Goal: Task Accomplishment & Management: Manage account settings

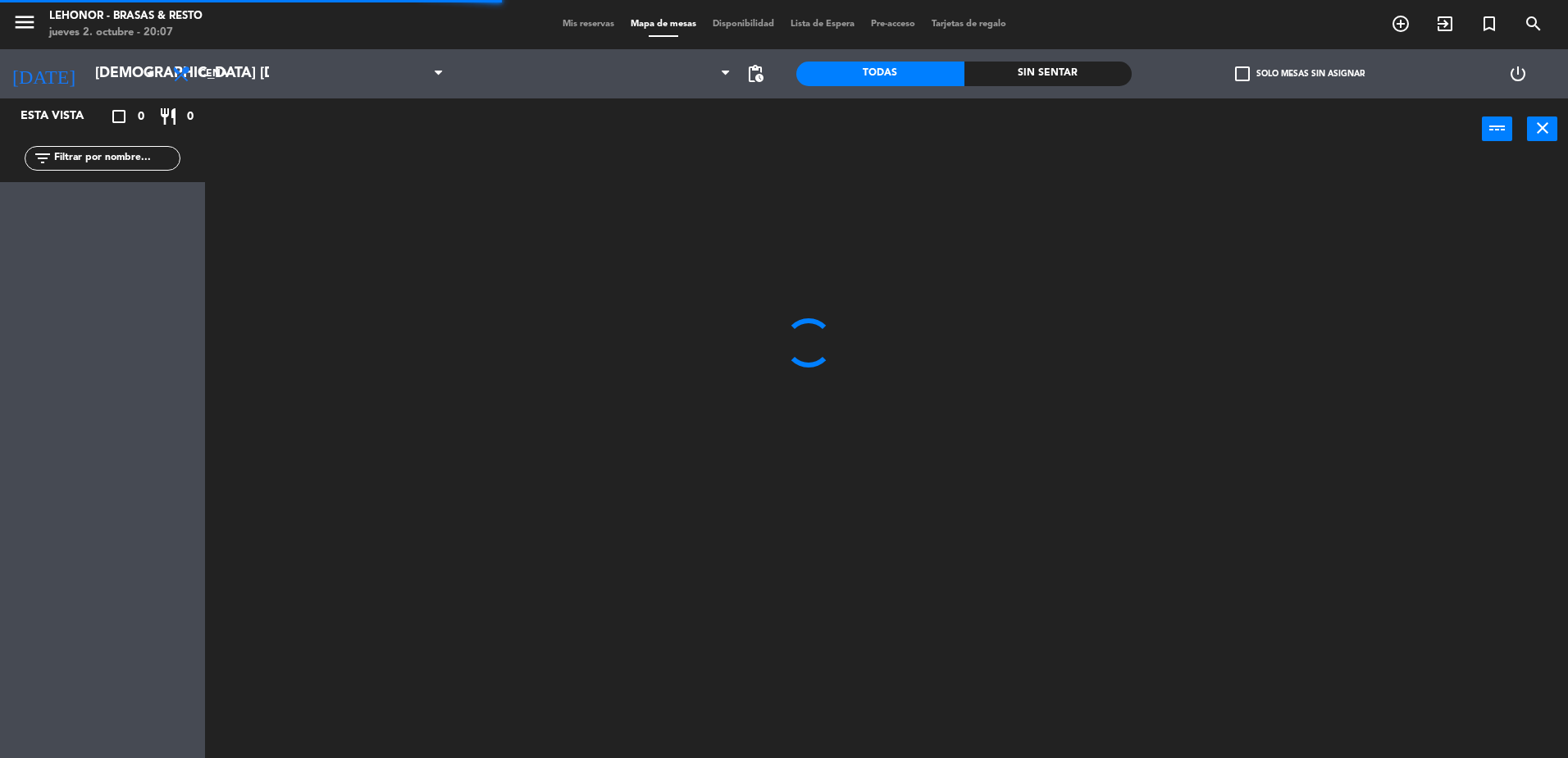
click at [1056, 69] on div "Sin sentar" at bounding box center [1048, 74] width 168 height 25
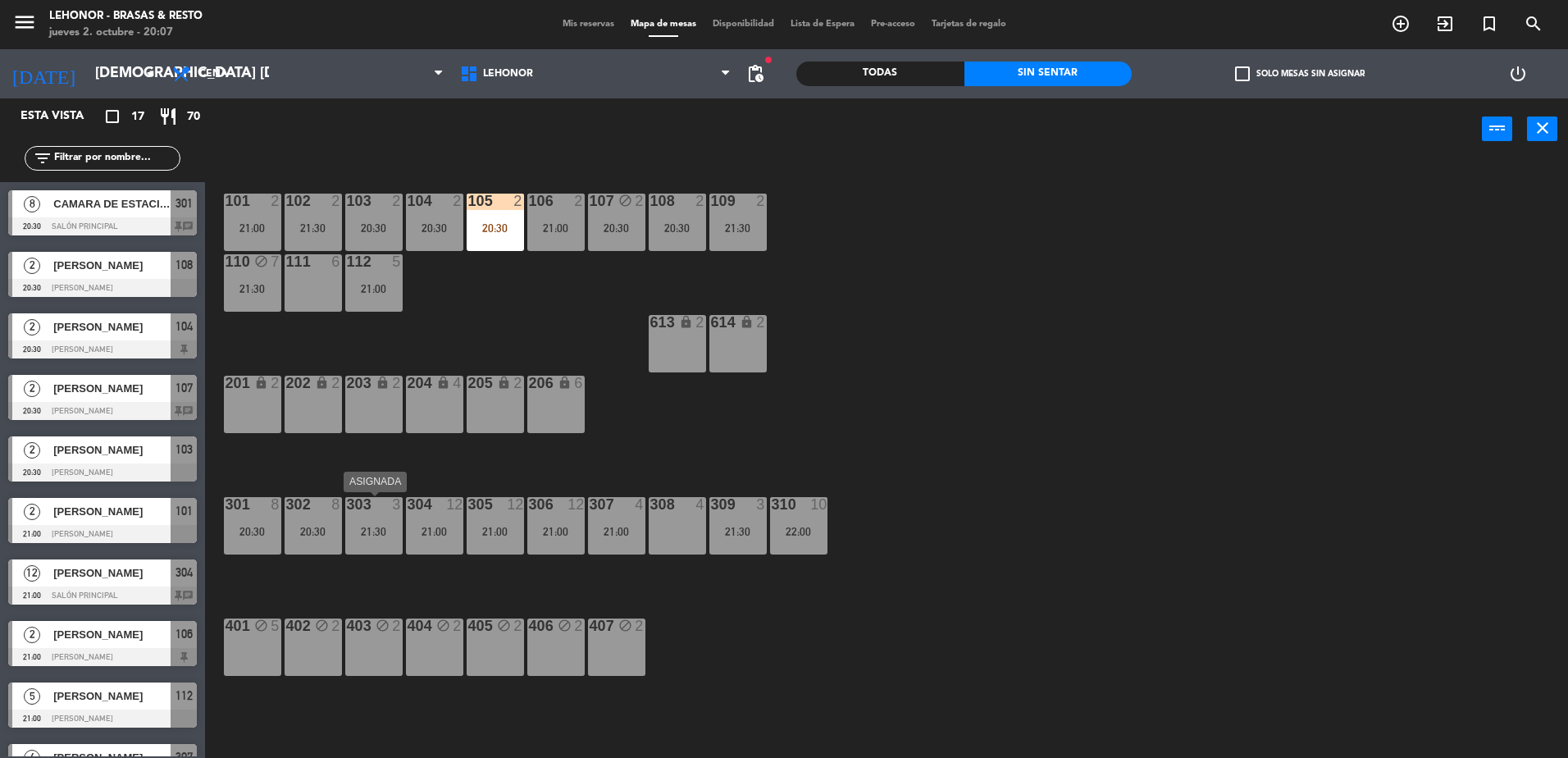
click at [356, 536] on div "21:30" at bounding box center [374, 532] width 57 height 12
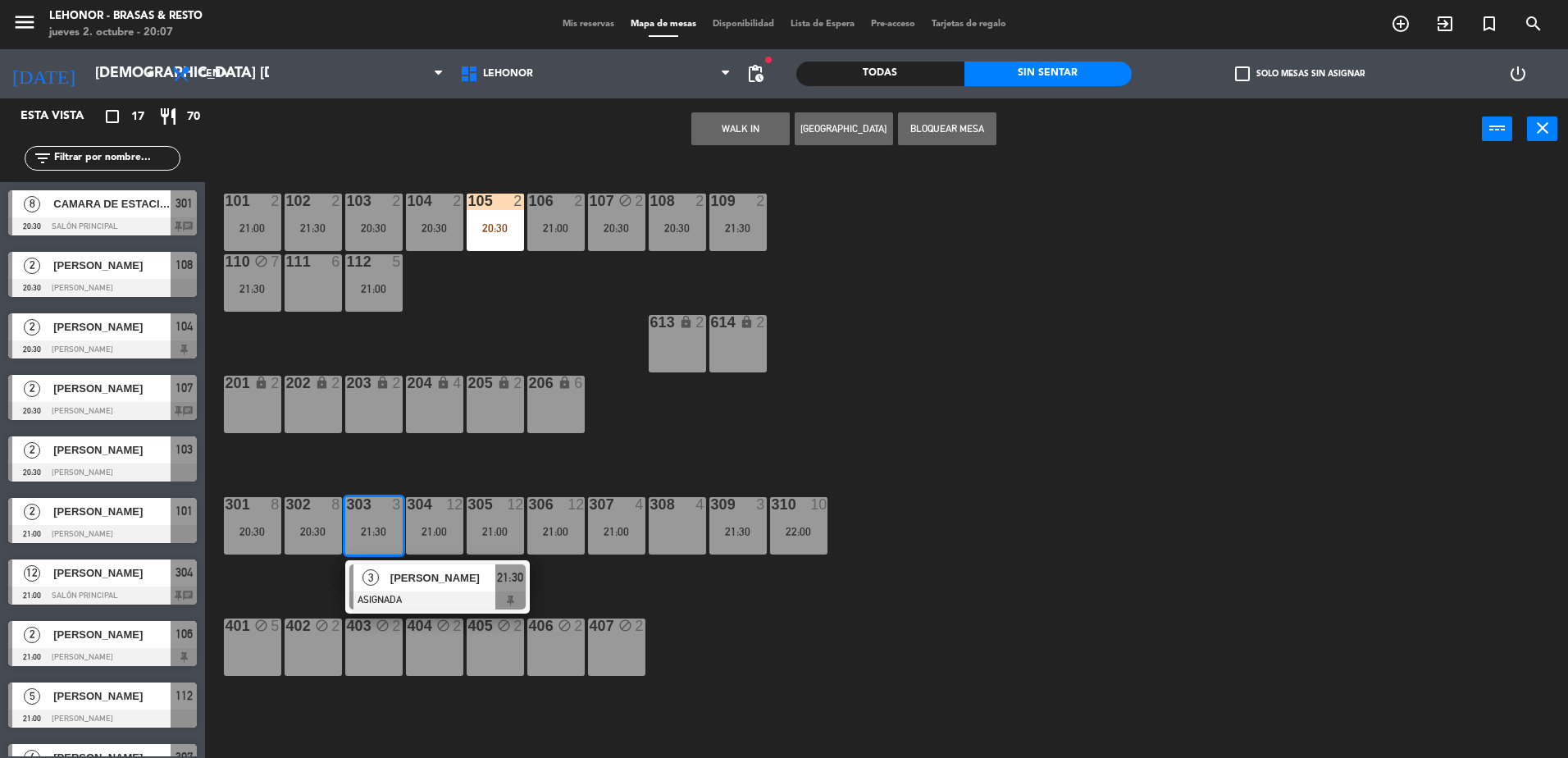
click at [376, 569] on div "3" at bounding box center [371, 578] width 36 height 27
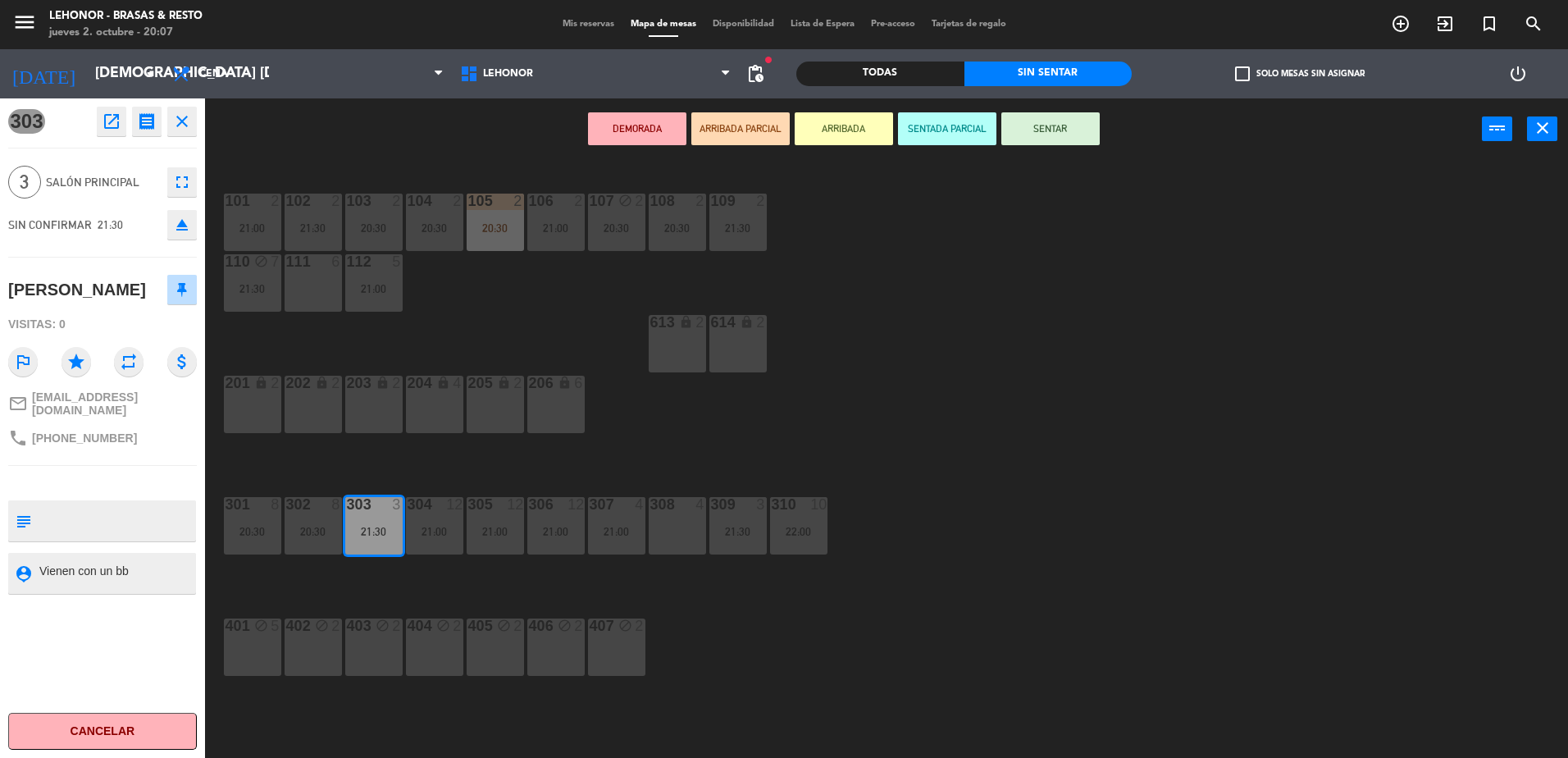
drag, startPoint x: 141, startPoint y: 565, endPoint x: 37, endPoint y: 567, distance: 104.0
click at [37, 567] on div "person_pin" at bounding box center [102, 574] width 188 height 41
paste textarea "Vienen con un bb"
type textarea "Vienen con un bb"
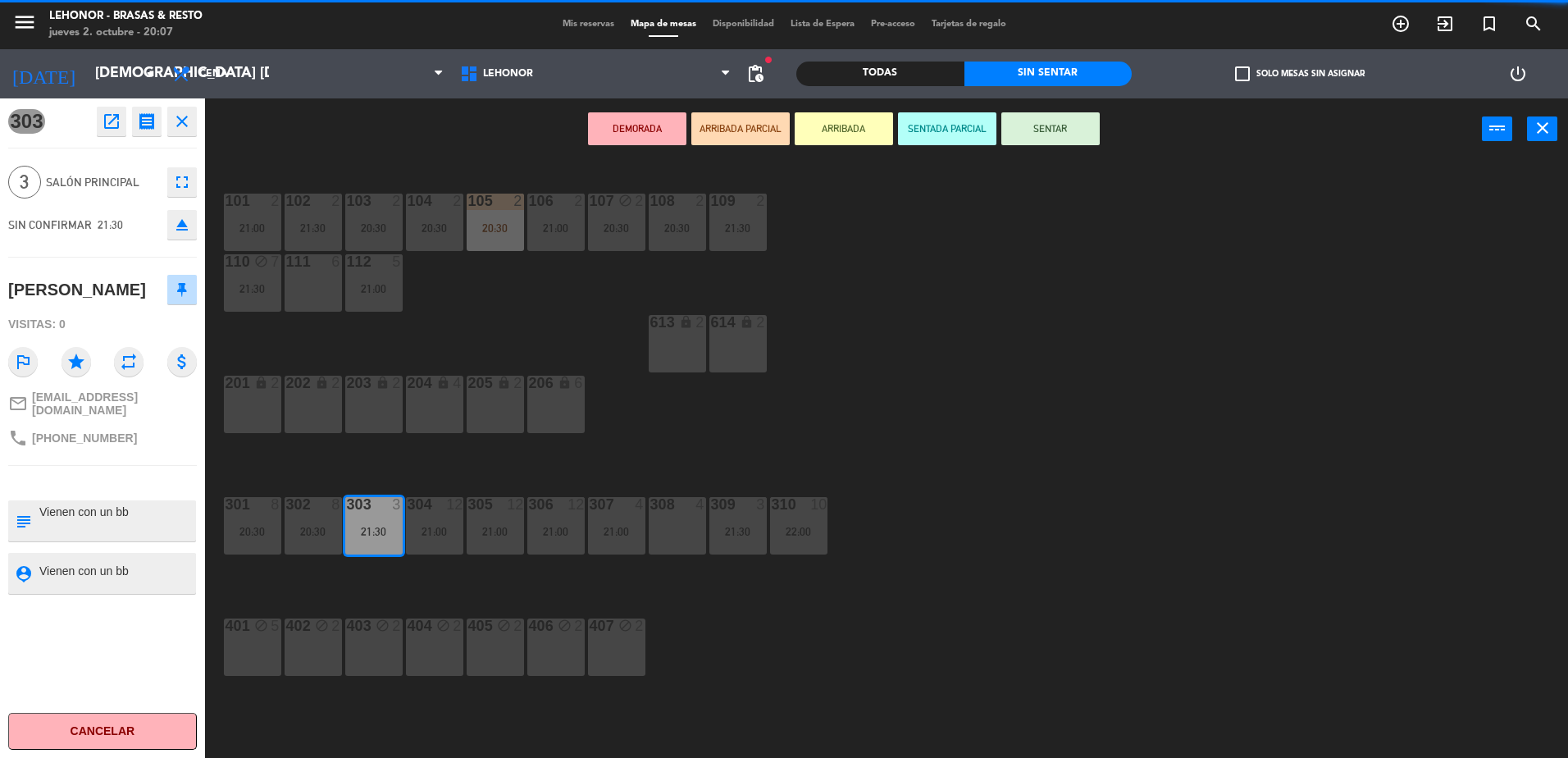
drag, startPoint x: 156, startPoint y: 570, endPoint x: 29, endPoint y: 574, distance: 127.1
click at [29, 574] on div "person_pin" at bounding box center [102, 574] width 188 height 41
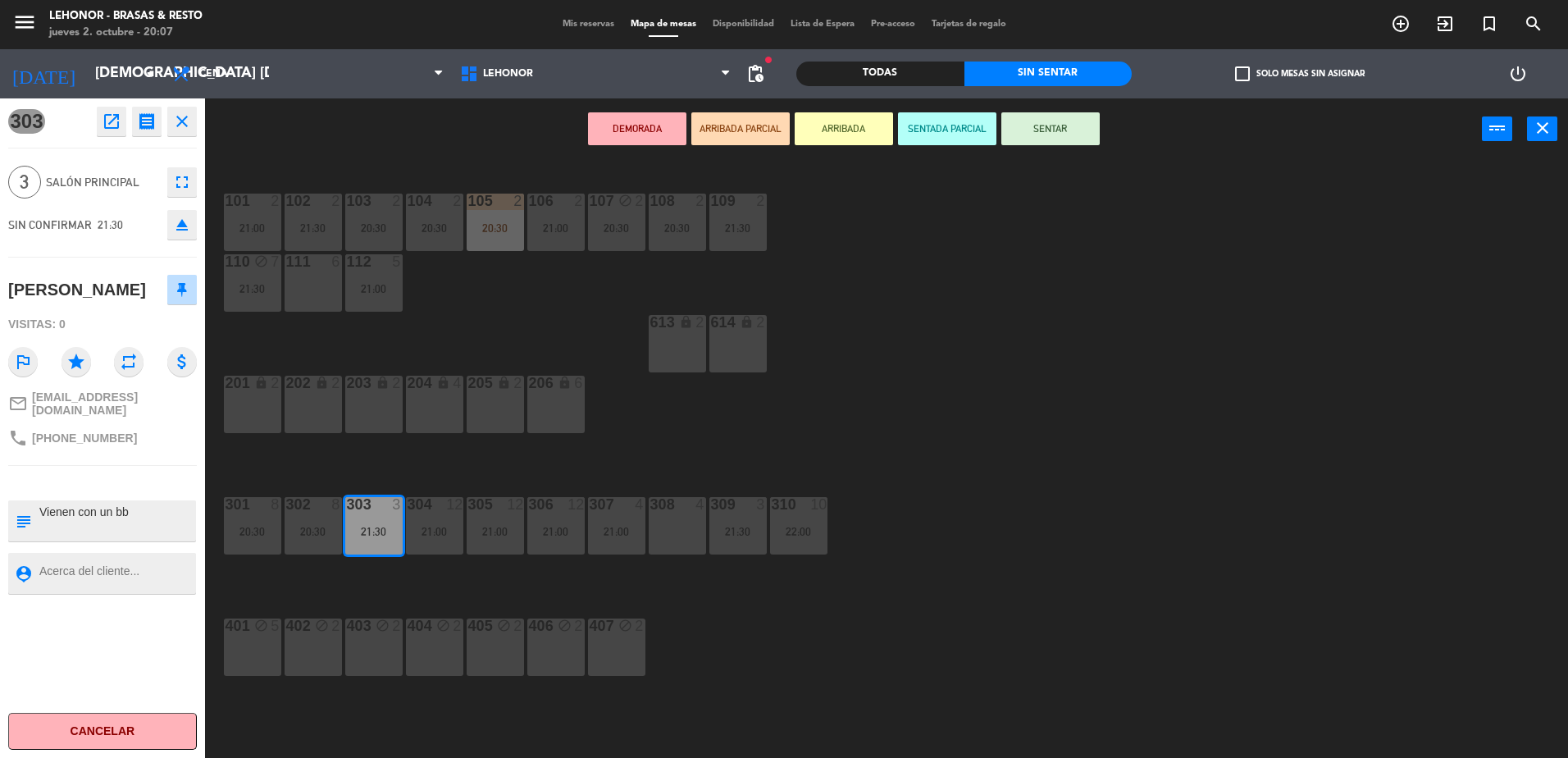
click at [49, 625] on div "303 open_in_new receipt 9:30 PM jue., 2 oct. 3 personas Maria Laura Puleo Mesa …" at bounding box center [102, 428] width 205 height 660
click at [816, 456] on div "101 2 21:00 102 2 21:30 103 2 20:30 104 2 20:30 105 2 20:30 106 2 21:00 107 blo…" at bounding box center [894, 462] width 1347 height 598
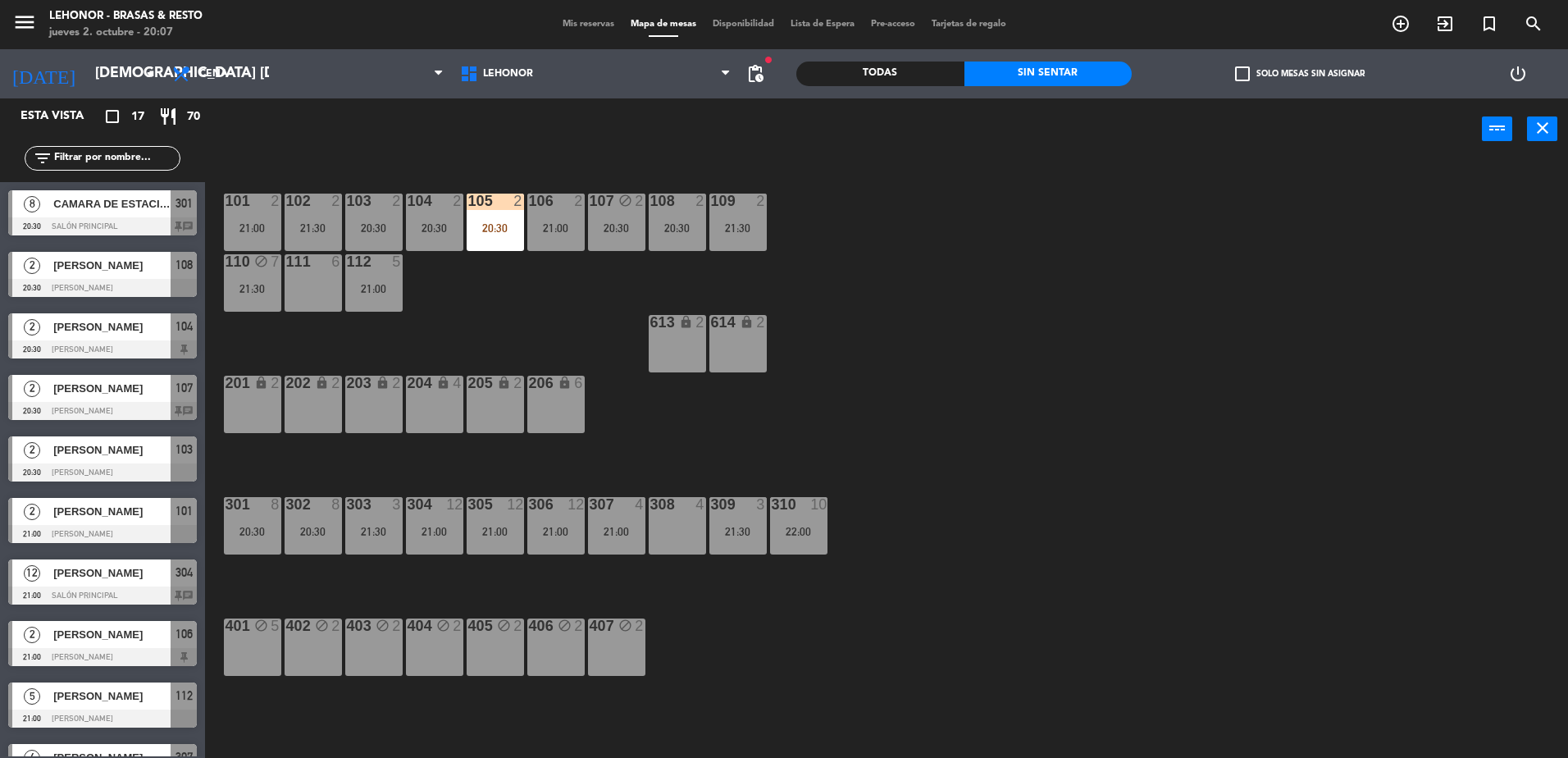
scroll to position [127, 0]
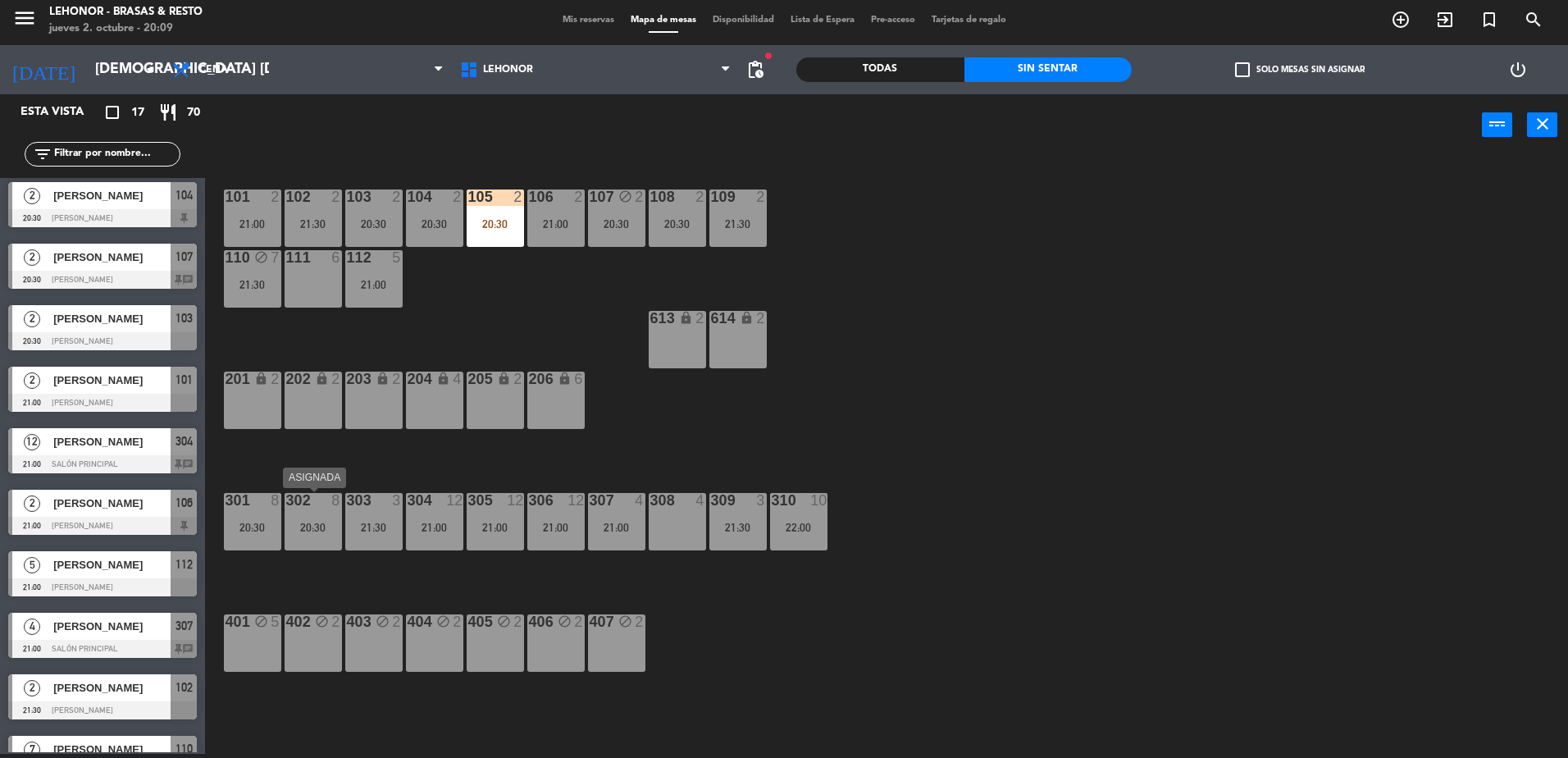
click at [320, 530] on div "20:30" at bounding box center [312, 527] width 57 height 12
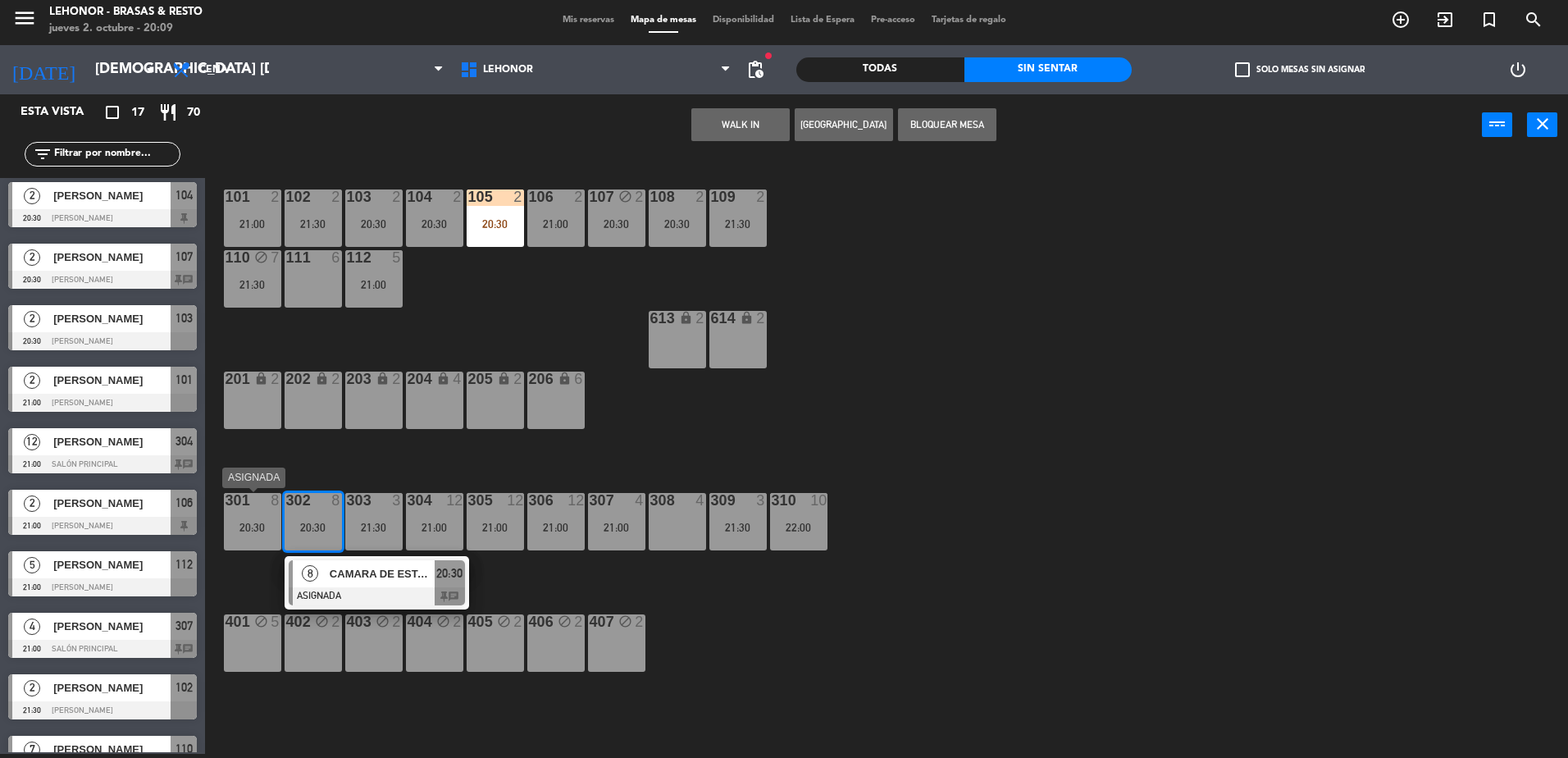
click at [244, 528] on div "20:30" at bounding box center [252, 527] width 57 height 12
click at [979, 119] on button "Bloquear Mesa" at bounding box center [947, 125] width 98 height 33
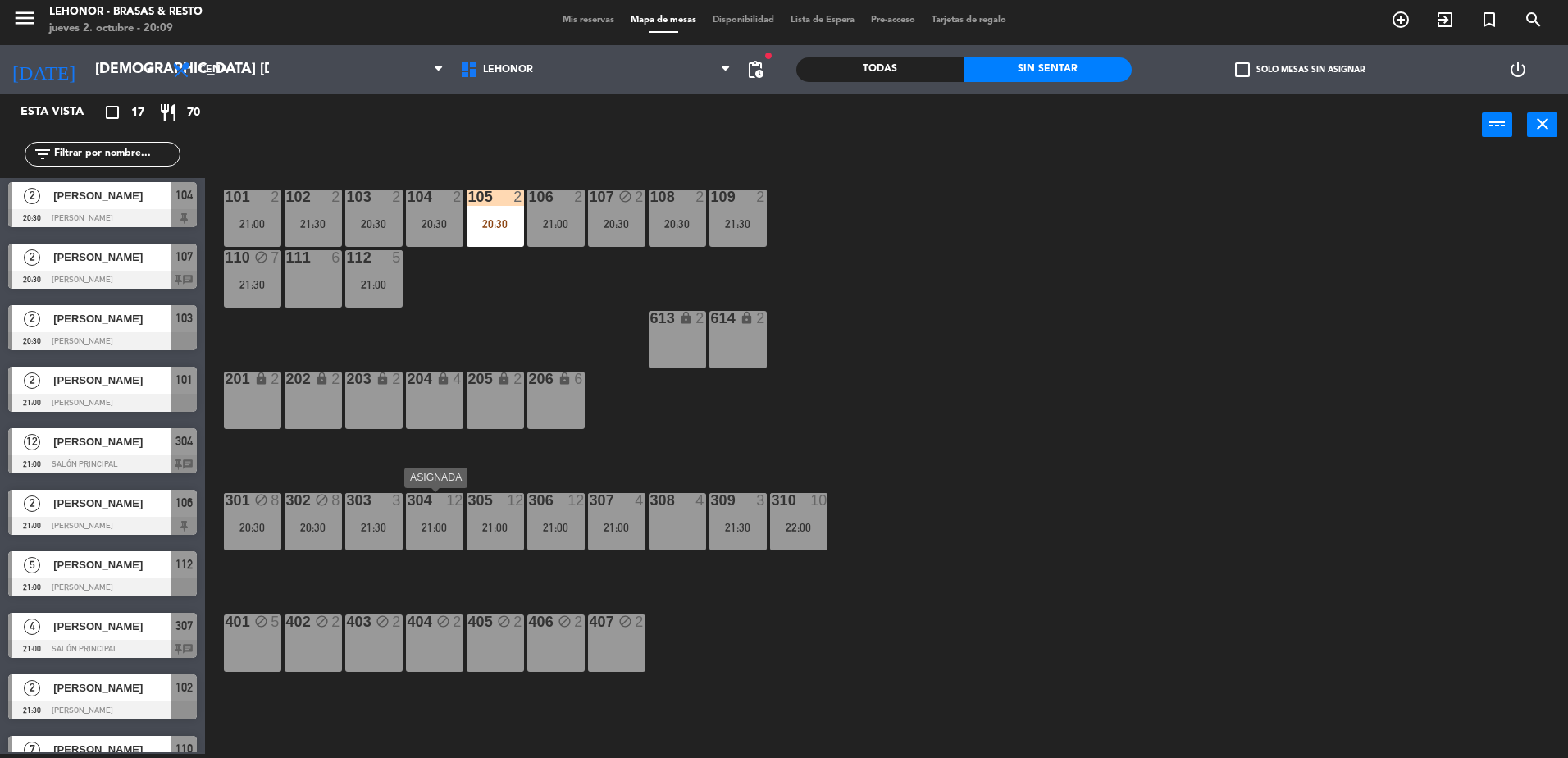
click at [446, 534] on div "304 12 21:00" at bounding box center [434, 521] width 57 height 57
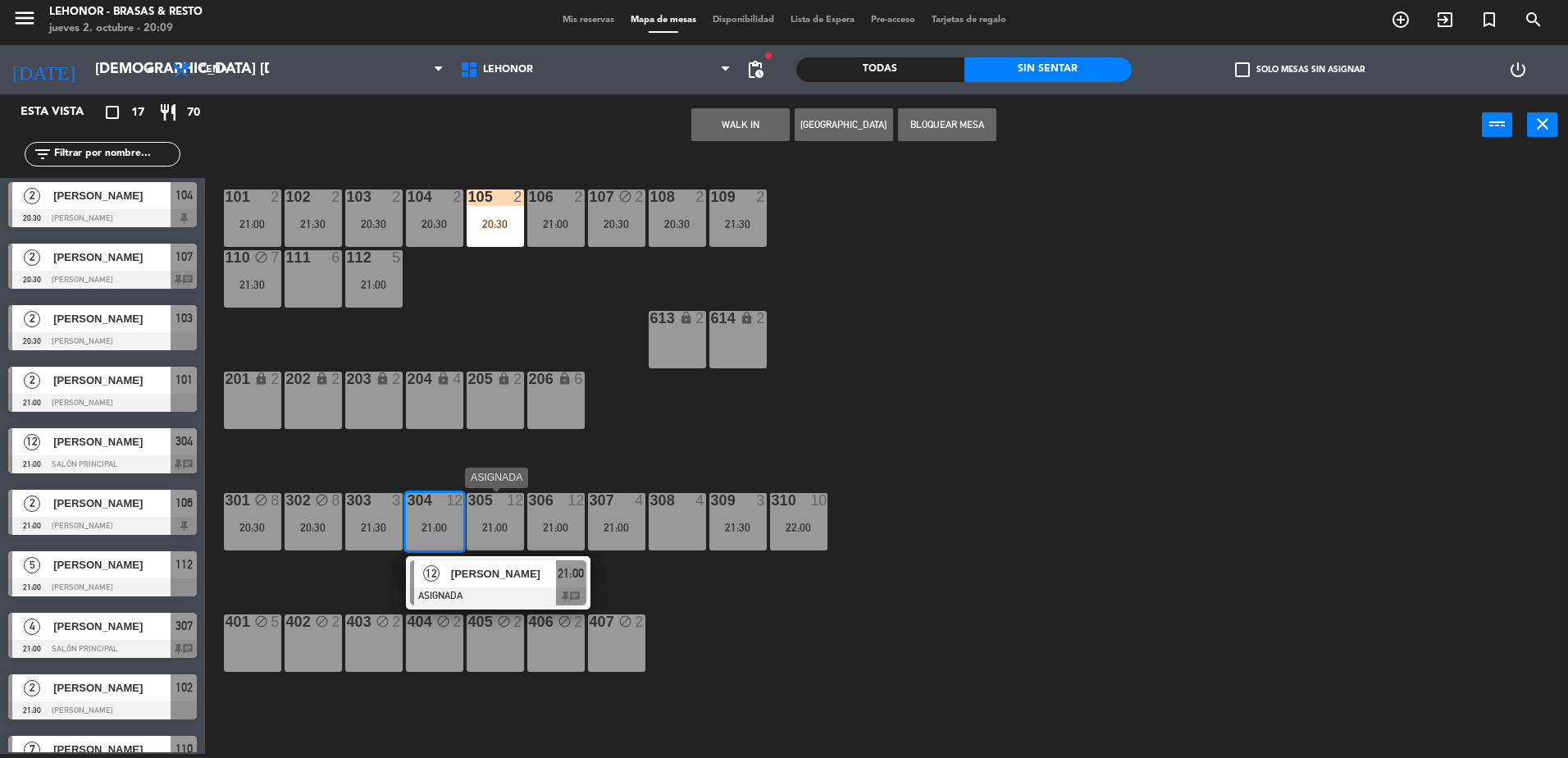
click at [497, 525] on div "21:00" at bounding box center [495, 527] width 57 height 12
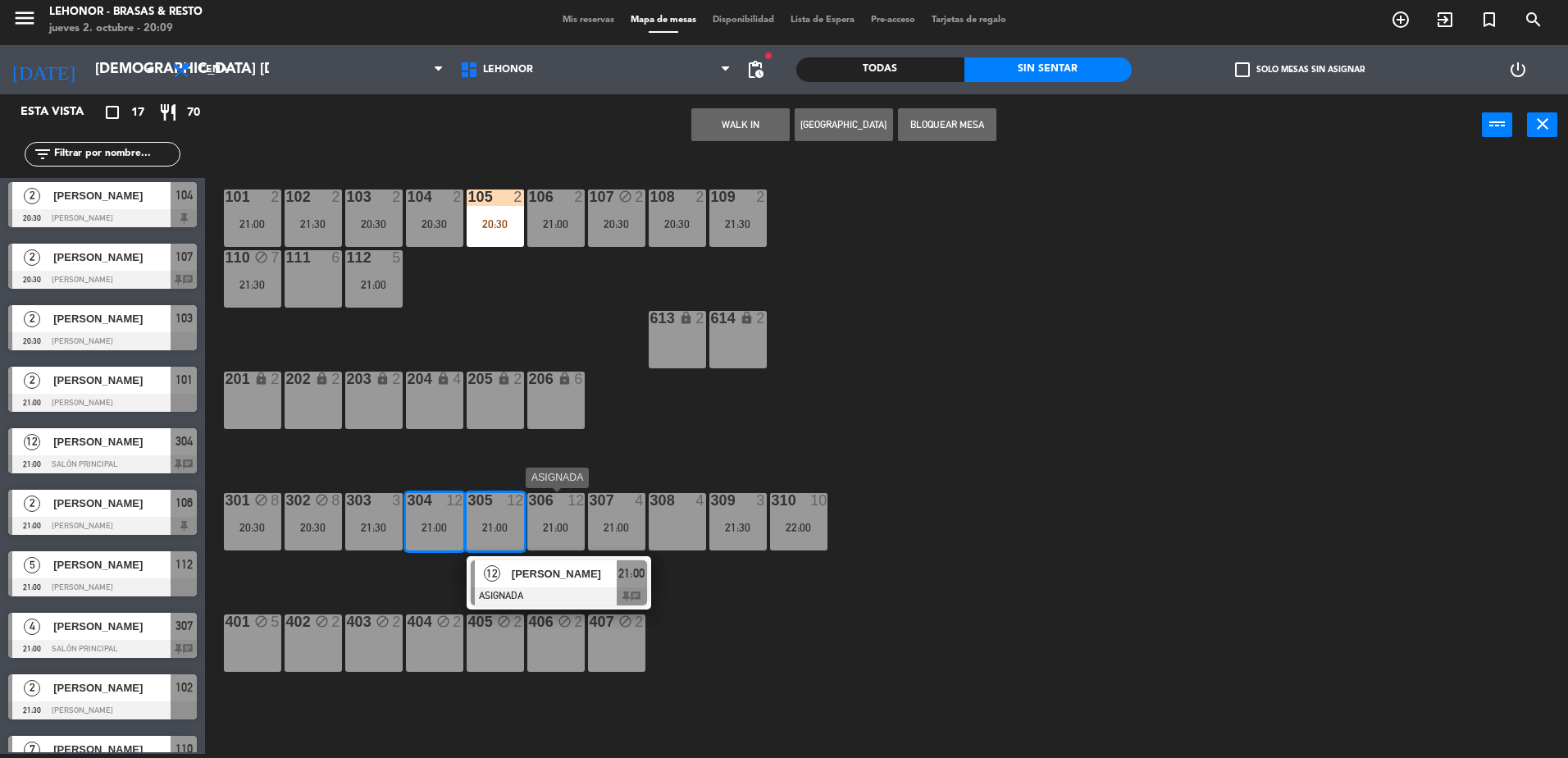
click at [563, 510] on div "306 12 21:00" at bounding box center [555, 521] width 57 height 57
click at [952, 131] on button "Bloquear Mesa" at bounding box center [947, 125] width 98 height 33
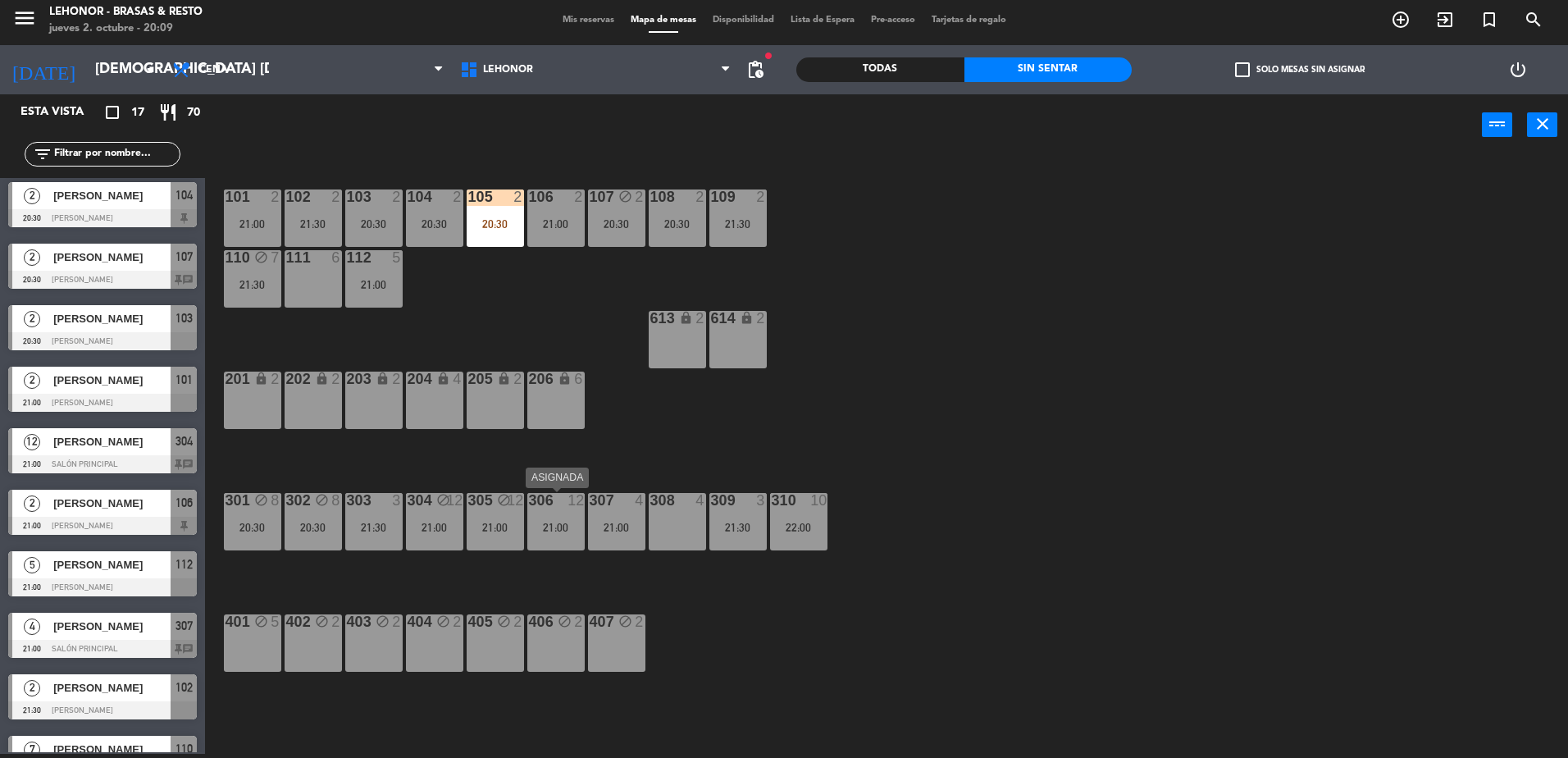
click at [546, 535] on div "306 12 21:00" at bounding box center [555, 521] width 57 height 57
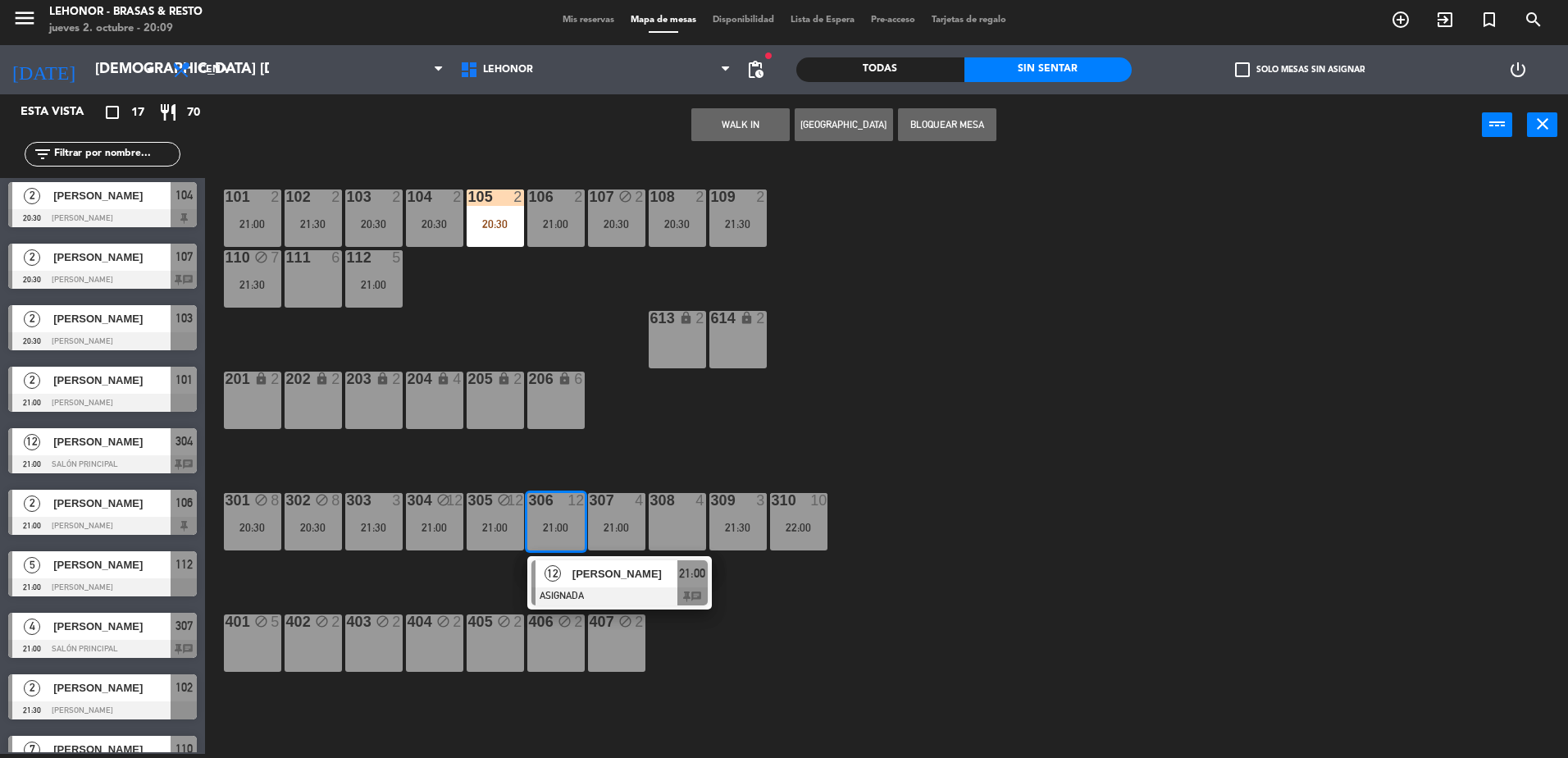
click at [962, 114] on button "Bloquear Mesa" at bounding box center [947, 125] width 98 height 33
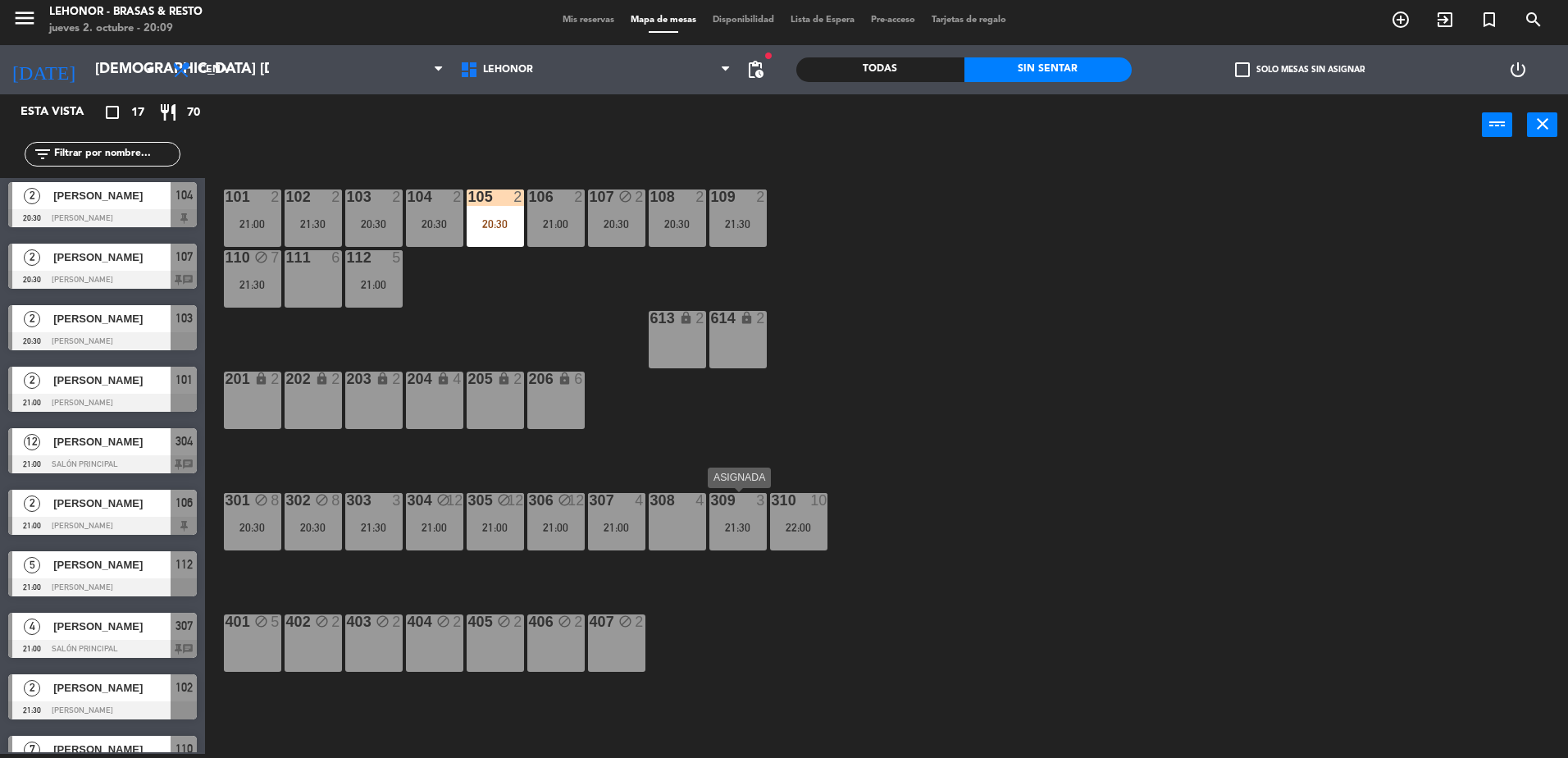
click at [751, 538] on div "309 3 21:30" at bounding box center [737, 521] width 57 height 57
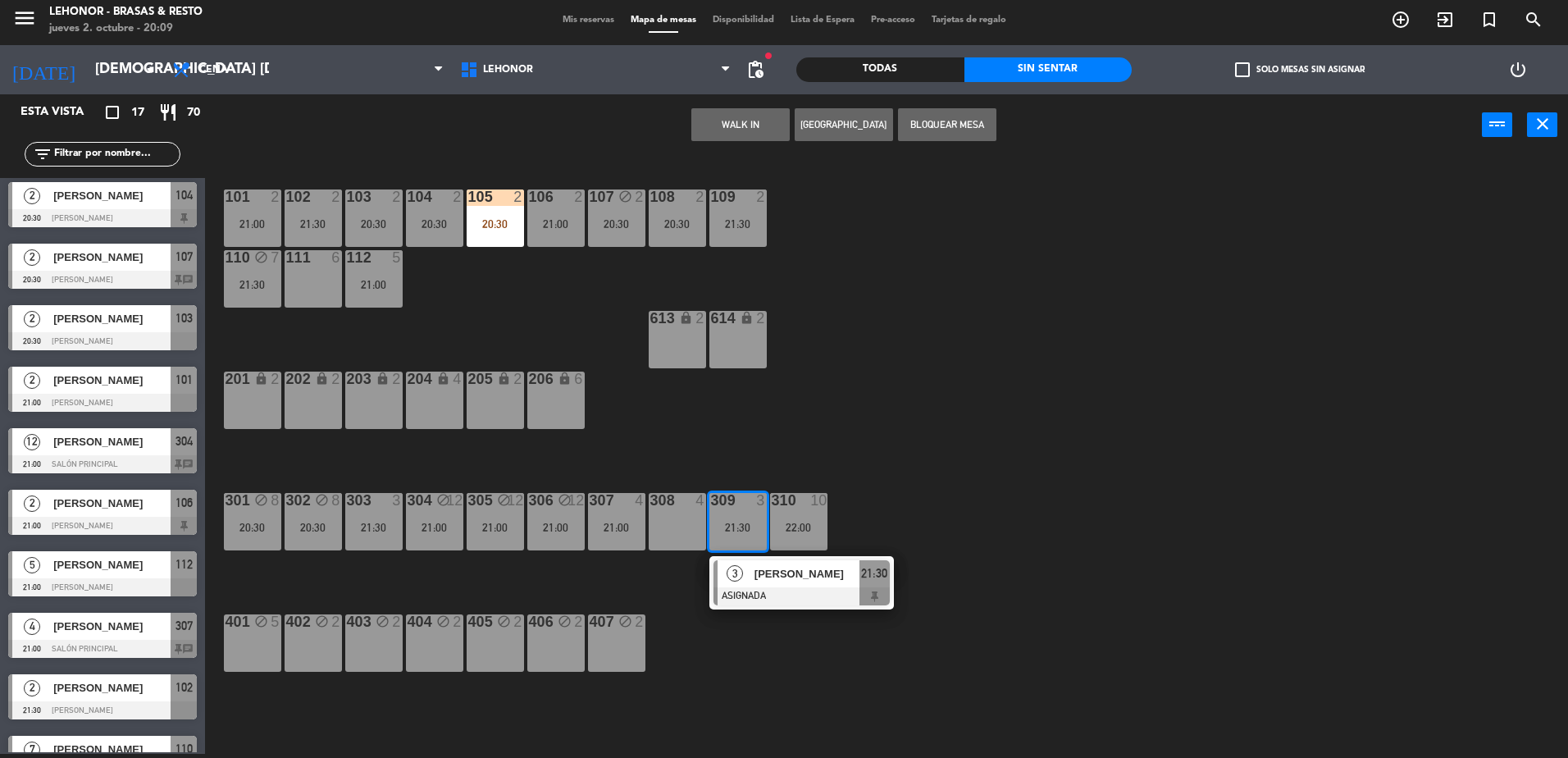
click at [783, 590] on div at bounding box center [801, 596] width 176 height 18
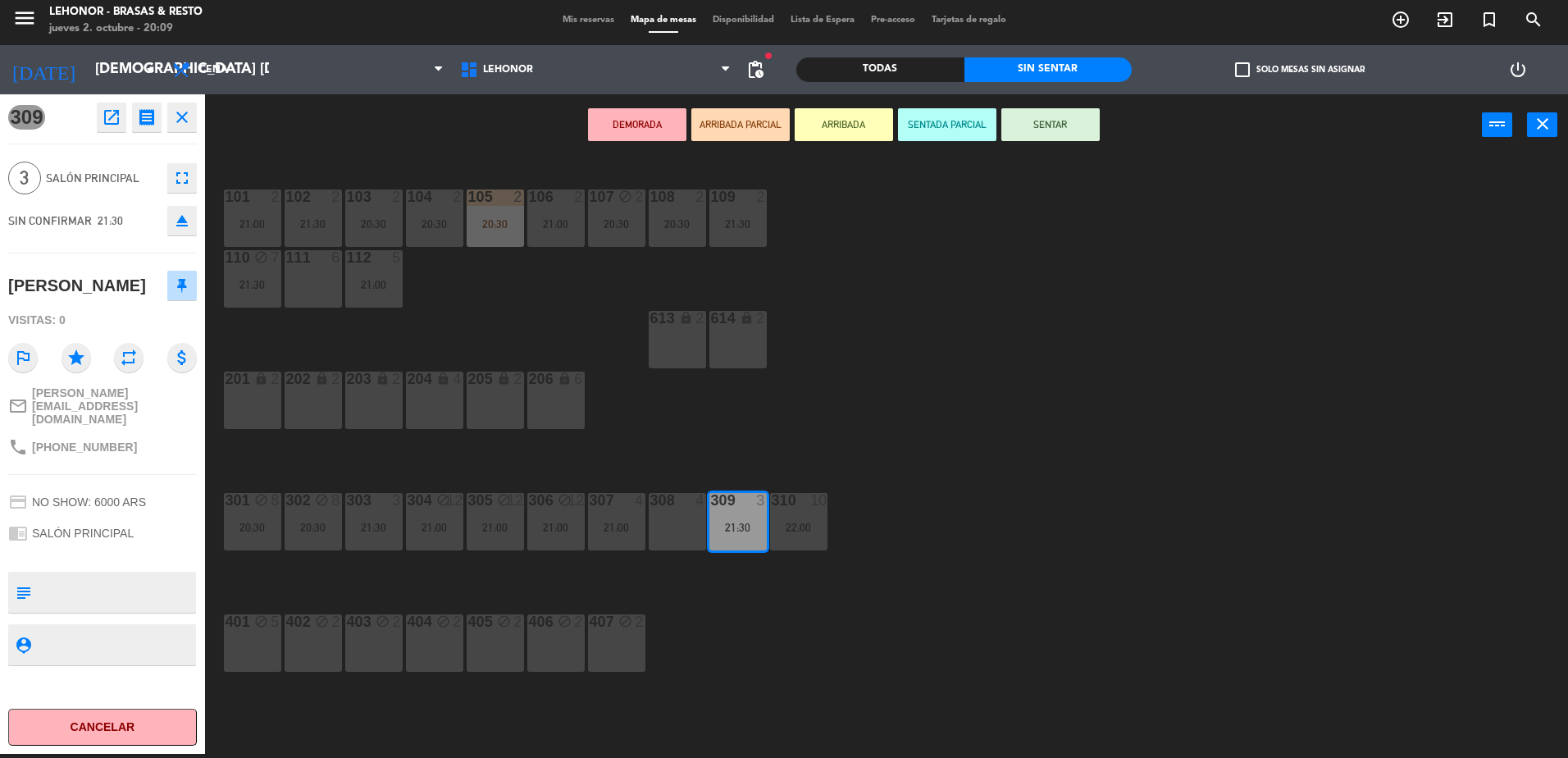
click at [855, 427] on div "101 2 21:00 102 2 21:30 103 2 20:30 104 2 20:30 105 2 20:30 106 2 21:00 107 blo…" at bounding box center [894, 458] width 1347 height 598
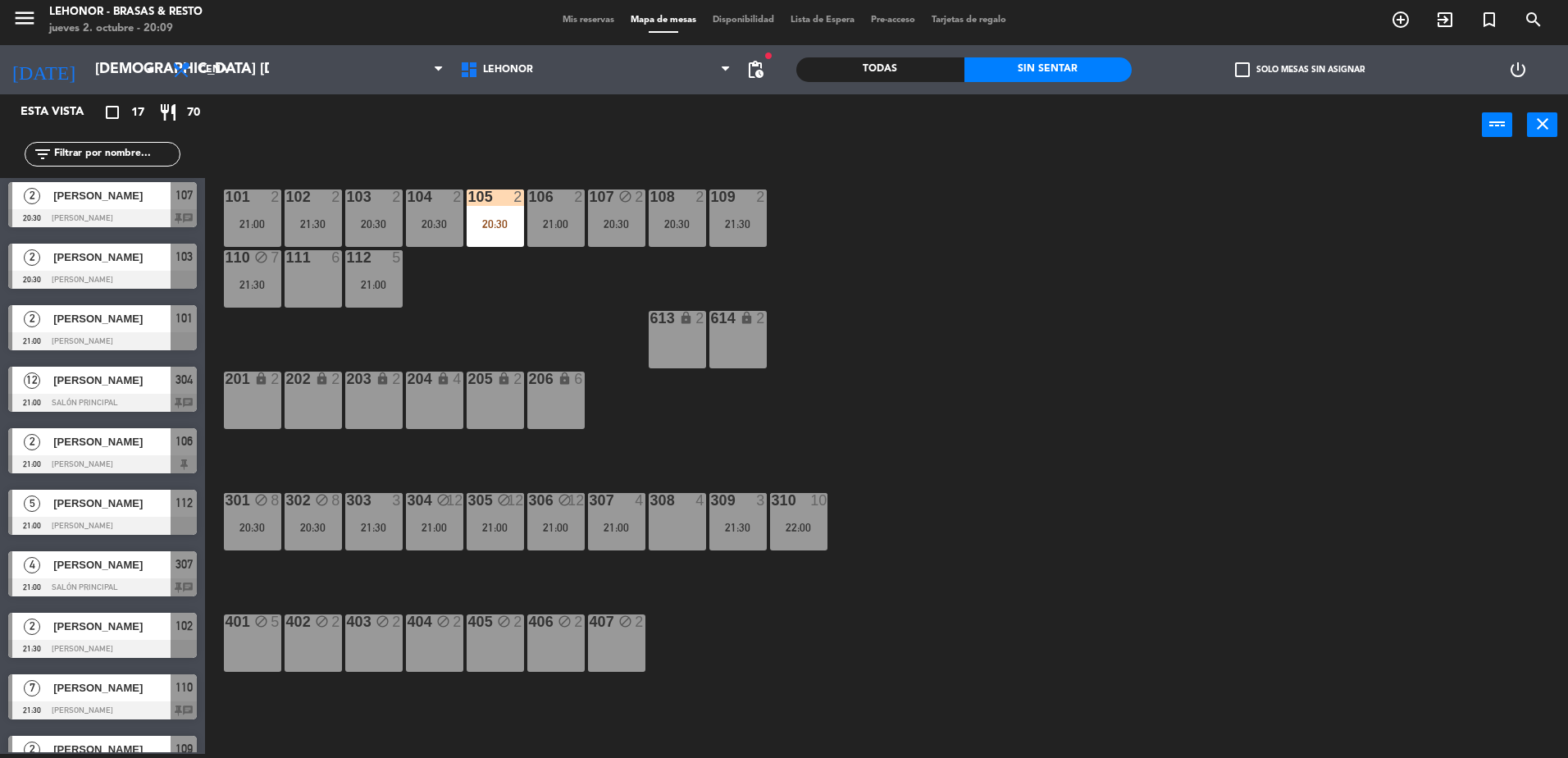
scroll to position [0, 0]
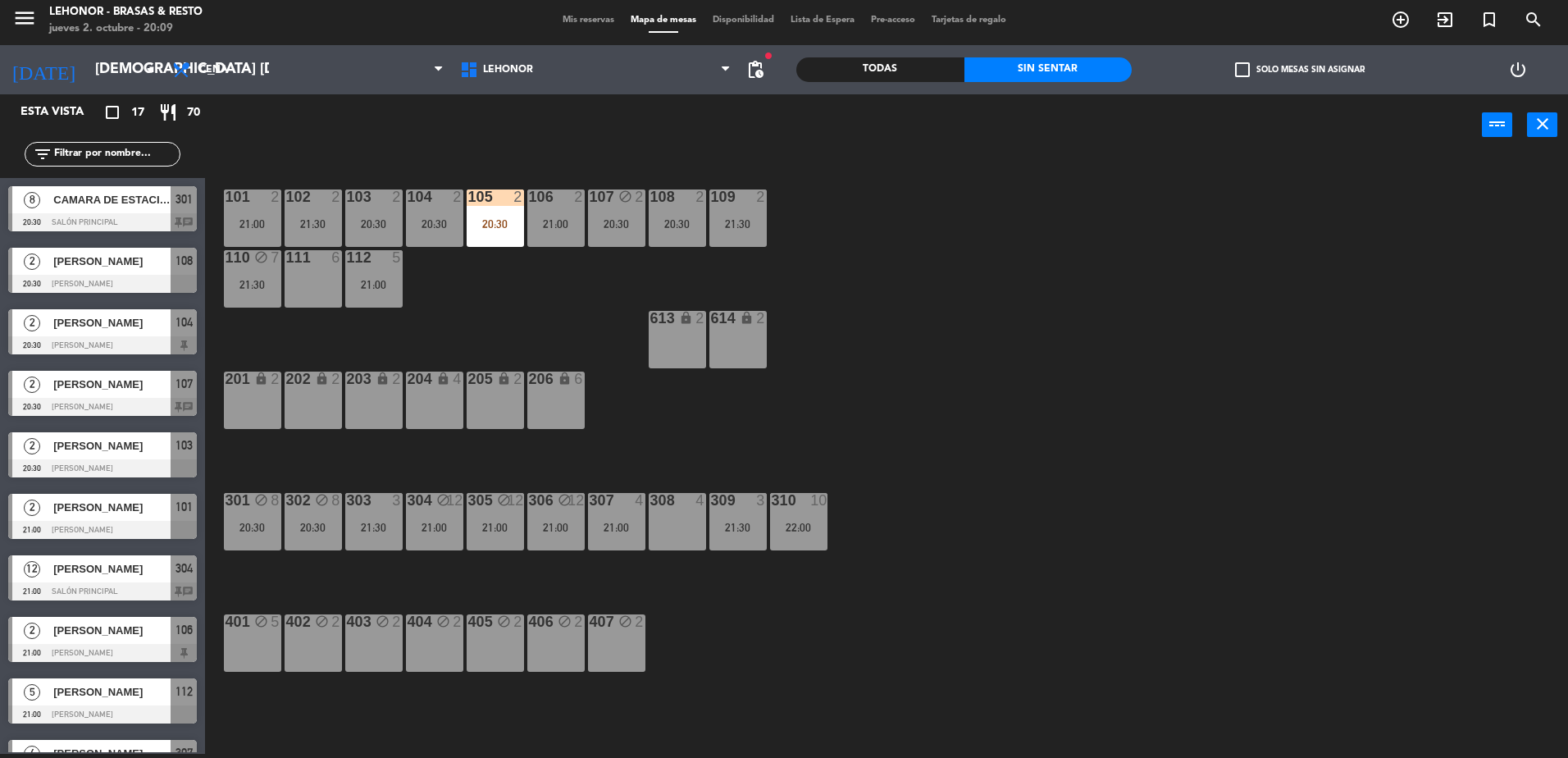
click at [1070, 426] on div "101 2 21:00 102 2 21:30 103 2 20:30 104 2 20:30 105 2 20:30 106 2 21:00 107 blo…" at bounding box center [894, 458] width 1347 height 598
click at [378, 537] on div "303 3 21:30" at bounding box center [374, 521] width 57 height 57
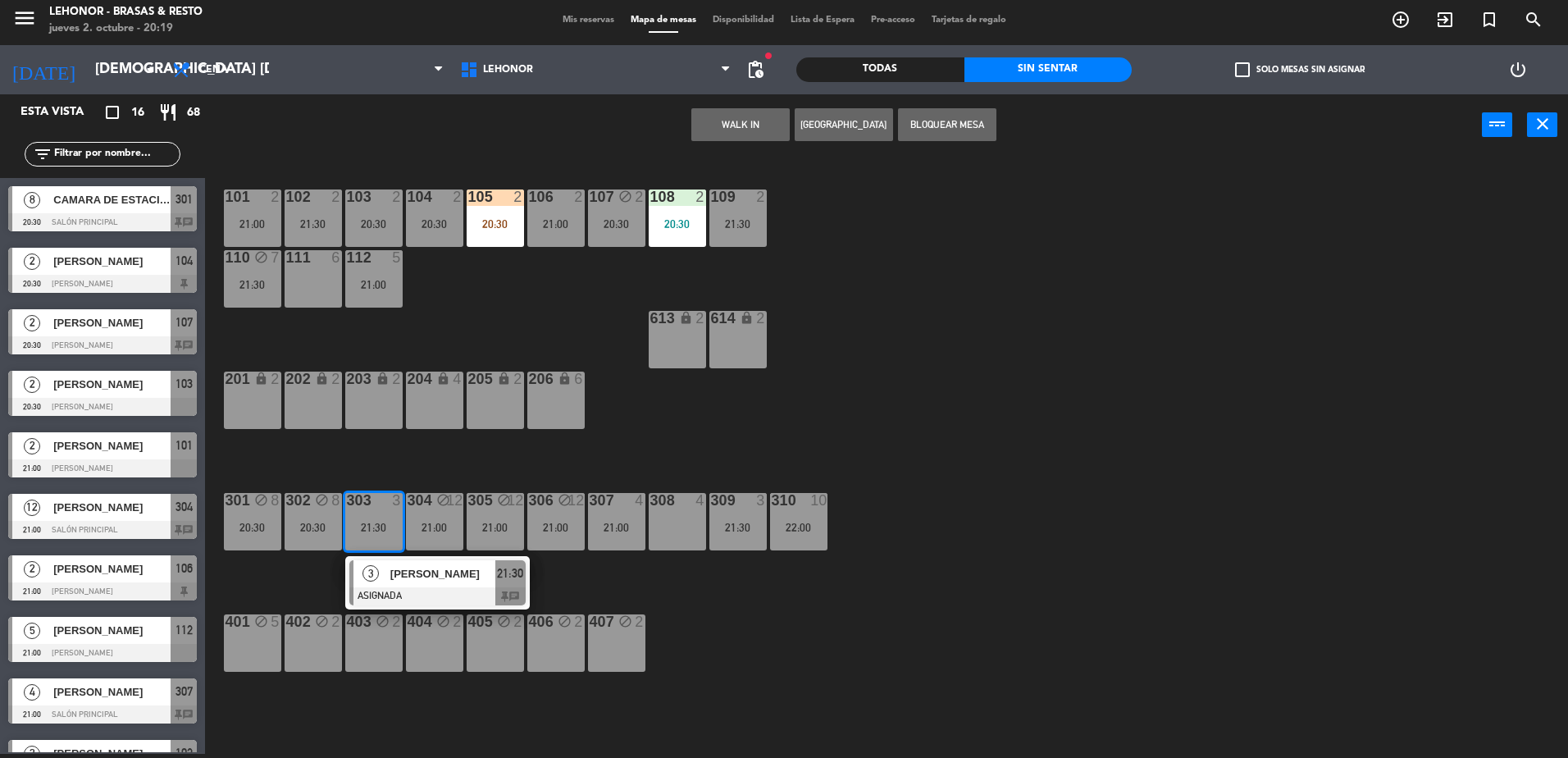
click at [376, 572] on span "3" at bounding box center [371, 574] width 17 height 17
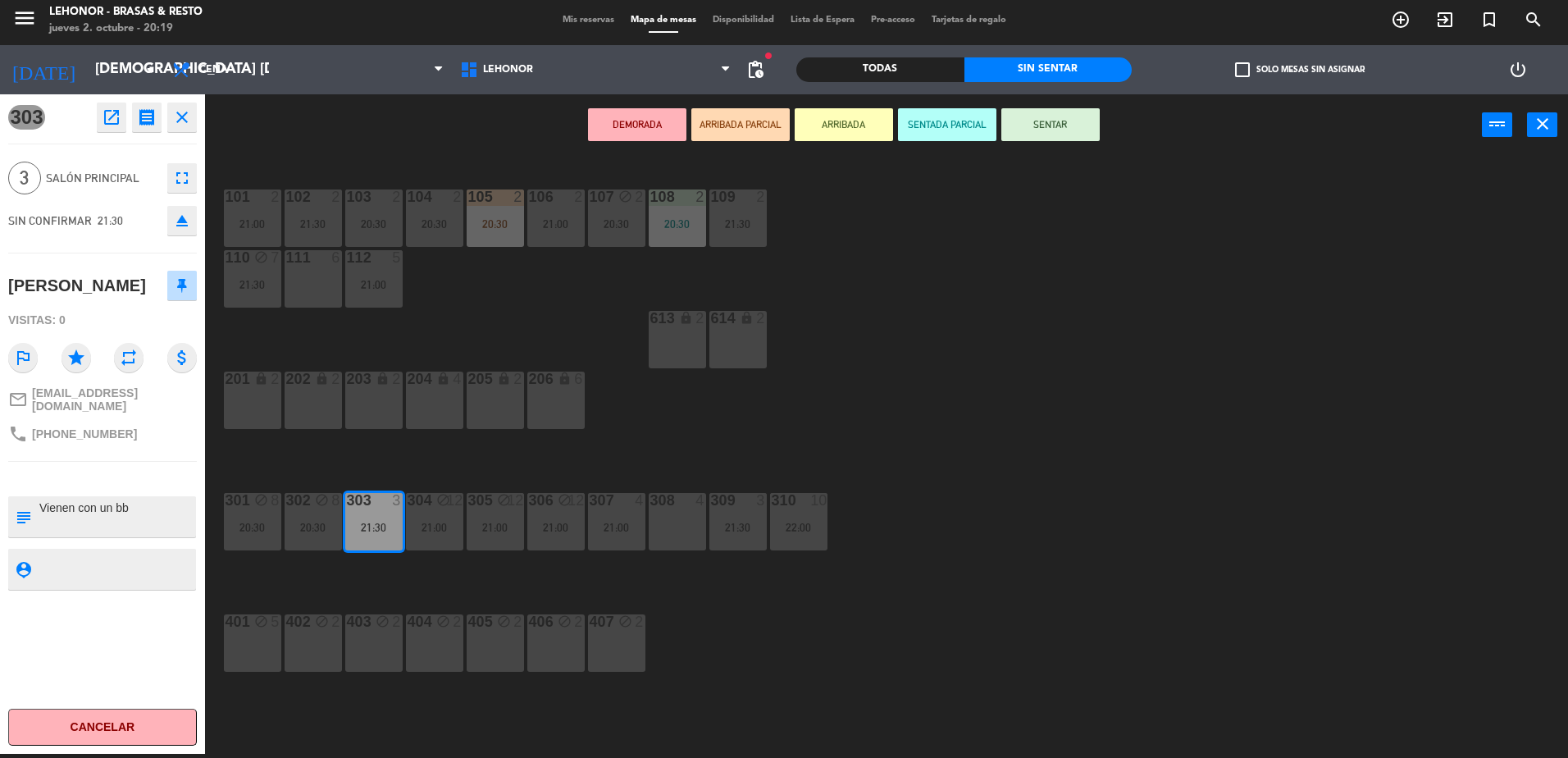
click at [750, 436] on div "101 2 21:00 102 2 21:30 103 2 20:30 104 2 20:30 105 2 20:30 106 2 21:00 107 blo…" at bounding box center [894, 458] width 1347 height 598
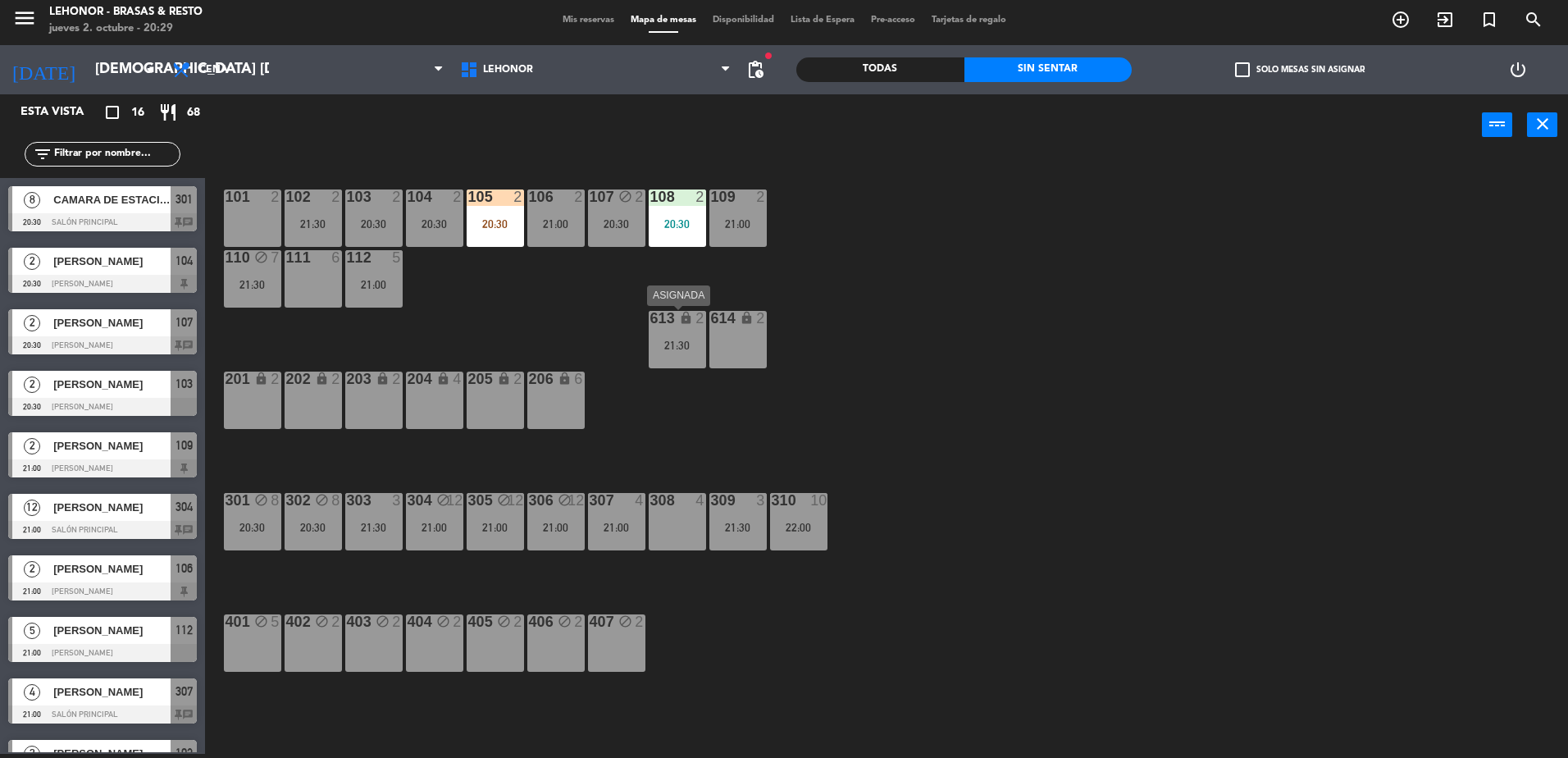
click at [684, 365] on div "613 lock 2 21:30" at bounding box center [677, 339] width 57 height 57
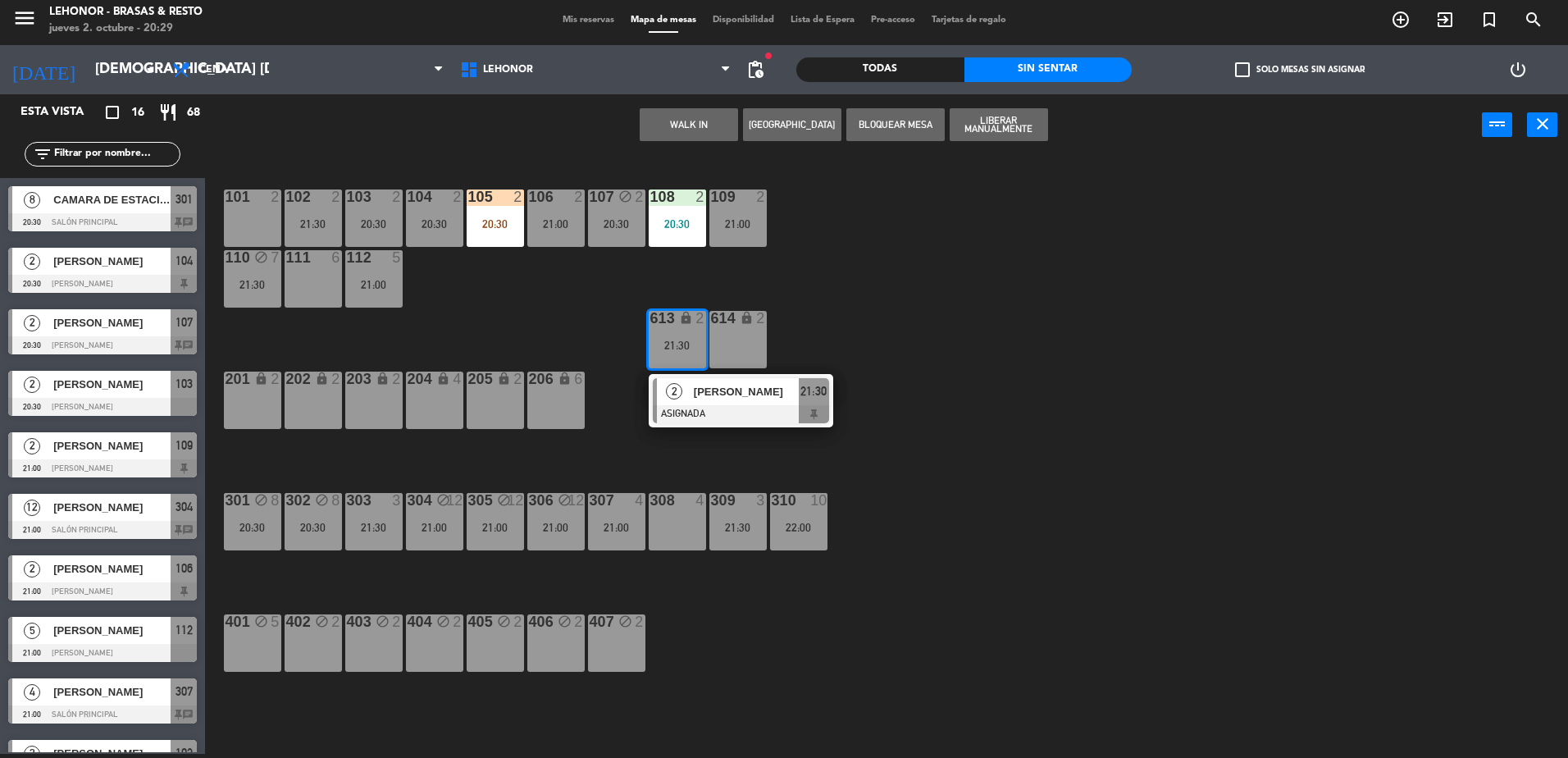
click at [708, 410] on div at bounding box center [741, 414] width 176 height 18
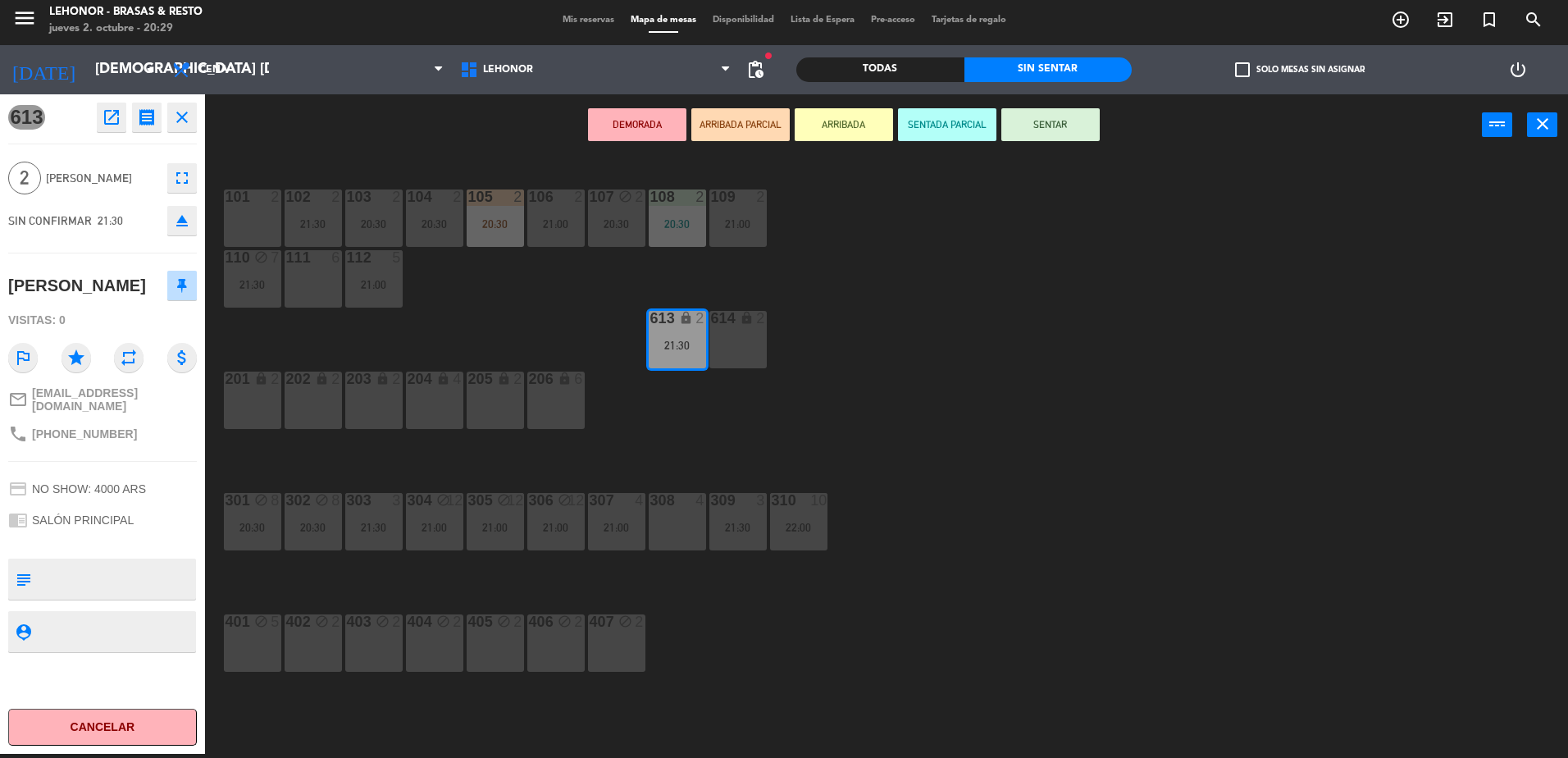
click at [506, 339] on div "101 2 102 2 21:30 103 2 20:30 104 2 20:30 105 2 20:30 106 2 21:00 107 block 2 2…" at bounding box center [894, 458] width 1347 height 598
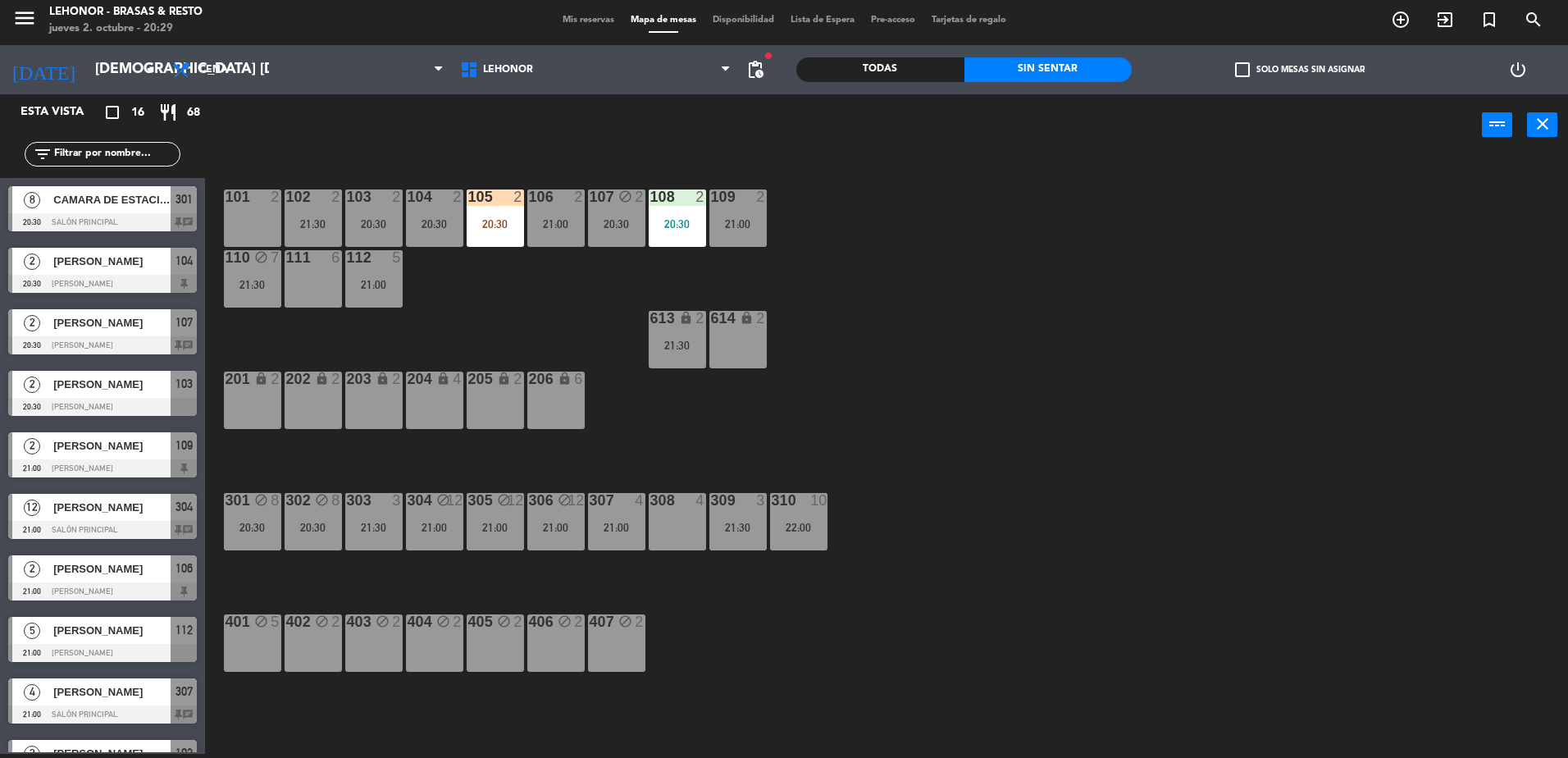
scroll to position [45, 0]
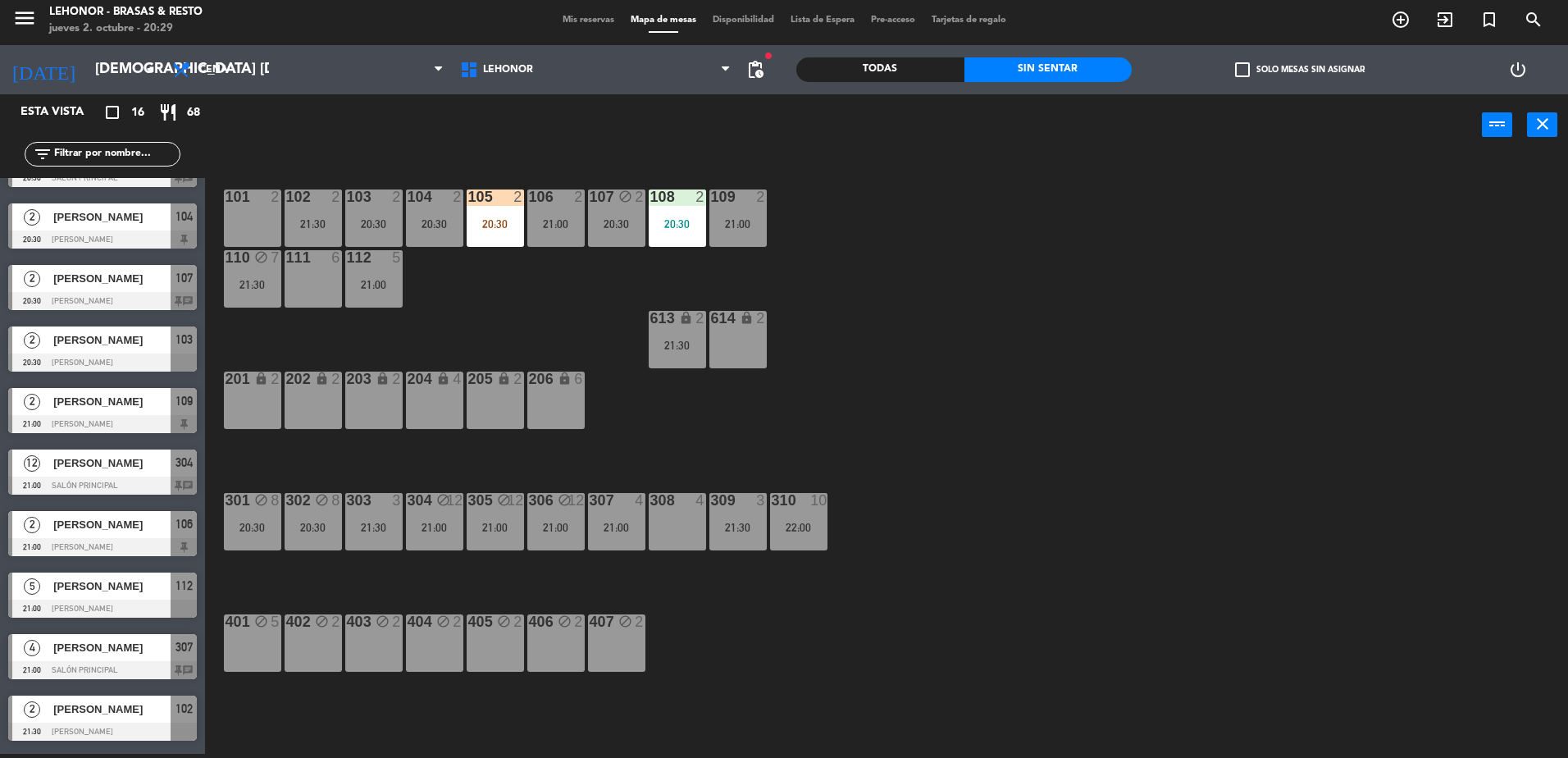
click at [735, 232] on div "109 2 21:00" at bounding box center [737, 217] width 57 height 57
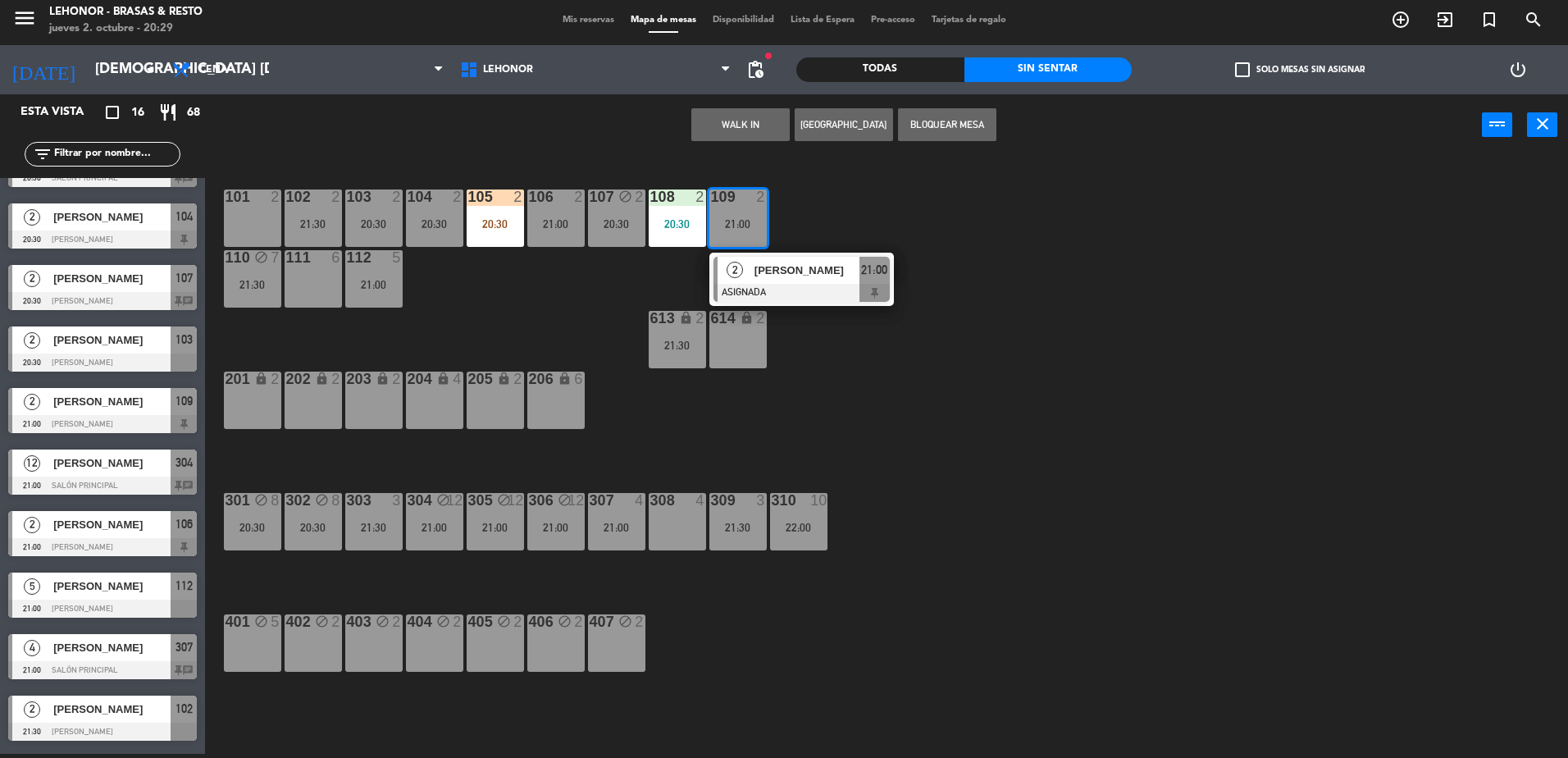
click at [597, 310] on div "101 2 102 2 21:30 103 2 20:30 104 2 20:30 105 2 20:30 106 2 21:00 107 block 2 2…" at bounding box center [894, 458] width 1347 height 598
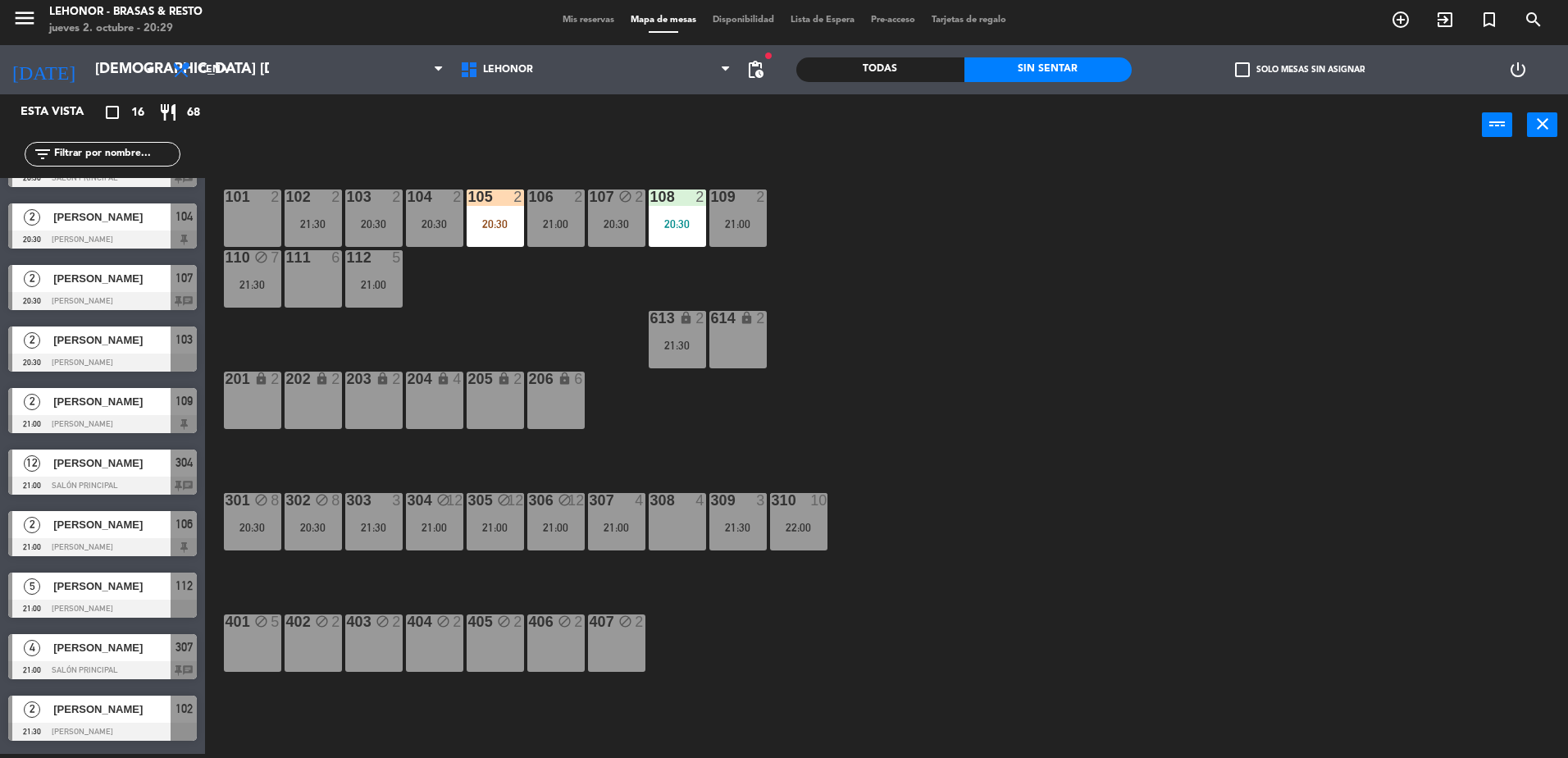
click at [575, 209] on div "106 2 21:00" at bounding box center [555, 217] width 57 height 57
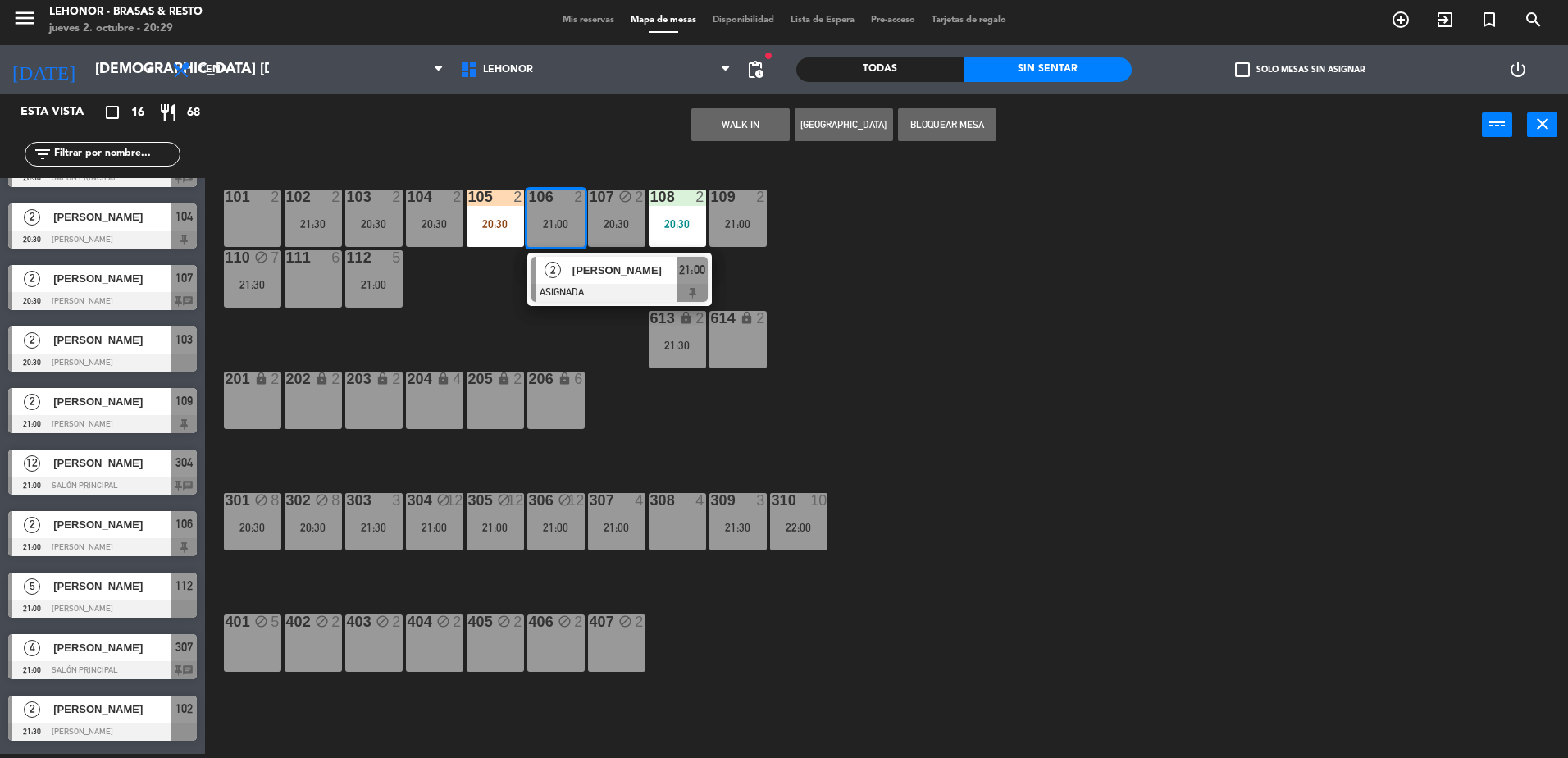
click at [570, 336] on div "101 2 102 2 21:30 103 2 20:30 104 2 20:30 105 2 20:30 106 2 21:00 2 Damian Cace…" at bounding box center [894, 458] width 1347 height 598
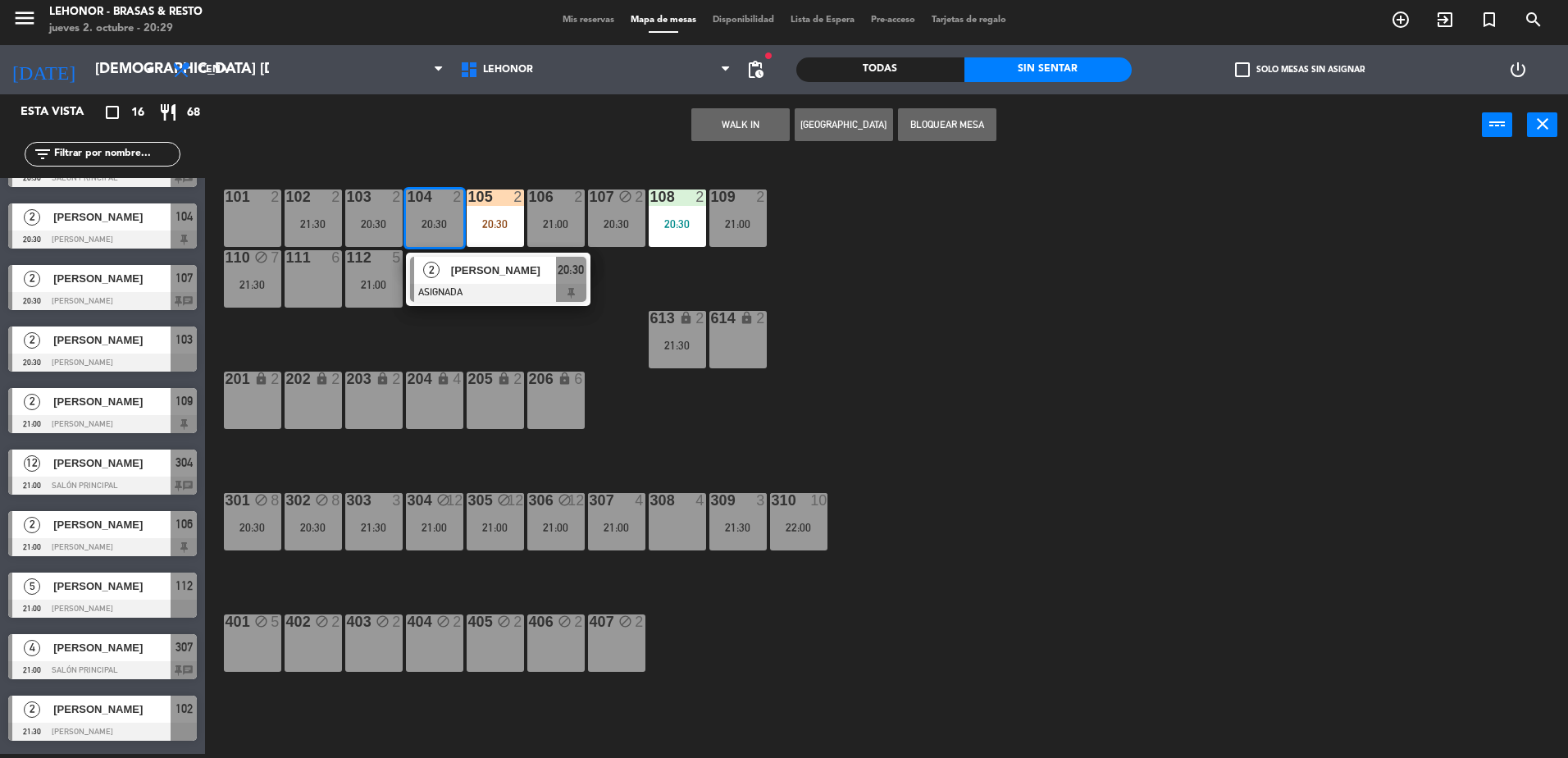
click at [445, 329] on div "101 2 102 2 21:30 103 2 20:30 104 2 20:30 2 Guillermo Nielsen ASIGNADA 20:30 10…" at bounding box center [894, 458] width 1347 height 598
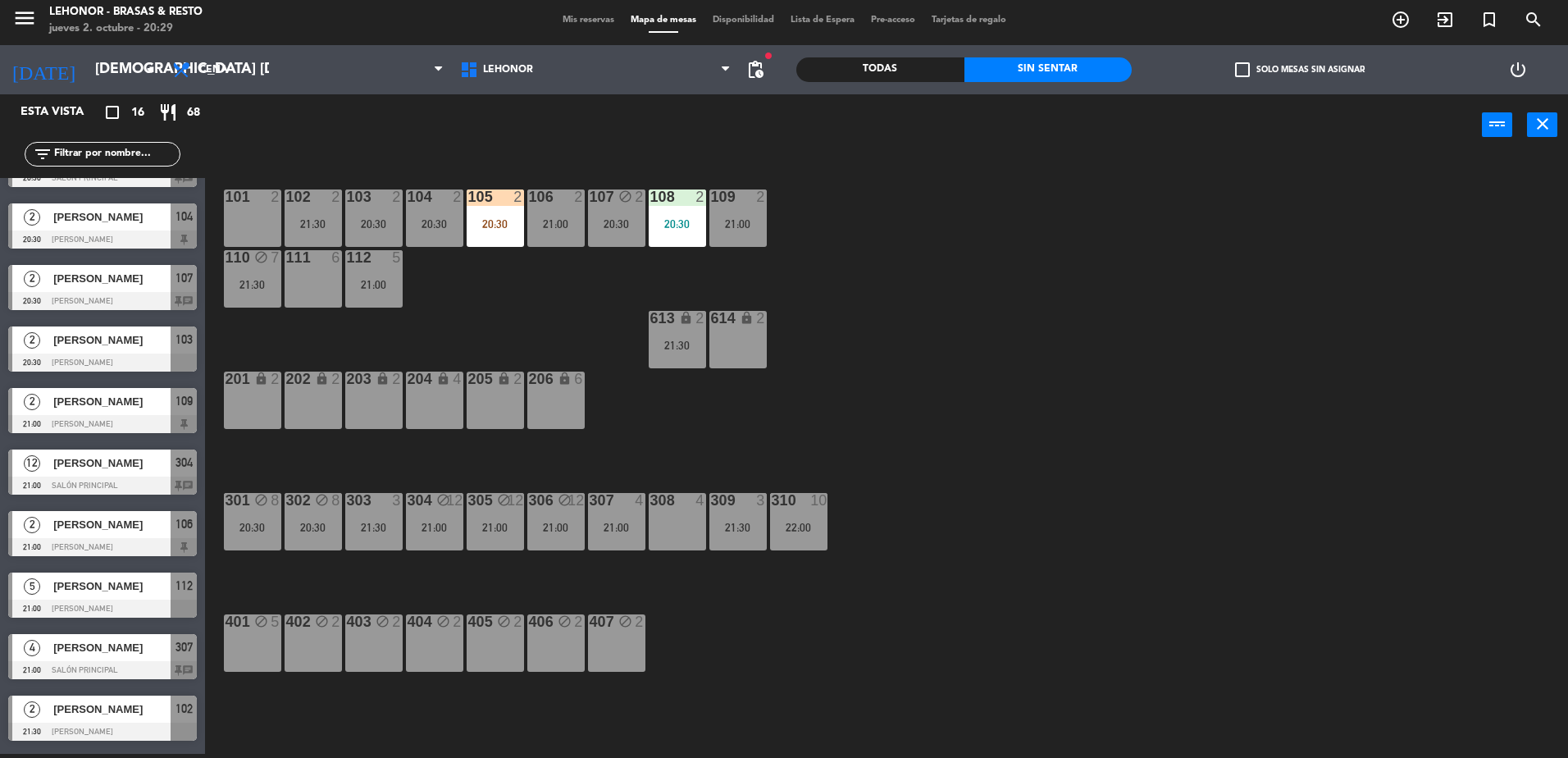
click at [390, 234] on div "103 2 20:30" at bounding box center [374, 217] width 57 height 57
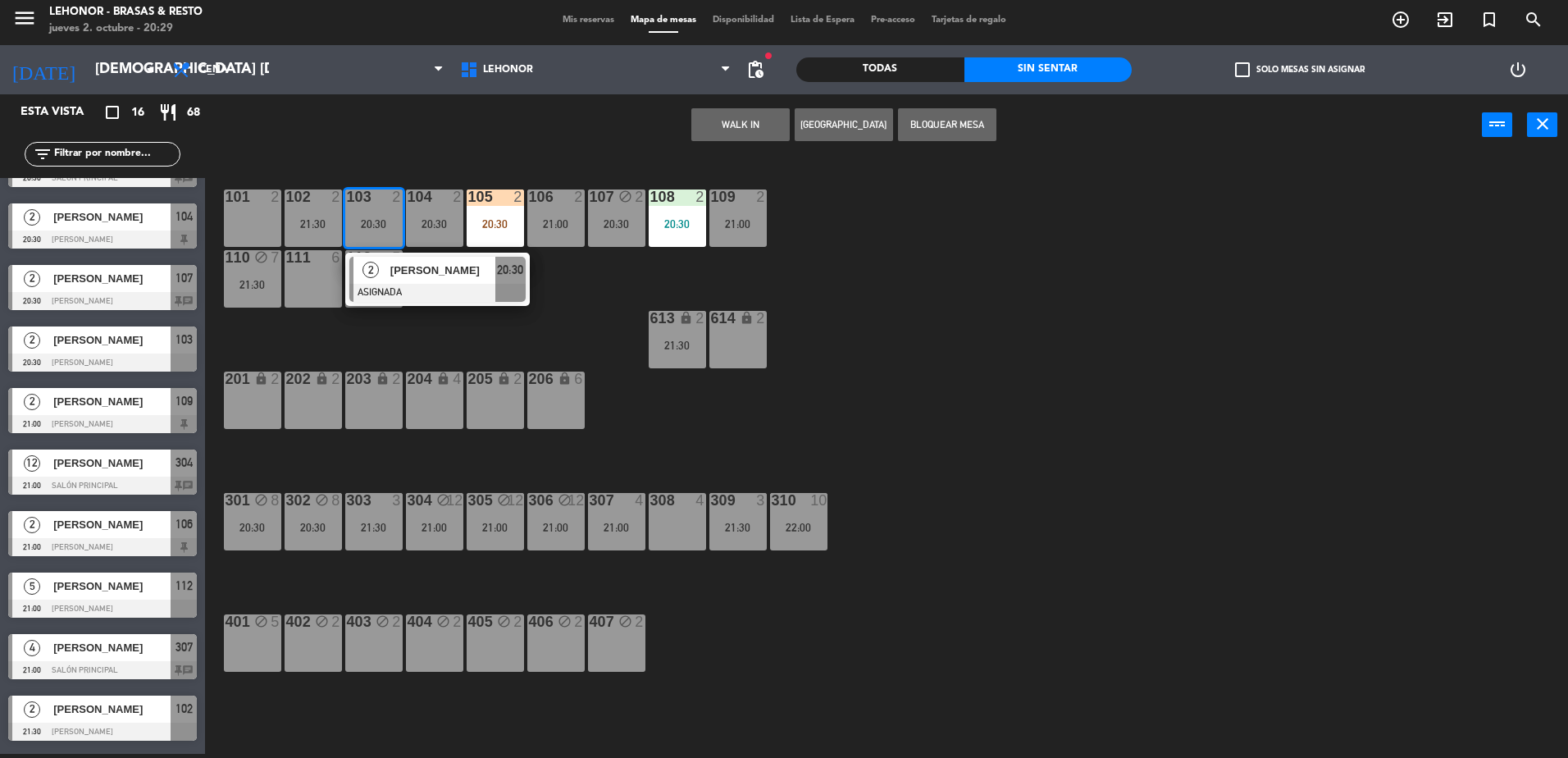
click at [527, 317] on div "101 2 102 2 21:30 103 2 20:30 2 Romina rojas ASIGNADA 20:30 104 2 20:30 105 2 2…" at bounding box center [894, 458] width 1347 height 598
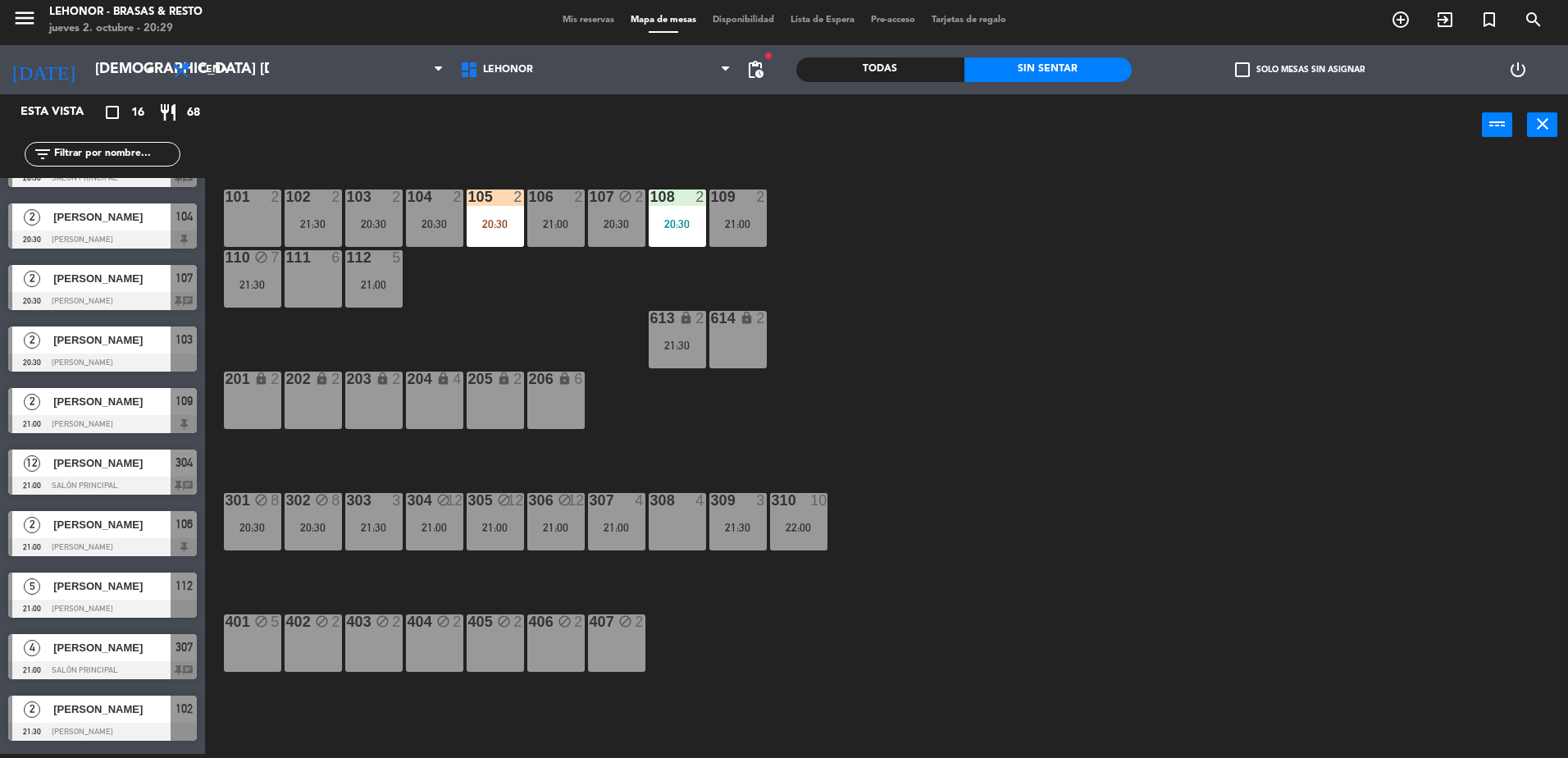
click at [330, 223] on div "21:30" at bounding box center [312, 224] width 57 height 12
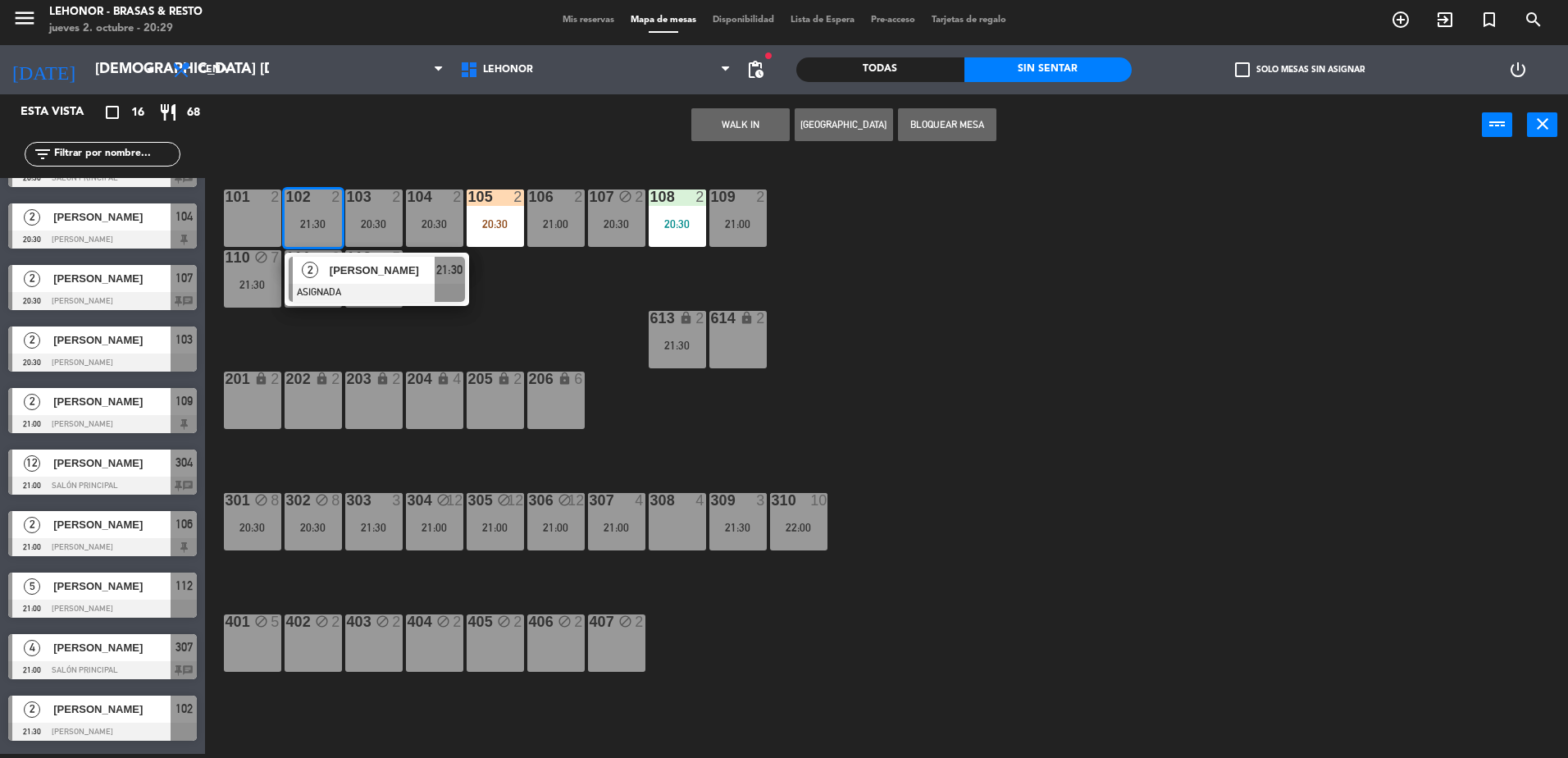
click at [547, 338] on div "101 2 102 2 21:30 2 Airola Andrea ASIGNADA 21:30 103 2 20:30 104 2 20:30 105 2 …" at bounding box center [894, 458] width 1347 height 598
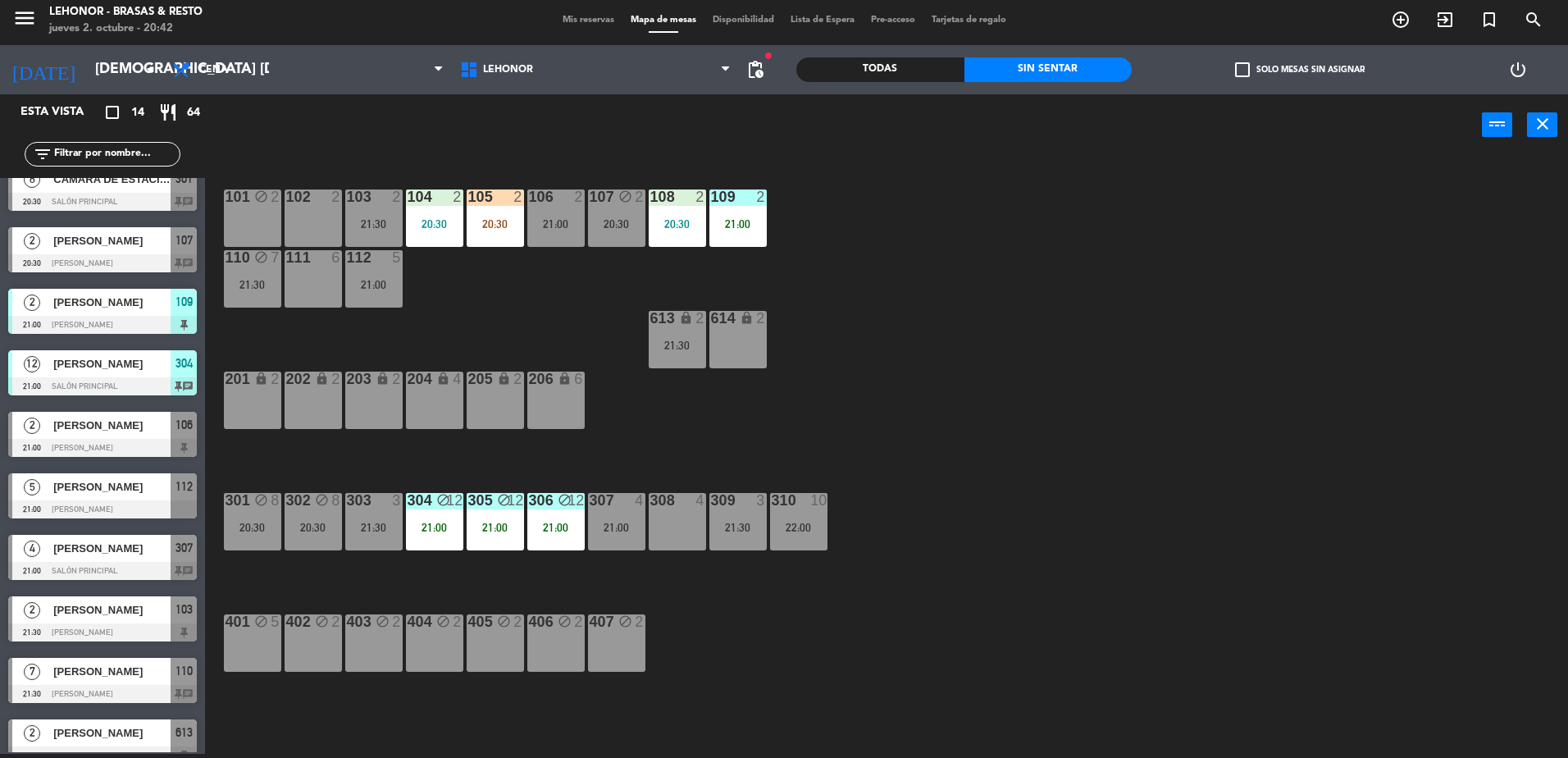
scroll to position [0, 0]
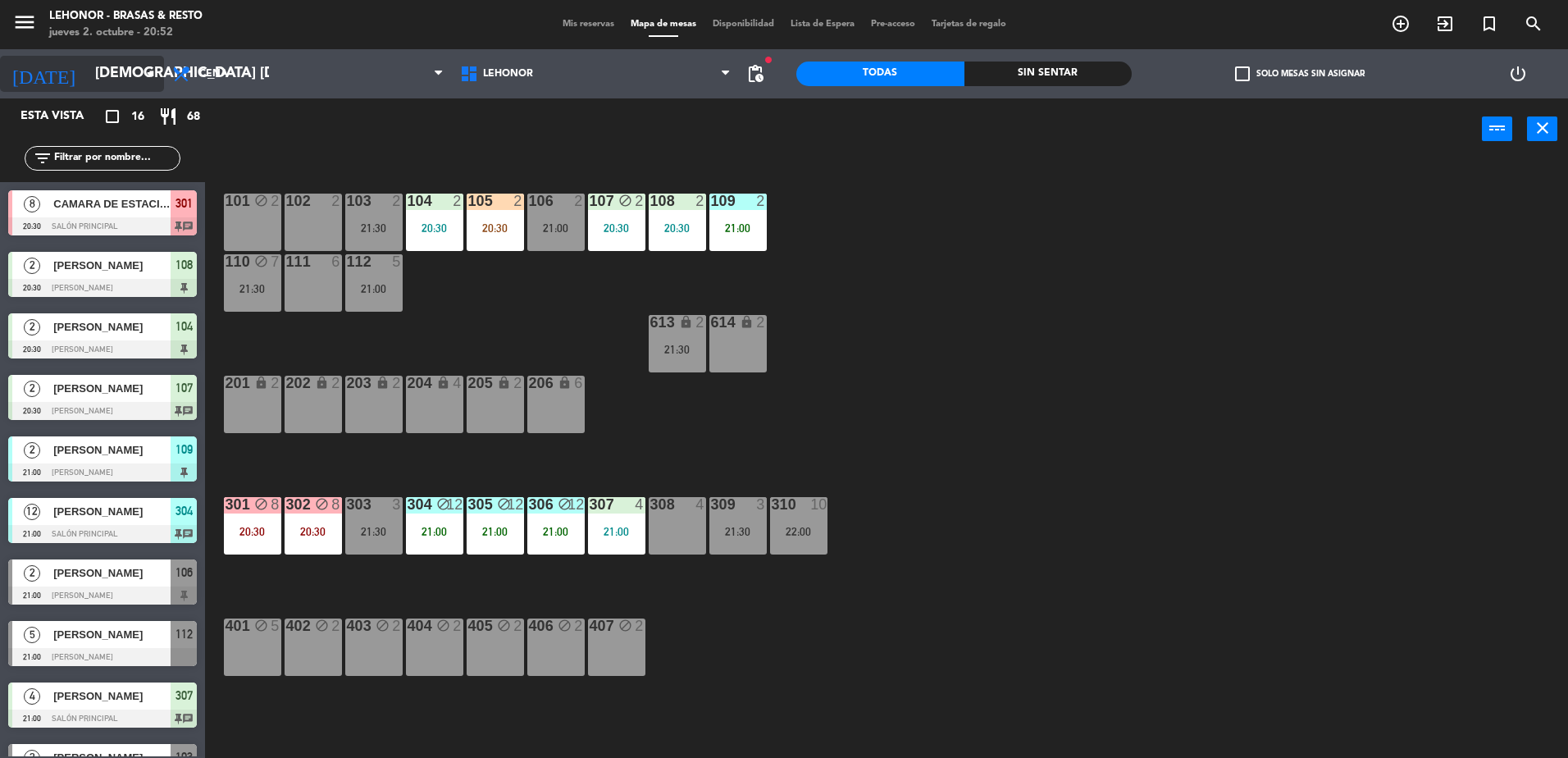
click at [87, 70] on input "[DEMOGRAPHIC_DATA] [DATE]" at bounding box center [182, 74] width 190 height 33
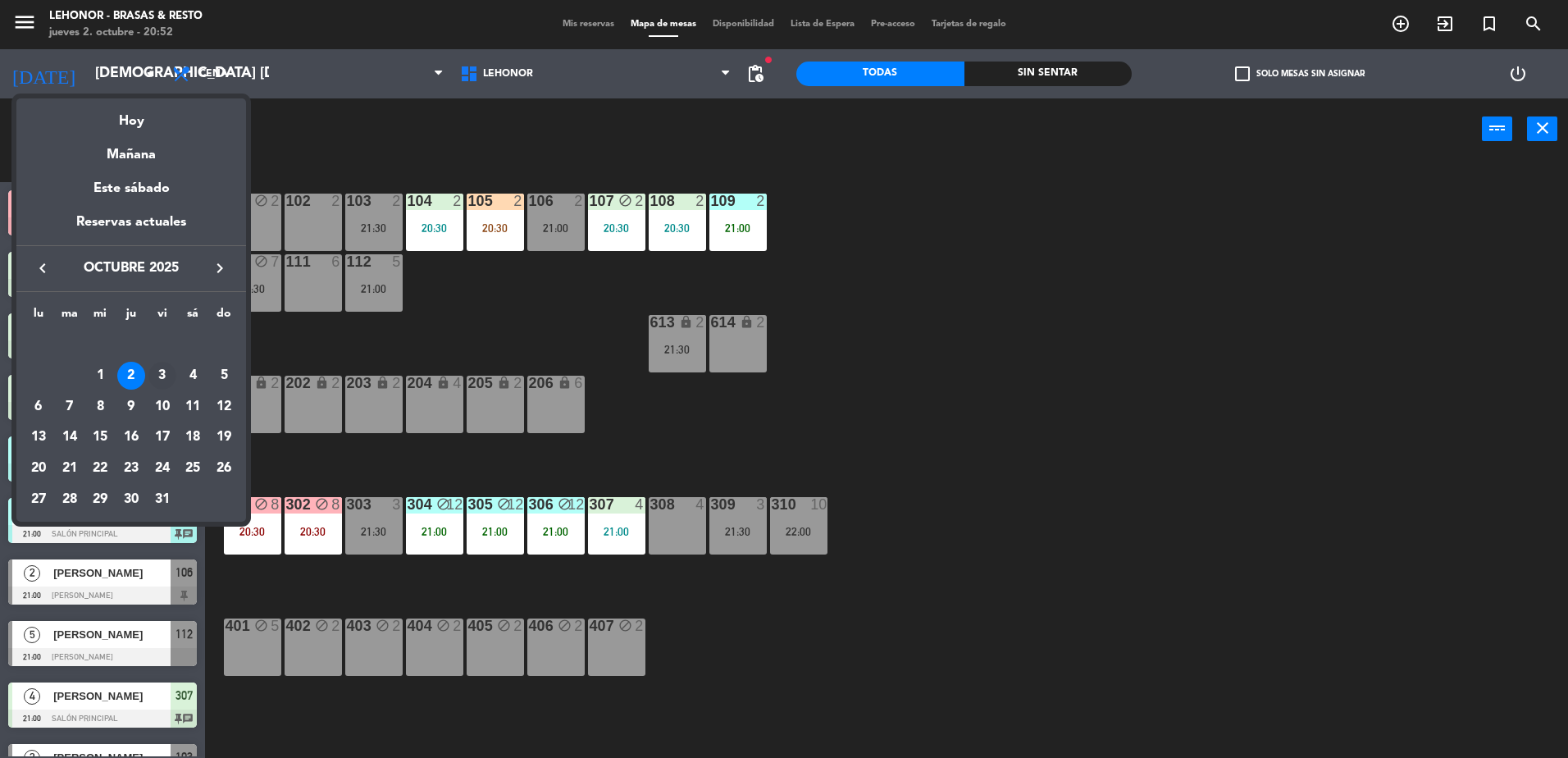
click at [166, 372] on div "3" at bounding box center [163, 376] width 28 height 28
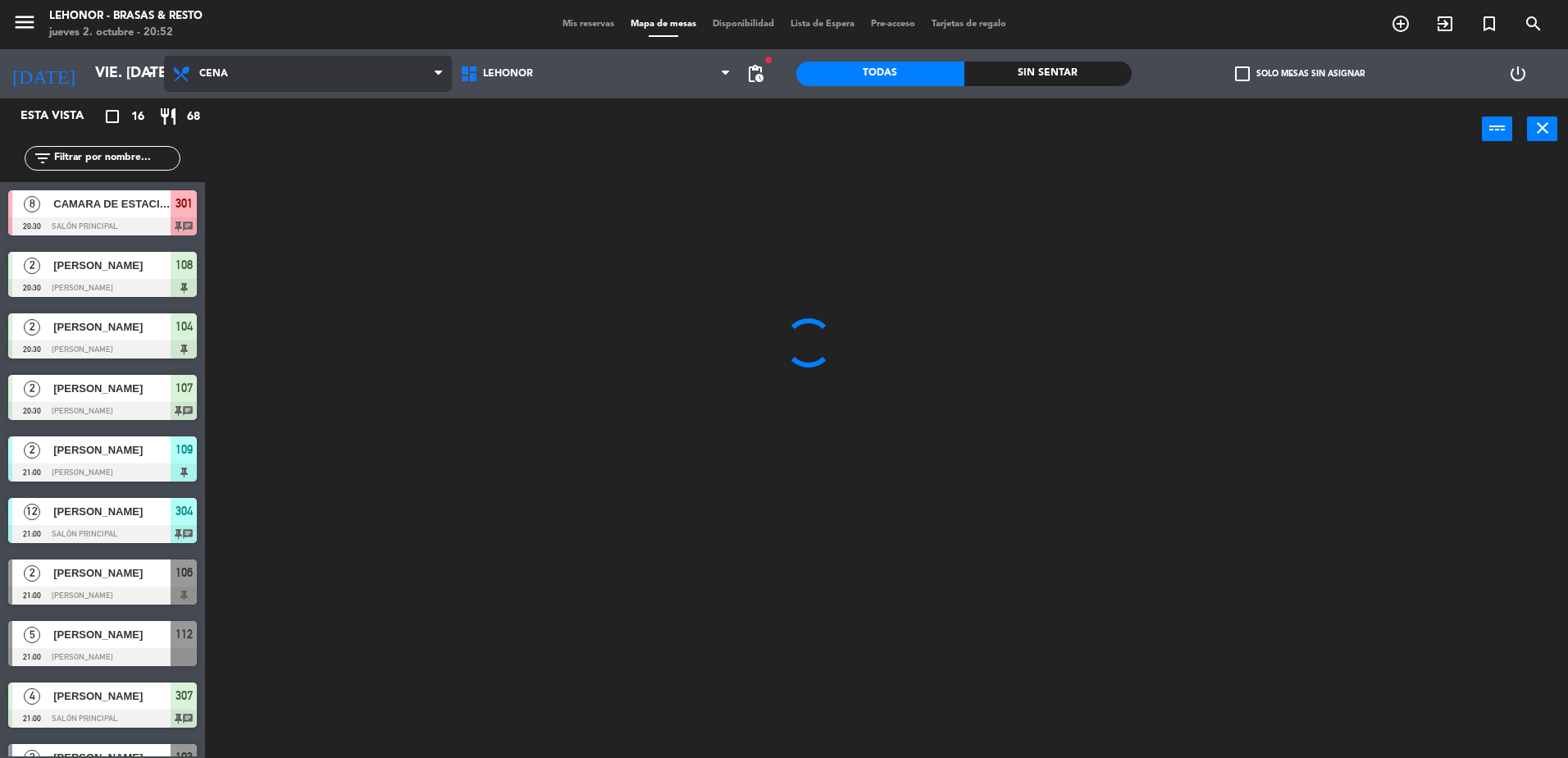
click at [317, 70] on span "Cena" at bounding box center [307, 74] width 288 height 36
click at [304, 119] on ng-component "menu Lehonor - Brasas & Resto jueves 2. octubre - 20:52 Mis reservas Mapa de me…" at bounding box center [784, 381] width 1568 height 762
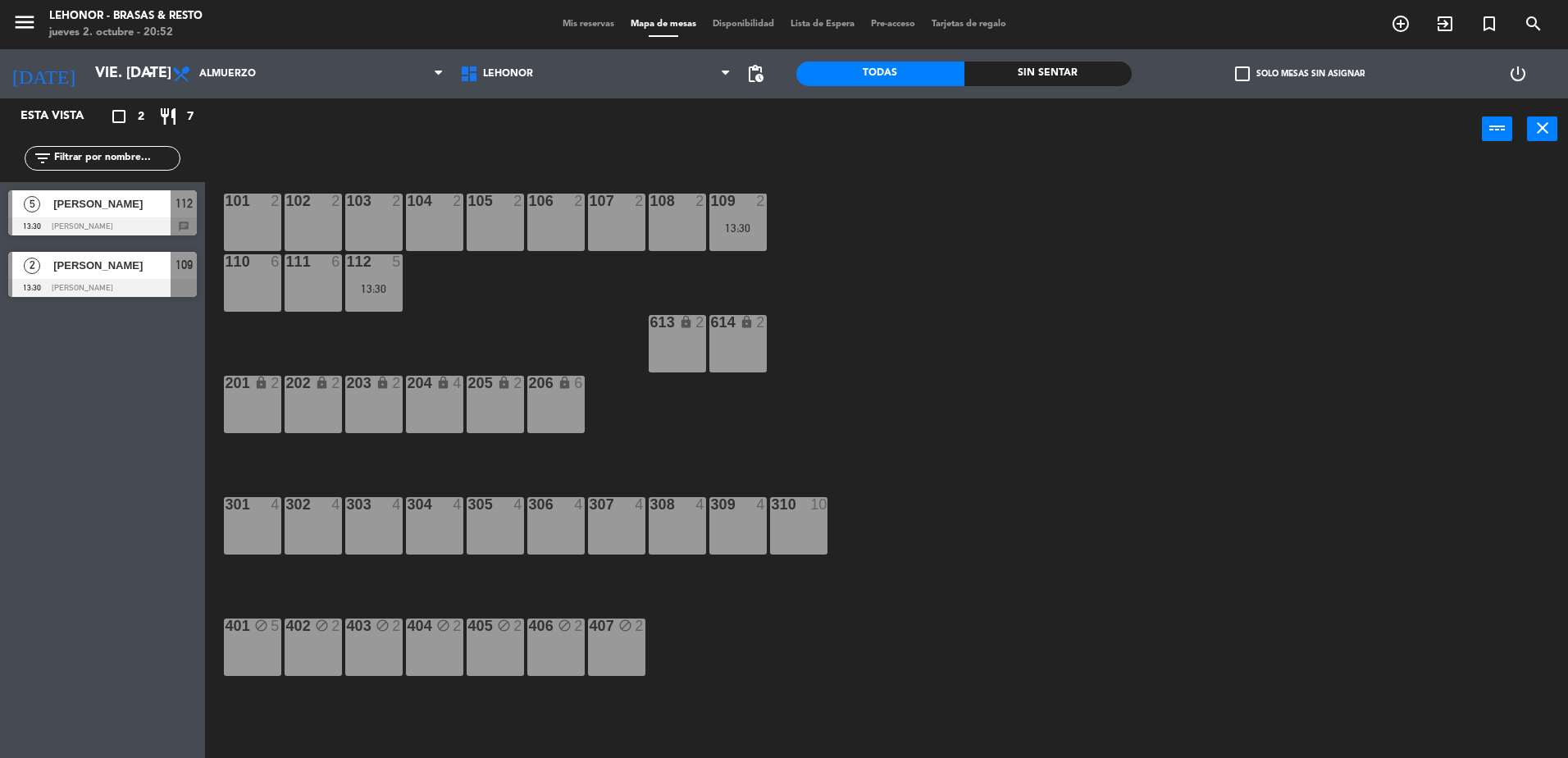
click at [110, 234] on div at bounding box center [102, 226] width 188 height 18
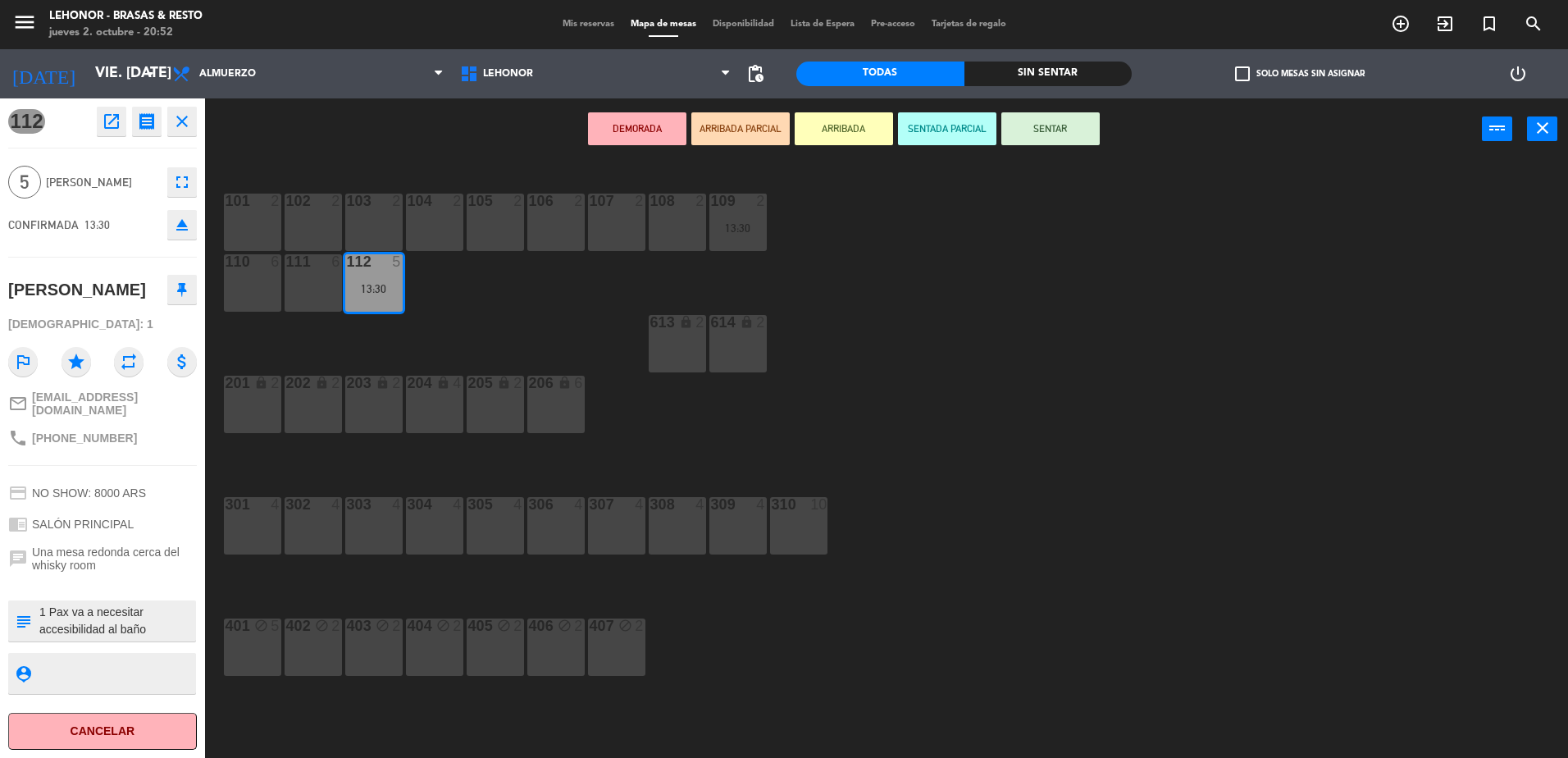
click at [626, 261] on div "101 2 102 2 103 2 104 2 105 2 106 2 107 2 108 2 109 2 13:30 110 6 111 6 112 5 1…" at bounding box center [894, 462] width 1347 height 598
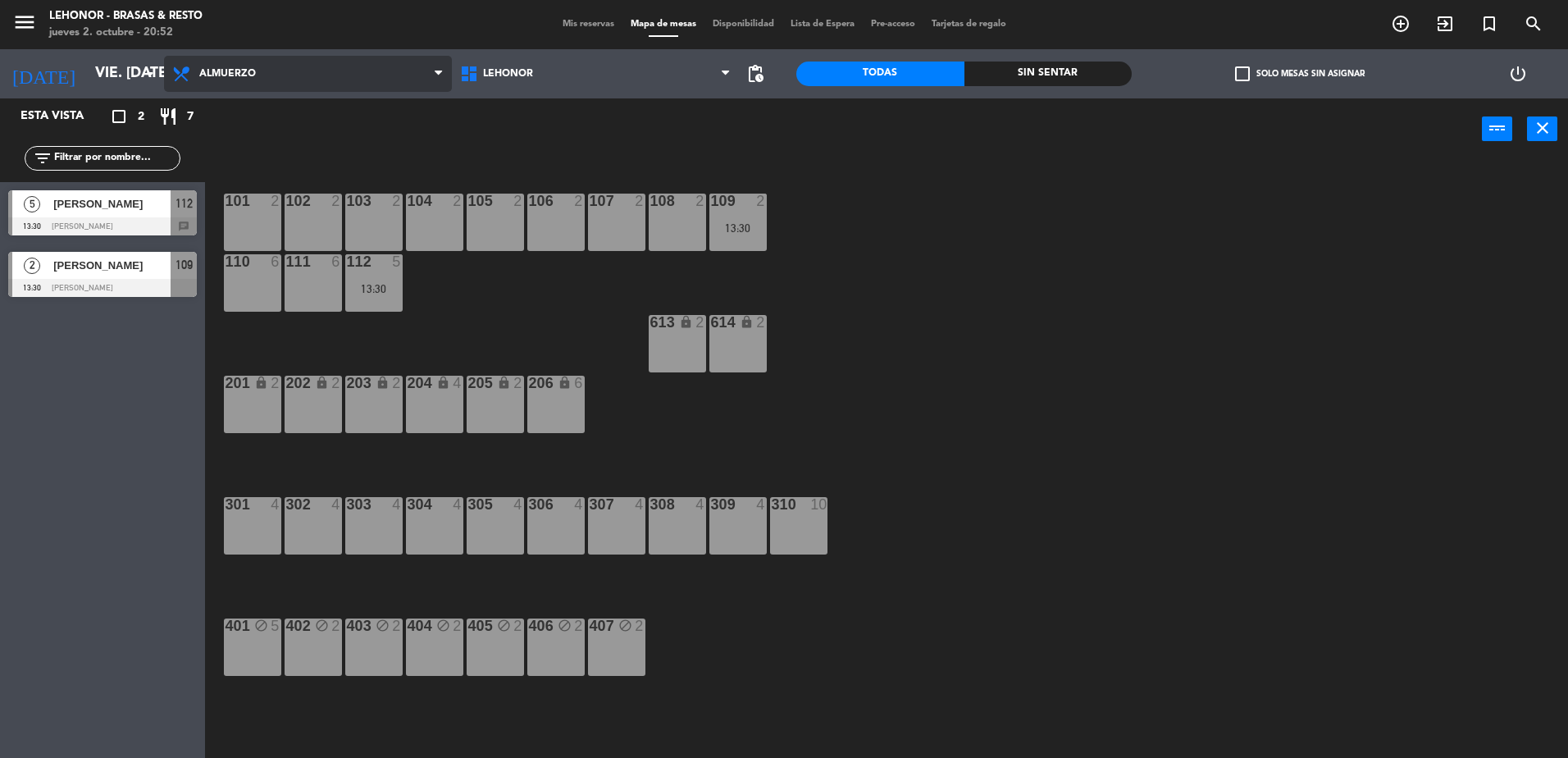
click at [264, 83] on span "Almuerzo" at bounding box center [307, 74] width 288 height 36
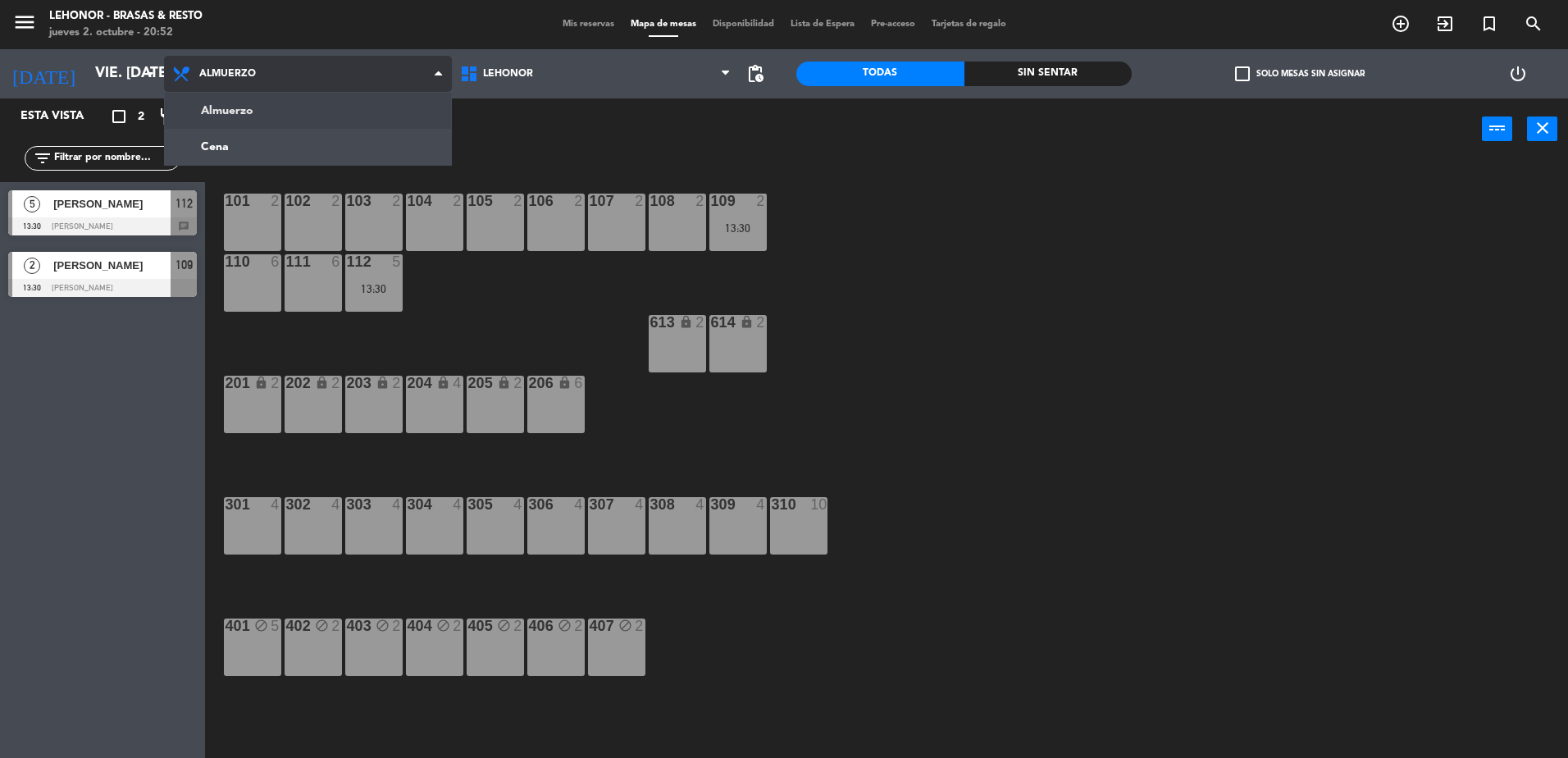
click at [276, 117] on ng-component "menu Lehonor - Brasas & Resto jueves 2. octubre - 20:52 Mis reservas Mapa de me…" at bounding box center [784, 381] width 1568 height 762
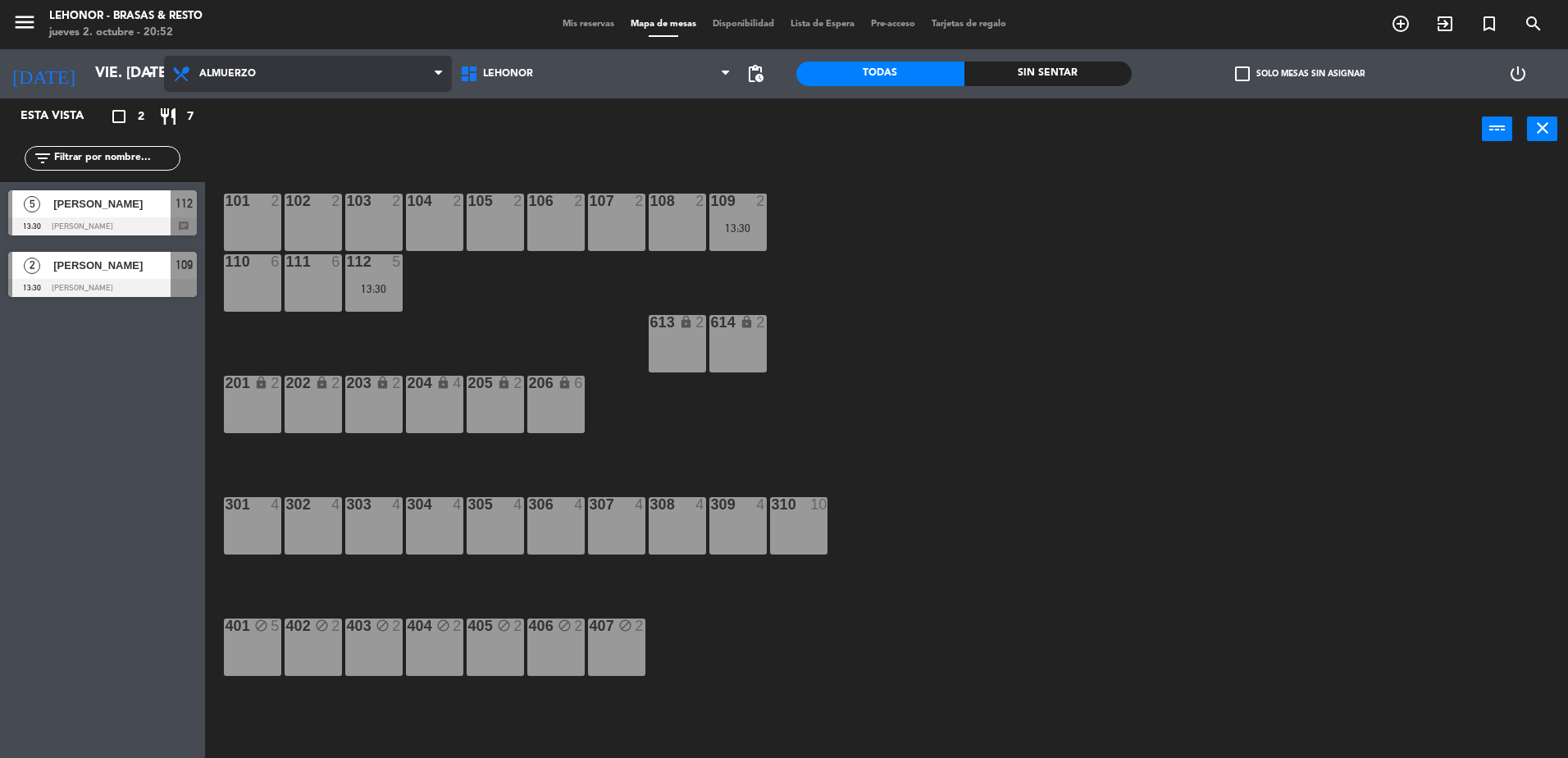
drag, startPoint x: 282, startPoint y: 72, endPoint x: 301, endPoint y: 139, distance: 69.6
click at [283, 72] on span "Almuerzo" at bounding box center [307, 74] width 288 height 36
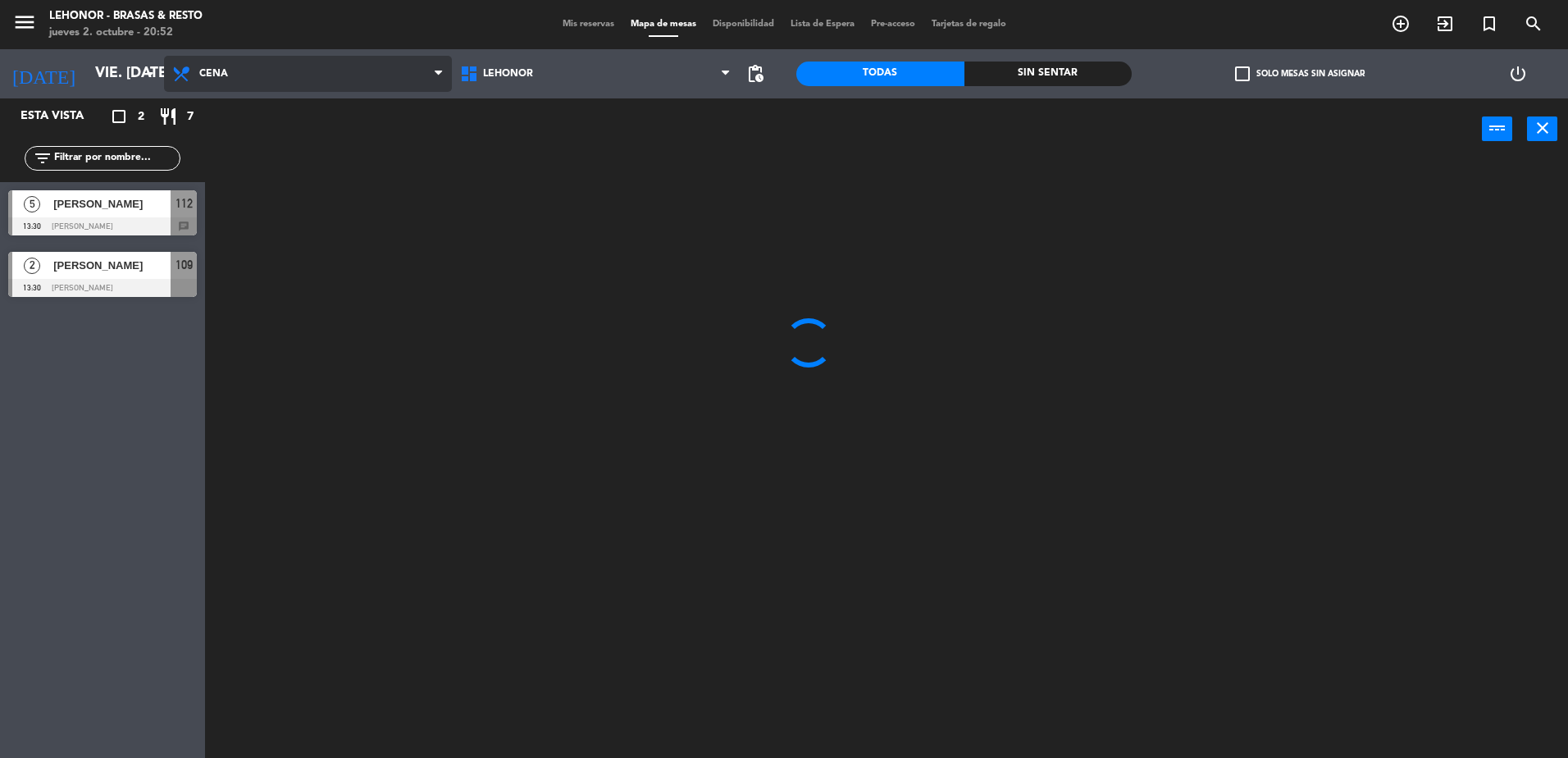
click at [306, 155] on ng-component "menu Lehonor - Brasas & Resto jueves 2. octubre - 20:52 Mis reservas Mapa de me…" at bounding box center [784, 381] width 1568 height 762
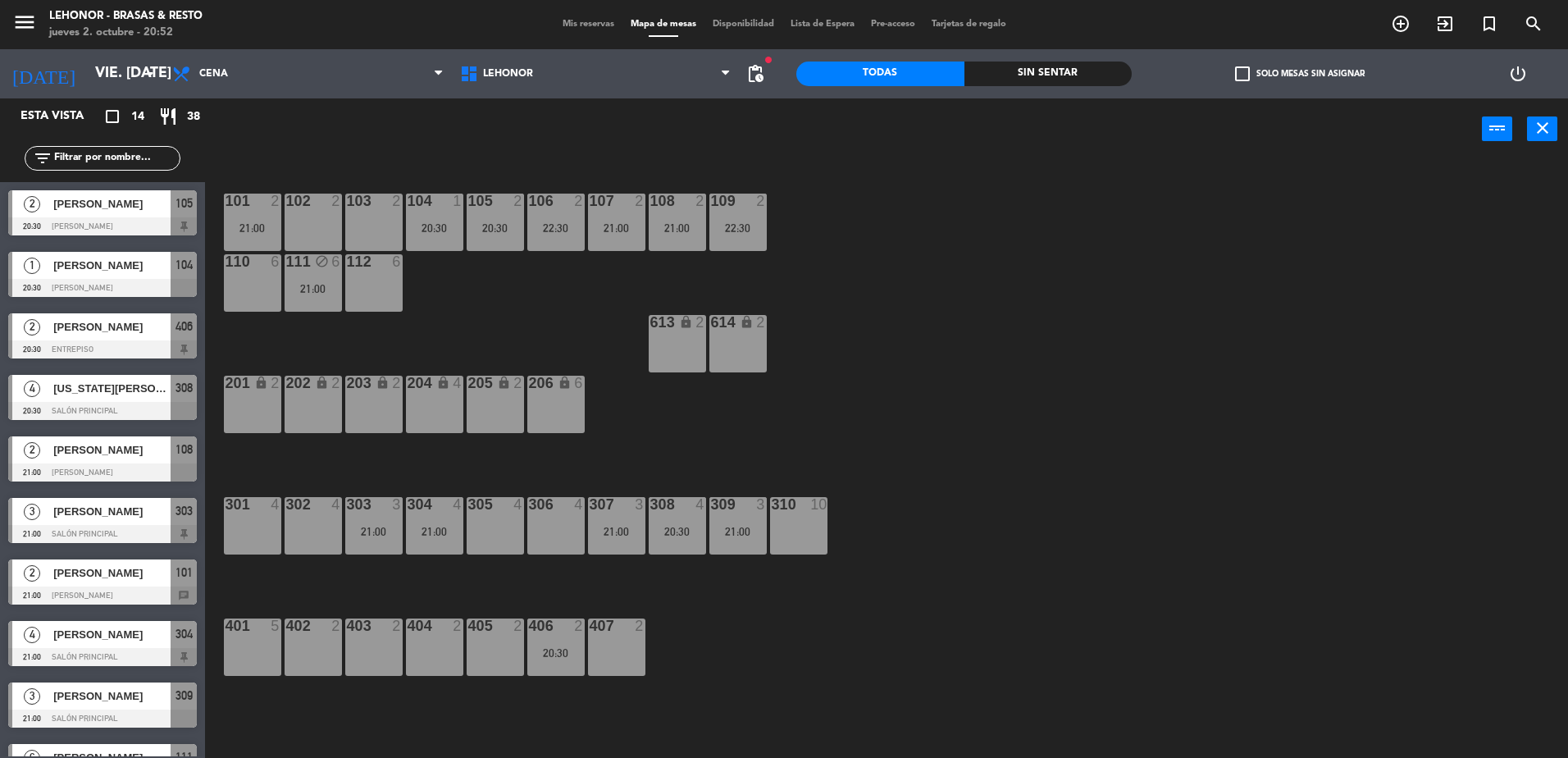
click at [140, 265] on span "[PERSON_NAME]" at bounding box center [112, 265] width 117 height 17
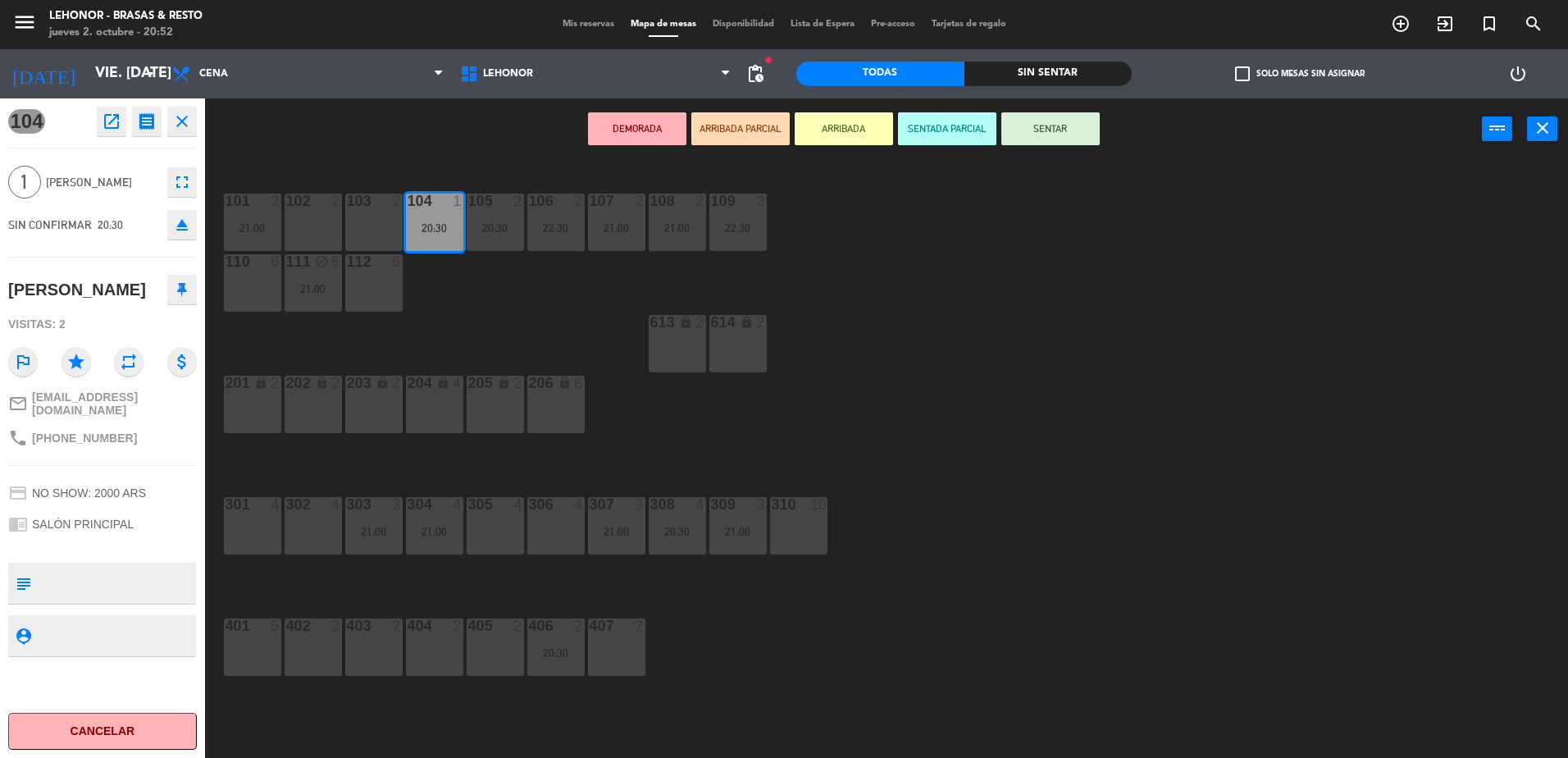
click at [530, 294] on div "101 2 21:00 102 2 103 2 104 1 20:30 105 2 20:30 106 2 22:30 107 2 21:00 108 2 2…" at bounding box center [894, 462] width 1347 height 598
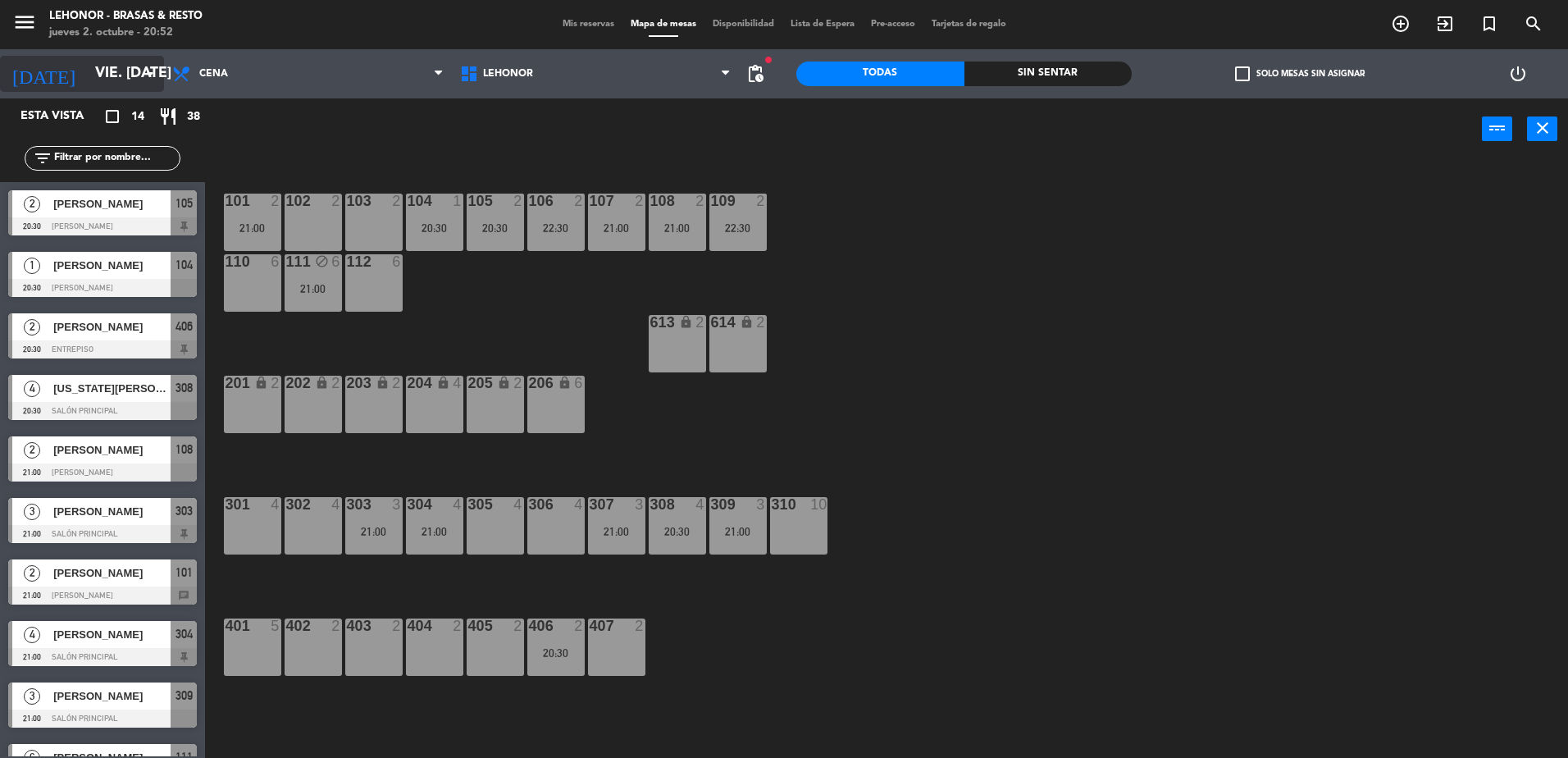
click at [87, 77] on input "vie. [DATE]" at bounding box center [182, 74] width 190 height 33
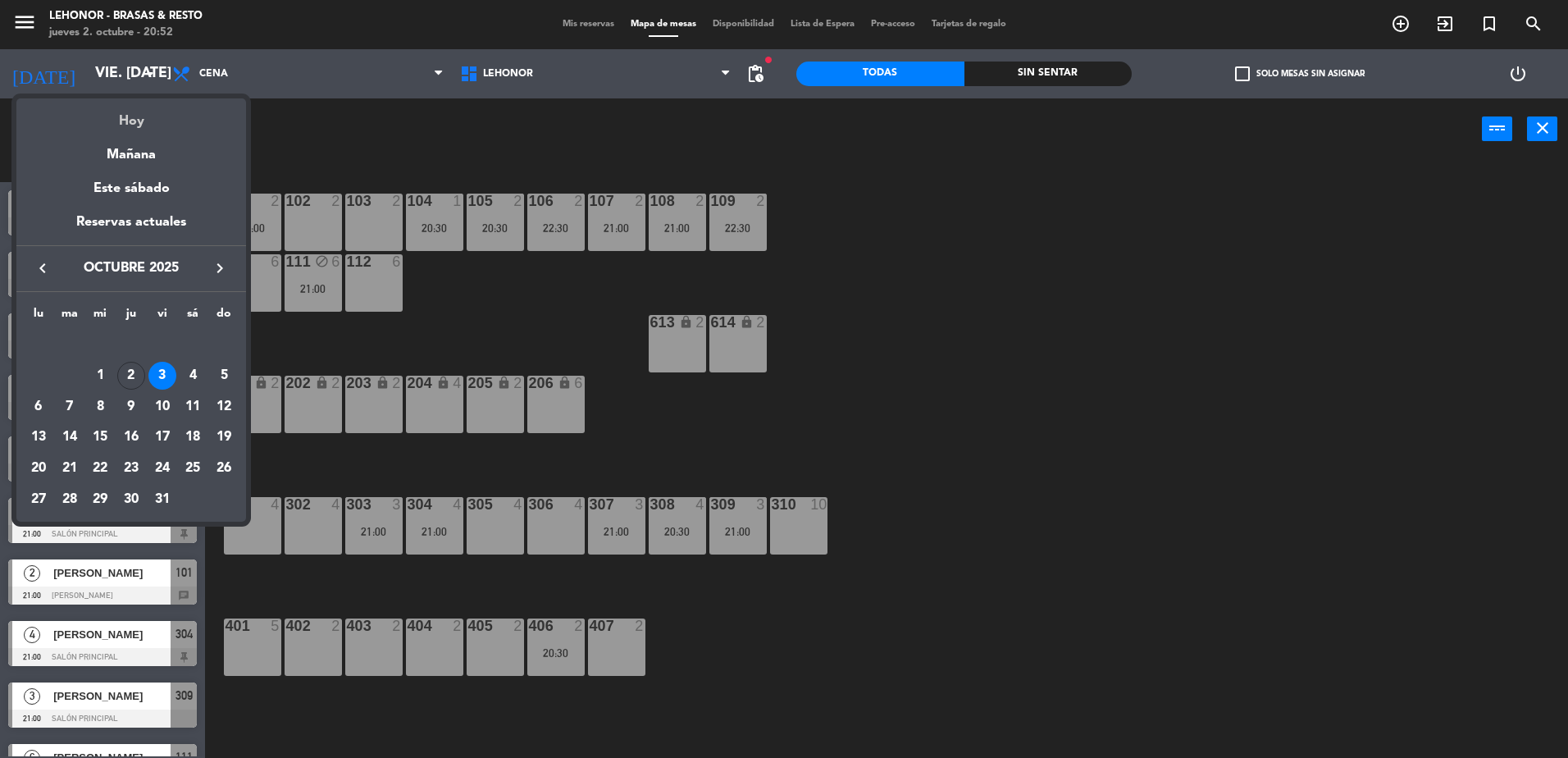
click at [97, 124] on div "Hoy" at bounding box center [131, 115] width 230 height 34
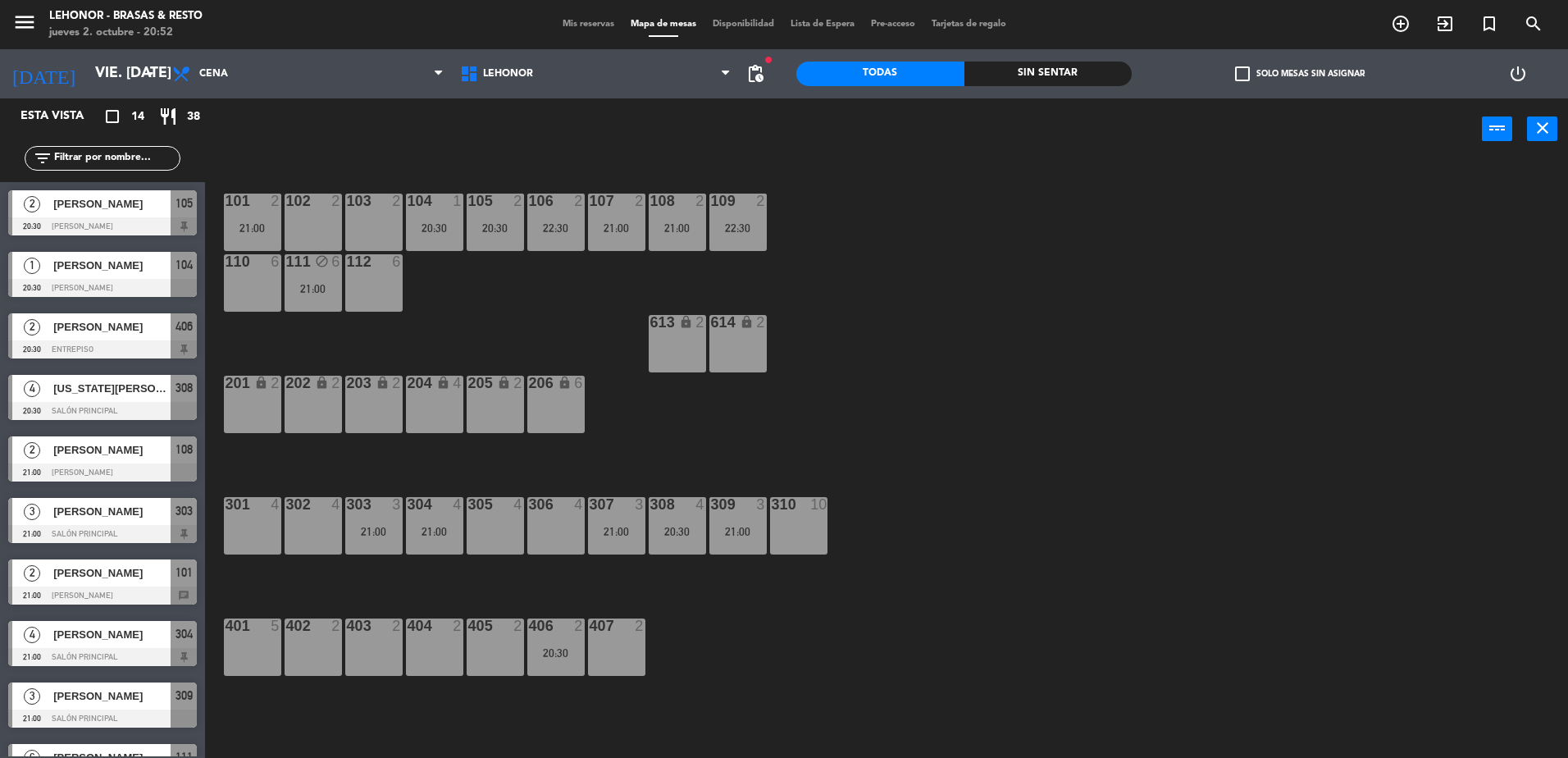
type input "[DEMOGRAPHIC_DATA] [DATE]"
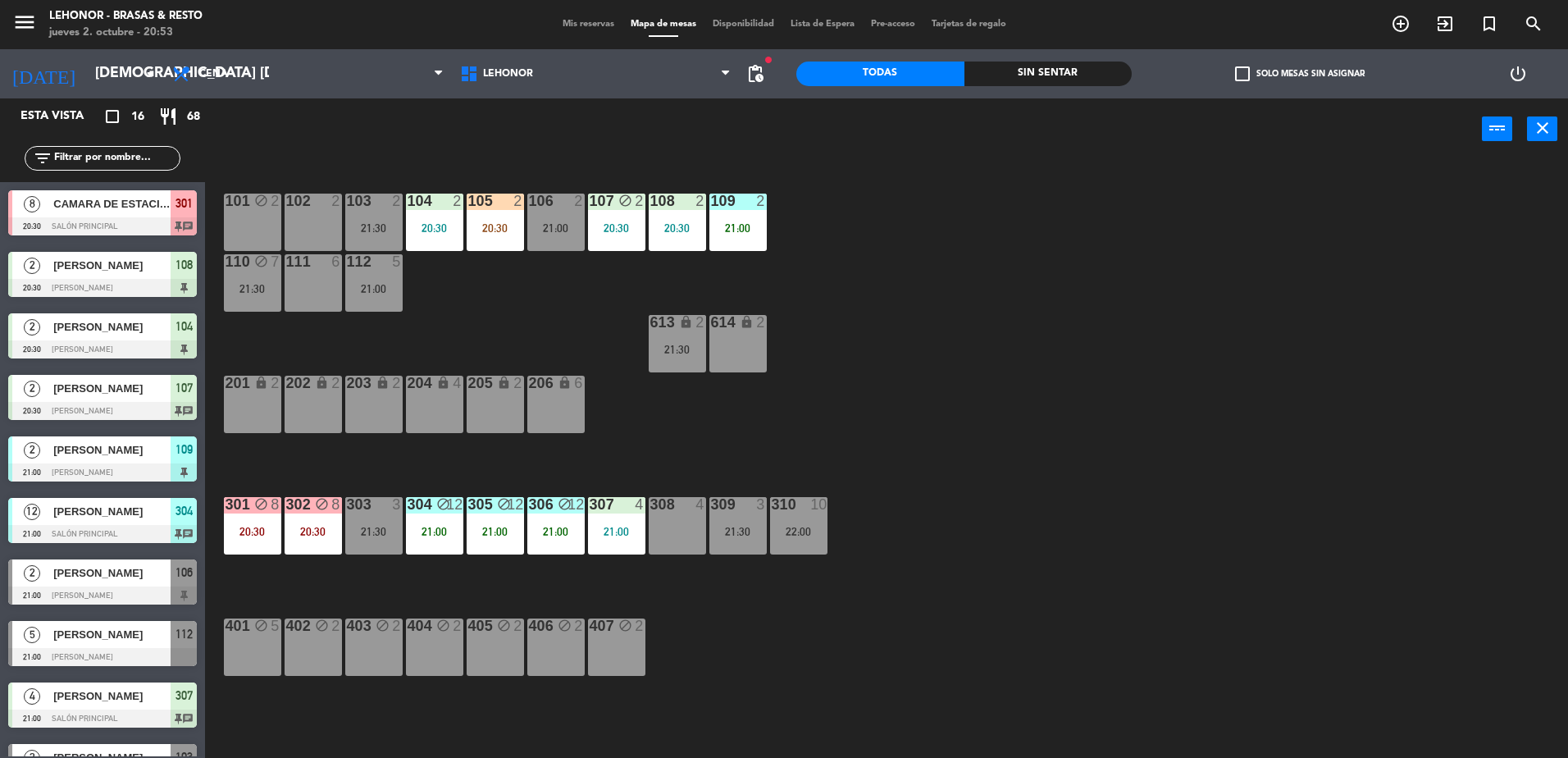
click at [984, 81] on div "Sin sentar" at bounding box center [1048, 74] width 168 height 25
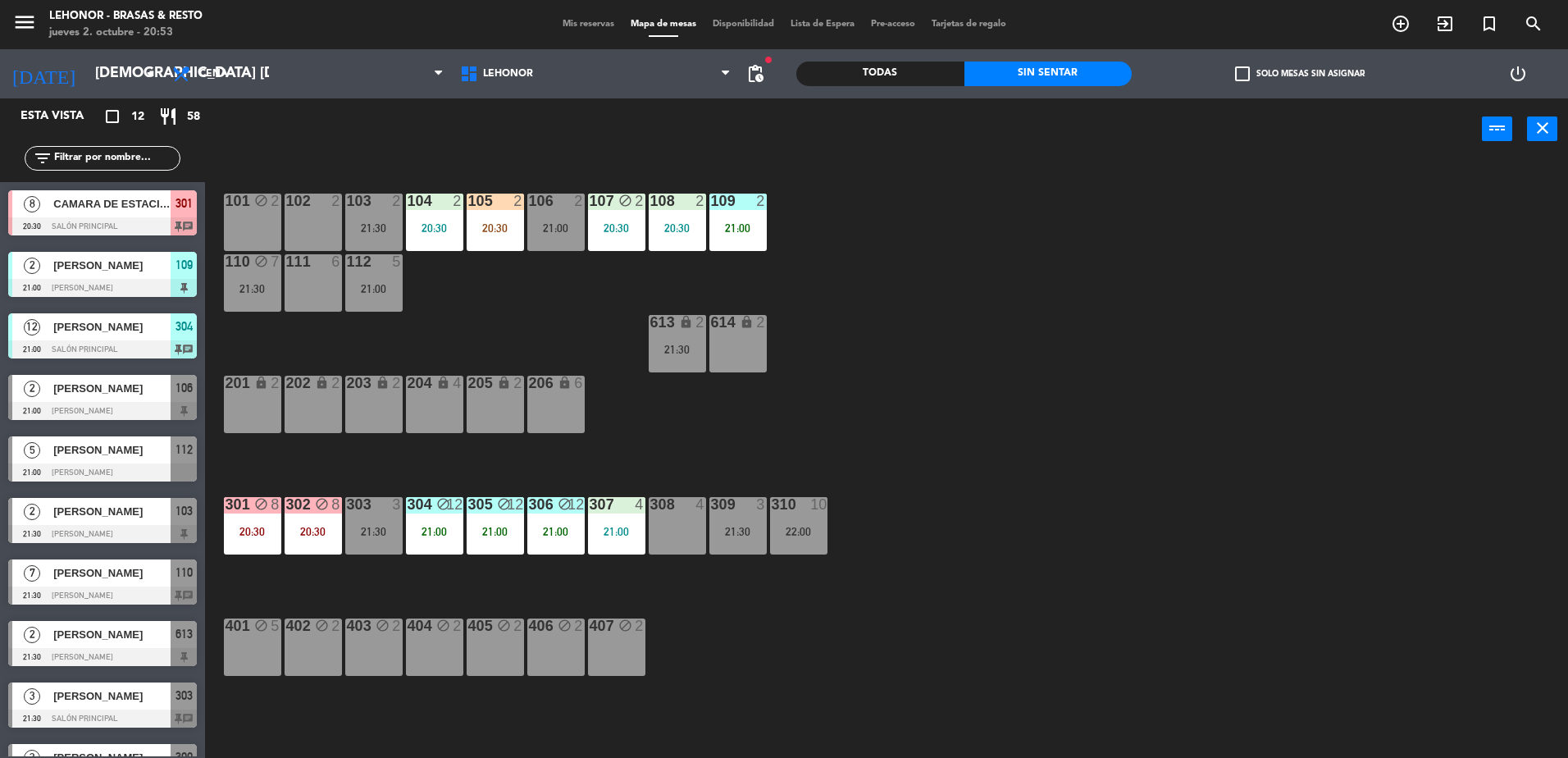
click at [543, 307] on div "101 block 2 102 2 103 2 21:30 104 2 20:30 105 2 20:30 106 2 21:00 107 block 2 2…" at bounding box center [894, 462] width 1347 height 598
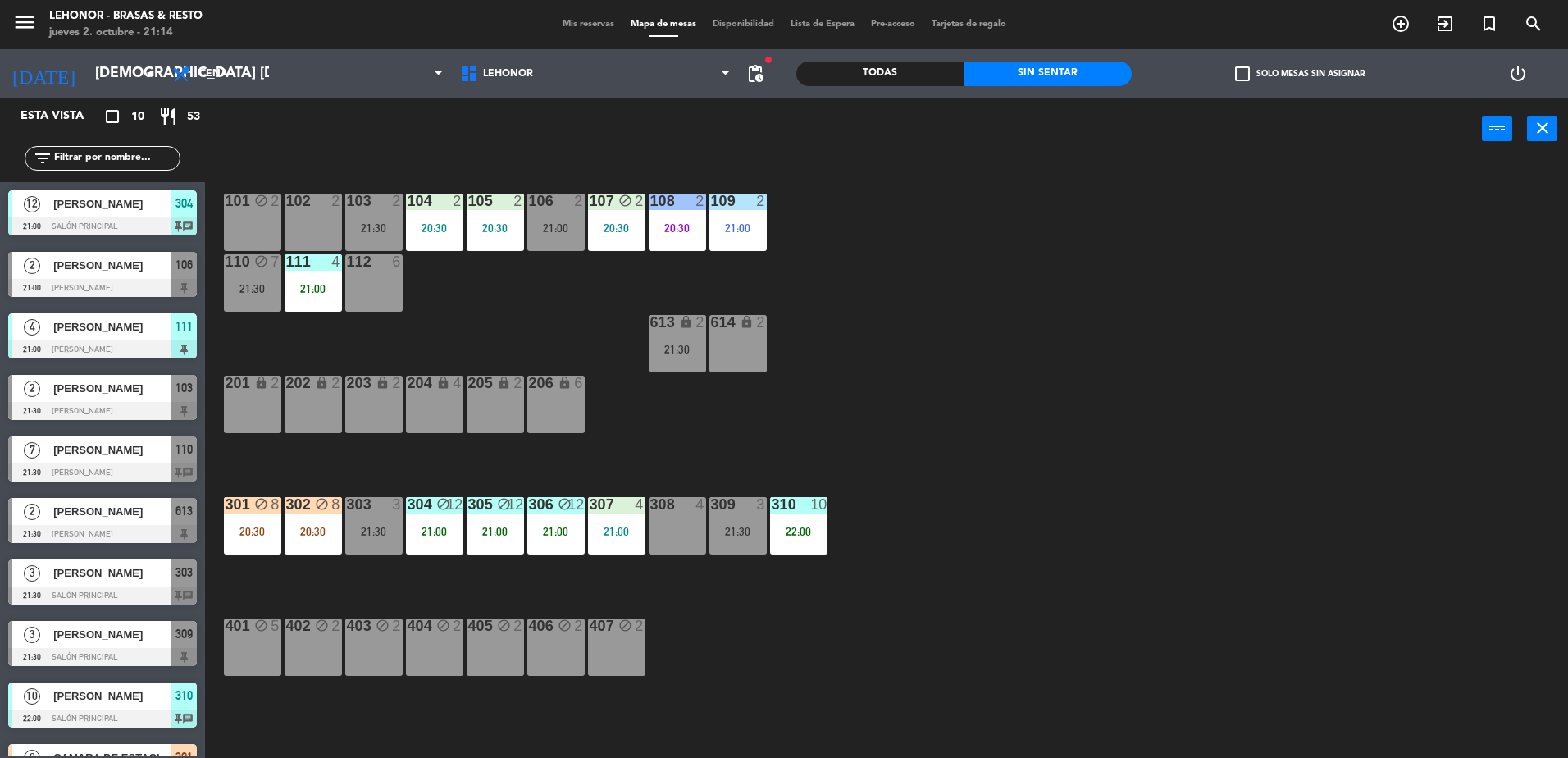
click at [887, 81] on div "Todas" at bounding box center [880, 74] width 168 height 25
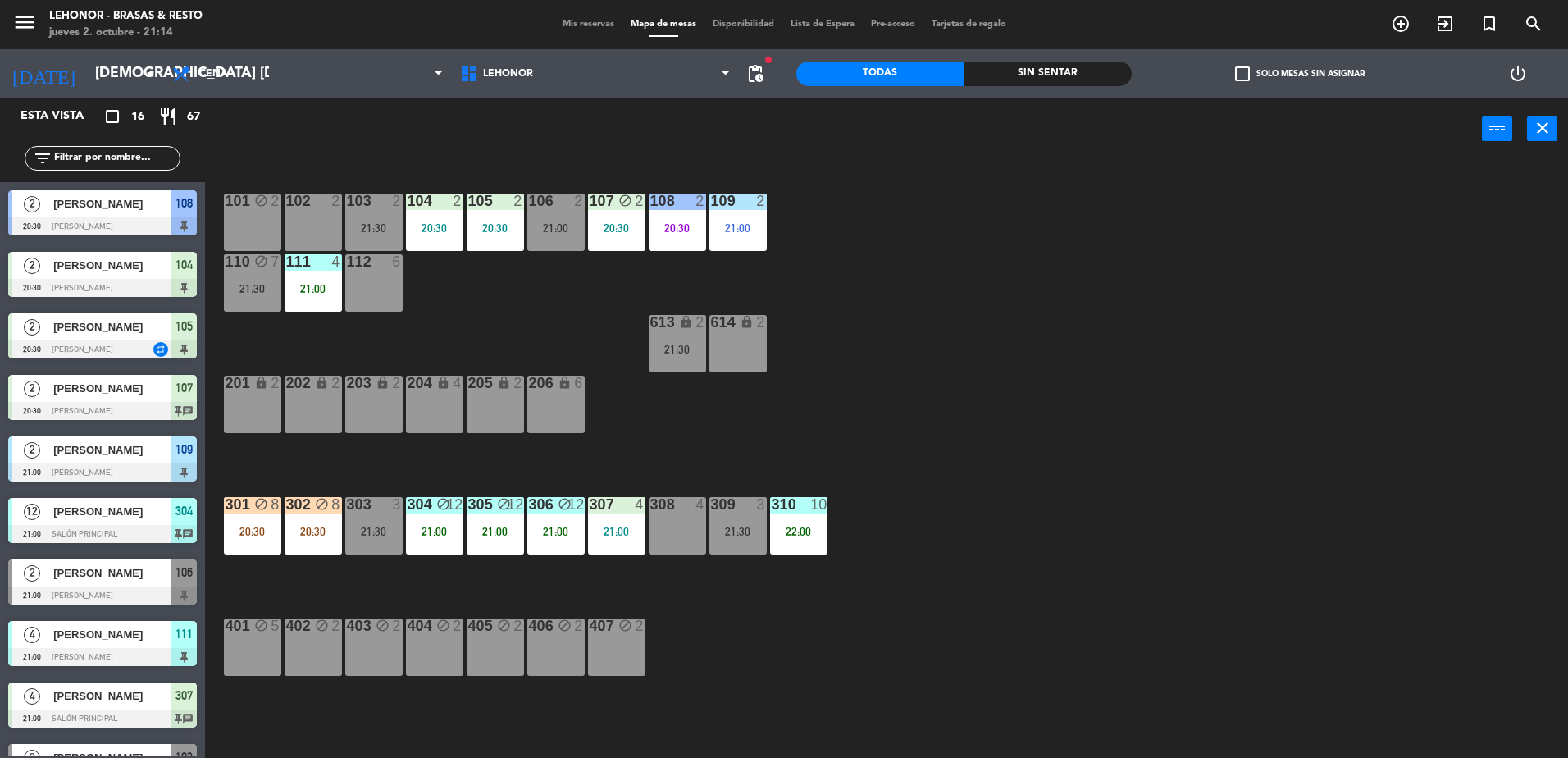
click at [1037, 80] on div "Sin sentar" at bounding box center [1048, 74] width 168 height 25
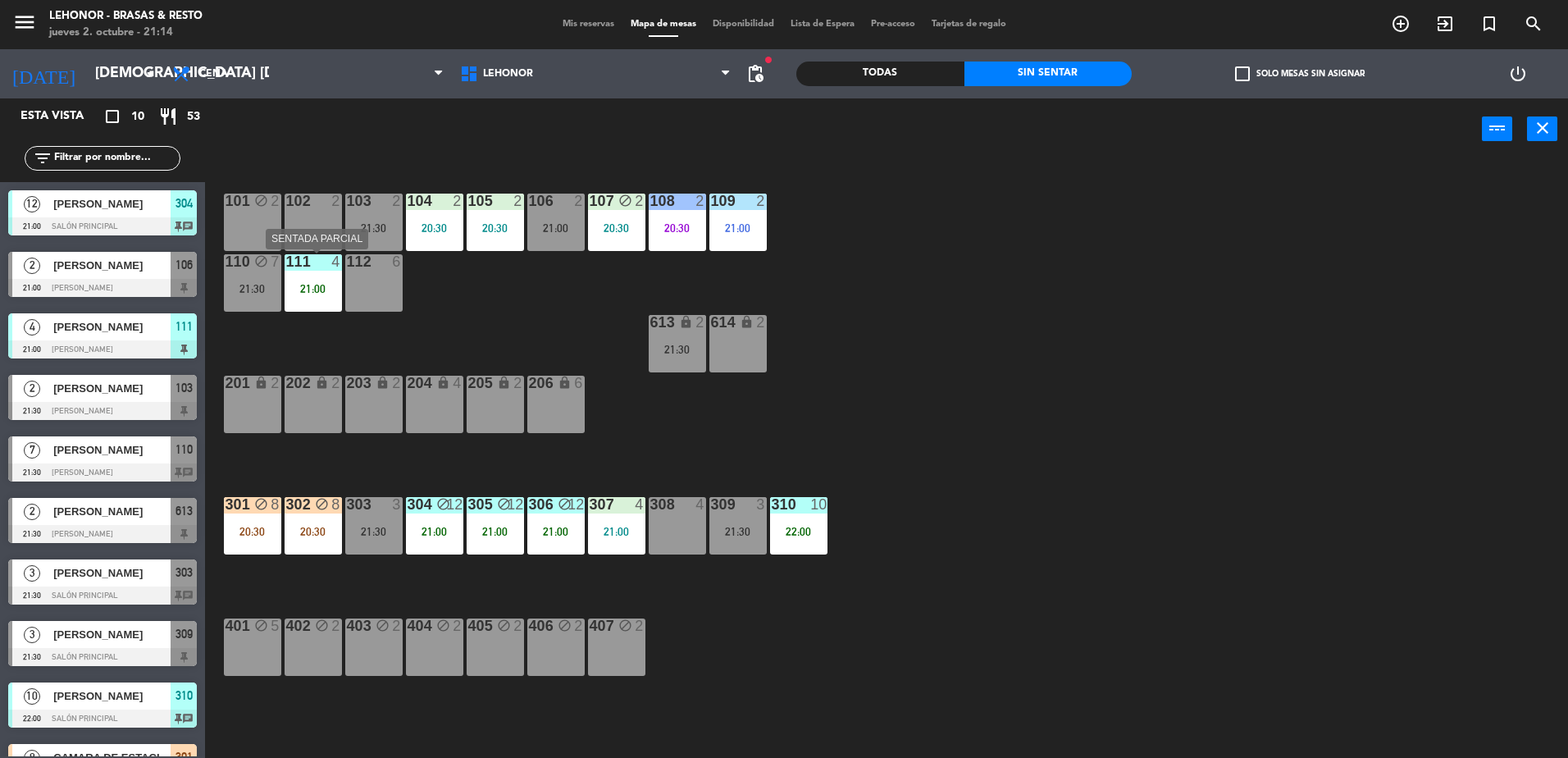
click at [298, 288] on div "21:00" at bounding box center [312, 288] width 57 height 12
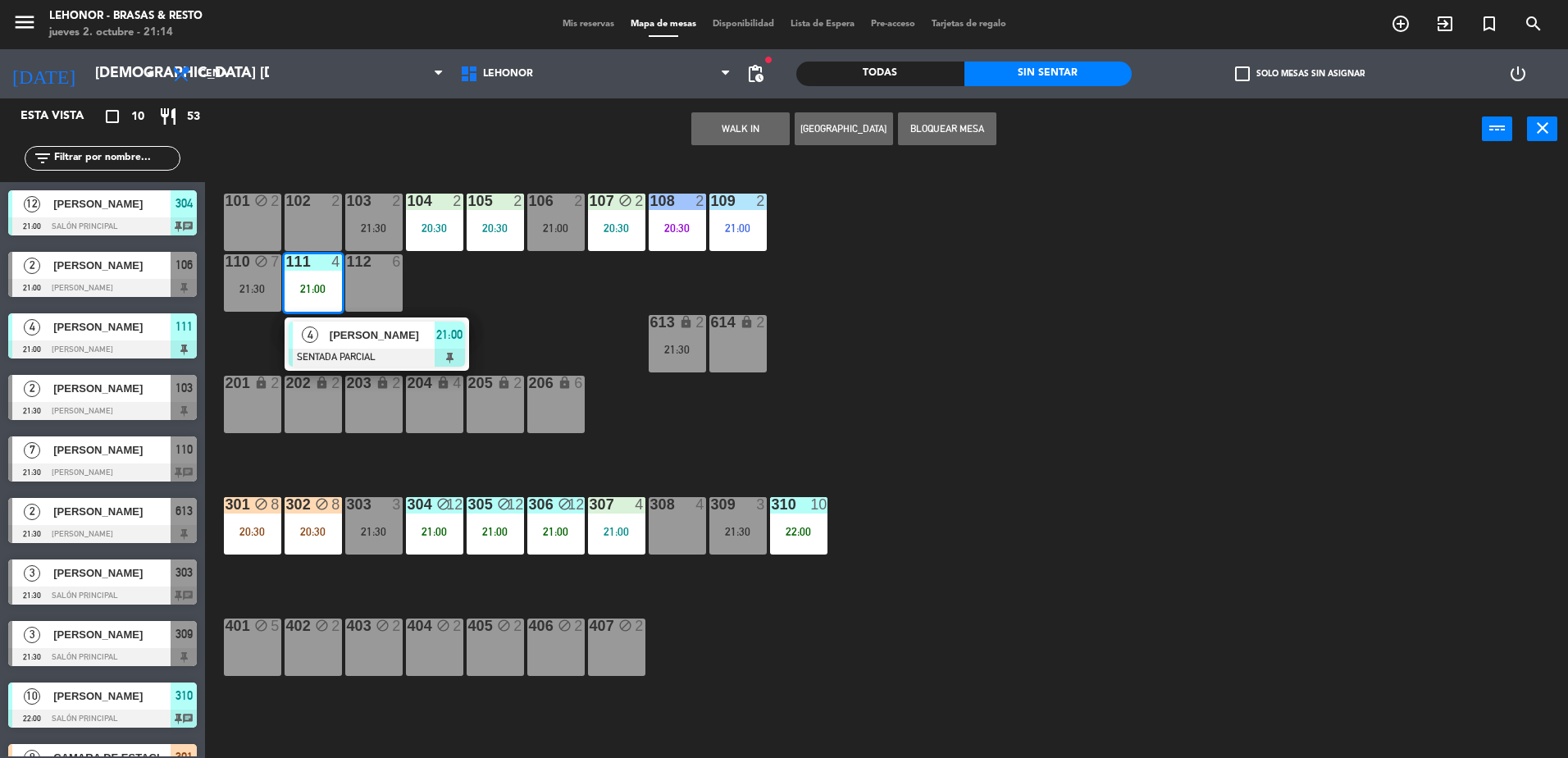
click at [516, 297] on div "101 block 2 102 2 103 2 21:30 104 2 20:30 105 2 20:30 106 2 21:00 107 block 2 2…" at bounding box center [894, 462] width 1347 height 598
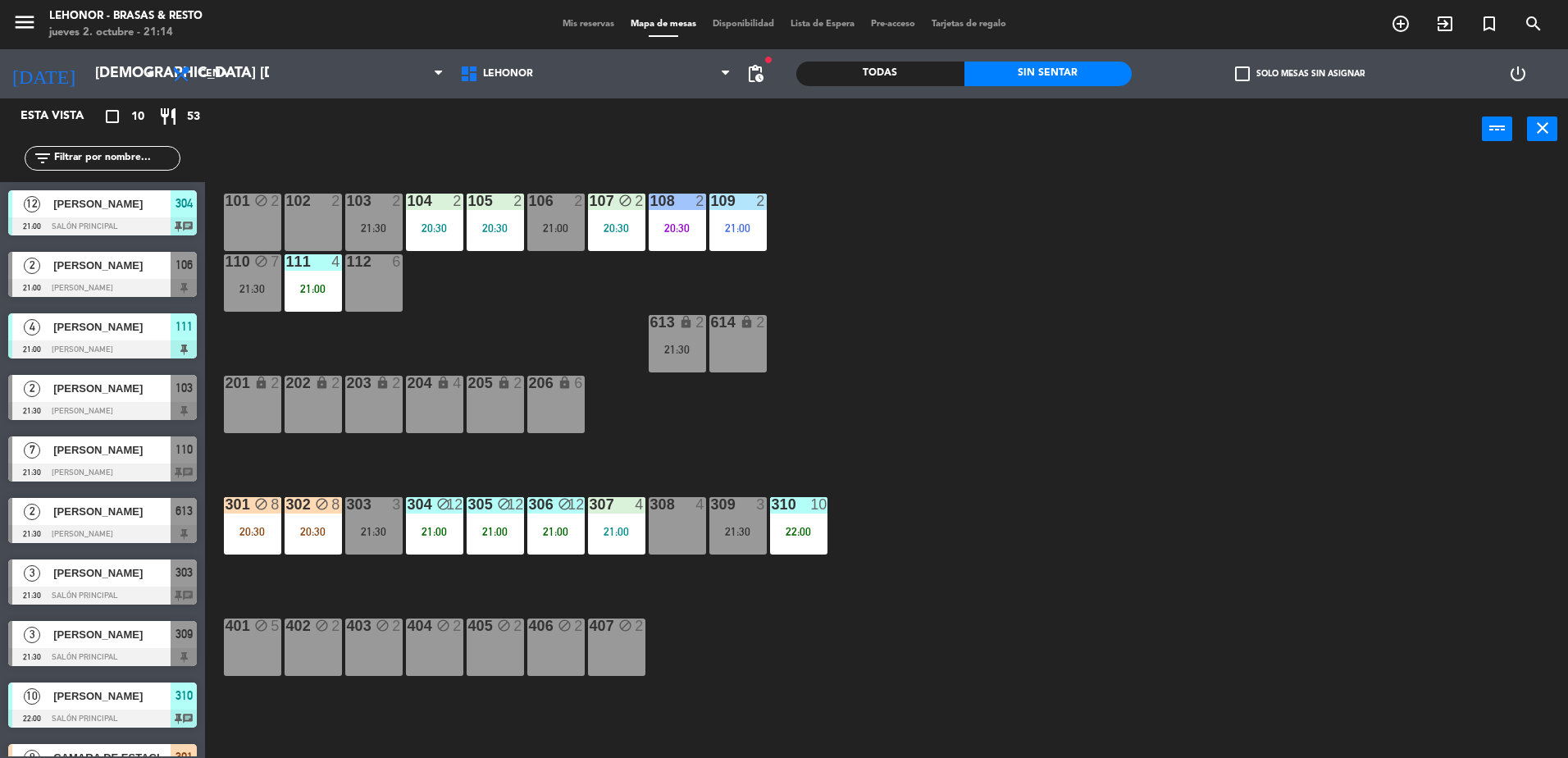
click at [248, 295] on div "110 block 7 21:30" at bounding box center [252, 283] width 57 height 57
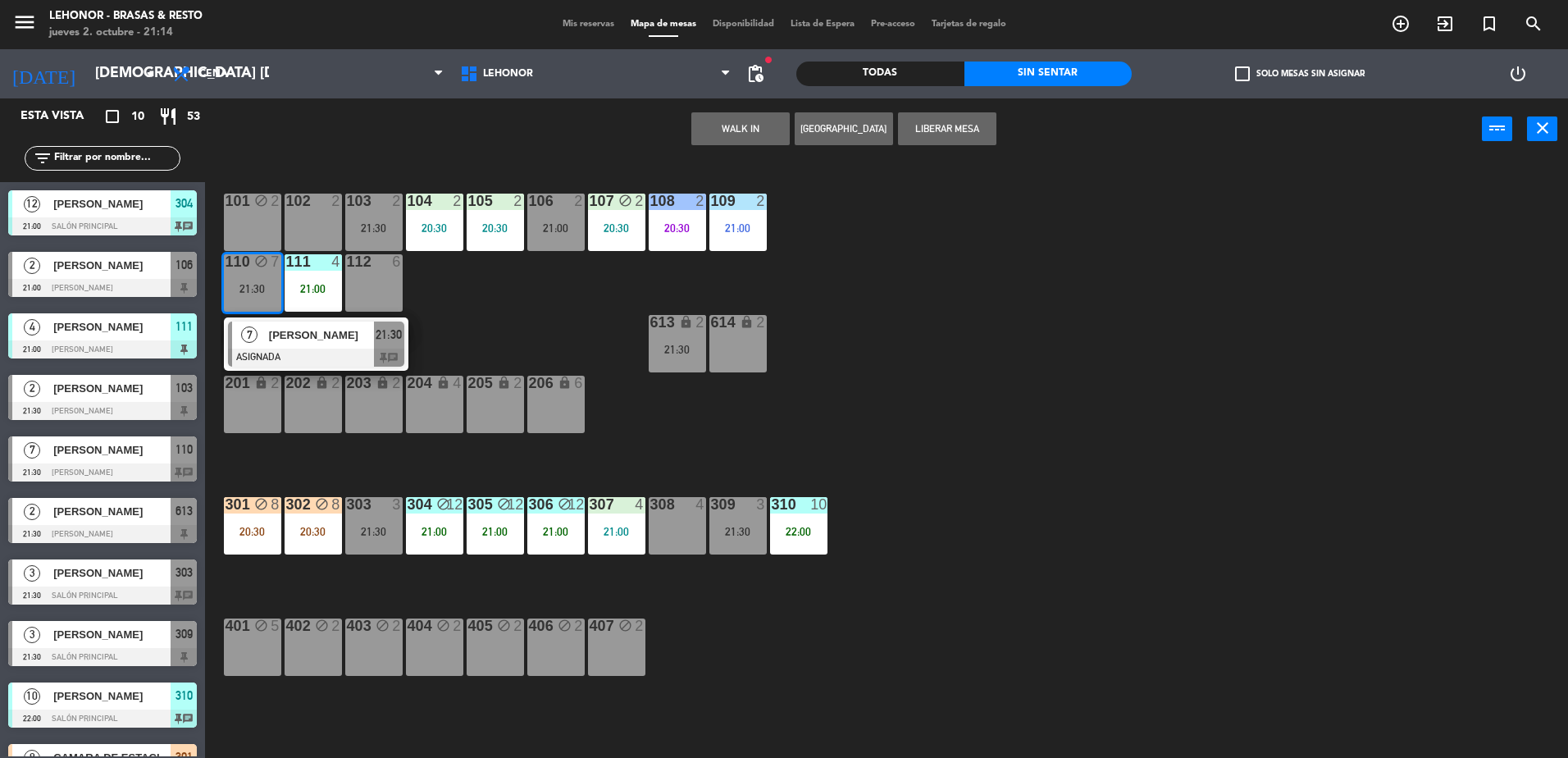
click at [478, 302] on div "101 block 2 102 2 103 2 21:30 104 2 20:30 105 2 20:30 106 2 21:00 107 block 2 2…" at bounding box center [894, 462] width 1347 height 598
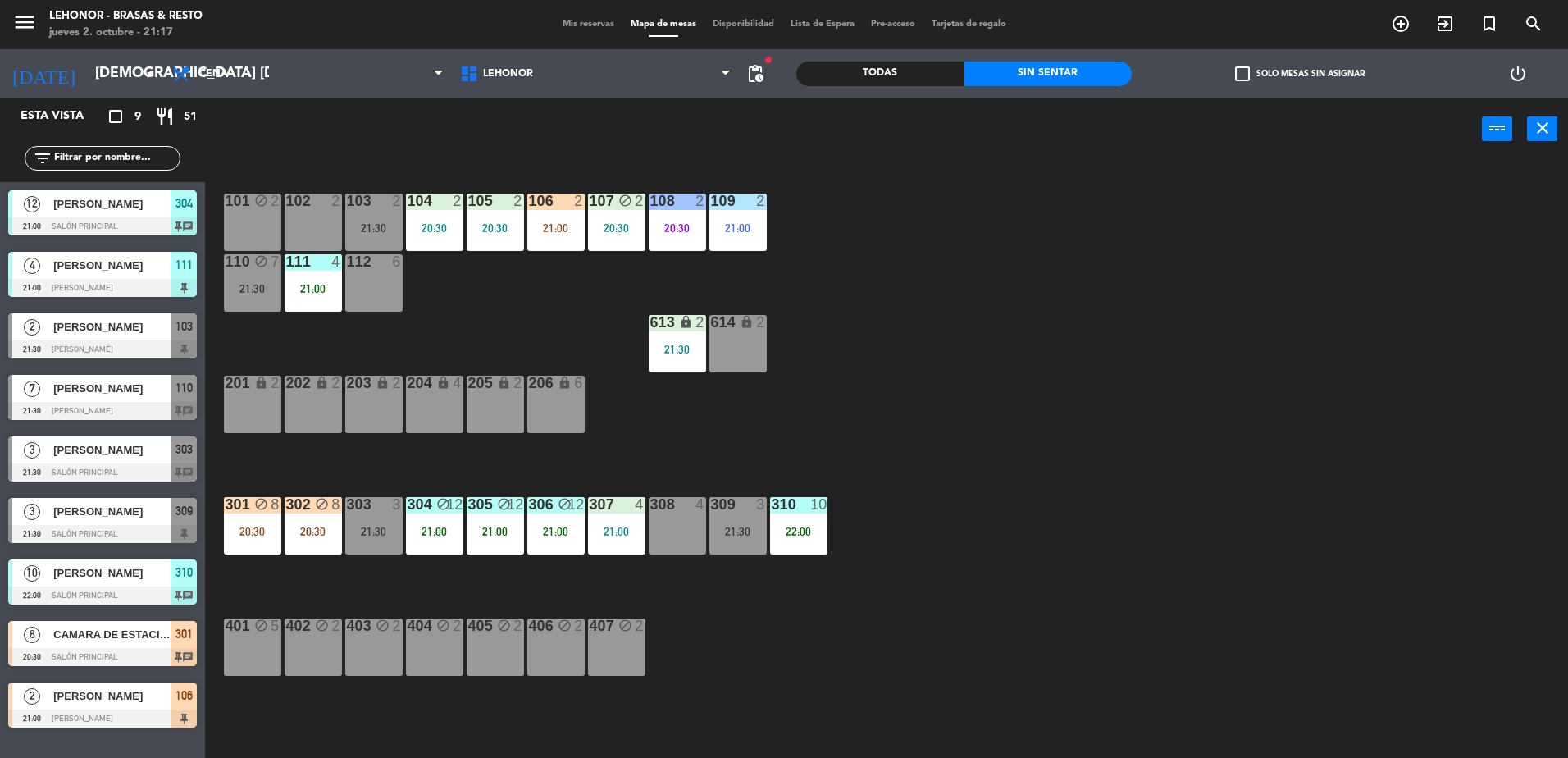
drag, startPoint x: 255, startPoint y: 418, endPoint x: 279, endPoint y: 421, distance: 24.2
click at [255, 418] on div "201 lock 2" at bounding box center [252, 403] width 57 height 57
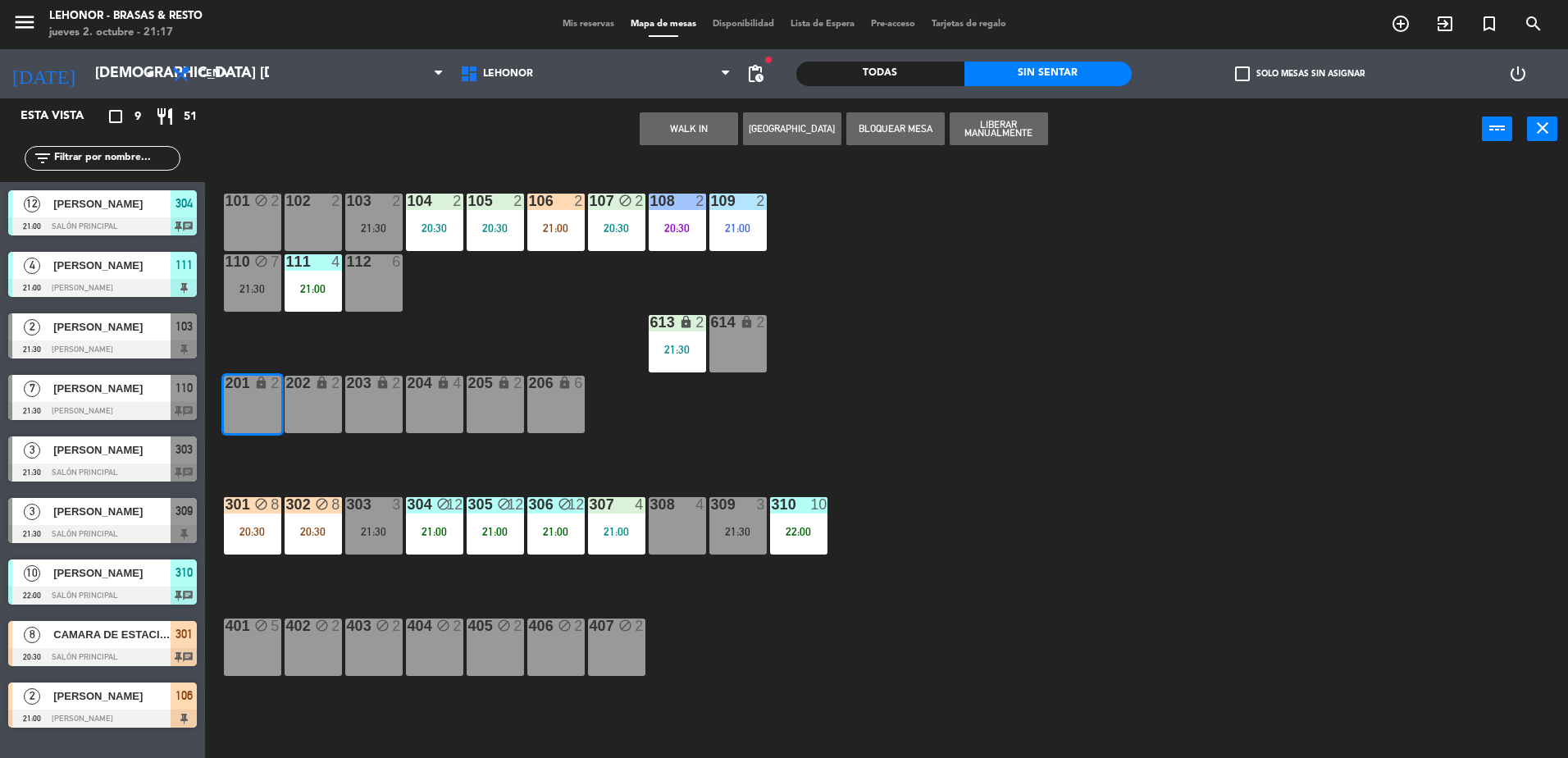
drag, startPoint x: 298, startPoint y: 403, endPoint x: 342, endPoint y: 410, distance: 44.6
click at [299, 403] on div "202 lock 2" at bounding box center [312, 403] width 57 height 57
click at [365, 411] on div "203 lock 2" at bounding box center [374, 403] width 57 height 57
click at [438, 416] on div "204 lock 4" at bounding box center [434, 403] width 57 height 57
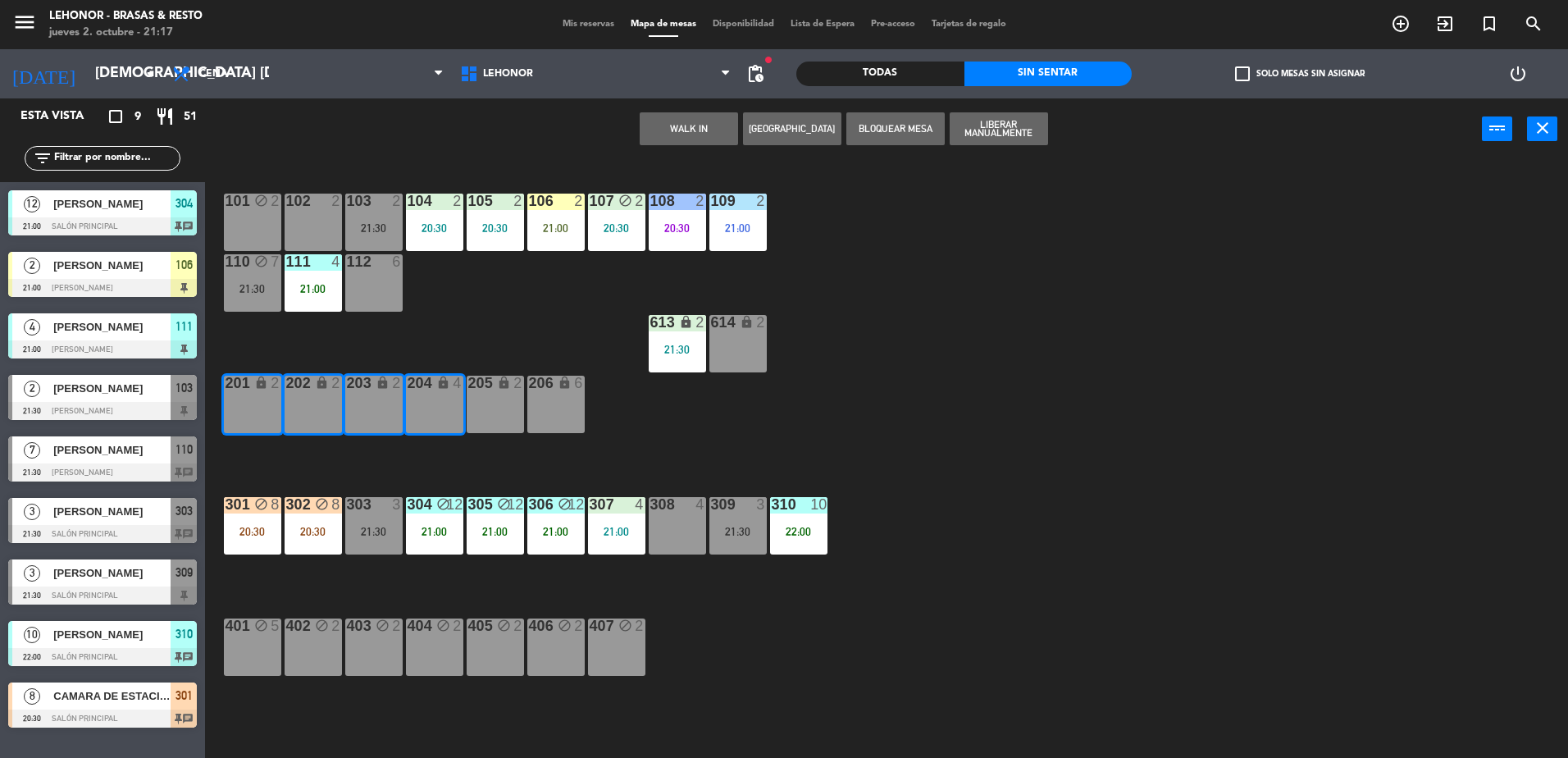
click at [796, 122] on button "[GEOGRAPHIC_DATA]" at bounding box center [792, 129] width 98 height 33
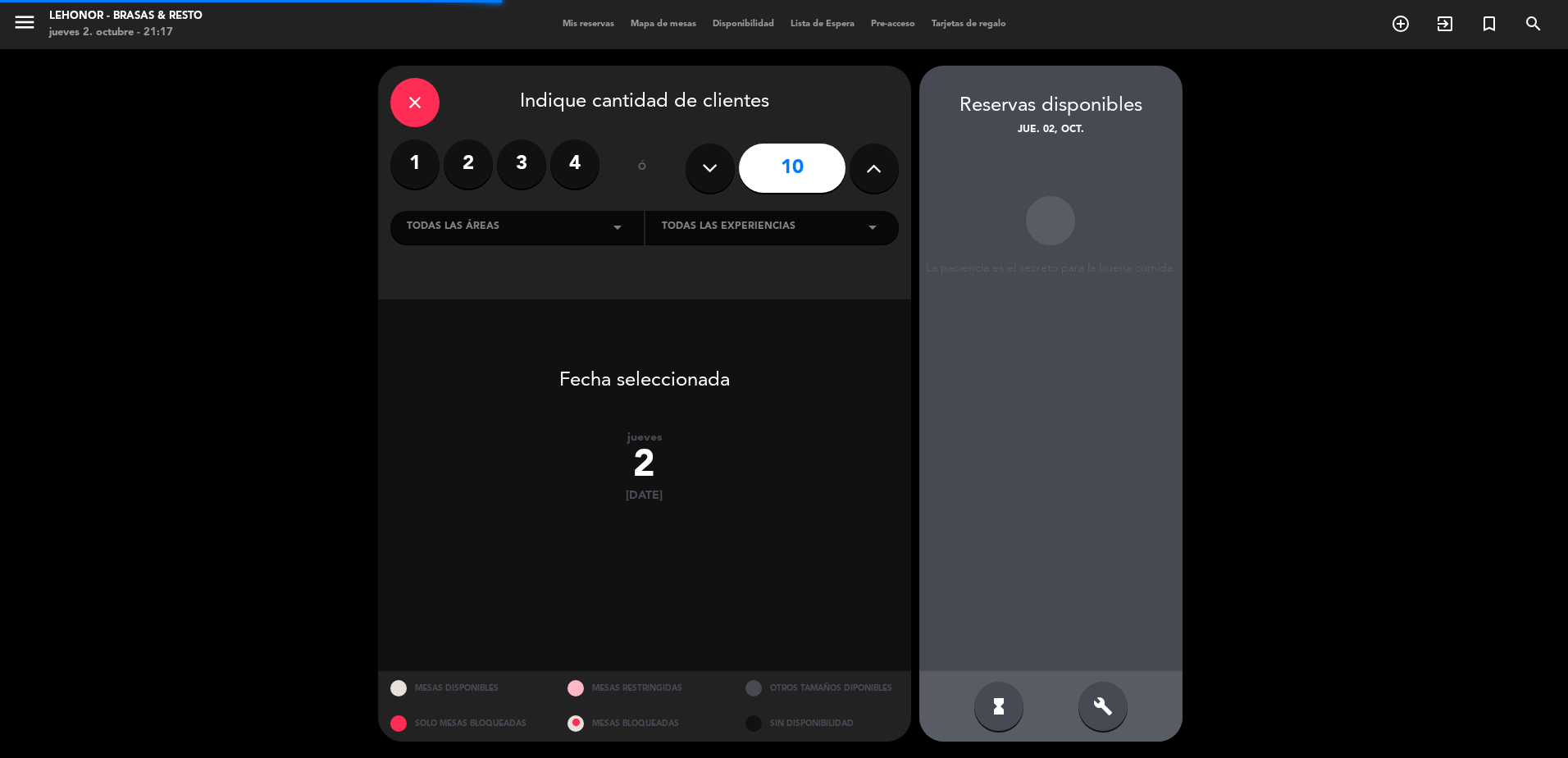
click at [708, 165] on icon at bounding box center [709, 169] width 16 height 25
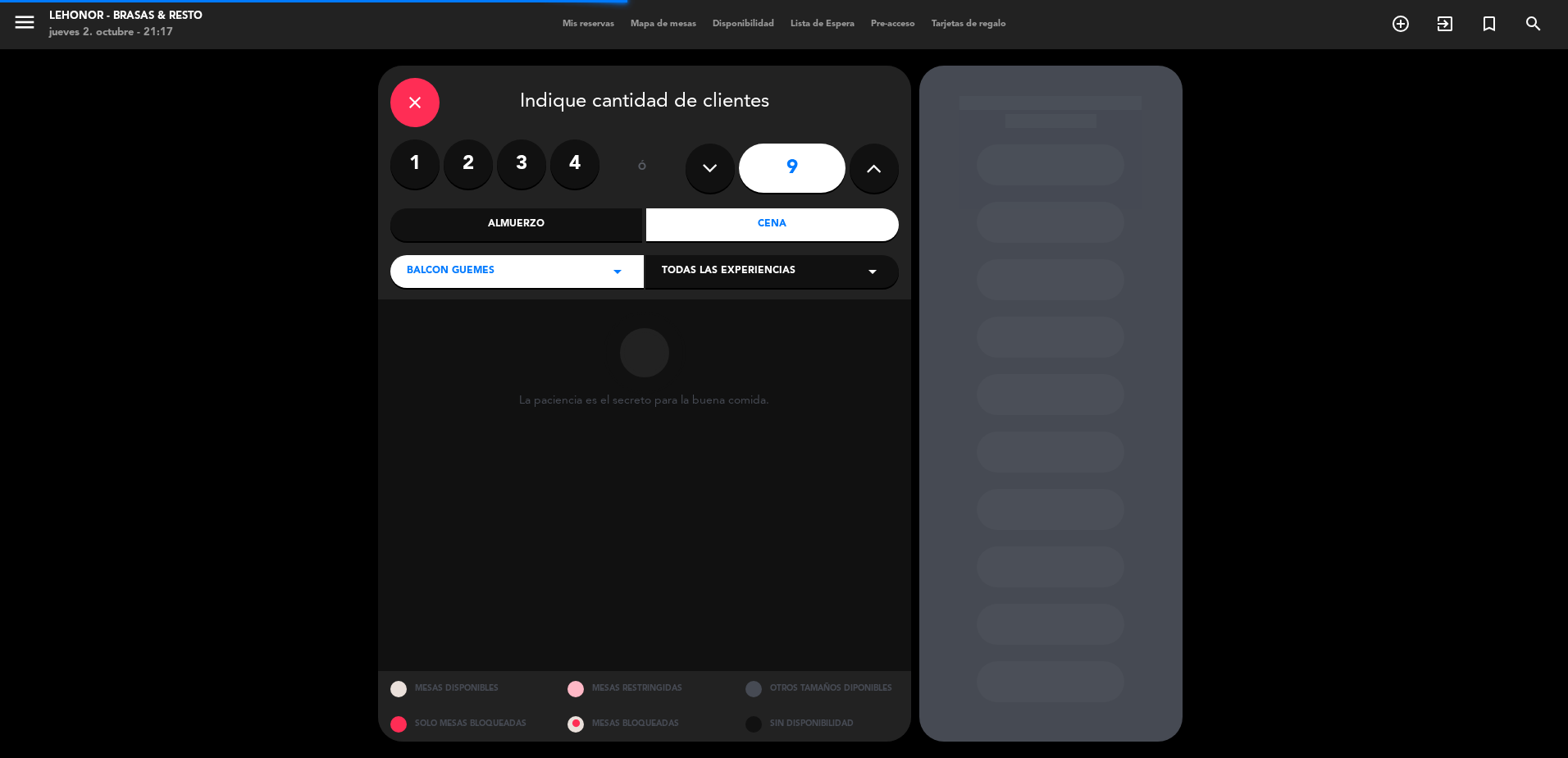
click at [708, 165] on icon at bounding box center [709, 169] width 16 height 25
type input "8"
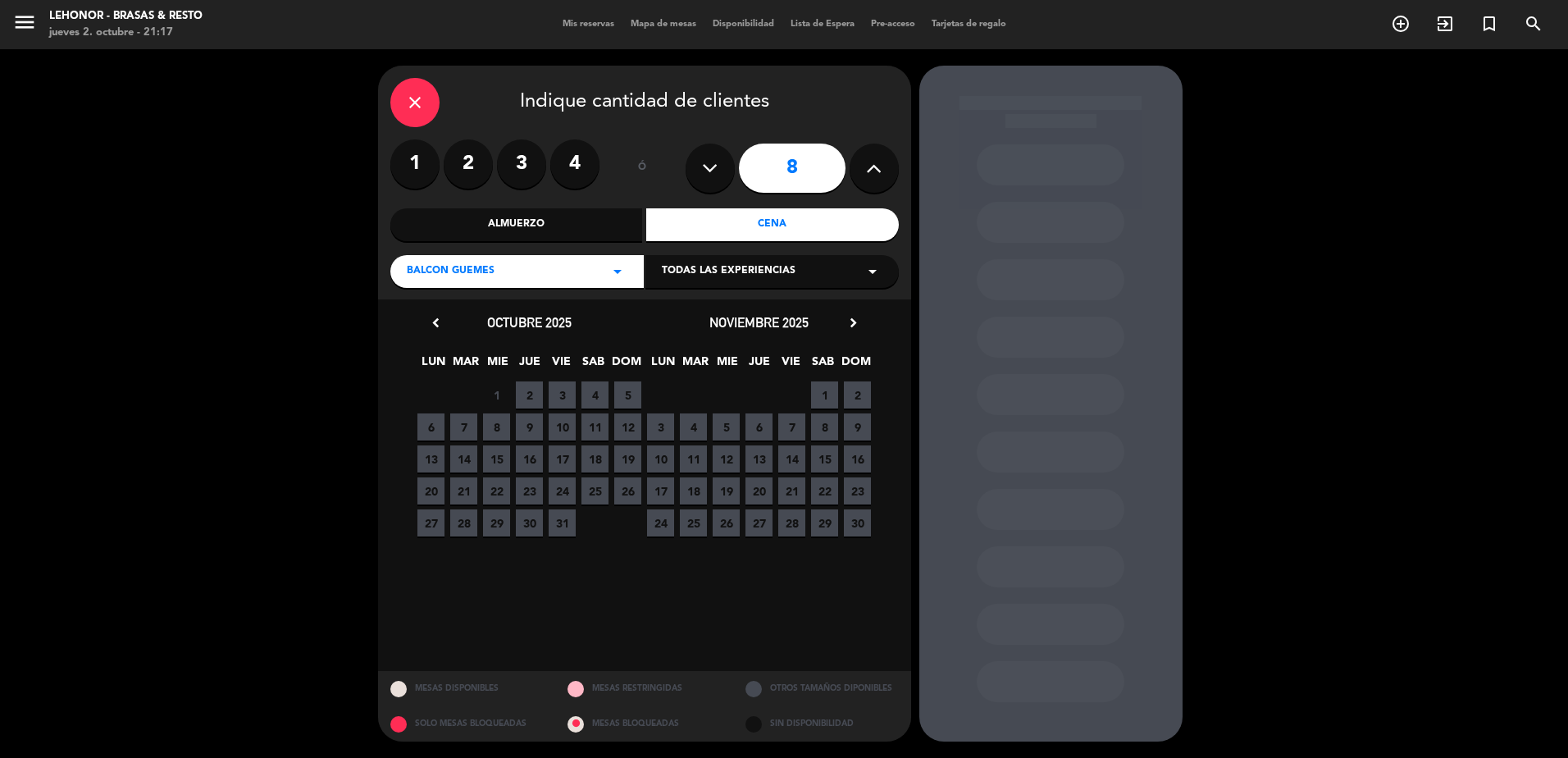
click at [530, 388] on span "2" at bounding box center [529, 394] width 27 height 27
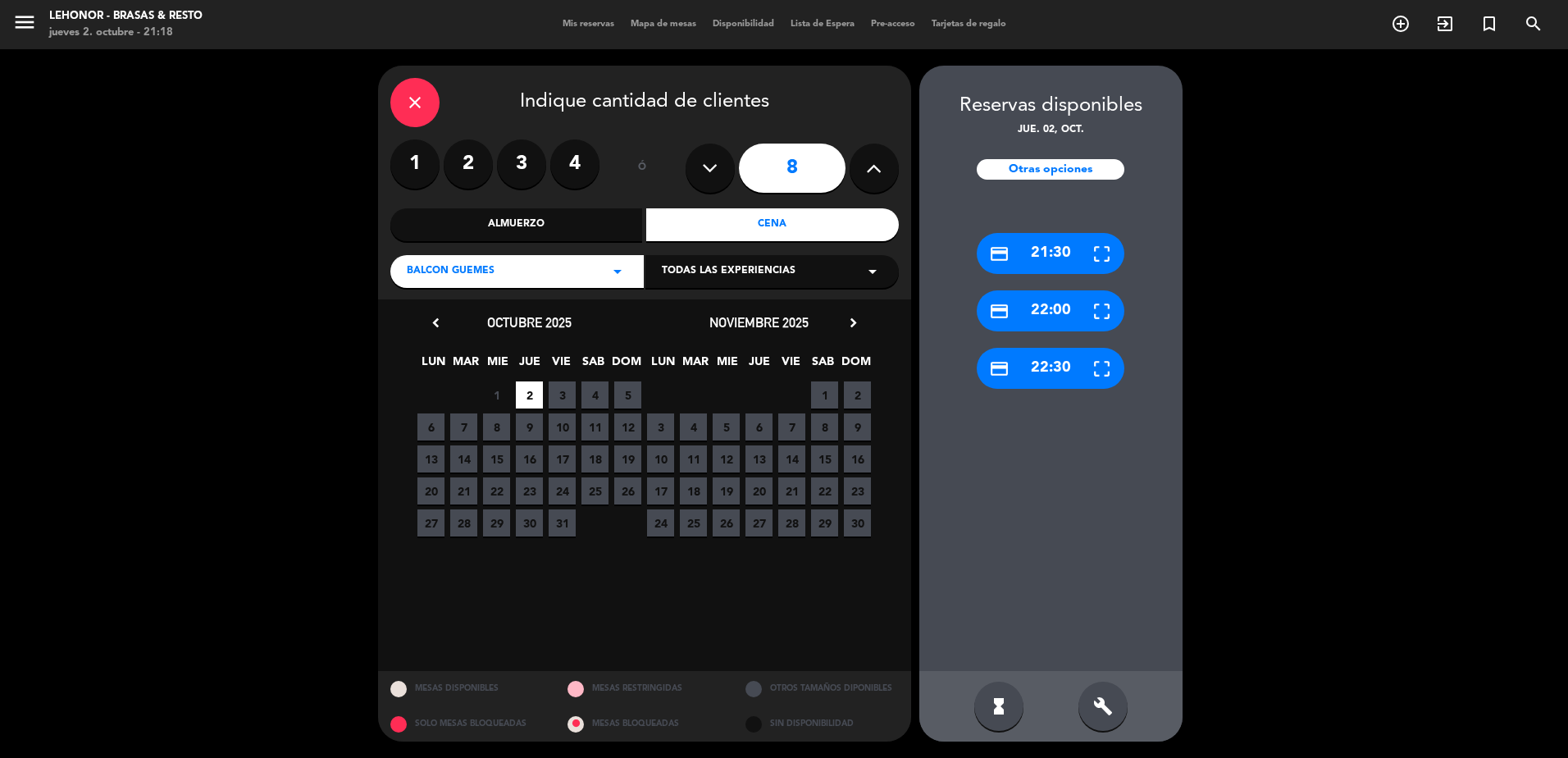
click at [1051, 312] on div "credit_card 22:00" at bounding box center [1051, 311] width 148 height 41
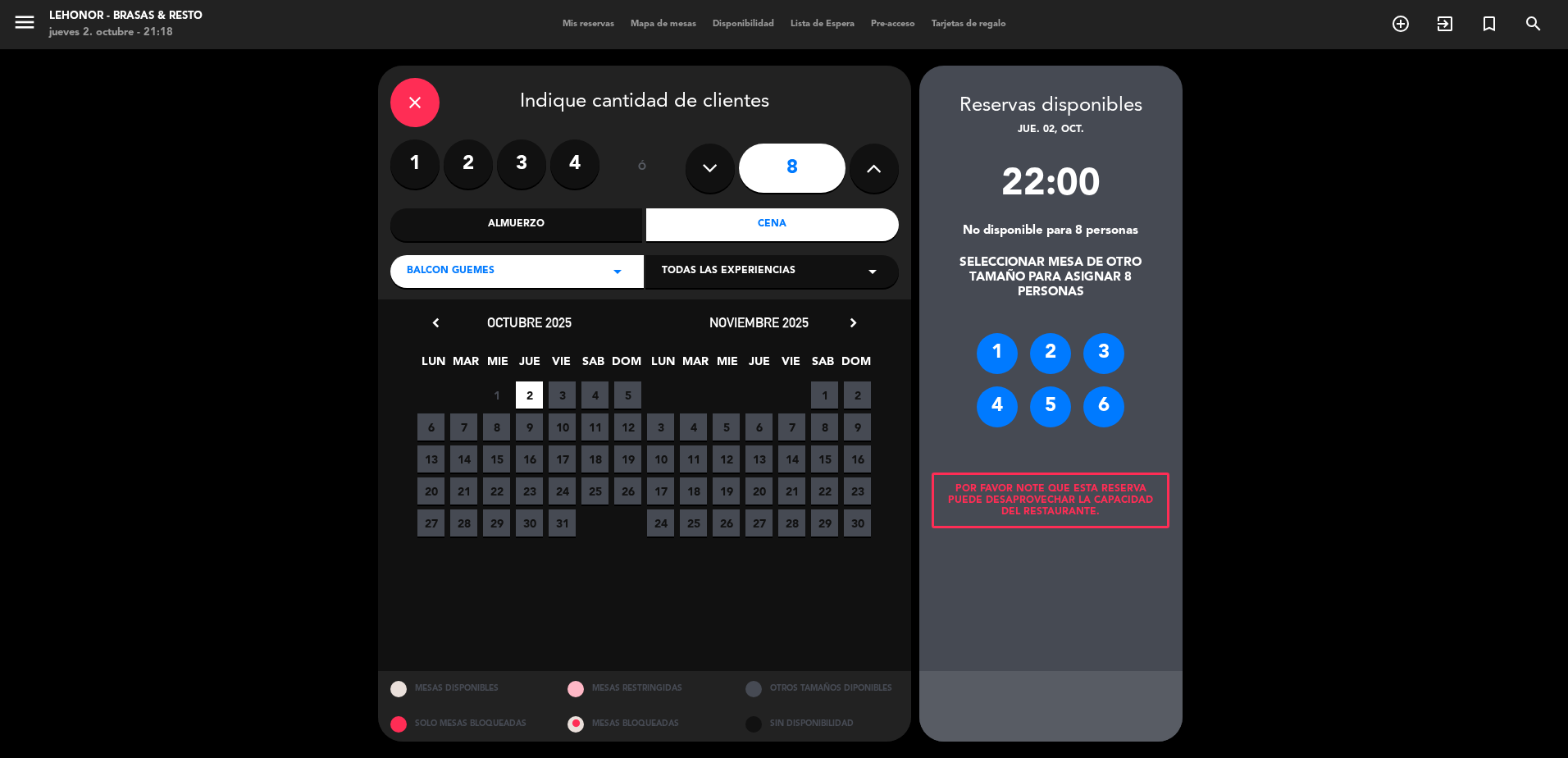
click at [1101, 349] on div "3" at bounding box center [1104, 354] width 41 height 41
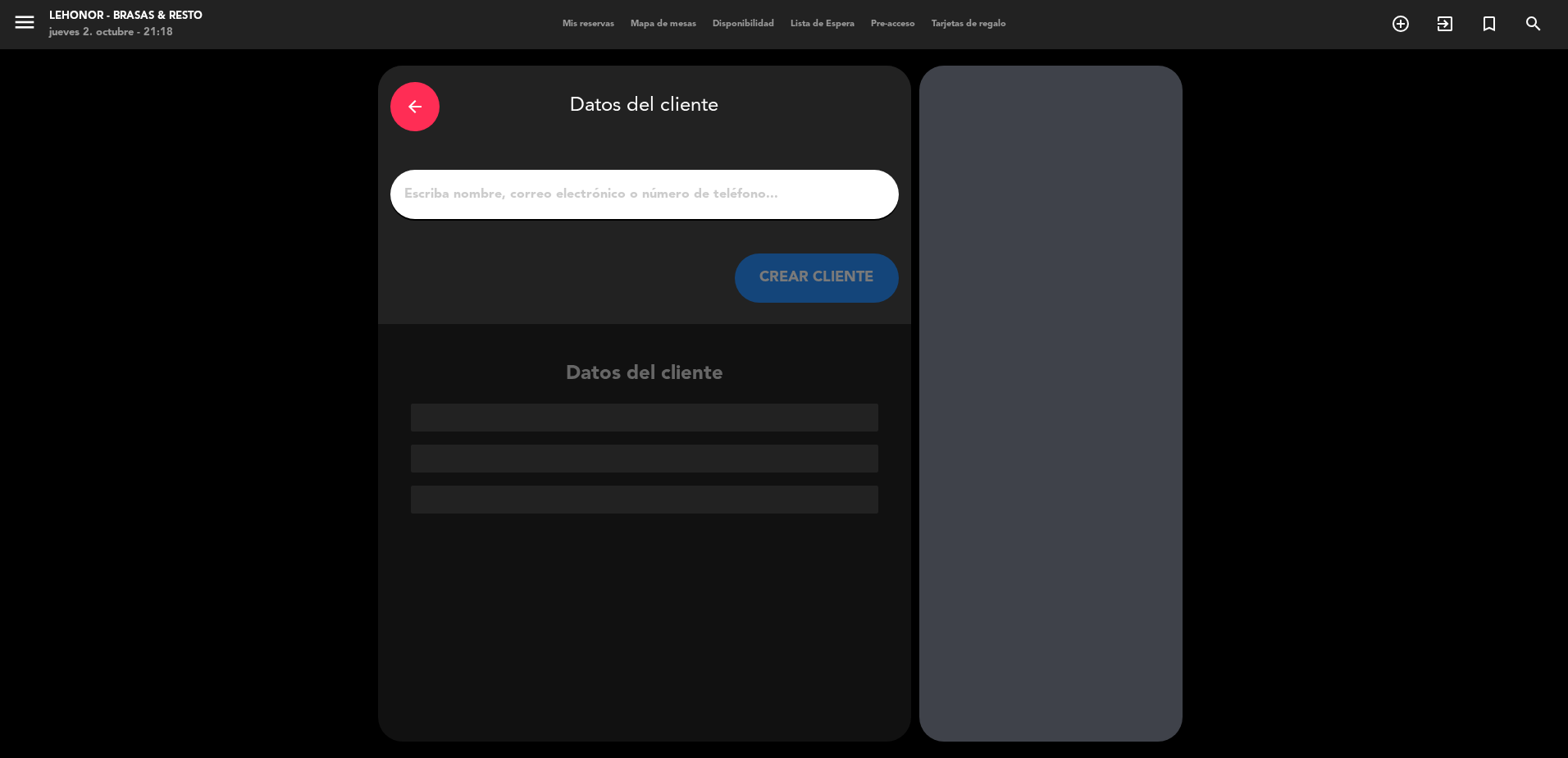
click at [659, 201] on input "1" at bounding box center [644, 194] width 484 height 23
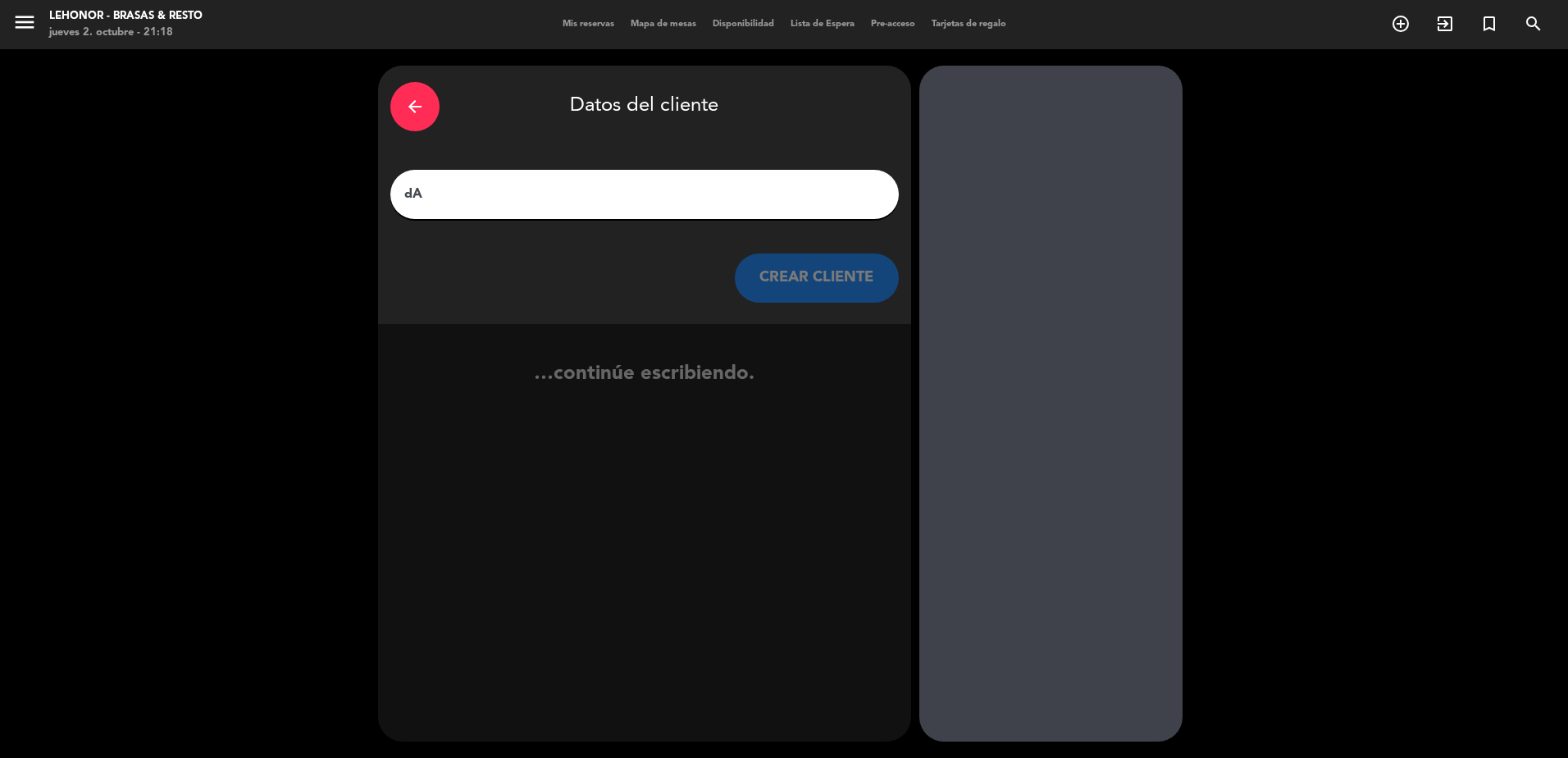
type input "d"
type input "F"
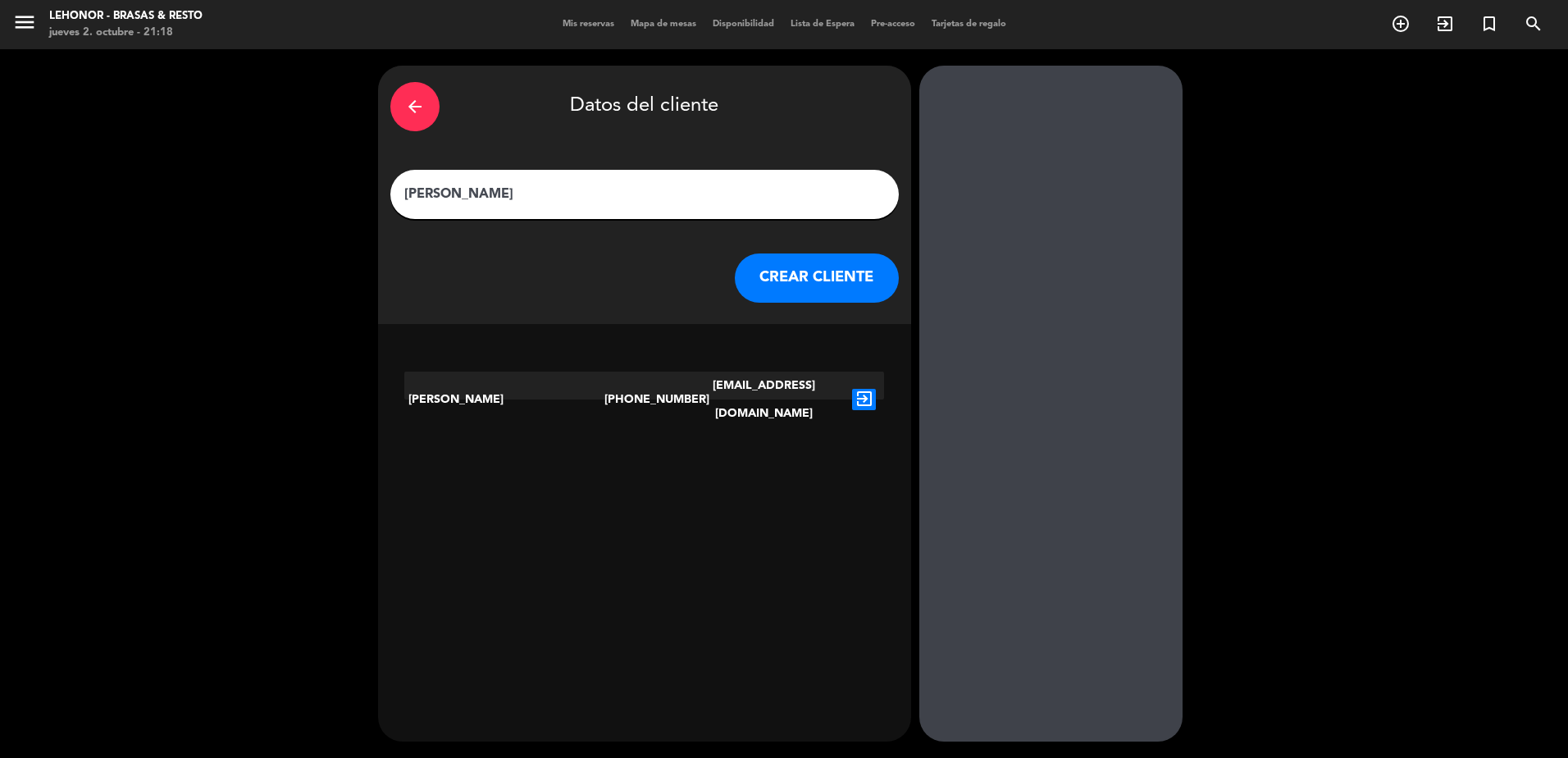
type input "[PERSON_NAME]"
click at [789, 293] on button "CREAR CLIENTE" at bounding box center [817, 279] width 164 height 50
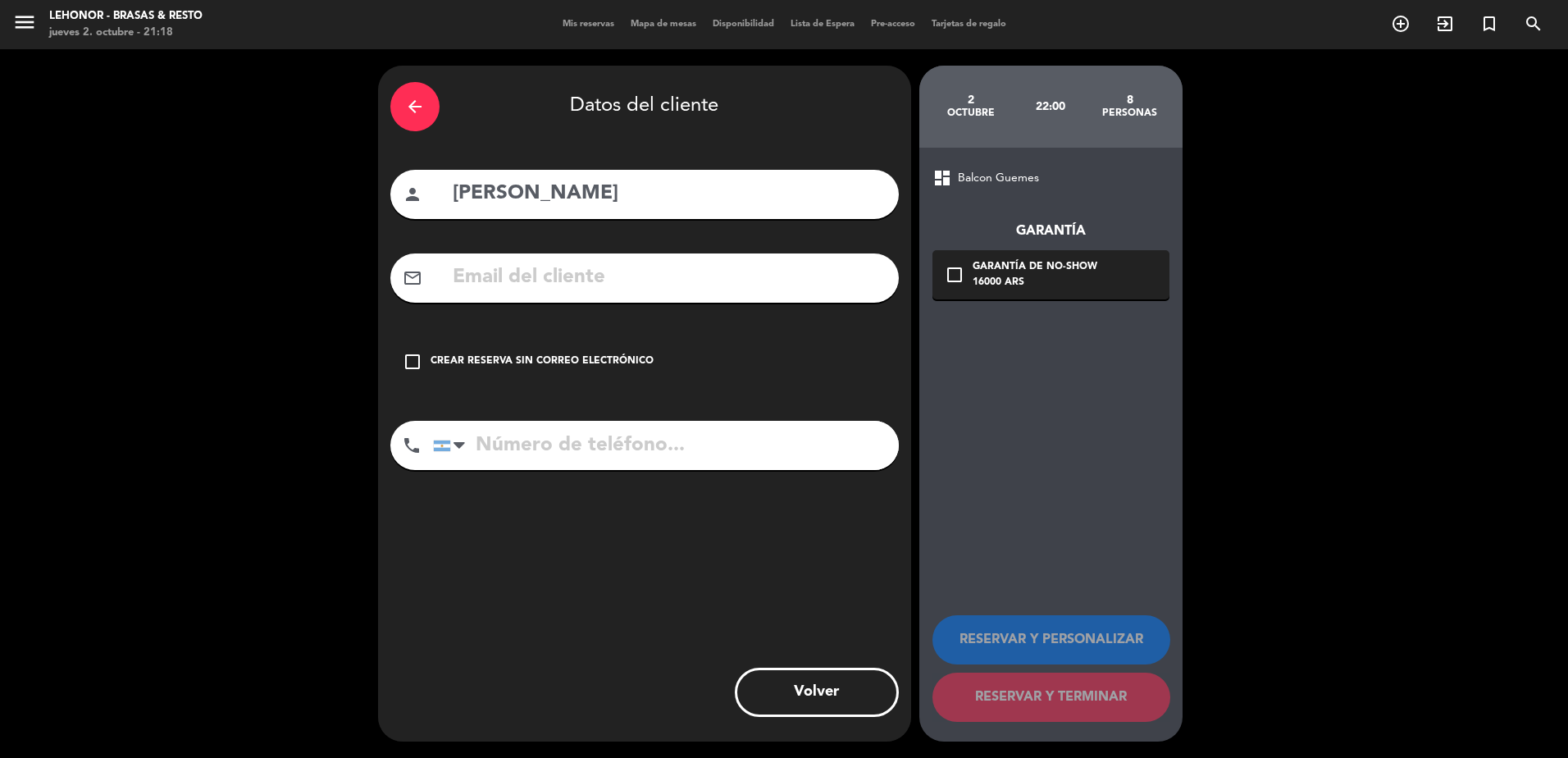
click at [635, 279] on input "text" at bounding box center [669, 278] width 436 height 34
click at [811, 445] on input "tel" at bounding box center [666, 446] width 466 height 50
type input "1155627952"
click at [605, 283] on input "text" at bounding box center [669, 278] width 436 height 34
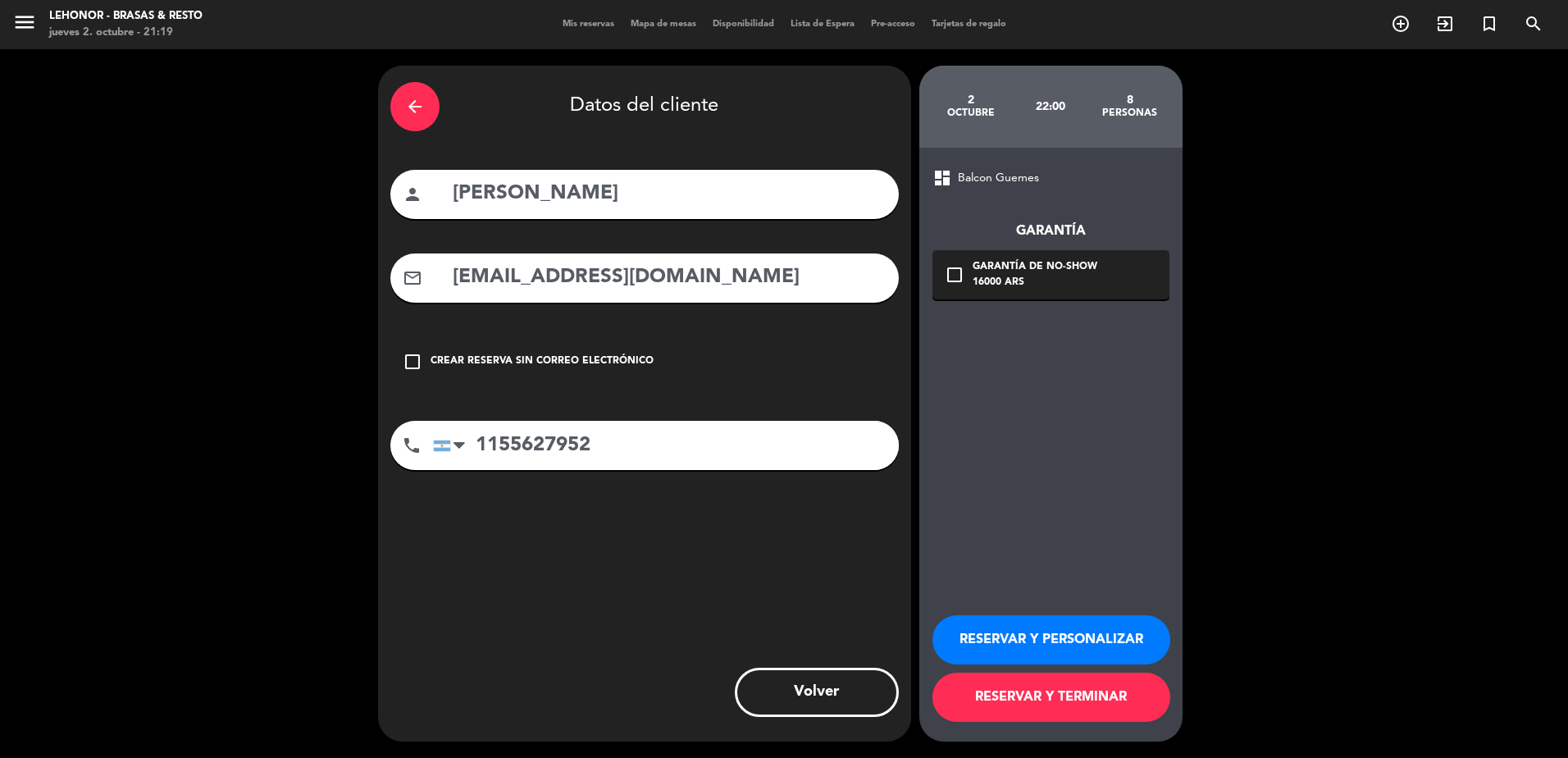
type input "[EMAIL_ADDRESS][DOMAIN_NAME]"
click at [1085, 700] on button "RESERVAR Y TERMINAR" at bounding box center [1051, 698] width 238 height 50
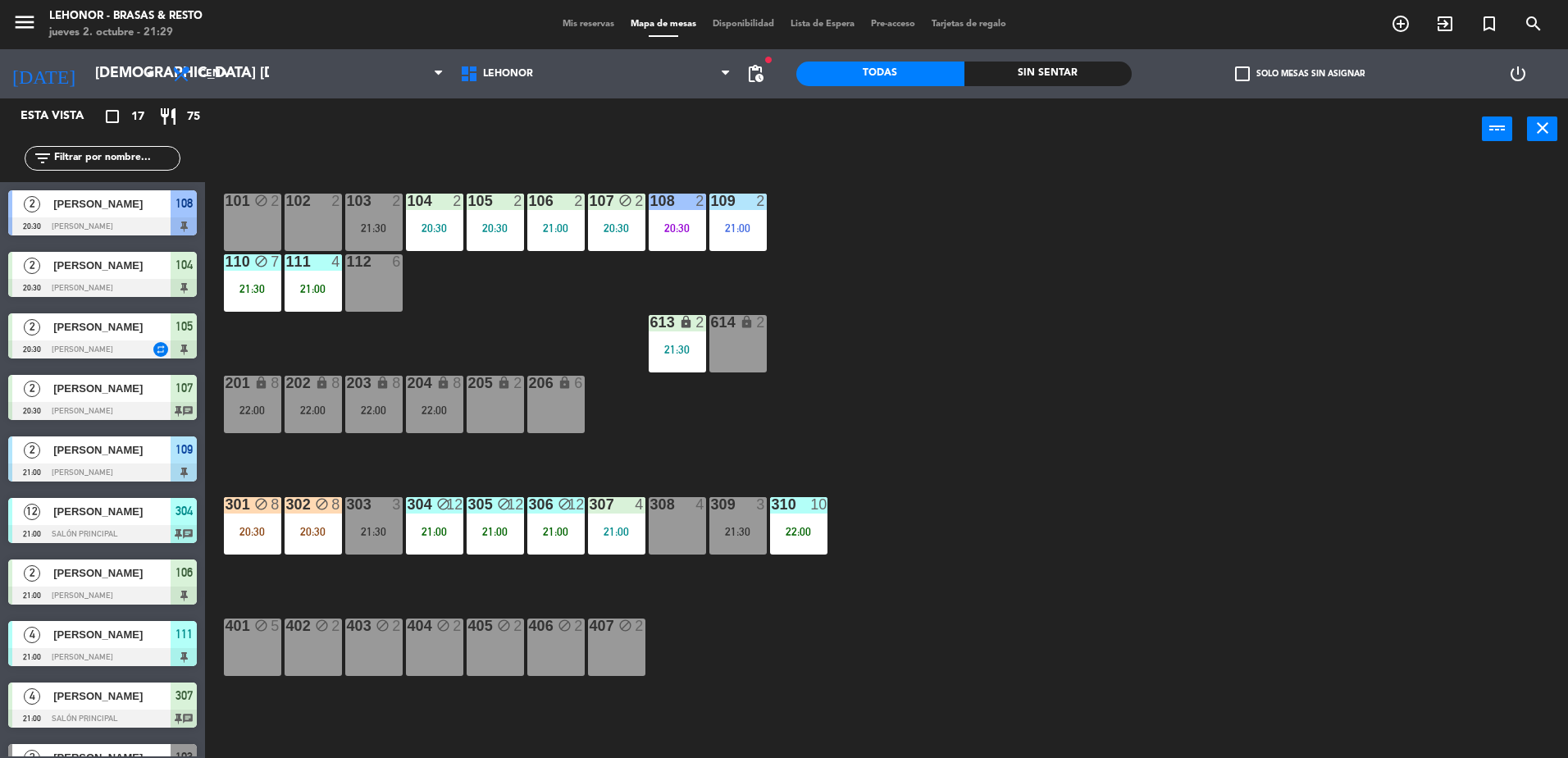
click at [1029, 71] on div "Sin sentar" at bounding box center [1048, 74] width 168 height 25
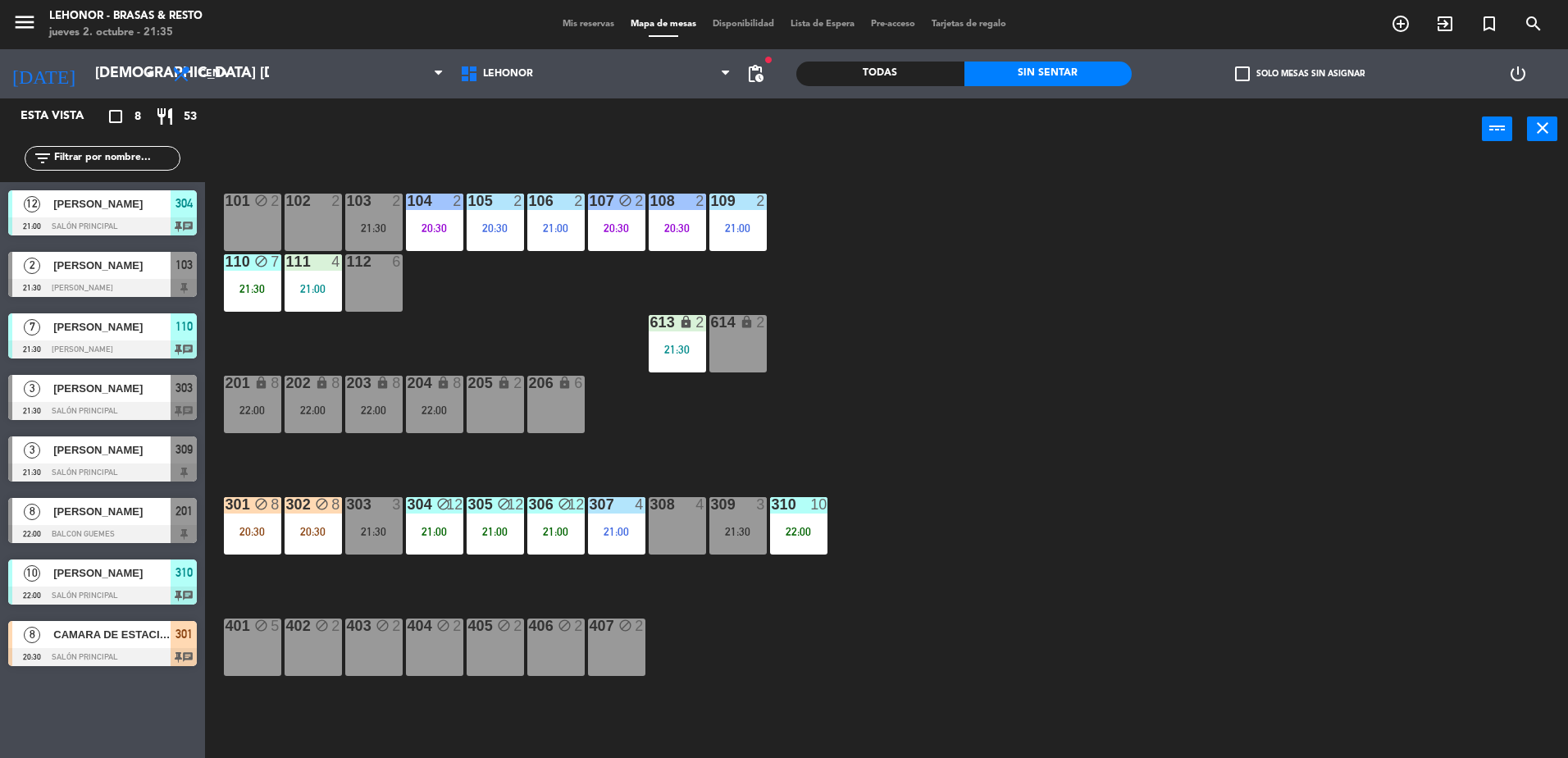
click at [572, 35] on div "menu Lehonor - Brasas & Resto jueves 2. octubre - 21:35 Mis reservas Mapa de me…" at bounding box center [784, 25] width 1568 height 50
click at [572, 26] on span "Mis reservas" at bounding box center [589, 24] width 68 height 9
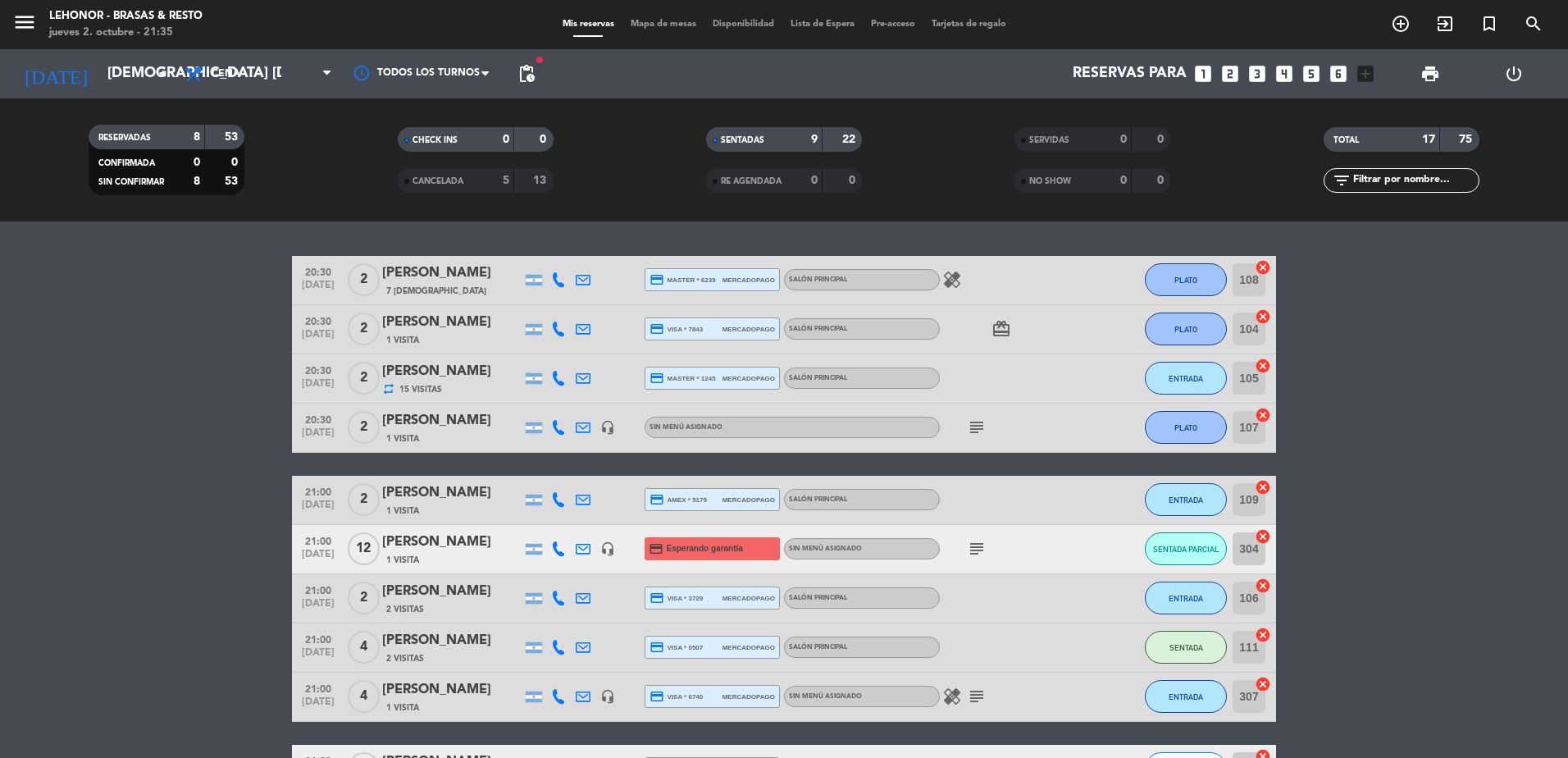
scroll to position [246, 0]
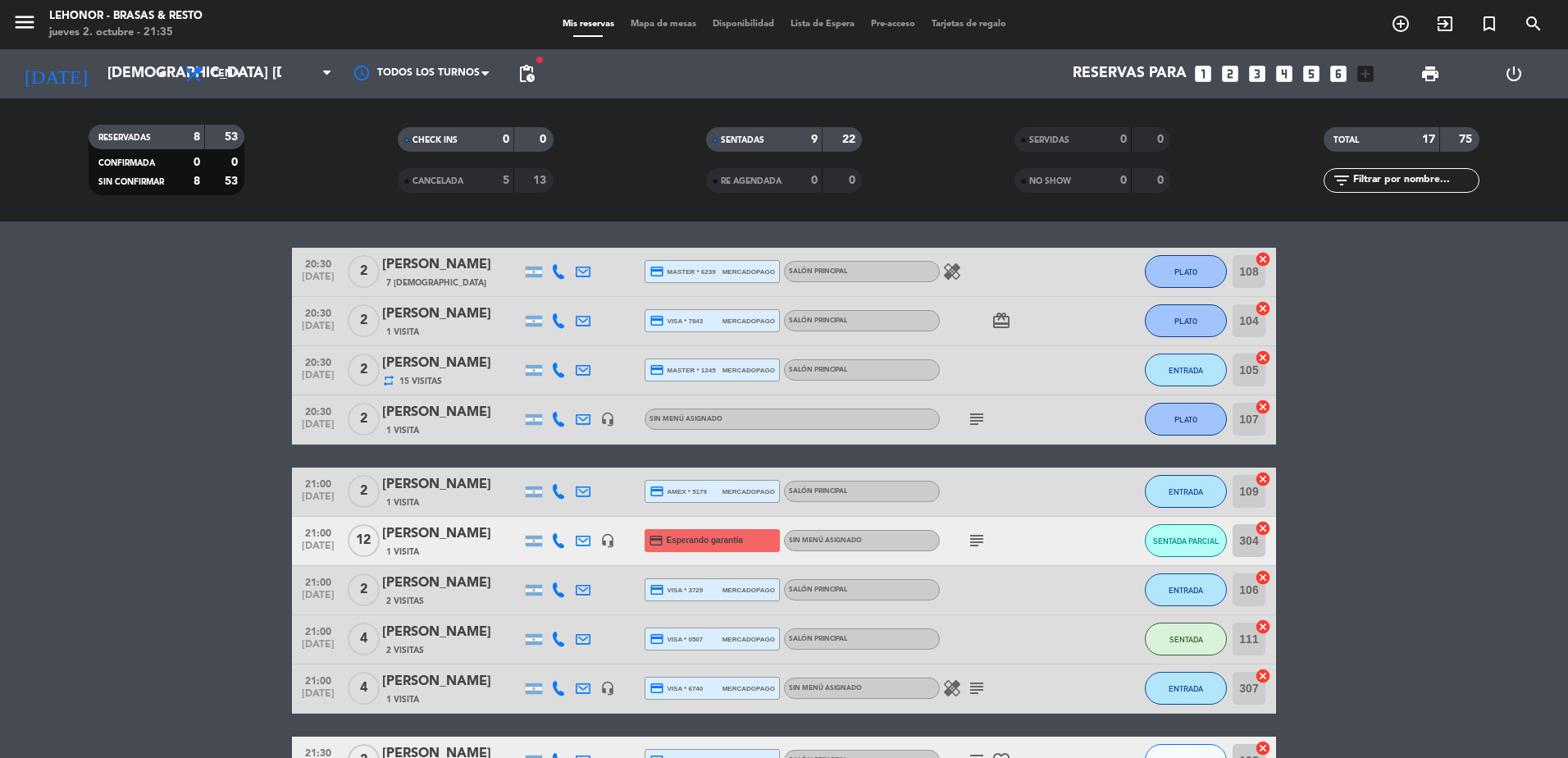
click at [953, 269] on icon "healing" at bounding box center [952, 272] width 20 height 20
click at [1006, 313] on icon "card_giftcard" at bounding box center [1002, 321] width 20 height 20
click at [956, 412] on div "subject" at bounding box center [1013, 419] width 148 height 49
click at [973, 417] on icon "subject" at bounding box center [977, 419] width 20 height 20
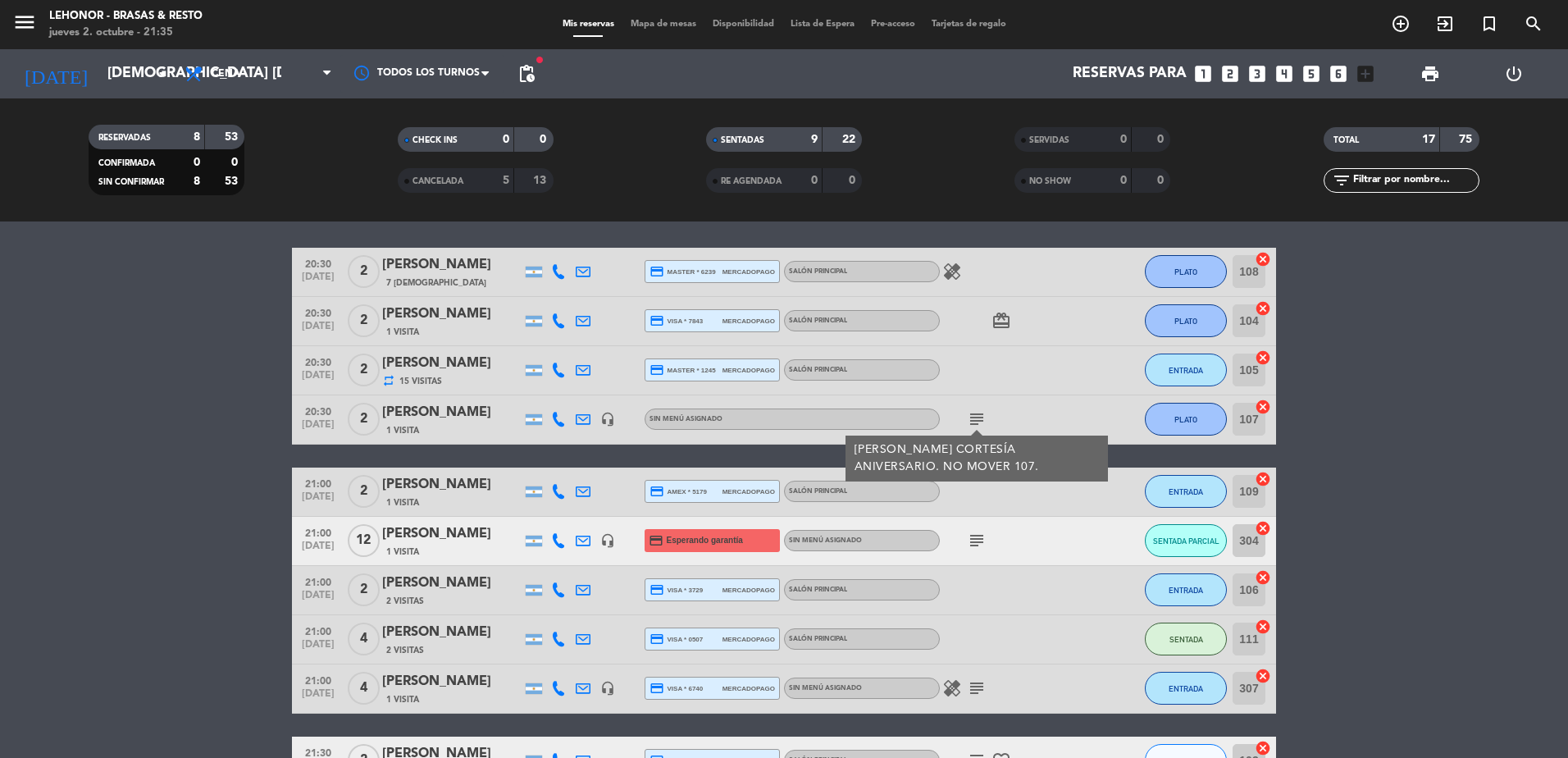
click at [987, 413] on span "subject [PERSON_NAME] CORTESÍA ANIVERSARIO. NO MOVER 107." at bounding box center [977, 419] width 25 height 20
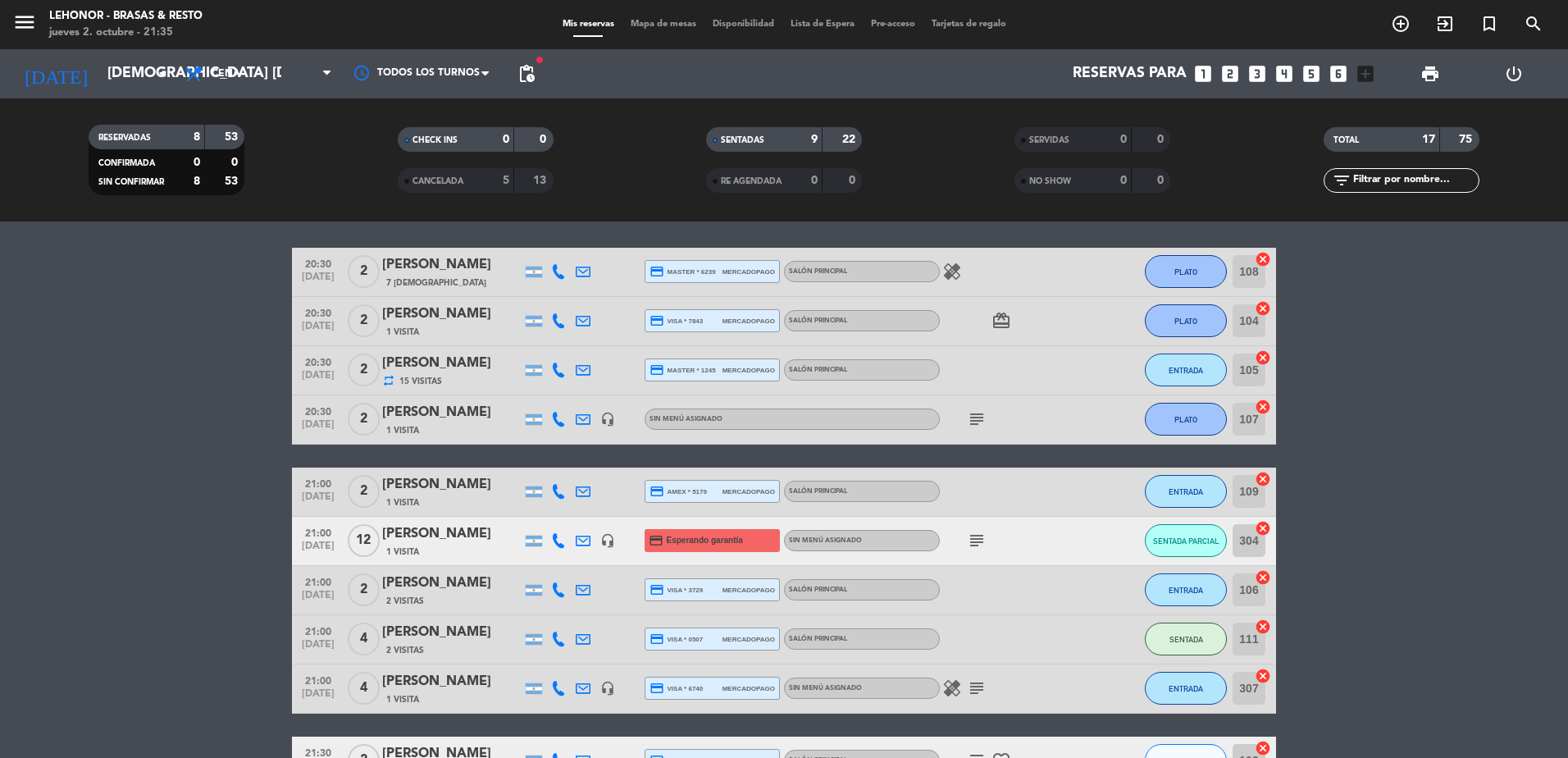
click at [971, 534] on icon "subject" at bounding box center [977, 541] width 20 height 20
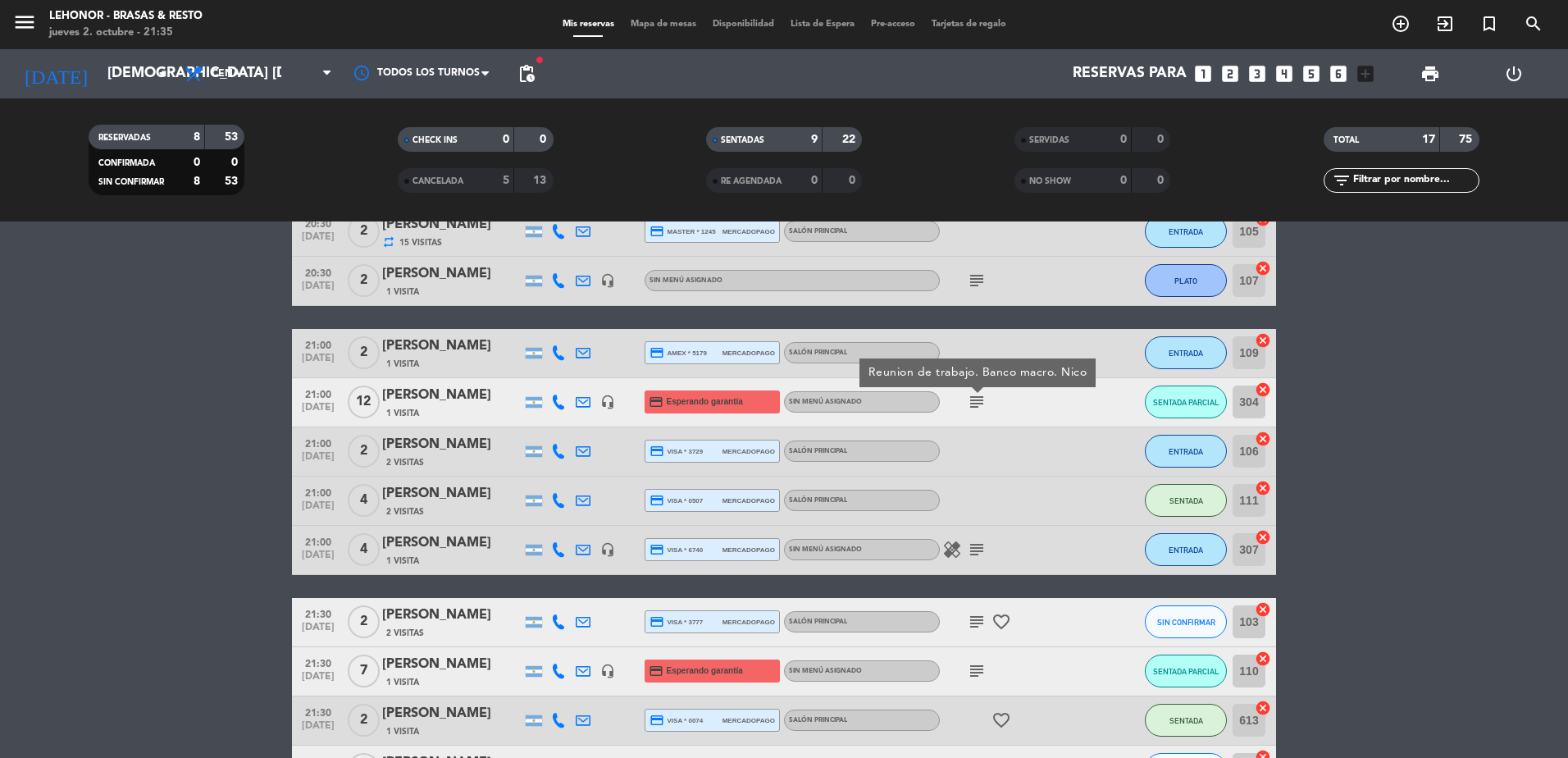
scroll to position [410, 0]
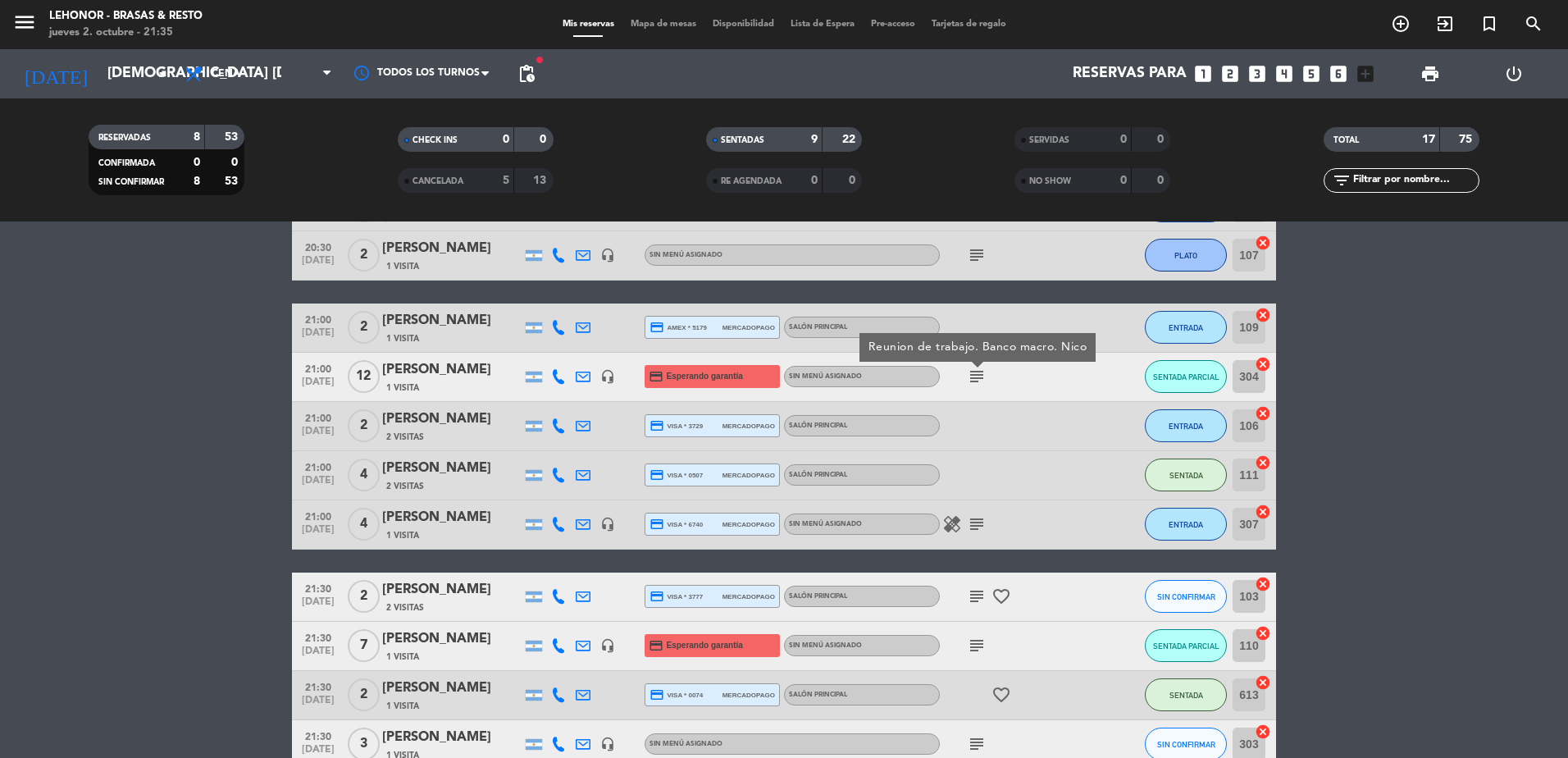
click at [953, 521] on icon "healing" at bounding box center [952, 524] width 20 height 20
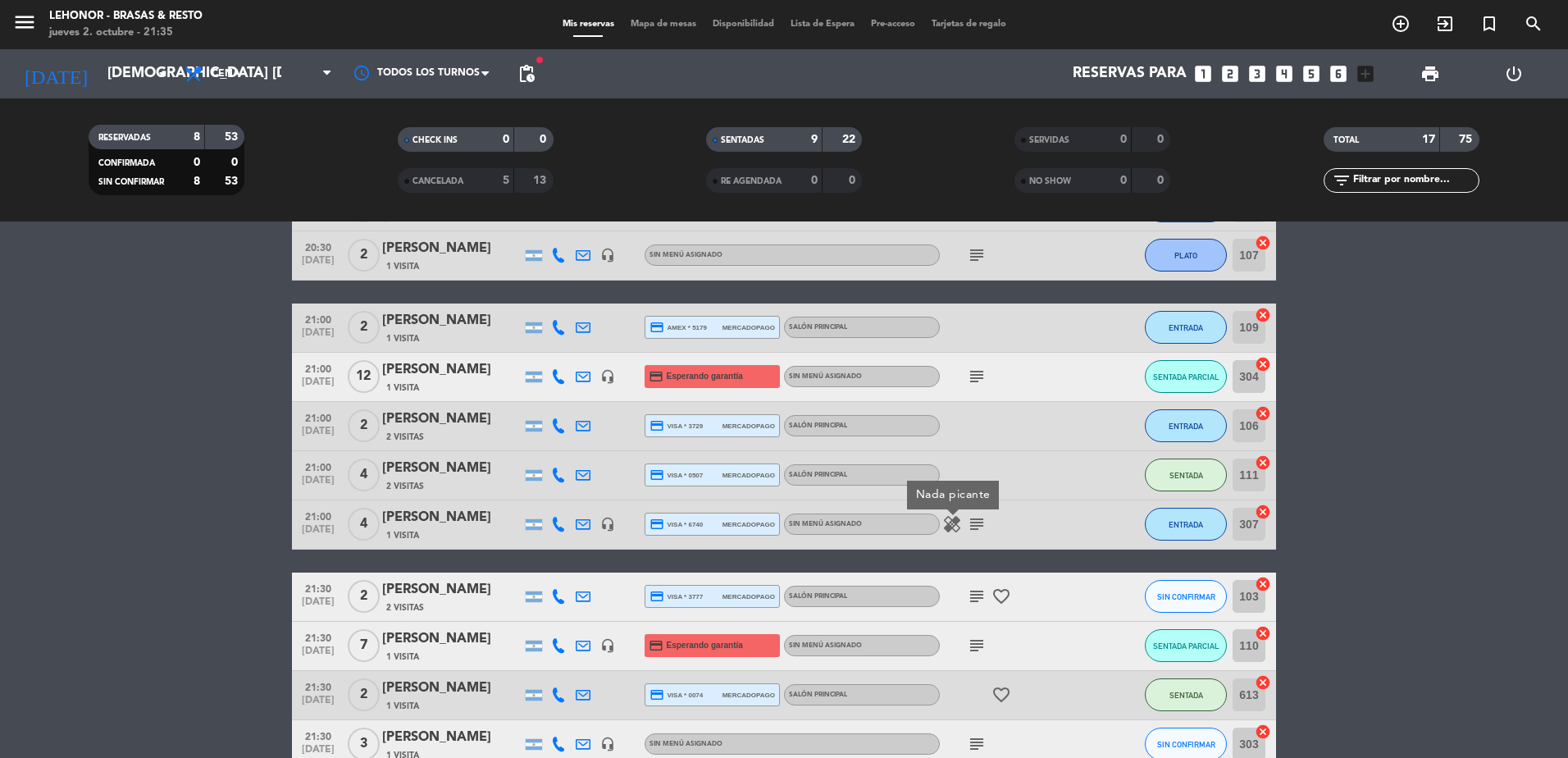
click at [974, 522] on icon "subject" at bounding box center [977, 524] width 20 height 20
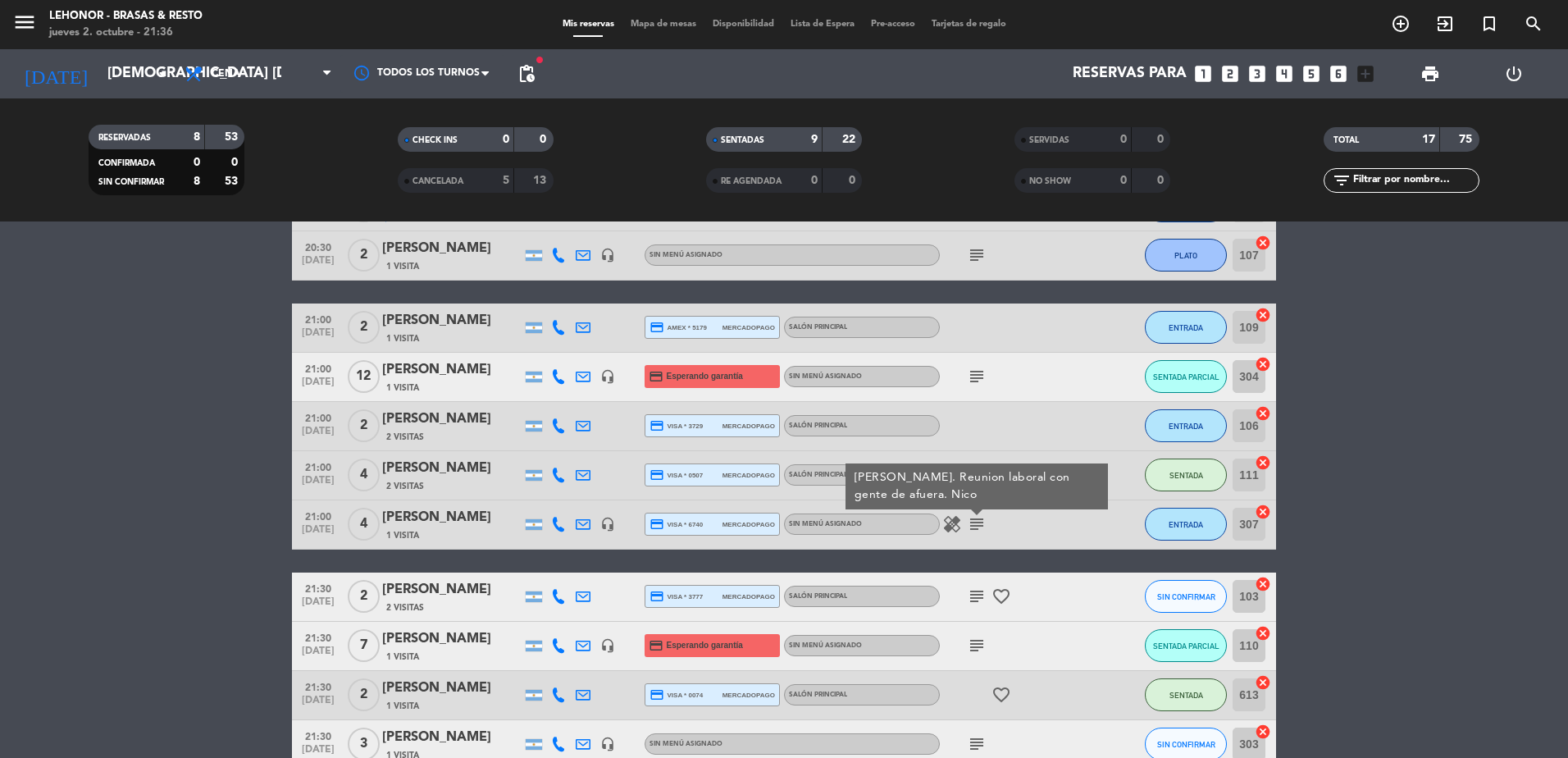
click at [975, 601] on icon "subject" at bounding box center [977, 596] width 20 height 20
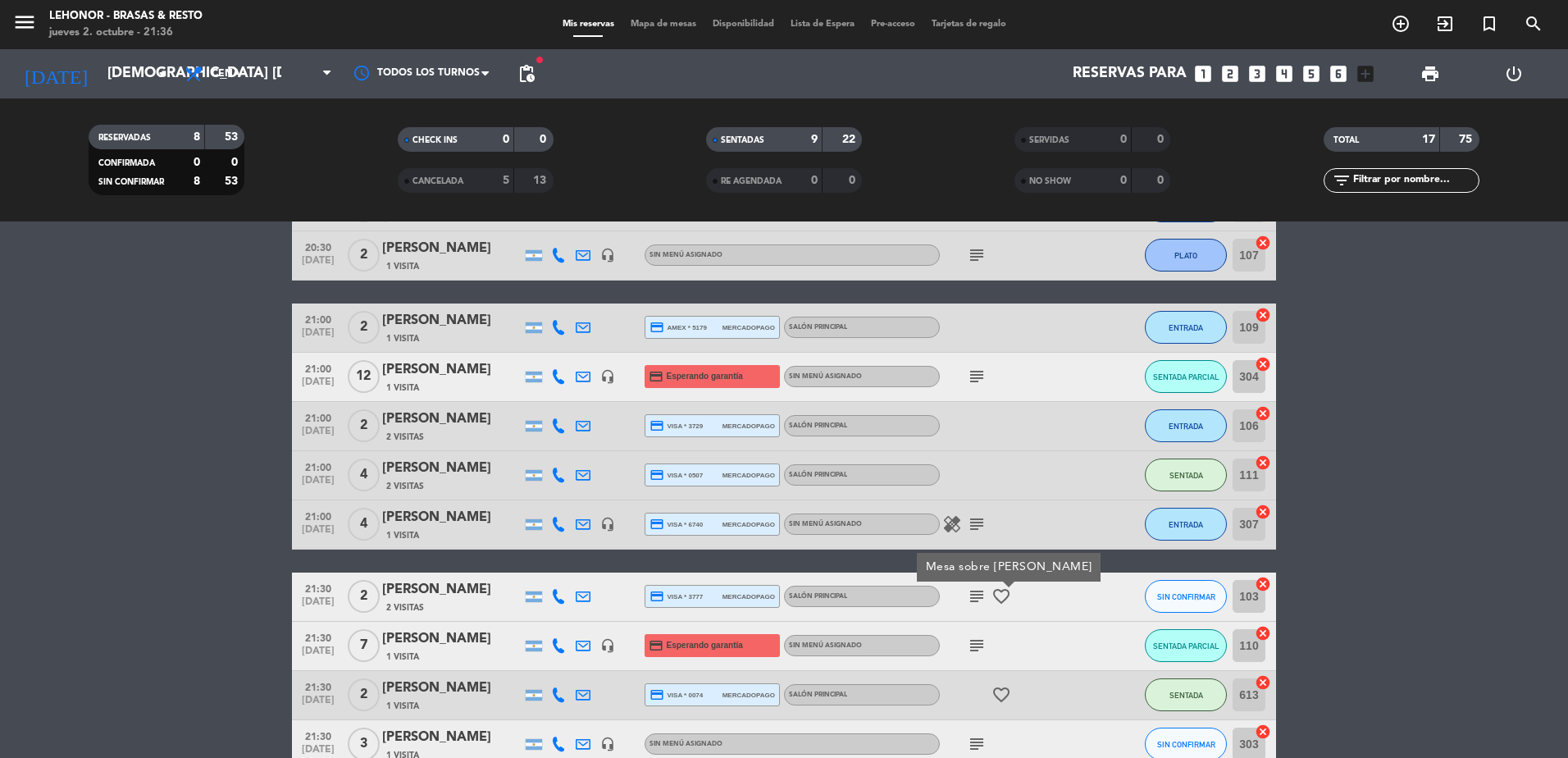
click at [998, 601] on icon "favorite_border" at bounding box center [1002, 596] width 20 height 20
click at [975, 643] on icon "subject" at bounding box center [977, 646] width 20 height 20
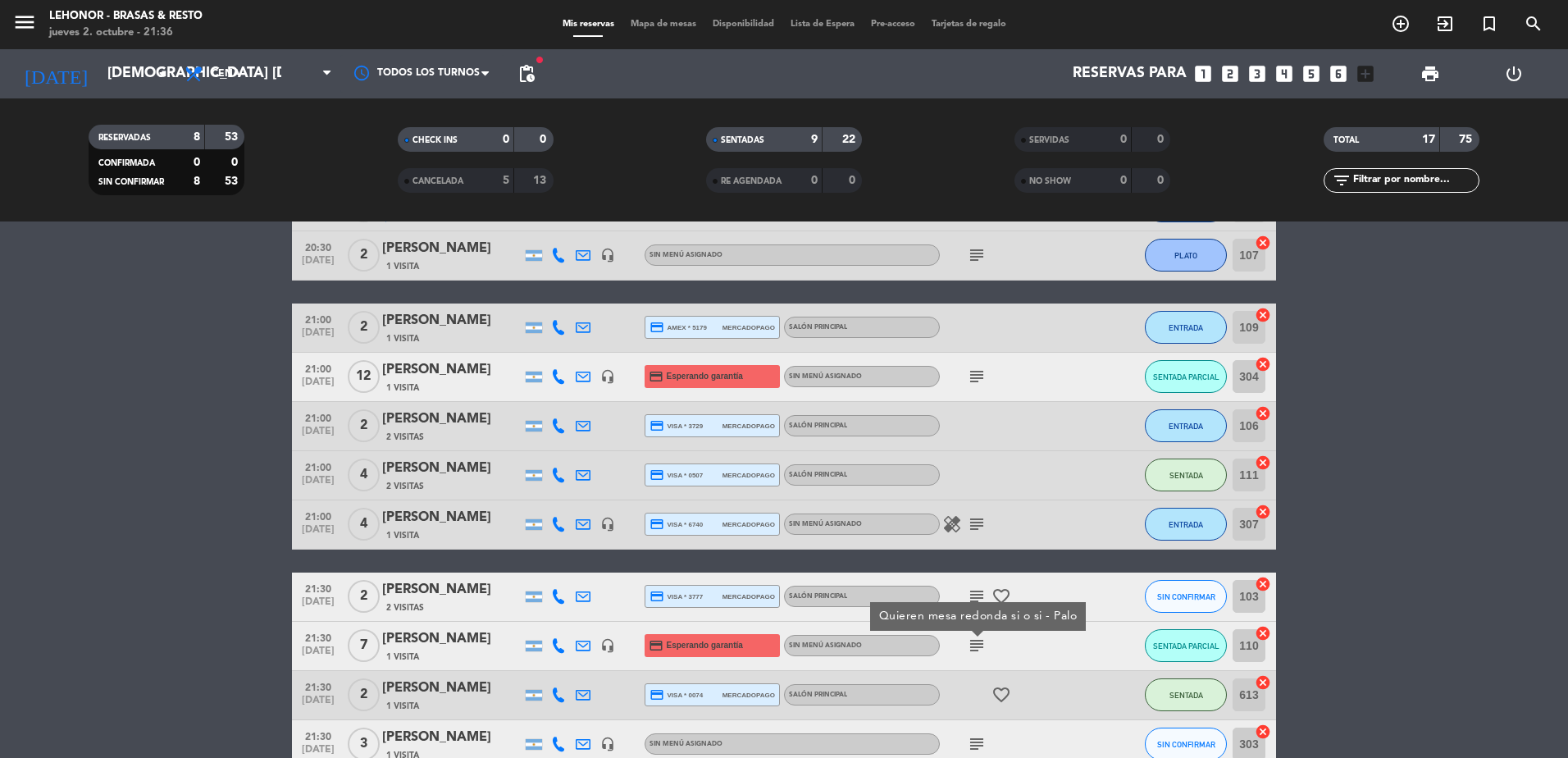
click at [1000, 694] on icon "favorite_border" at bounding box center [1002, 695] width 20 height 20
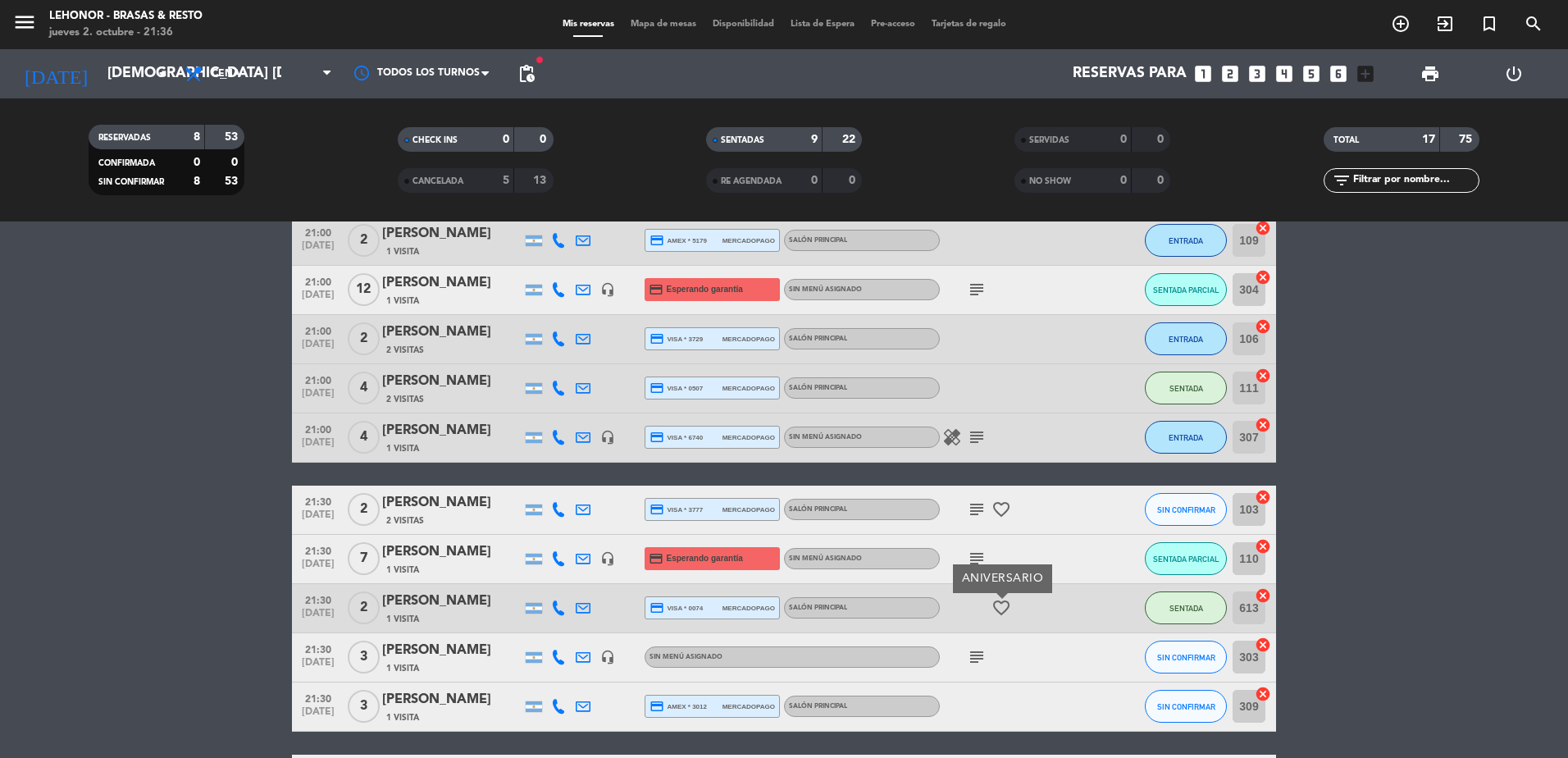
scroll to position [656, 0]
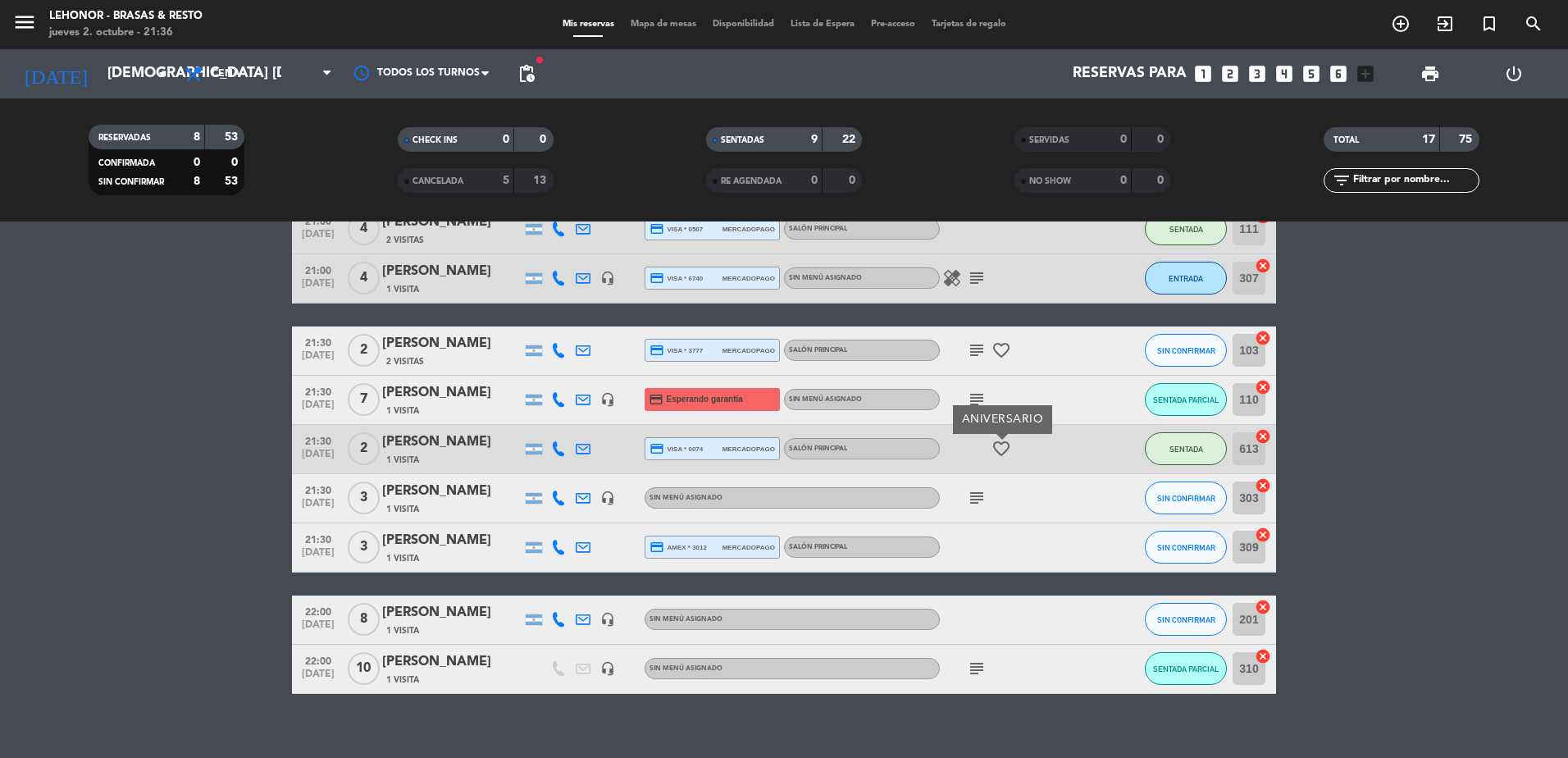
click at [979, 498] on icon "subject" at bounding box center [977, 498] width 20 height 20
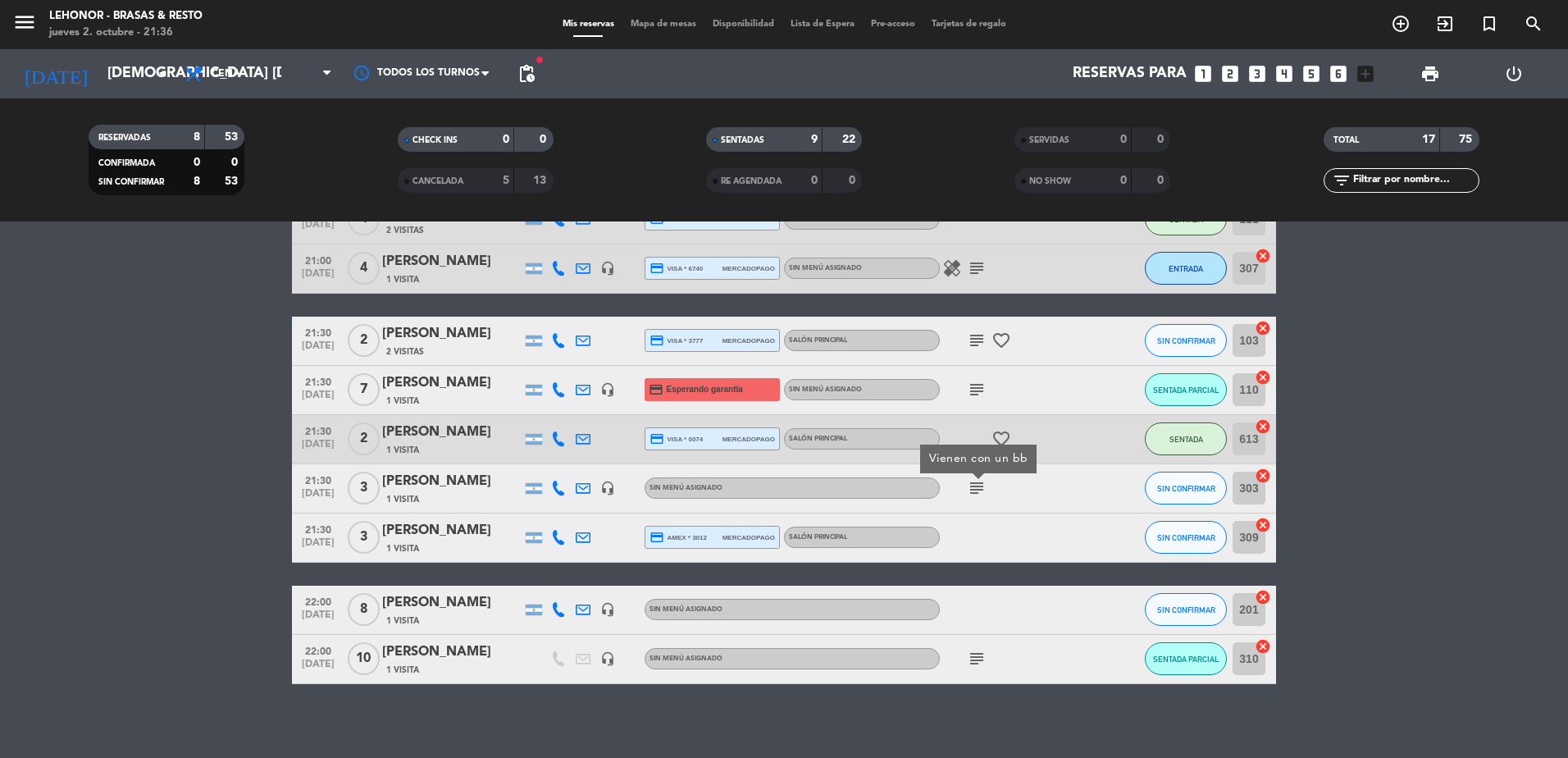
scroll to position [675, 0]
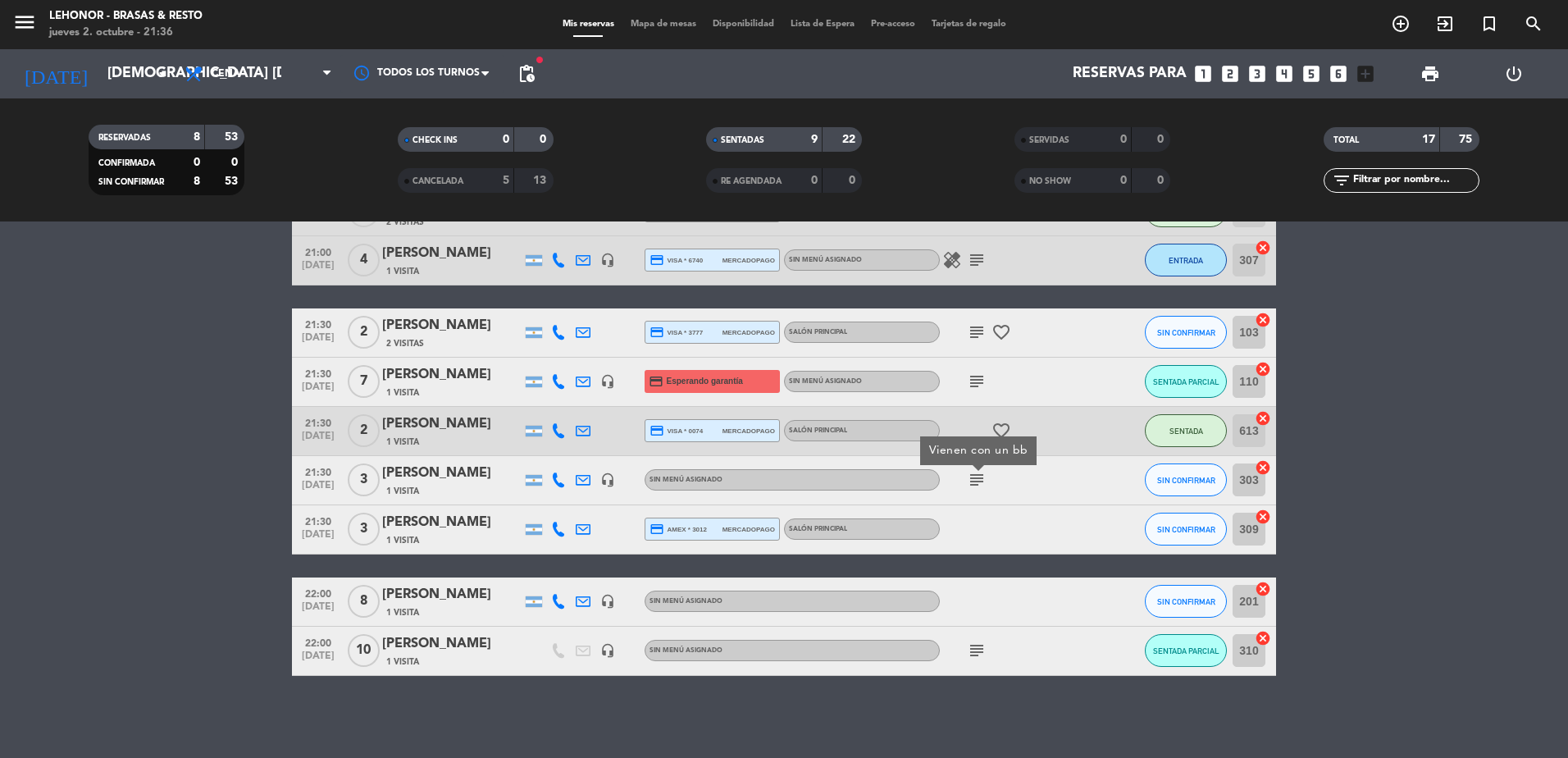
click at [979, 658] on icon "subject" at bounding box center [977, 651] width 20 height 20
click at [970, 478] on icon "subject" at bounding box center [977, 480] width 20 height 20
click at [1003, 424] on icon "favorite_border" at bounding box center [1002, 431] width 20 height 20
click at [652, 27] on span "Mapa de mesas" at bounding box center [663, 24] width 82 height 9
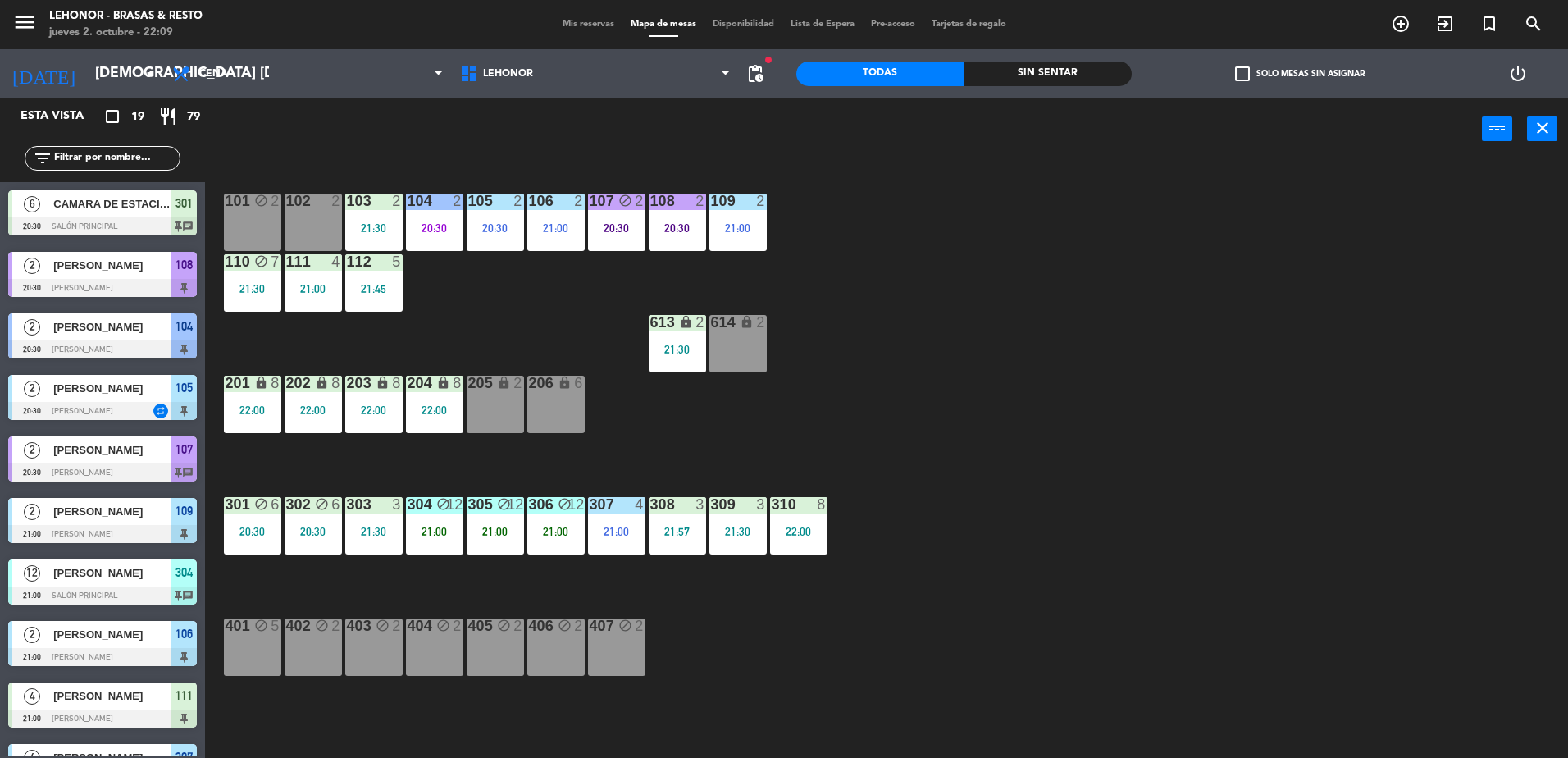
click at [1028, 61] on div "Sin sentar" at bounding box center [1048, 74] width 168 height 25
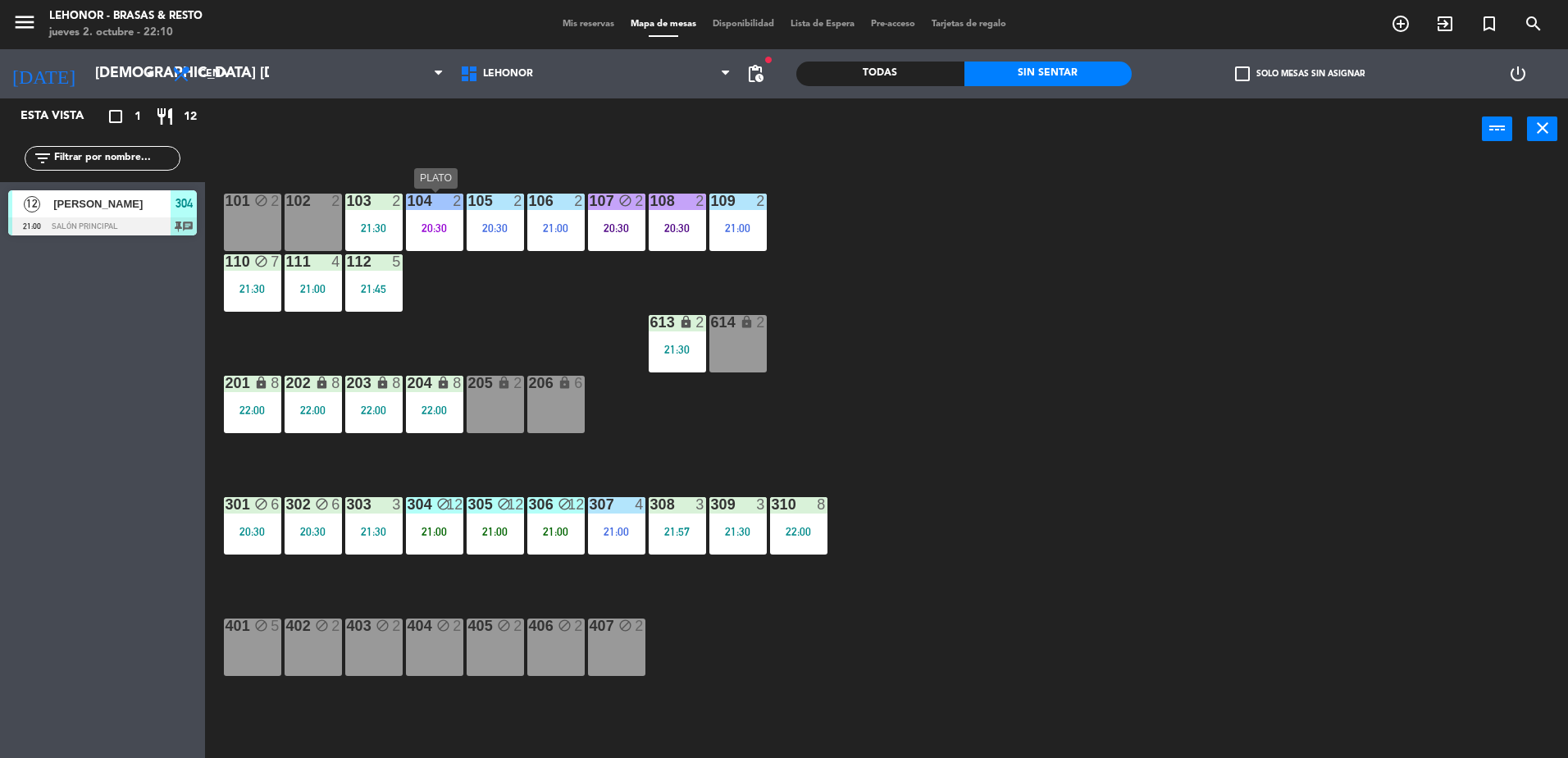
click at [427, 241] on div "104 2 20:30" at bounding box center [434, 222] width 57 height 57
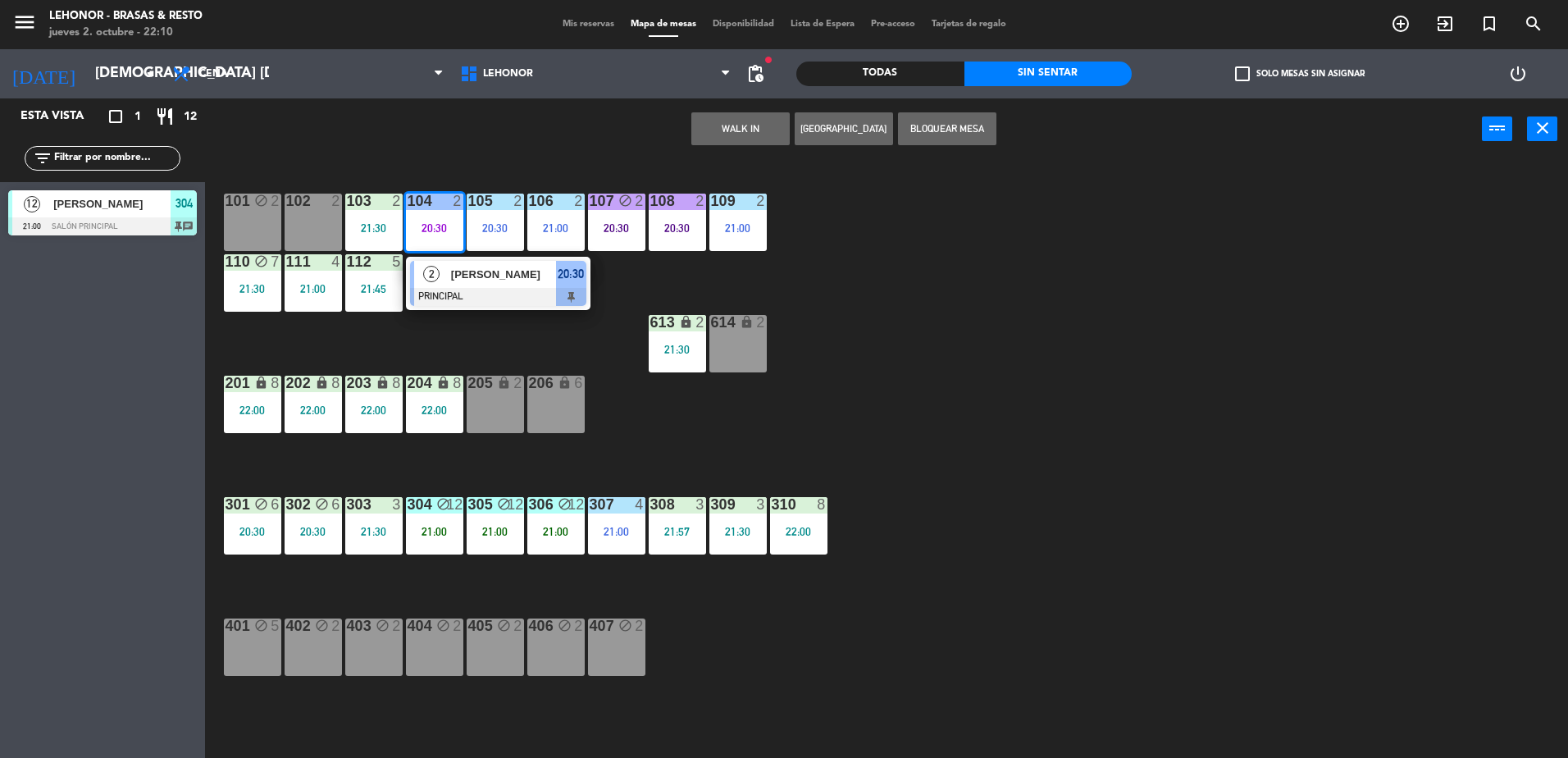
click at [444, 278] on div "2" at bounding box center [431, 274] width 36 height 27
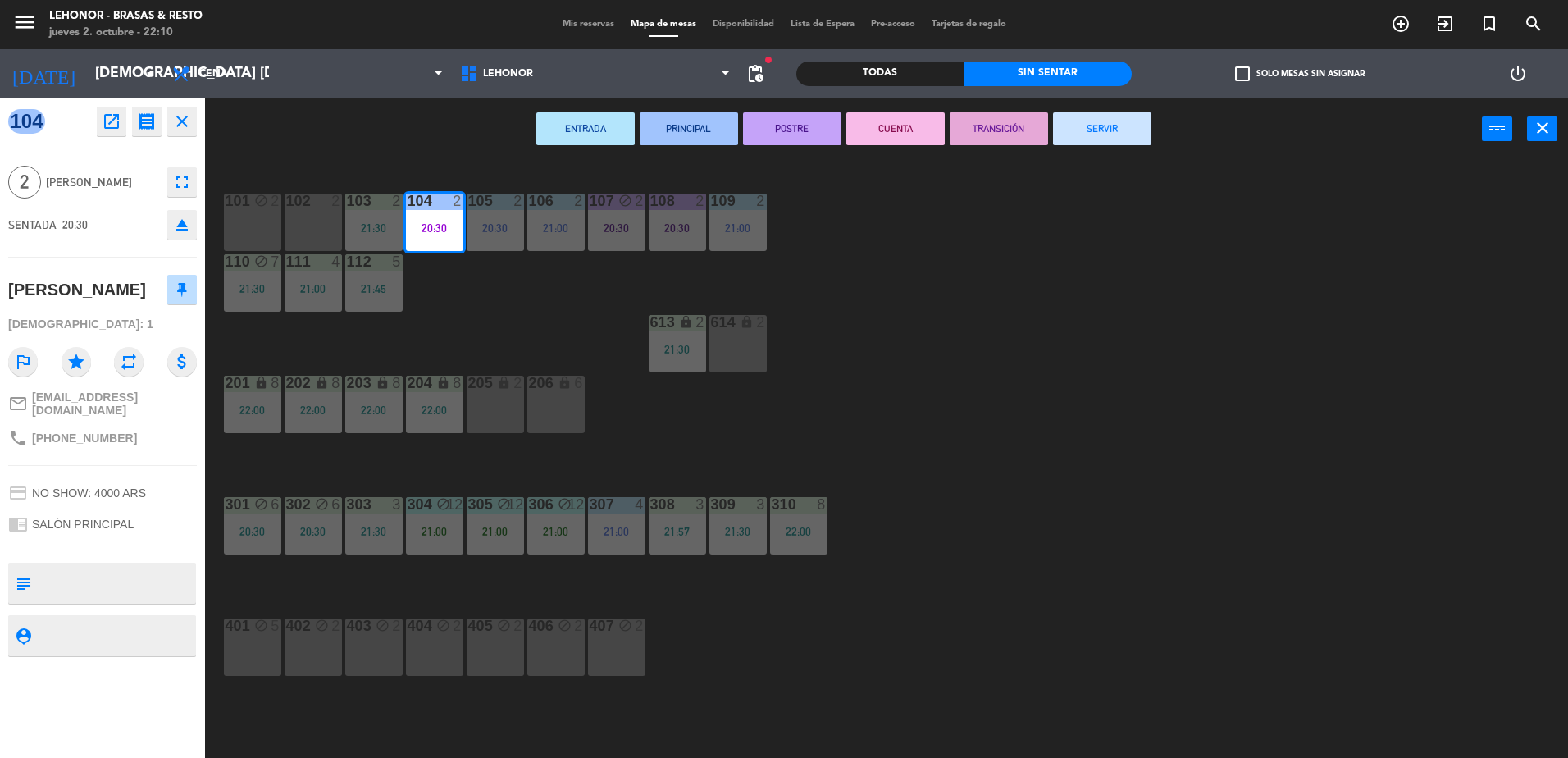
click at [775, 130] on button "POSTRE" at bounding box center [792, 129] width 98 height 33
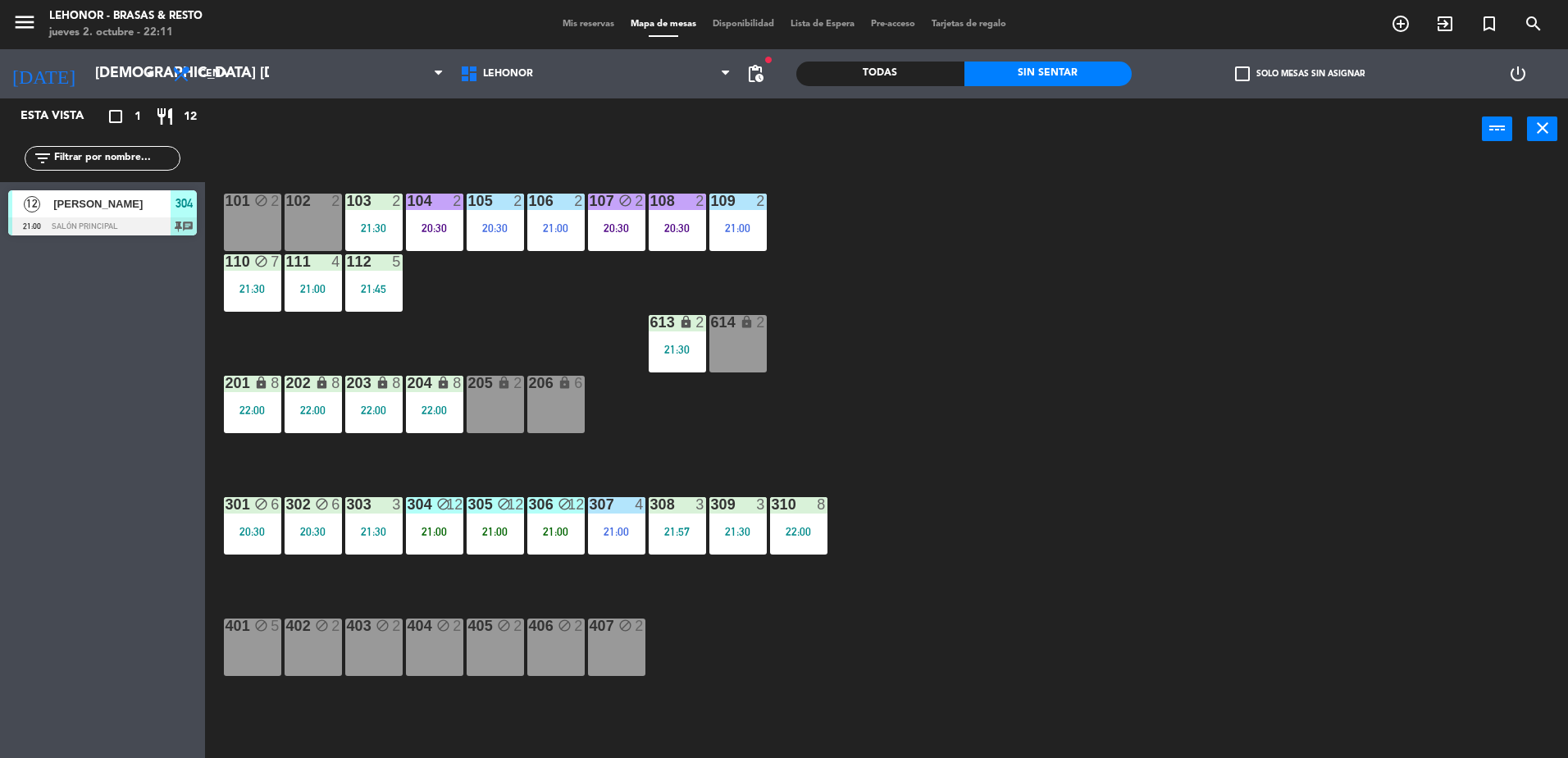
click at [693, 271] on div "101 block 2 102 2 103 2 21:30 104 2 20:30 105 2 20:30 106 2 21:00 107 block 2 2…" at bounding box center [894, 462] width 1347 height 598
click at [679, 238] on div "108 2 20:30" at bounding box center [677, 222] width 57 height 57
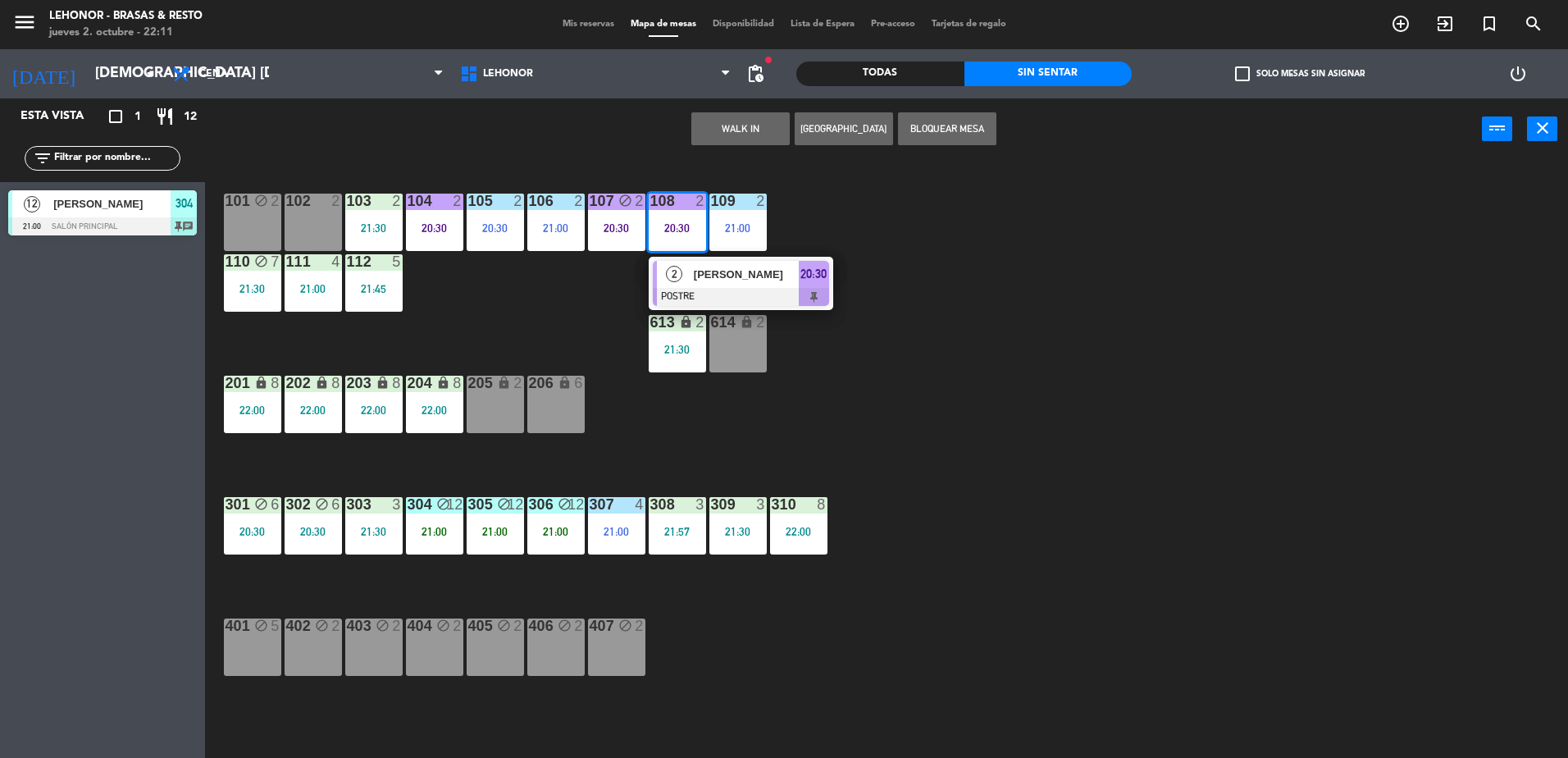
click at [689, 306] on div "2 [PERSON_NAME] POSTRE 20:30" at bounding box center [741, 284] width 184 height 53
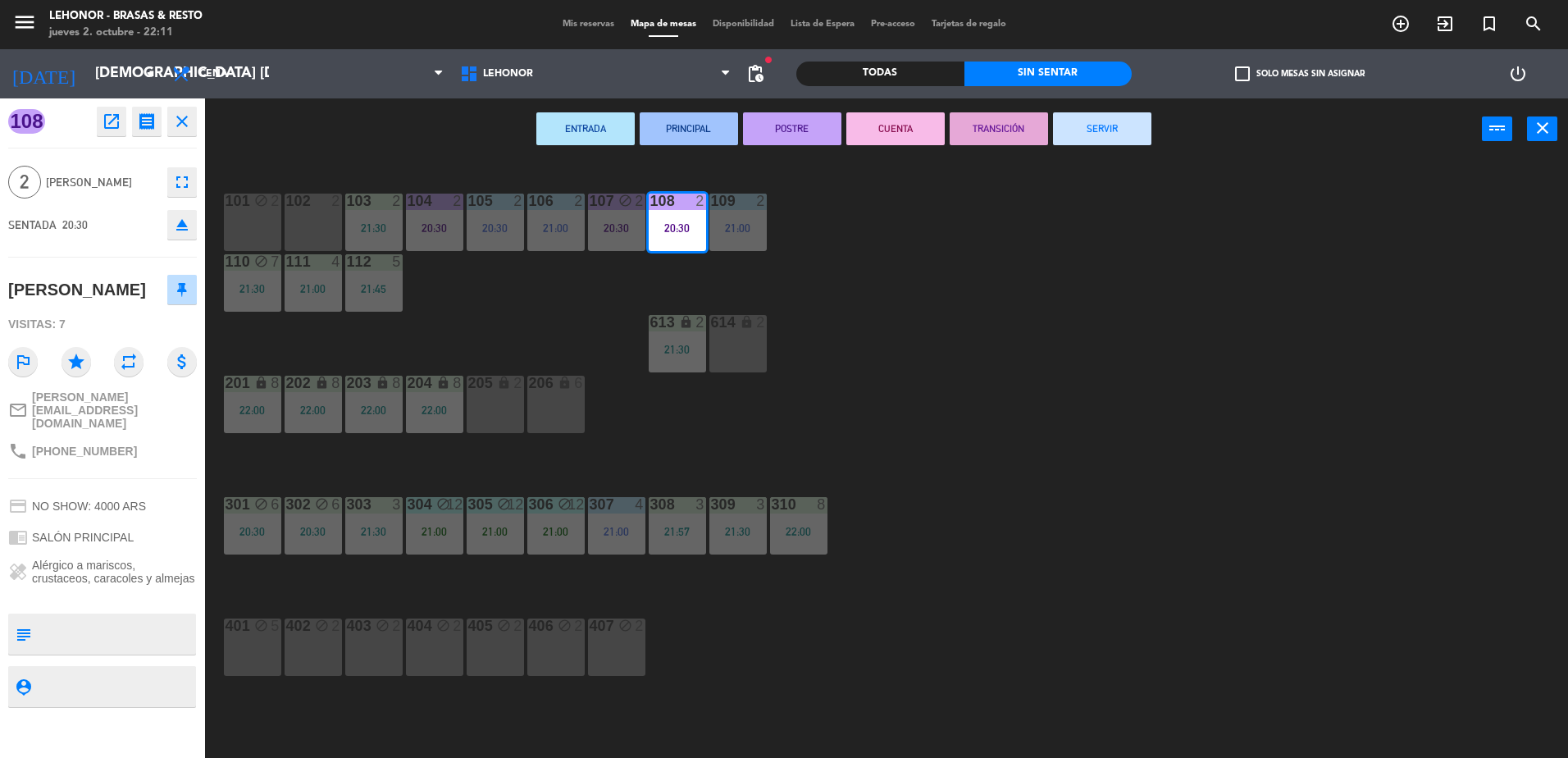
click at [868, 138] on button "CUENTA" at bounding box center [895, 129] width 98 height 33
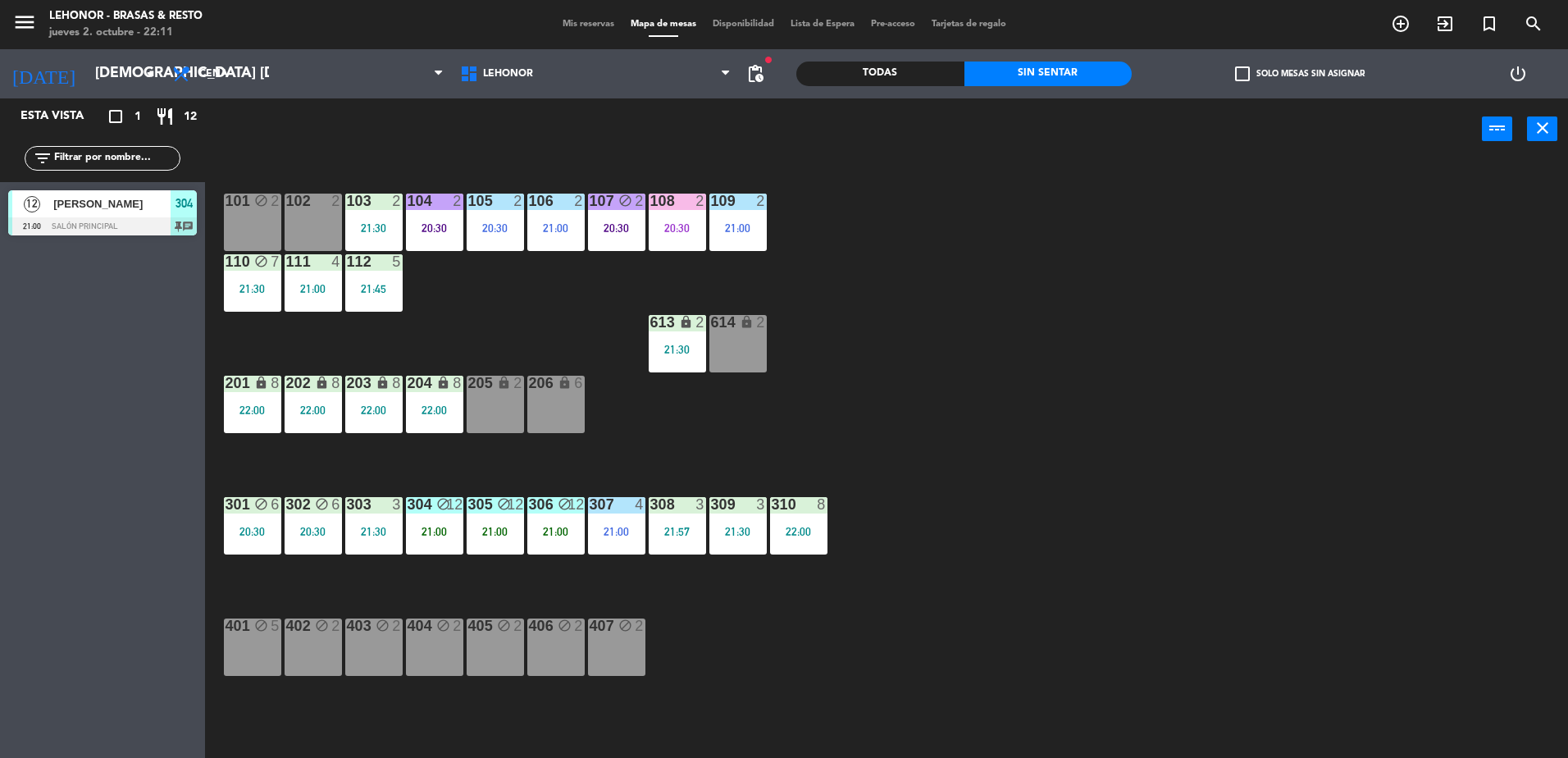
click at [937, 415] on div "101 block 2 102 2 103 2 21:30 104 2 20:30 105 2 20:30 106 2 21:00 107 block 2 2…" at bounding box center [894, 462] width 1347 height 598
click at [113, 69] on input "[DEMOGRAPHIC_DATA] [DATE]" at bounding box center [182, 74] width 190 height 33
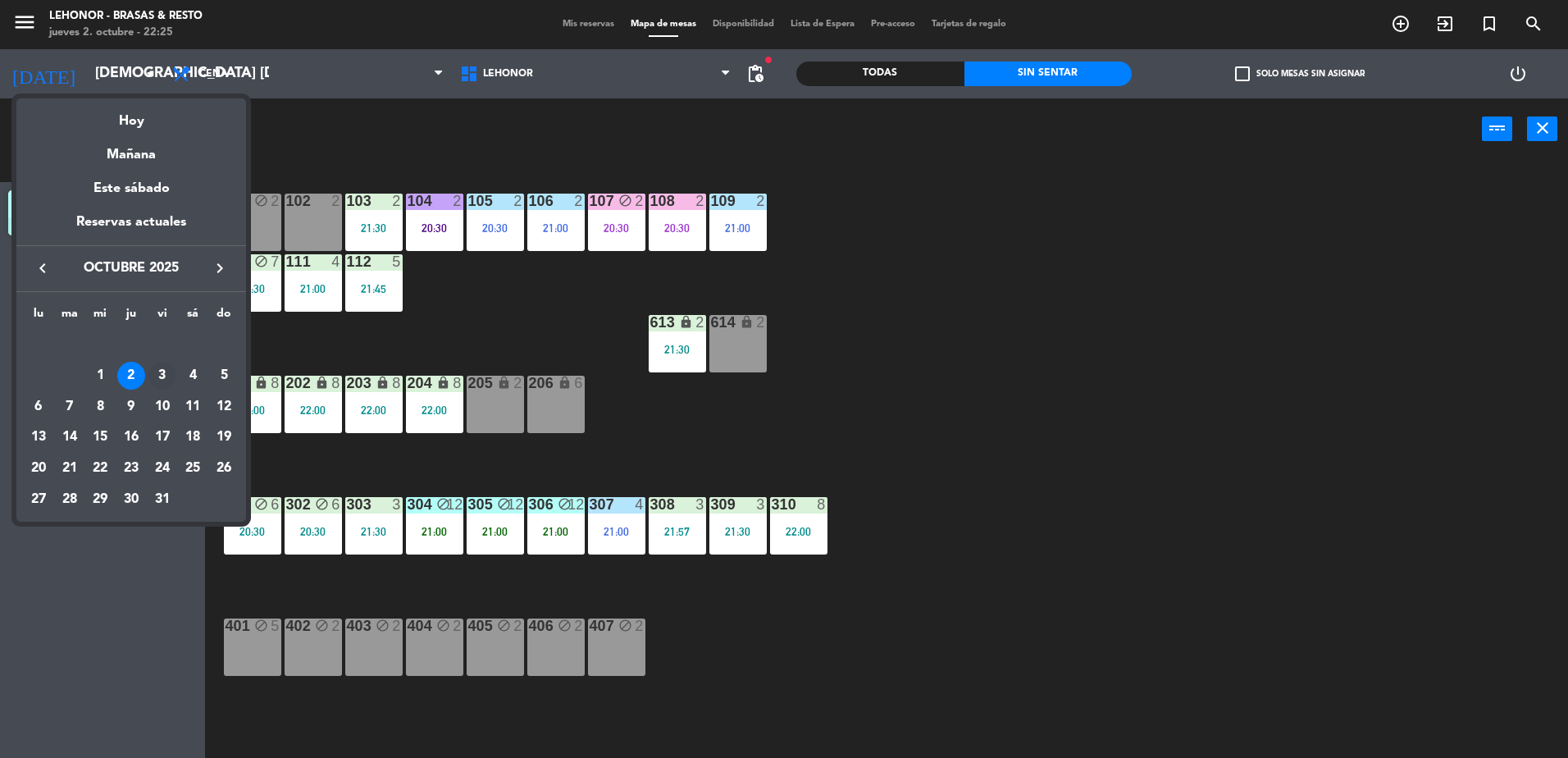
click at [152, 376] on div "3" at bounding box center [163, 376] width 28 height 28
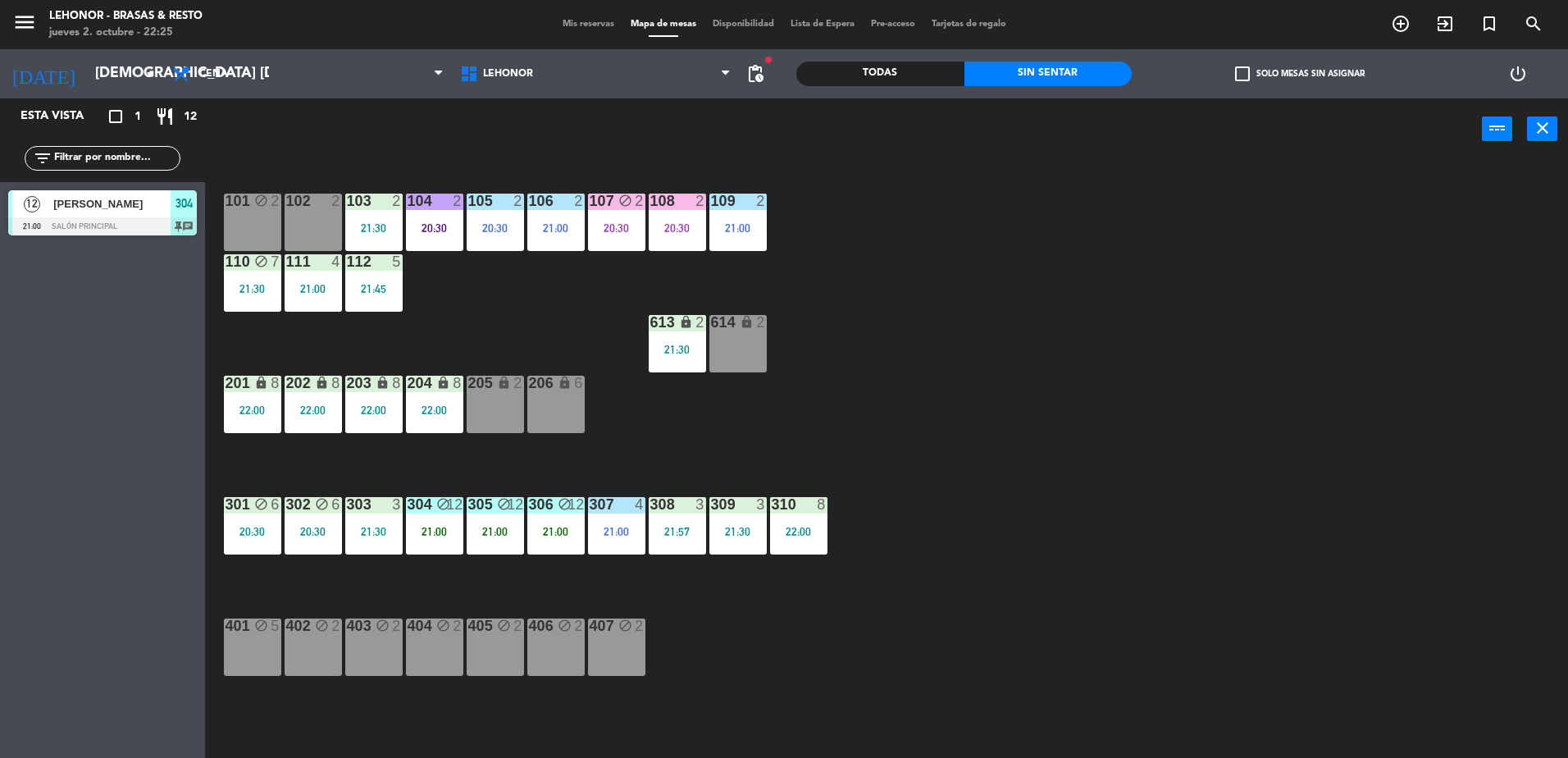
type input "vie. [DATE]"
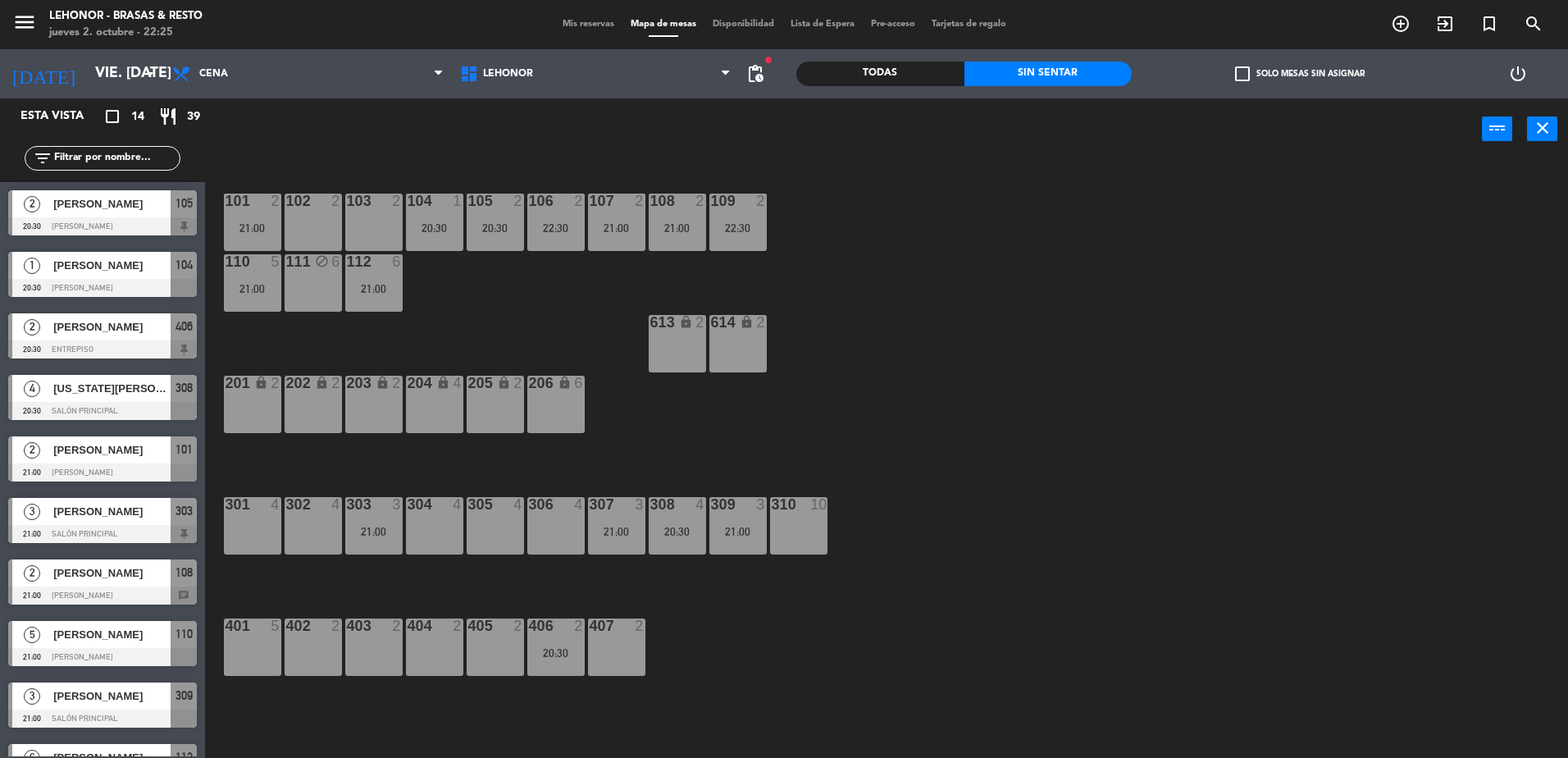
click at [377, 229] on div "103 2" at bounding box center [374, 222] width 57 height 57
click at [801, 130] on button "[GEOGRAPHIC_DATA]" at bounding box center [792, 129] width 98 height 33
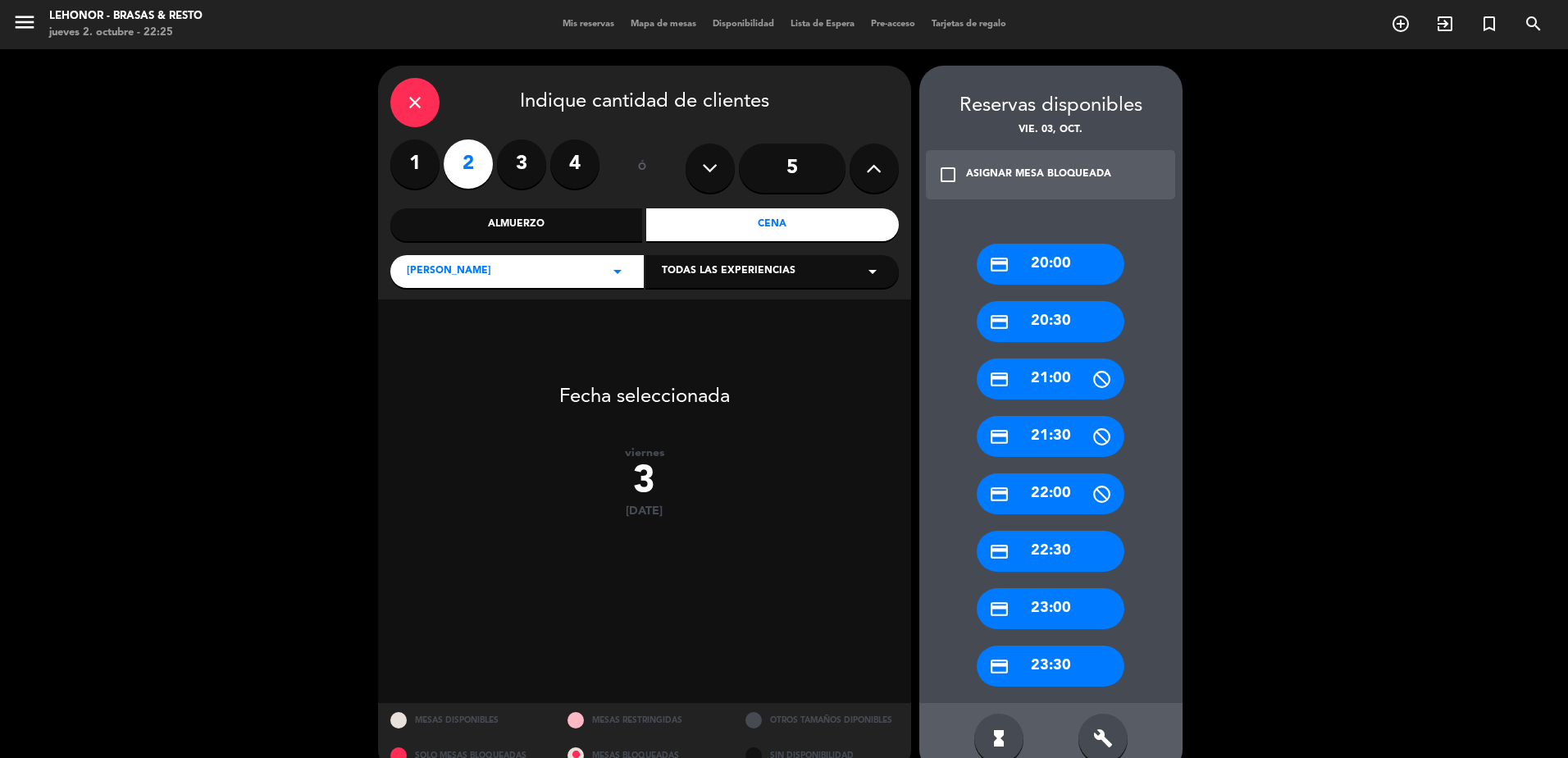
click at [1046, 322] on div "credit_card 20:30" at bounding box center [1051, 322] width 148 height 41
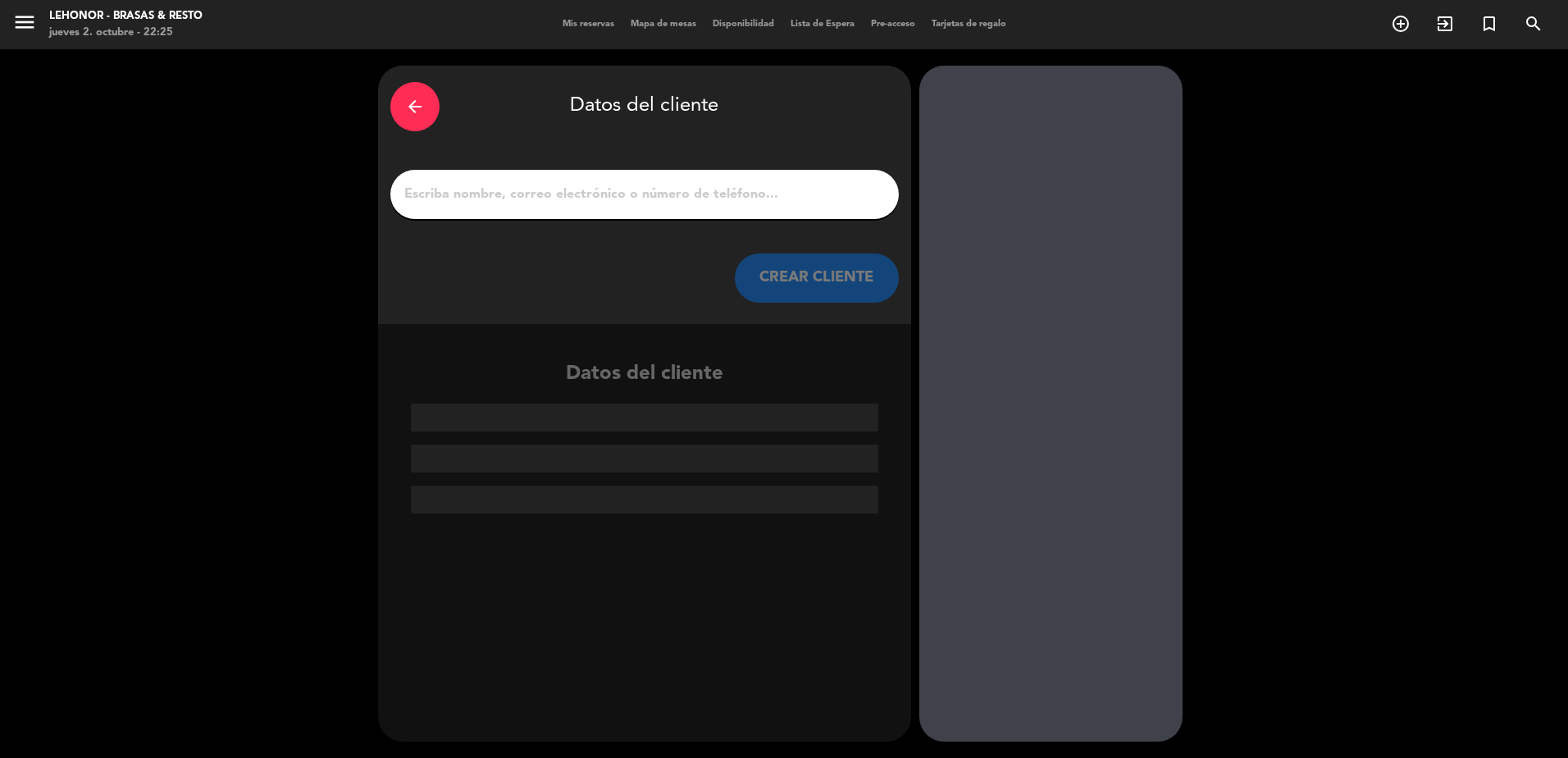
click at [476, 201] on input "1" at bounding box center [644, 194] width 484 height 23
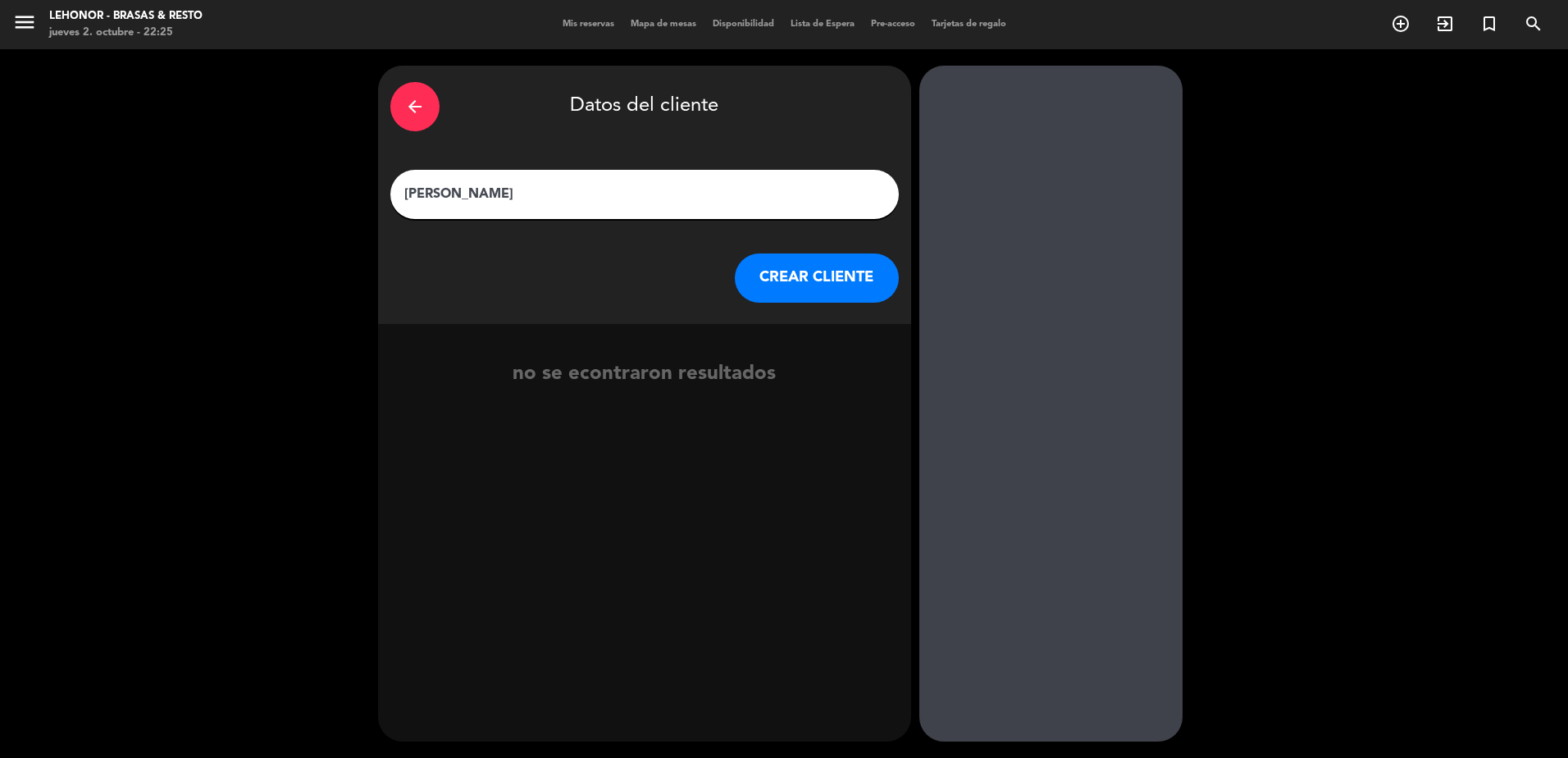
type input "[PERSON_NAME]"
click at [807, 279] on button "CREAR CLIENTE" at bounding box center [817, 279] width 164 height 50
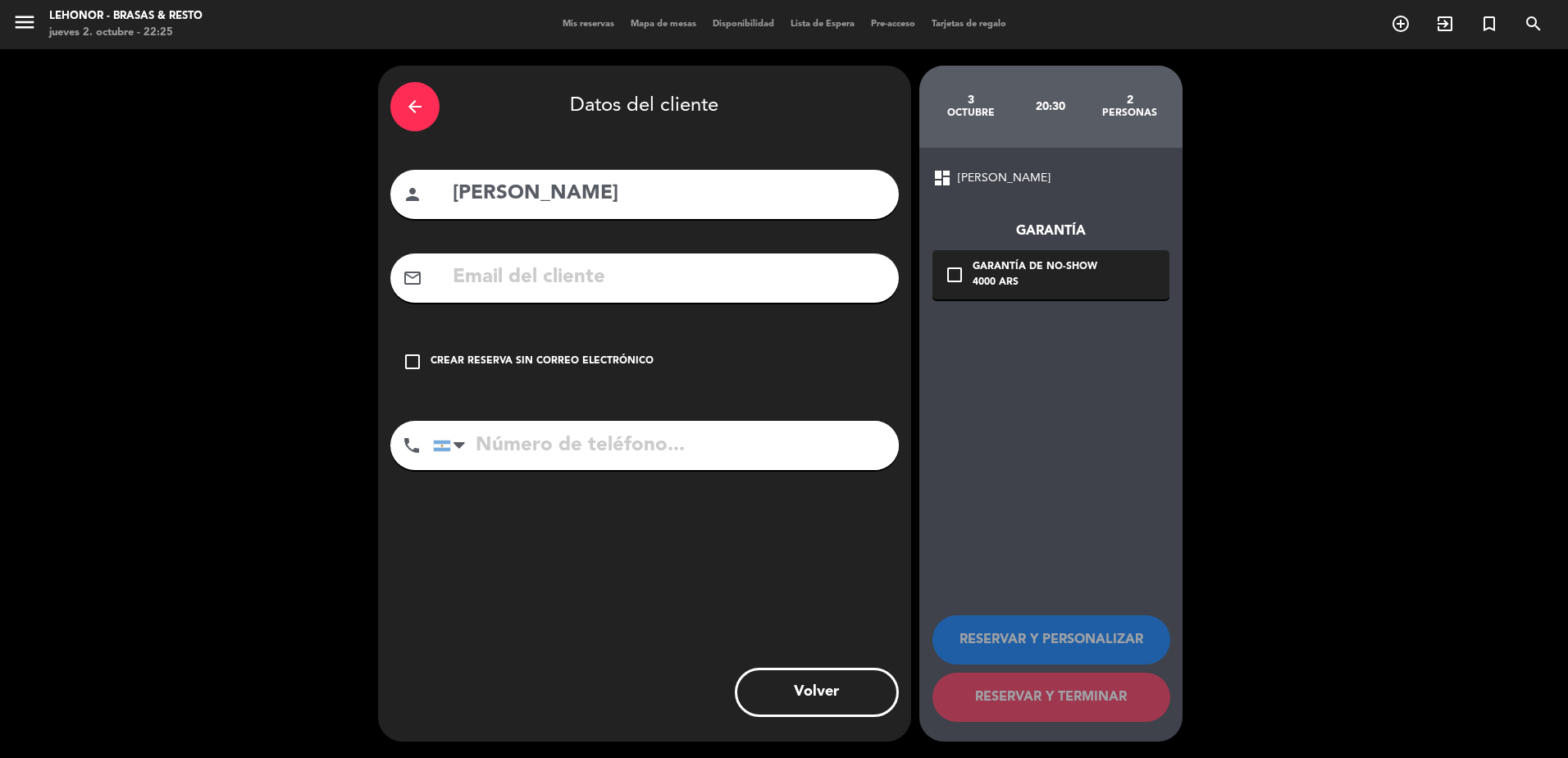
click at [565, 273] on input "text" at bounding box center [669, 278] width 436 height 34
click at [548, 265] on input "Robaññ" at bounding box center [669, 278] width 436 height 34
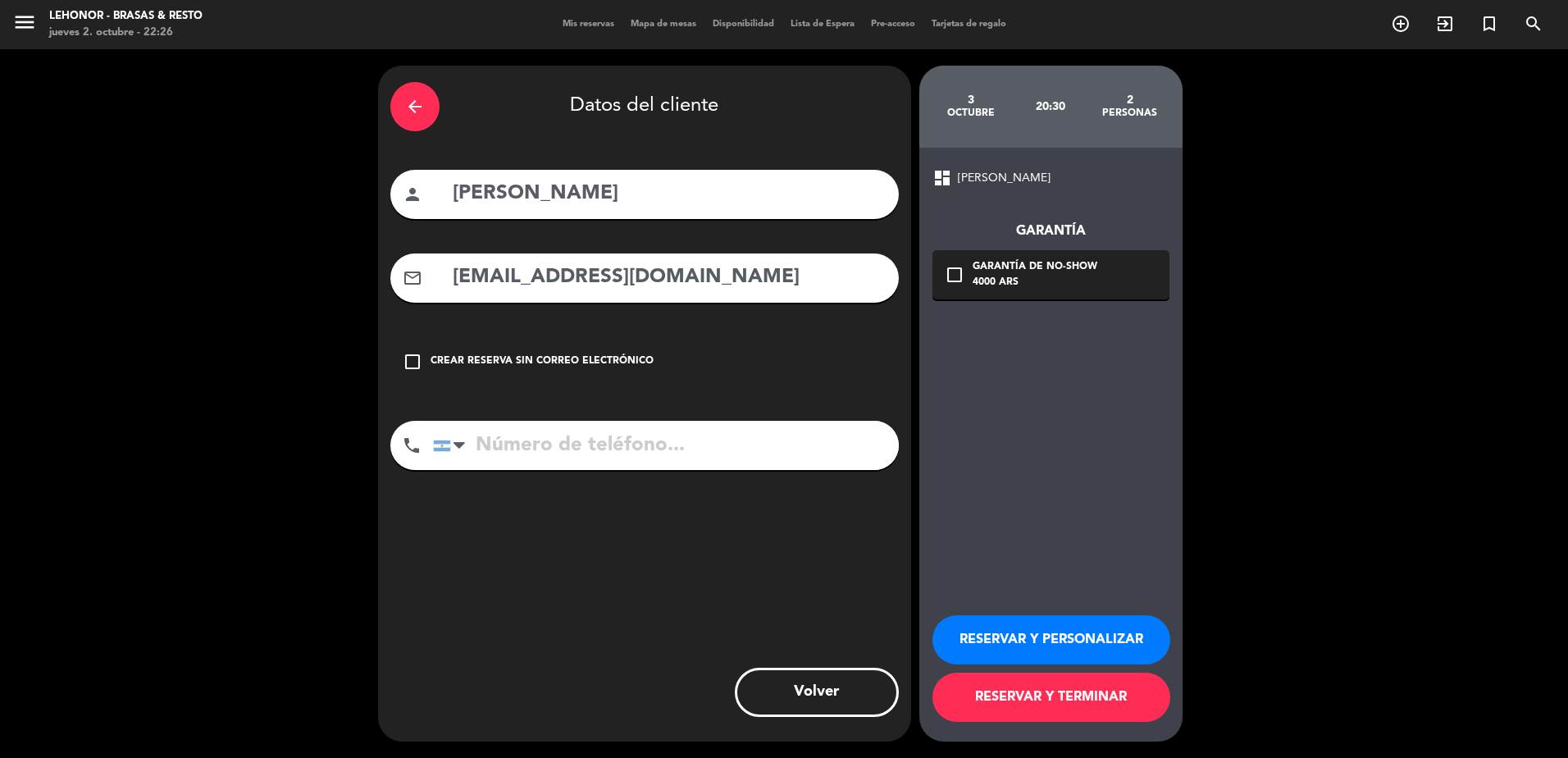
type input "[EMAIL_ADDRESS][DOMAIN_NAME]"
click at [616, 454] on input "tel" at bounding box center [666, 446] width 466 height 50
type input "3415527144"
click at [1124, 271] on div "check_box_outline_blank Garantía de no-show 4000 ARS" at bounding box center [1051, 275] width 237 height 50
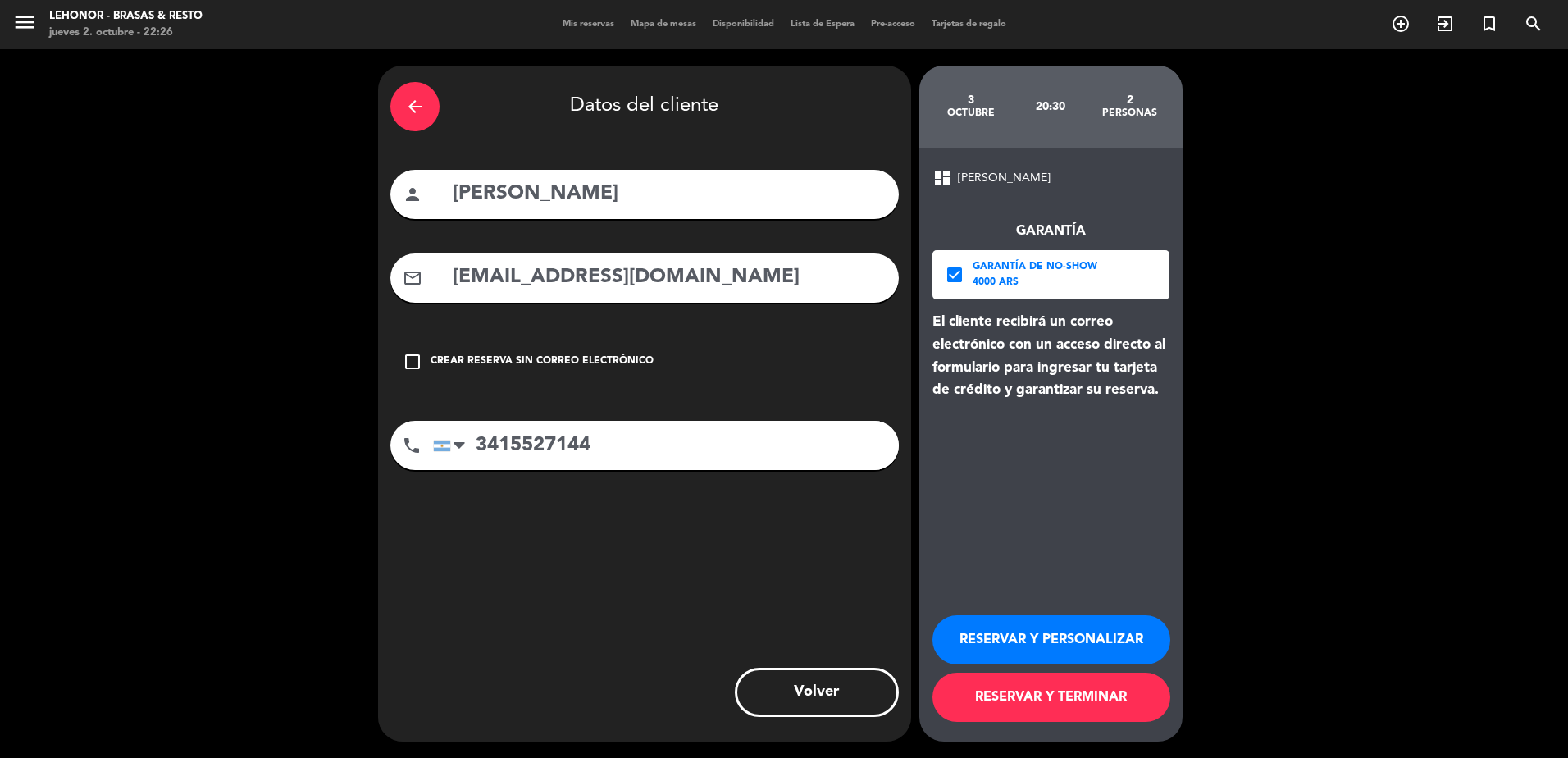
click at [1050, 690] on button "RESERVAR Y TERMINAR" at bounding box center [1051, 698] width 238 height 50
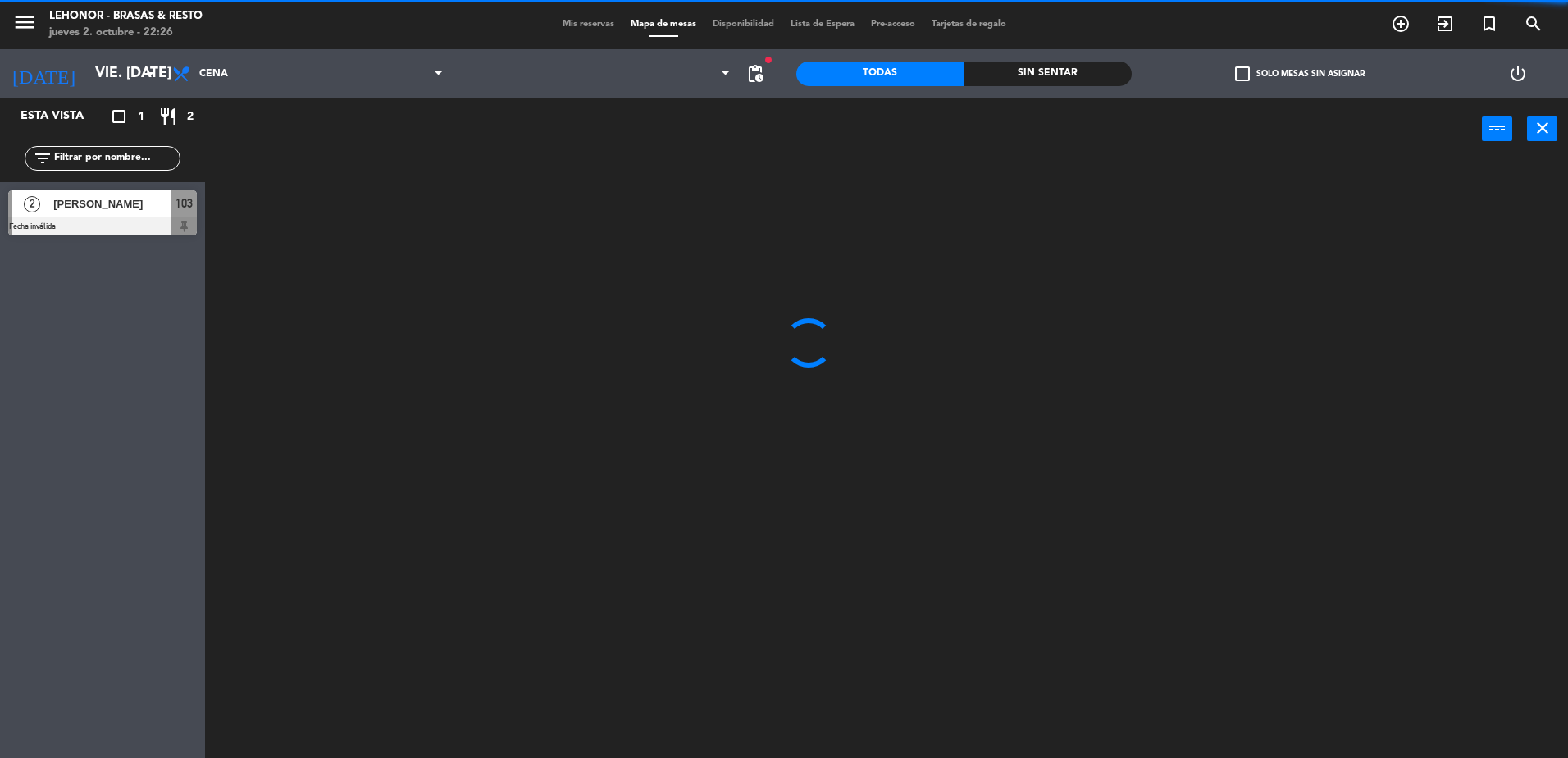
click at [981, 83] on div "Sin sentar" at bounding box center [1048, 74] width 168 height 25
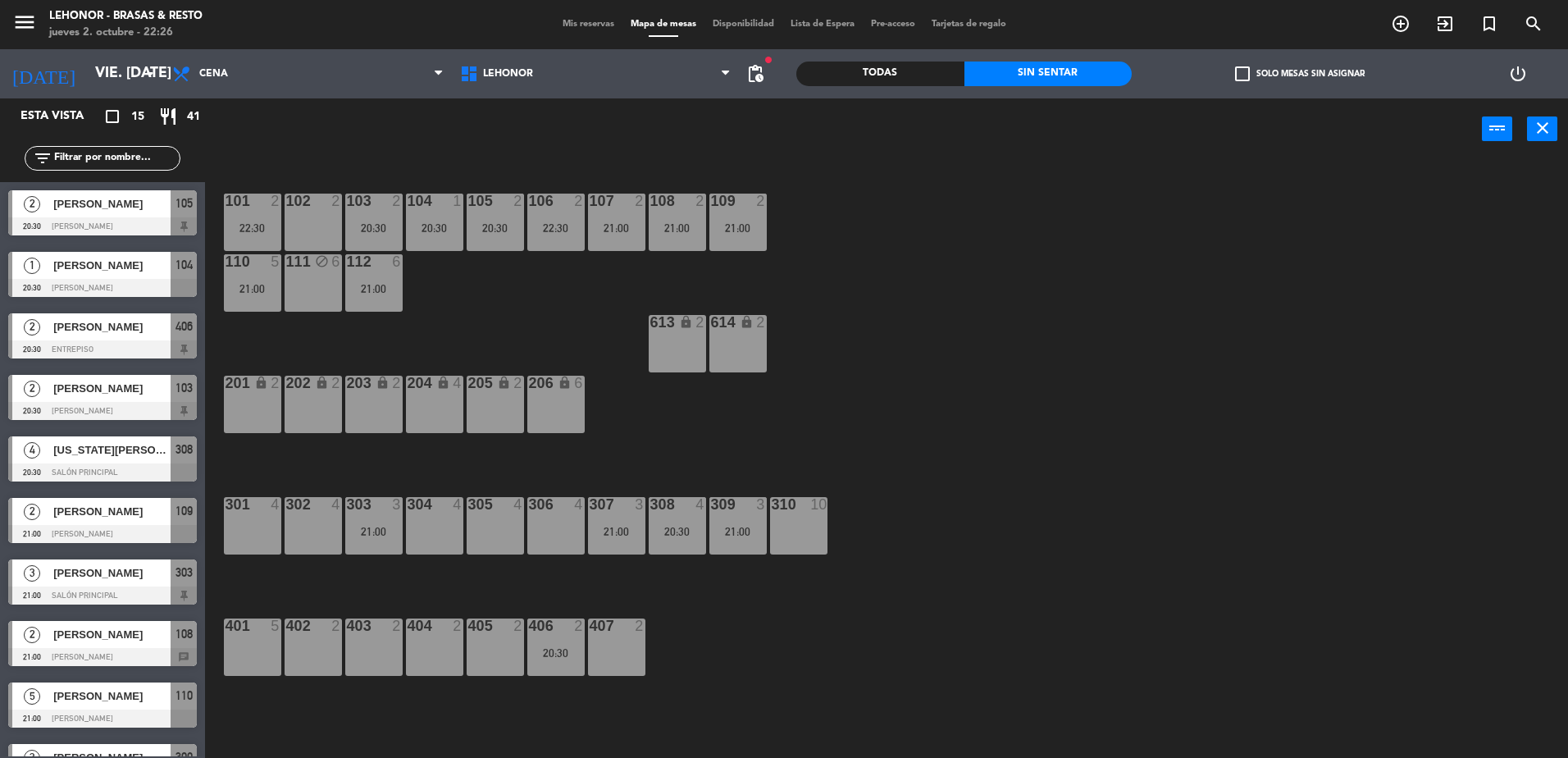
click at [336, 239] on div "102 2" at bounding box center [312, 222] width 57 height 57
click at [485, 267] on div "101 2 22:30 102 2 103 2 20:30 104 1 20:30 105 2 20:30 106 2 22:30 107 2 21:00 1…" at bounding box center [894, 462] width 1347 height 598
click at [381, 231] on div "20:30" at bounding box center [374, 228] width 57 height 12
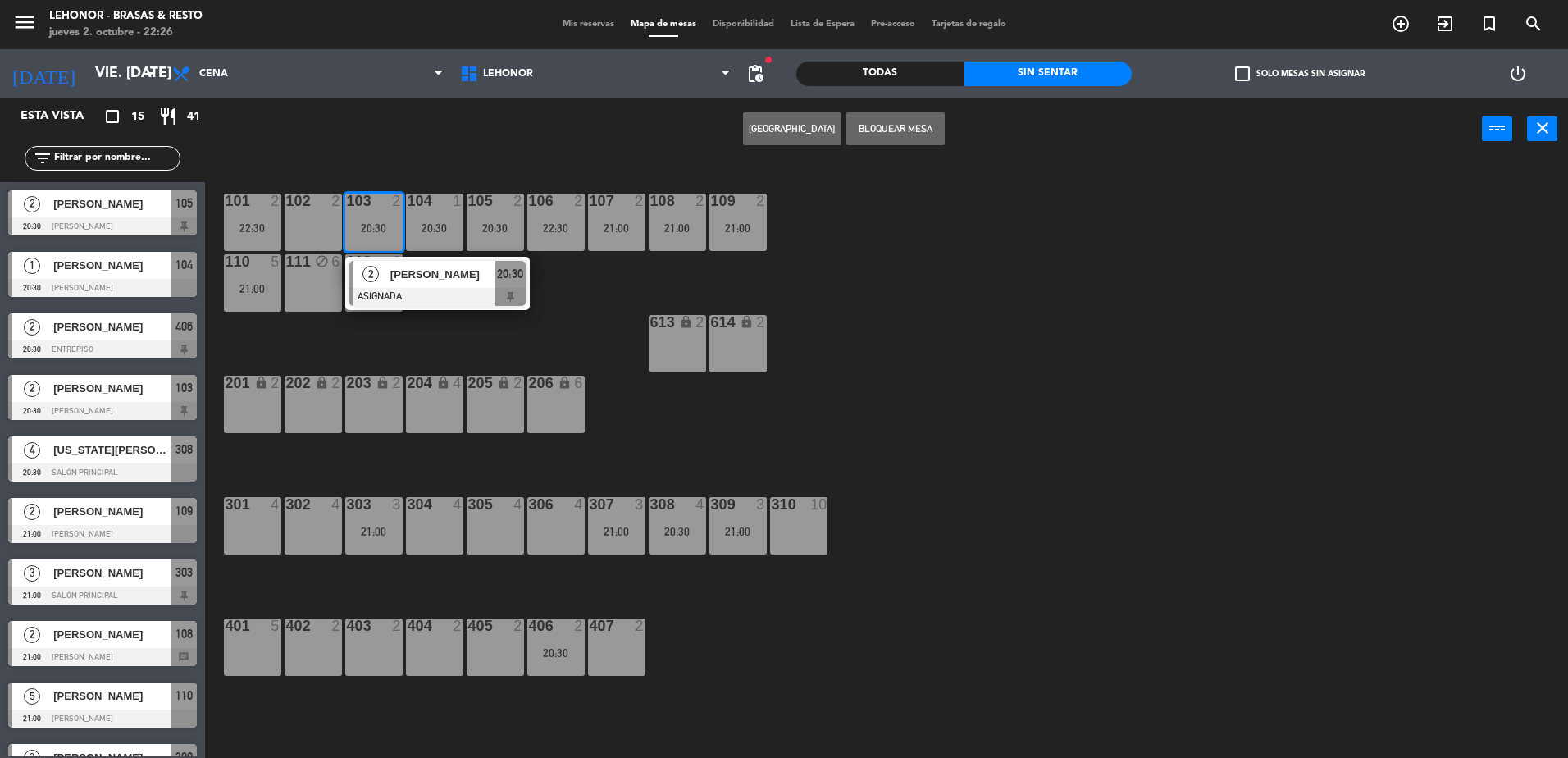
click at [560, 336] on div "101 2 22:30 102 2 103 2 20:30 2 [PERSON_NAME] ASIGNADA 20:30 104 1 20:30 105 2 …" at bounding box center [894, 462] width 1347 height 598
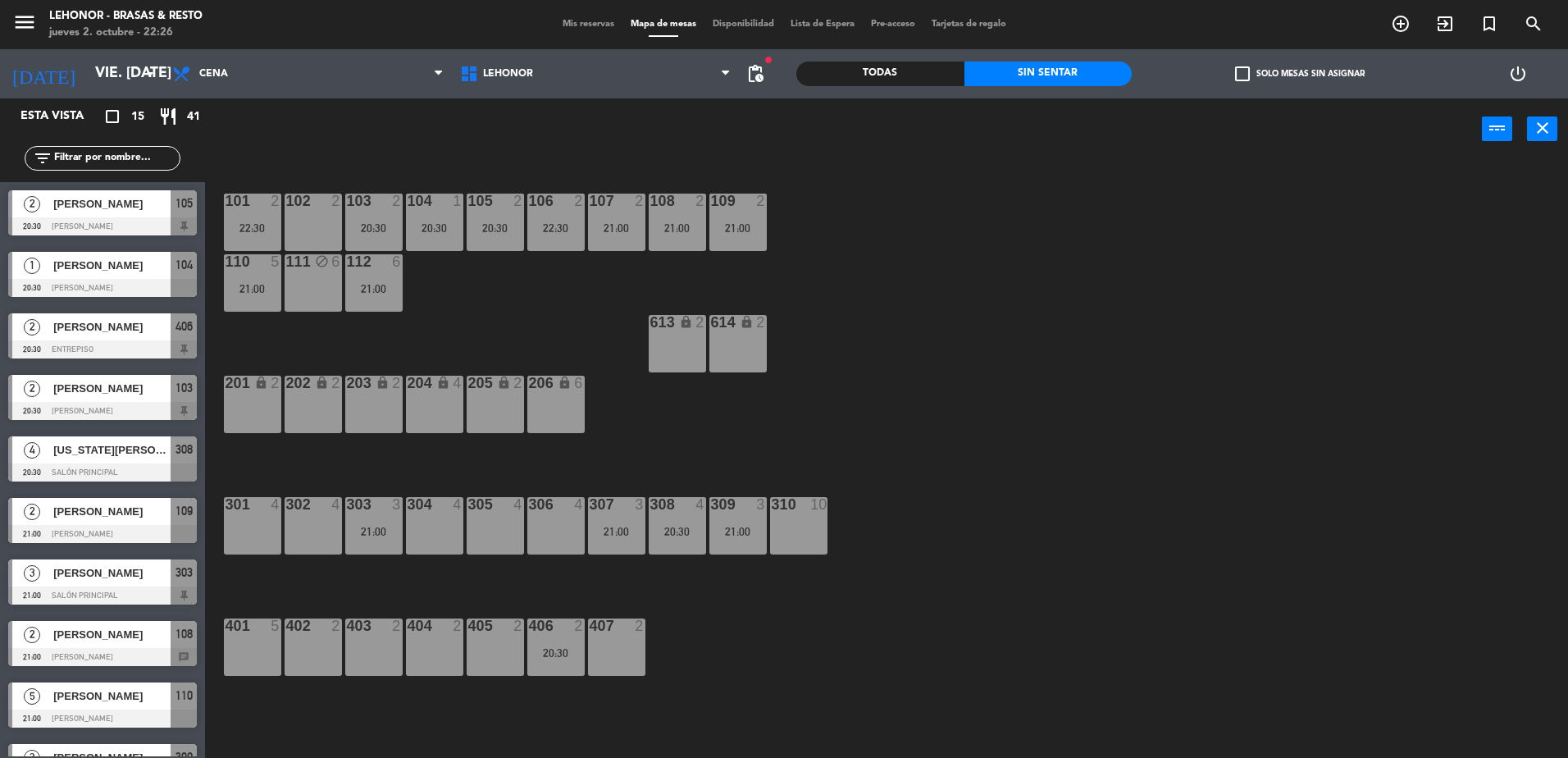
click at [509, 296] on div "101 2 22:30 102 2 103 2 20:30 104 1 20:30 105 2 20:30 106 2 22:30 107 2 21:00 1…" at bounding box center [894, 462] width 1347 height 598
click at [87, 59] on input "vie. [DATE]" at bounding box center [182, 74] width 190 height 33
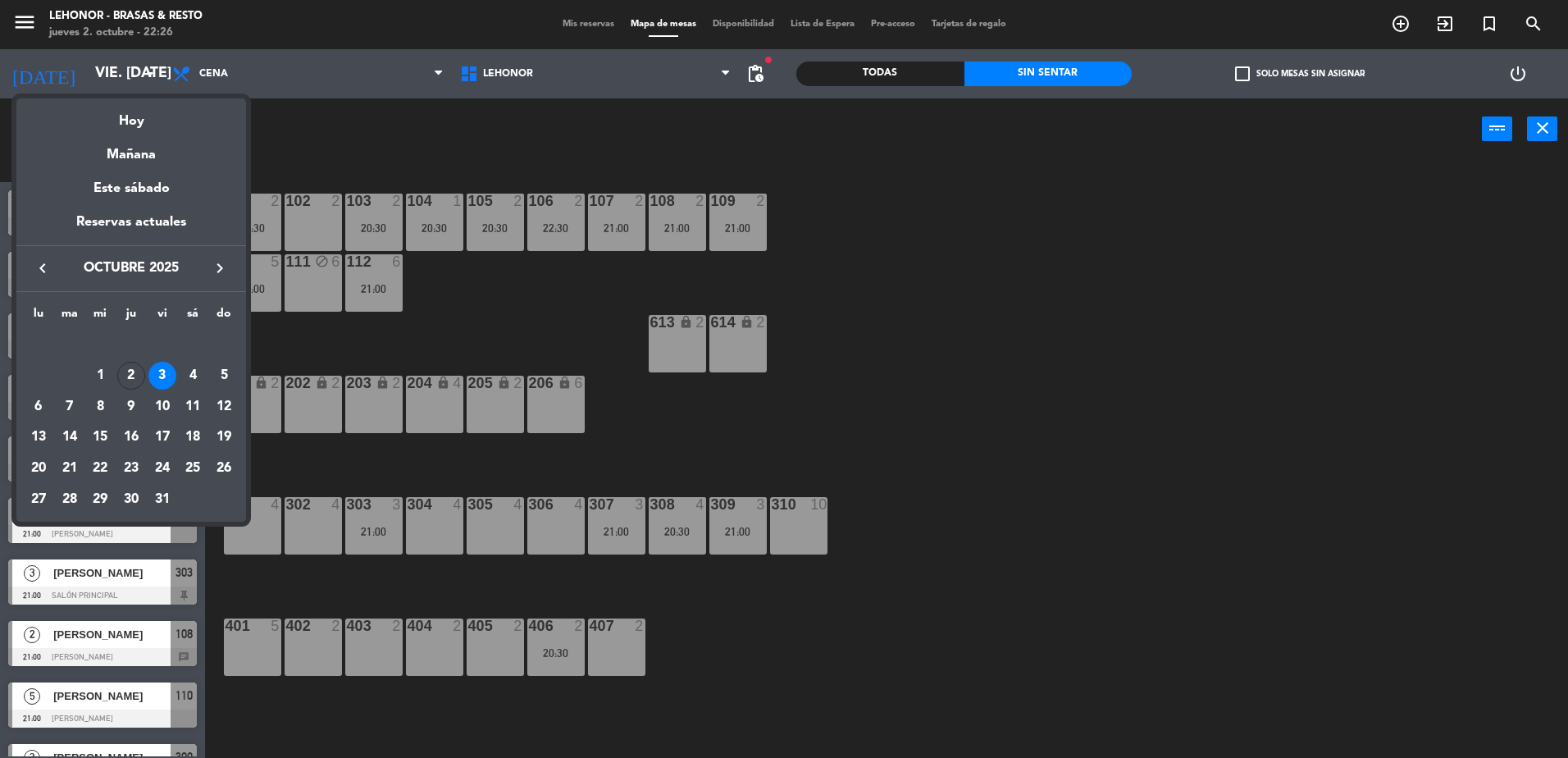
click at [514, 319] on div at bounding box center [784, 379] width 1568 height 758
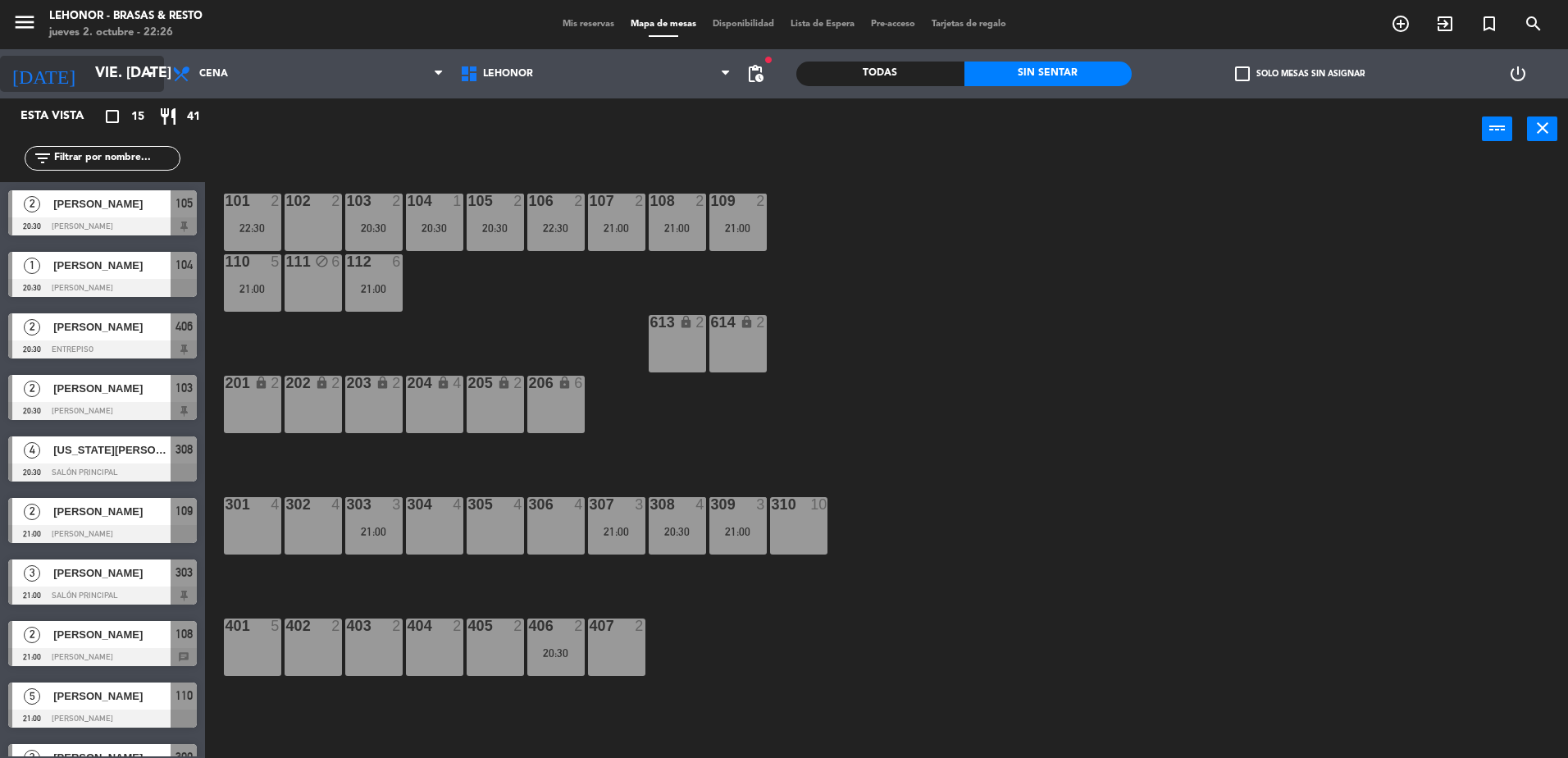
click at [116, 75] on input "vie. [DATE]" at bounding box center [182, 74] width 190 height 33
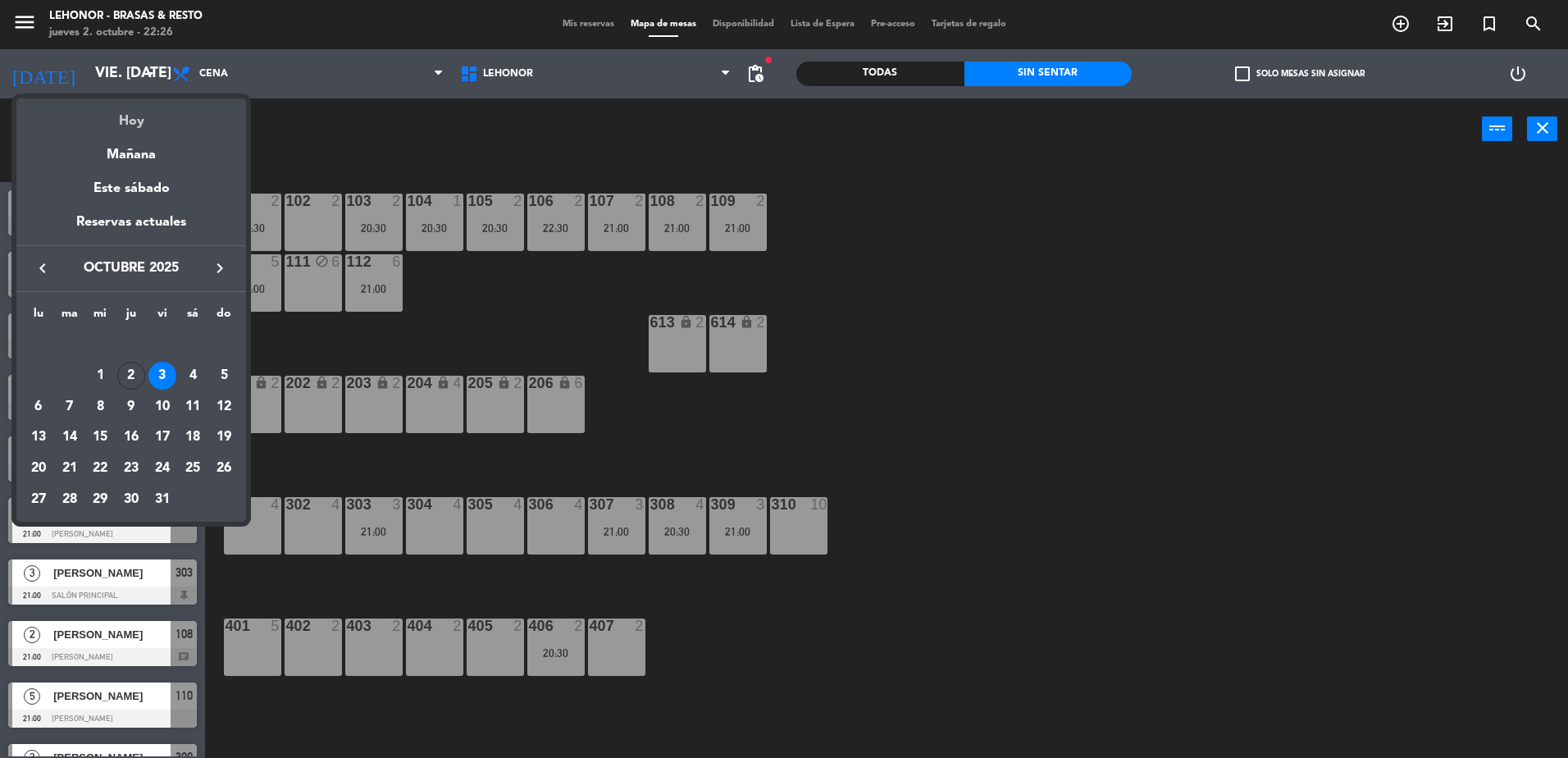
click at [142, 118] on div "Hoy" at bounding box center [131, 115] width 230 height 34
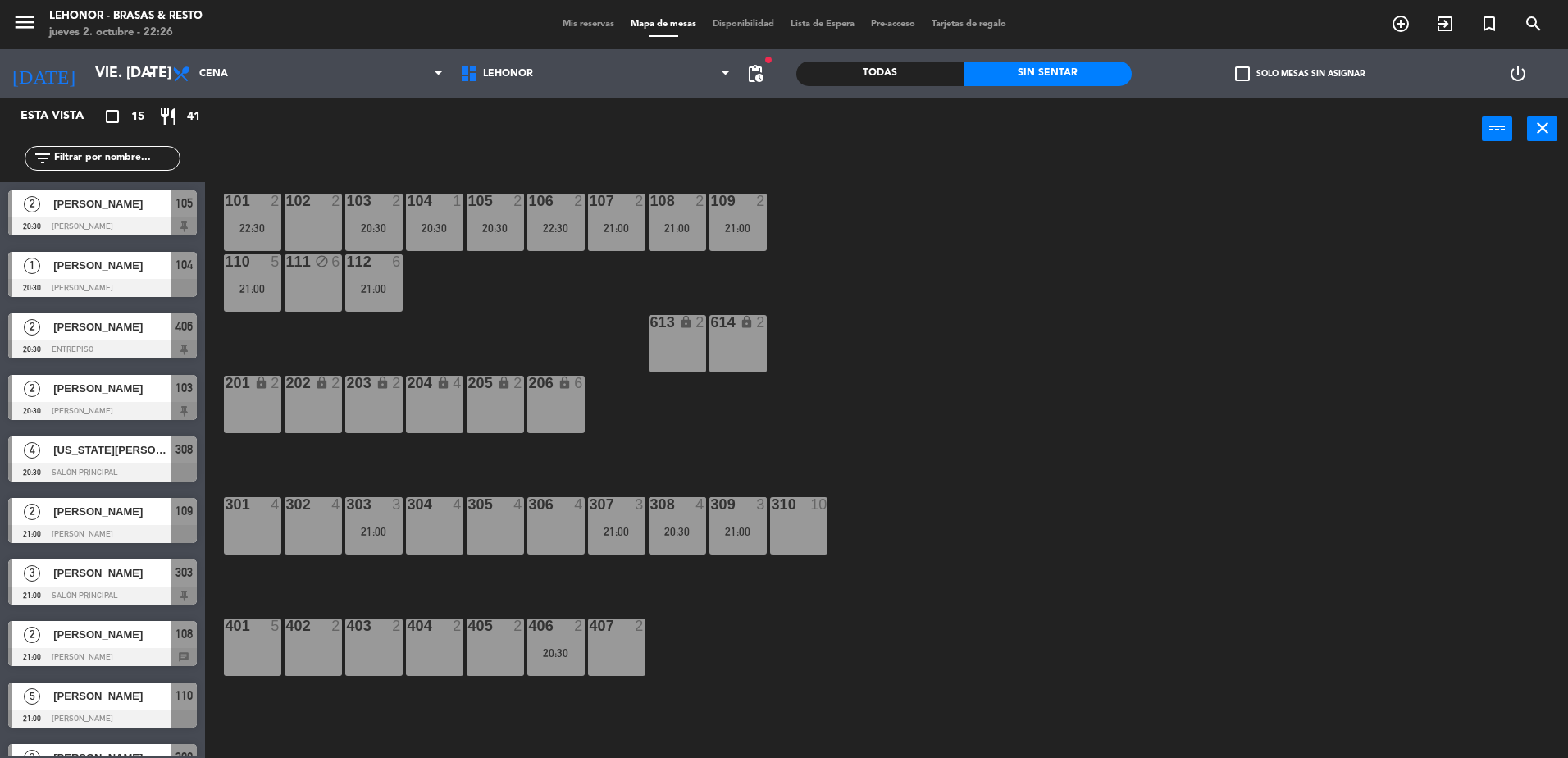
type input "[DEMOGRAPHIC_DATA] [DATE]"
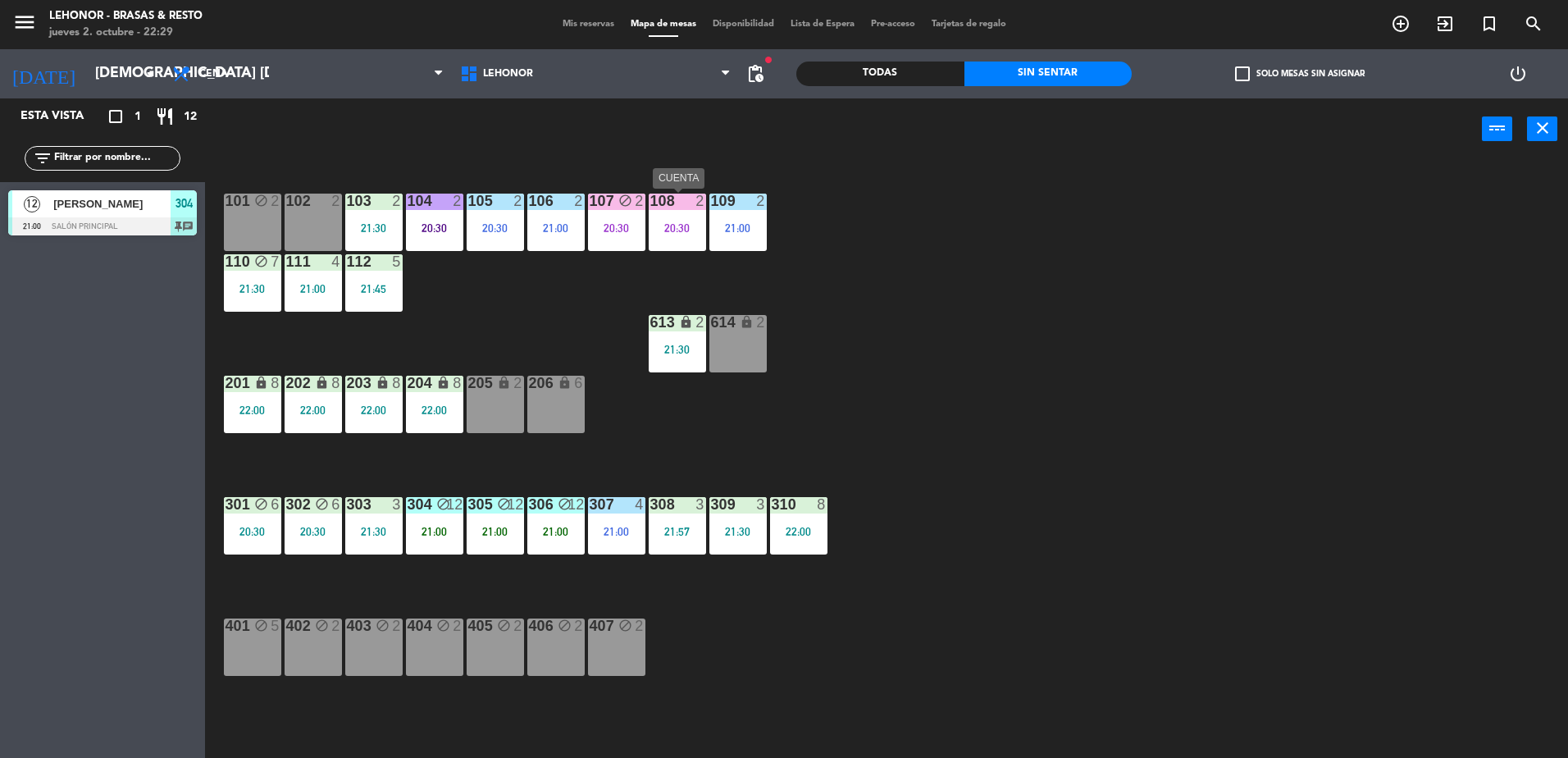
click at [689, 212] on div "108 2 20:30" at bounding box center [677, 222] width 57 height 57
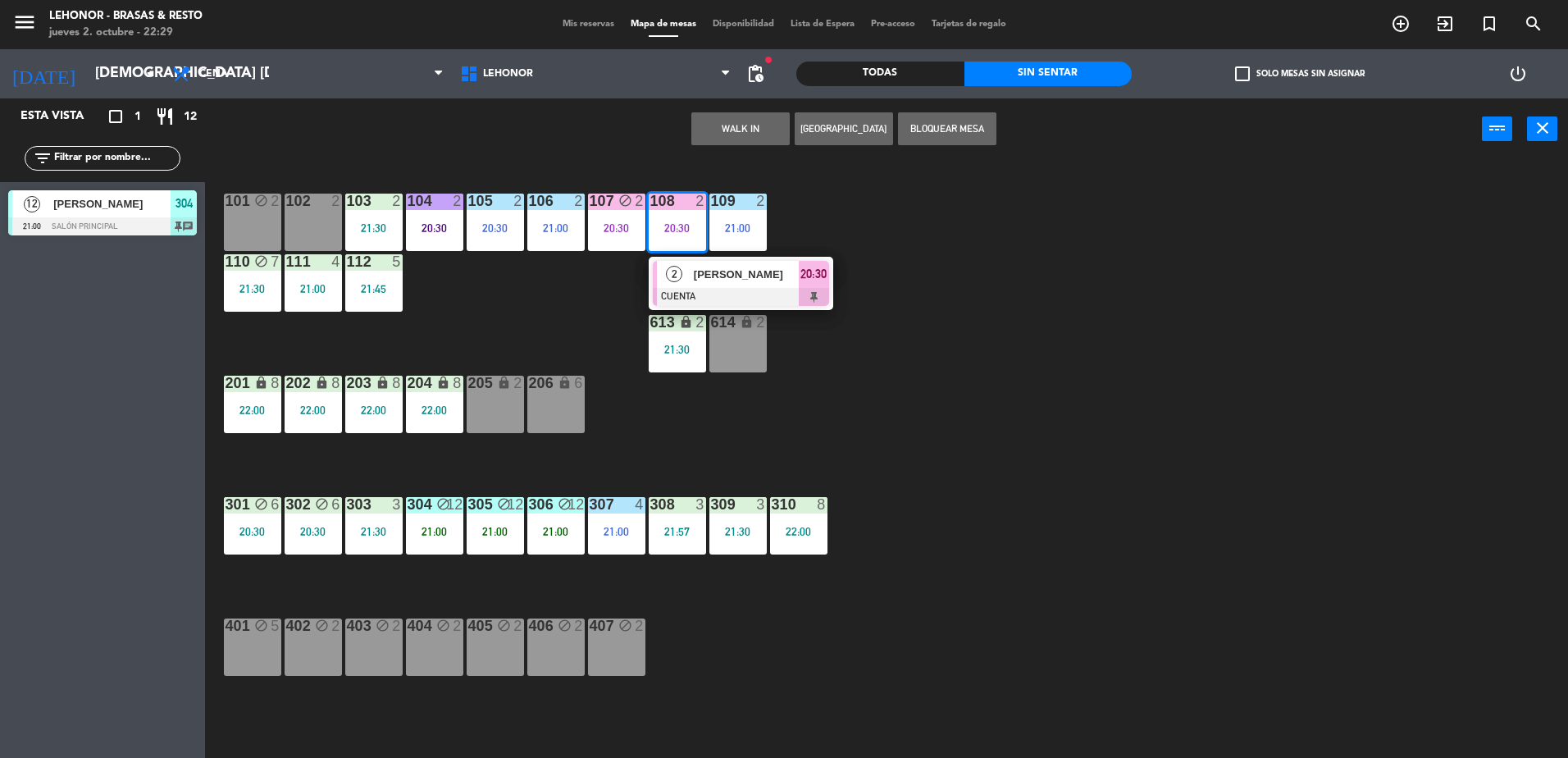
click at [694, 274] on span "[PERSON_NAME]" at bounding box center [746, 274] width 105 height 17
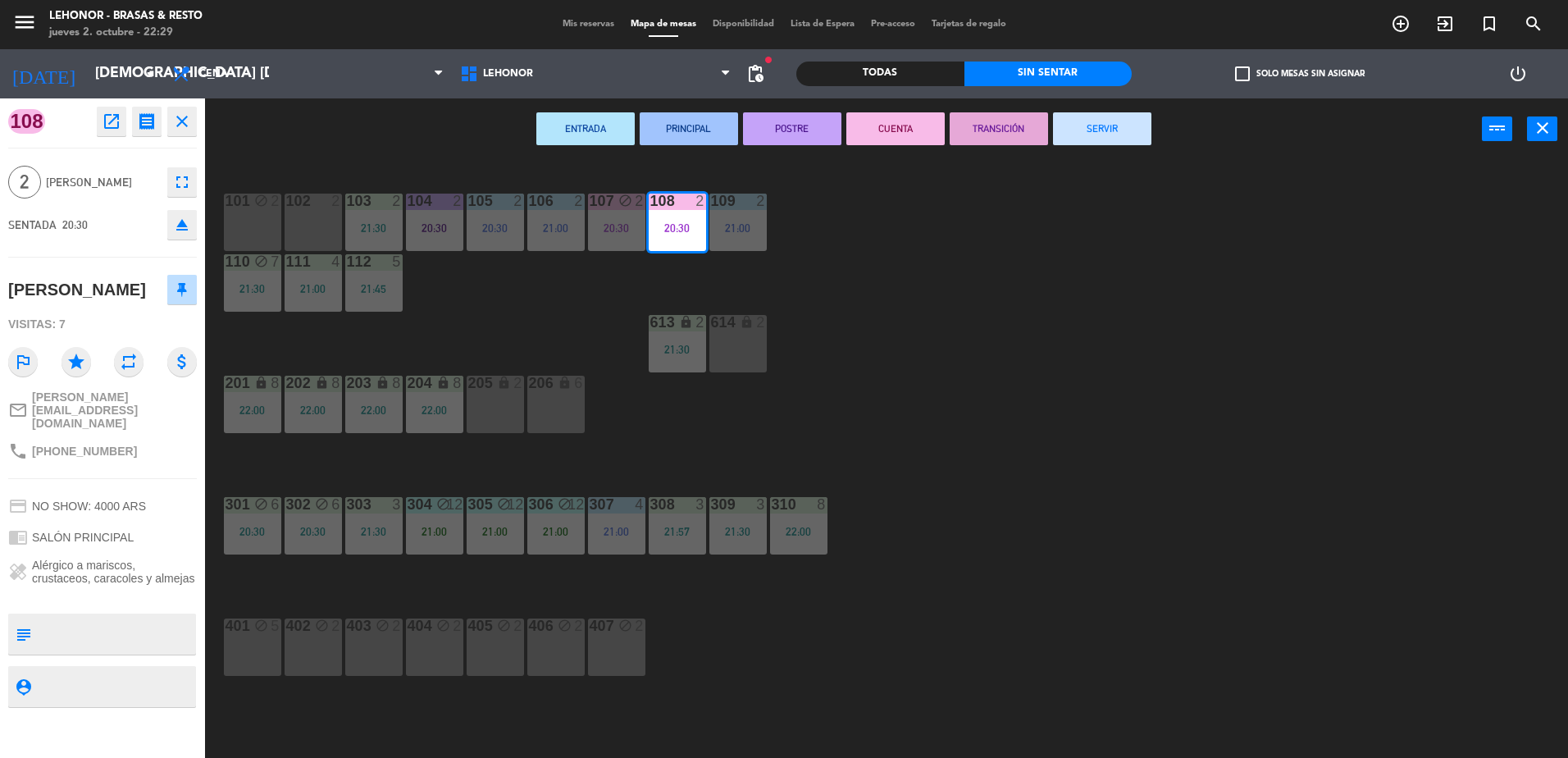
click at [994, 123] on button "TRANSICIÓN" at bounding box center [998, 129] width 98 height 33
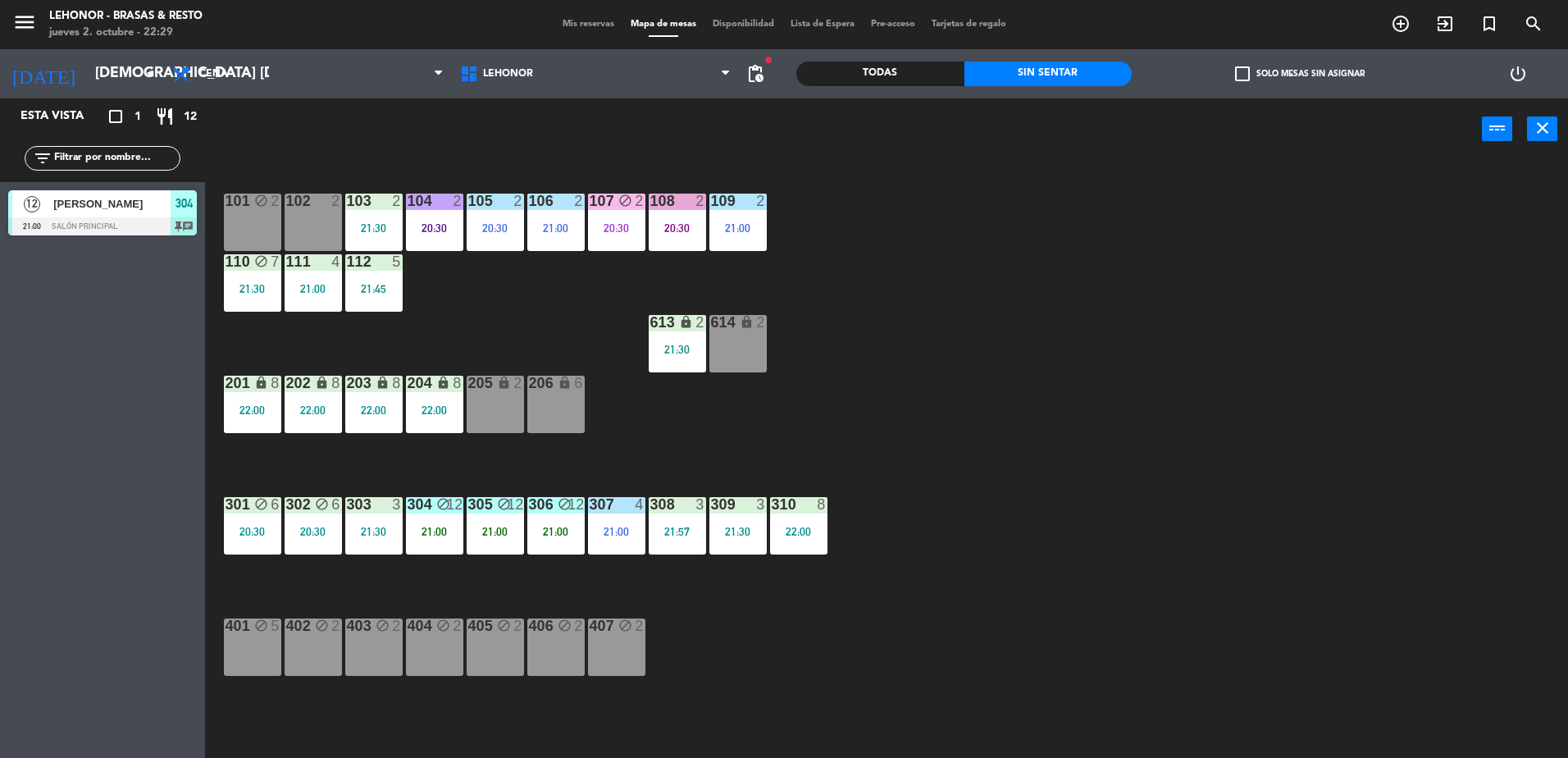
click at [745, 229] on div "21:00" at bounding box center [737, 228] width 57 height 12
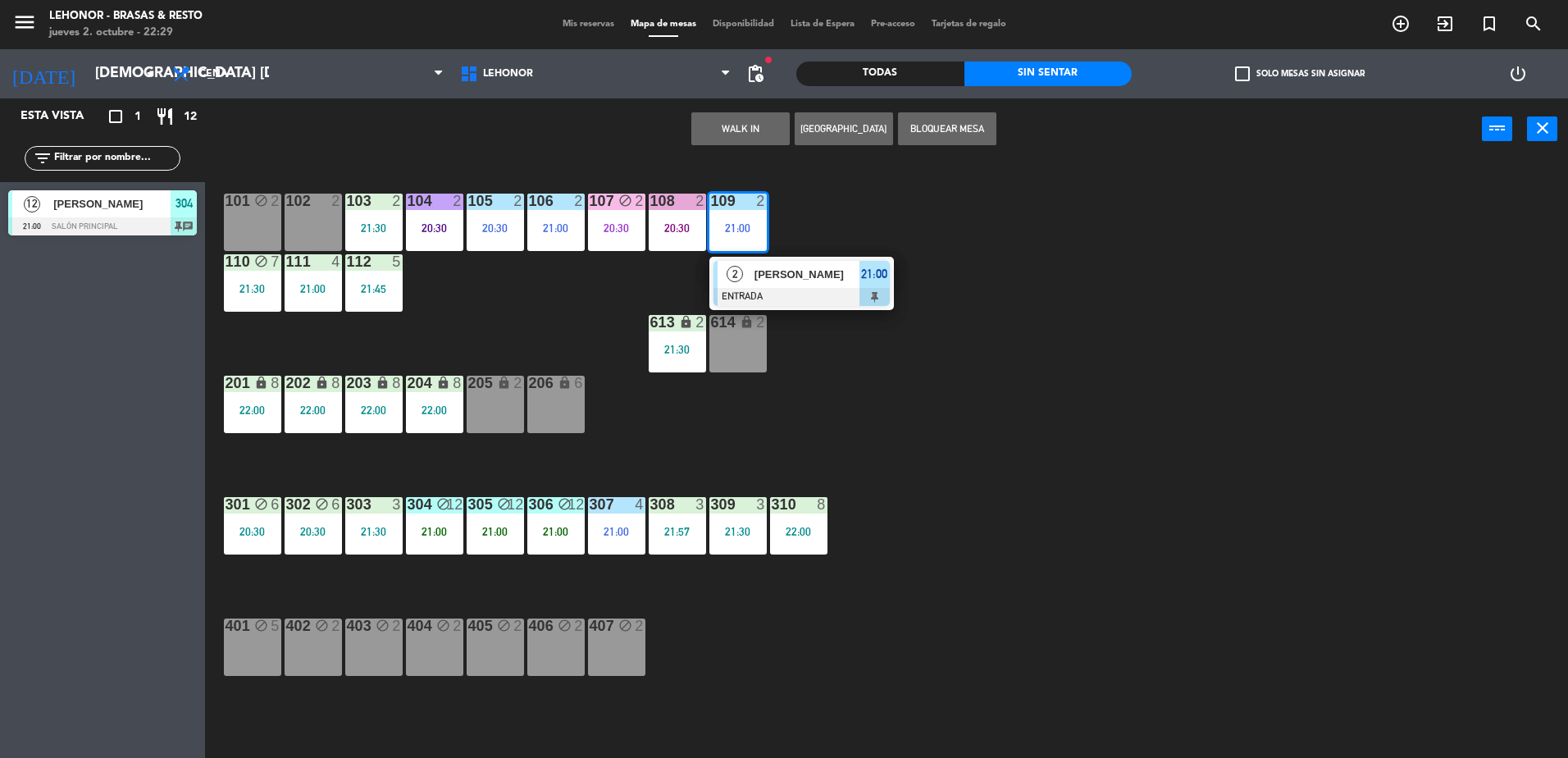
click at [760, 280] on span "[PERSON_NAME]" at bounding box center [807, 274] width 105 height 17
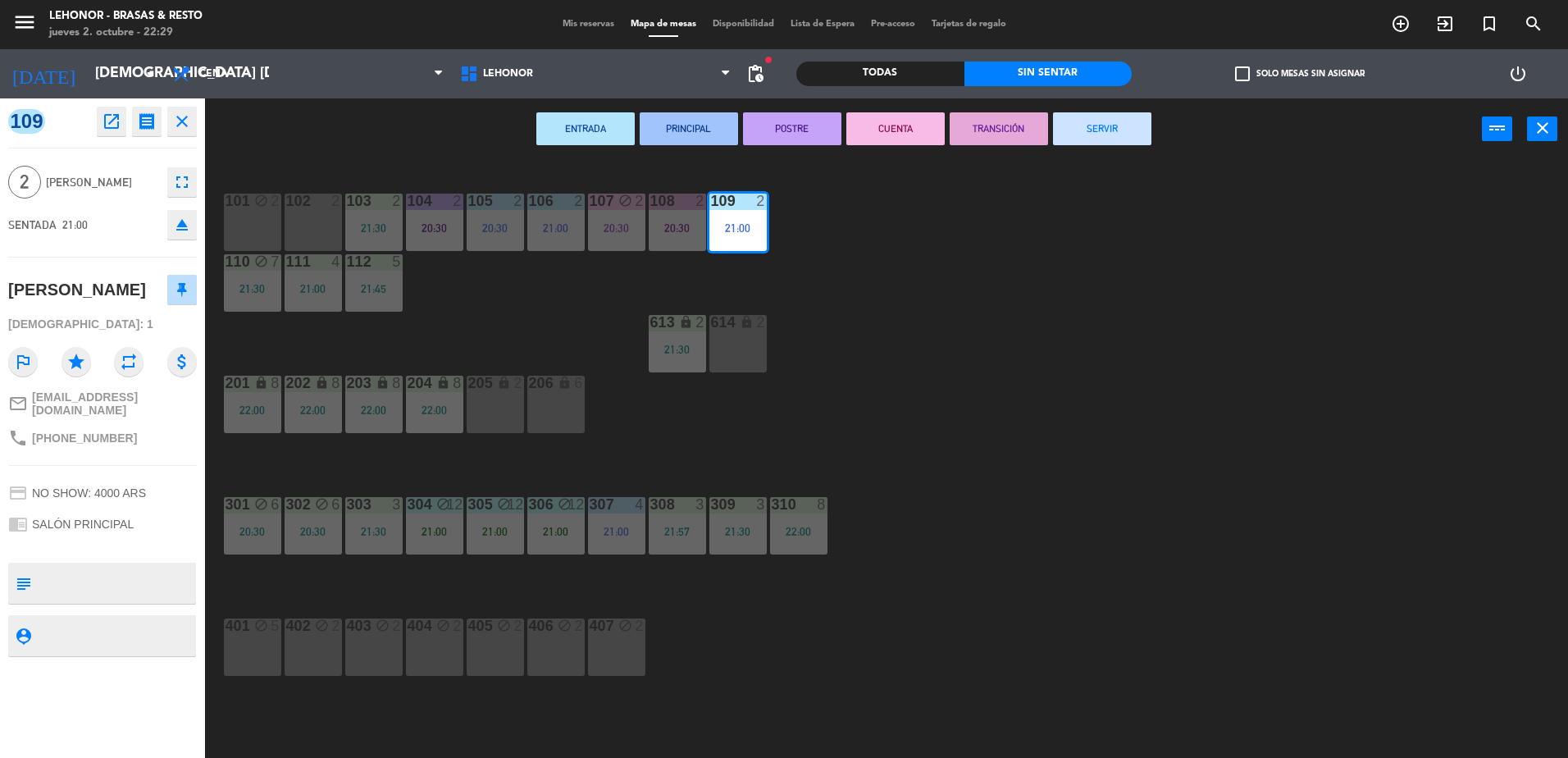
click at [851, 126] on button "CUENTA" at bounding box center [895, 129] width 98 height 33
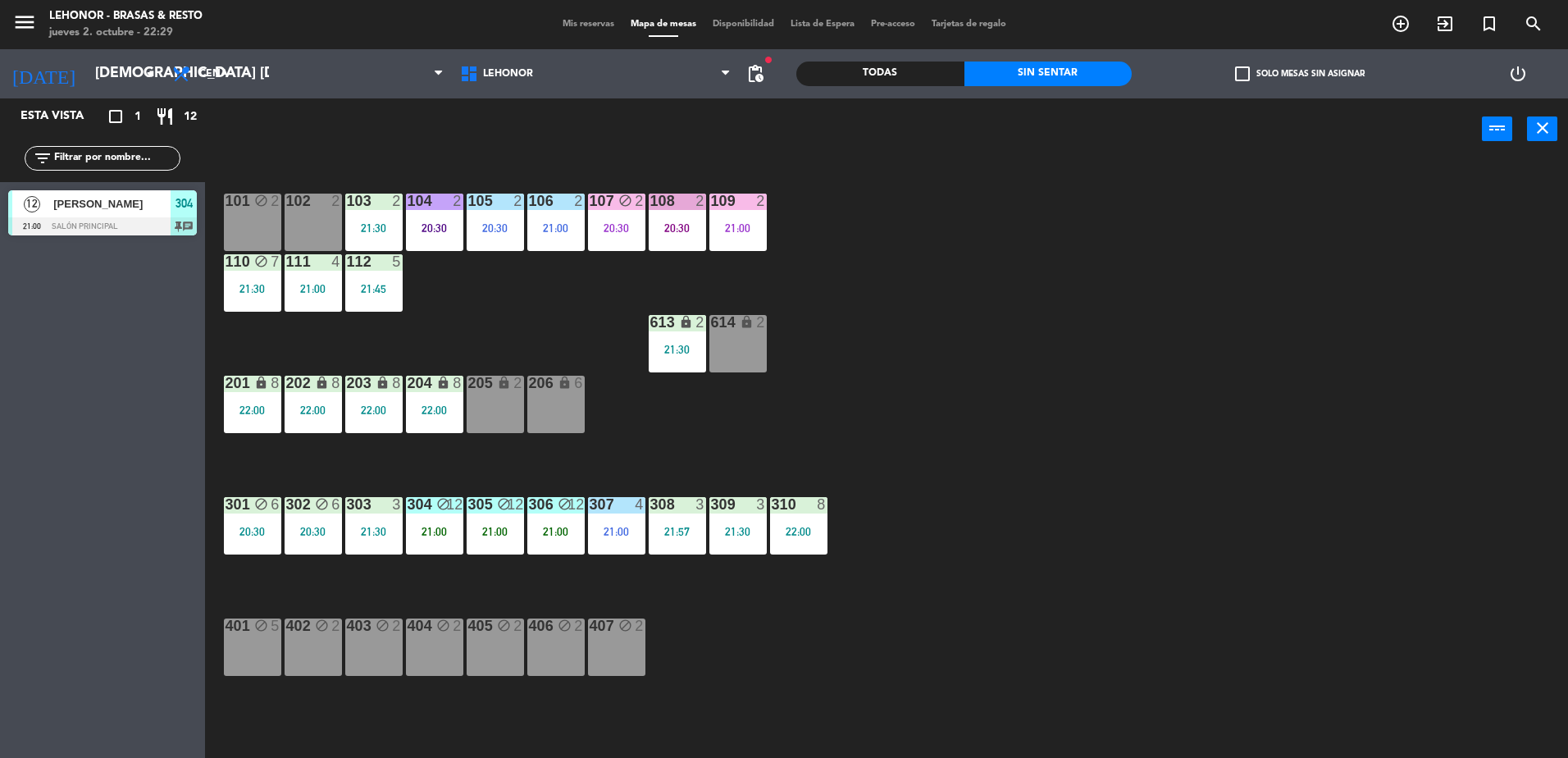
click at [552, 230] on div "21:00" at bounding box center [555, 228] width 57 height 12
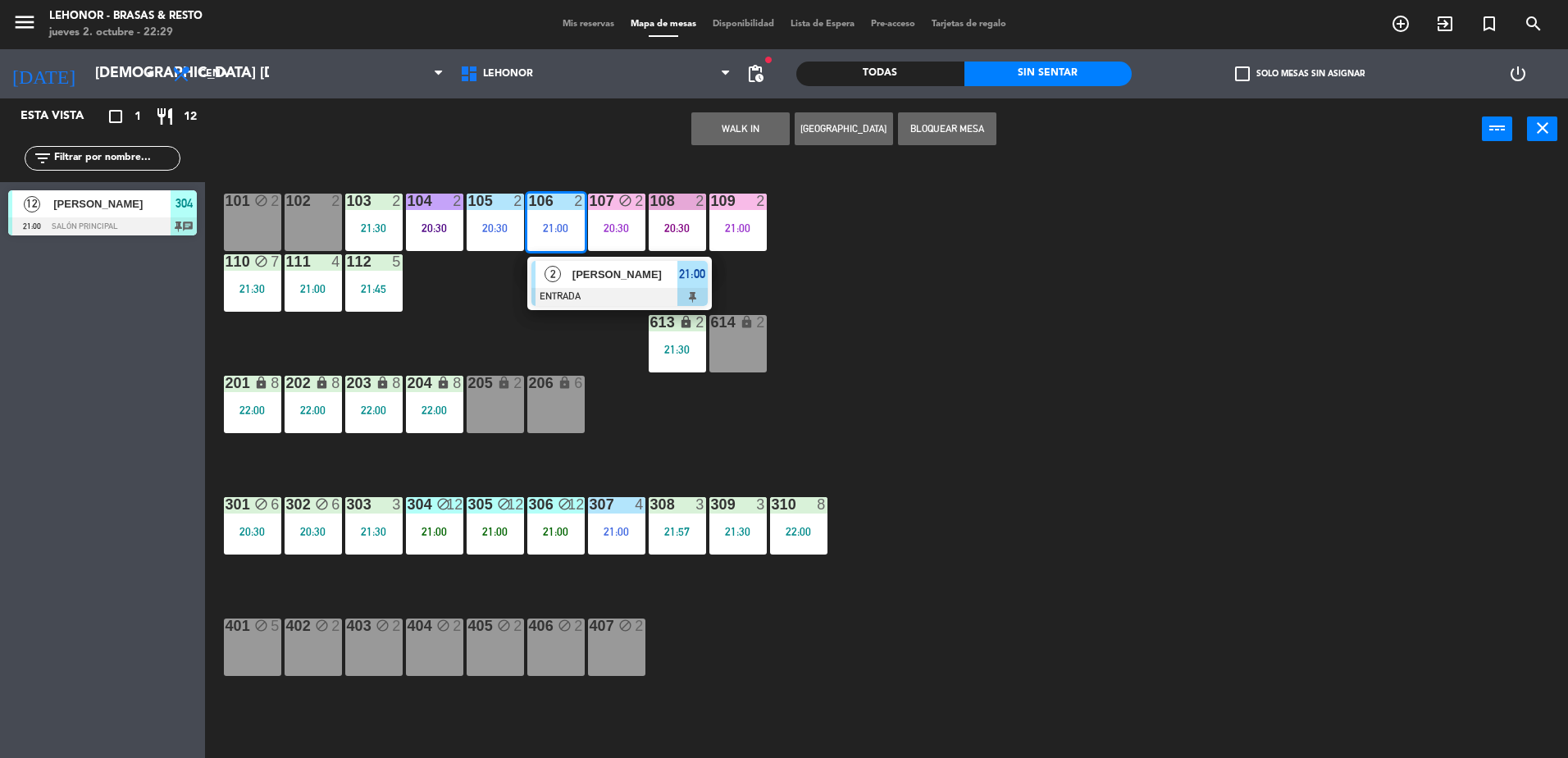
click at [573, 292] on div at bounding box center [619, 297] width 176 height 18
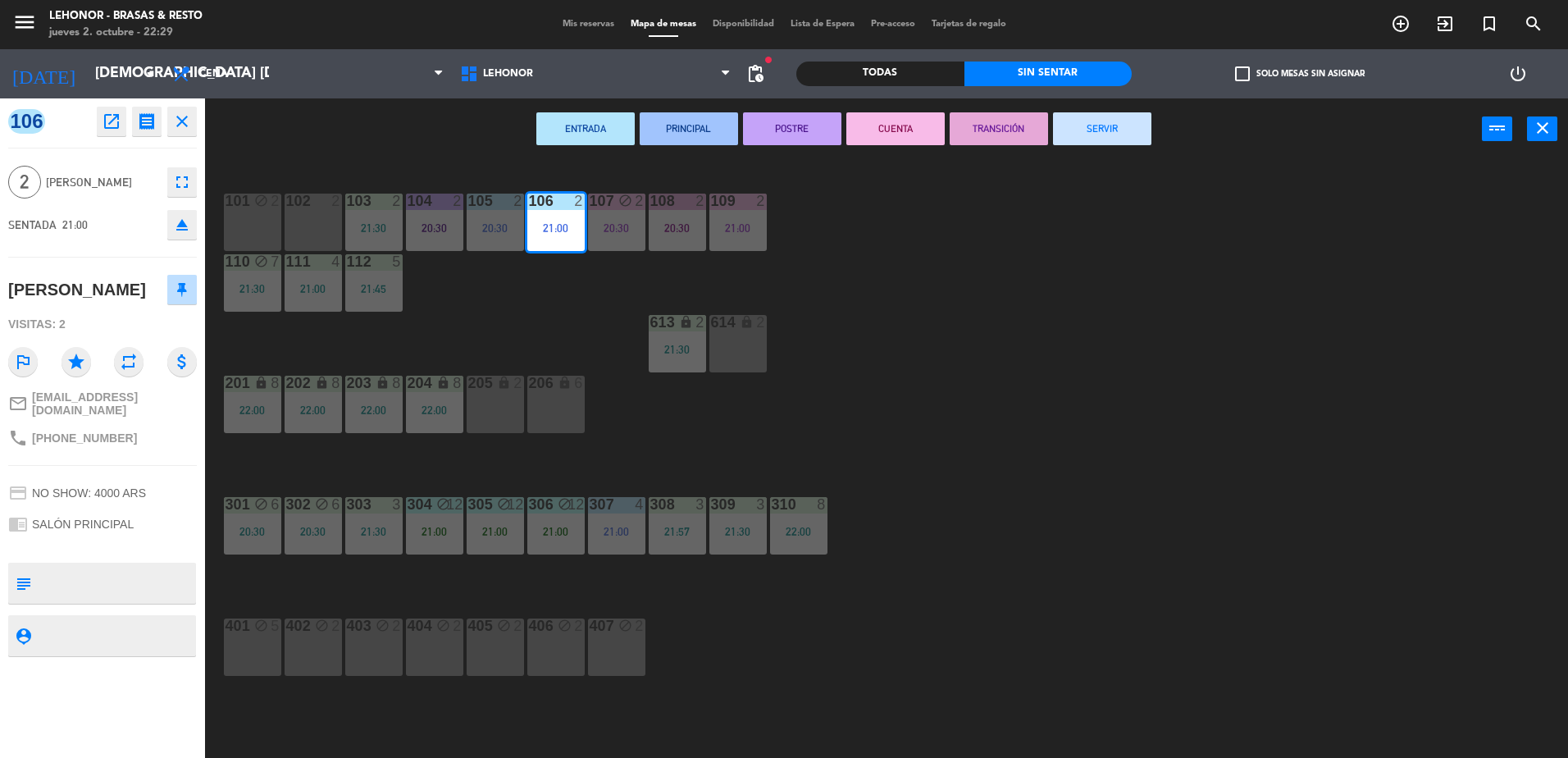
click at [722, 140] on button "PRINCIPAL" at bounding box center [689, 129] width 98 height 33
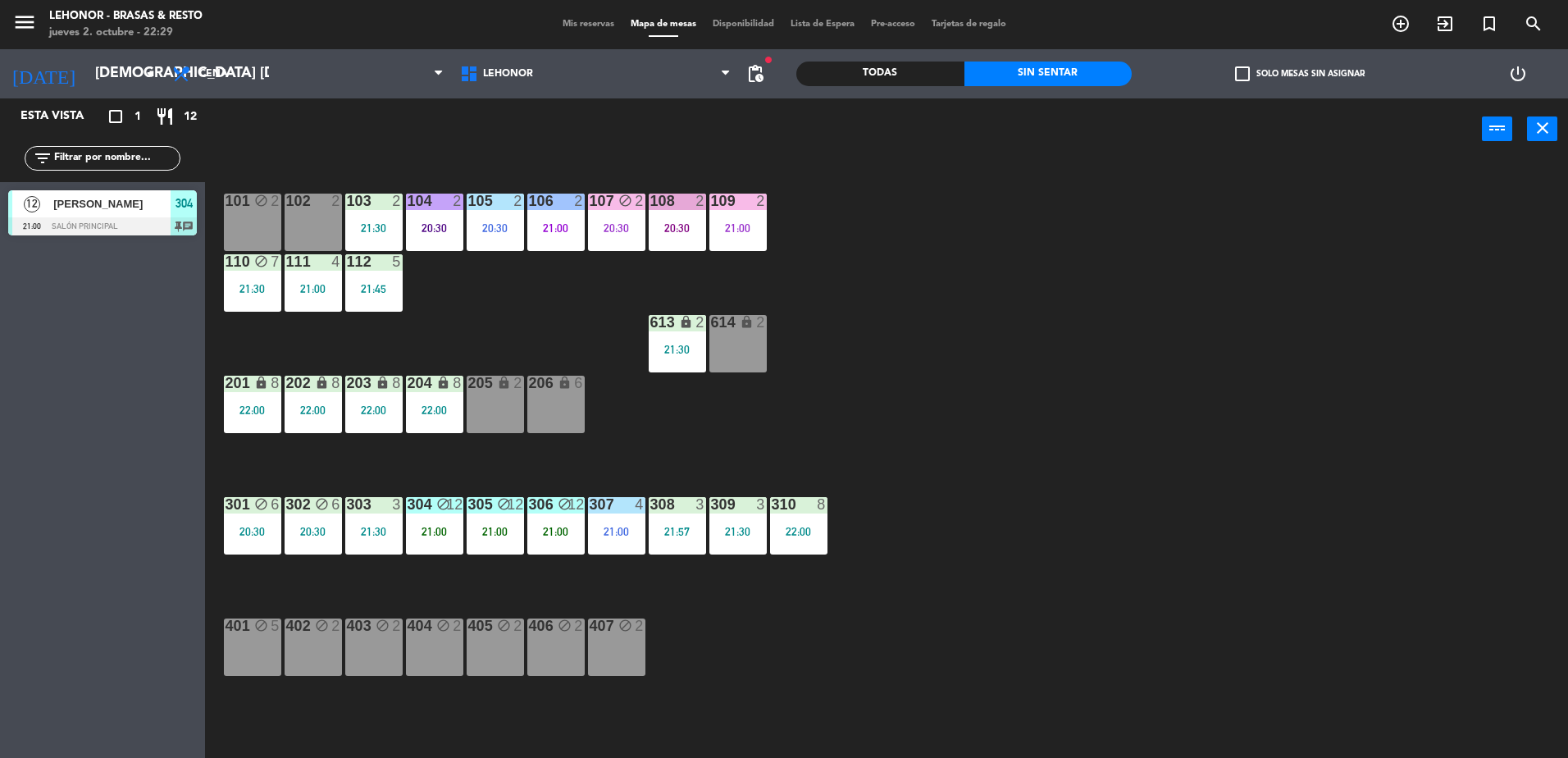
click at [485, 235] on div "105 2 20:30" at bounding box center [495, 222] width 57 height 57
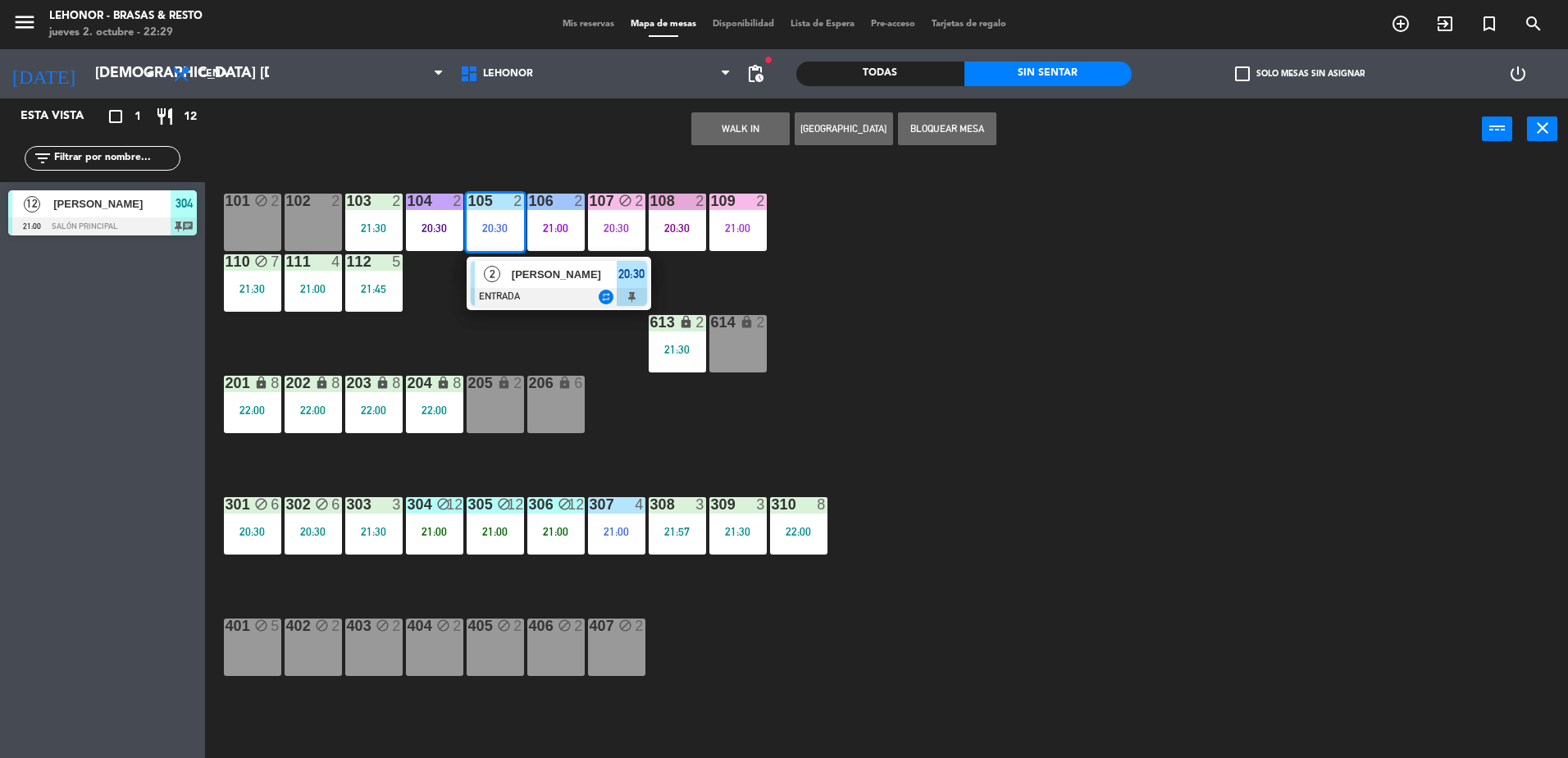
click at [500, 288] on div at bounding box center [559, 297] width 176 height 18
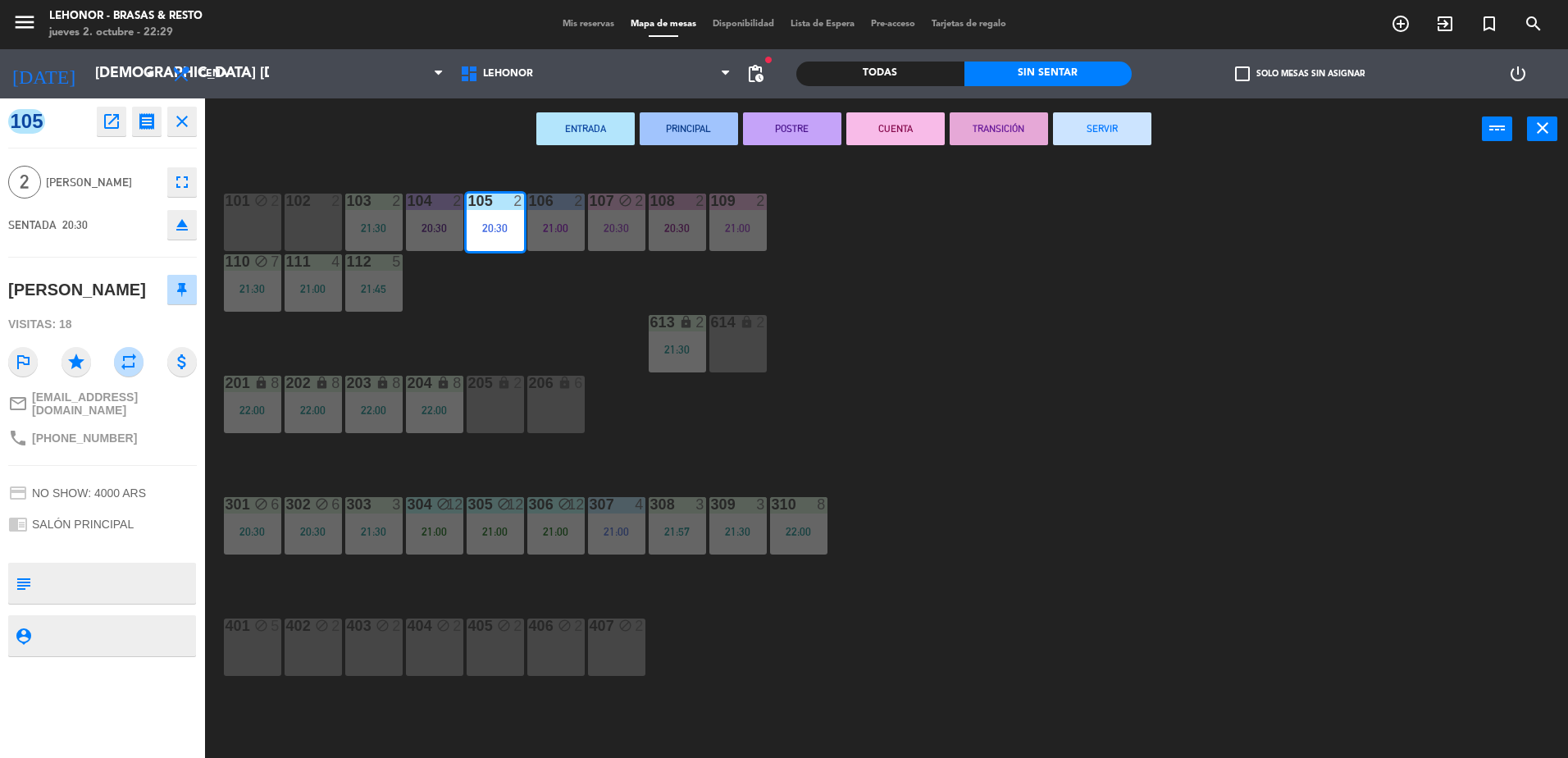
click at [711, 127] on button "PRINCIPAL" at bounding box center [689, 129] width 98 height 33
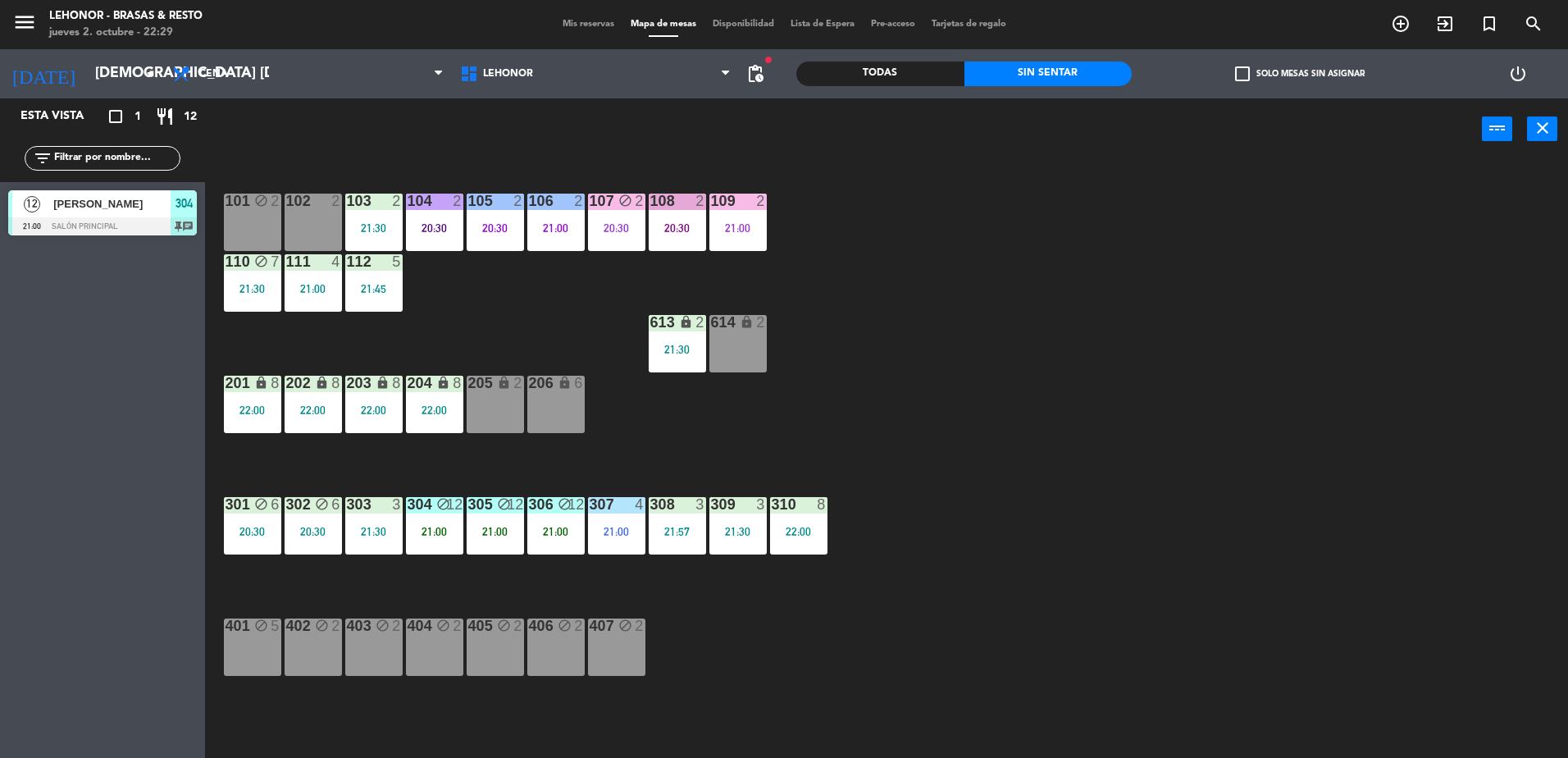
click at [462, 220] on div "104 2 20:30" at bounding box center [434, 222] width 57 height 57
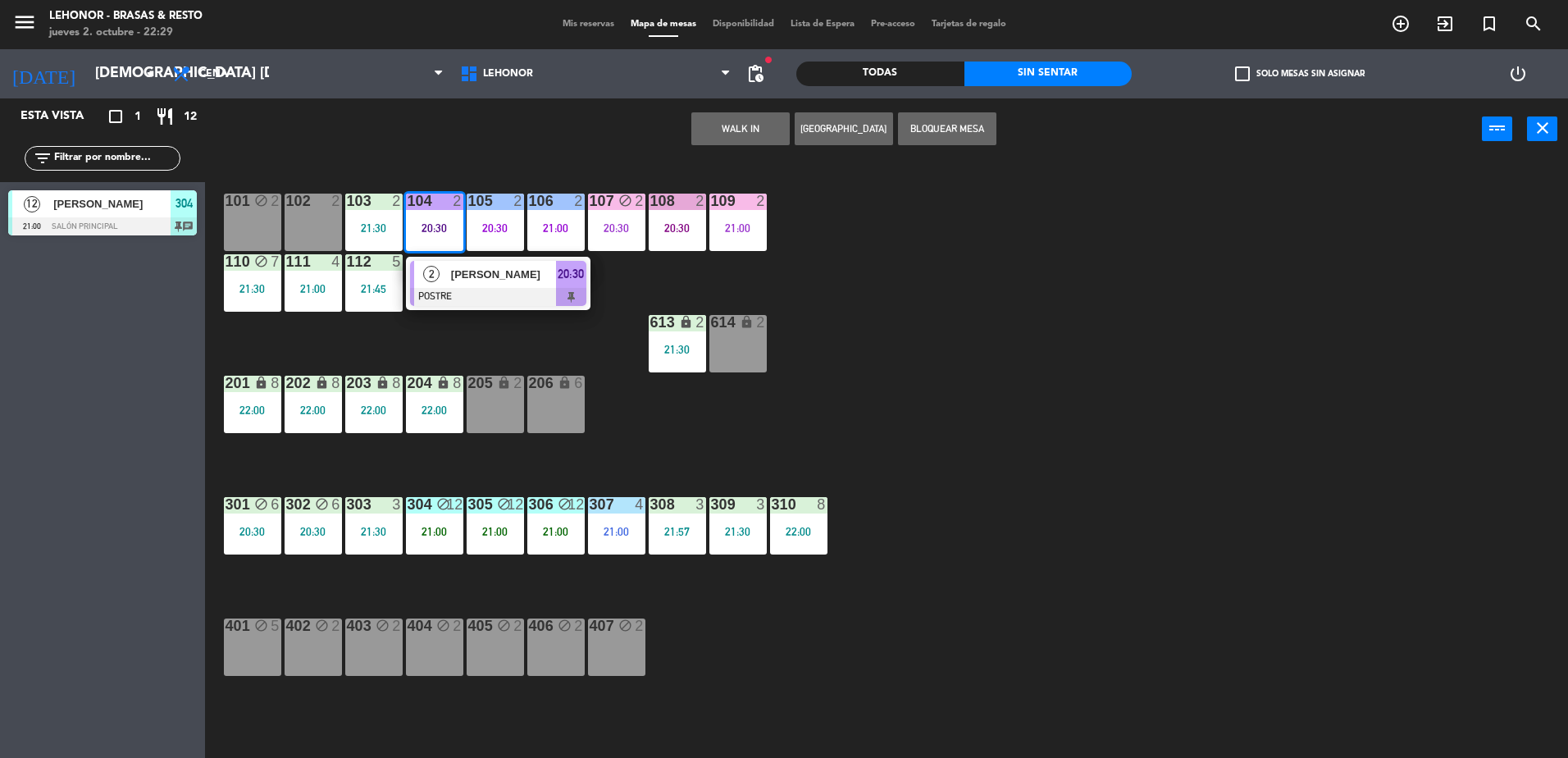
click at [468, 291] on div at bounding box center [498, 297] width 176 height 18
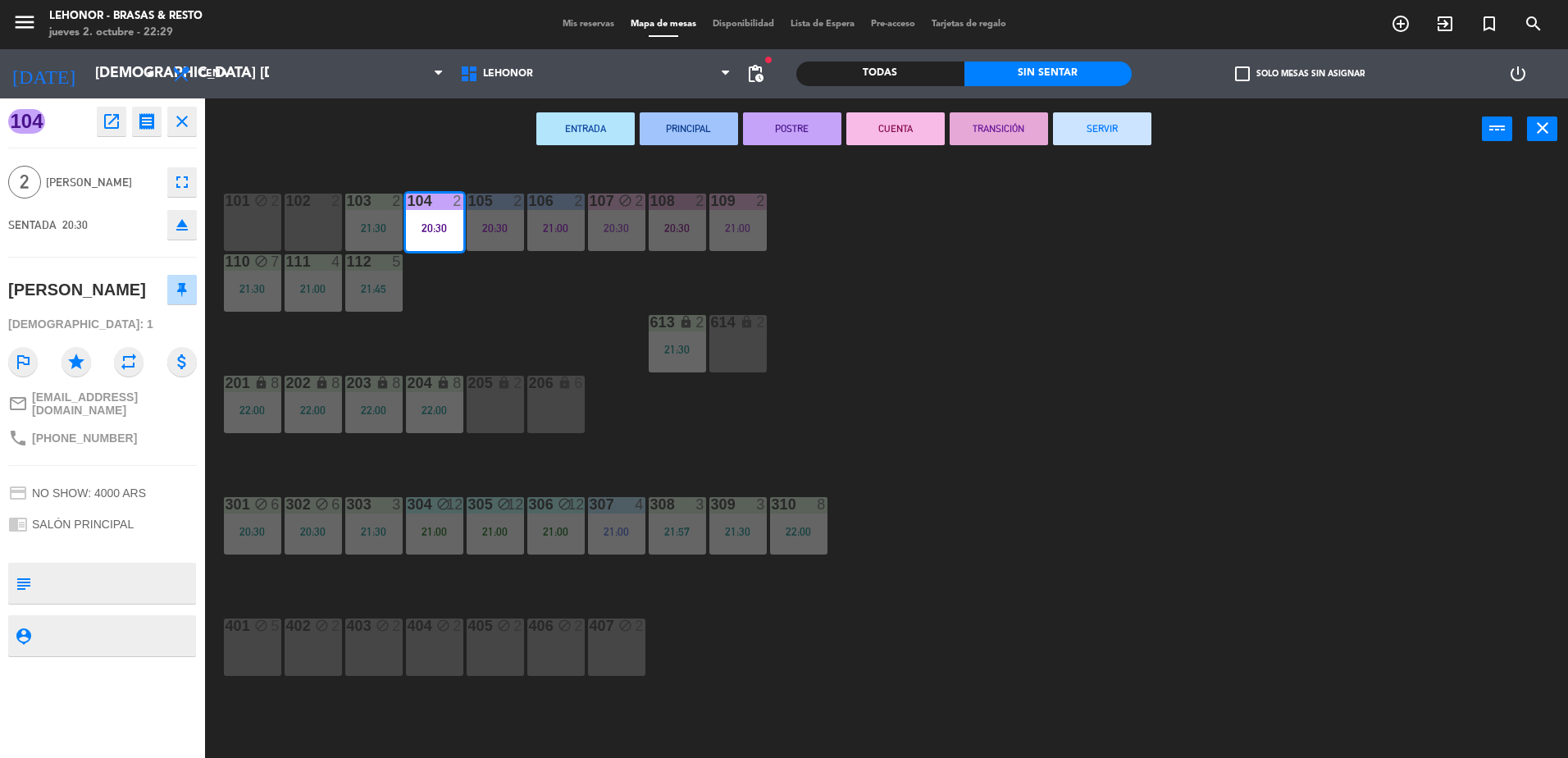
click at [492, 308] on div "101 block 2 102 2 103 2 21:30 104 2 20:30 105 2 20:30 106 2 21:00 107 block 2 2…" at bounding box center [894, 462] width 1347 height 598
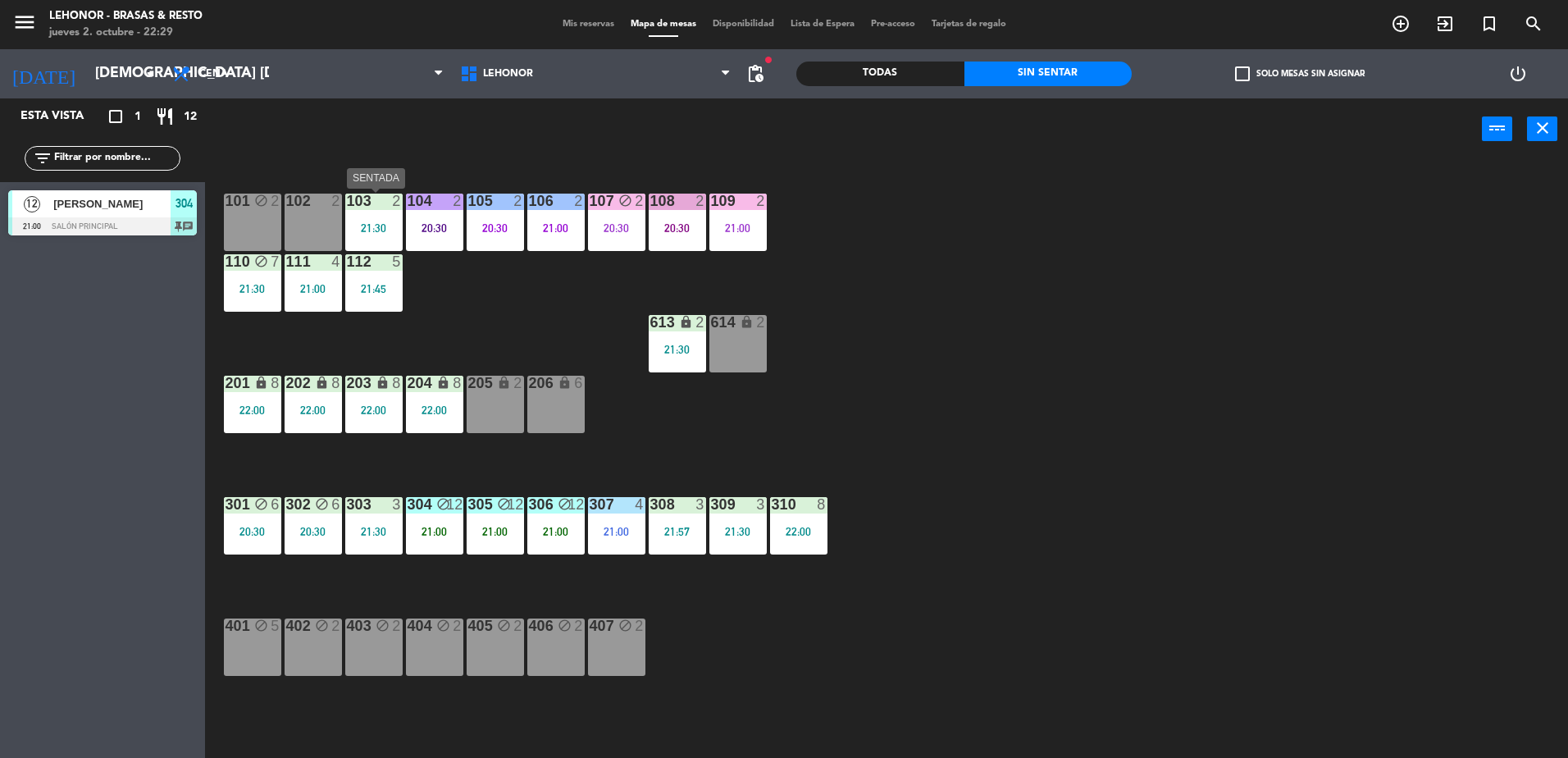
click at [367, 226] on div "21:30" at bounding box center [374, 228] width 57 height 12
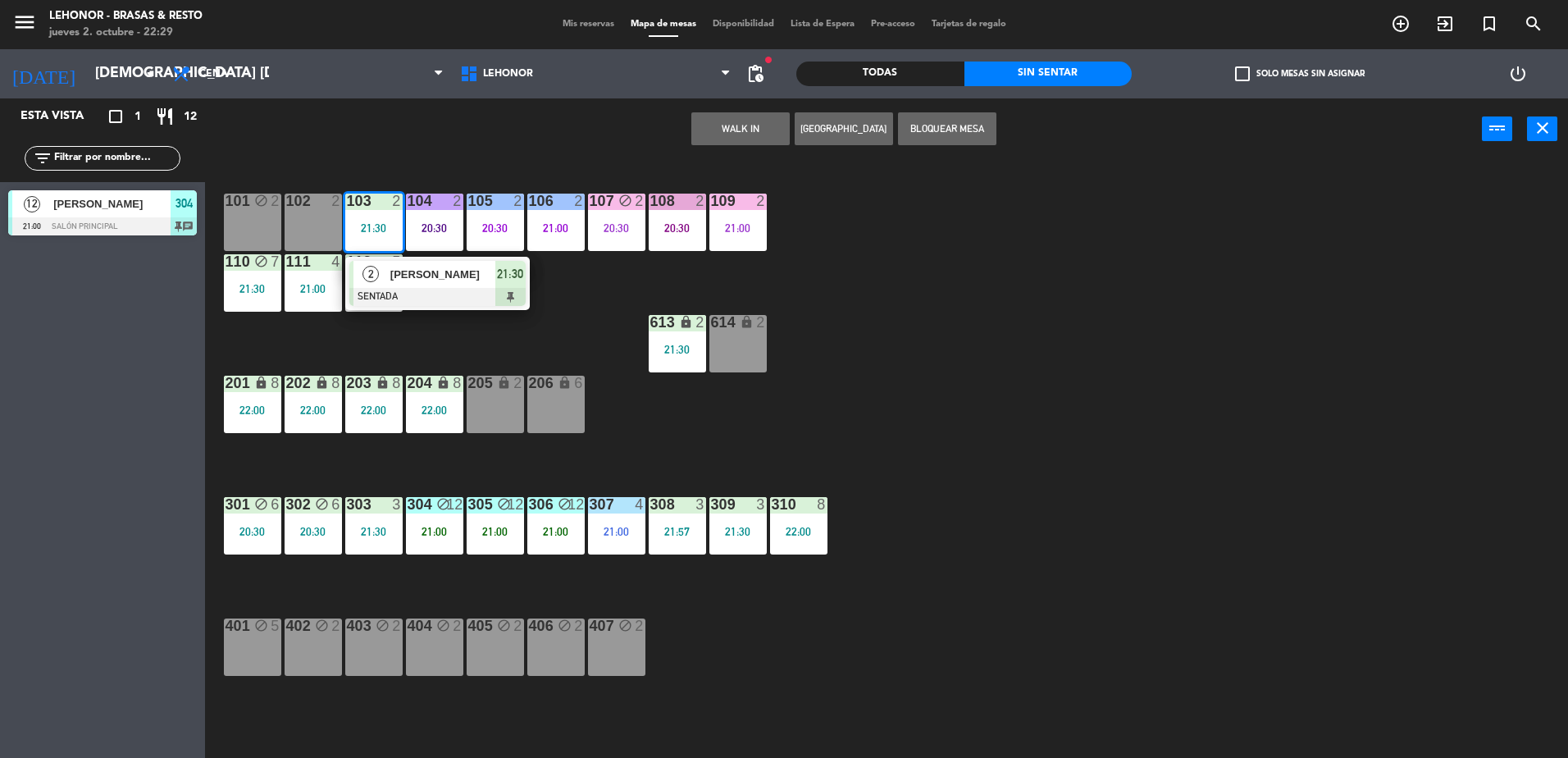
click at [414, 265] on span "[PERSON_NAME]" at bounding box center [442, 274] width 105 height 17
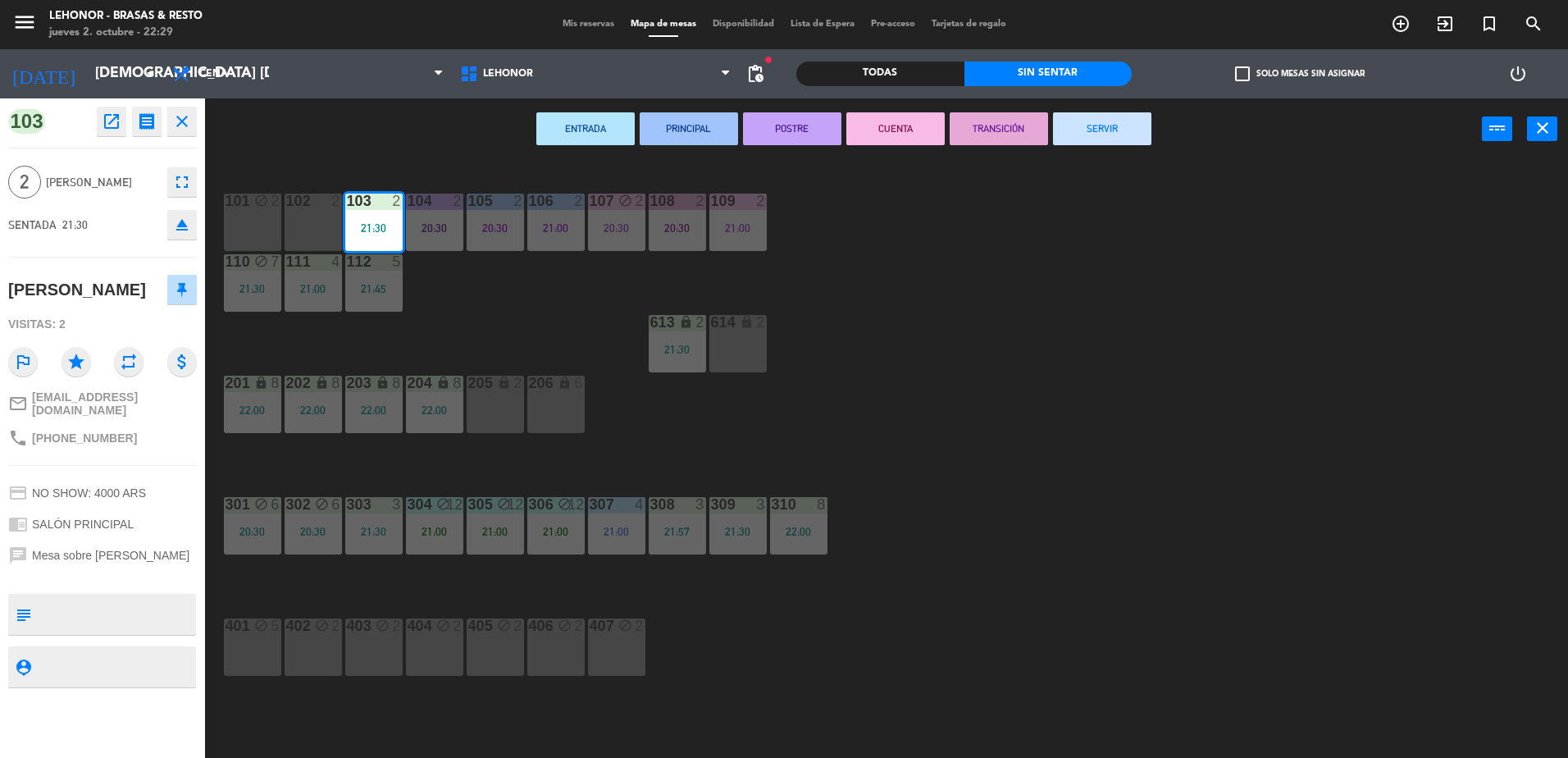
click at [716, 125] on button "PRINCIPAL" at bounding box center [689, 129] width 98 height 33
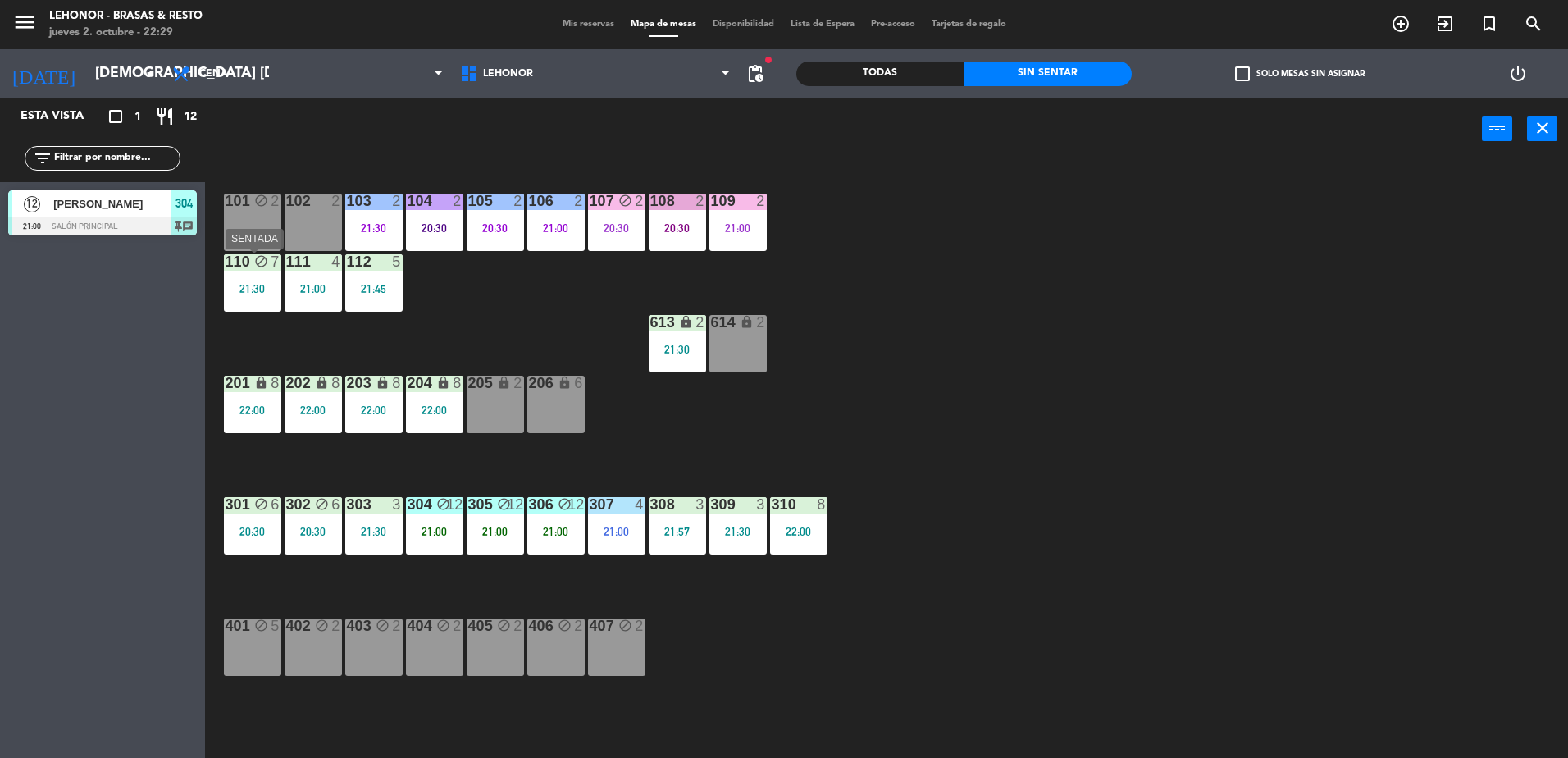
click at [249, 293] on div "21:30" at bounding box center [252, 288] width 57 height 12
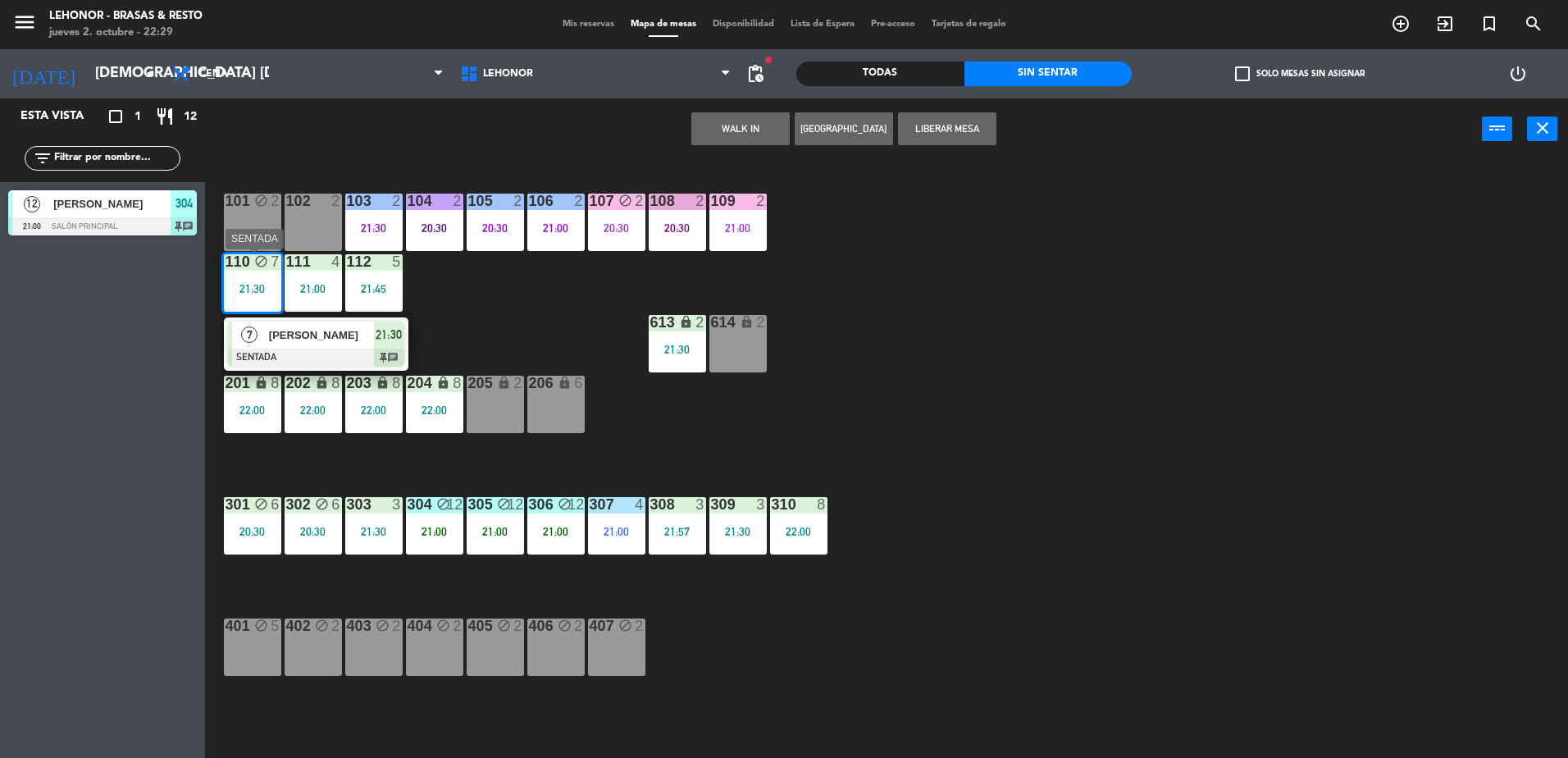
click at [268, 350] on div at bounding box center [316, 358] width 176 height 18
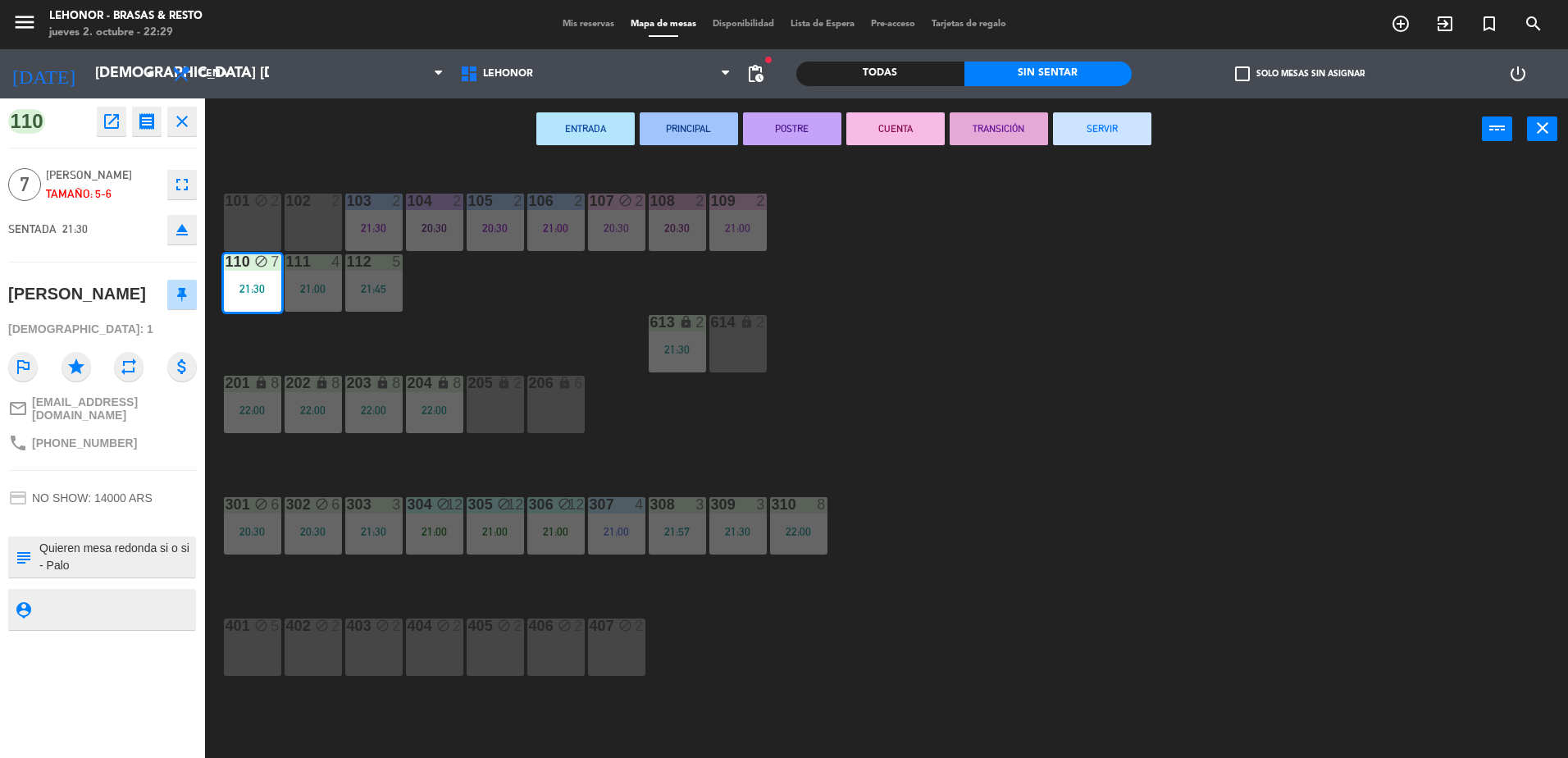
click at [681, 126] on button "PRINCIPAL" at bounding box center [689, 129] width 98 height 33
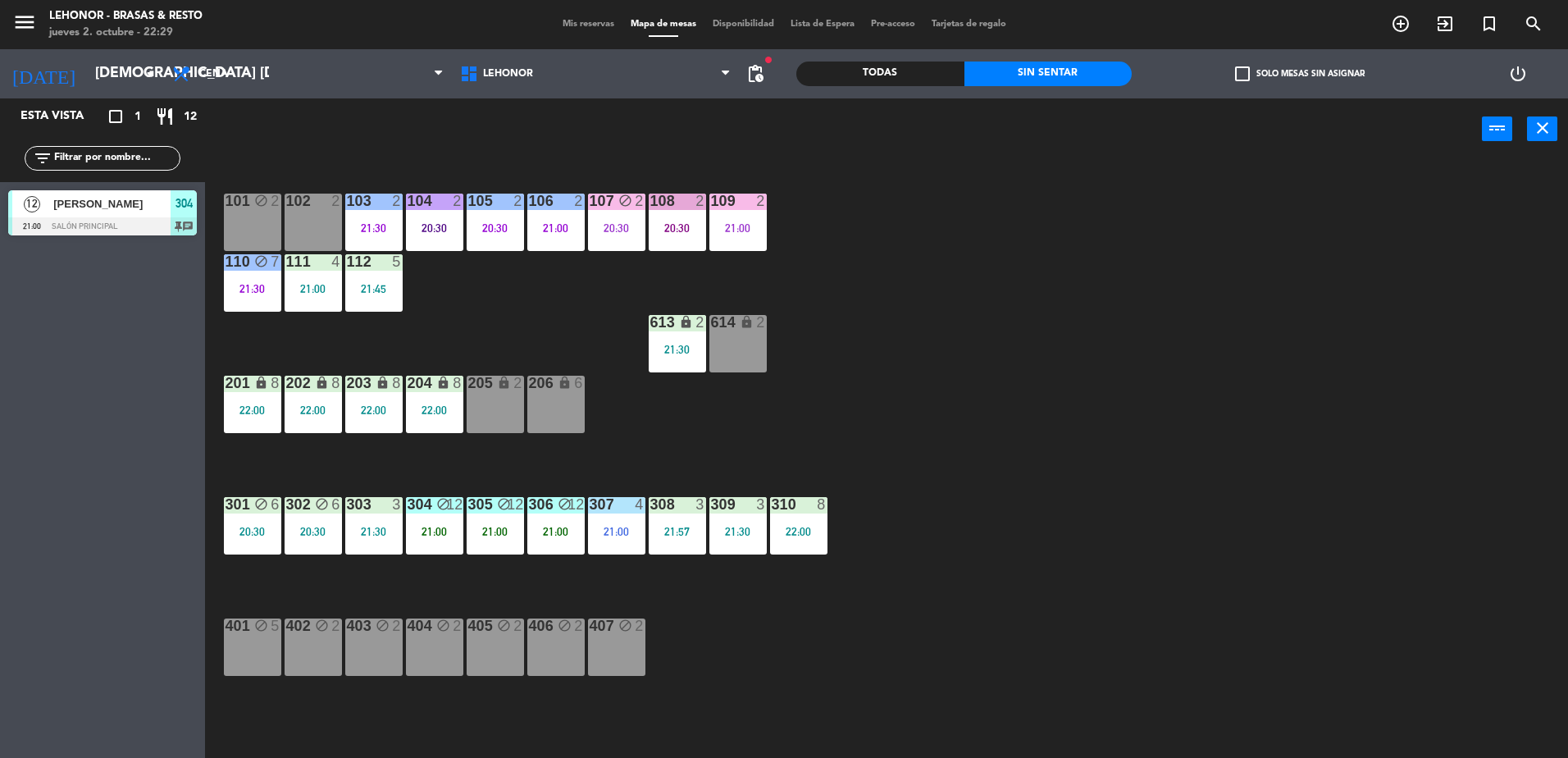
click at [293, 300] on div "111 4 21:00" at bounding box center [312, 283] width 57 height 57
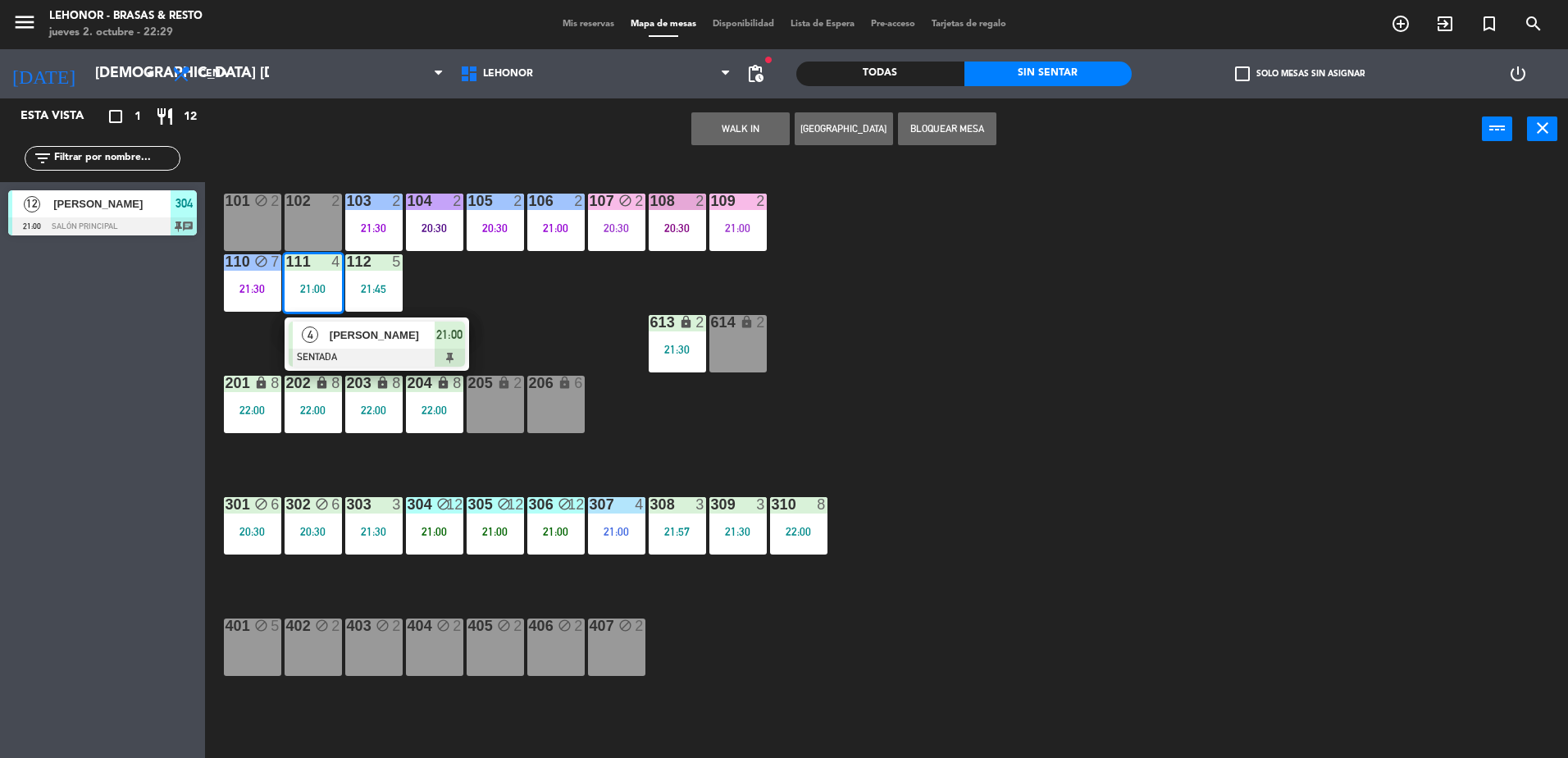
click at [340, 325] on div "[PERSON_NAME]" at bounding box center [381, 335] width 107 height 27
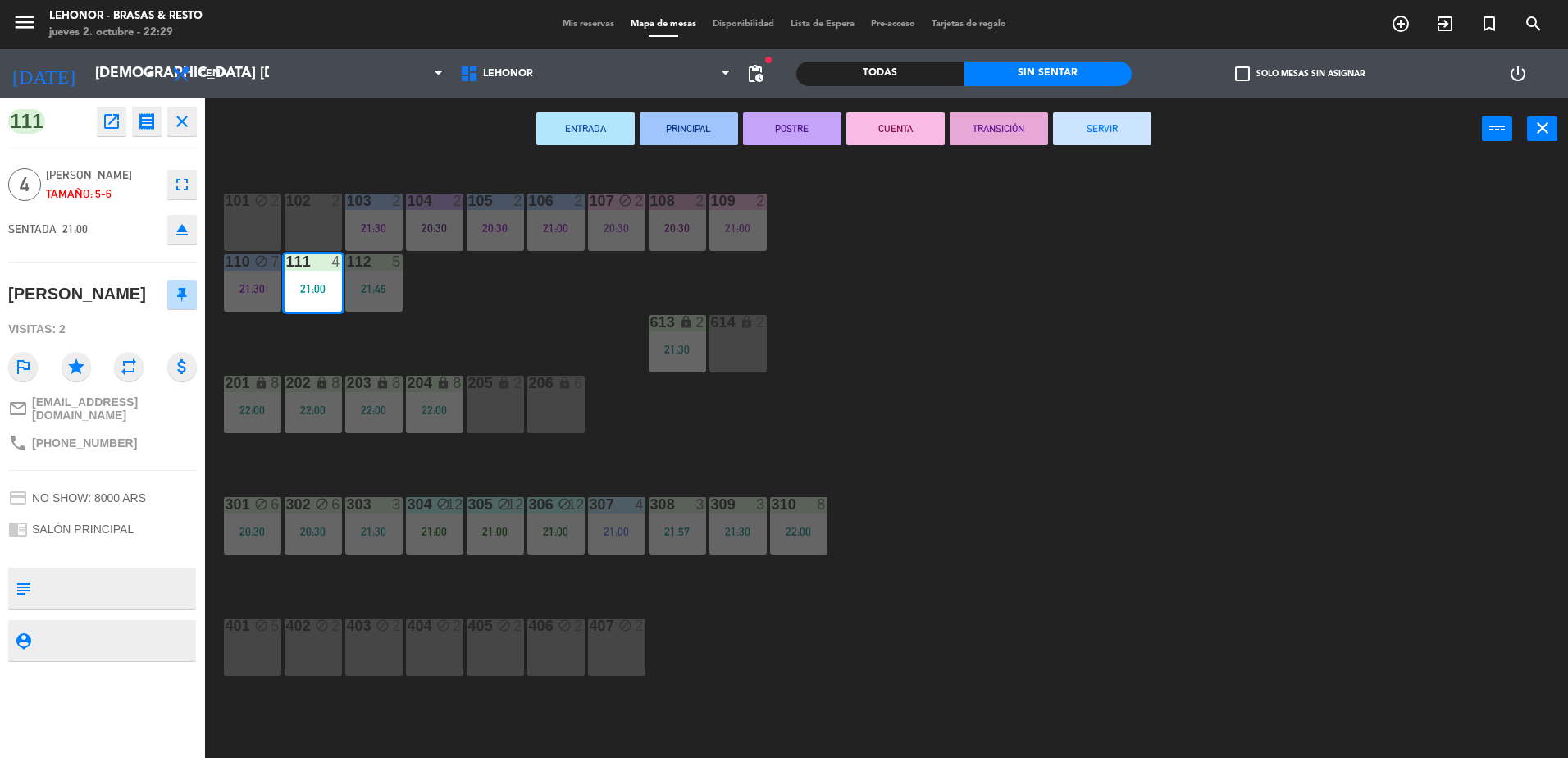
click at [684, 135] on button "PRINCIPAL" at bounding box center [689, 129] width 98 height 33
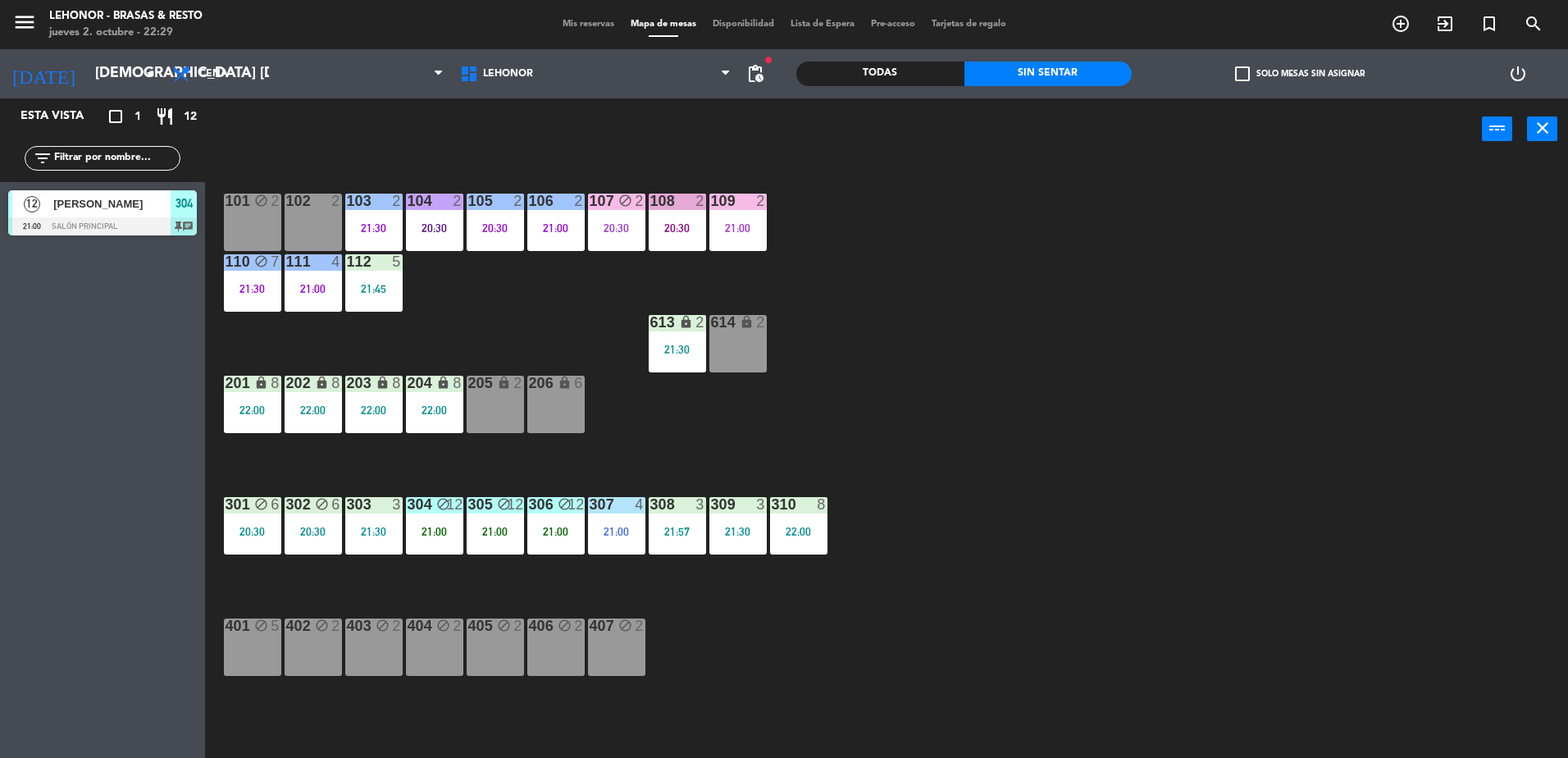
click at [374, 291] on div "21:45" at bounding box center [374, 288] width 57 height 12
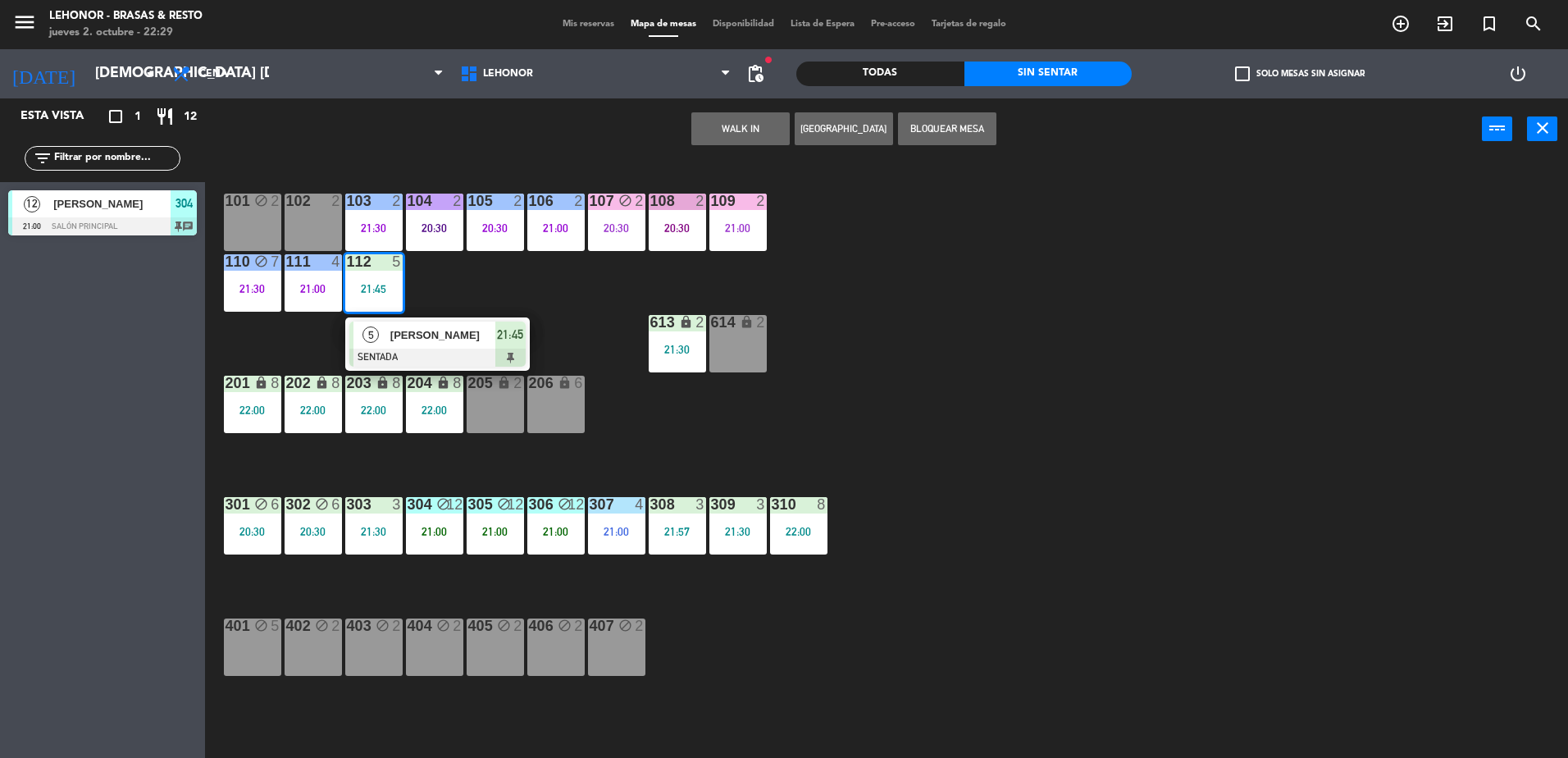
click at [384, 322] on div "5" at bounding box center [371, 335] width 36 height 27
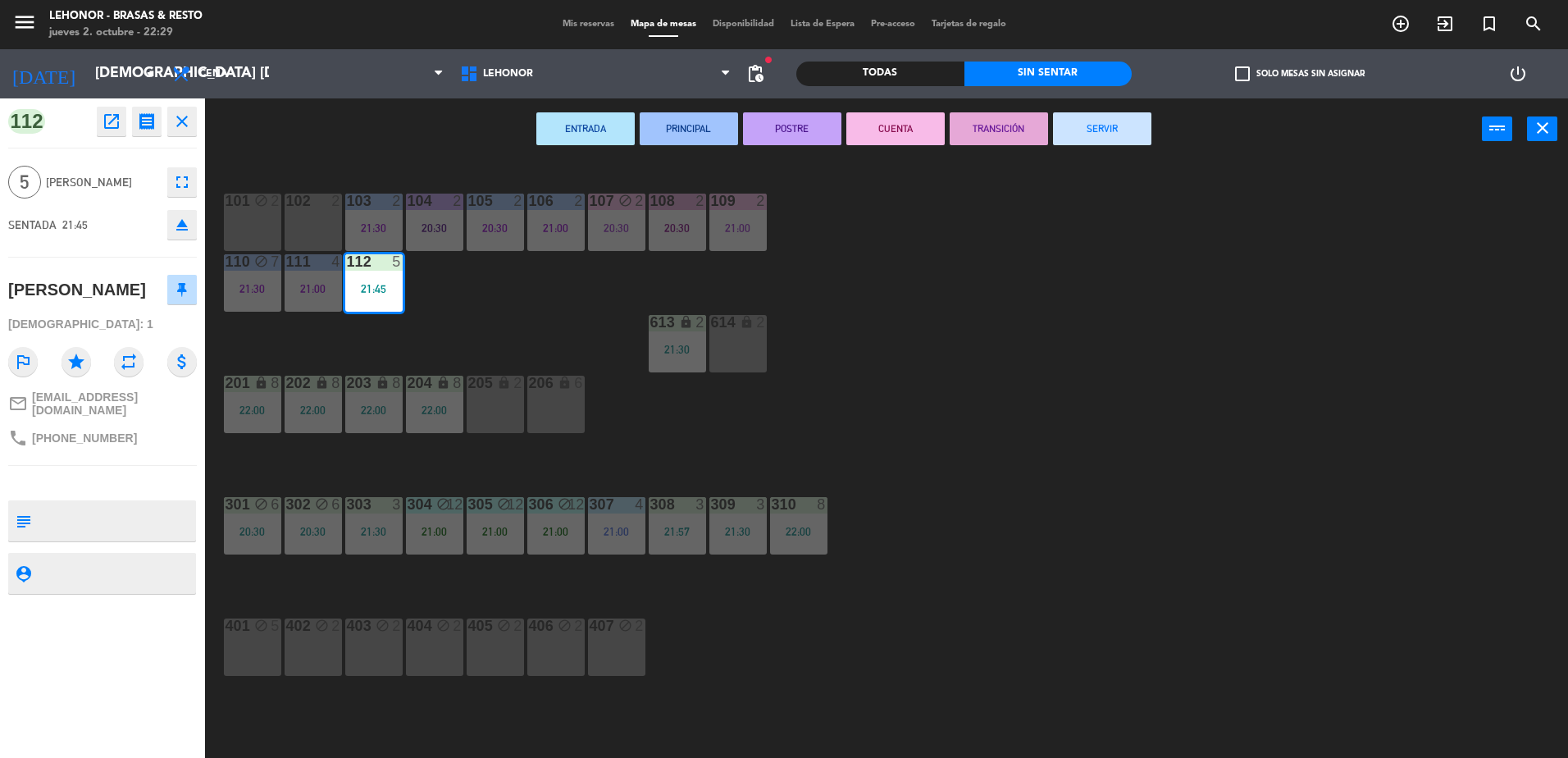
click at [695, 123] on button "PRINCIPAL" at bounding box center [689, 129] width 98 height 33
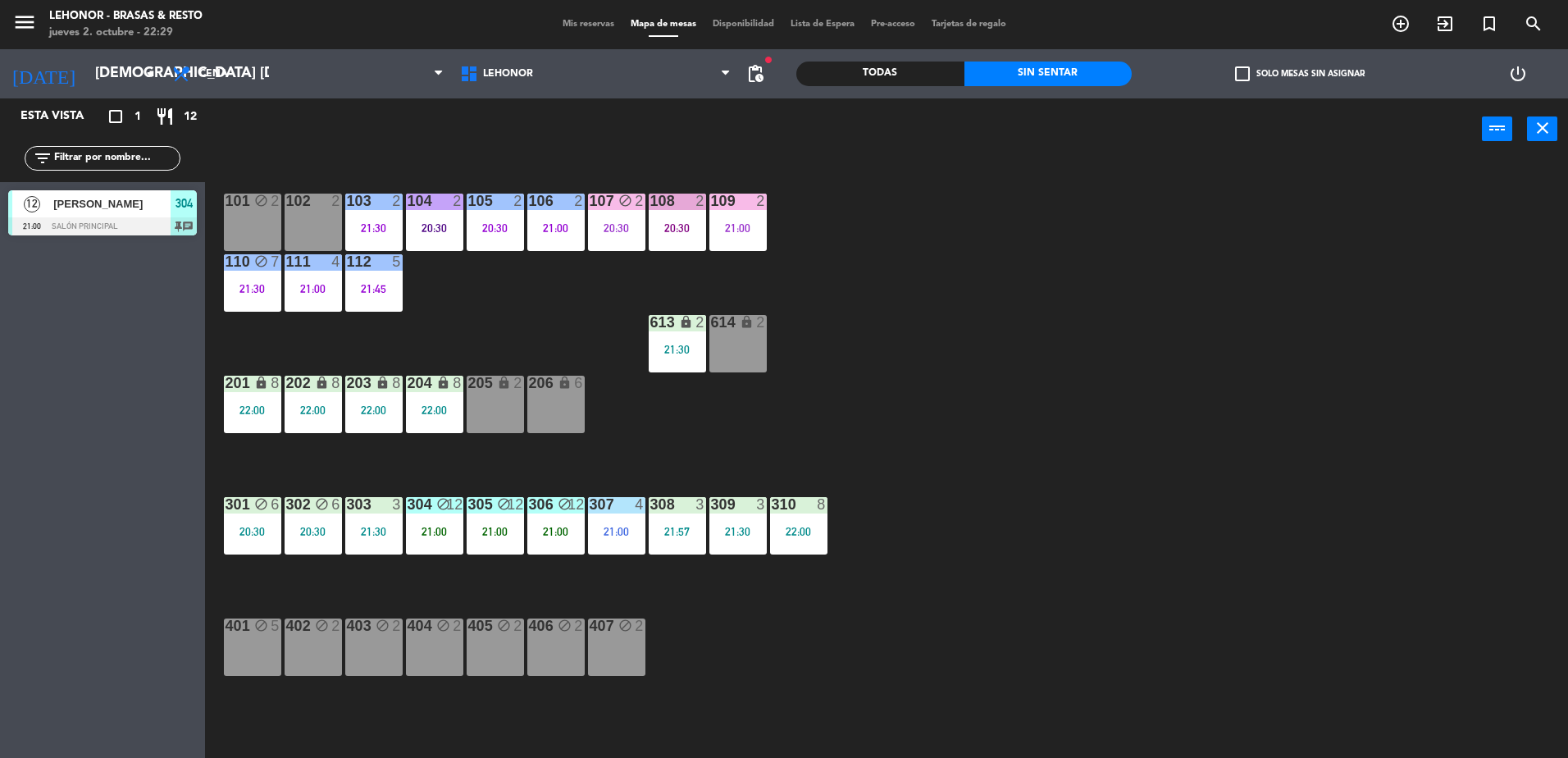
click at [630, 398] on div "101 block 2 102 2 103 2 21:30 104 2 20:30 105 2 20:30 106 2 21:00 107 block 2 2…" at bounding box center [894, 462] width 1347 height 598
click at [676, 356] on div "613 lock 2 21:30" at bounding box center [677, 343] width 57 height 57
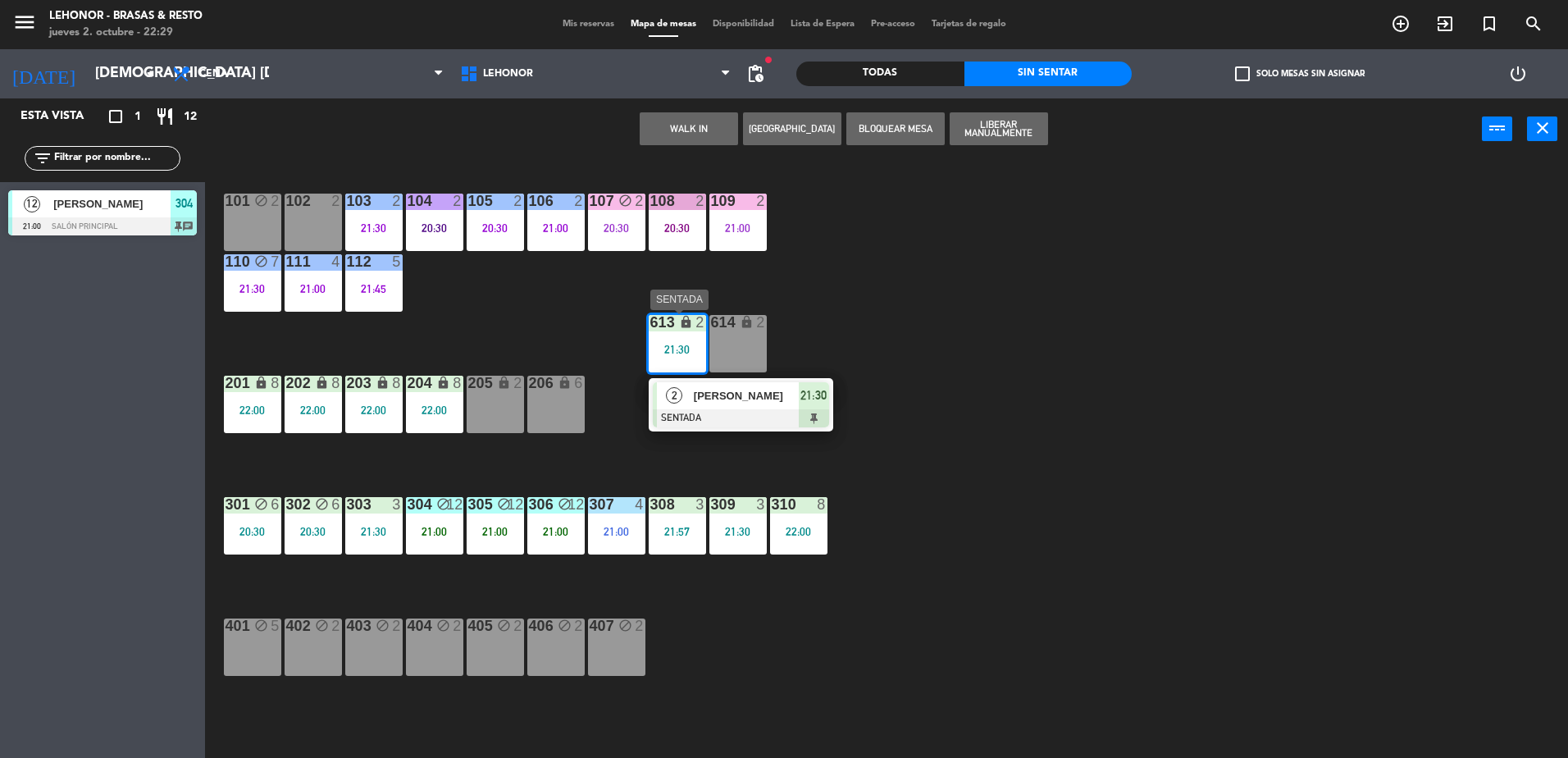
click at [676, 412] on div at bounding box center [741, 418] width 176 height 18
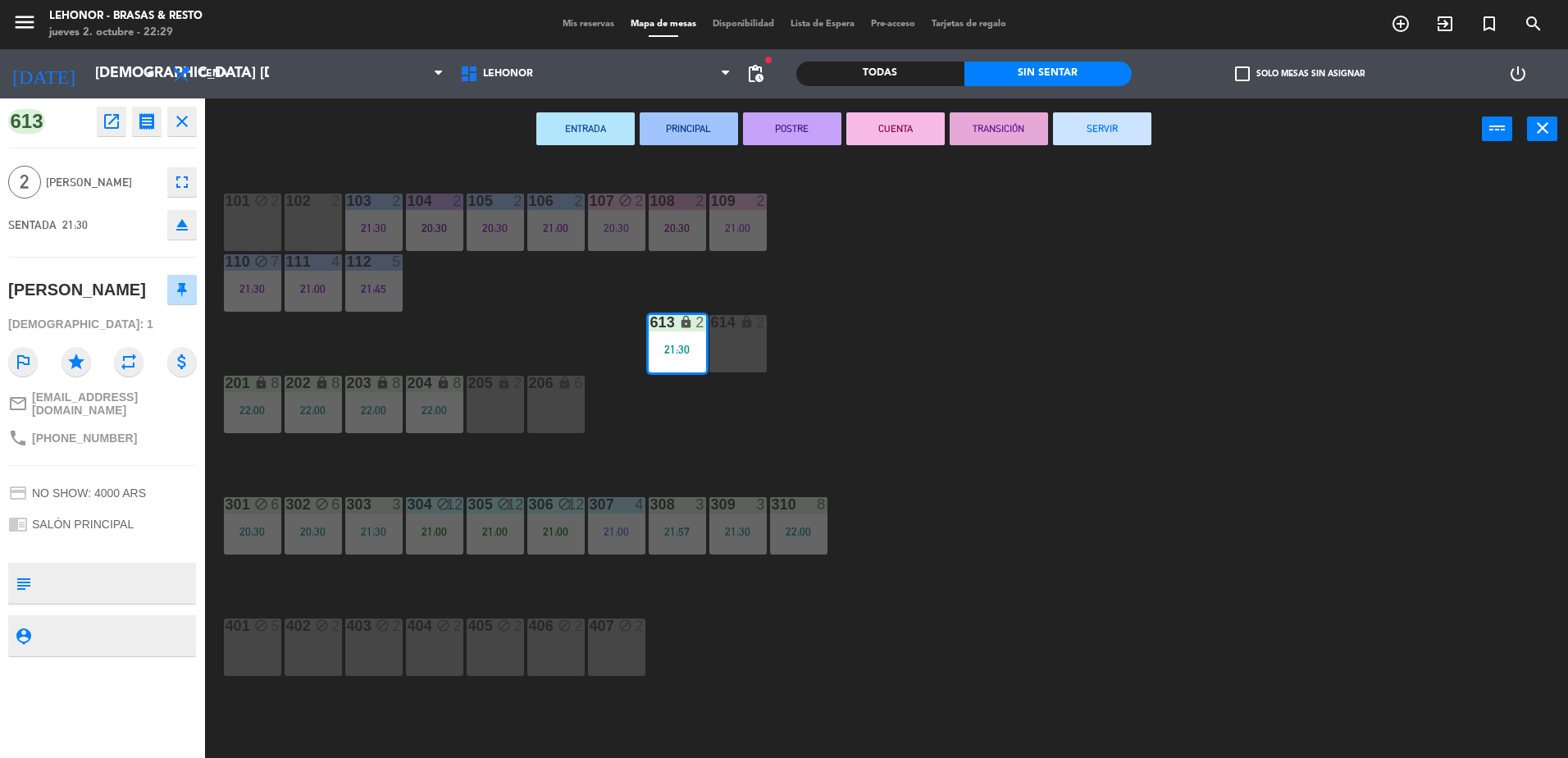
drag, startPoint x: 667, startPoint y: 124, endPoint x: 646, endPoint y: 217, distance: 95.3
click at [667, 125] on button "PRINCIPAL" at bounding box center [689, 129] width 98 height 33
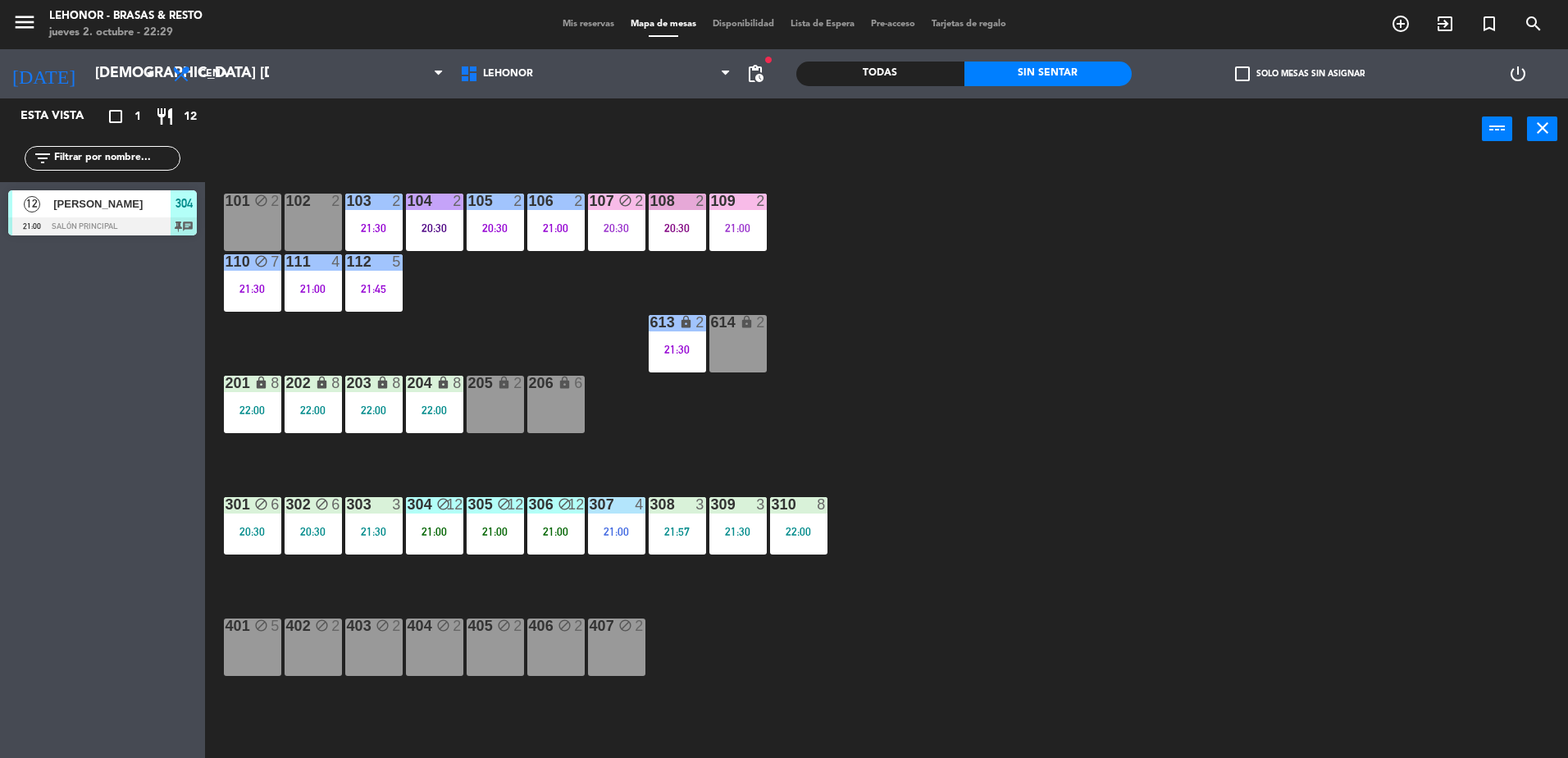
click at [616, 498] on div at bounding box center [616, 504] width 27 height 15
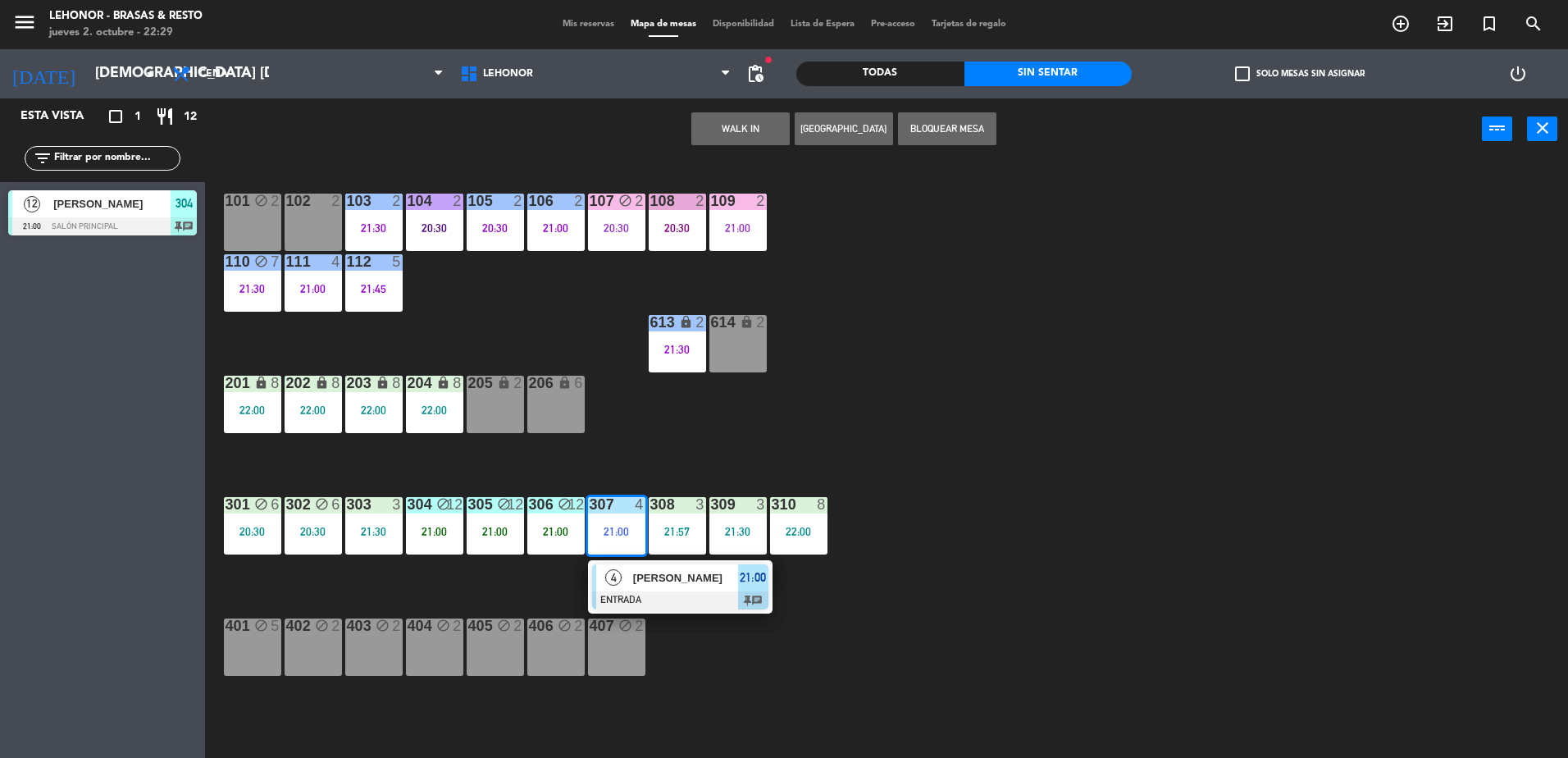
click at [627, 555] on div "307 4 21:00 4 [PERSON_NAME] ENTRADA 21:00 chat" at bounding box center [616, 525] width 57 height 57
click at [646, 585] on span "[PERSON_NAME]" at bounding box center [685, 578] width 105 height 17
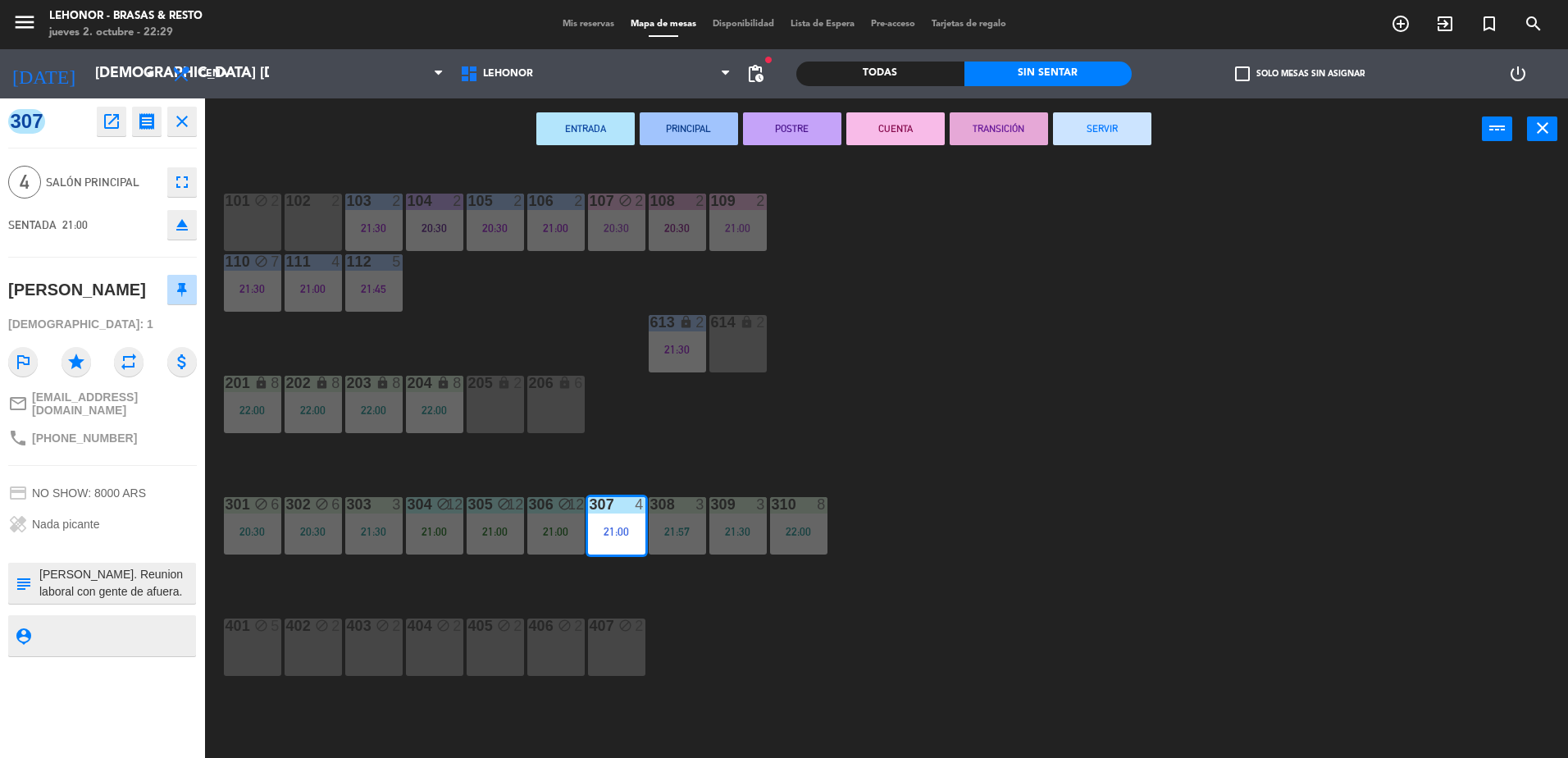
click at [707, 136] on button "PRINCIPAL" at bounding box center [689, 129] width 98 height 33
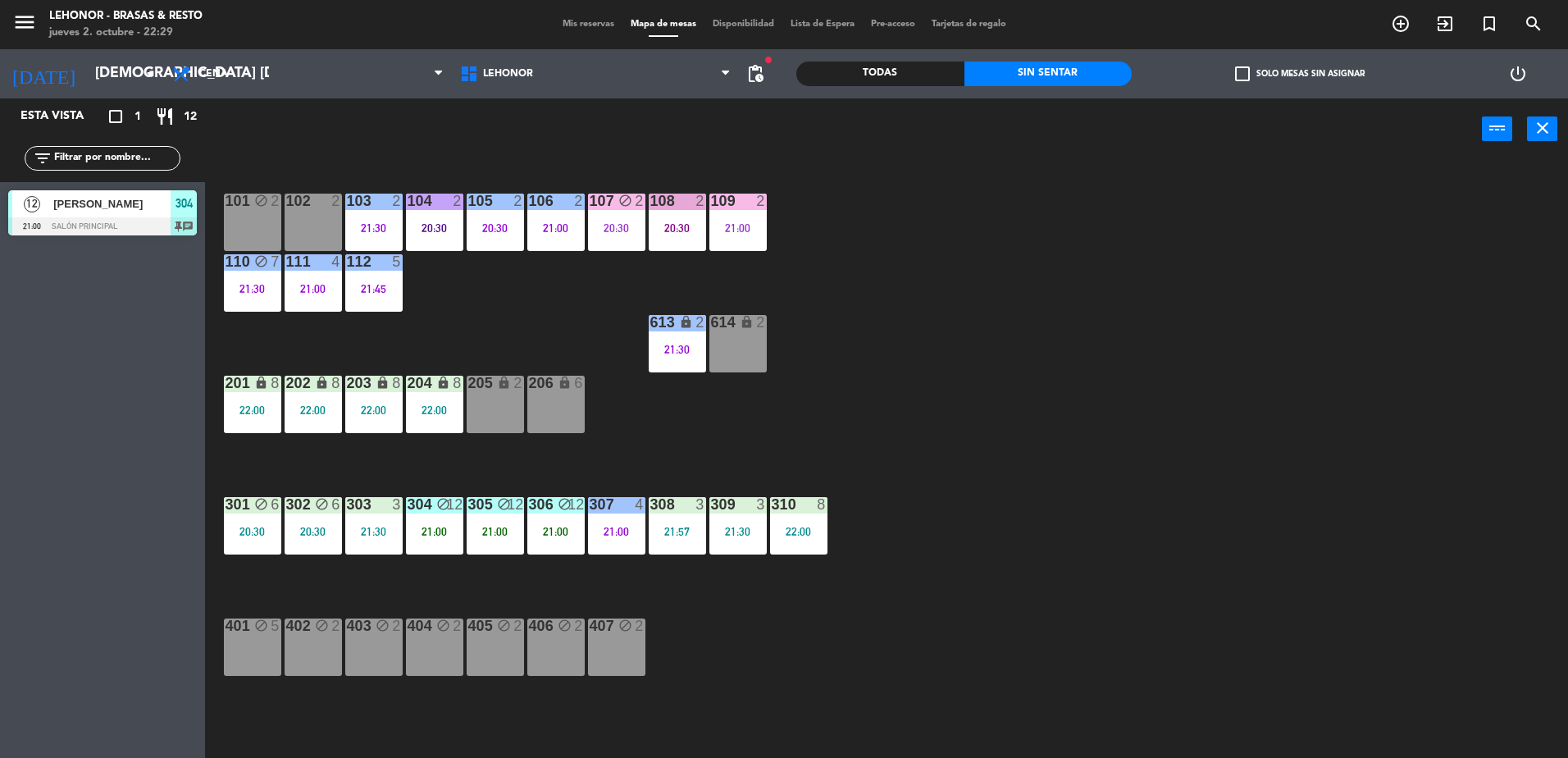
click at [698, 536] on div "21:57" at bounding box center [677, 532] width 57 height 12
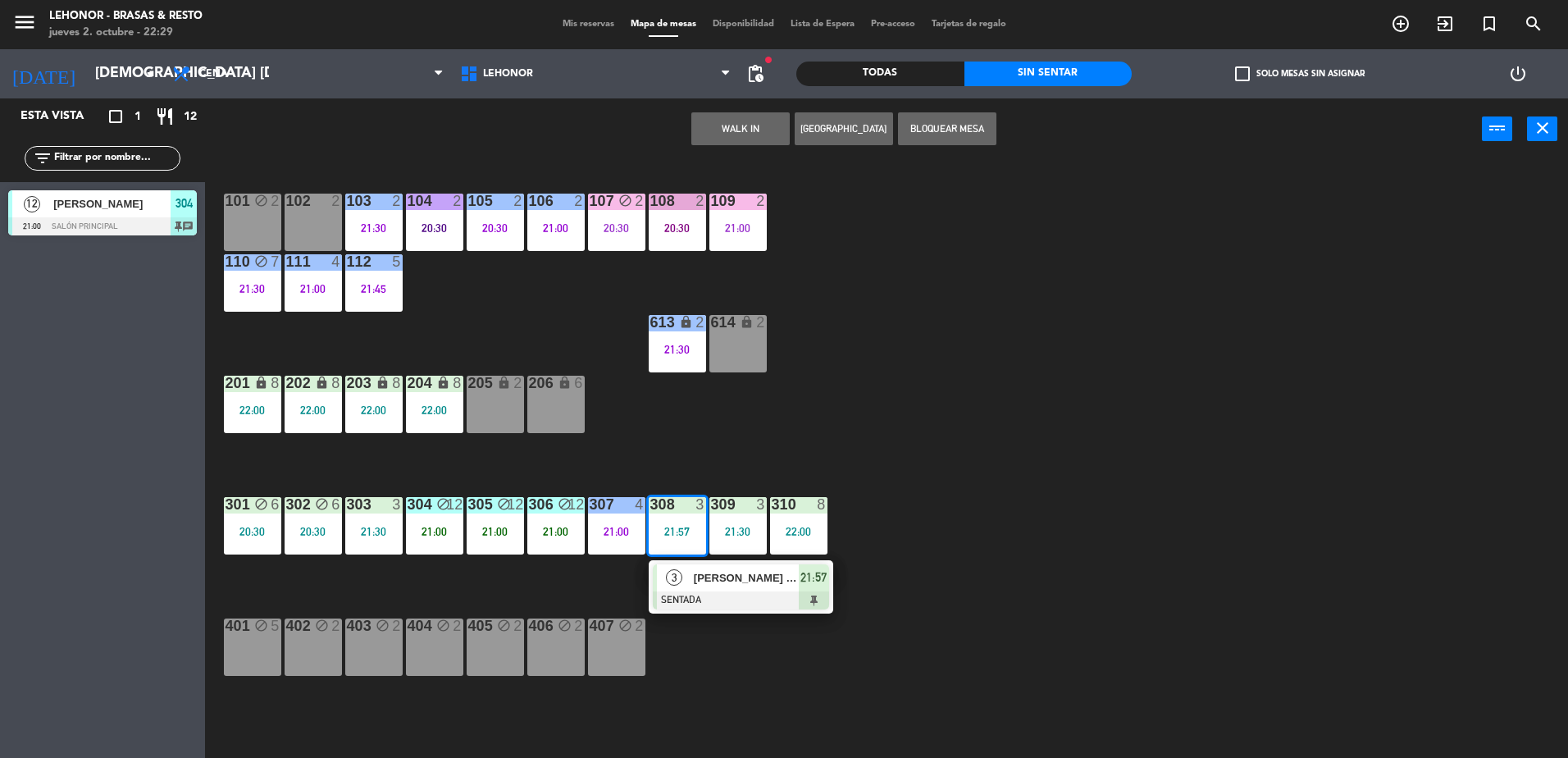
click at [702, 566] on div "[PERSON_NAME] [PERSON_NAME]" at bounding box center [745, 578] width 107 height 27
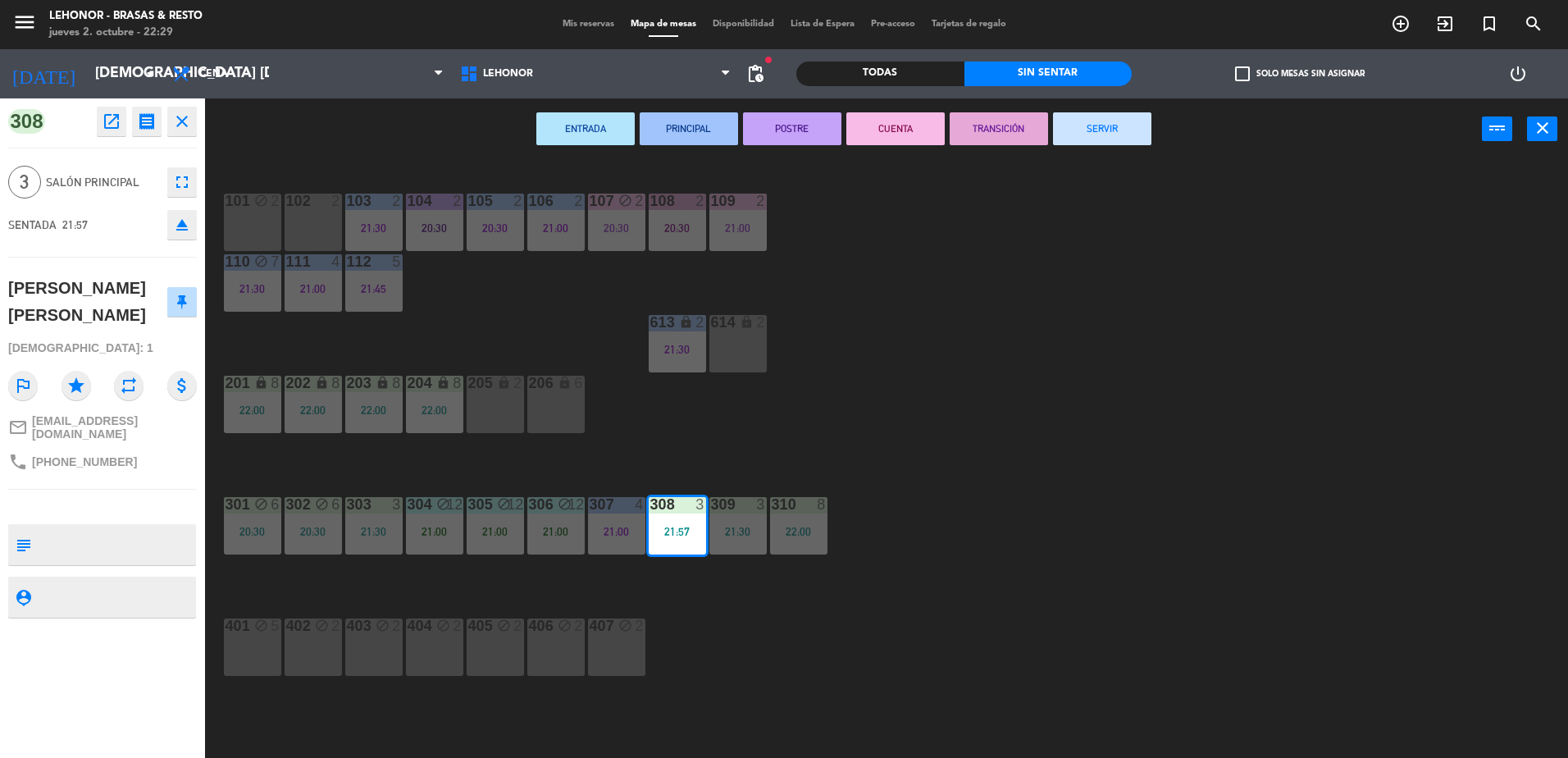
click at [703, 147] on div "ENTRADA PRINCIPAL POSTRE CUENTA TRANSICIÓN SERVIR power_input close" at bounding box center [843, 129] width 1277 height 62
click at [703, 125] on button "PRINCIPAL" at bounding box center [689, 129] width 98 height 33
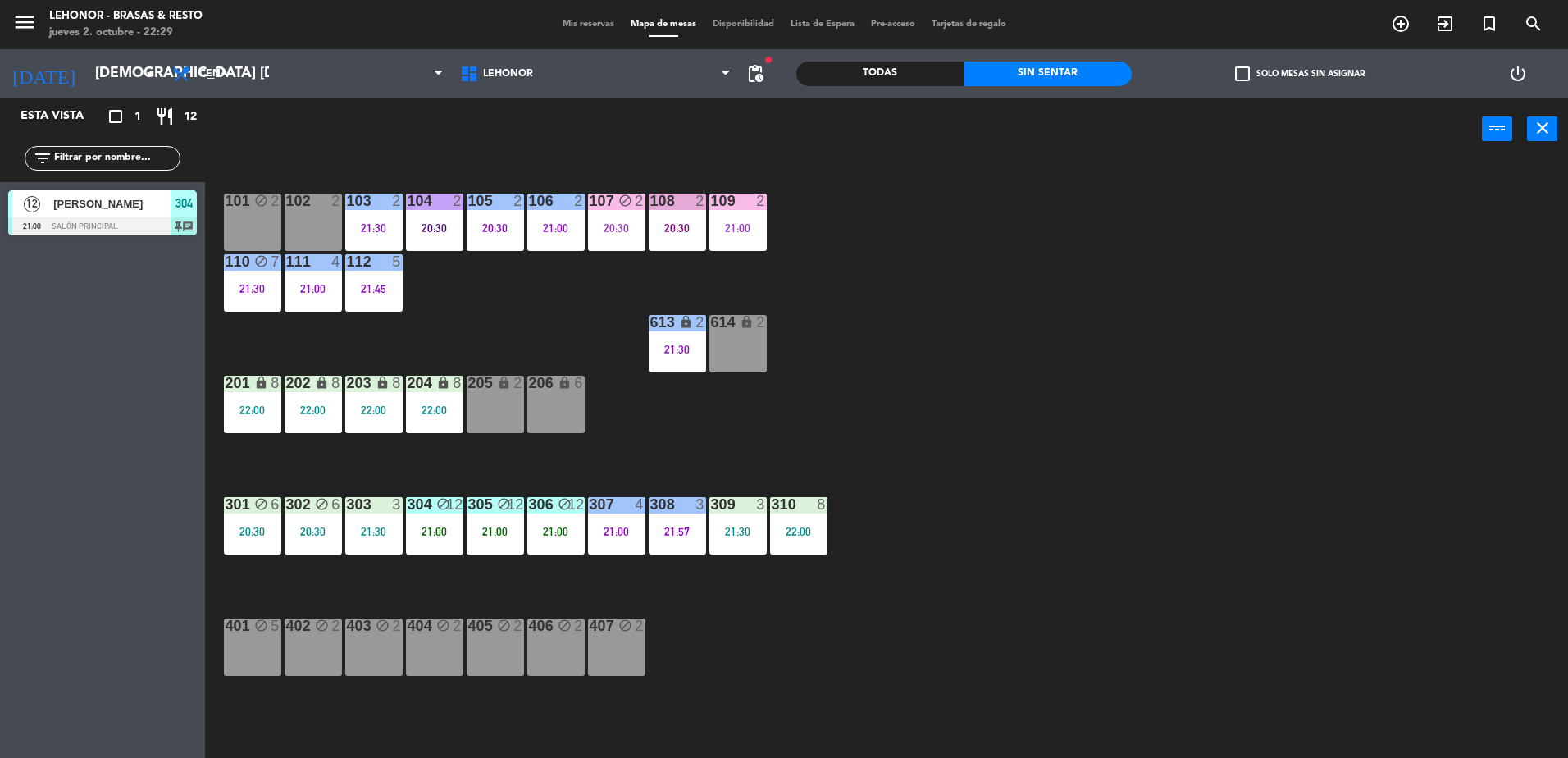
click at [747, 536] on div "21:30" at bounding box center [737, 532] width 57 height 12
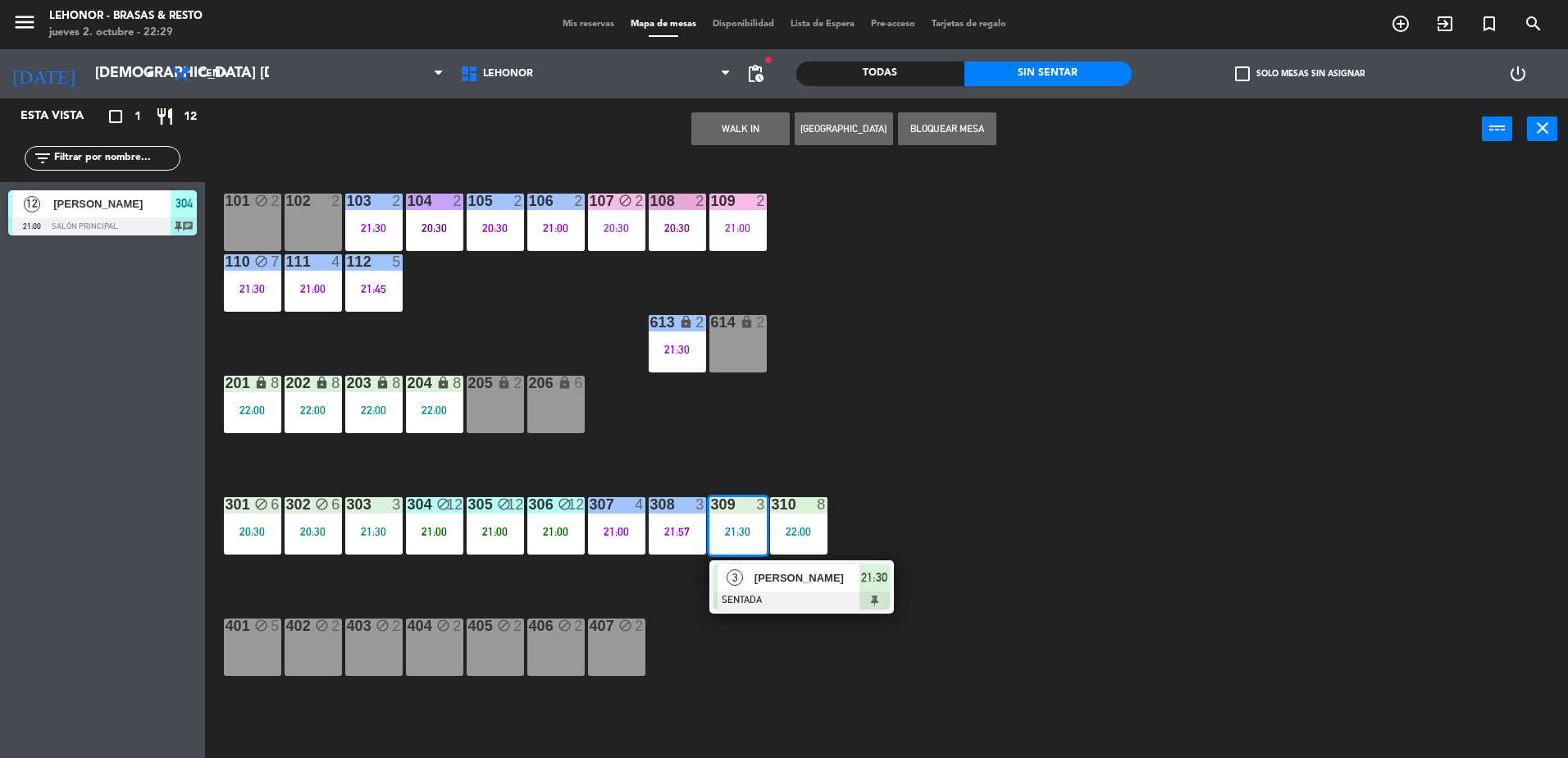
drag, startPoint x: 758, startPoint y: 573, endPoint x: 753, endPoint y: 549, distance: 24.5
click at [758, 574] on div "3 [PERSON_NAME] SENTADA 21:30" at bounding box center [801, 587] width 209 height 53
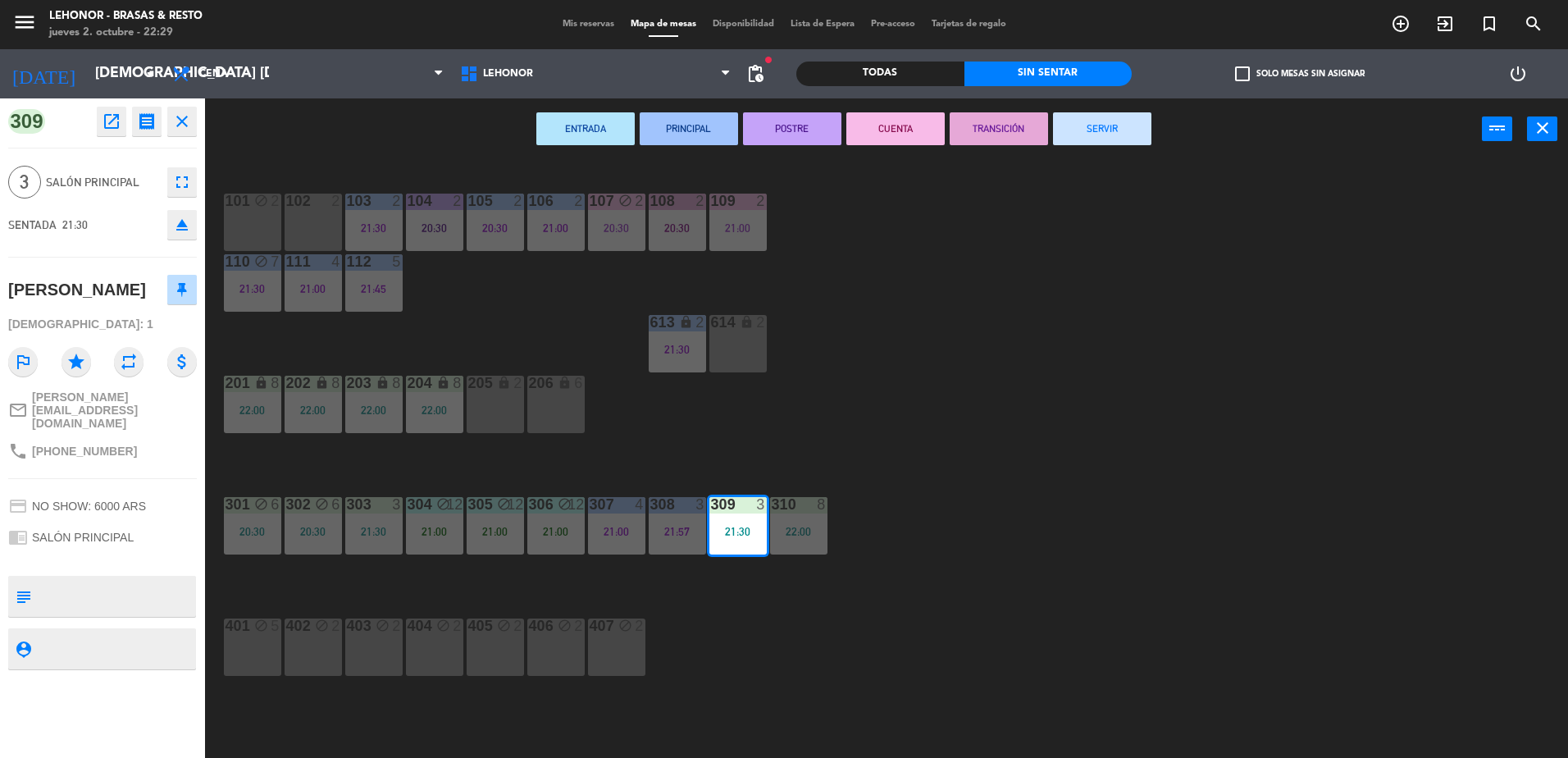
click at [707, 132] on button "PRINCIPAL" at bounding box center [689, 129] width 98 height 33
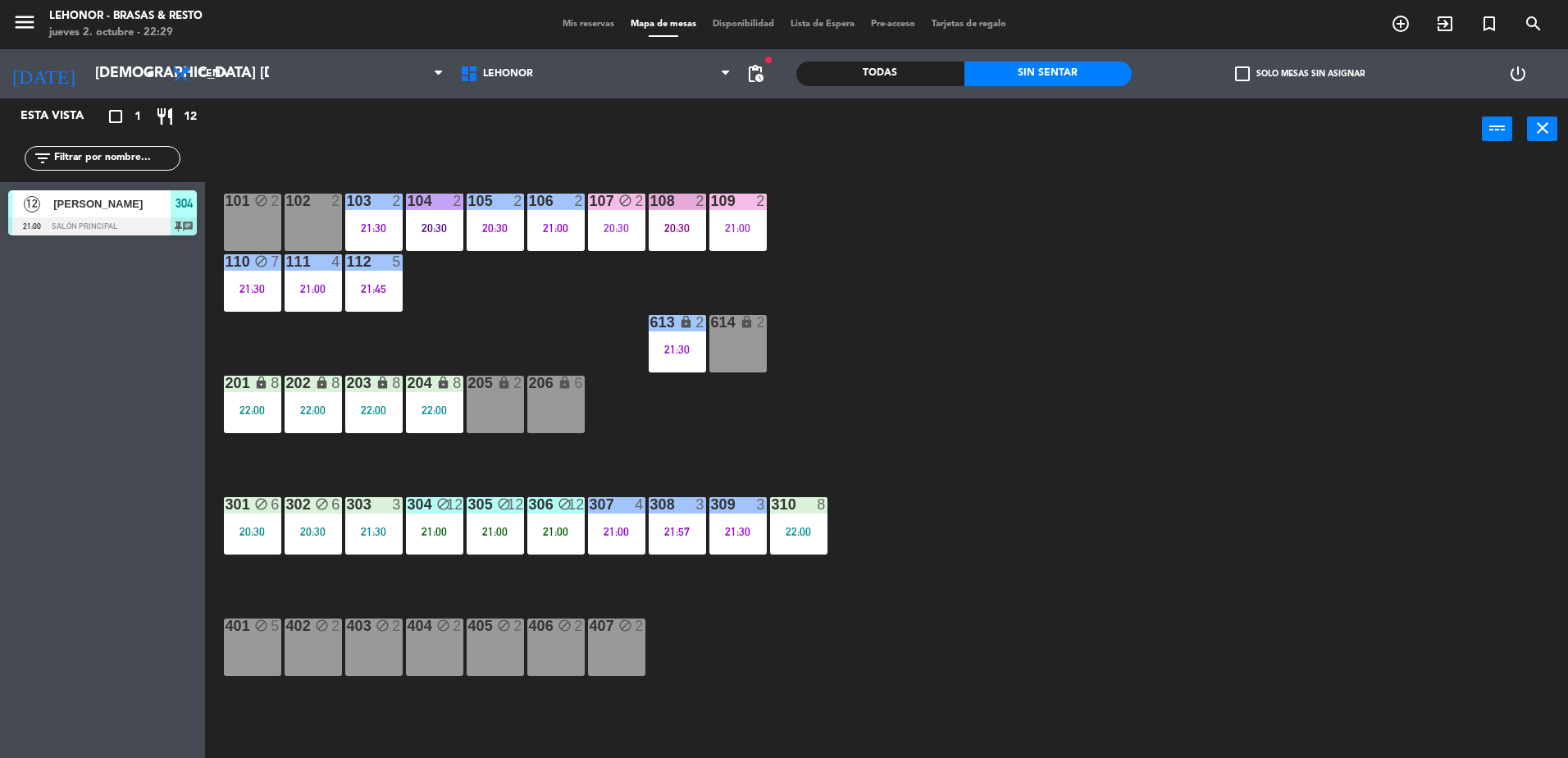
click at [789, 524] on div "310 8 22:00" at bounding box center [798, 525] width 57 height 57
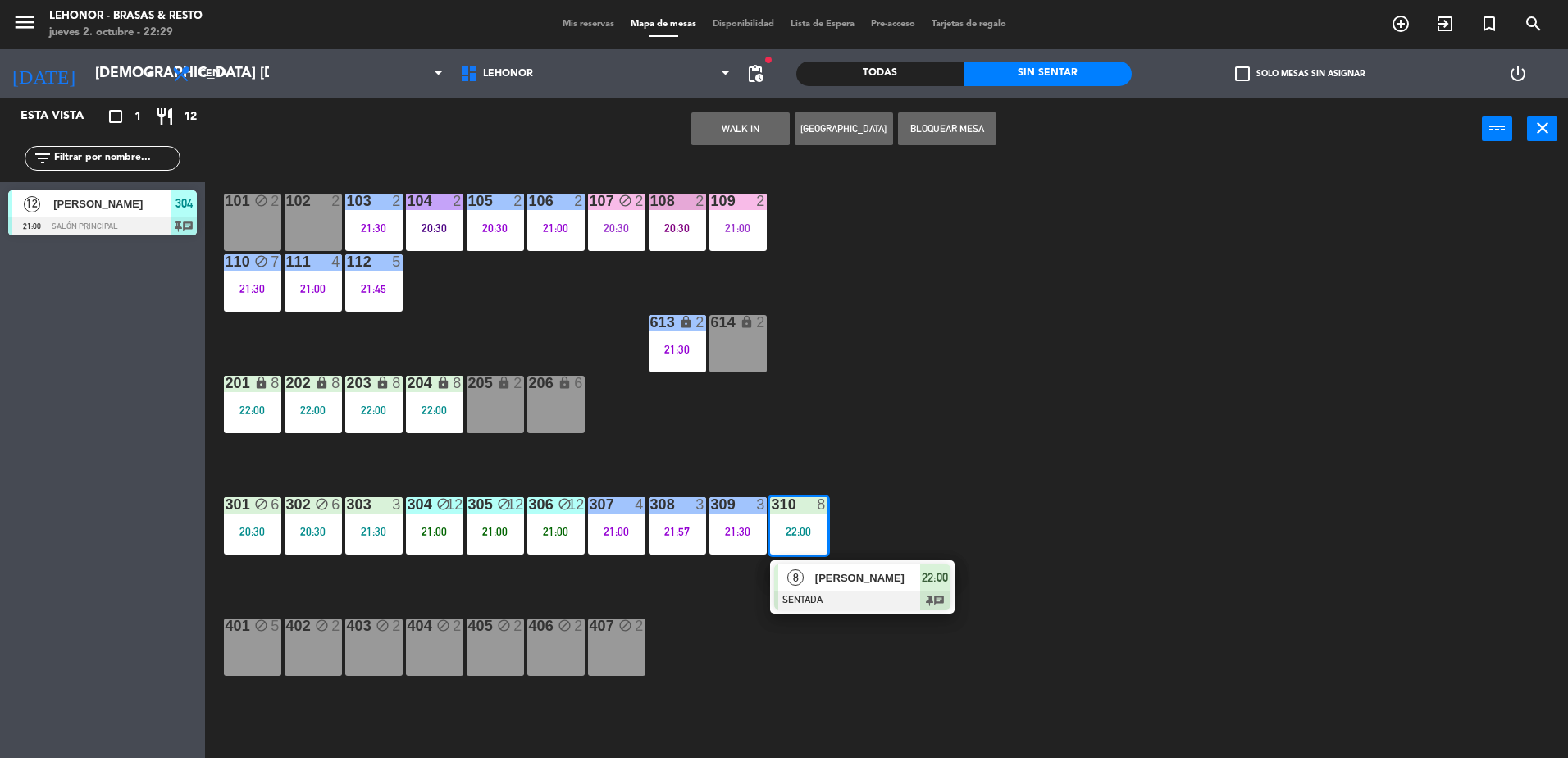
click at [817, 603] on div at bounding box center [862, 600] width 176 height 18
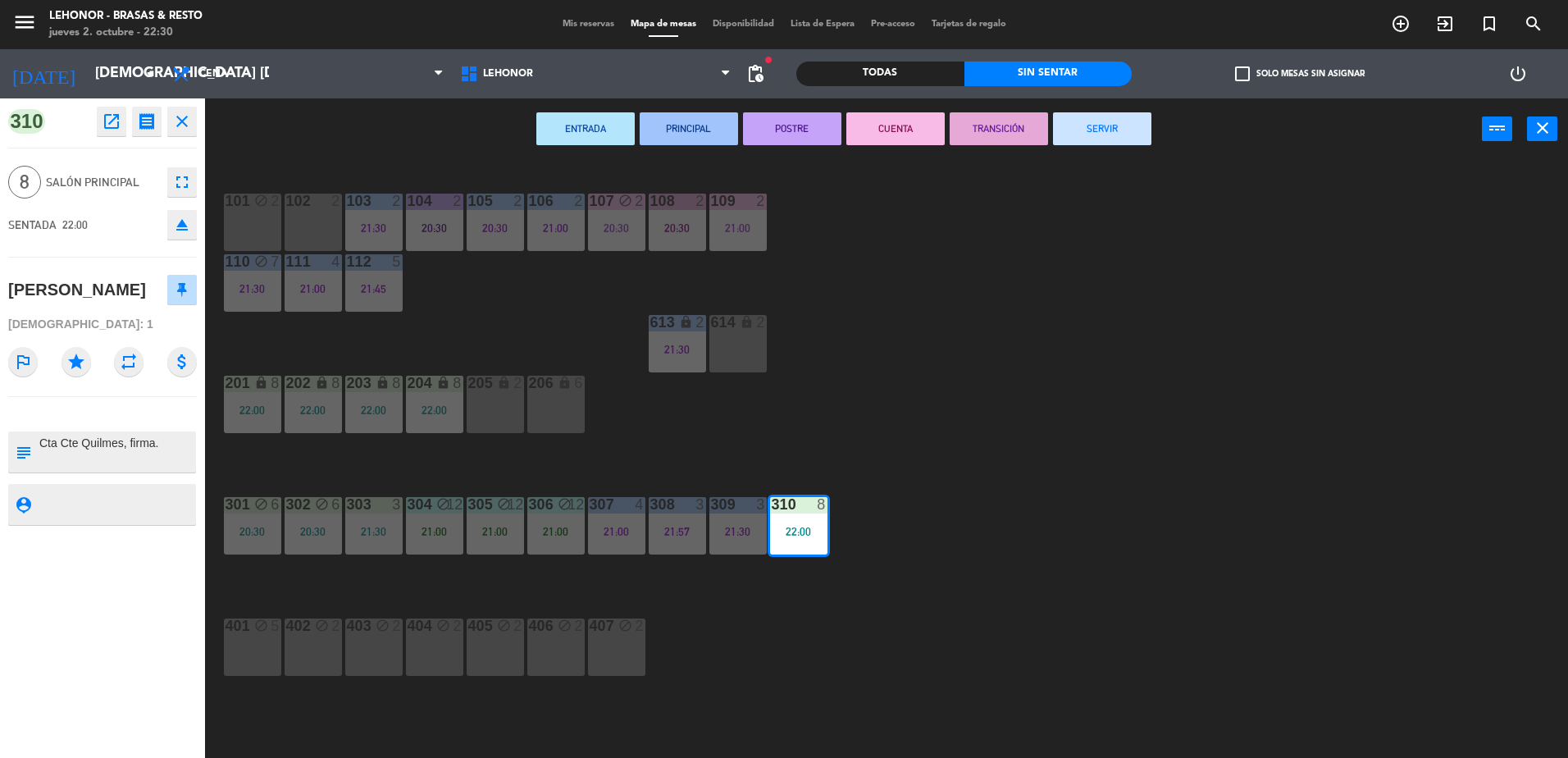
click at [679, 107] on div "ENTRADA PRINCIPAL POSTRE CUENTA TRANSICIÓN SERVIR power_input close" at bounding box center [843, 129] width 1277 height 62
click at [655, 144] on div "ENTRADA PRINCIPAL POSTRE CUENTA TRANSICIÓN SERVIR power_input close" at bounding box center [843, 129] width 1277 height 62
click at [655, 140] on button "PRINCIPAL" at bounding box center [689, 129] width 98 height 33
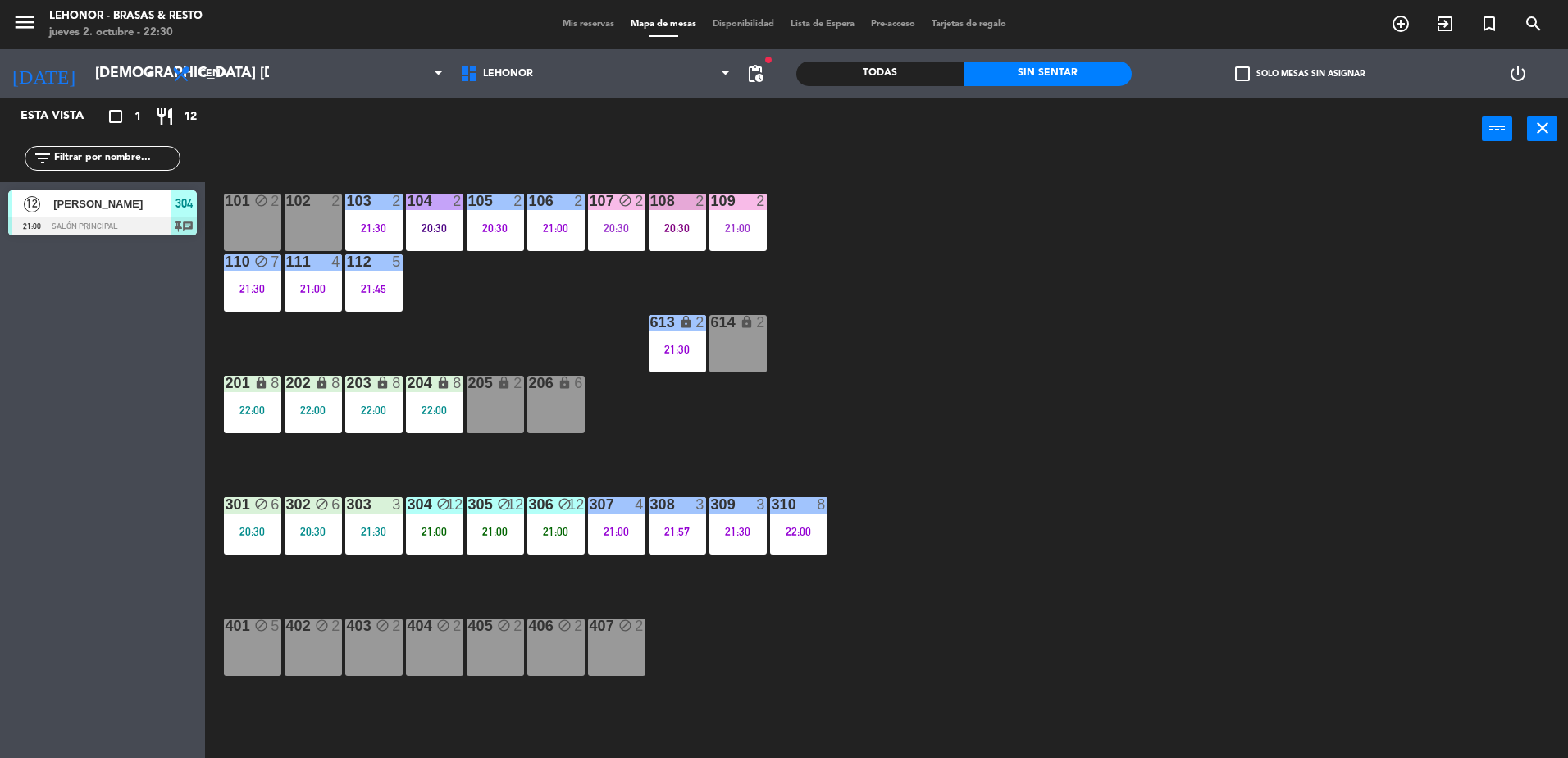
click at [469, 509] on div "305" at bounding box center [469, 504] width 1 height 15
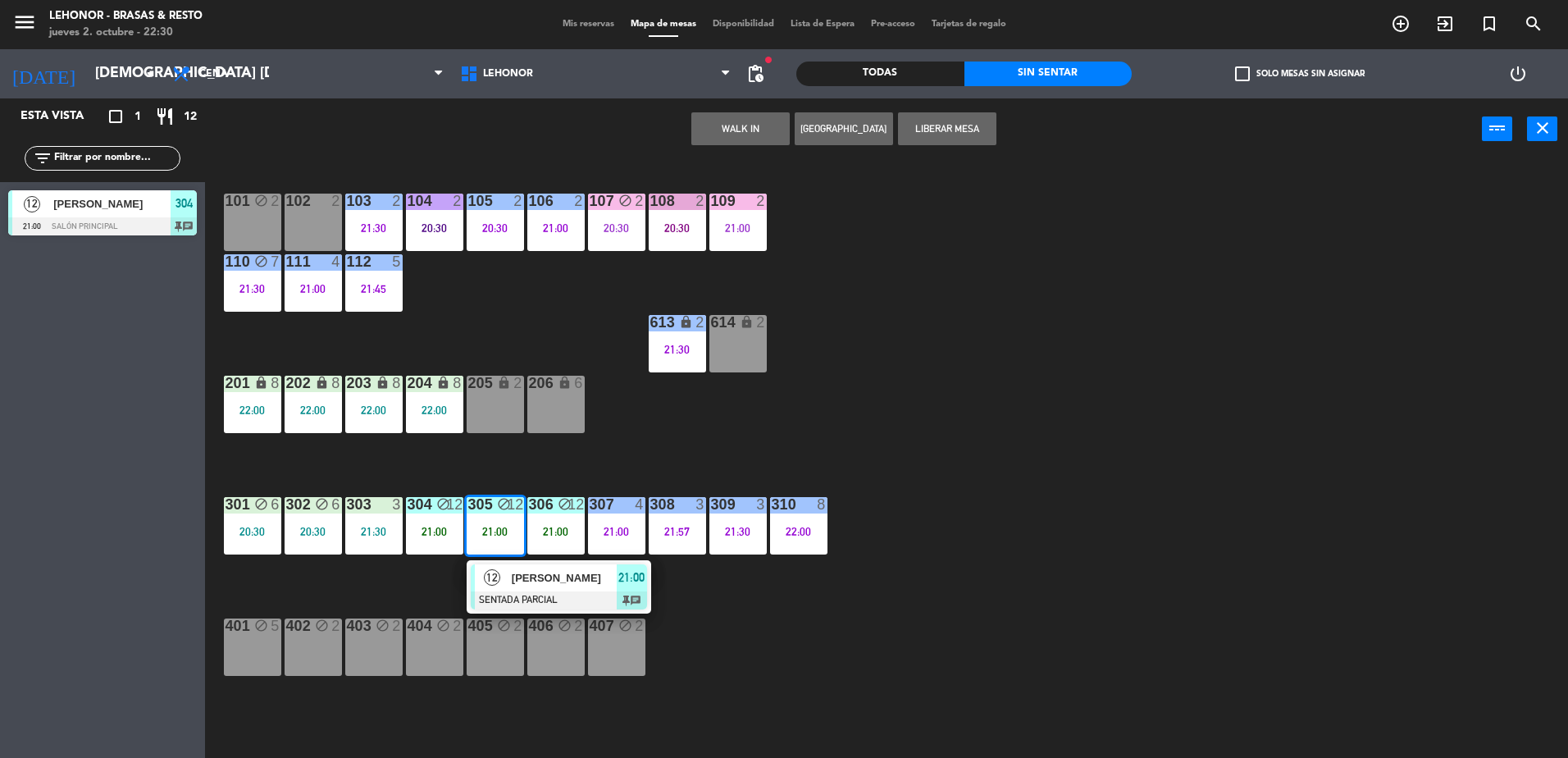
click at [497, 584] on span "12" at bounding box center [492, 578] width 17 height 17
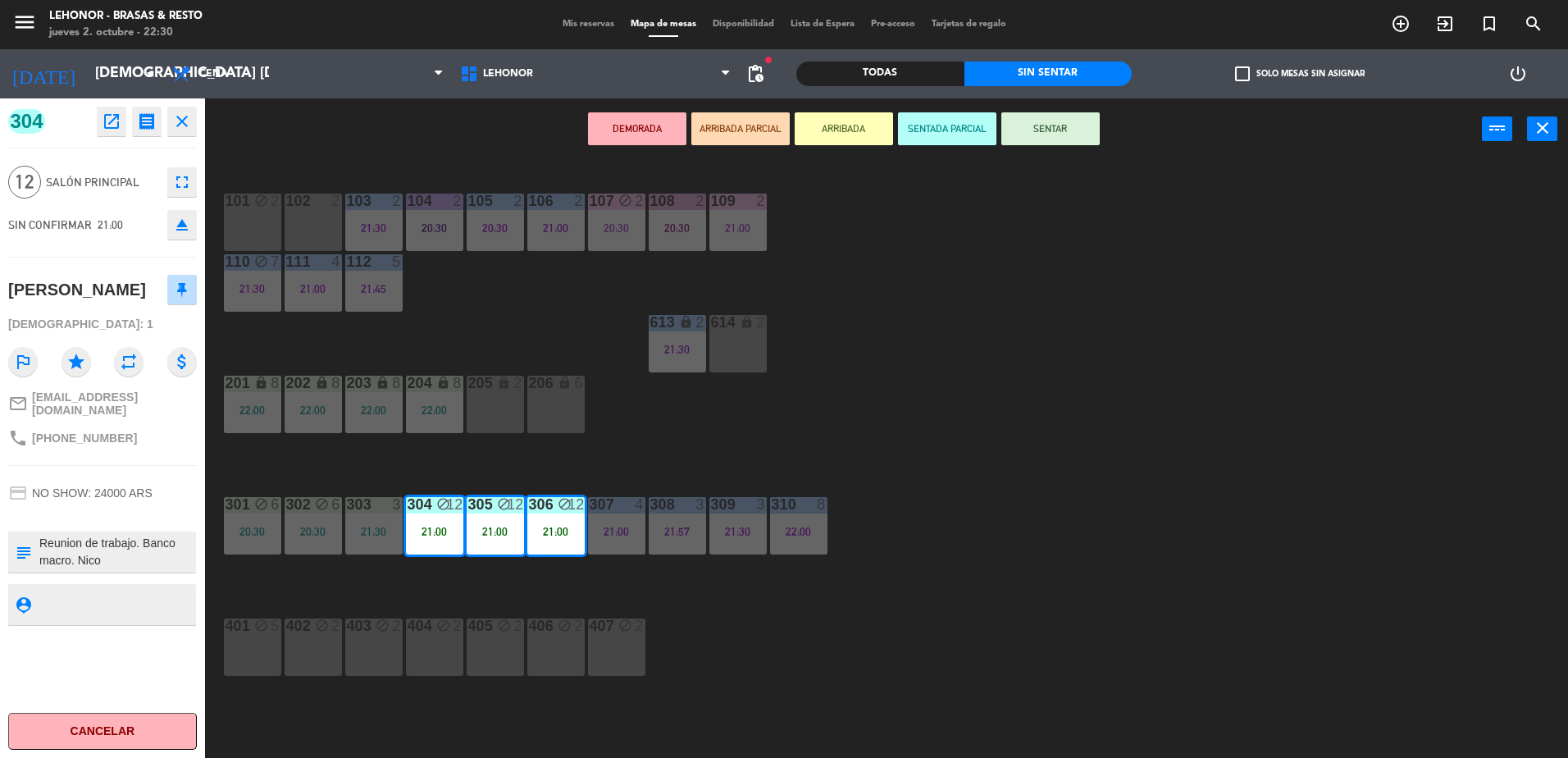
click at [173, 184] on icon "fullscreen" at bounding box center [182, 182] width 20 height 20
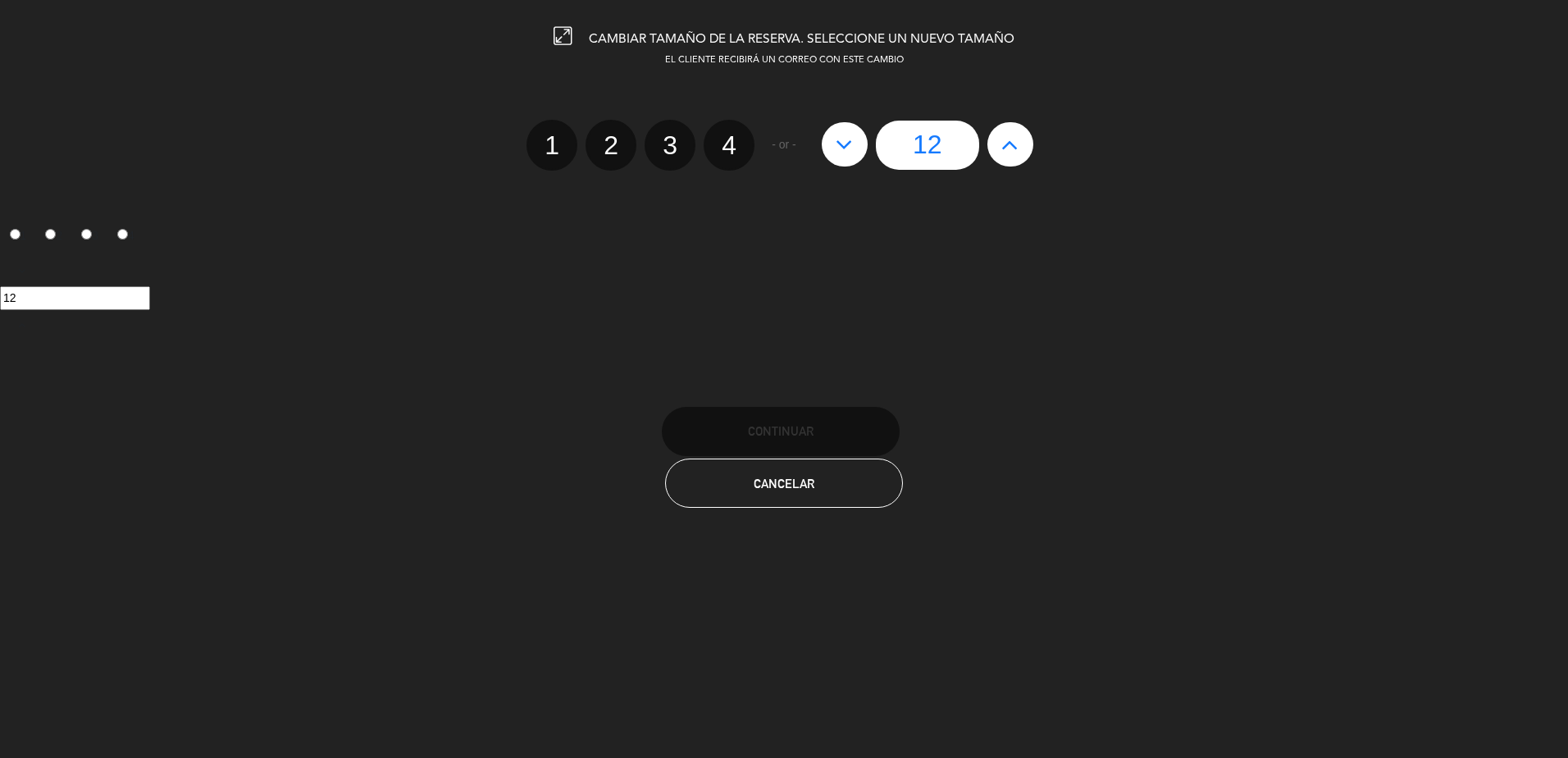
click at [856, 155] on button at bounding box center [845, 145] width 46 height 45
type input "11"
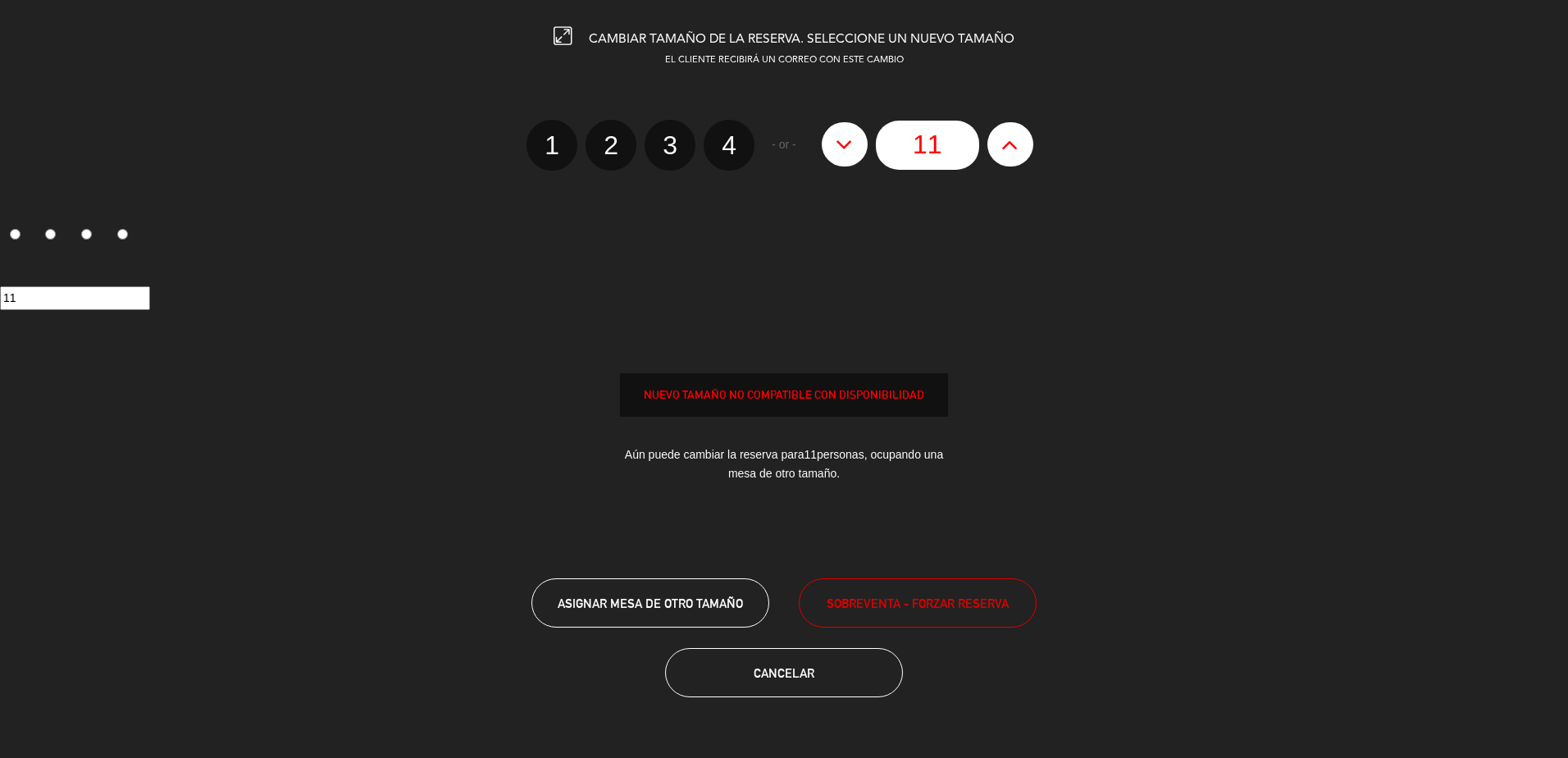
click at [856, 155] on button at bounding box center [845, 145] width 46 height 45
type input "10"
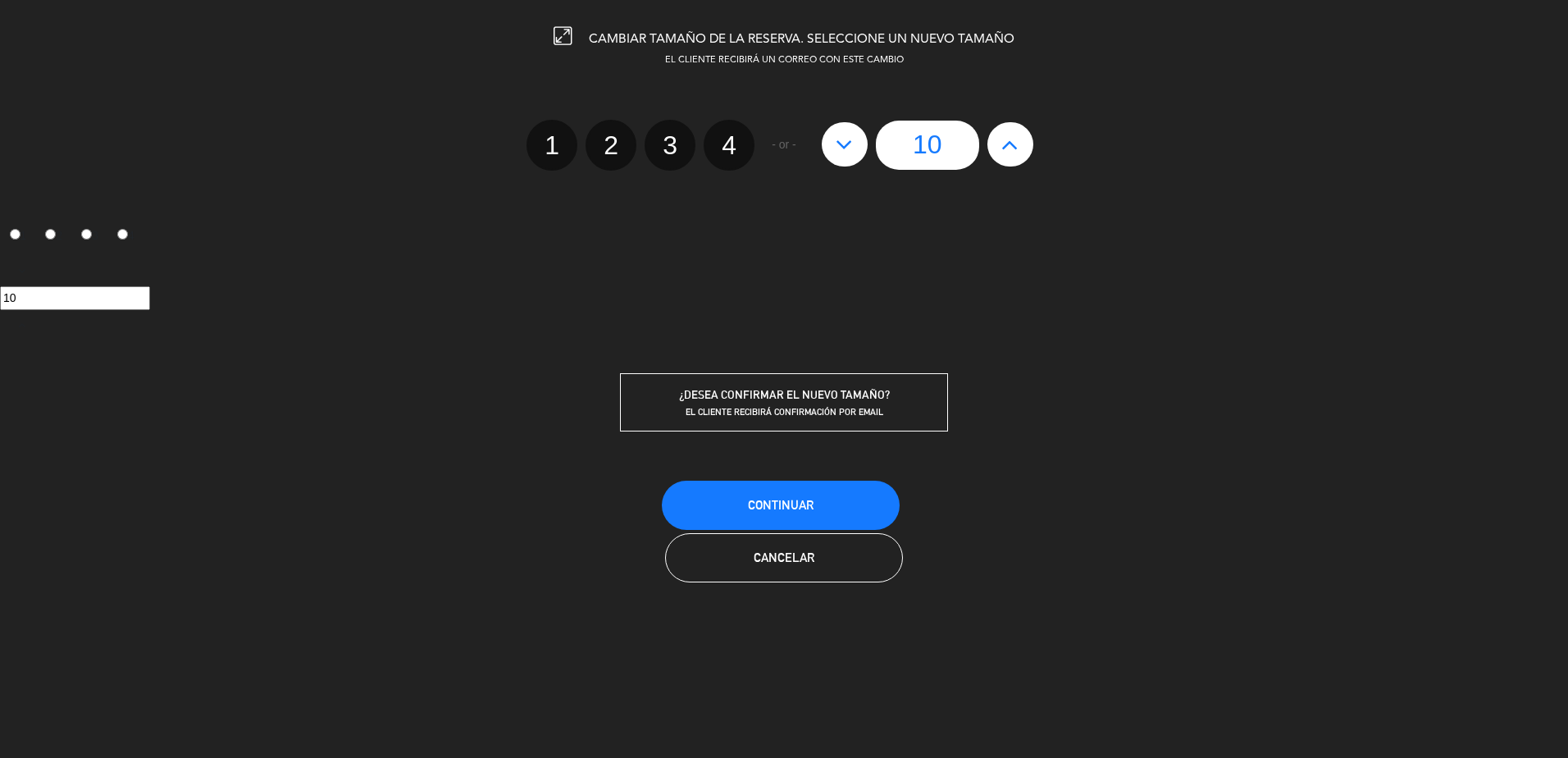
click at [856, 155] on button at bounding box center [845, 145] width 46 height 45
type input "9"
click at [835, 517] on button "Continuar" at bounding box center [781, 505] width 238 height 50
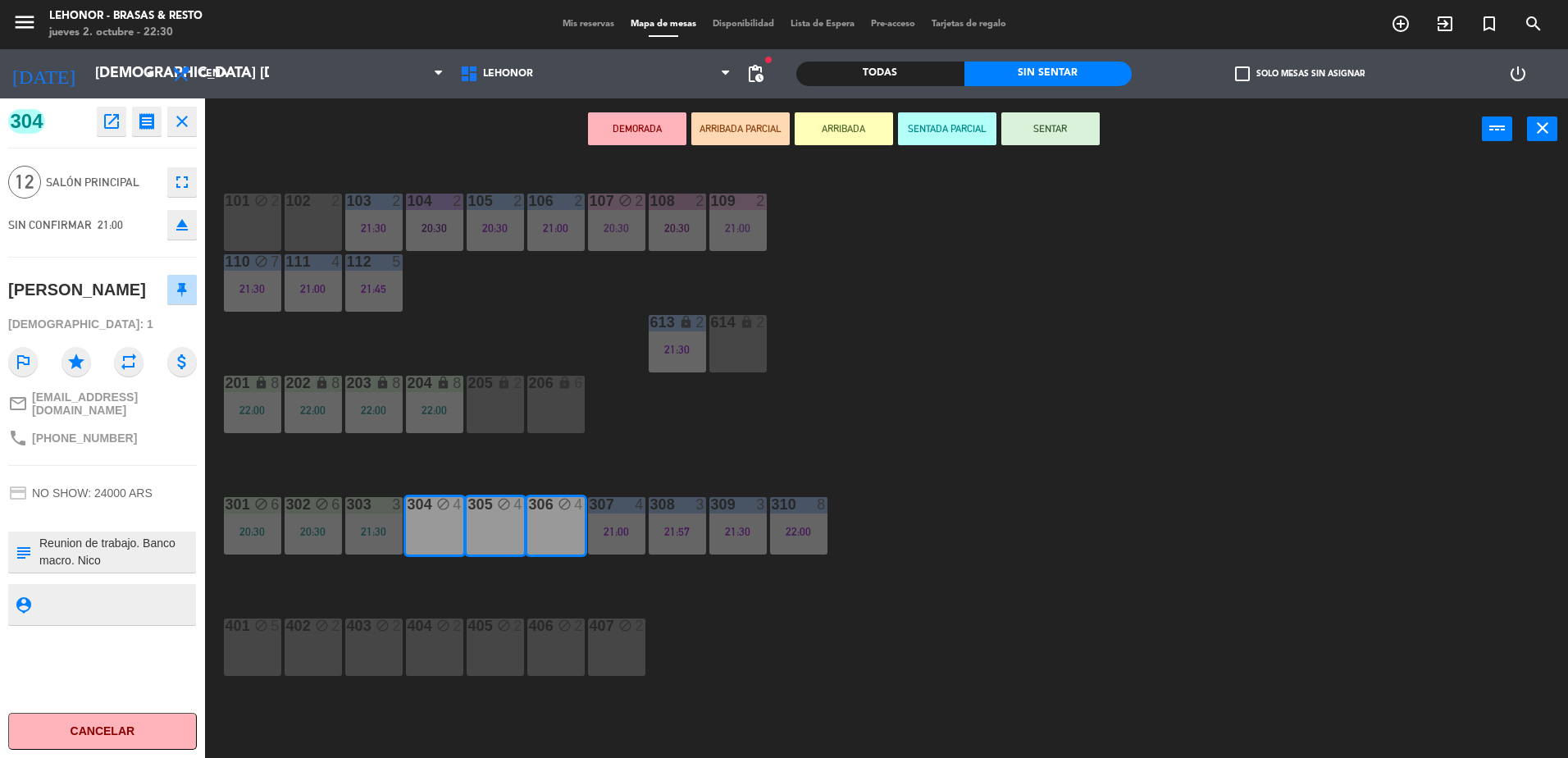
click at [381, 449] on div "101 block 2 102 2 103 2 21:30 104 2 20:30 105 2 20:30 106 2 21:00 107 block 2 2…" at bounding box center [894, 462] width 1347 height 598
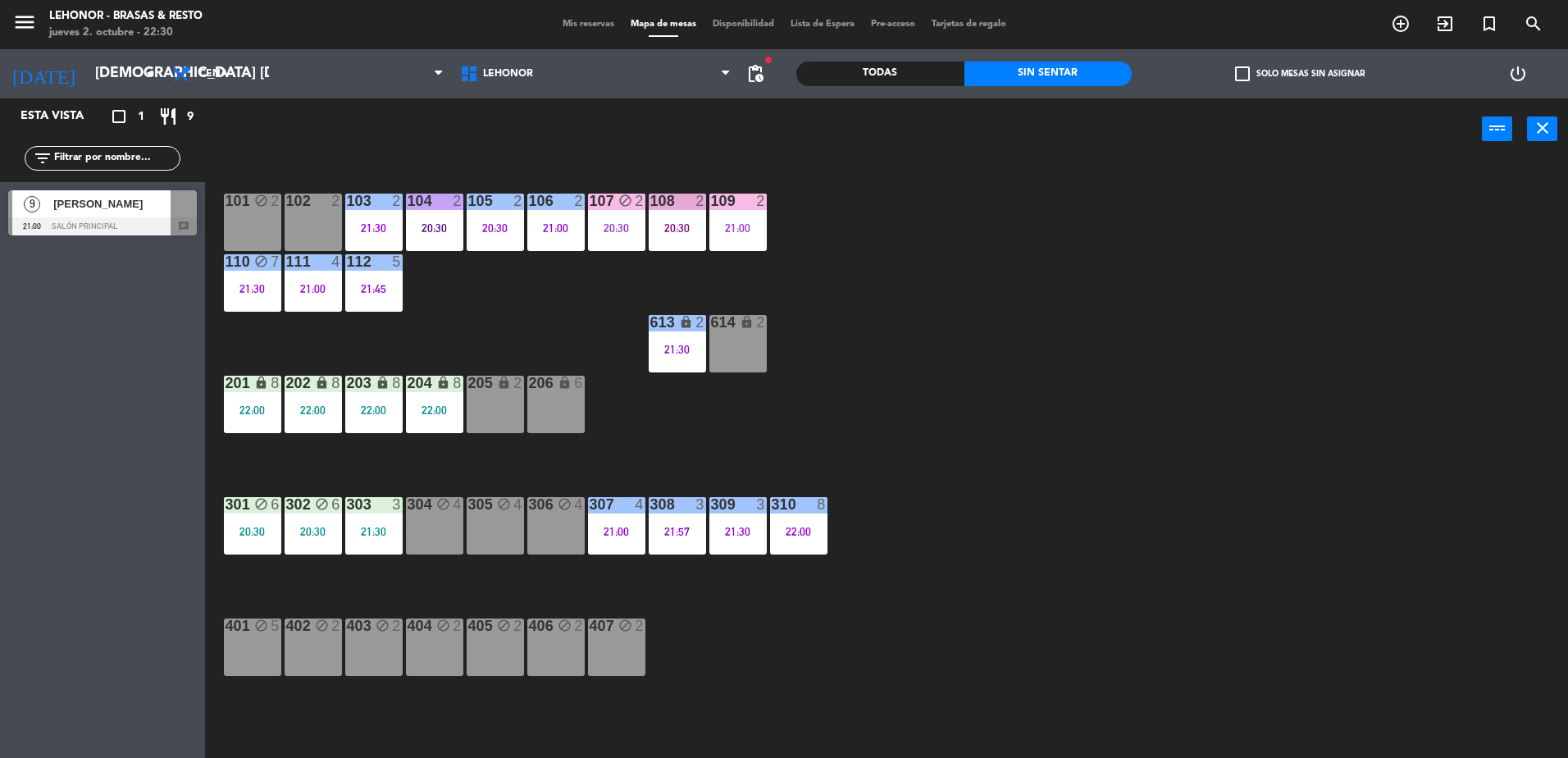
click at [110, 222] on div at bounding box center [102, 226] width 188 height 18
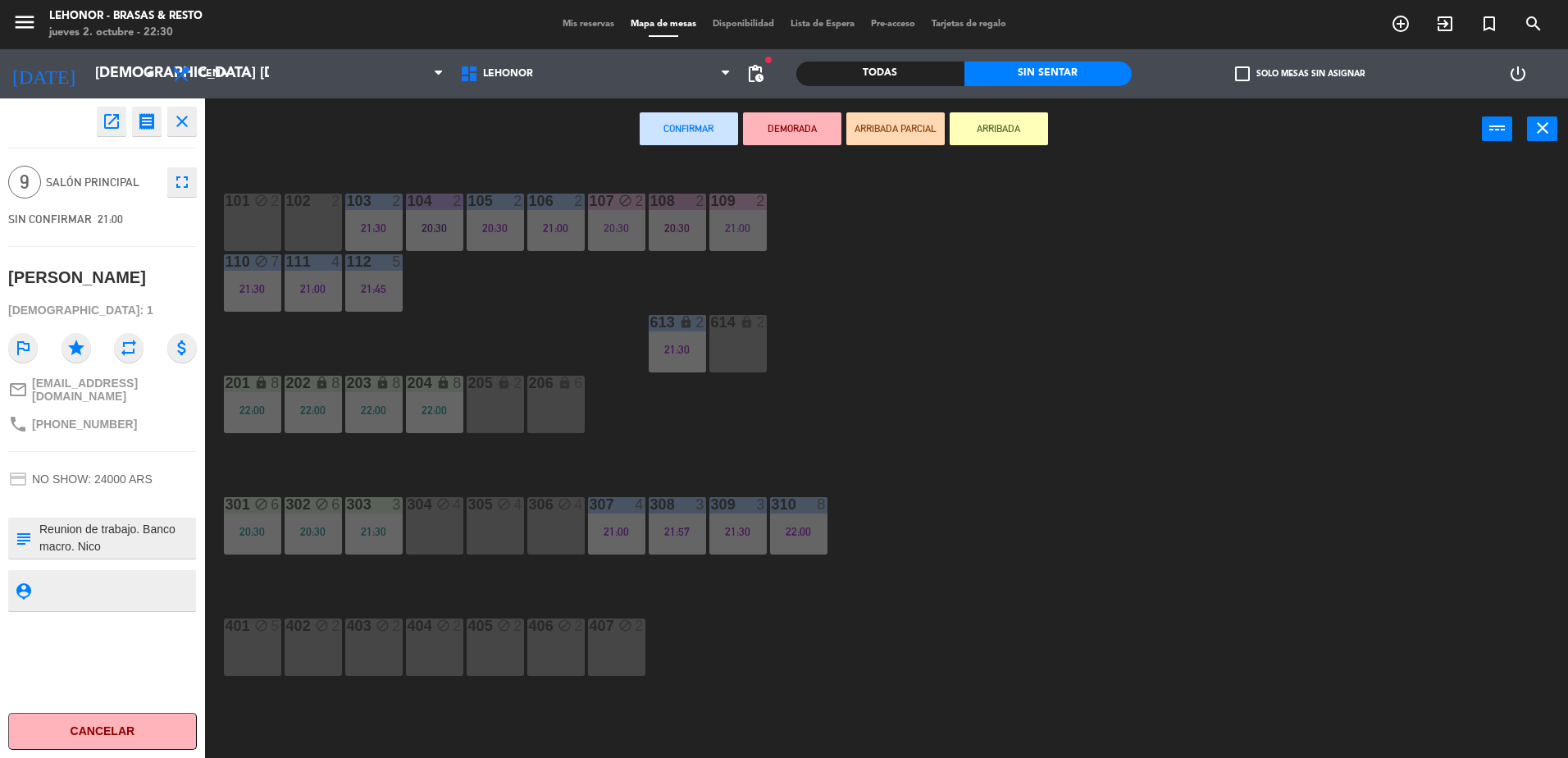
drag, startPoint x: 448, startPoint y: 534, endPoint x: 458, endPoint y: 536, distance: 10.2
click at [448, 535] on div "304 block 4" at bounding box center [434, 525] width 57 height 57
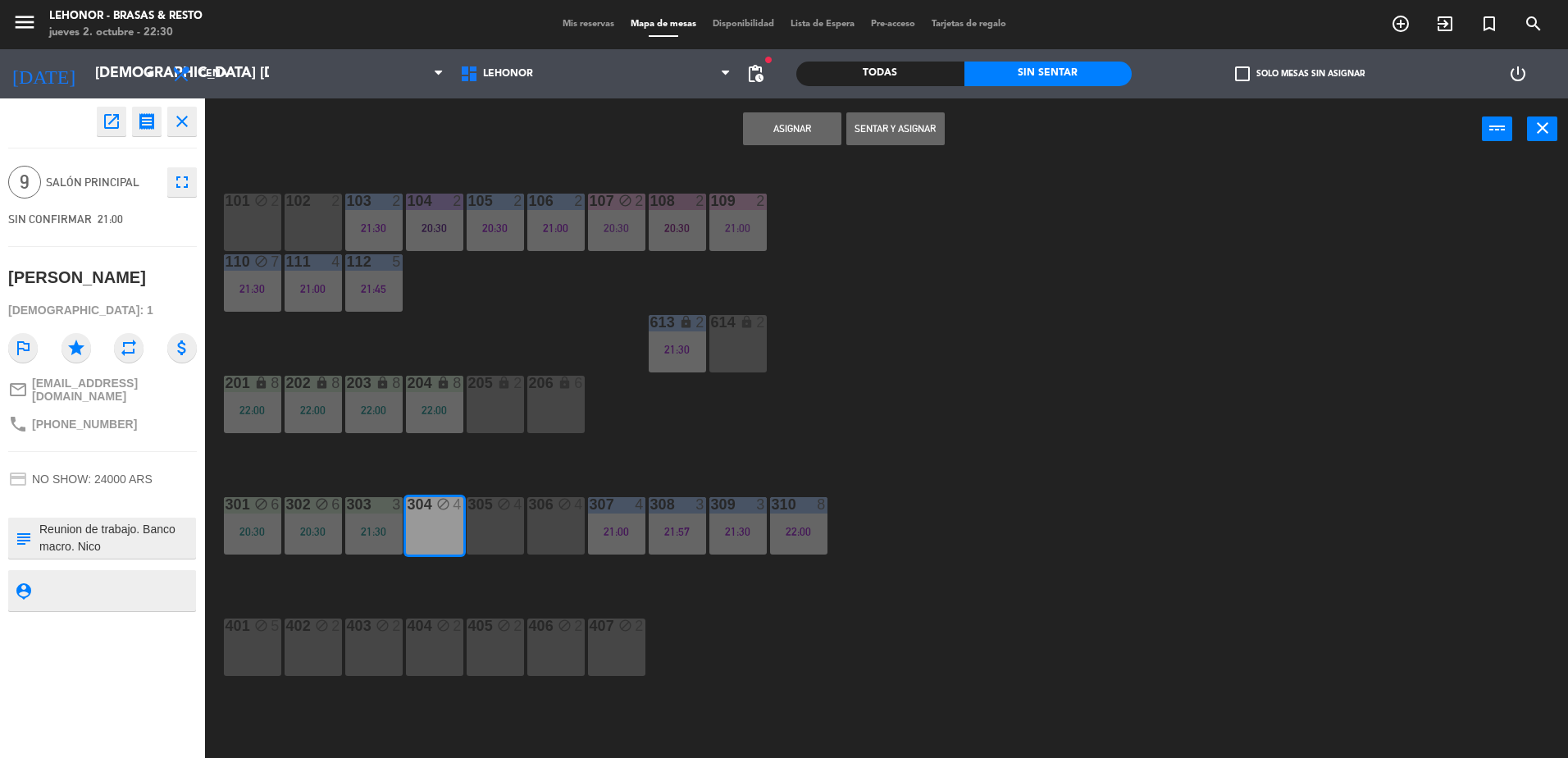
click at [483, 550] on div "305 block 4" at bounding box center [495, 525] width 57 height 57
click at [561, 537] on div "306 block 4" at bounding box center [555, 525] width 57 height 57
click at [904, 141] on button "Sentar y Asignar" at bounding box center [895, 129] width 98 height 33
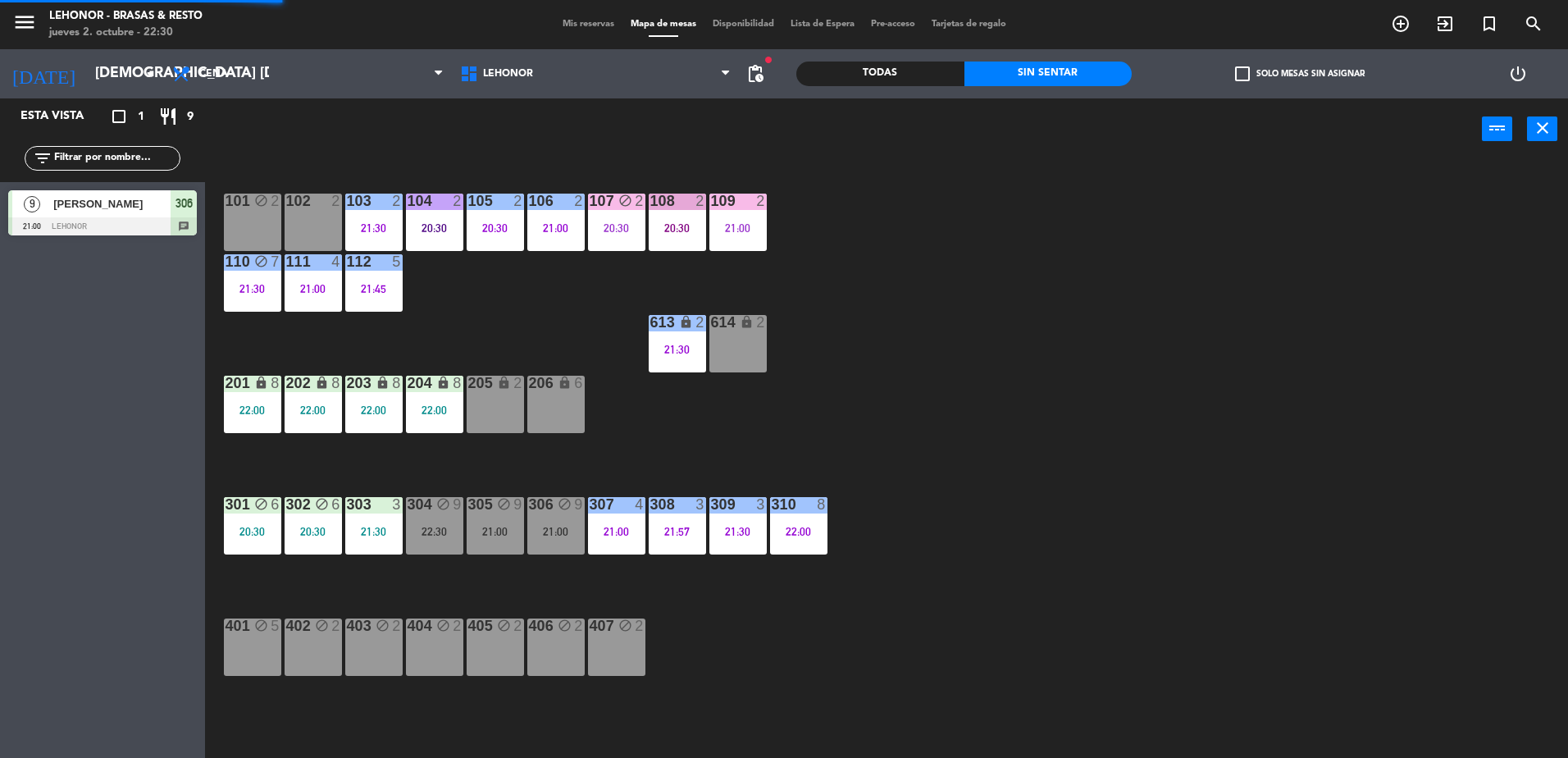
click at [368, 545] on div "303 3 21:30" at bounding box center [374, 525] width 57 height 57
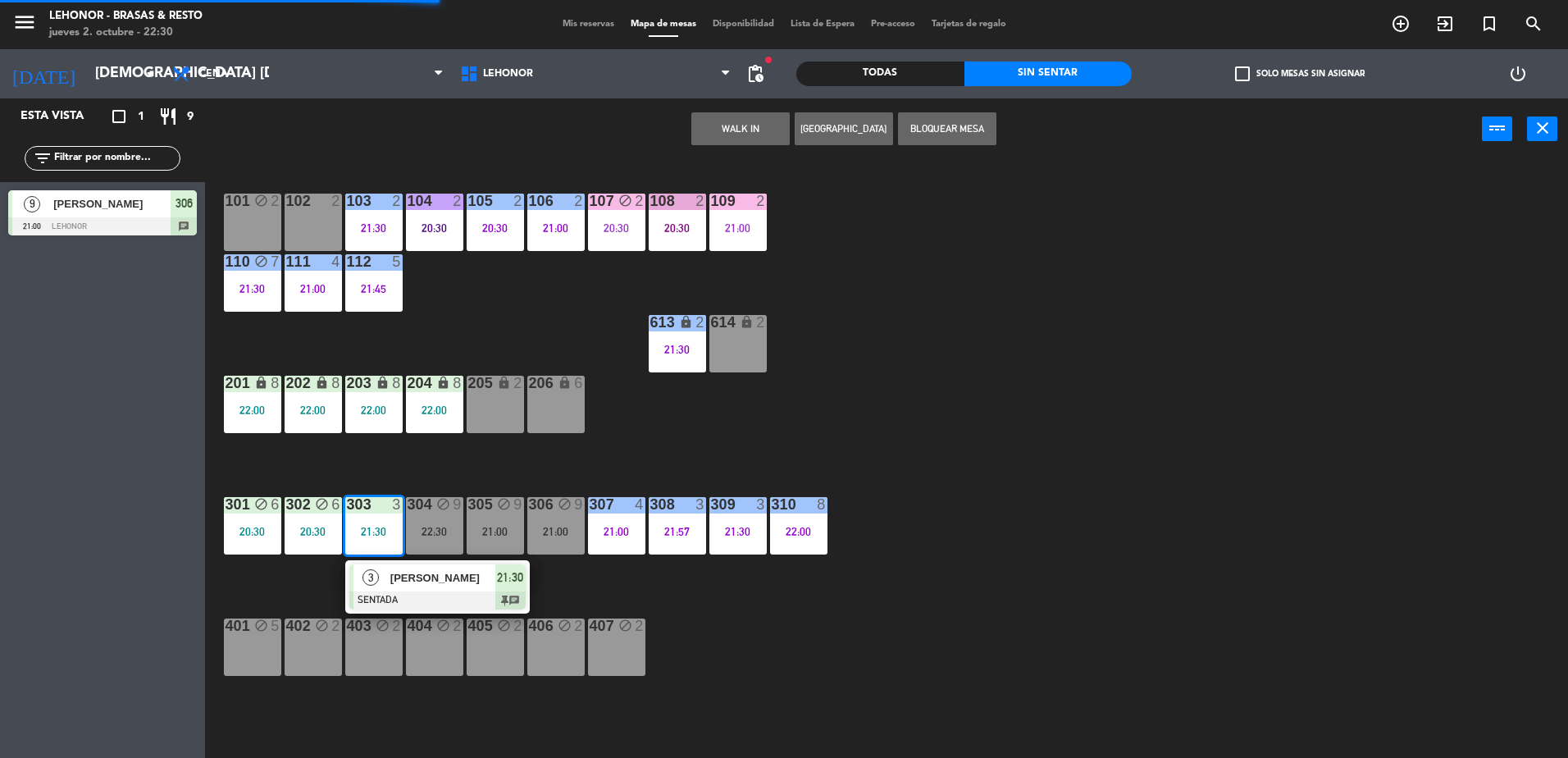
click at [380, 576] on div "3" at bounding box center [371, 578] width 36 height 27
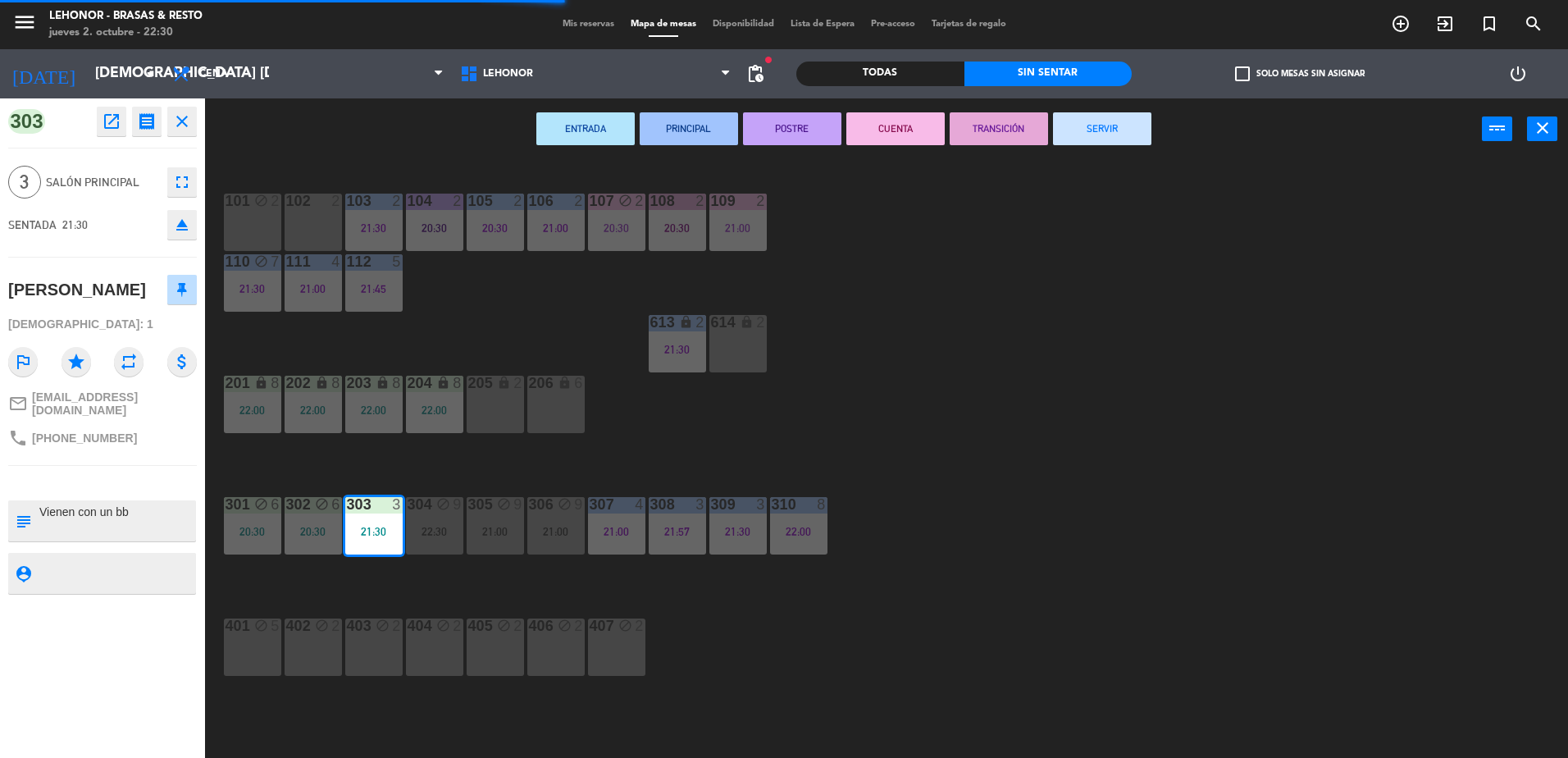
click at [691, 128] on button "PRINCIPAL" at bounding box center [689, 129] width 98 height 33
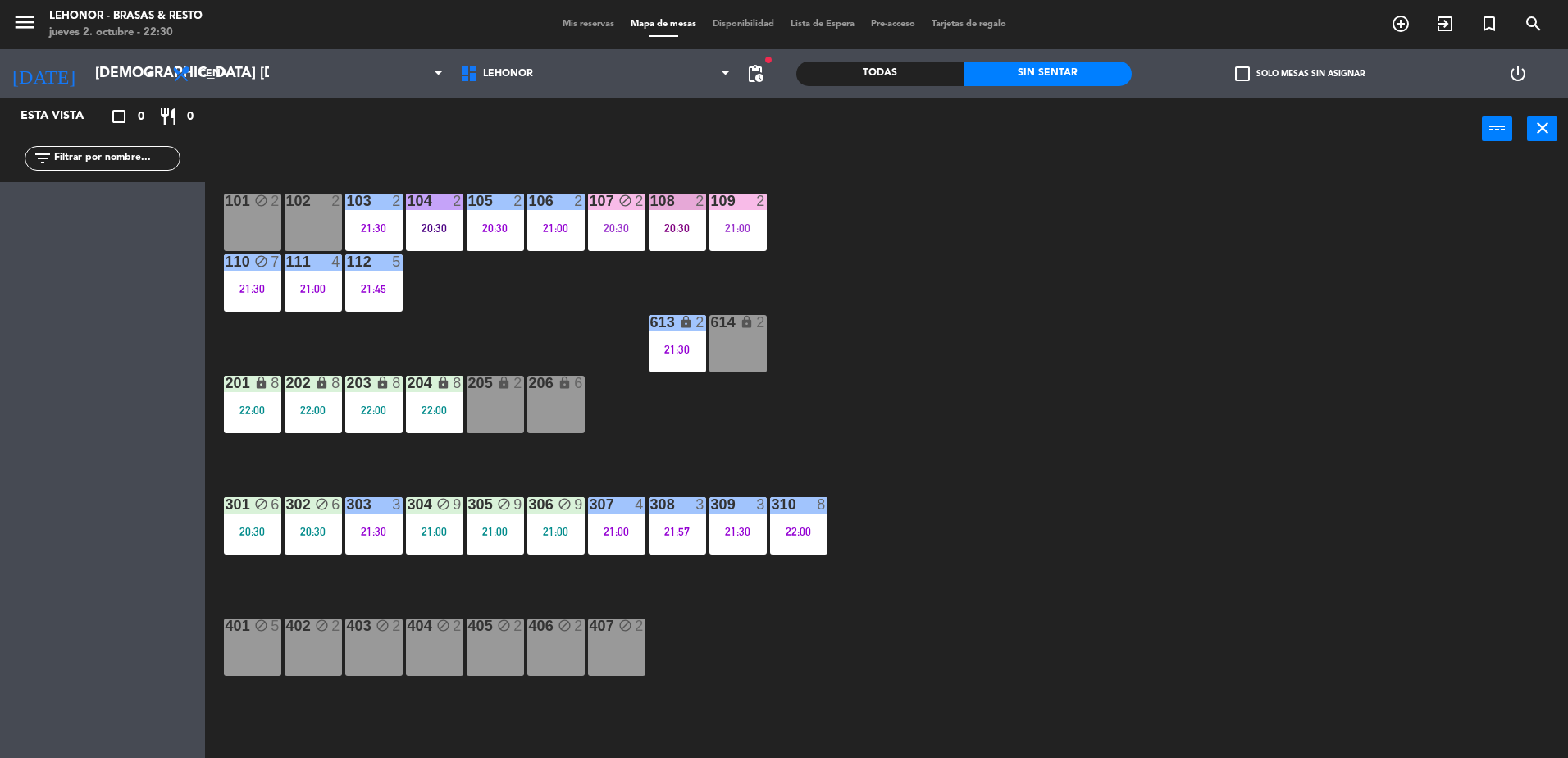
click at [326, 532] on div "20:30" at bounding box center [312, 532] width 57 height 12
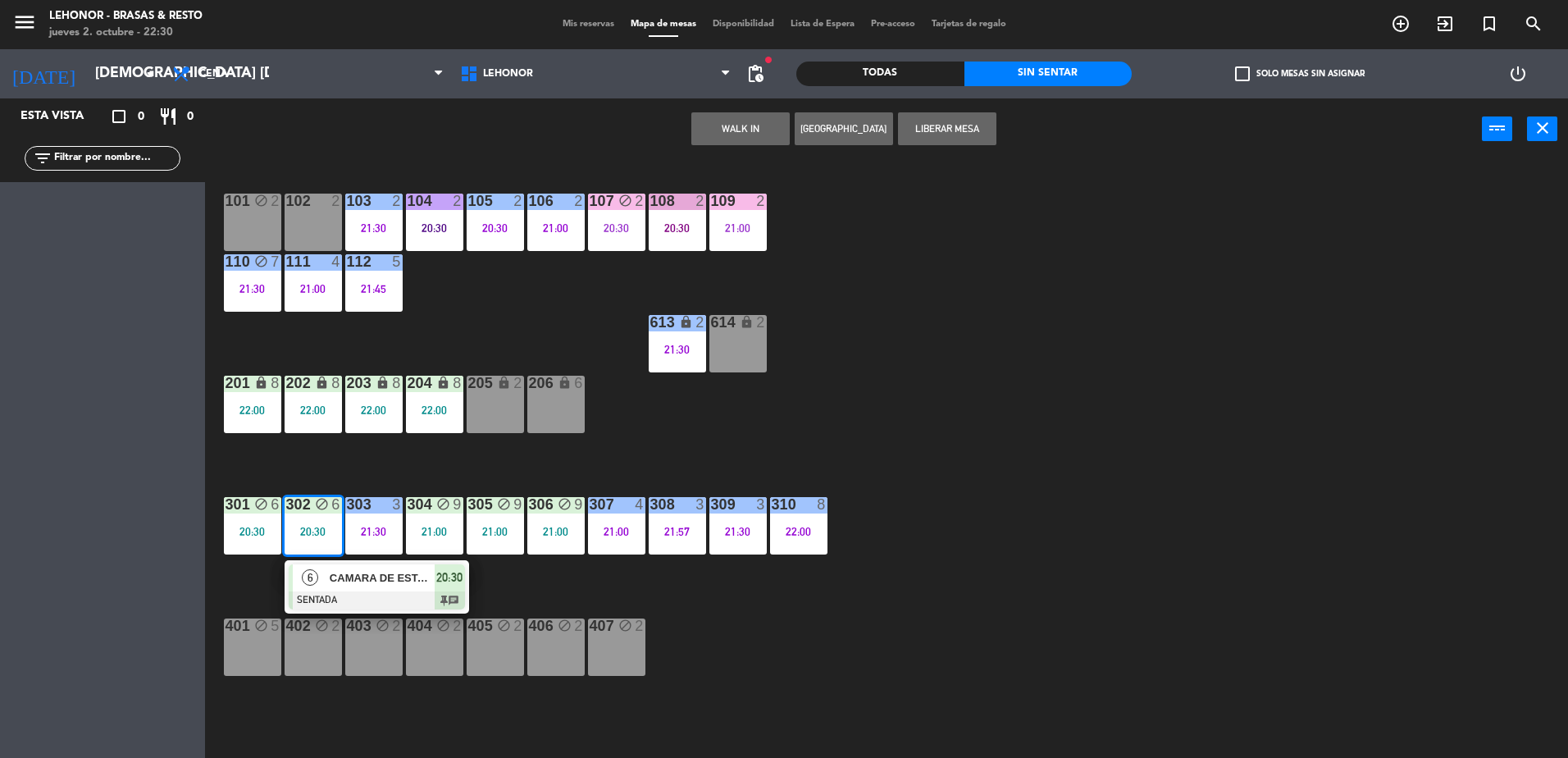
click at [343, 584] on div "6 CAMARA DE ESTACIONAMIENTO SENTADA 20:30 chat" at bounding box center [376, 587] width 209 height 53
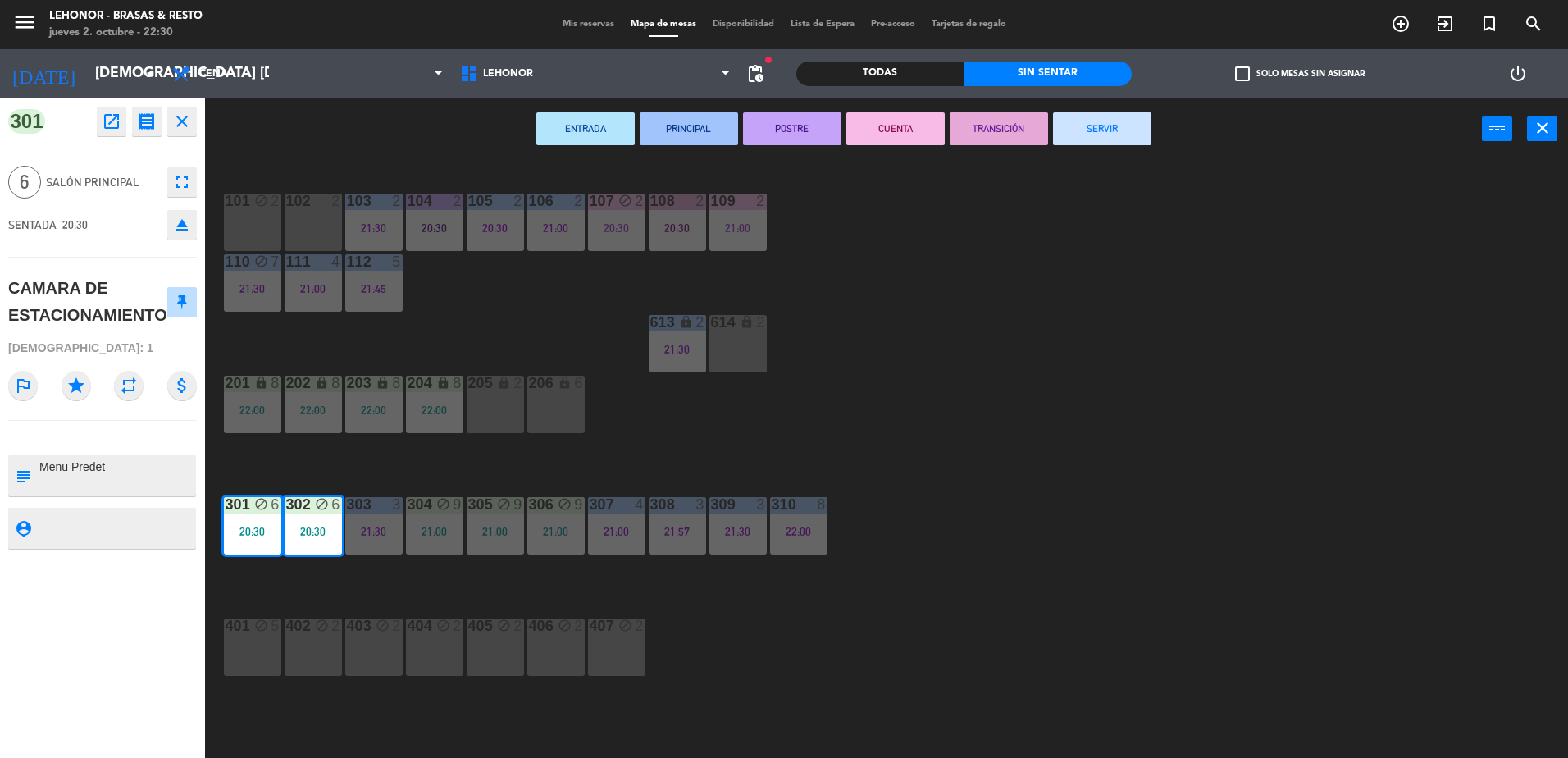
click at [705, 136] on button "PRINCIPAL" at bounding box center [689, 129] width 98 height 33
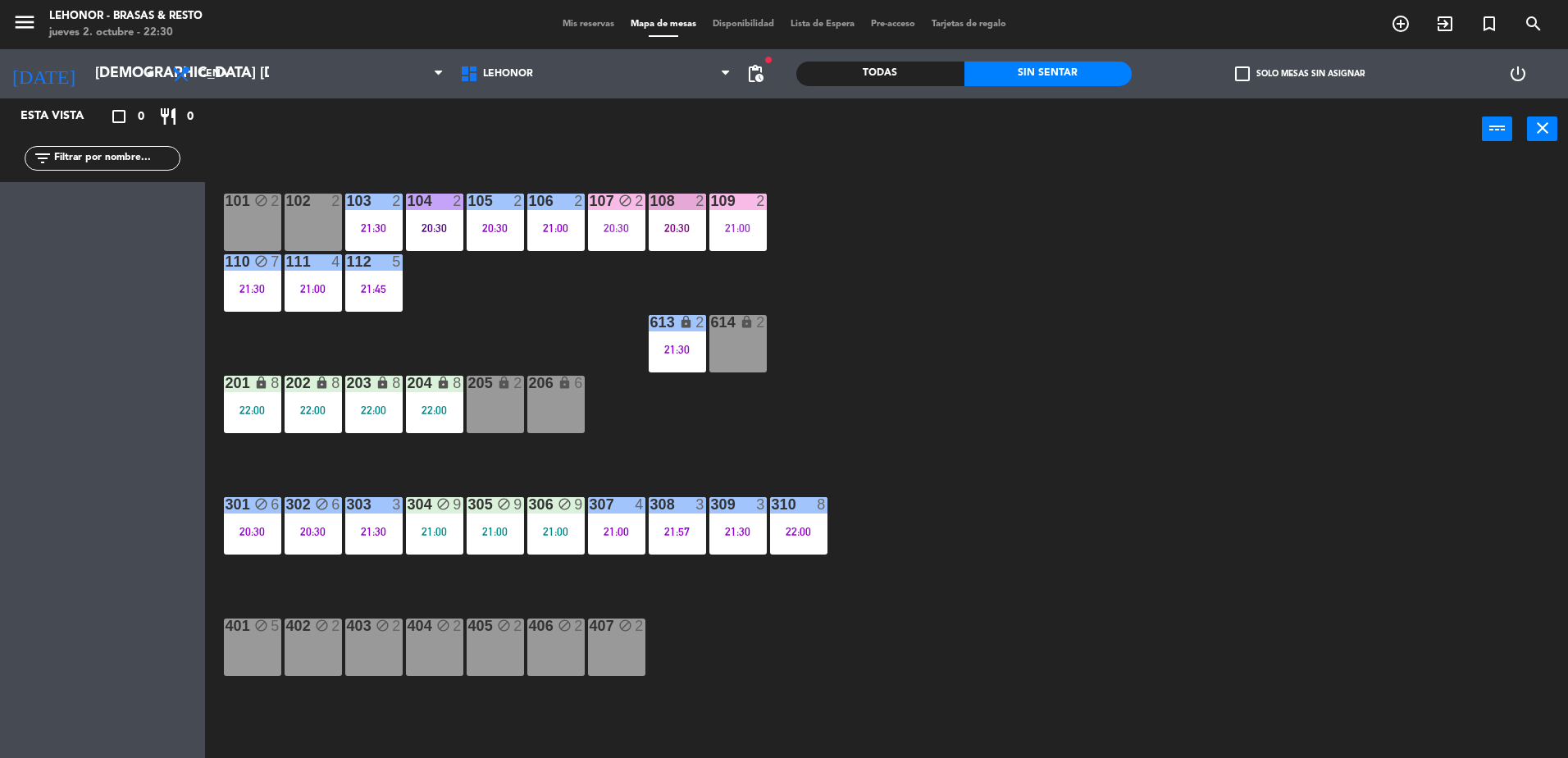
click at [514, 572] on div "101 block 2 102 2 103 2 21:30 104 2 20:30 105 2 20:30 106 2 21:00 107 block 2 2…" at bounding box center [894, 462] width 1347 height 598
click at [537, 532] on div "21:00" at bounding box center [555, 532] width 57 height 12
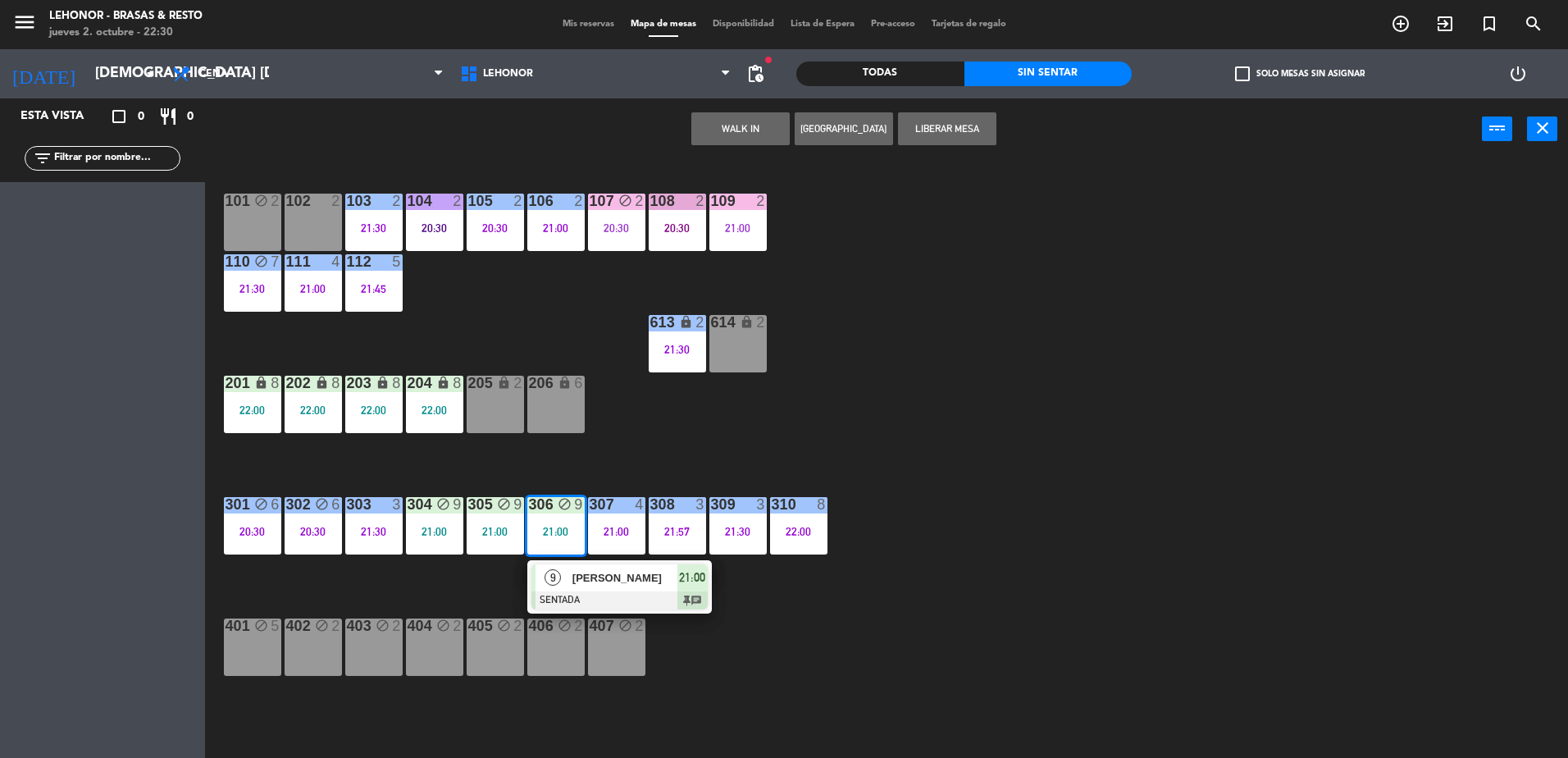
click at [548, 579] on span "9" at bounding box center [553, 578] width 17 height 17
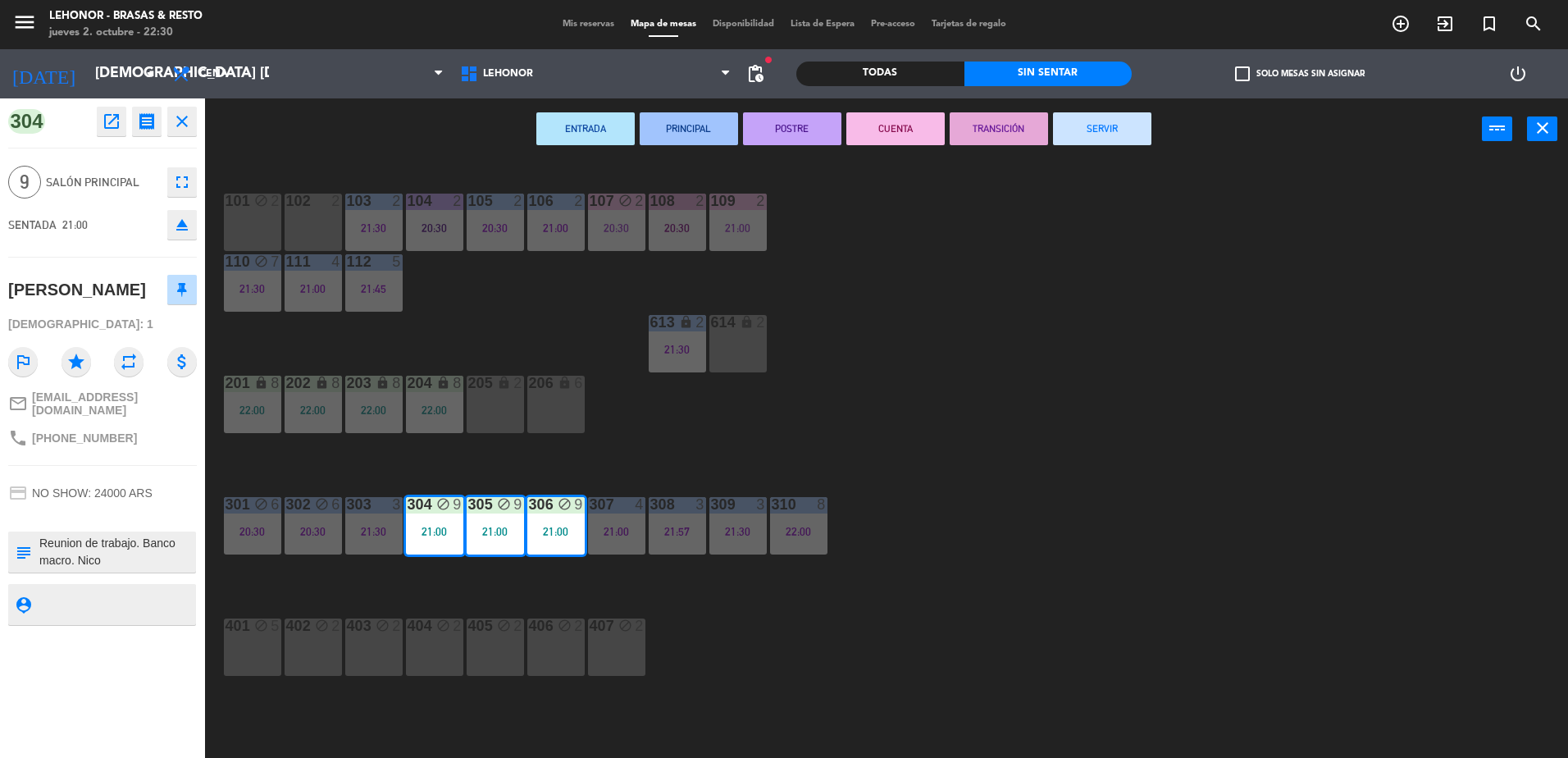
click at [710, 137] on button "PRINCIPAL" at bounding box center [689, 129] width 98 height 33
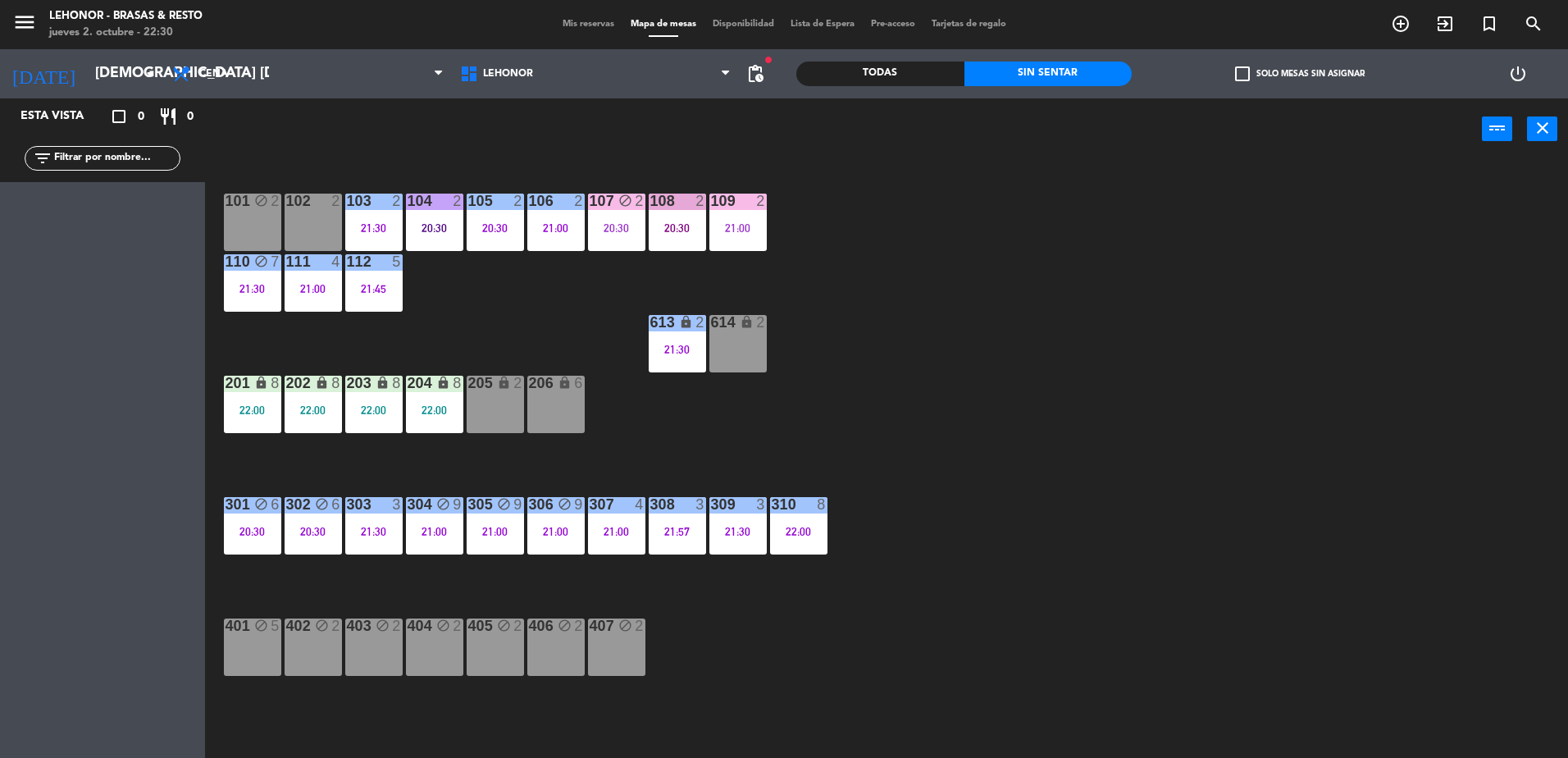
click at [933, 447] on div "101 block 2 102 2 103 2 21:30 104 2 20:30 105 2 20:30 106 2 21:00 107 block 2 2…" at bounding box center [894, 462] width 1347 height 598
click at [449, 416] on div "204 lock 8 22:00" at bounding box center [434, 403] width 57 height 57
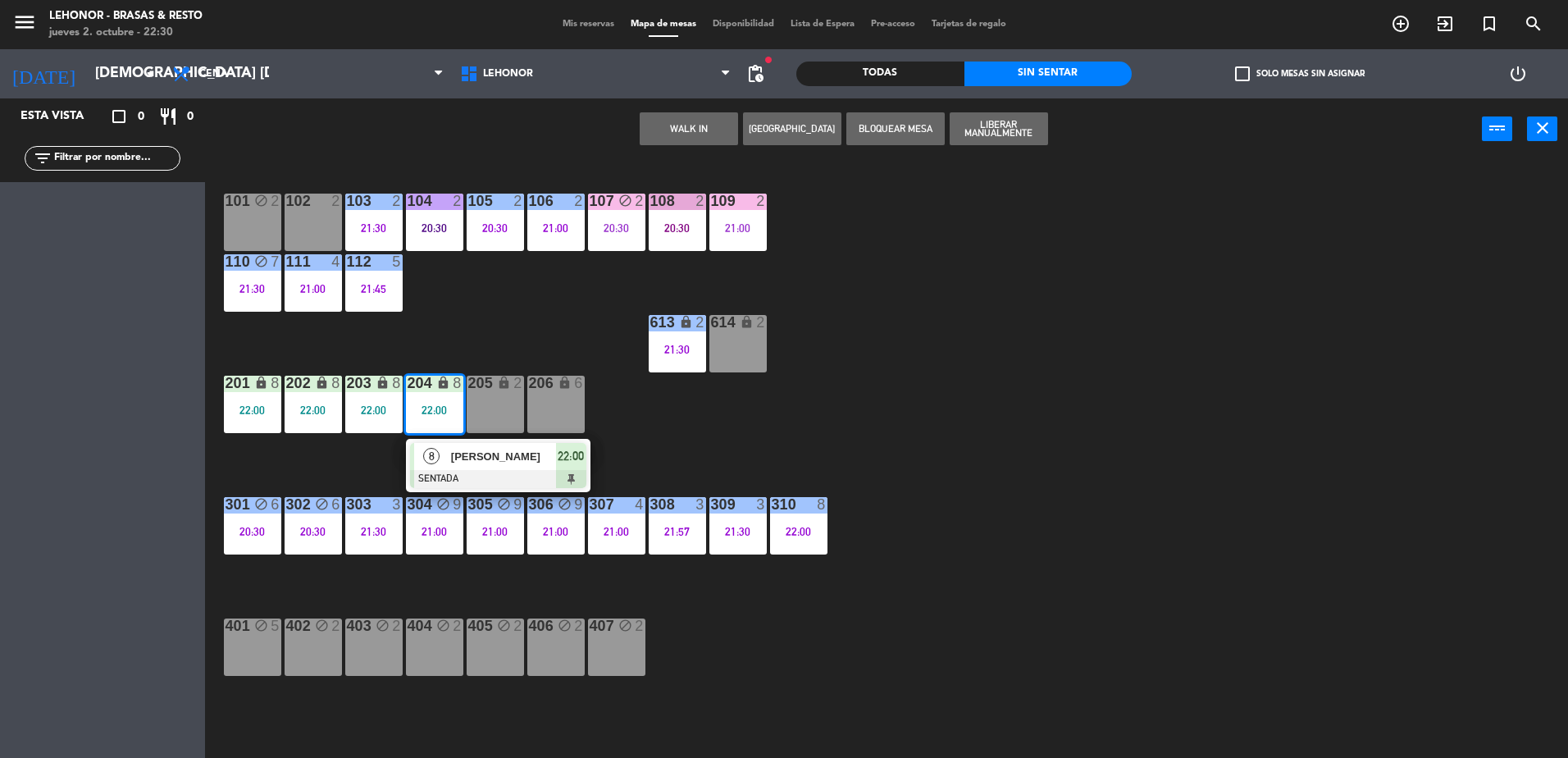
click at [463, 453] on span "[PERSON_NAME]" at bounding box center [503, 456] width 105 height 17
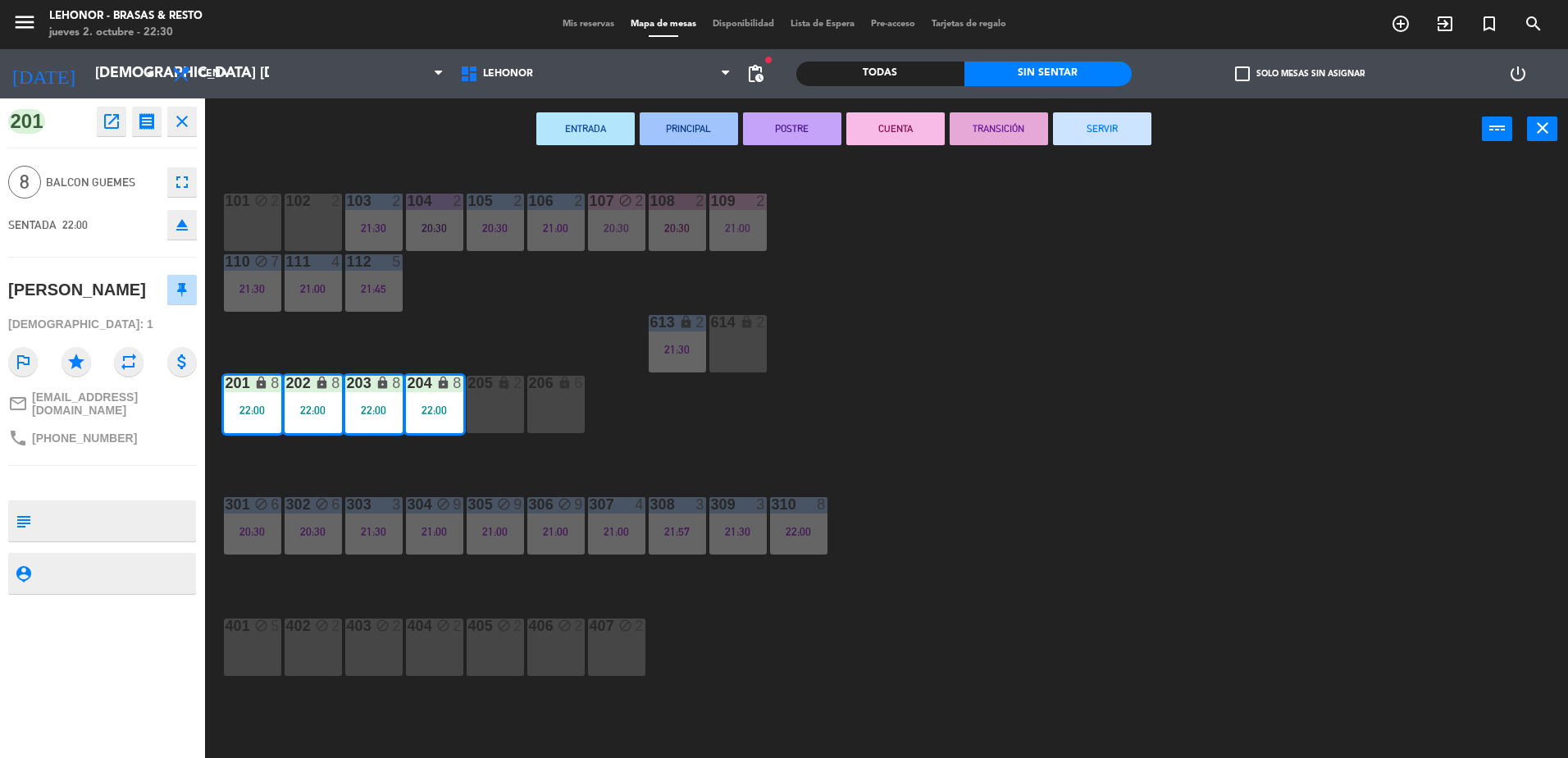
click at [708, 135] on button "PRINCIPAL" at bounding box center [689, 129] width 98 height 33
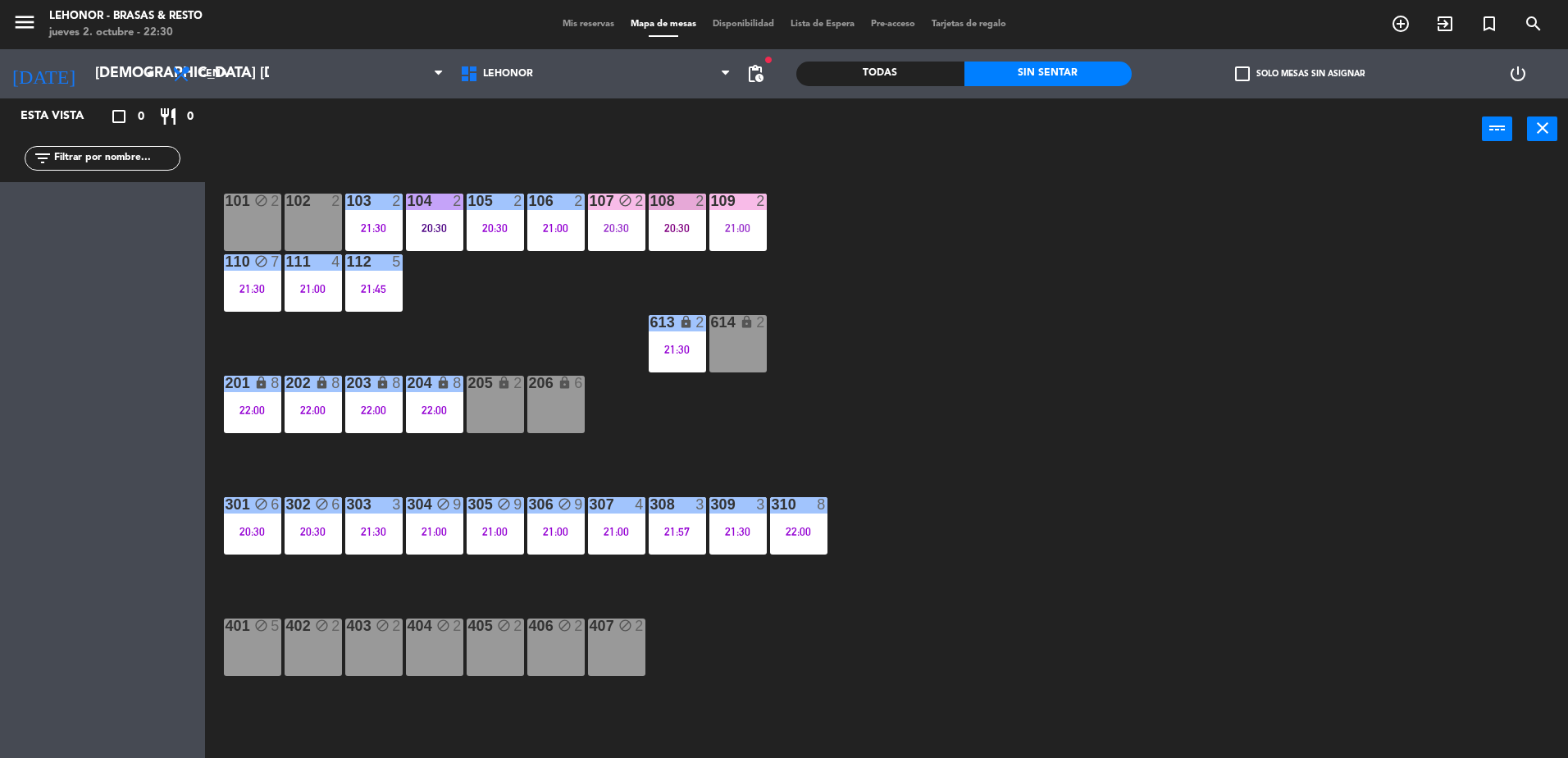
click at [1111, 487] on div "101 block 2 102 2 103 2 21:30 104 2 20:30 105 2 20:30 106 2 21:00 107 block 2 2…" at bounding box center [894, 462] width 1347 height 598
click at [749, 182] on div "101 block 2 102 2 103 2 21:30 104 2 20:30 105 2 20:30 106 2 21:00 107 block 2 2…" at bounding box center [894, 462] width 1347 height 598
click at [747, 213] on div "109 2 21:00" at bounding box center [737, 222] width 57 height 57
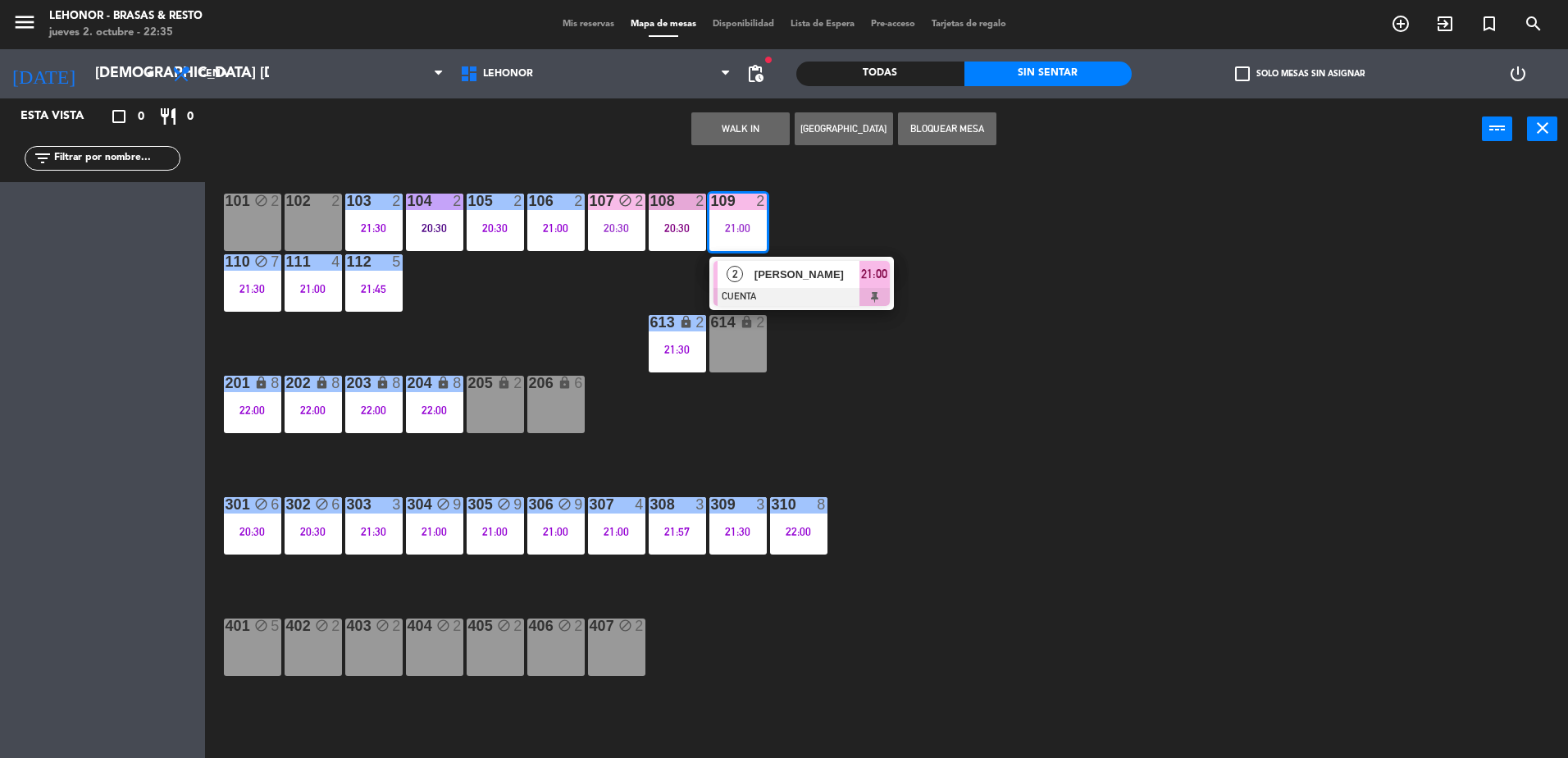
click at [765, 273] on span "[PERSON_NAME]" at bounding box center [807, 274] width 105 height 17
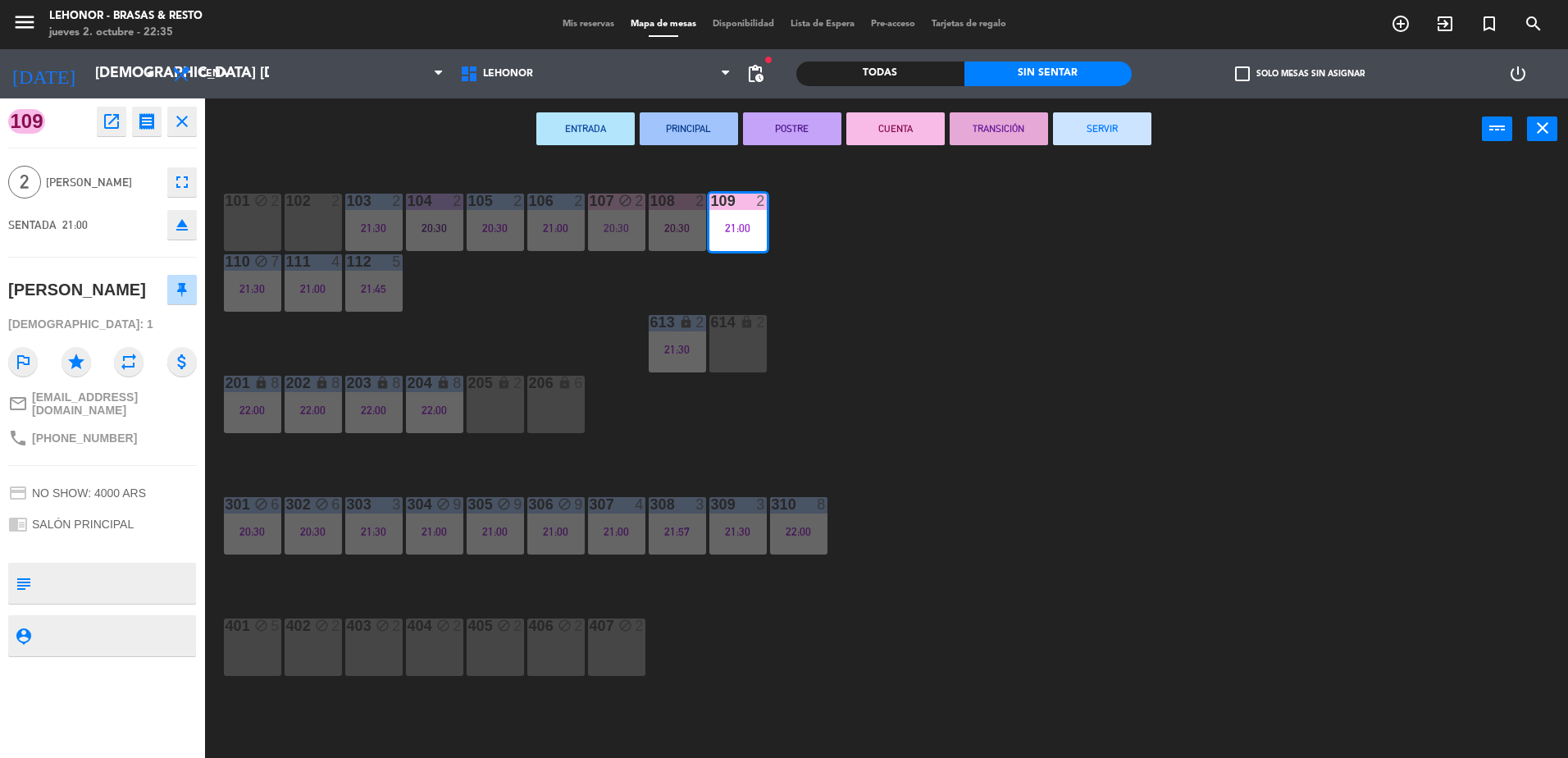
click at [975, 129] on button "TRANSICIÓN" at bounding box center [998, 129] width 98 height 33
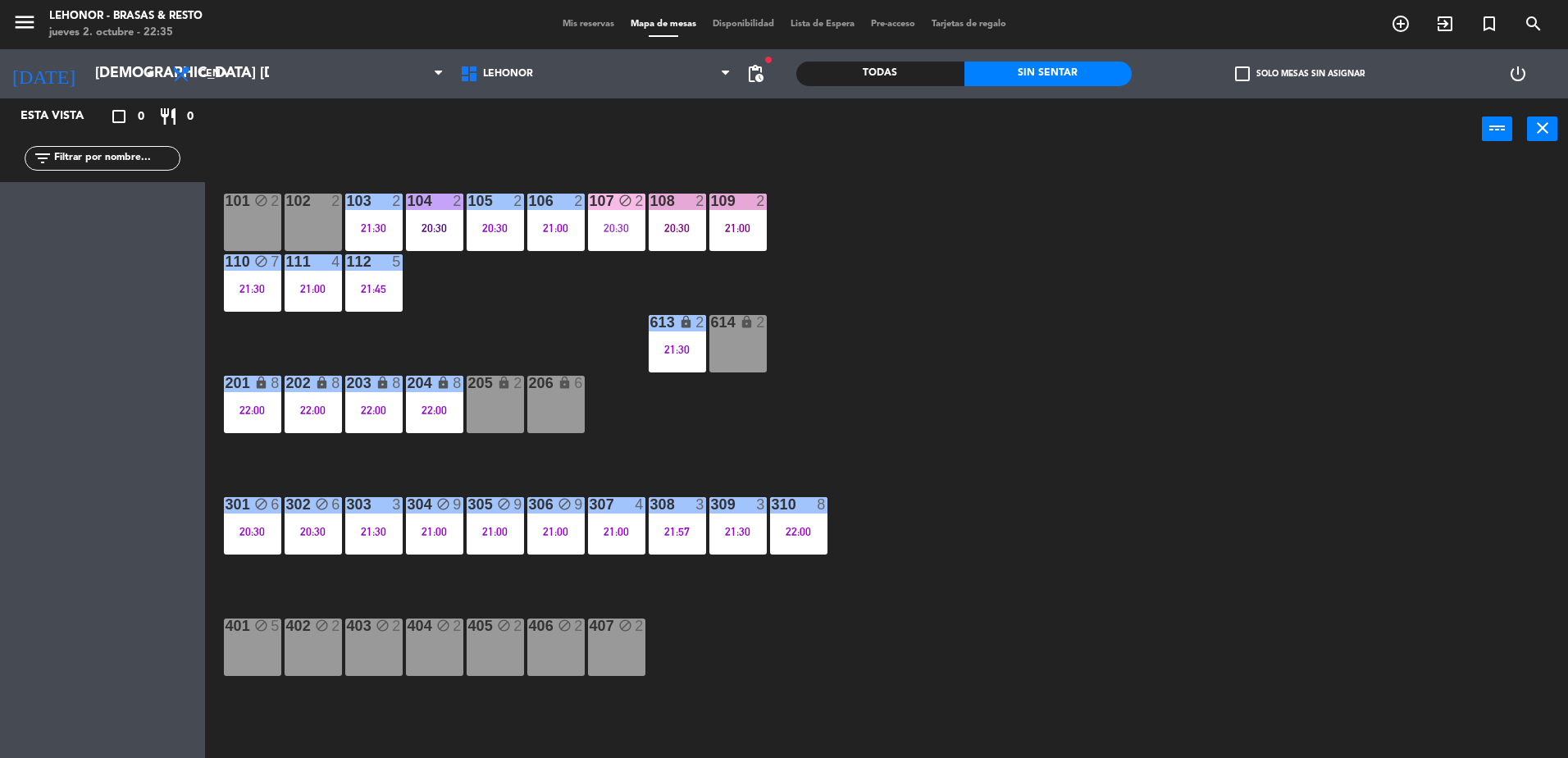
drag, startPoint x: 990, startPoint y: 296, endPoint x: 982, endPoint y: 292, distance: 8.9
click at [989, 295] on div "101 block 2 102 2 103 2 21:30 104 2 20:30 105 2 20:30 106 2 21:00 107 block 2 2…" at bounding box center [894, 462] width 1347 height 598
click at [630, 529] on div "21:00" at bounding box center [616, 532] width 57 height 12
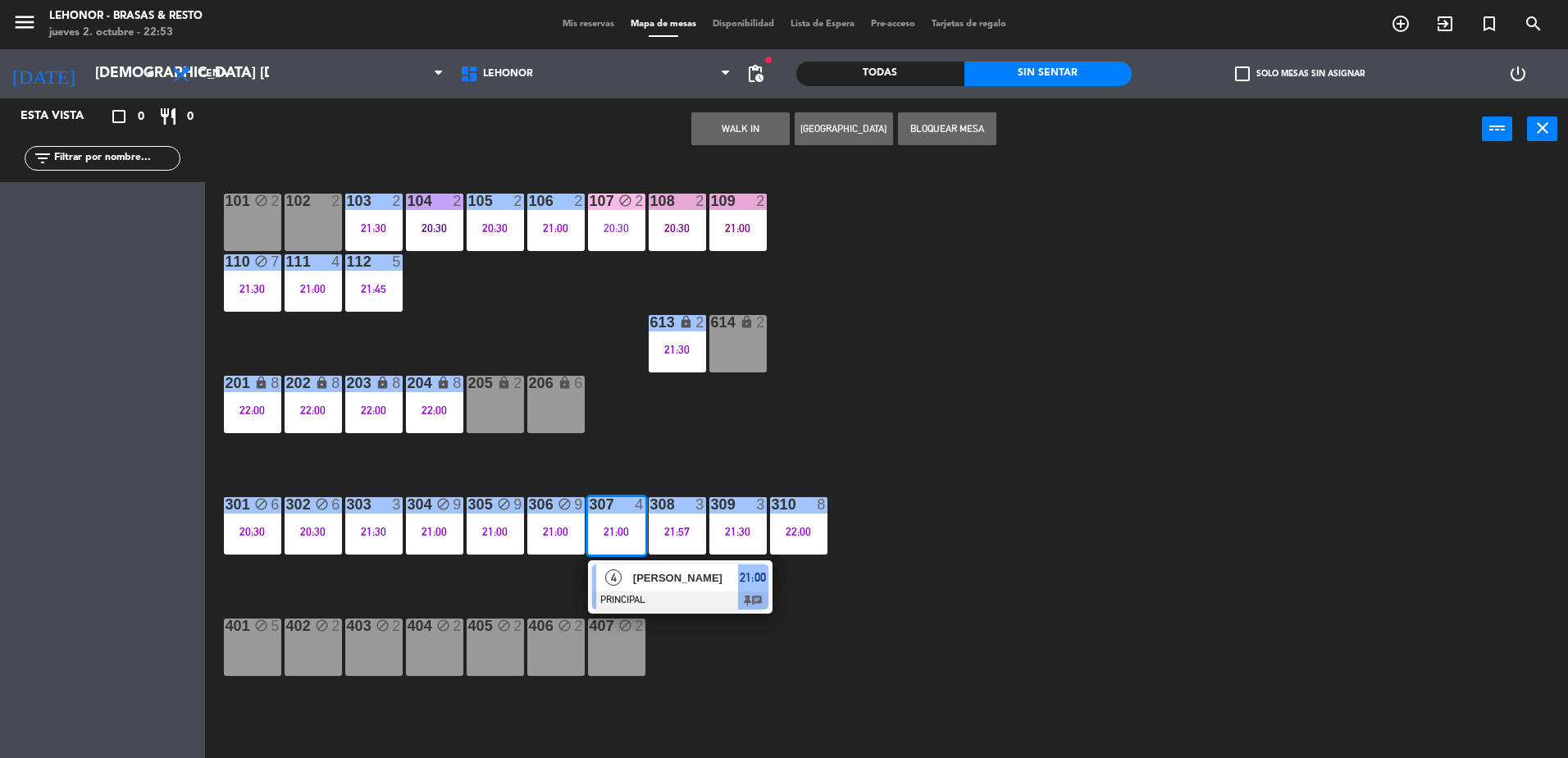
click at [621, 584] on div "4" at bounding box center [613, 578] width 36 height 27
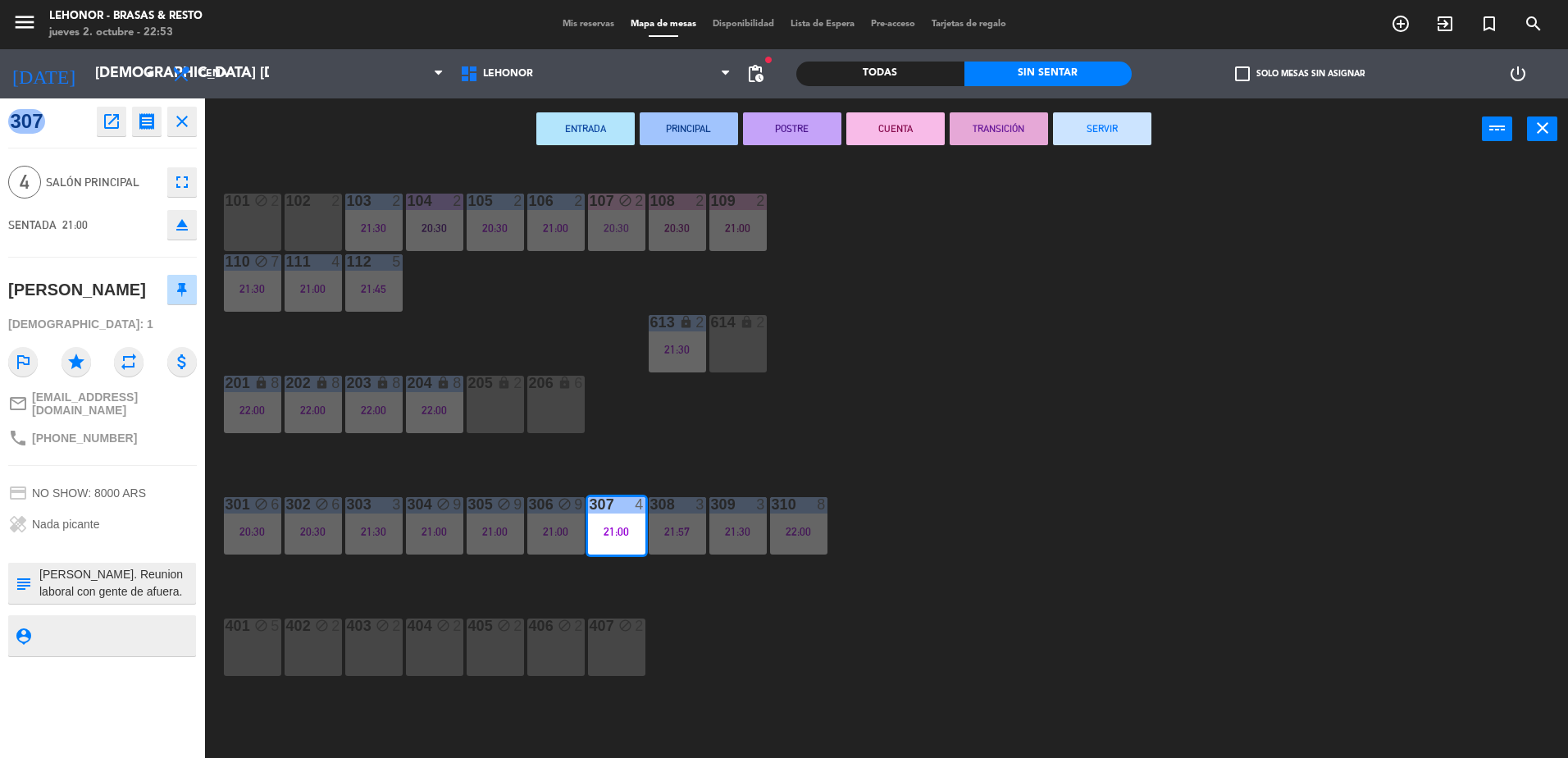
click at [963, 134] on button "TRANSICIÓN" at bounding box center [998, 129] width 98 height 33
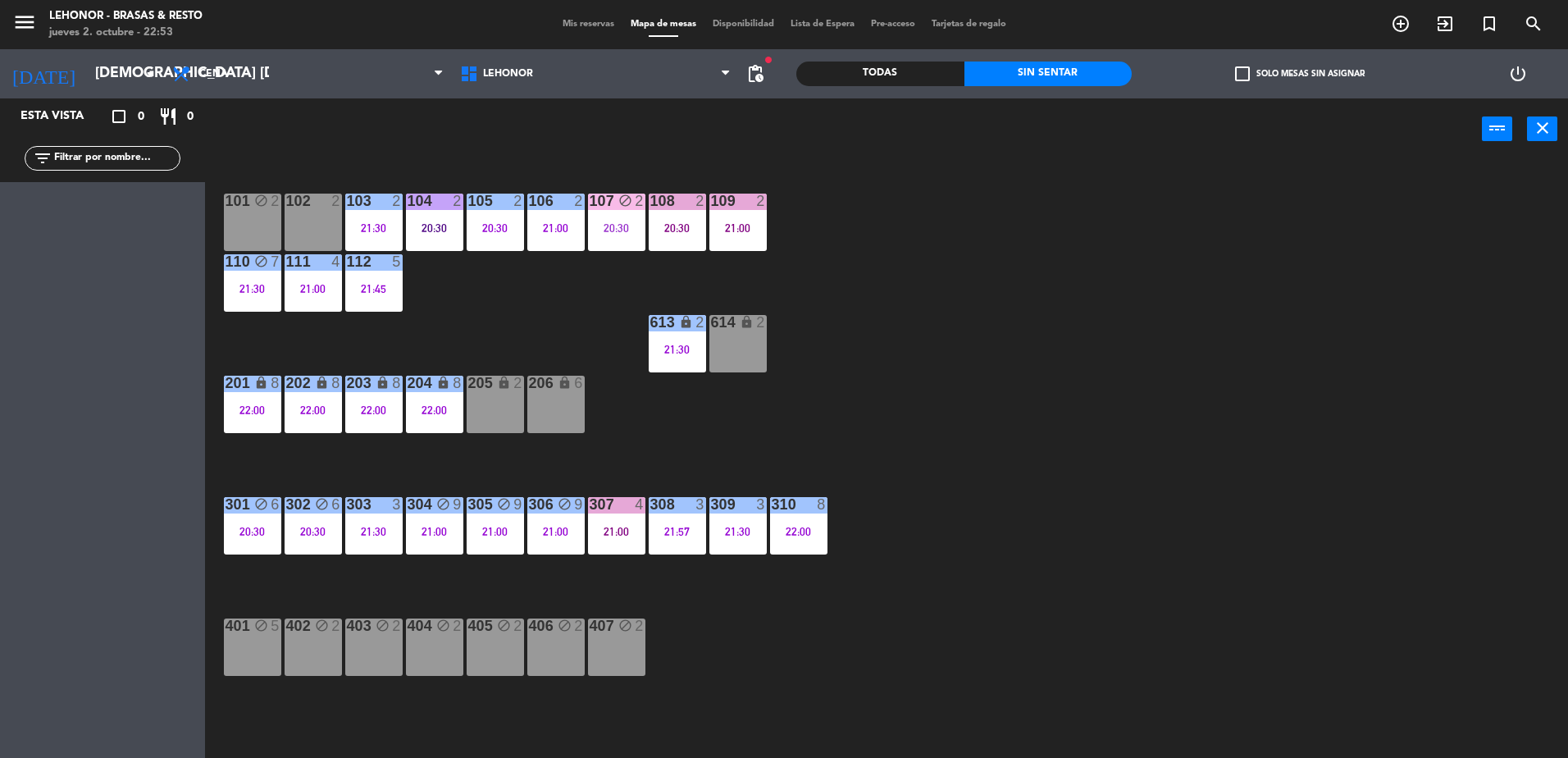
click at [450, 240] on div "104 2 20:30" at bounding box center [434, 222] width 57 height 57
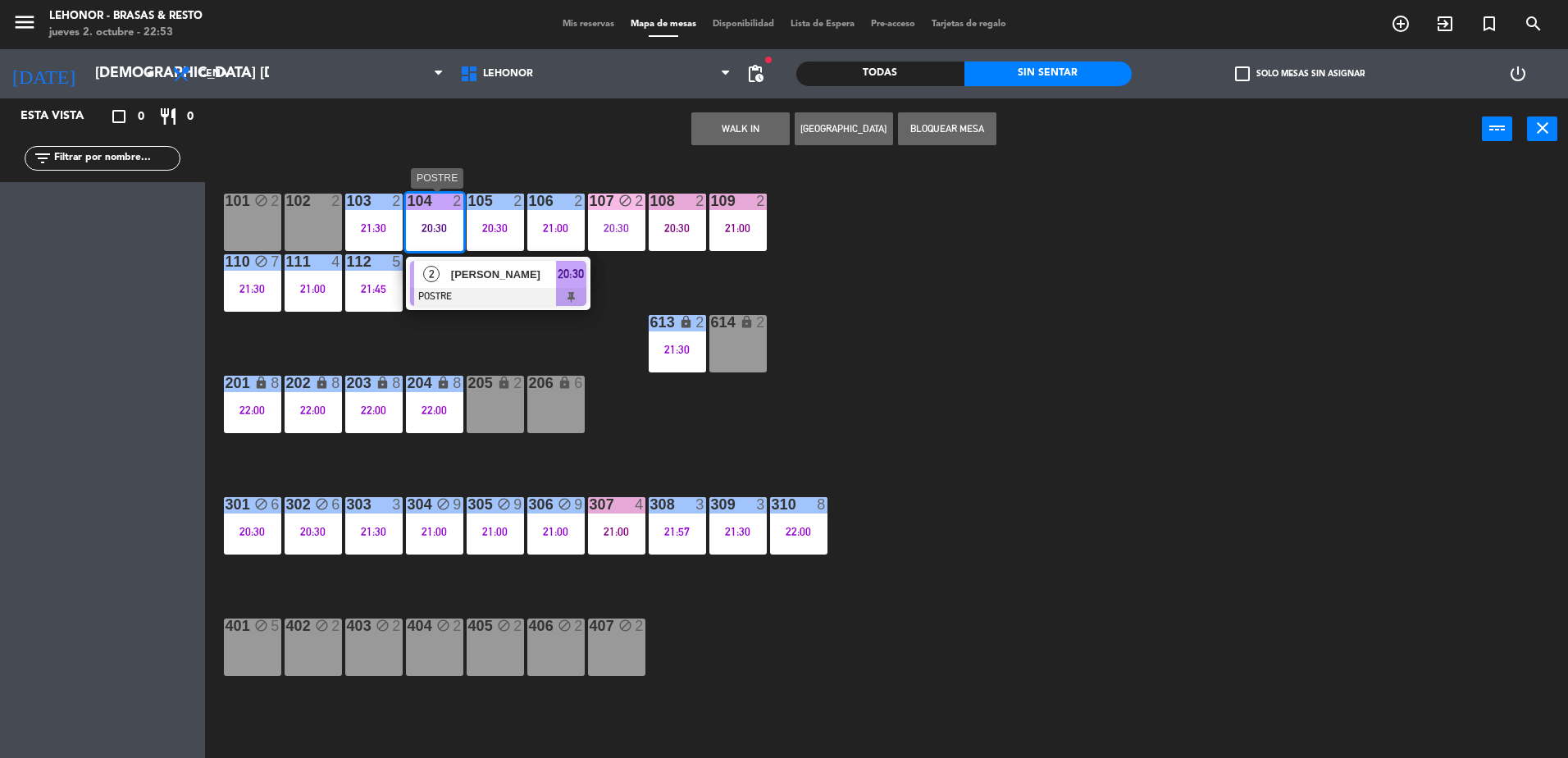
click at [471, 286] on div "[PERSON_NAME]" at bounding box center [503, 274] width 107 height 27
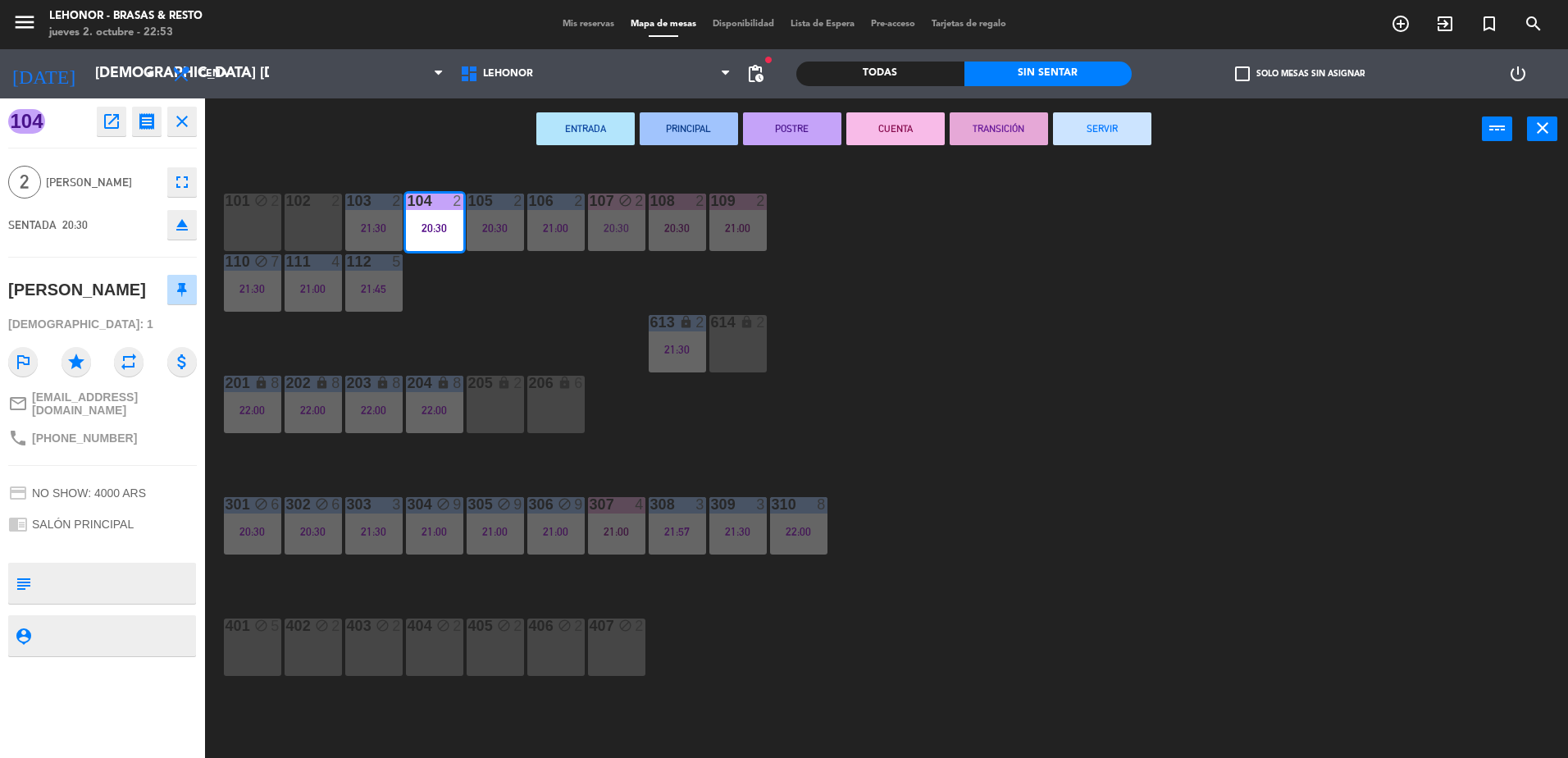
click at [1020, 131] on button "TRANSICIÓN" at bounding box center [998, 129] width 98 height 33
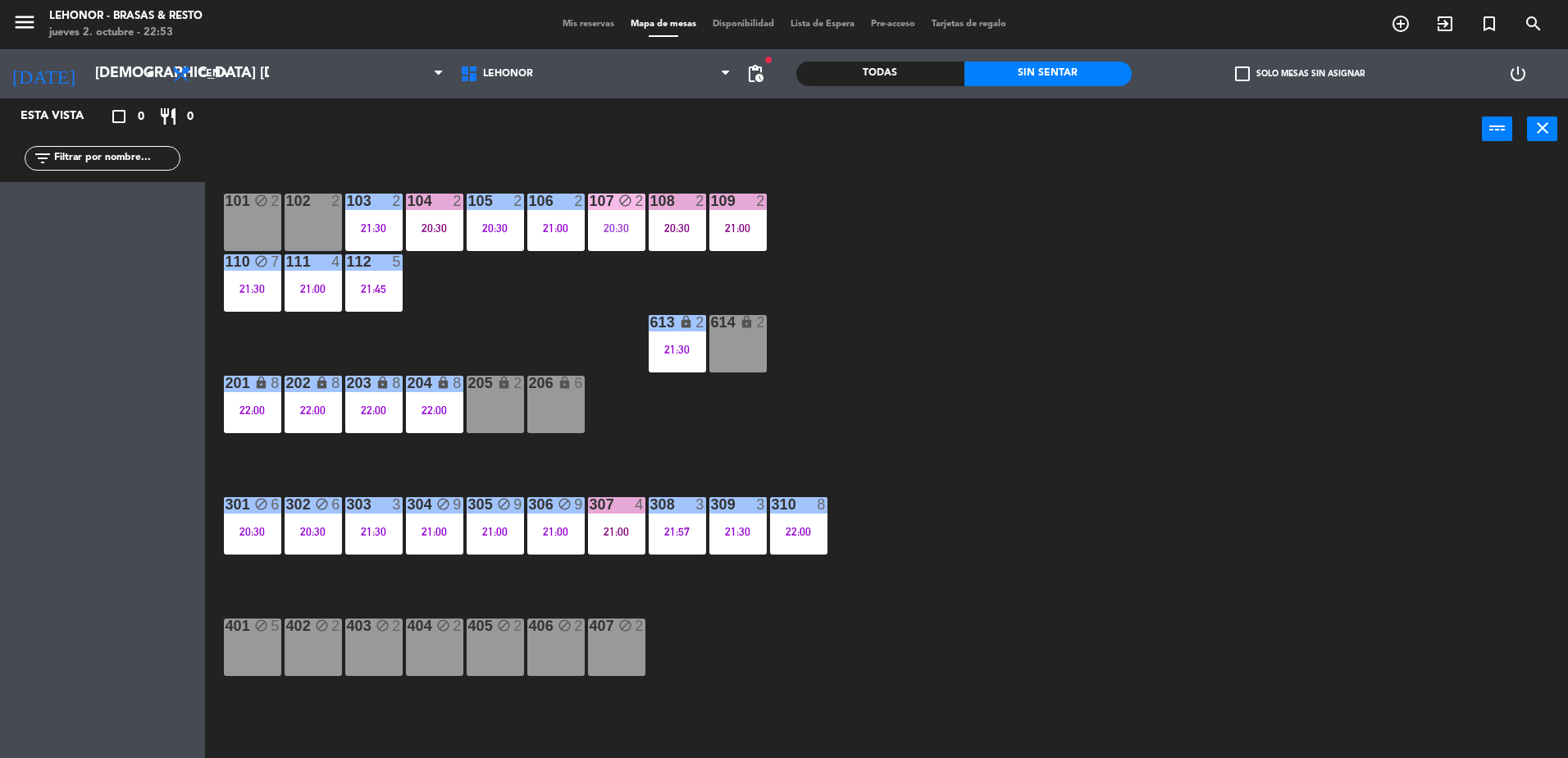
click at [1073, 403] on div "101 block 2 102 2 103 2 21:30 104 2 20:30 105 2 20:30 106 2 21:00 107 block 2 2…" at bounding box center [894, 462] width 1347 height 598
click at [627, 212] on div "107 block 2 20:30" at bounding box center [616, 222] width 57 height 57
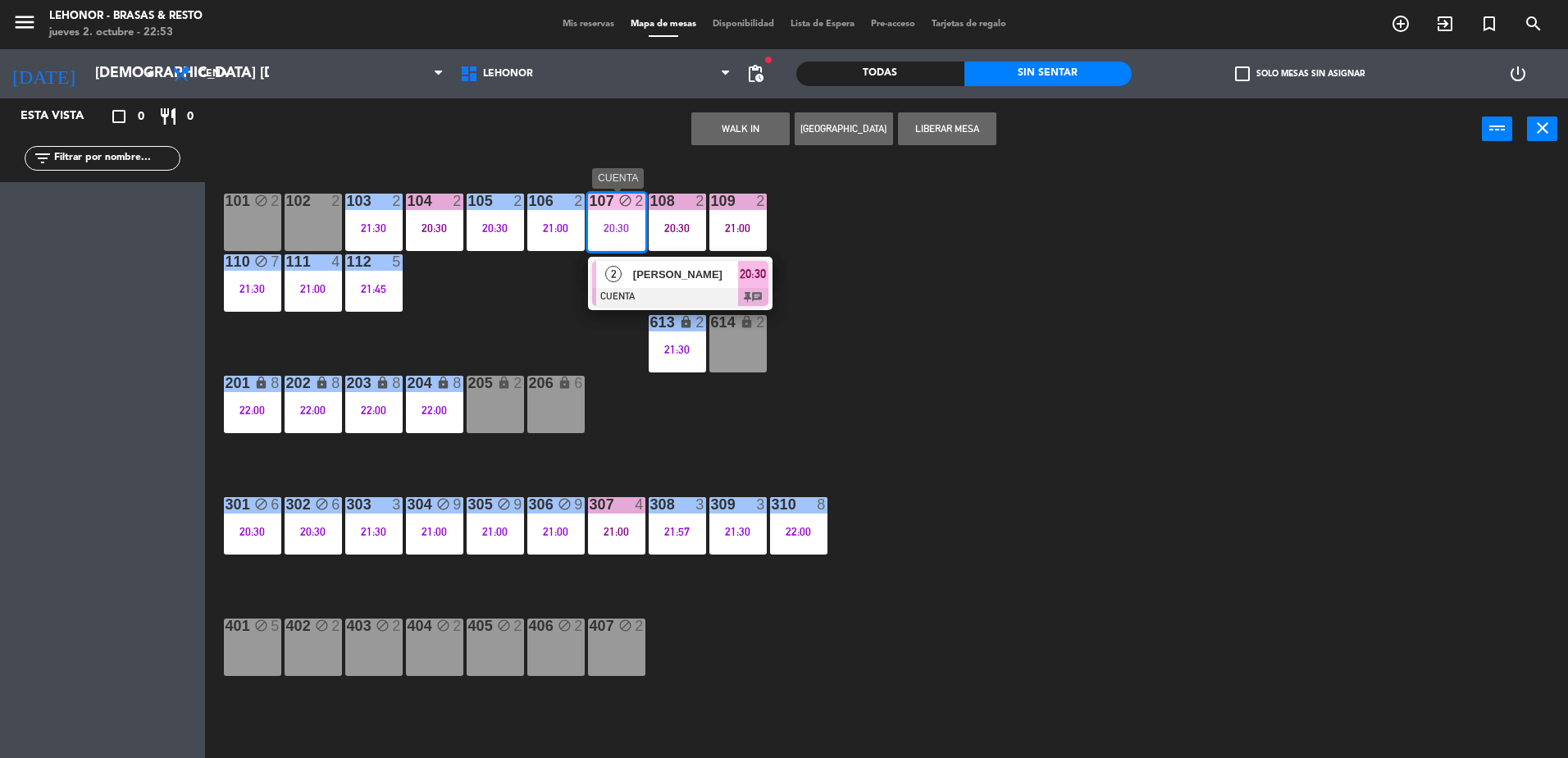
click at [654, 295] on div at bounding box center [679, 297] width 176 height 18
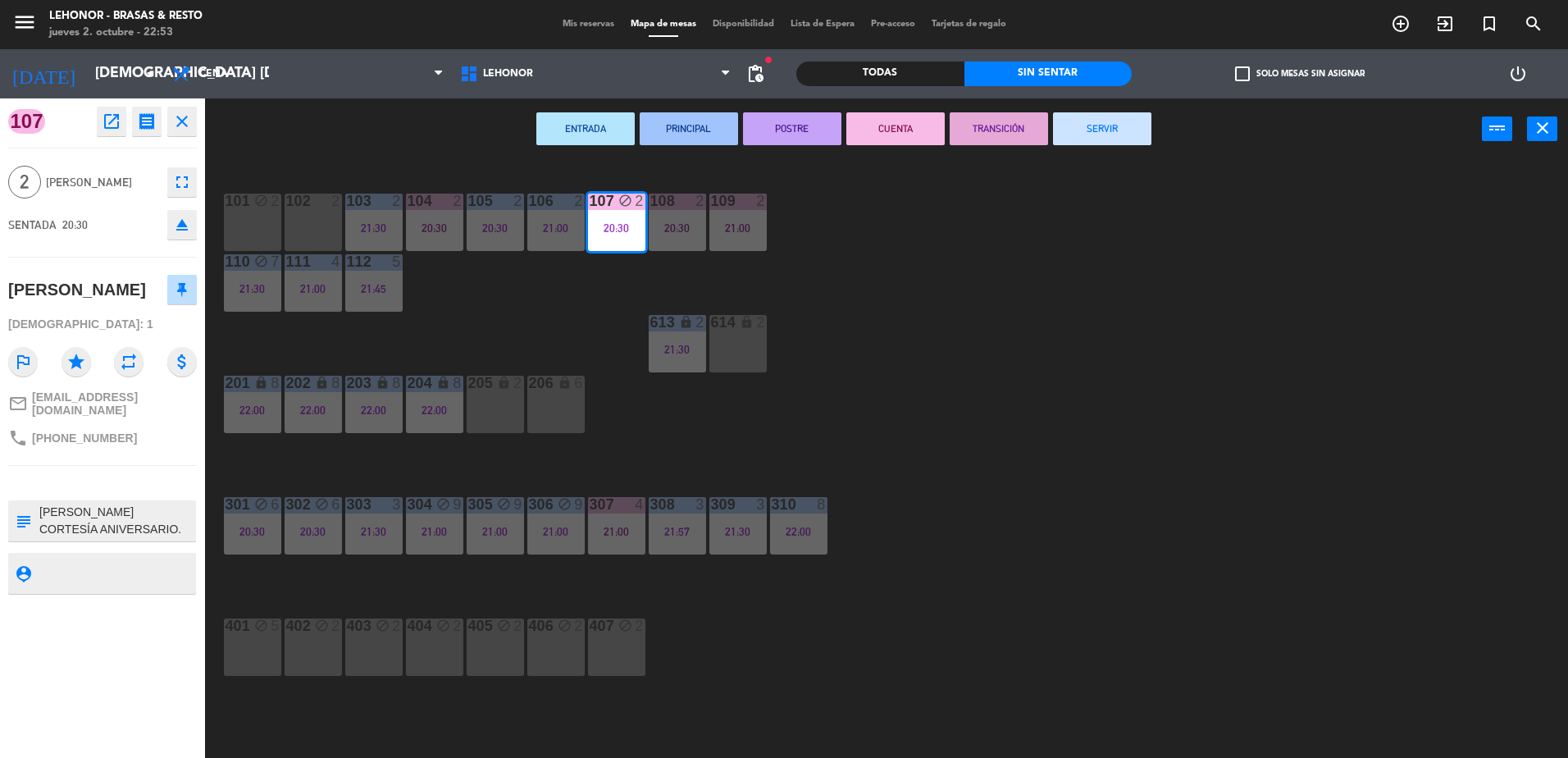
click at [1022, 124] on button "TRANSICIÓN" at bounding box center [998, 129] width 98 height 33
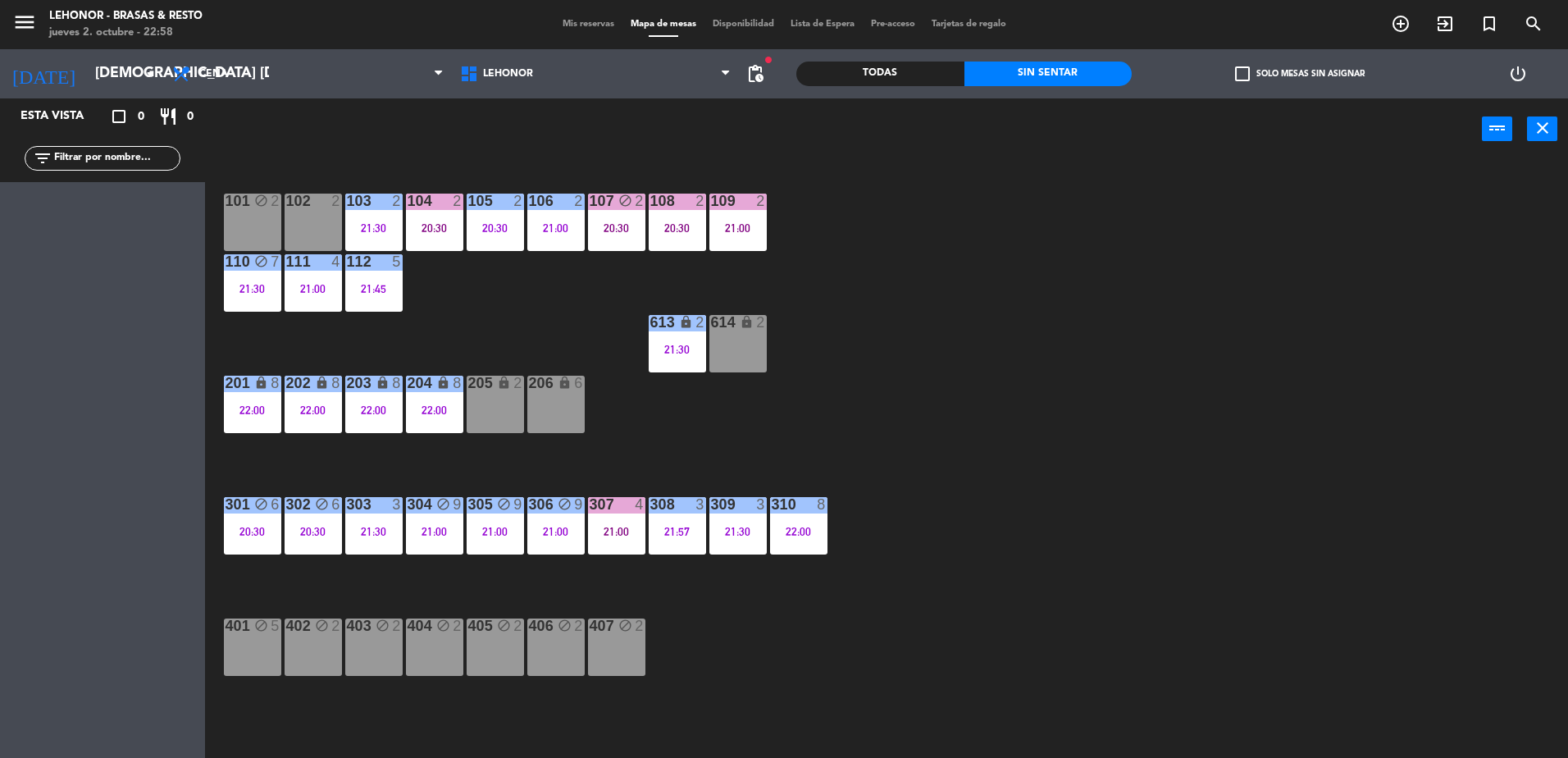
click at [688, 381] on div "101 block 2 102 2 103 2 21:30 104 2 20:30 105 2 20:30 106 2 21:00 107 block 2 2…" at bounding box center [894, 462] width 1347 height 598
click at [693, 349] on div "21:30" at bounding box center [677, 350] width 57 height 12
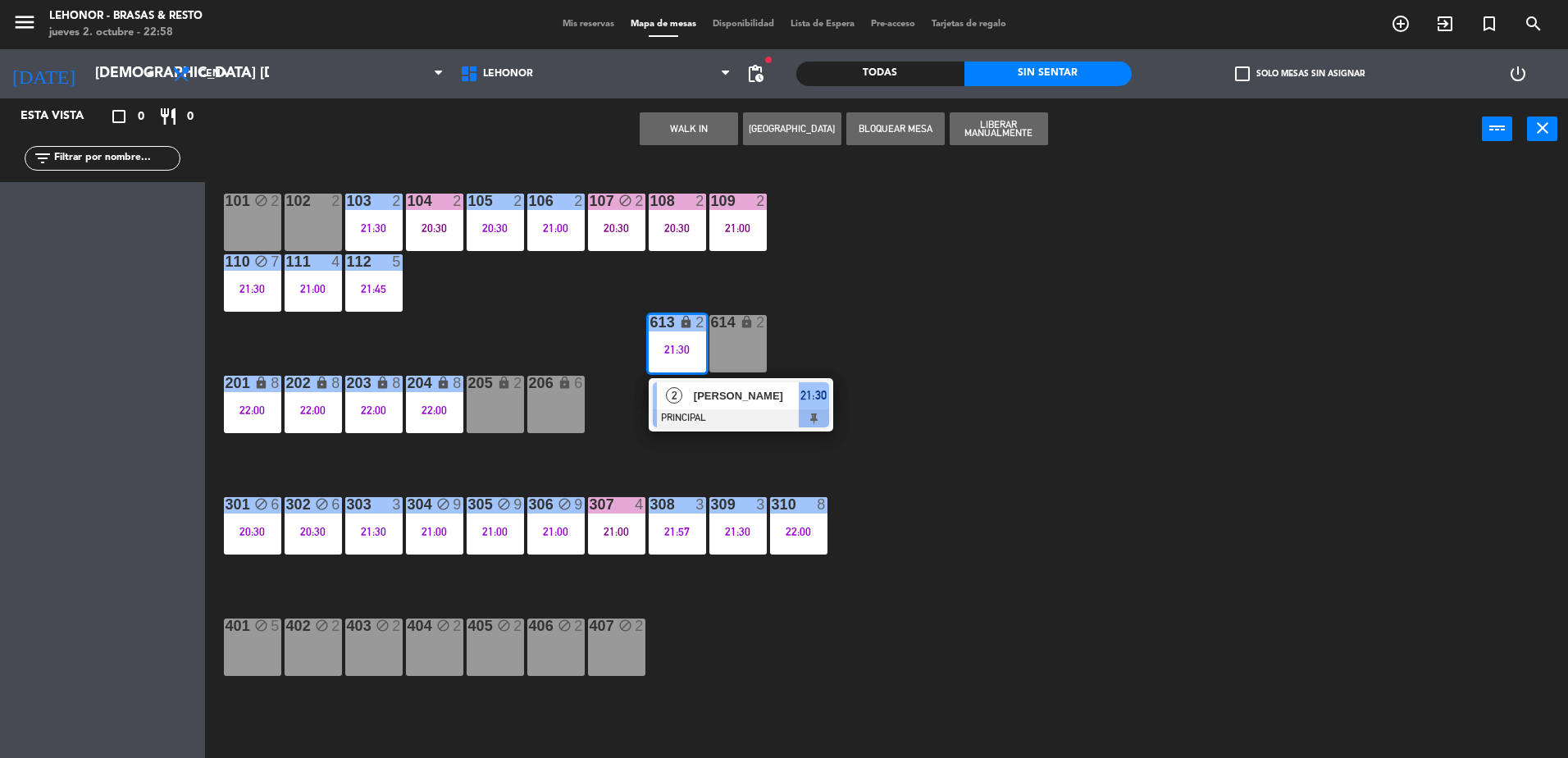
click at [676, 461] on div "101 block 2 102 2 103 2 21:30 104 2 20:30 105 2 20:30 106 2 21:00 107 block 2 2…" at bounding box center [894, 462] width 1347 height 598
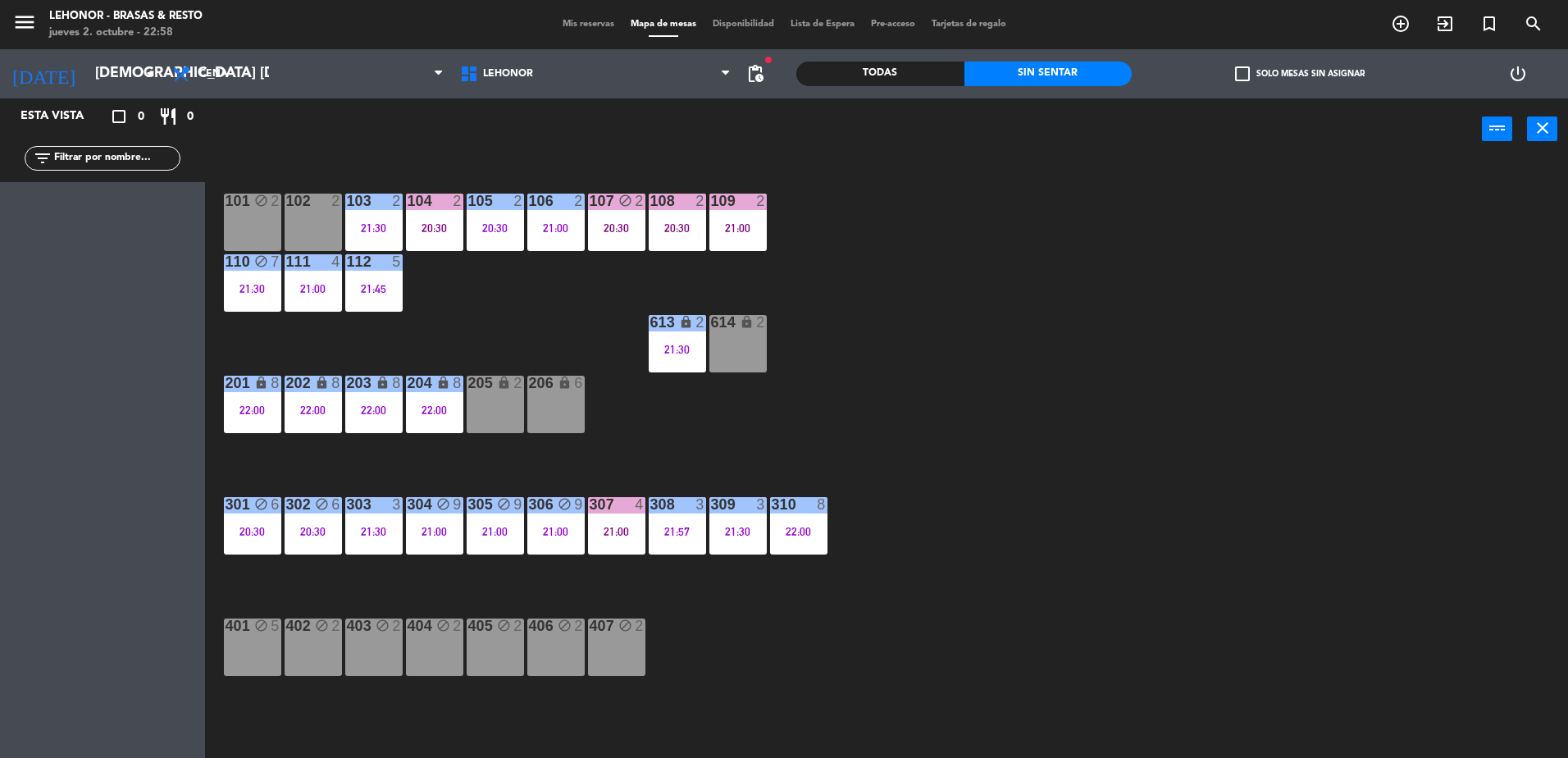
click at [369, 295] on div "112 5 21:45" at bounding box center [374, 283] width 57 height 57
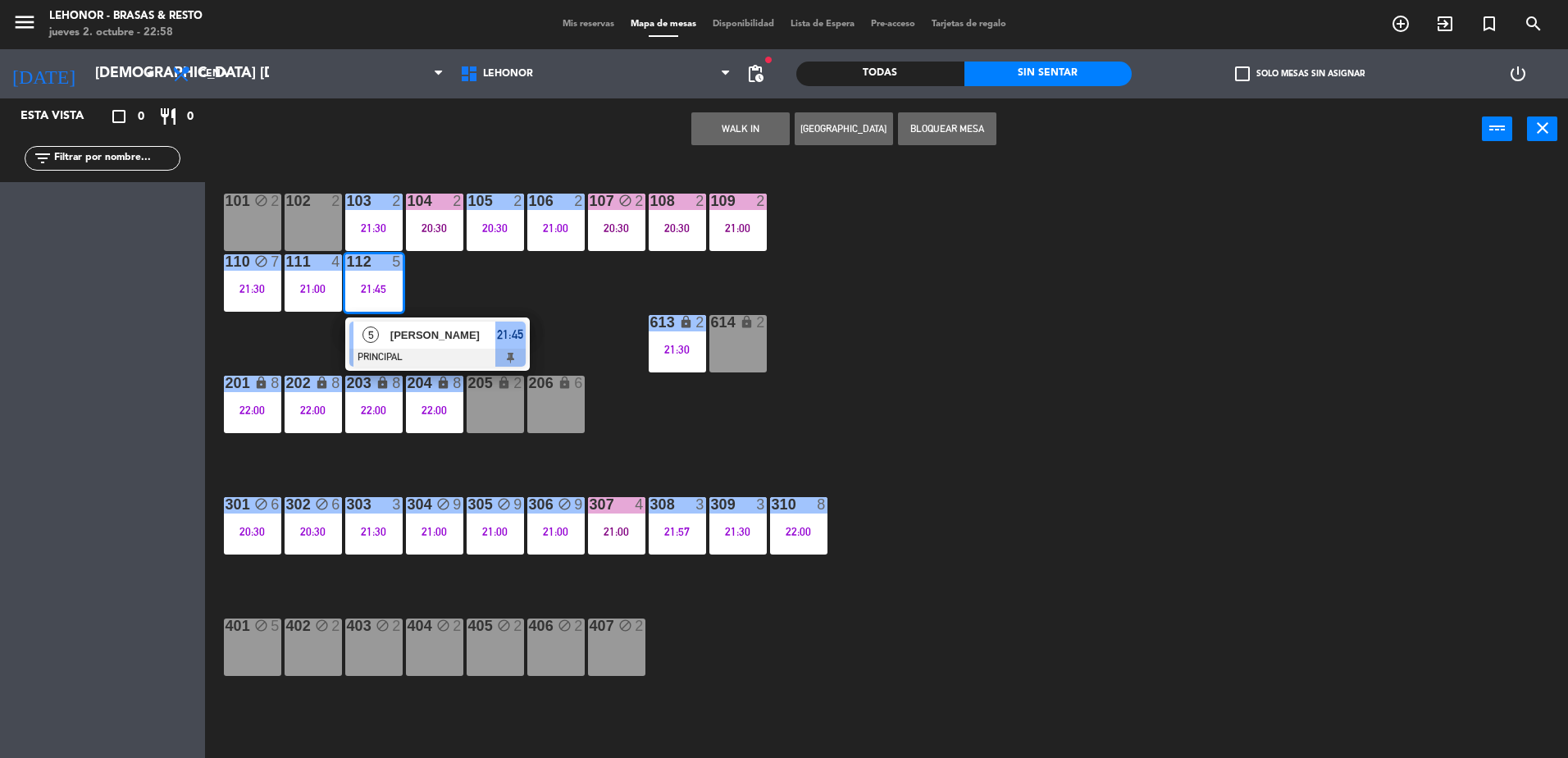
click at [379, 351] on div at bounding box center [437, 358] width 176 height 18
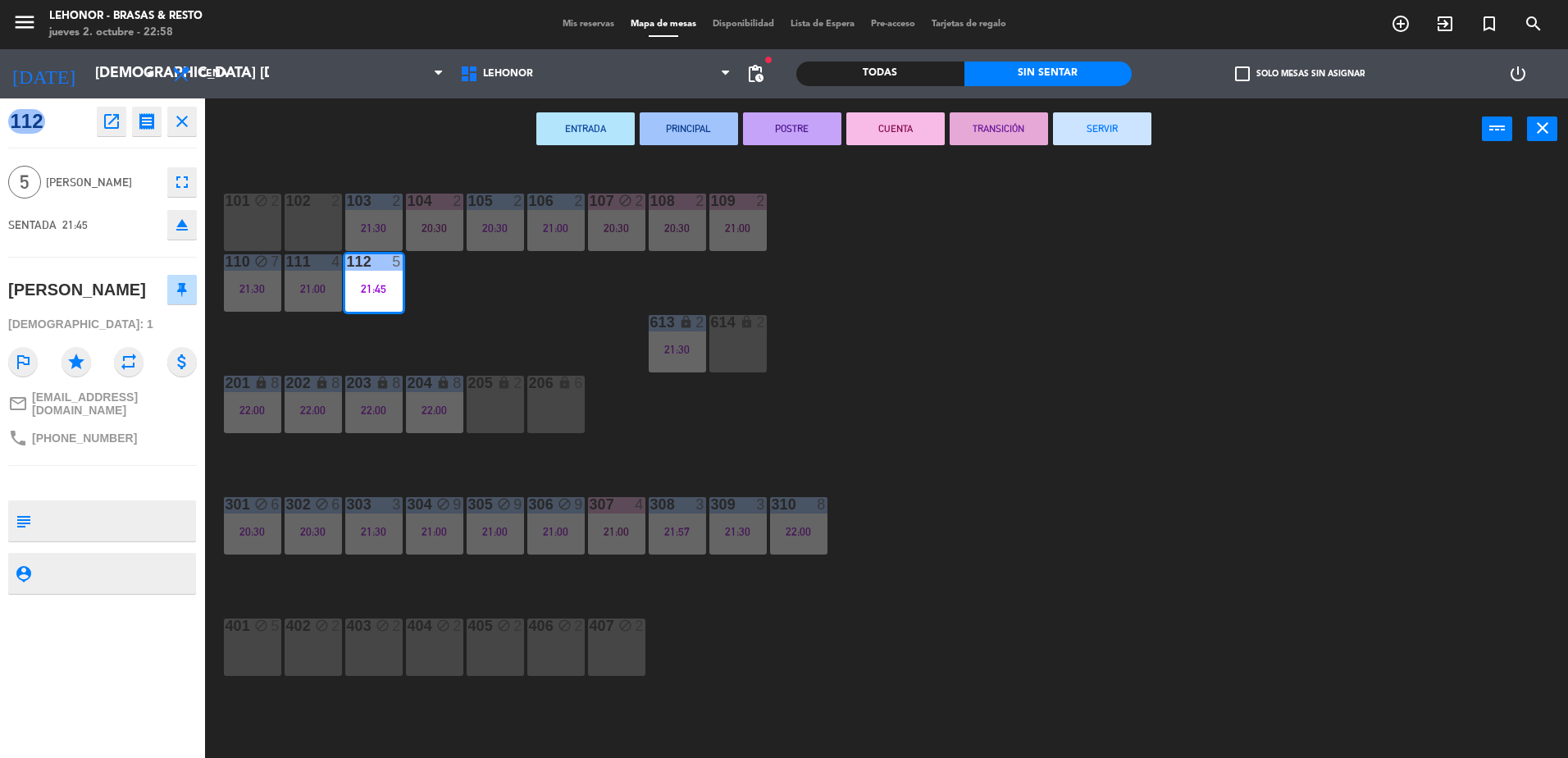
click at [496, 362] on div "101 block 2 102 2 103 2 21:30 104 2 20:30 105 2 20:30 106 2 21:00 107 block 2 2…" at bounding box center [894, 462] width 1347 height 598
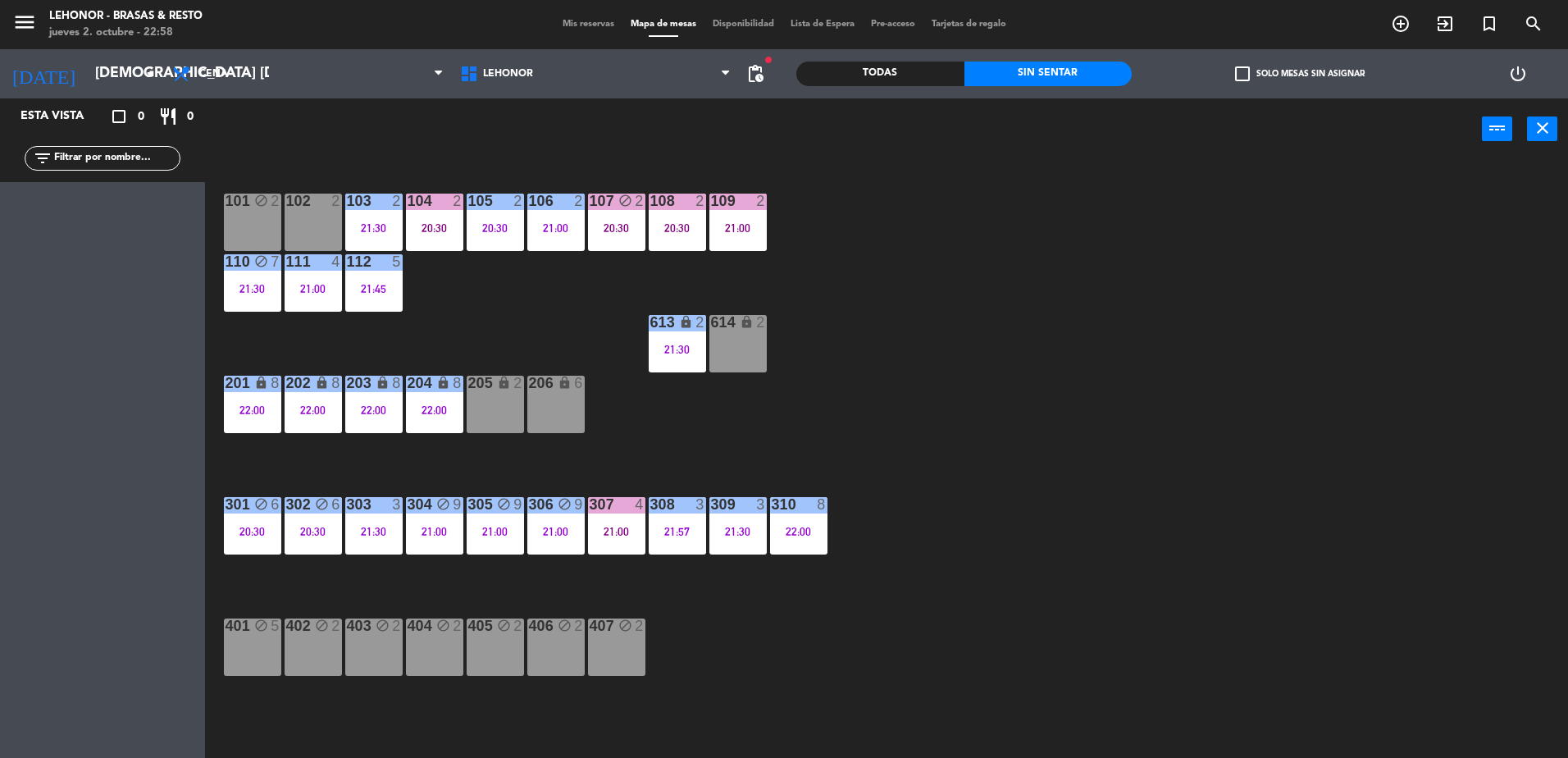
click at [353, 280] on div "112 5 21:45" at bounding box center [374, 283] width 57 height 57
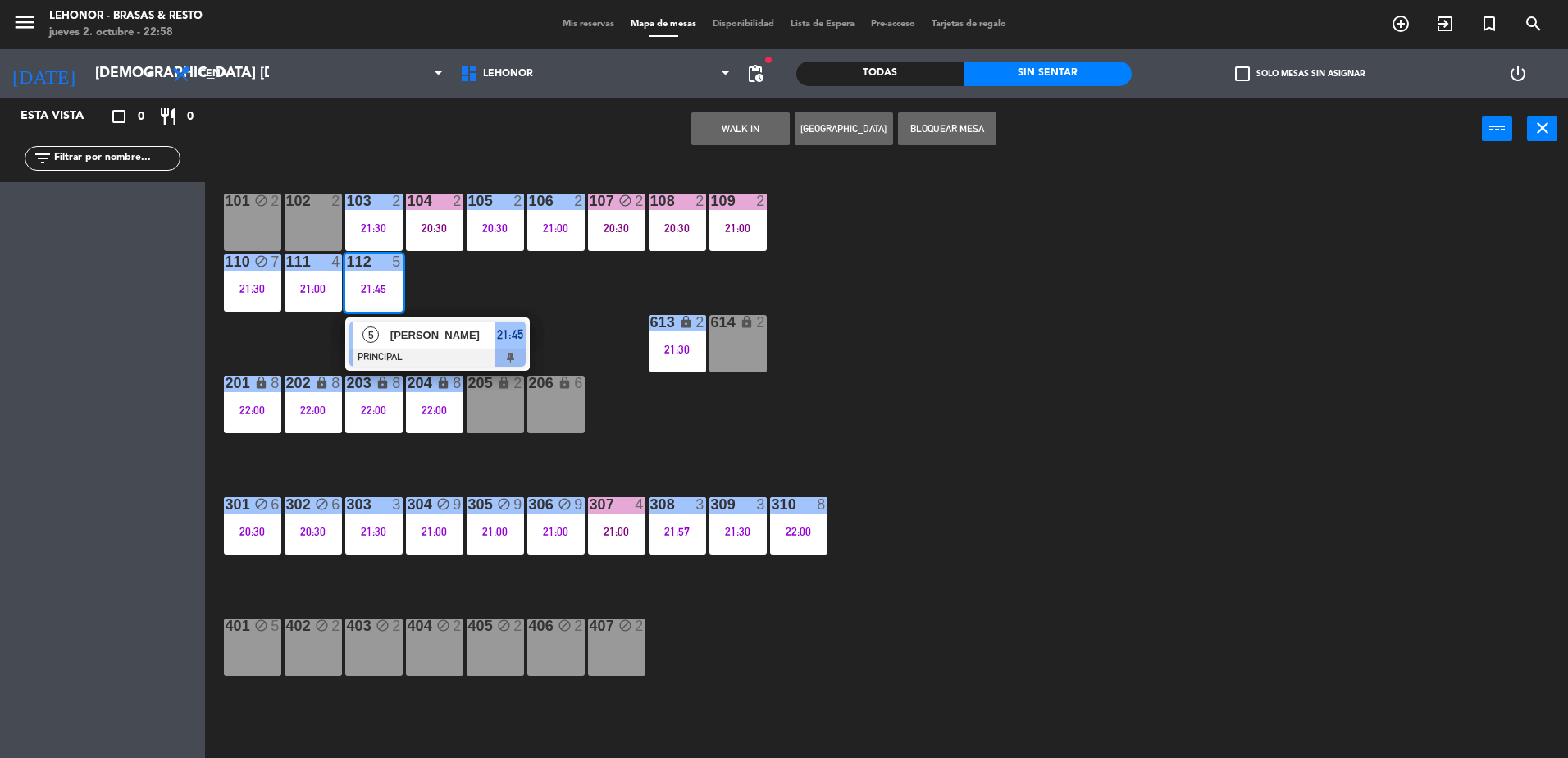
click at [394, 355] on div at bounding box center [437, 358] width 176 height 18
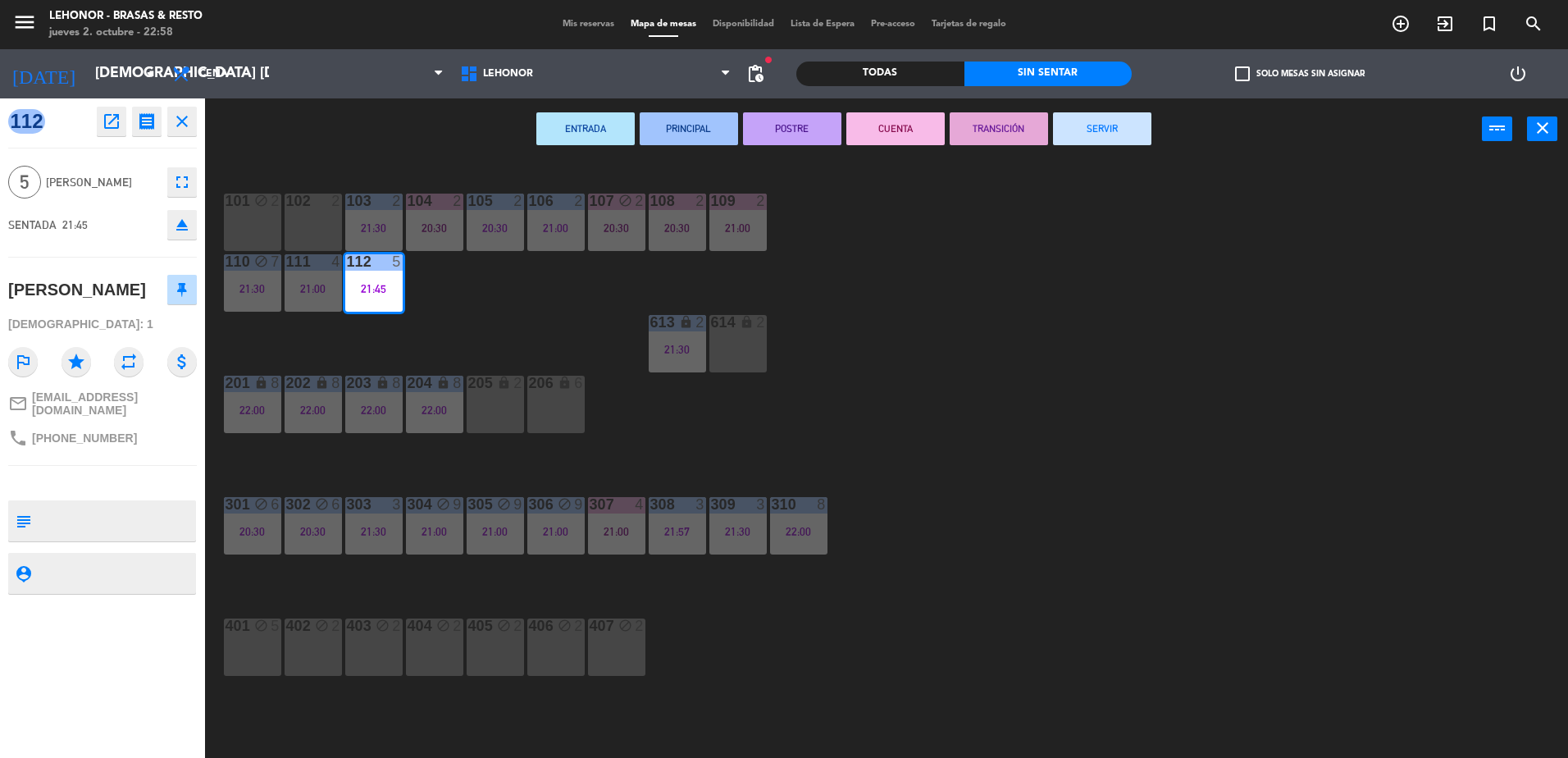
click at [59, 439] on div "phone [PHONE_NUMBER]" at bounding box center [73, 438] width 129 height 20
click at [574, 325] on div "101 block 2 102 2 103 2 21:30 104 2 20:30 105 2 20:30 106 2 21:00 107 block 2 2…" at bounding box center [894, 462] width 1347 height 598
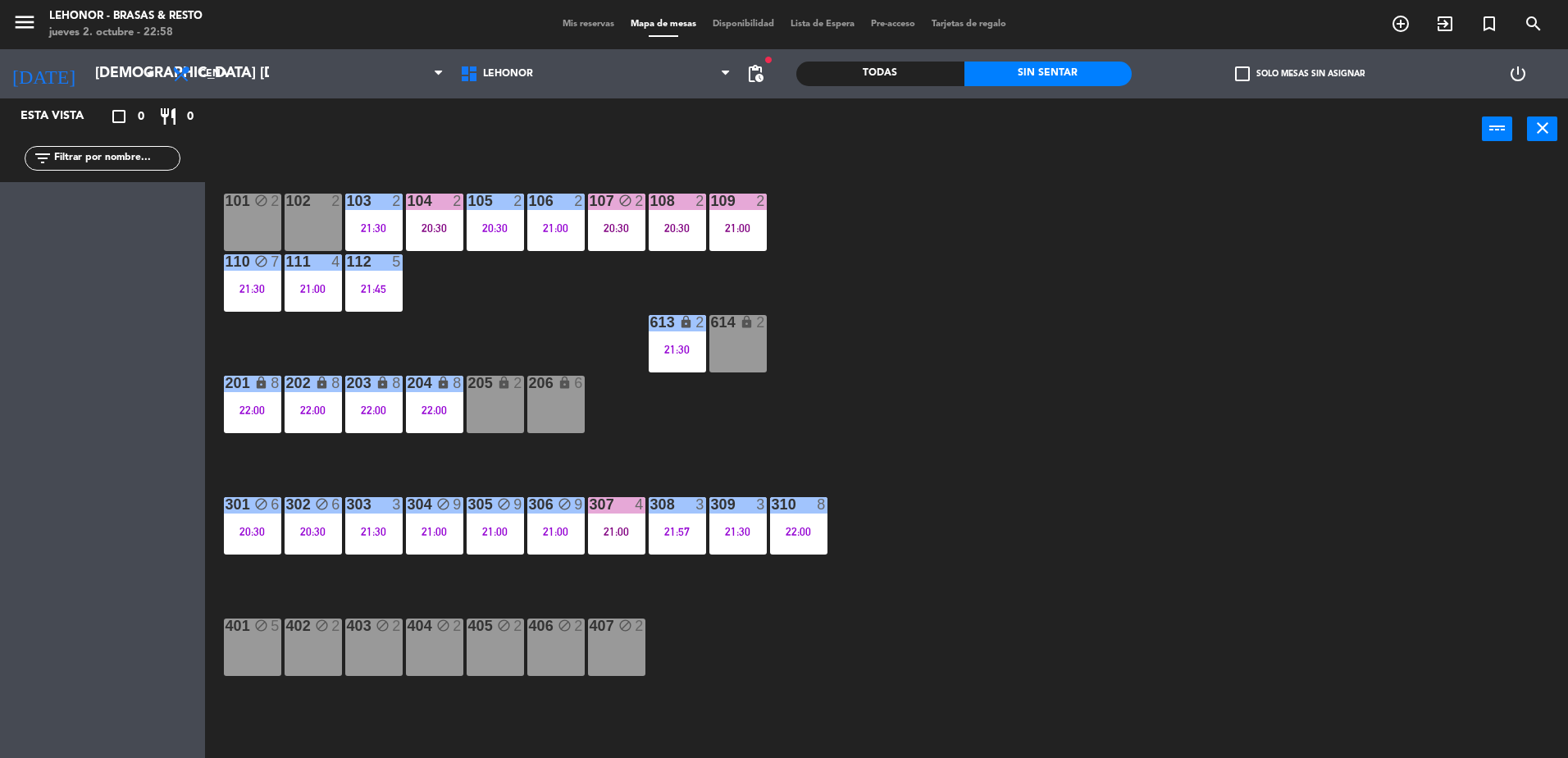
click at [689, 352] on div "21:30" at bounding box center [677, 350] width 57 height 12
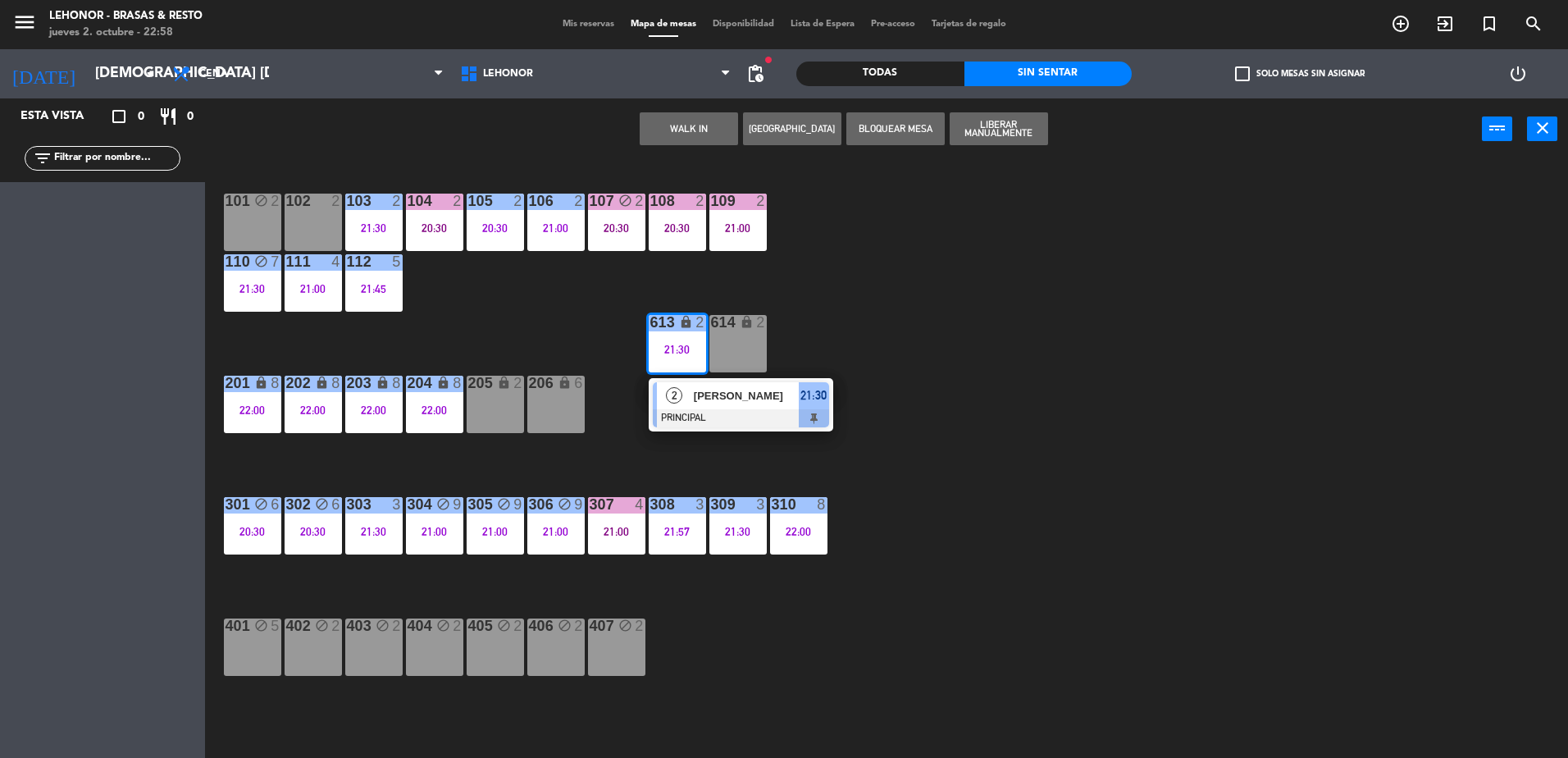
click at [688, 402] on div "2" at bounding box center [674, 395] width 36 height 27
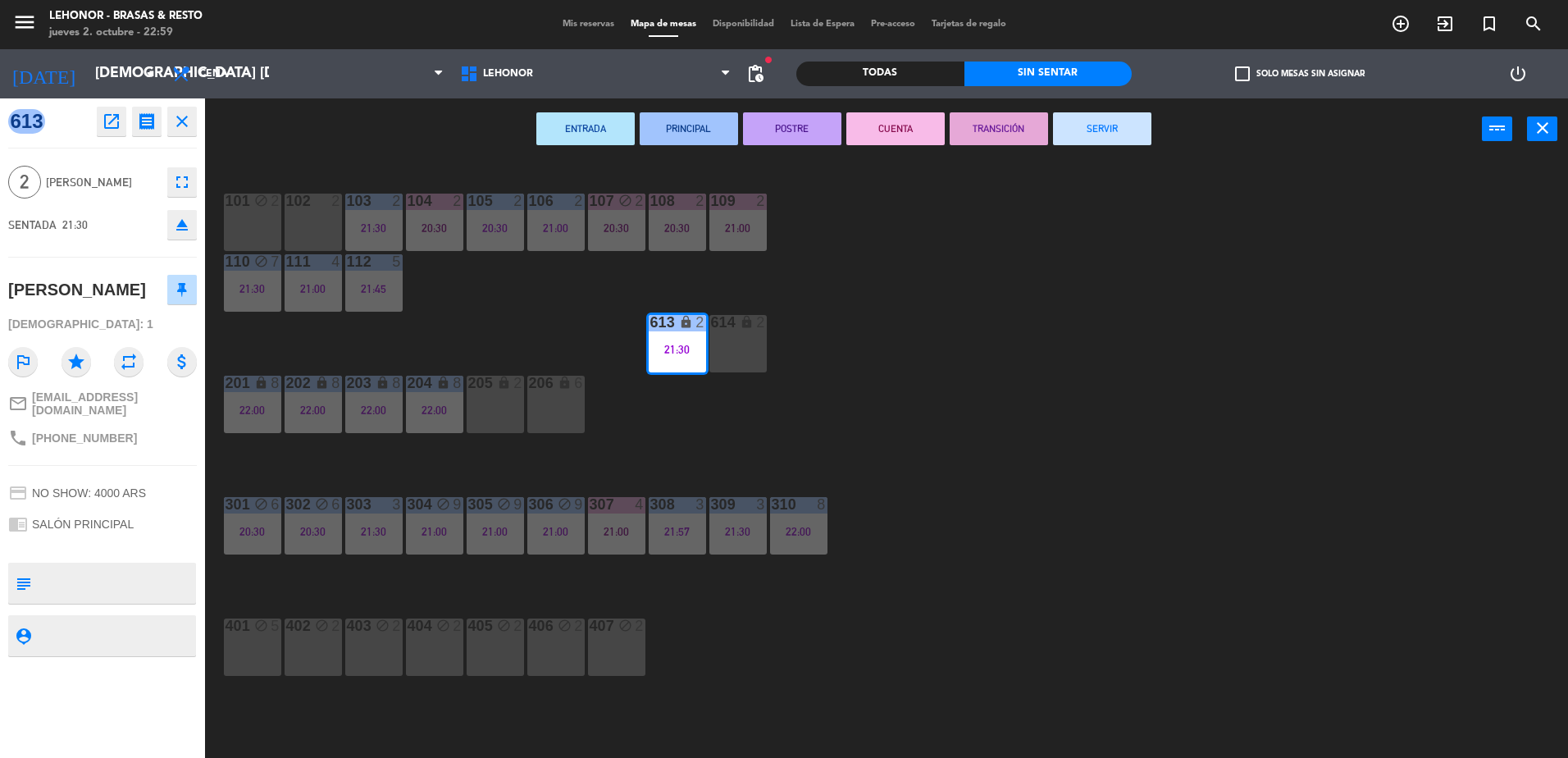
click at [562, 309] on div "101 block 2 102 2 103 2 21:30 104 2 20:30 105 2 20:30 106 2 21:00 107 block 2 2…" at bounding box center [894, 462] width 1347 height 598
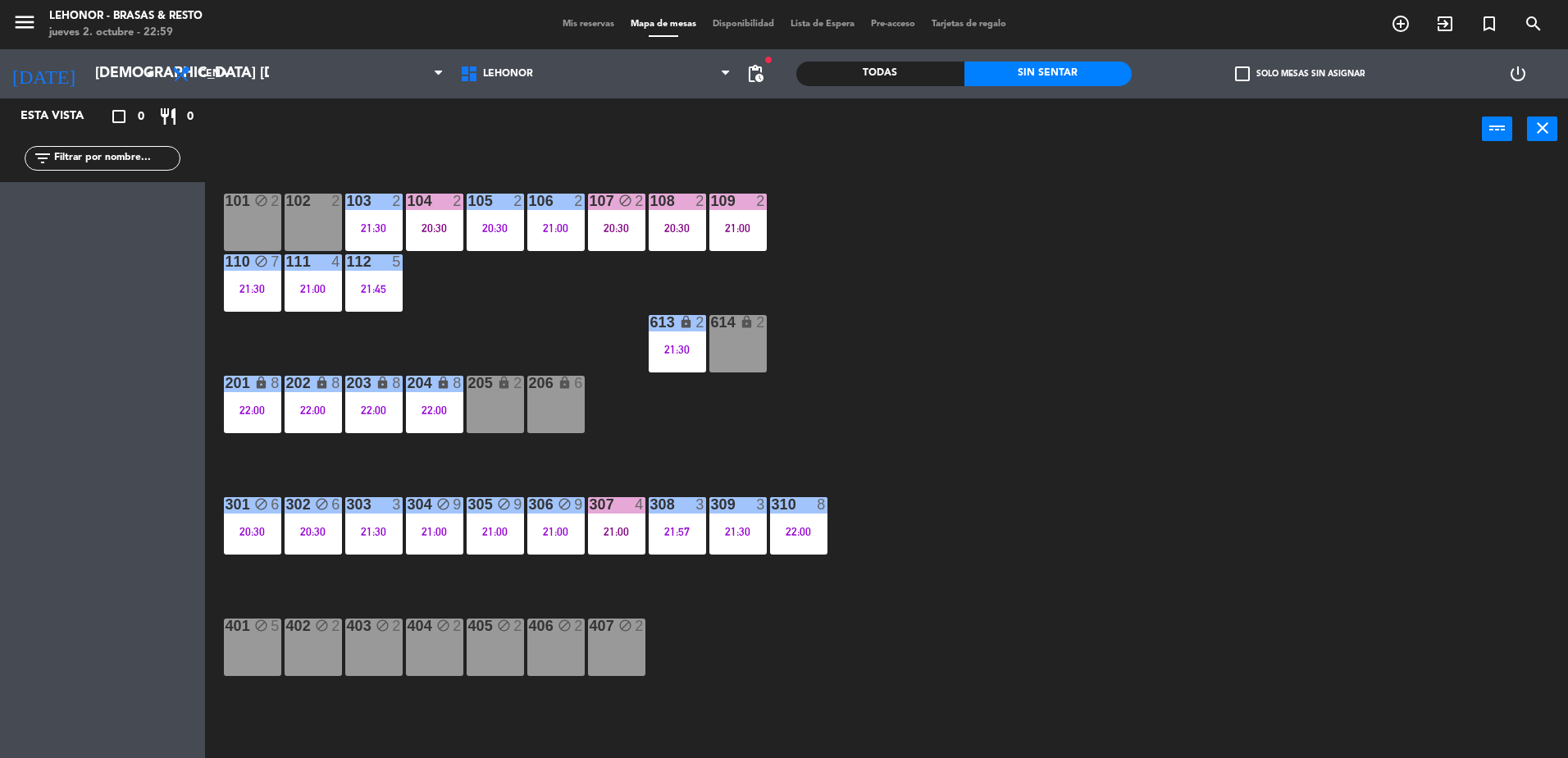
click at [328, 424] on div "202 lock 8 22:00" at bounding box center [312, 403] width 57 height 57
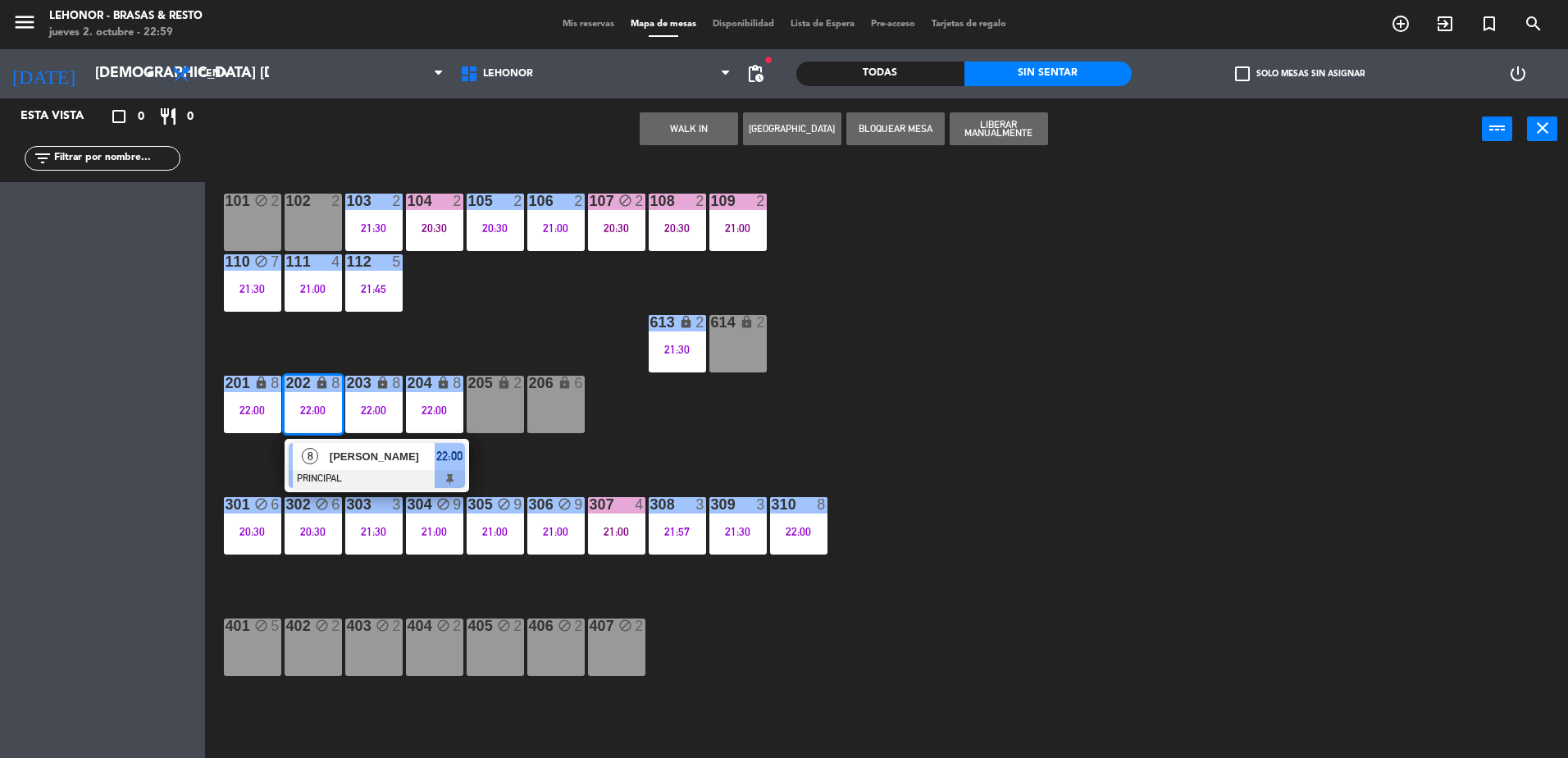
click at [326, 441] on div "8 [PERSON_NAME] PRINCIPAL 22:00" at bounding box center [376, 465] width 184 height 53
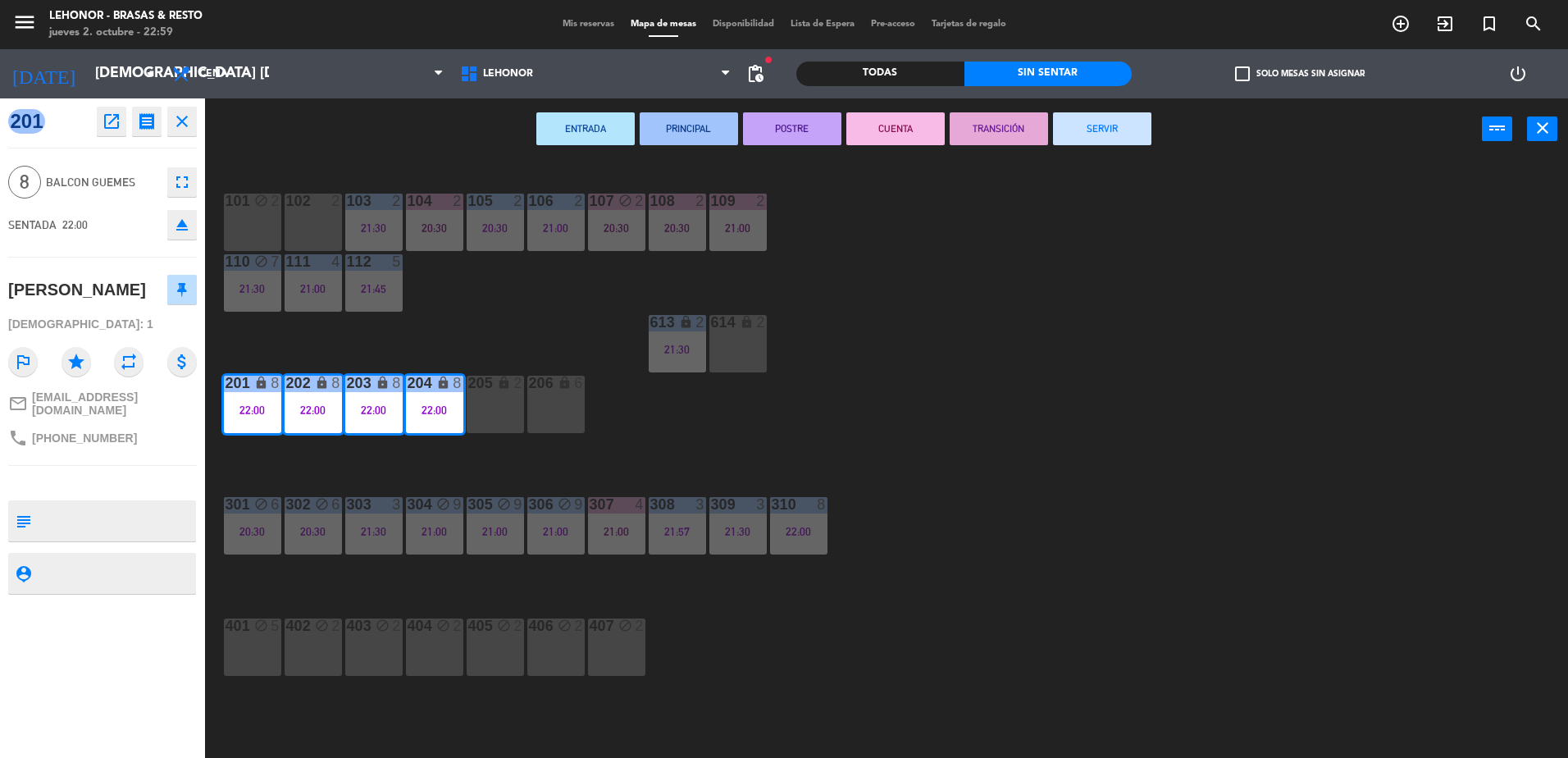
click at [427, 335] on div "101 block 2 102 2 103 2 21:30 104 2 20:30 105 2 20:30 106 2 21:00 107 block 2 2…" at bounding box center [894, 462] width 1347 height 598
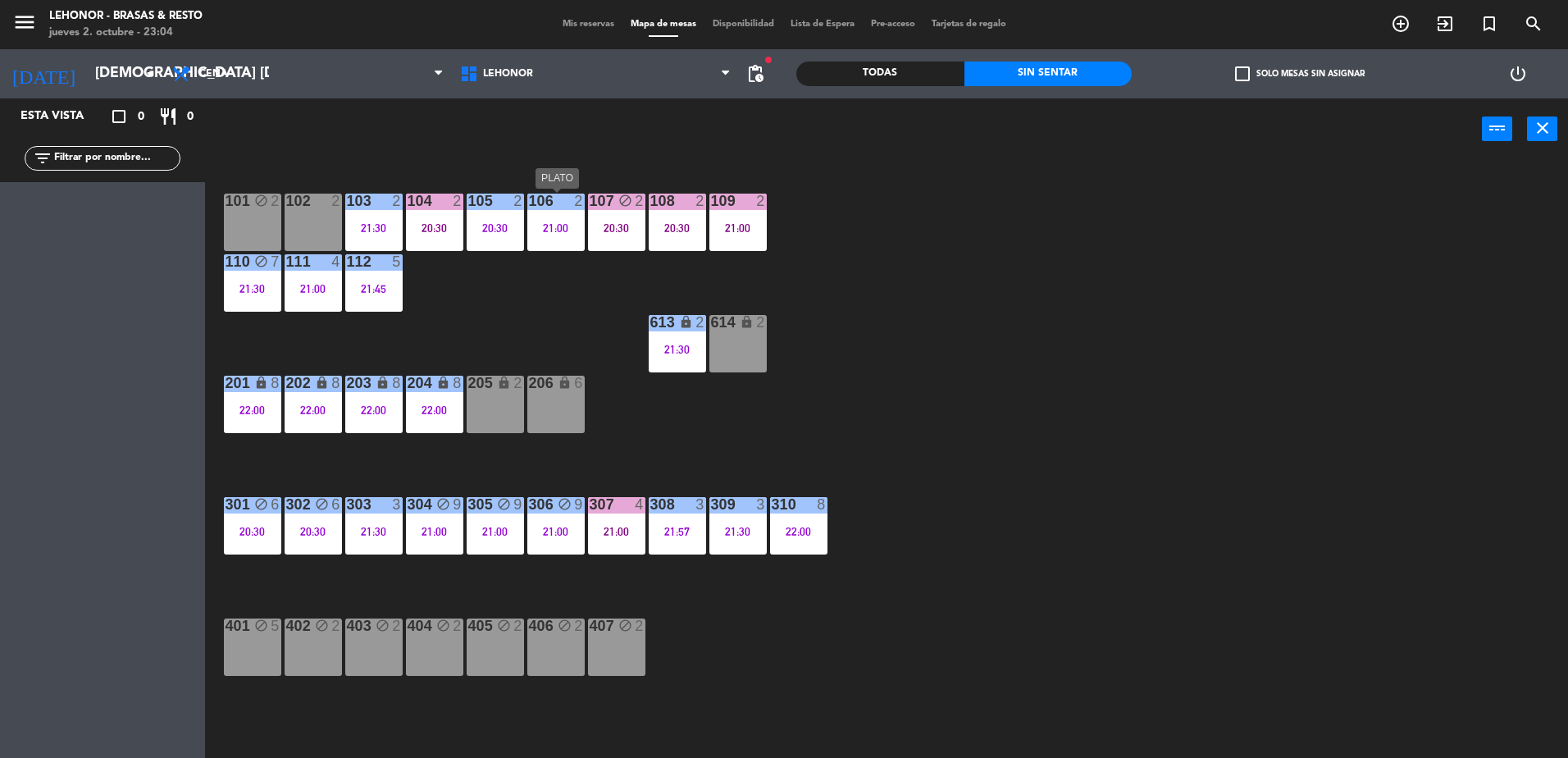
click at [544, 212] on div "106 2 21:00" at bounding box center [555, 222] width 57 height 57
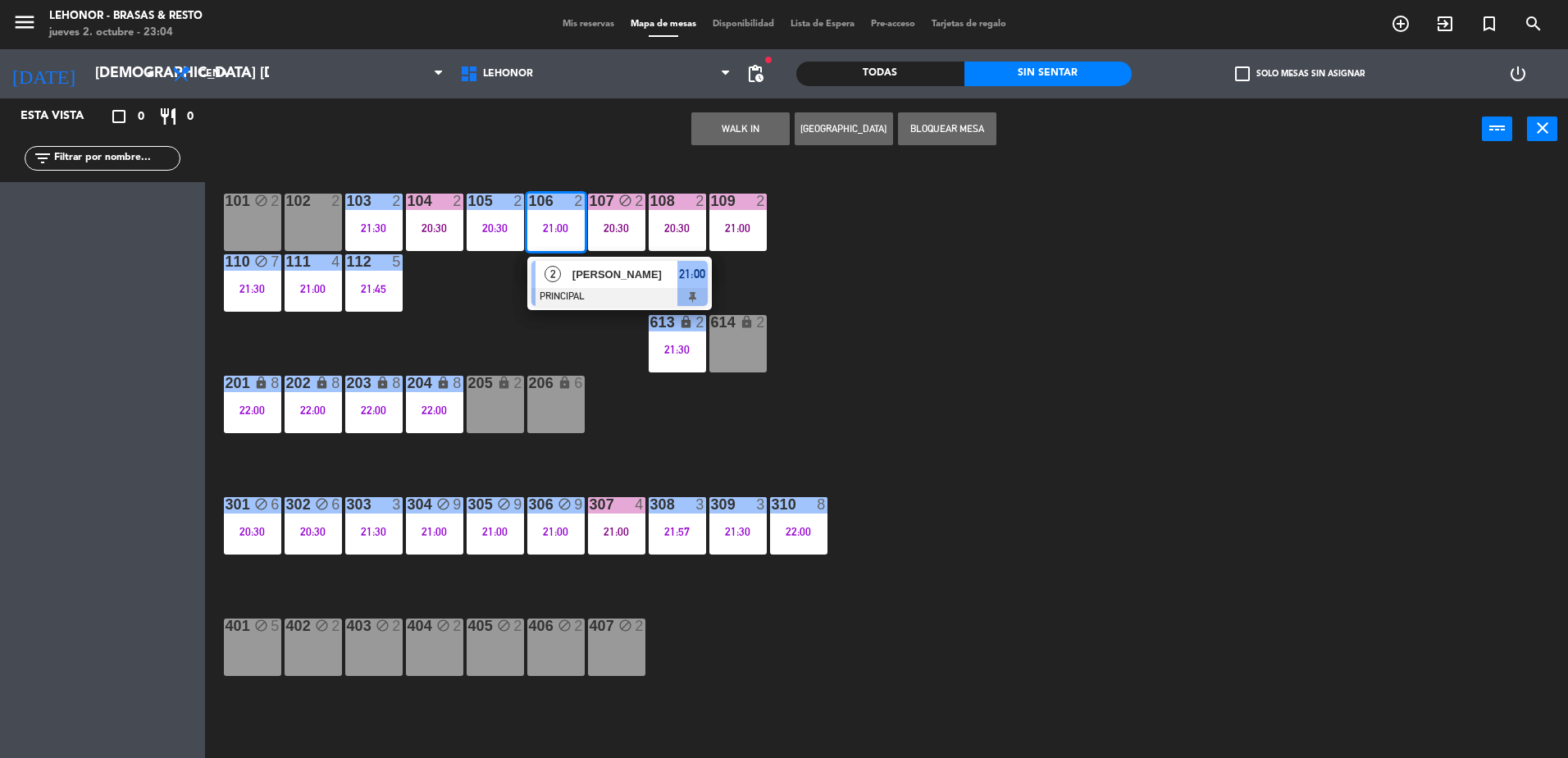
click at [565, 264] on div "2" at bounding box center [553, 274] width 36 height 27
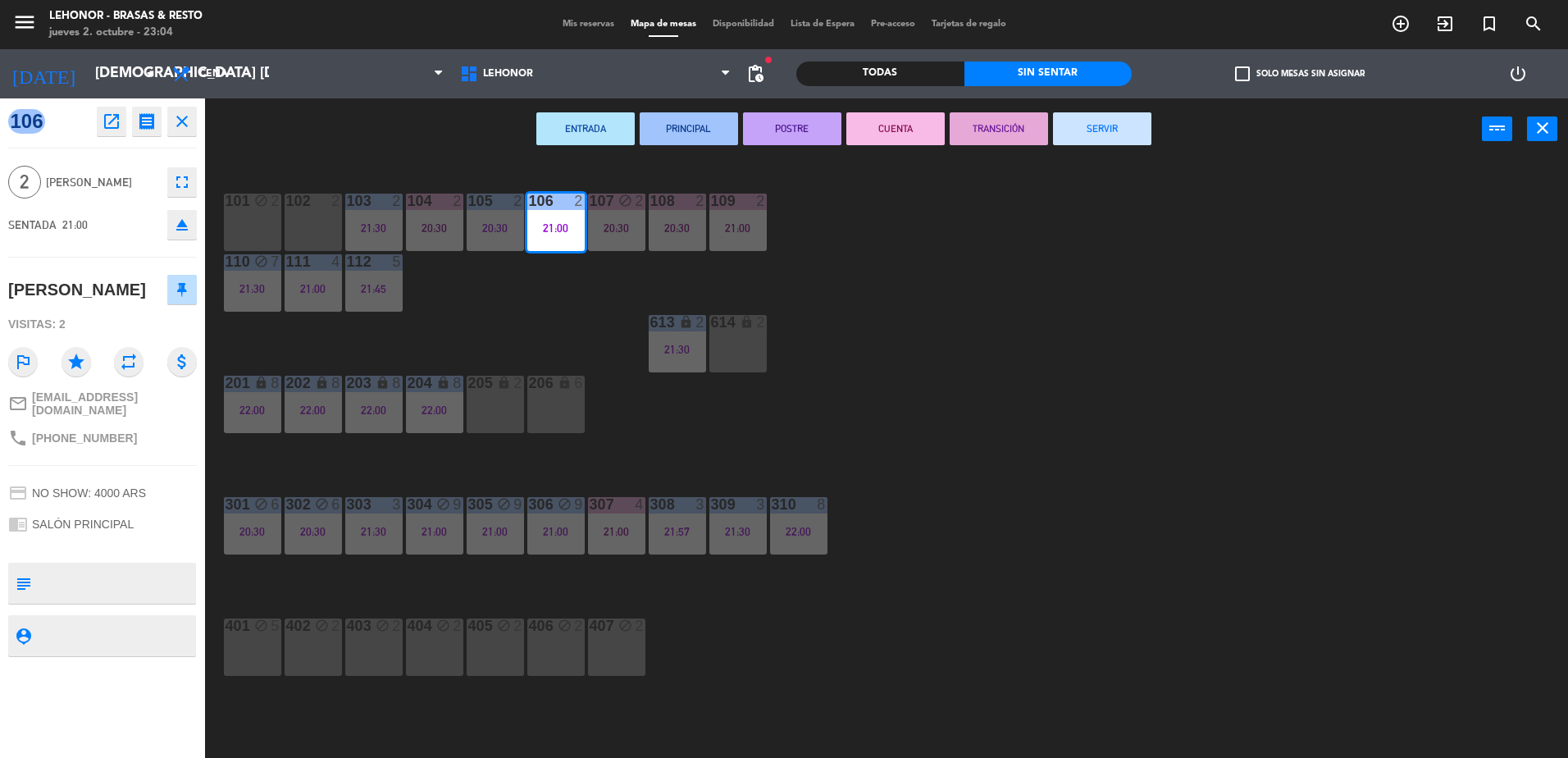
click at [749, 130] on button "POSTRE" at bounding box center [792, 129] width 98 height 33
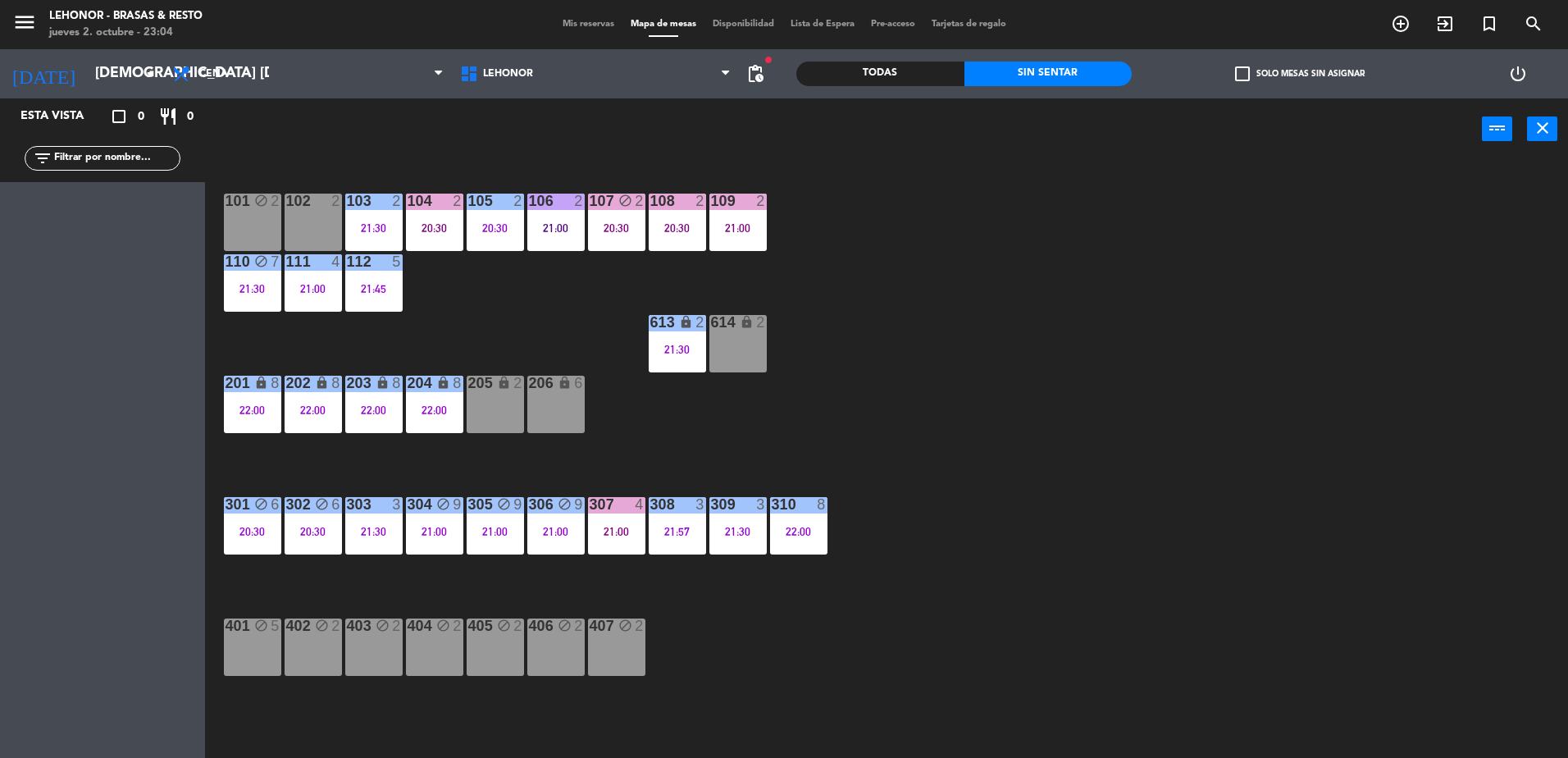
click at [963, 388] on div "101 block 2 102 2 103 2 21:30 104 2 20:30 105 2 20:30 106 2 21:00 107 block 2 2…" at bounding box center [894, 462] width 1347 height 598
click at [663, 542] on div "308 3 21:57" at bounding box center [677, 525] width 57 height 57
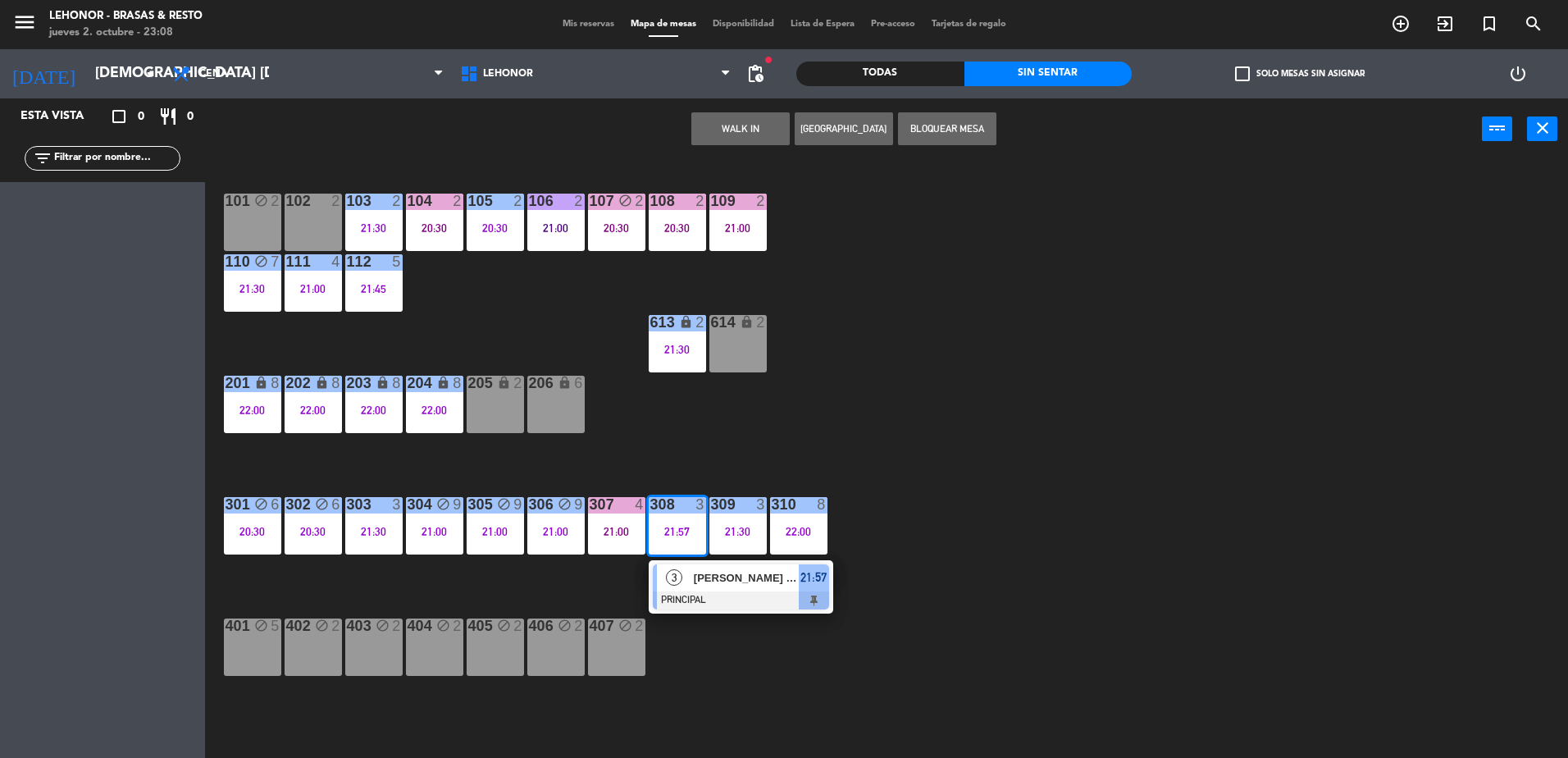
click at [671, 577] on span "3" at bounding box center [674, 578] width 17 height 17
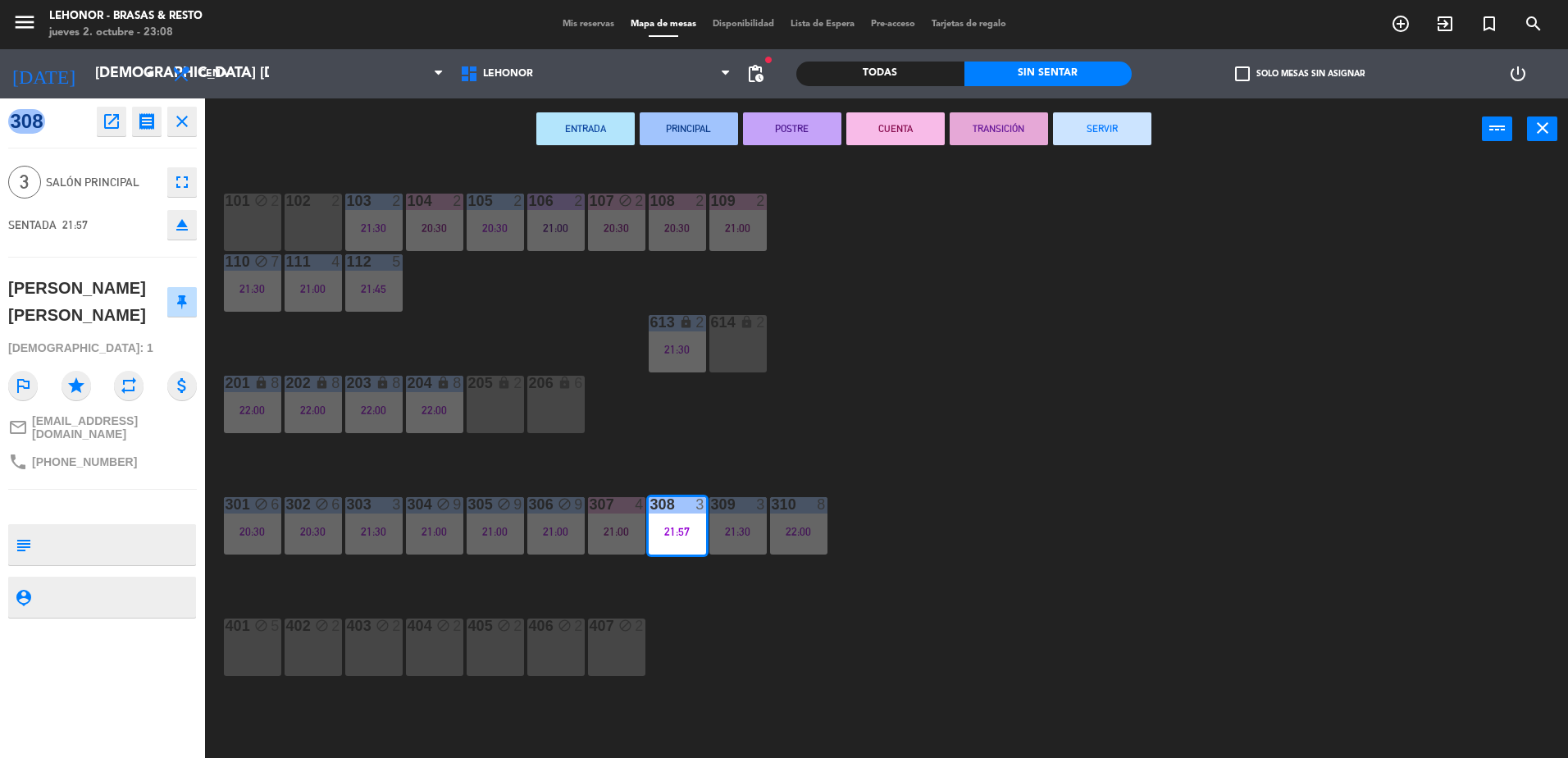
click at [874, 147] on div "ENTRADA PRINCIPAL POSTRE CUENTA TRANSICIÓN SERVIR power_input close" at bounding box center [843, 129] width 1277 height 62
click at [884, 133] on button "CUENTA" at bounding box center [895, 129] width 98 height 33
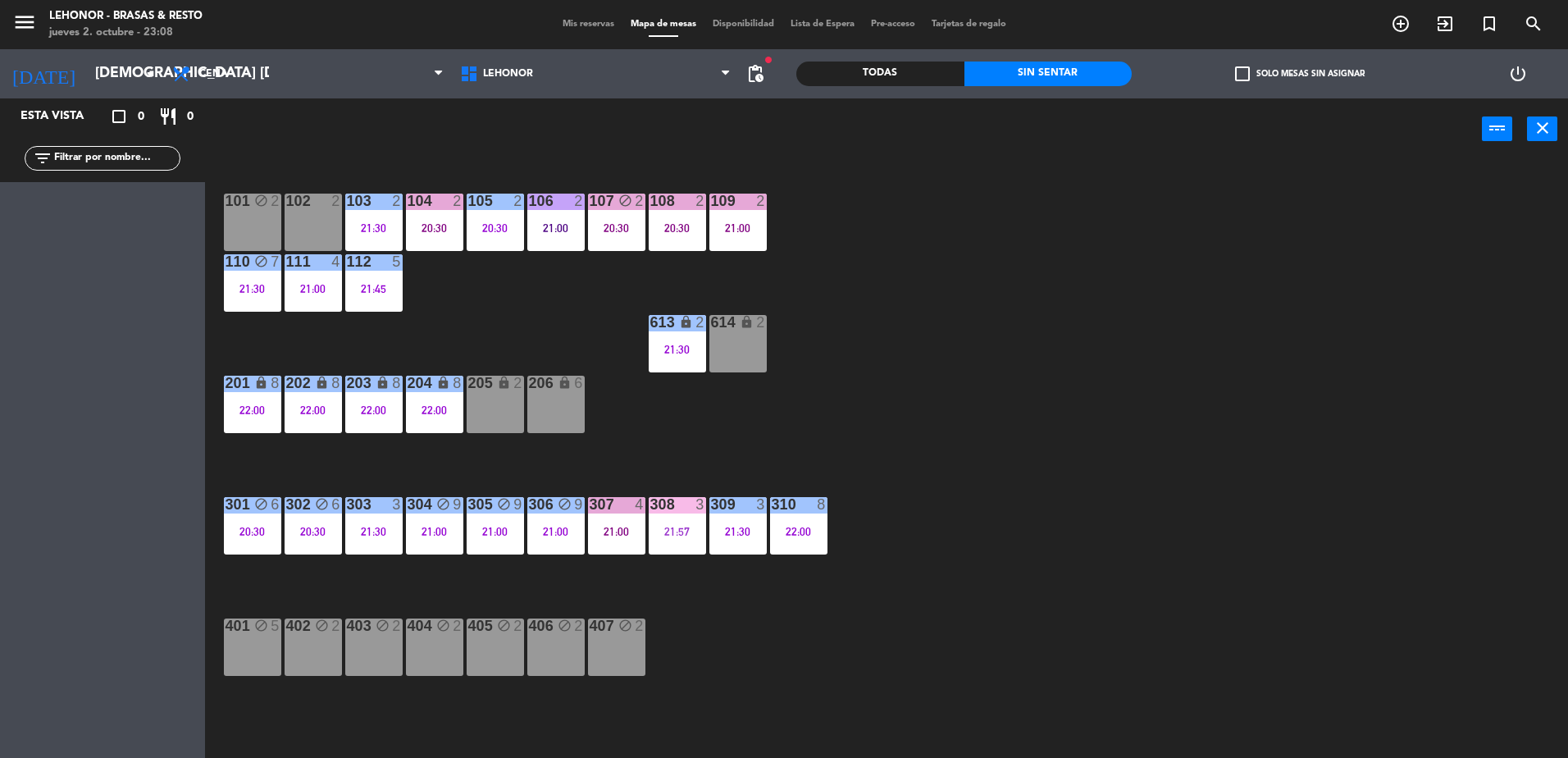
click at [967, 386] on div "101 block 2 102 2 103 2 21:30 104 2 20:30 105 2 20:30 106 2 21:00 107 block 2 2…" at bounding box center [894, 462] width 1347 height 598
click at [499, 236] on div "105 2 20:30" at bounding box center [495, 222] width 57 height 57
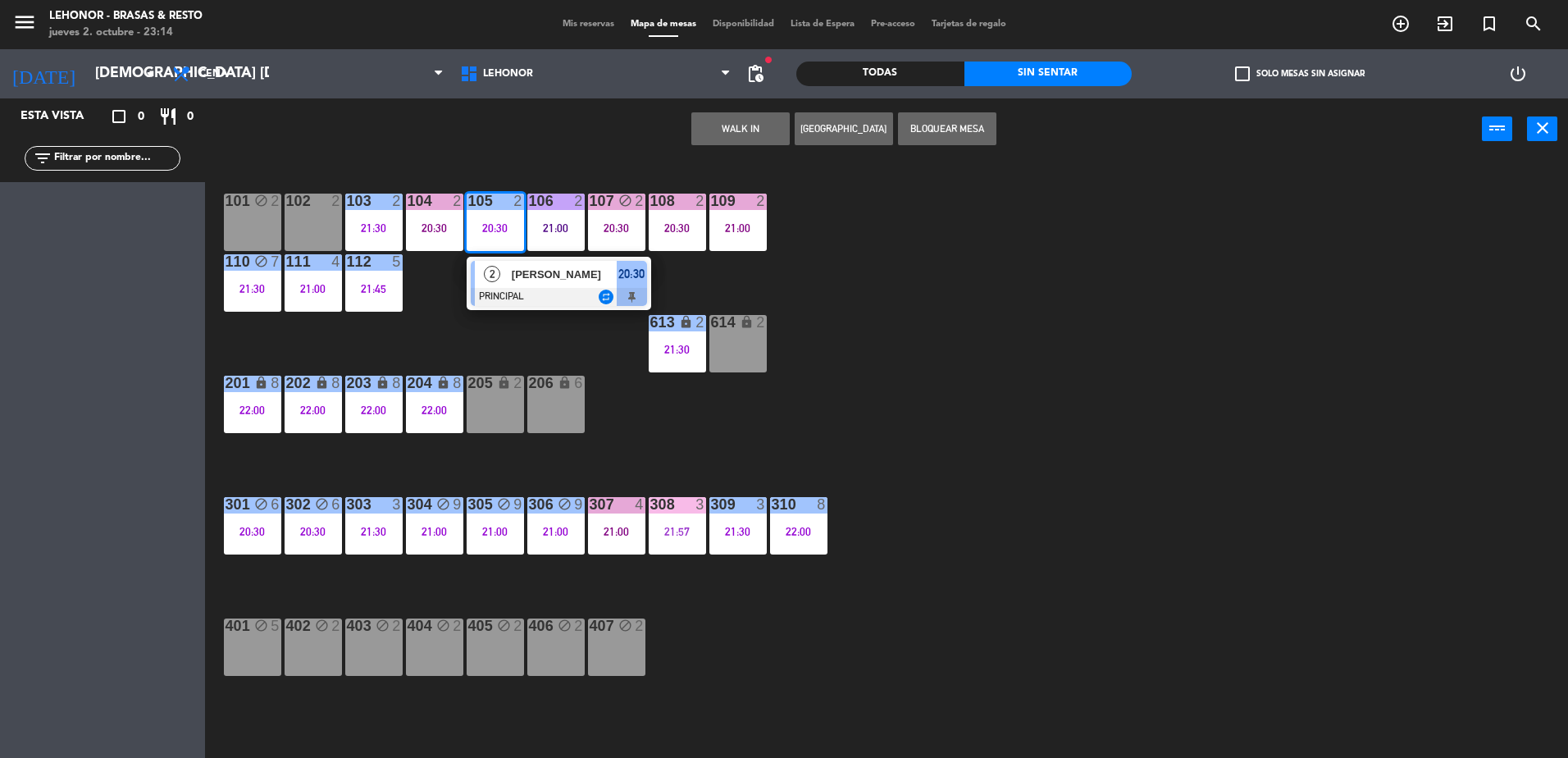
click at [510, 274] on div "[PERSON_NAME]" at bounding box center [563, 274] width 107 height 27
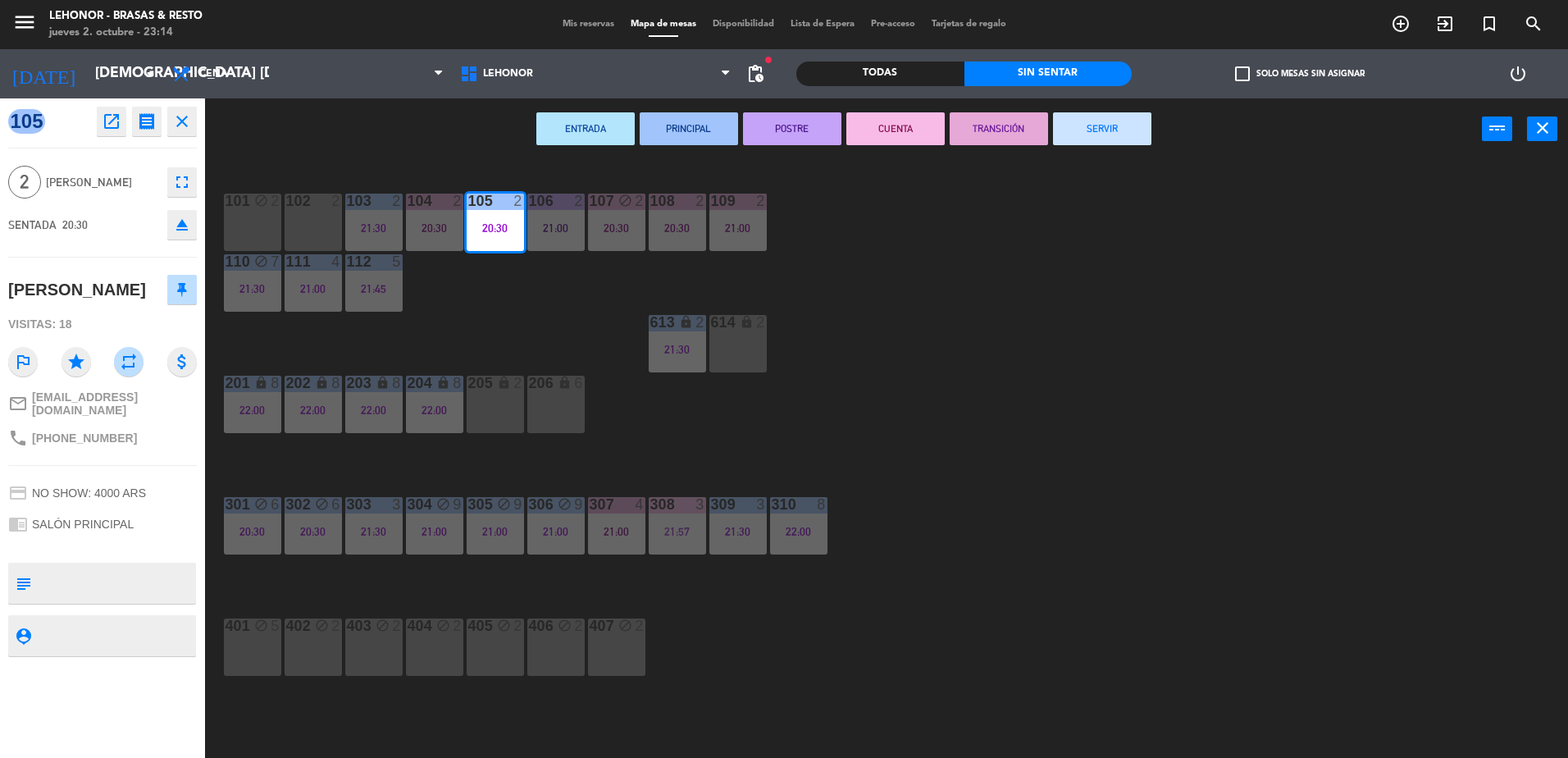
click at [784, 129] on button "POSTRE" at bounding box center [792, 129] width 98 height 33
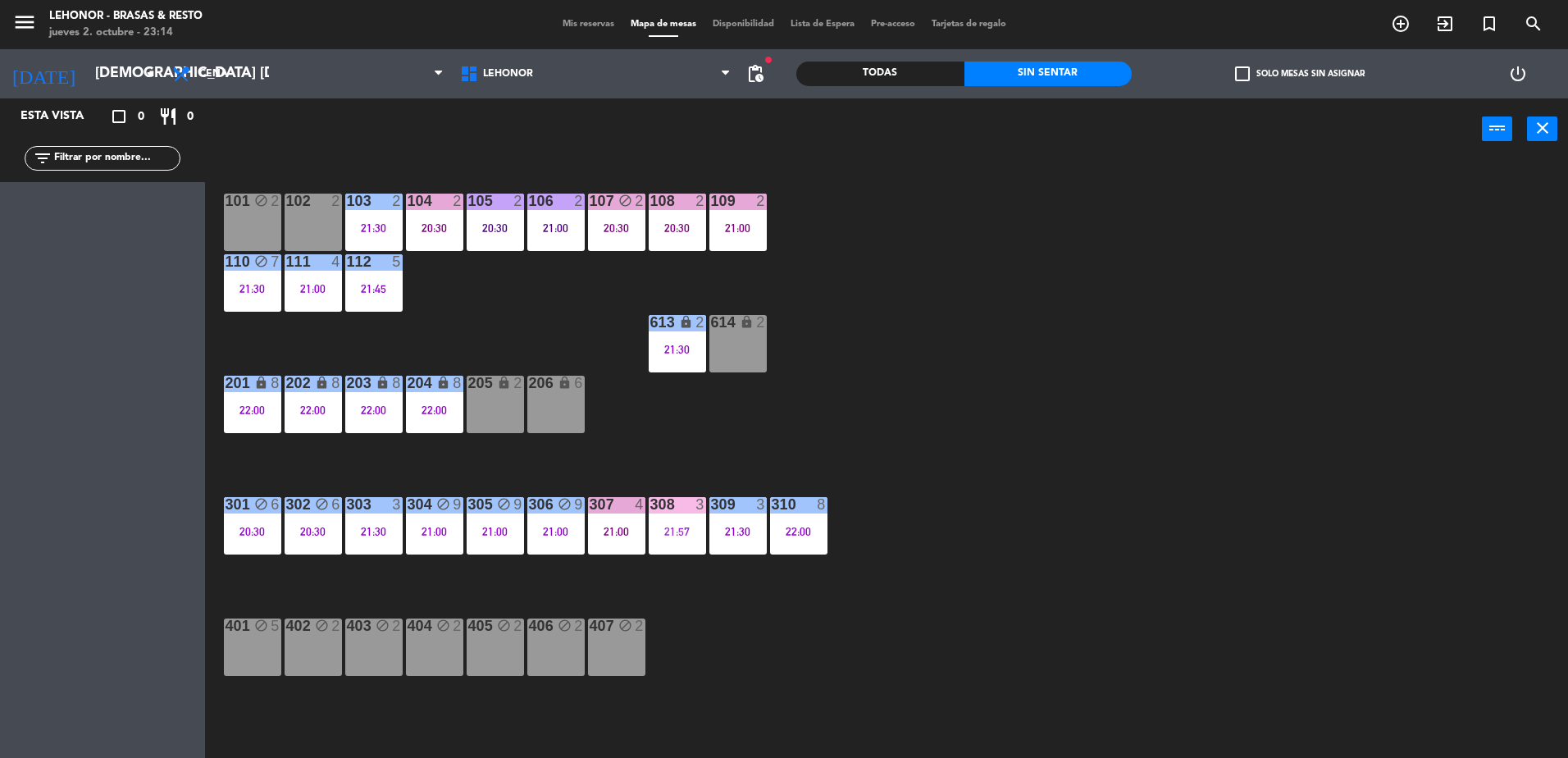
click at [570, 31] on div "Mis reservas Mapa de mesas Disponibilidad Lista de Espera Pre-acceso Tarjetas d…" at bounding box center [784, 25] width 460 height 15
click at [580, 20] on span "Mis reservas" at bounding box center [589, 24] width 68 height 9
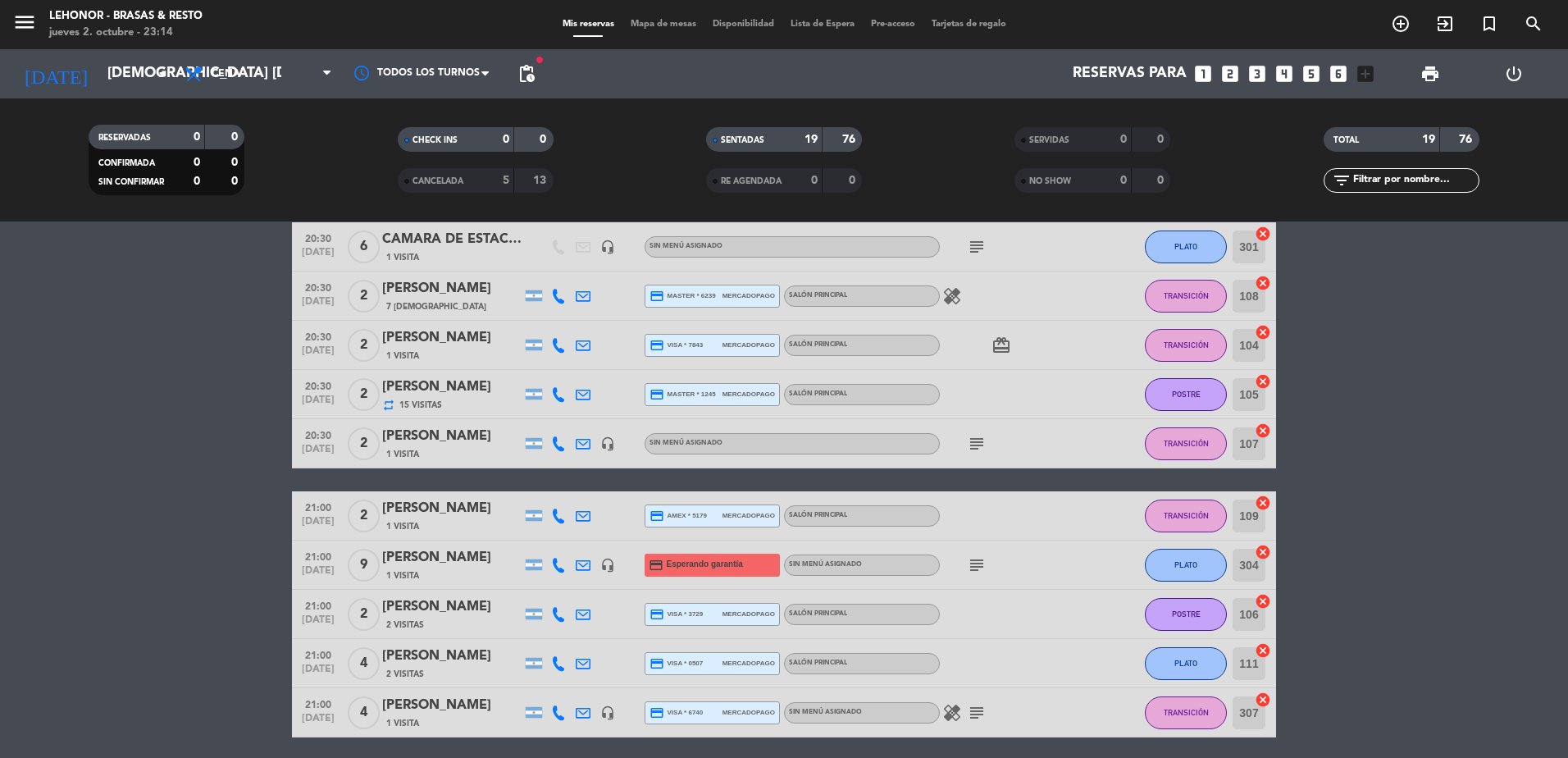
scroll to position [274, 0]
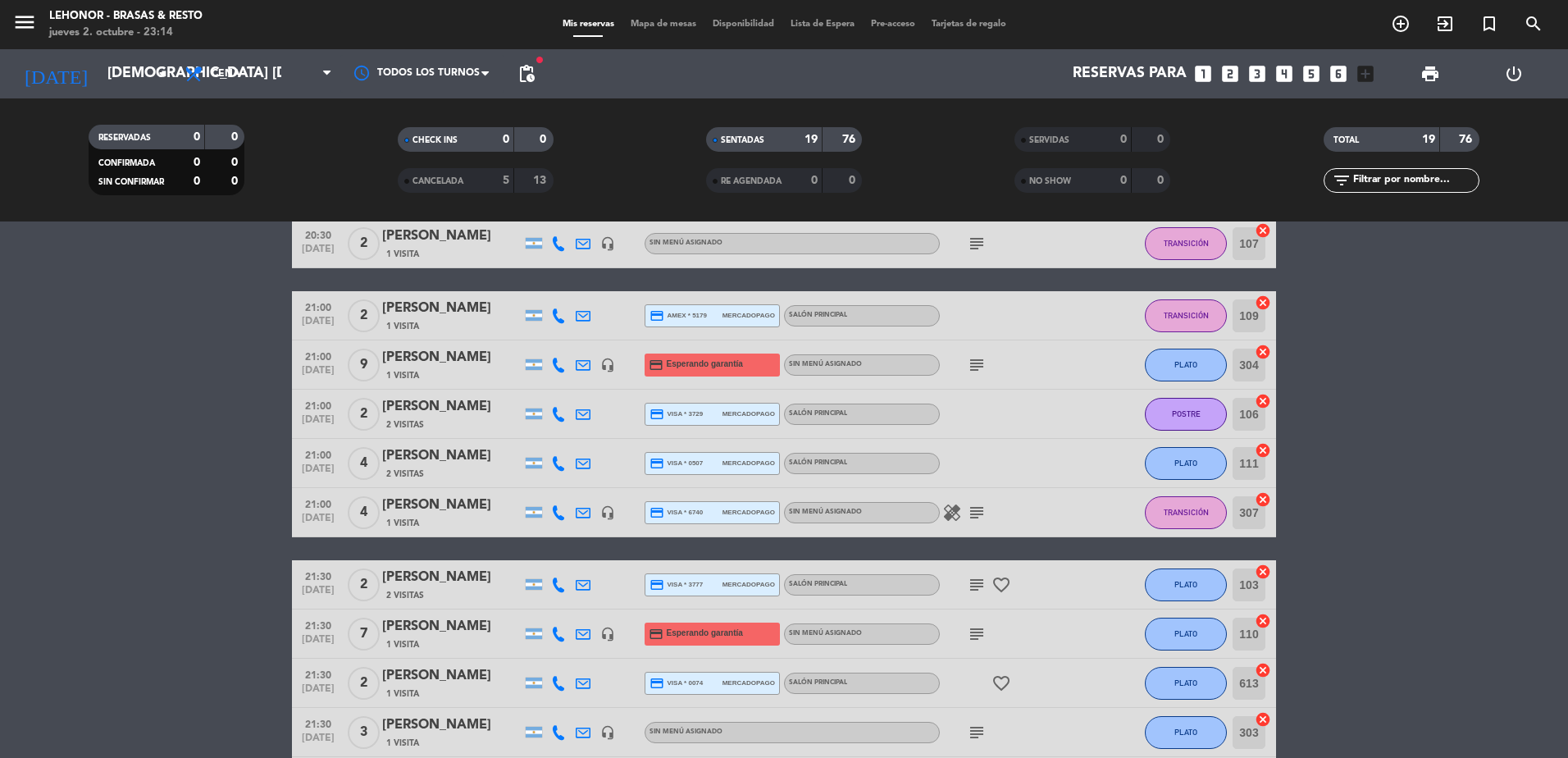
click at [947, 510] on icon "healing" at bounding box center [952, 512] width 20 height 20
click at [984, 512] on icon "subject" at bounding box center [977, 512] width 20 height 20
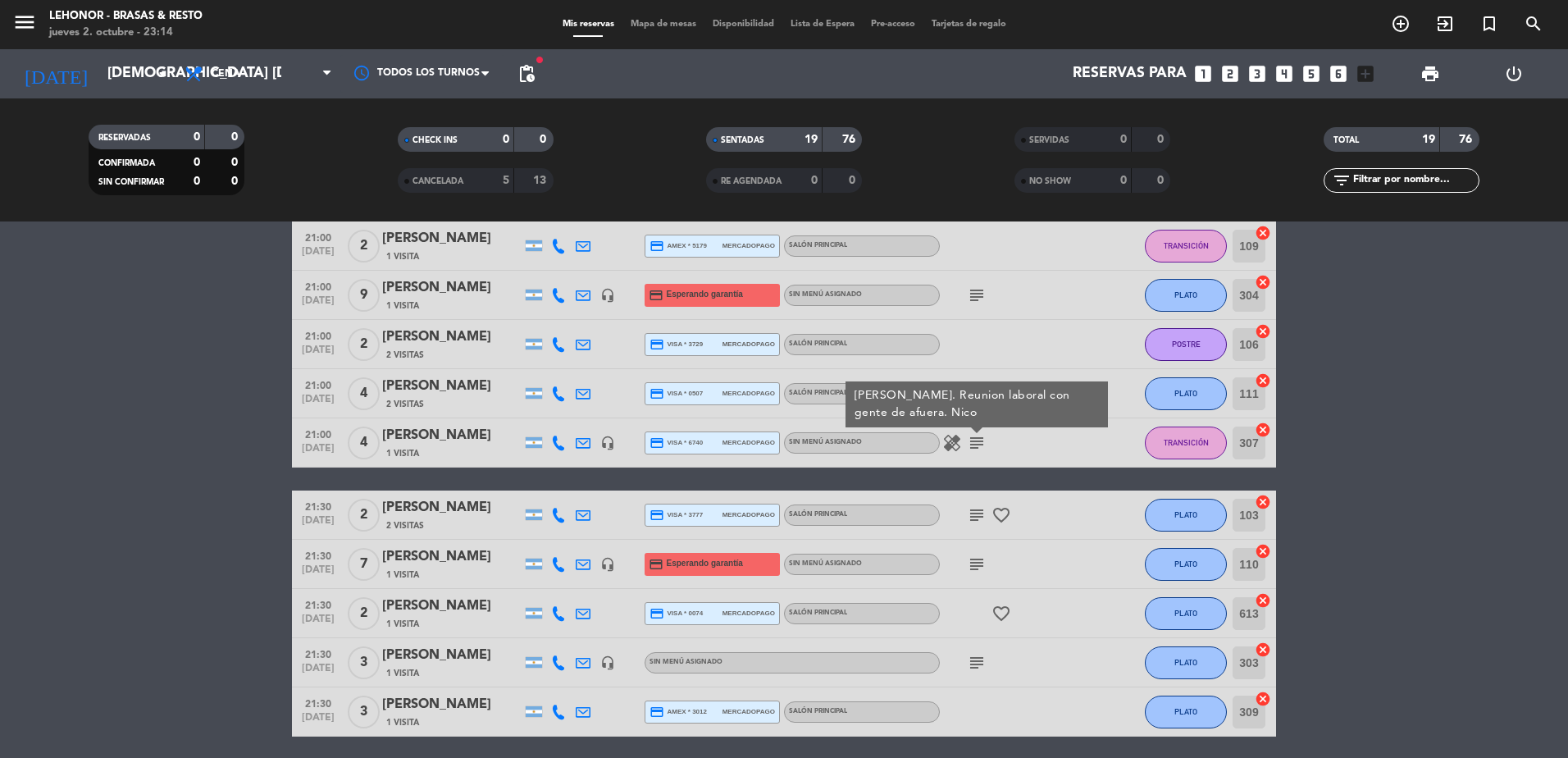
scroll to position [439, 0]
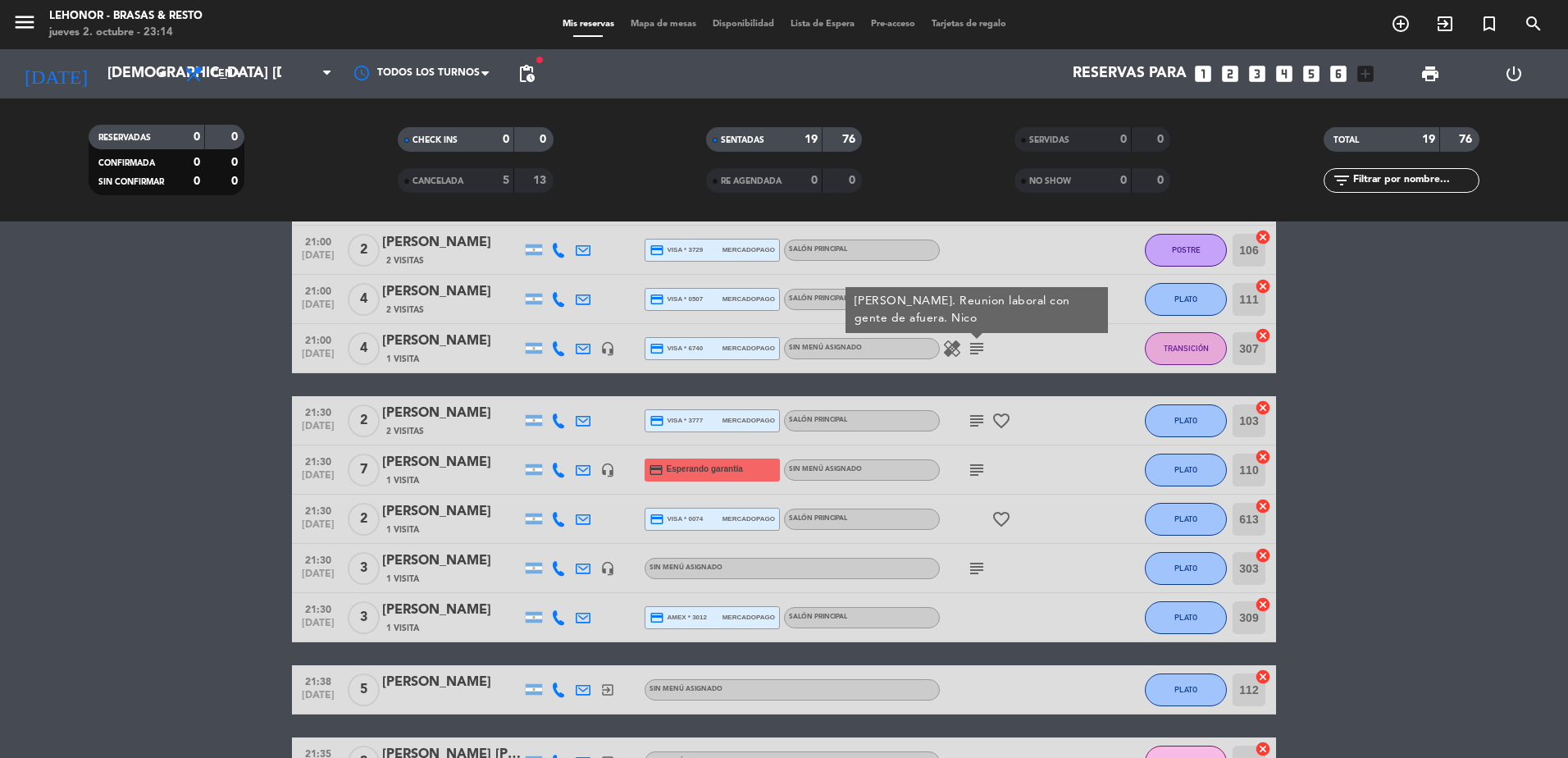
click at [975, 413] on icon "subject" at bounding box center [977, 421] width 20 height 20
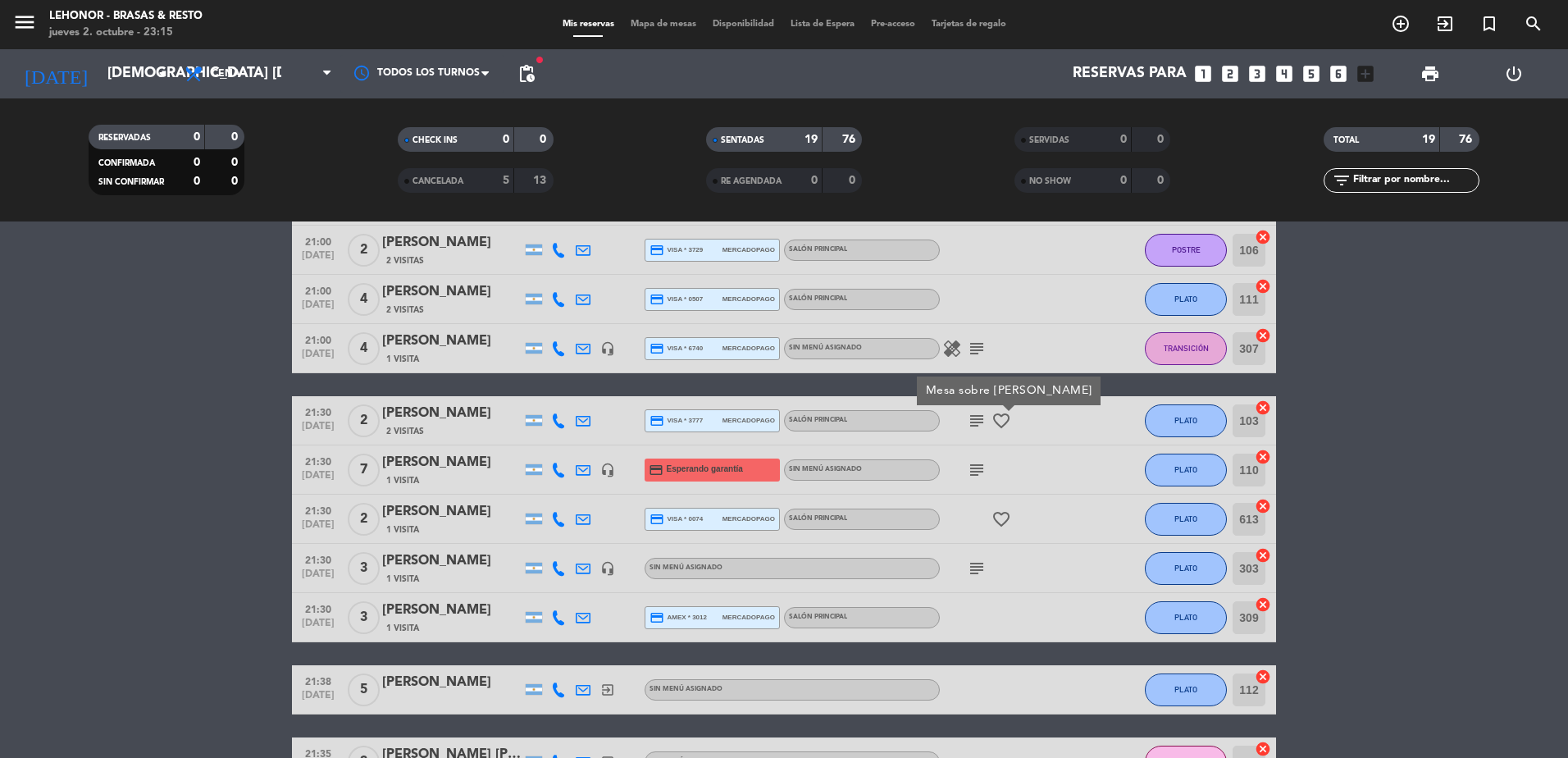
click at [646, 20] on span "Mapa de mesas" at bounding box center [663, 24] width 82 height 9
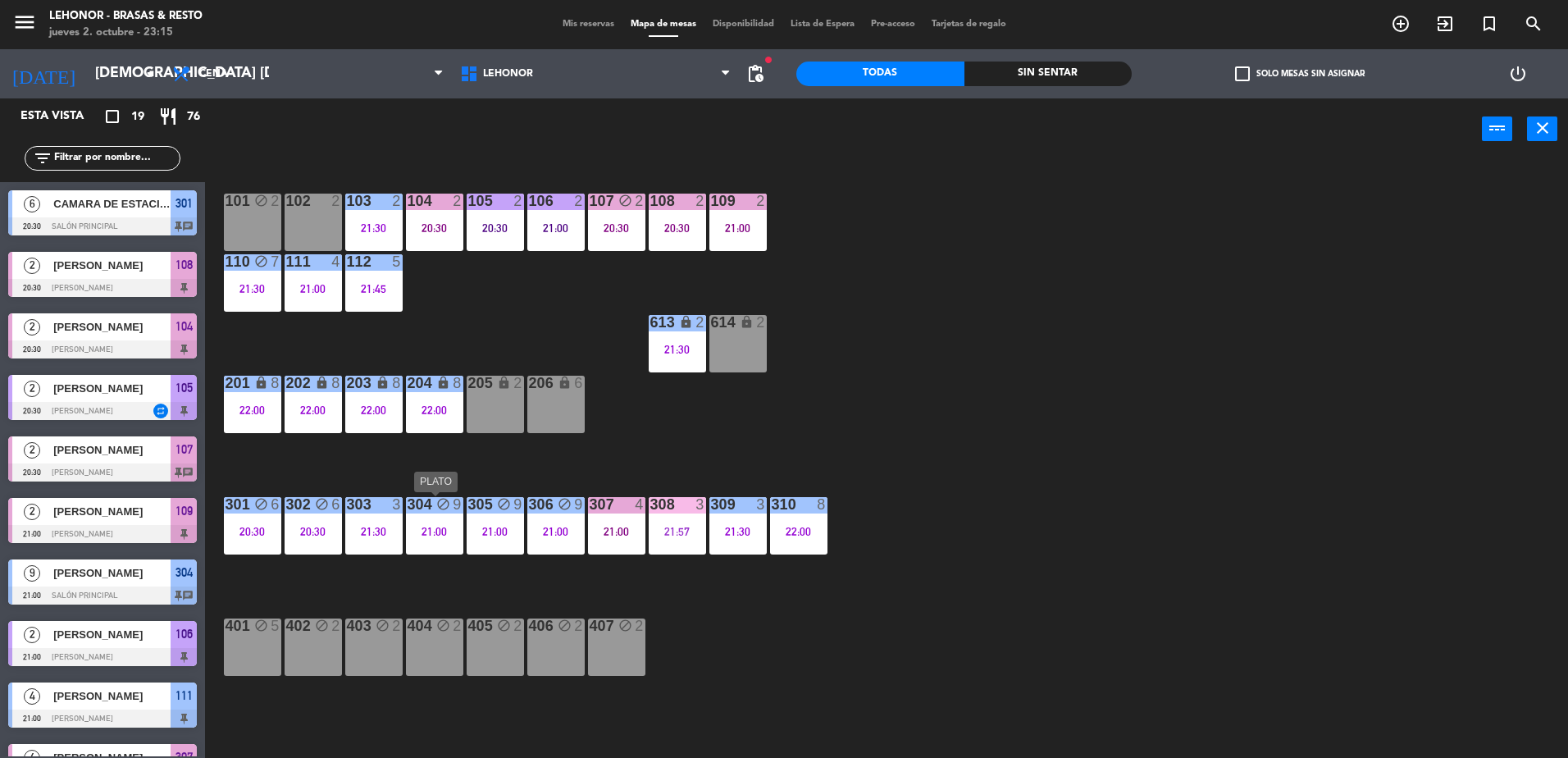
click at [451, 535] on div "21:00" at bounding box center [434, 532] width 57 height 12
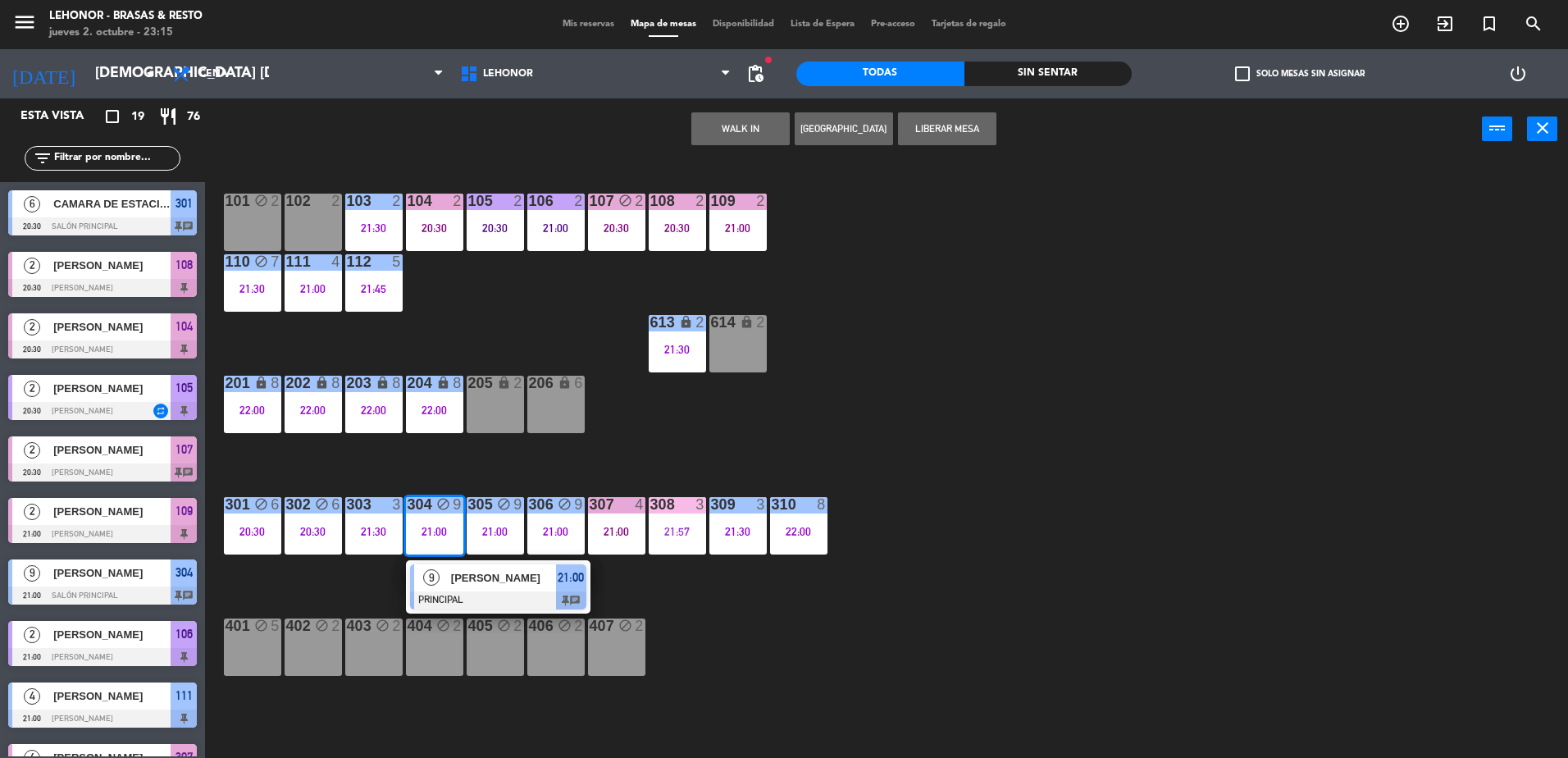
click at [459, 573] on span "[PERSON_NAME]" at bounding box center [503, 578] width 105 height 17
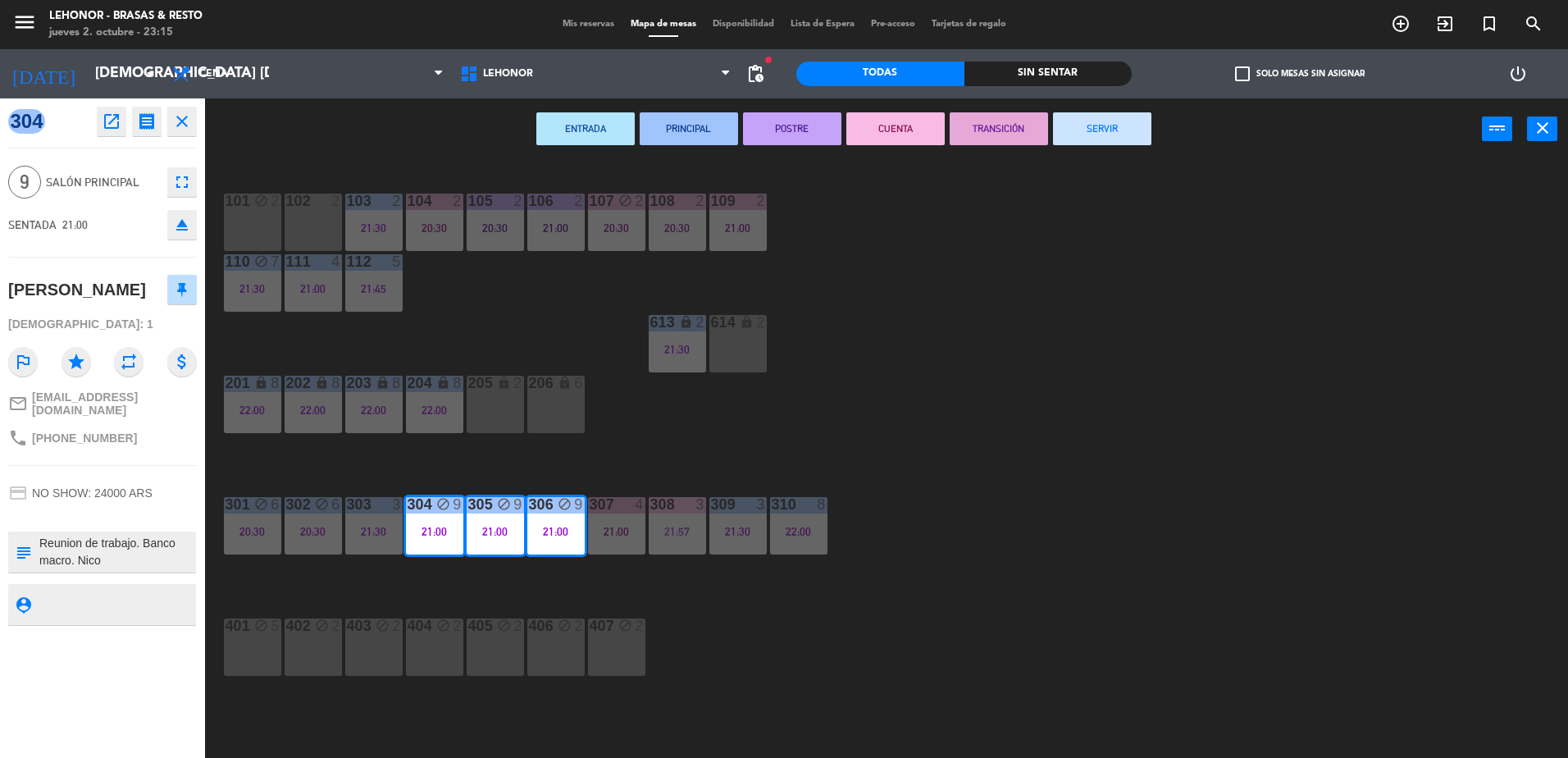
click at [808, 134] on button "POSTRE" at bounding box center [792, 129] width 98 height 33
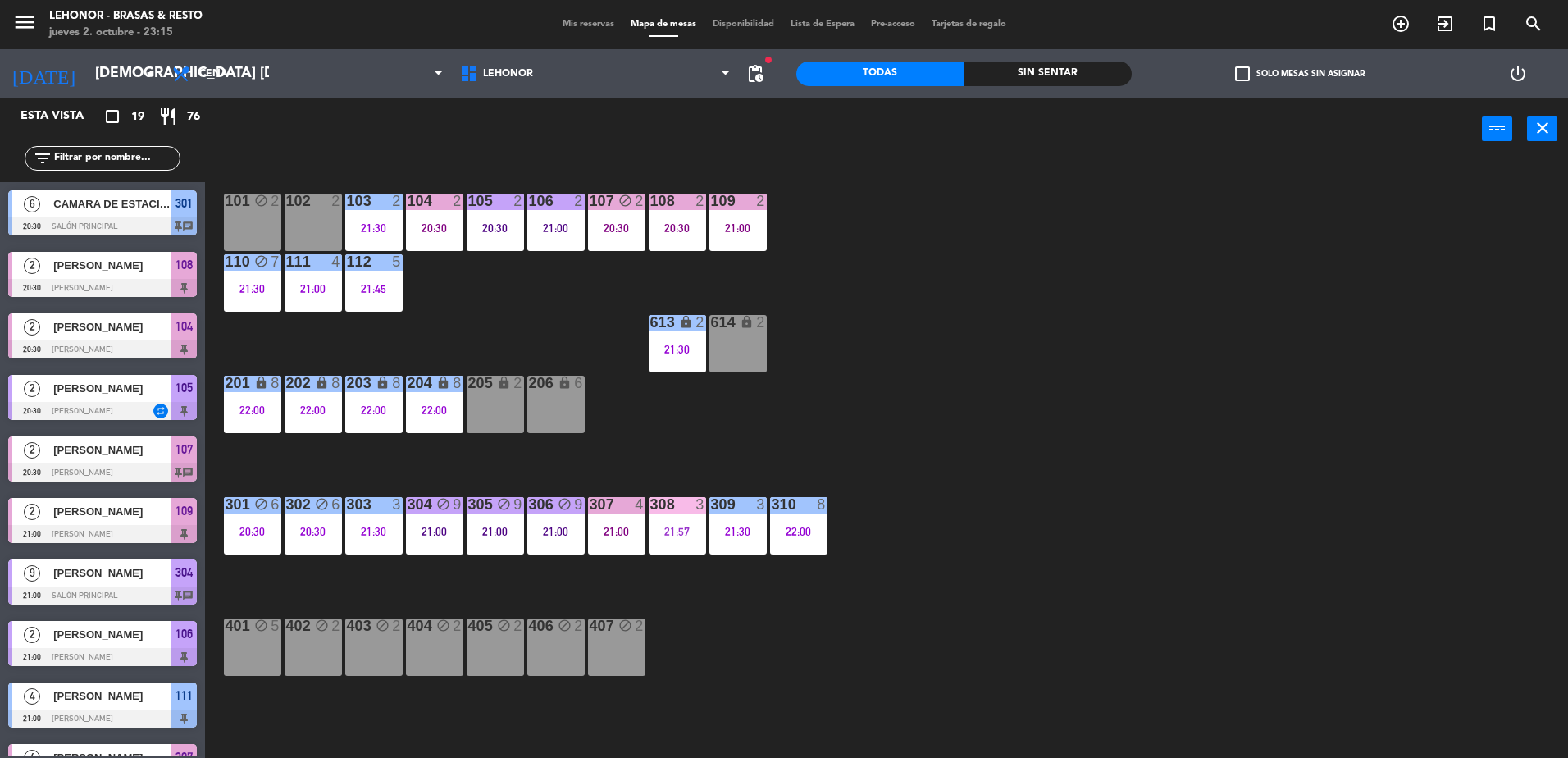
click at [581, 16] on div "menu Lehonor - Brasas & Resto jueves 2. octubre - 23:15 Mis reservas Mapa de me…" at bounding box center [784, 25] width 1568 height 50
click at [584, 26] on span "Mis reservas" at bounding box center [589, 24] width 68 height 9
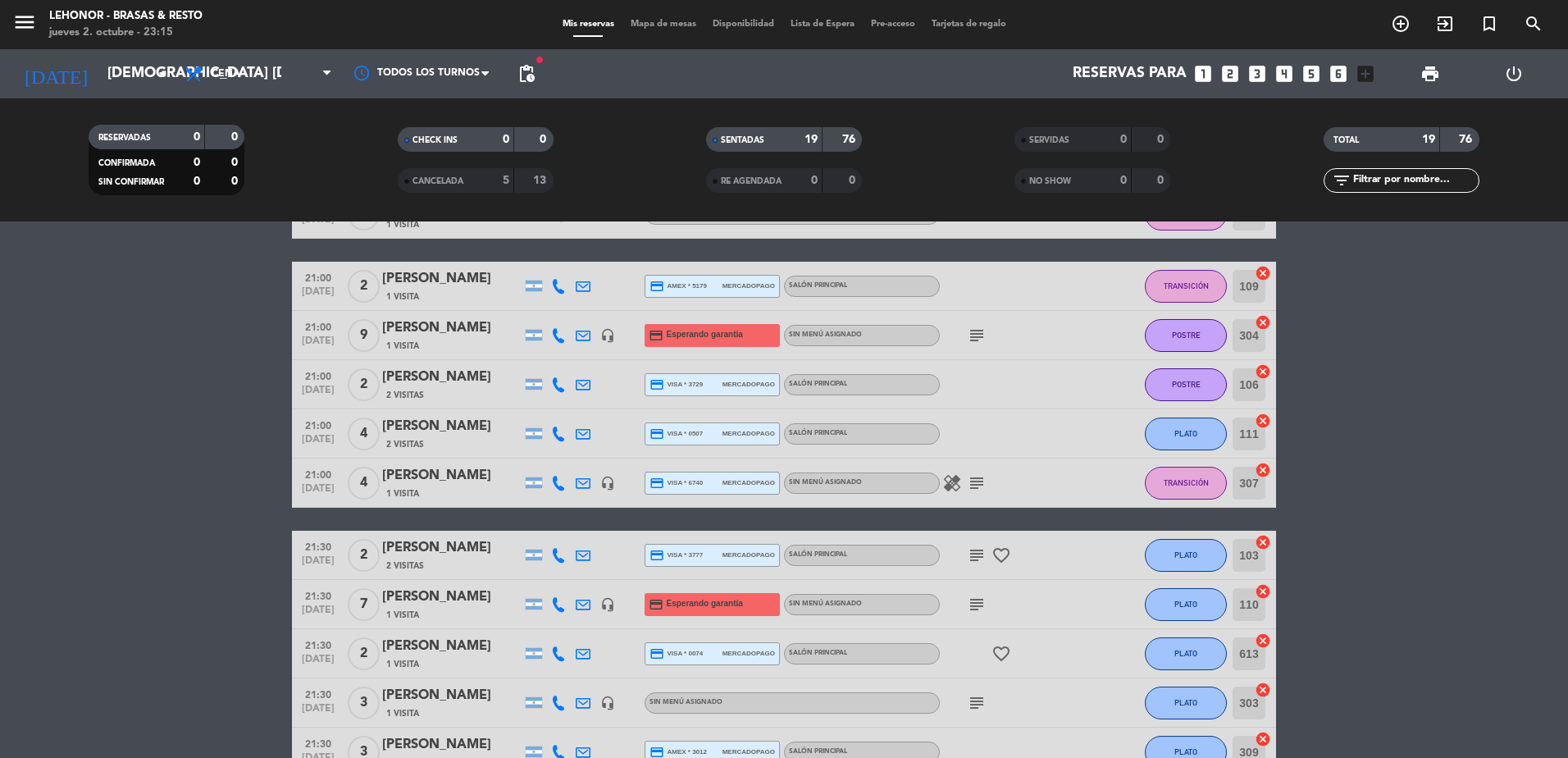
scroll to position [492, 0]
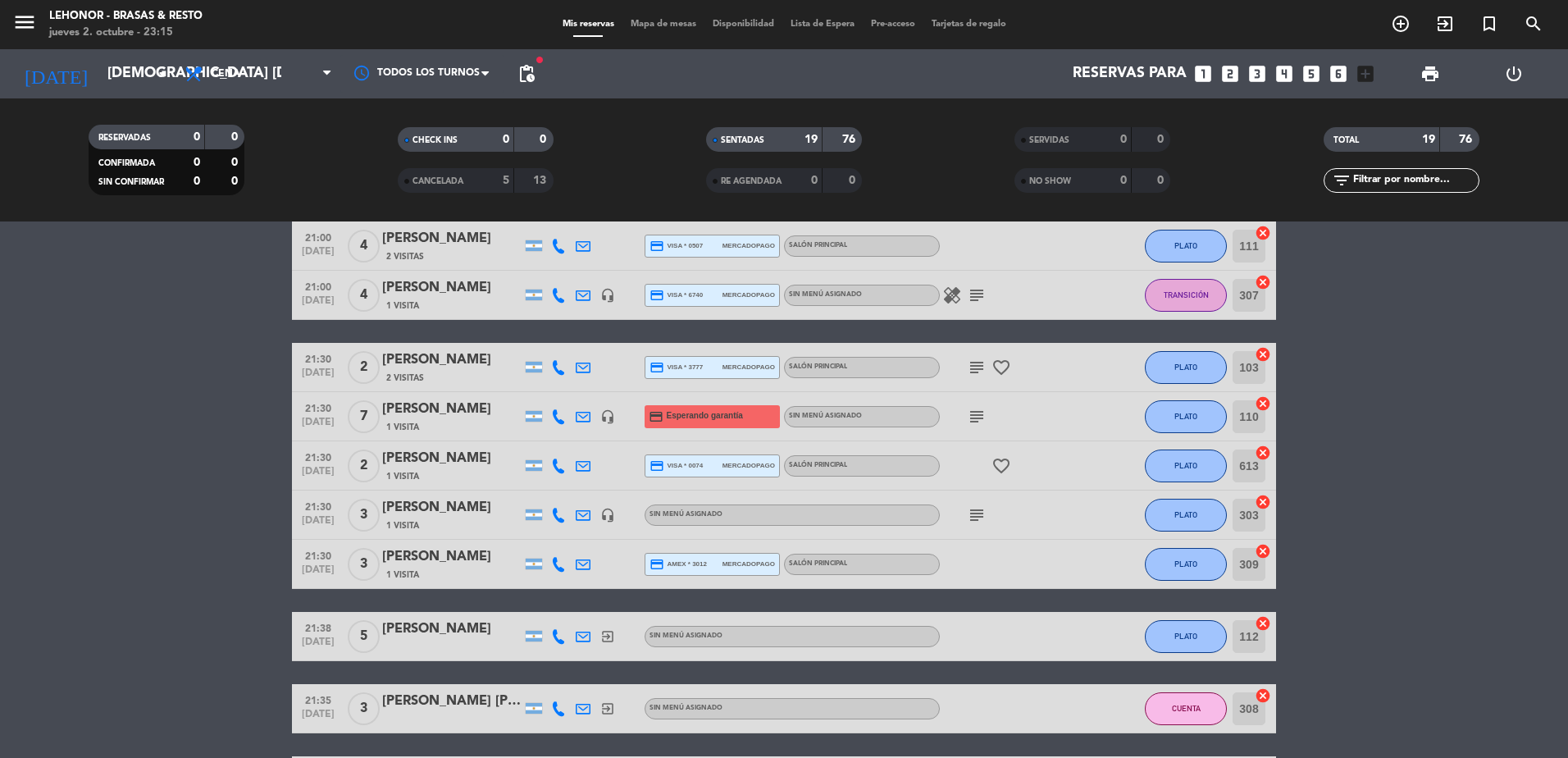
click at [970, 371] on icon "subject" at bounding box center [977, 368] width 20 height 20
click at [975, 411] on icon "subject" at bounding box center [977, 417] width 20 height 20
click at [979, 536] on div "subject" at bounding box center [1013, 514] width 148 height 49
click at [973, 517] on icon "subject" at bounding box center [977, 515] width 20 height 20
click at [977, 517] on icon "subject" at bounding box center [977, 515] width 20 height 20
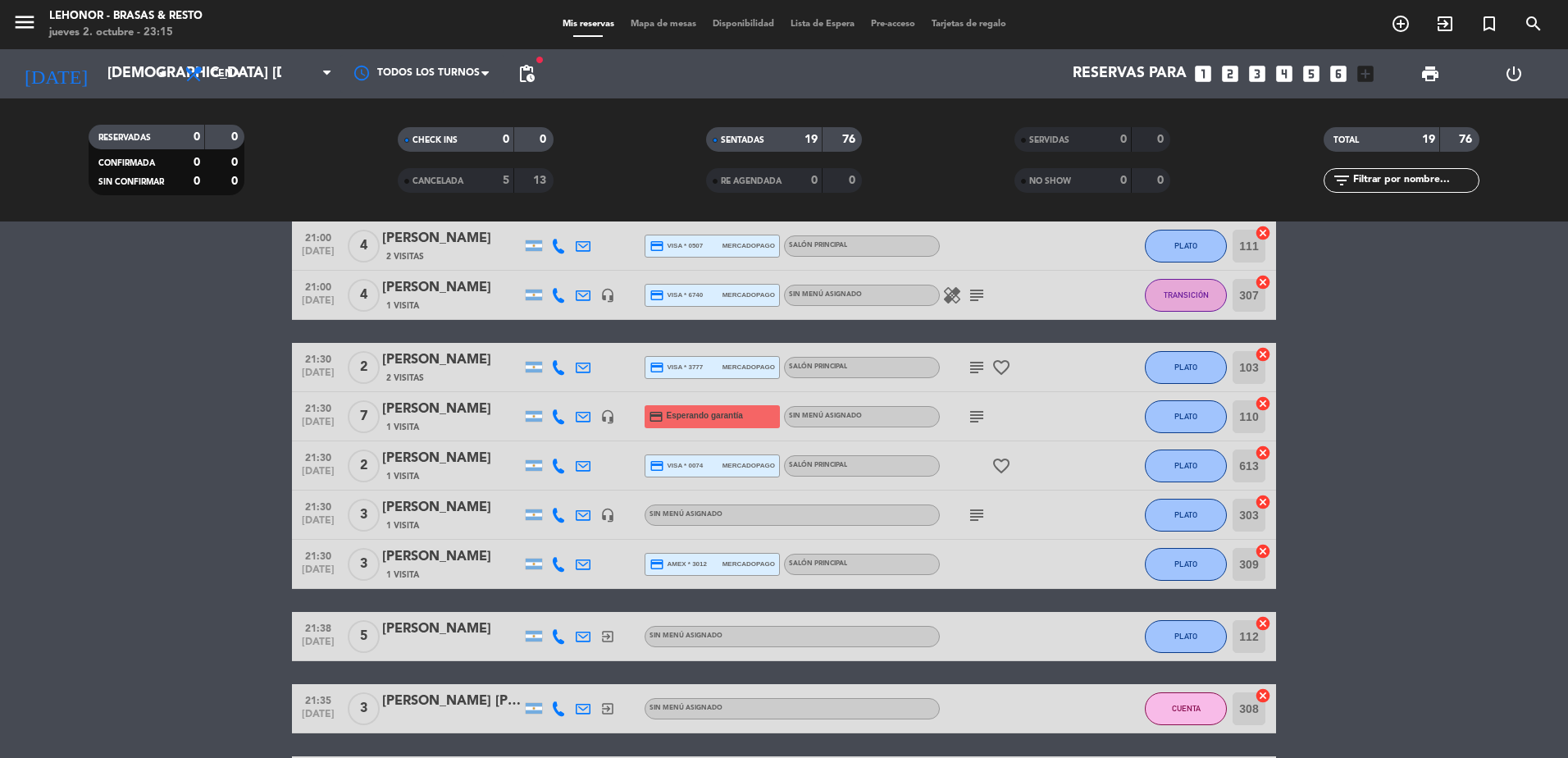
click at [977, 517] on icon "subject" at bounding box center [977, 515] width 20 height 20
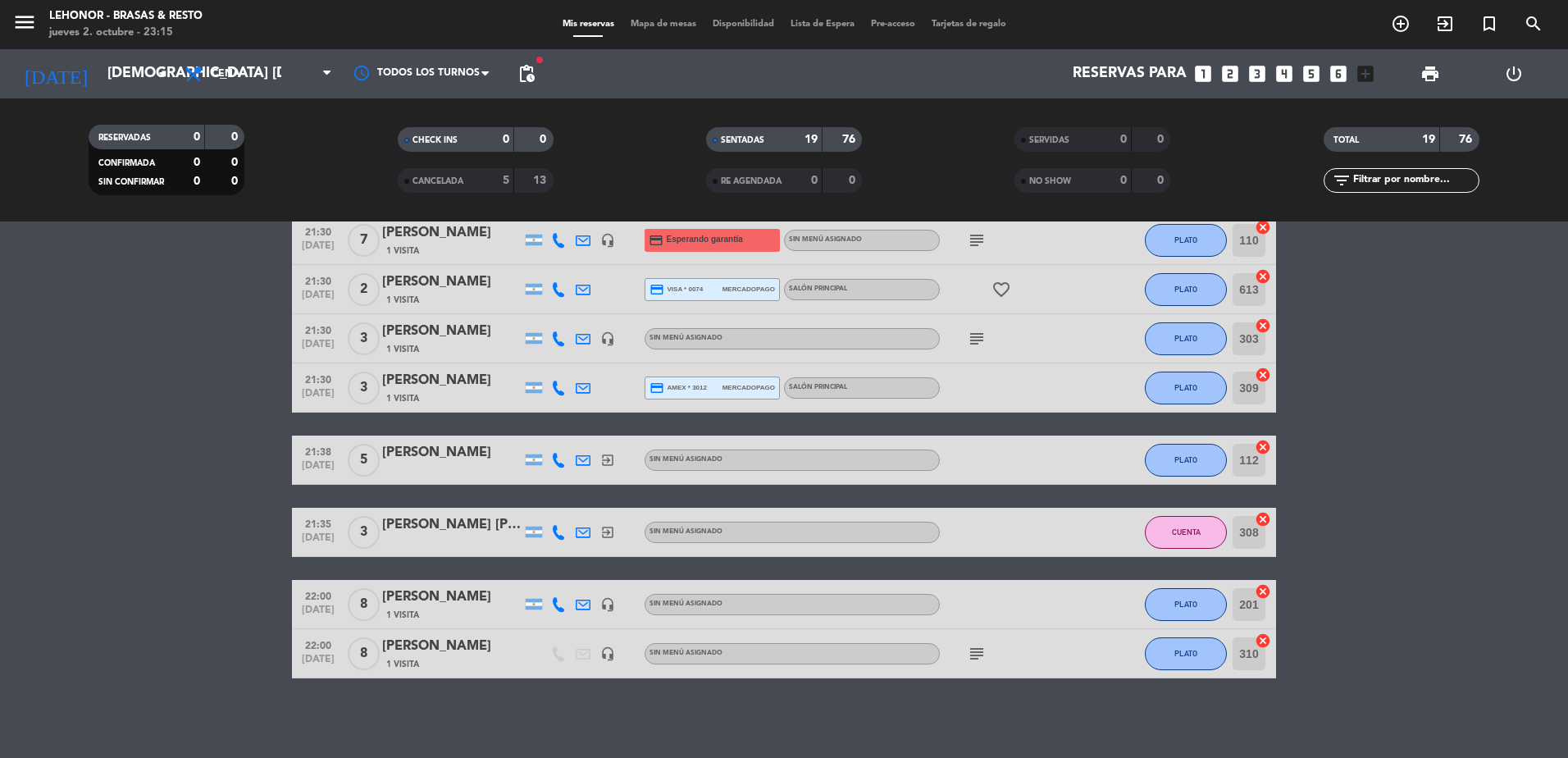
scroll to position [671, 0]
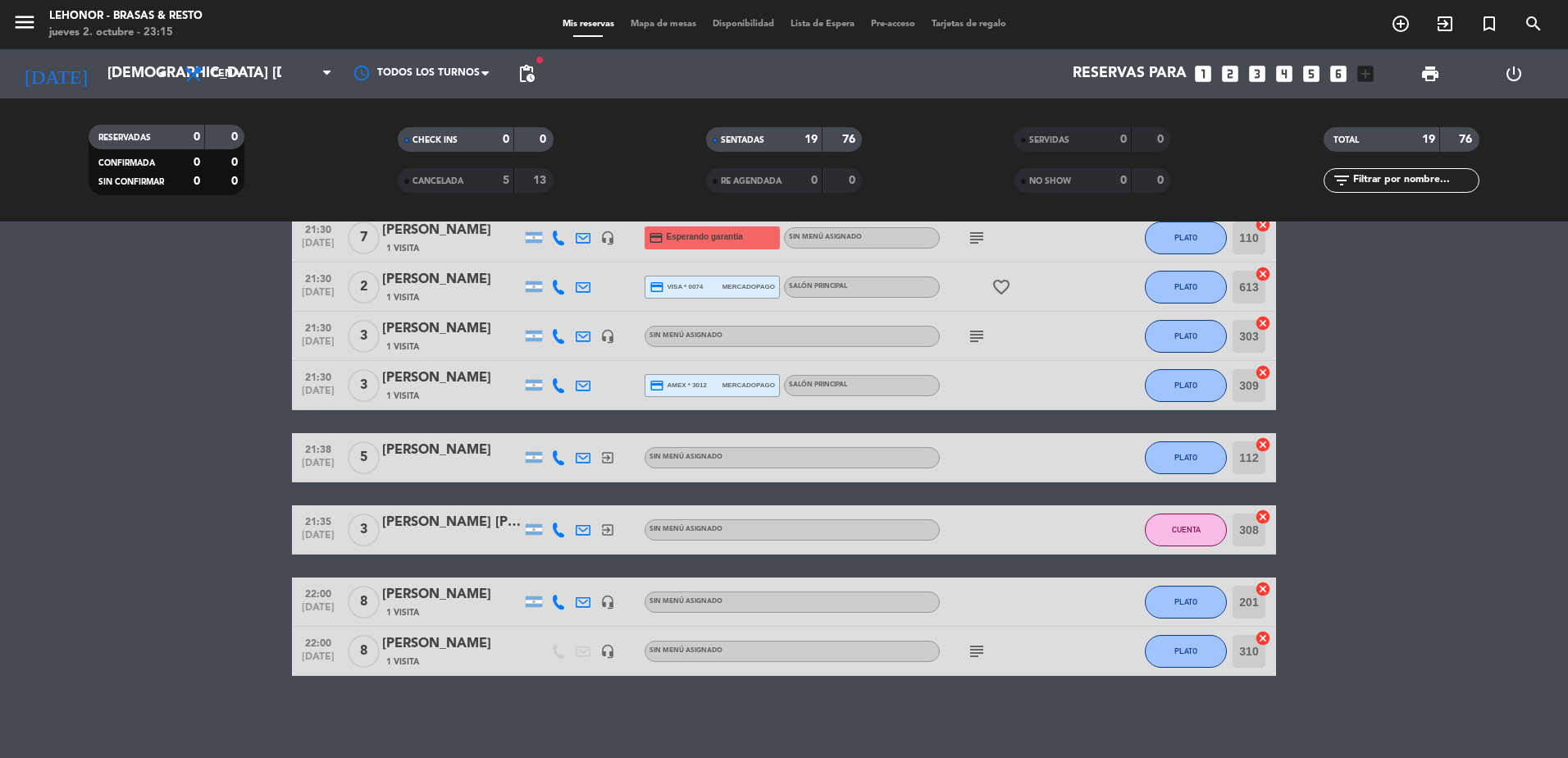
click at [970, 639] on div "subject" at bounding box center [1013, 651] width 148 height 49
click at [981, 646] on icon "subject" at bounding box center [977, 651] width 20 height 20
click at [649, 17] on div "Mis reservas Mapa de mesas Disponibilidad Lista de Espera Pre-acceso Tarjetas d…" at bounding box center [784, 25] width 460 height 15
click at [659, 31] on div "Mis reservas Mapa de mesas Disponibilidad Lista de Espera Pre-acceso Tarjetas d…" at bounding box center [784, 25] width 460 height 15
click at [665, 21] on span "Mapa de mesas" at bounding box center [663, 24] width 82 height 9
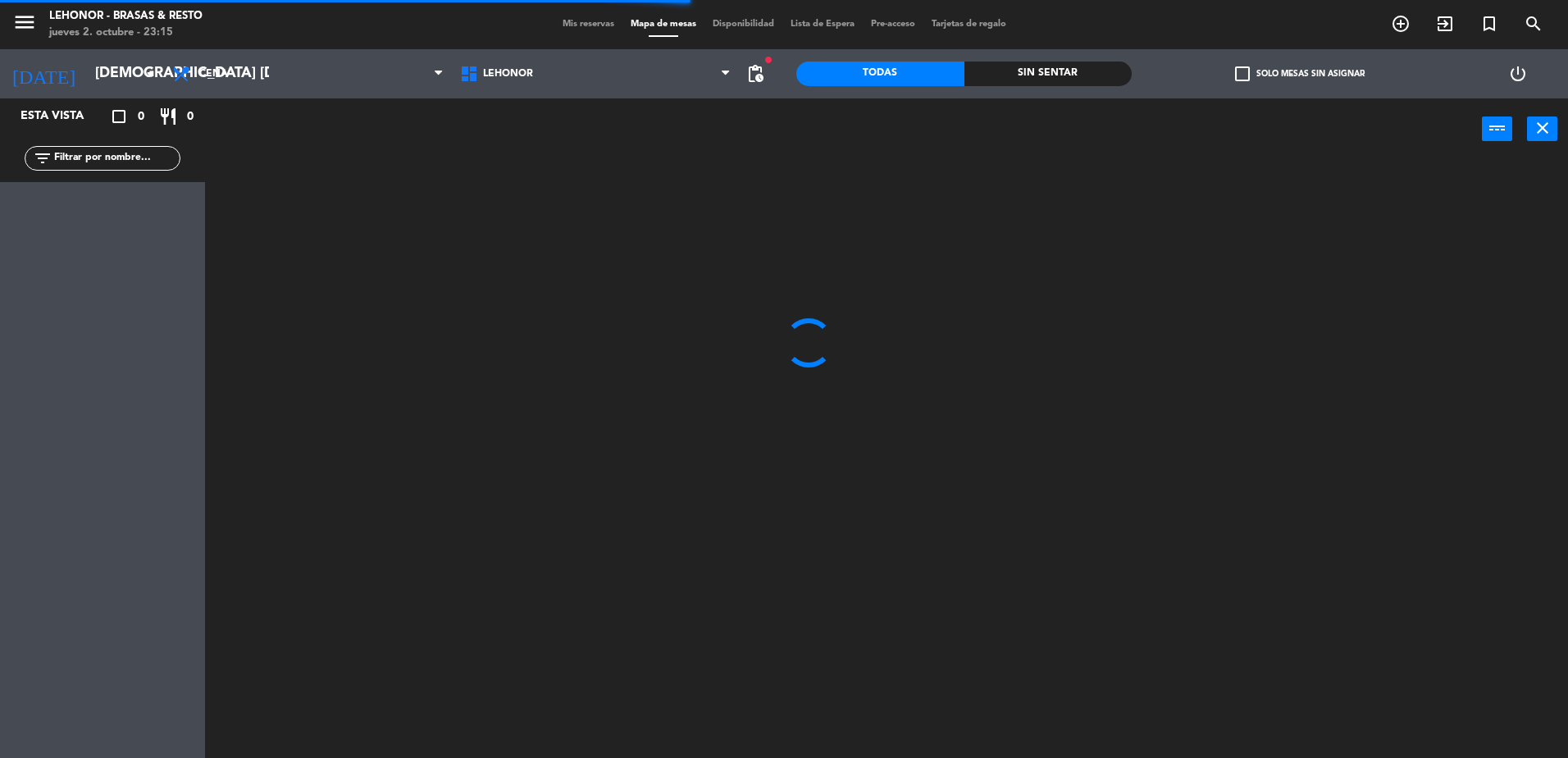
click at [997, 81] on div "Sin sentar" at bounding box center [1048, 74] width 168 height 25
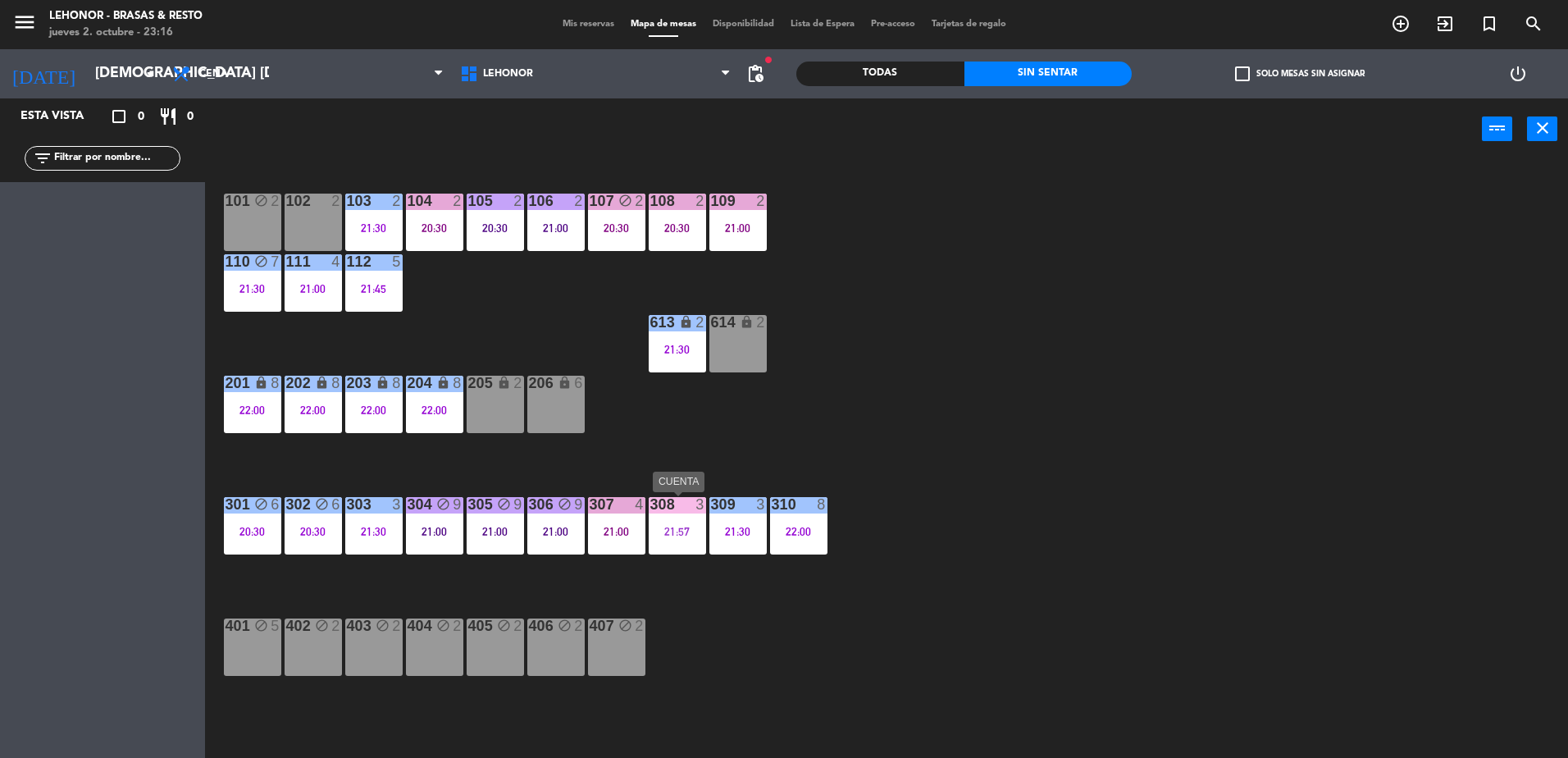
click at [672, 536] on div "21:57" at bounding box center [677, 532] width 57 height 12
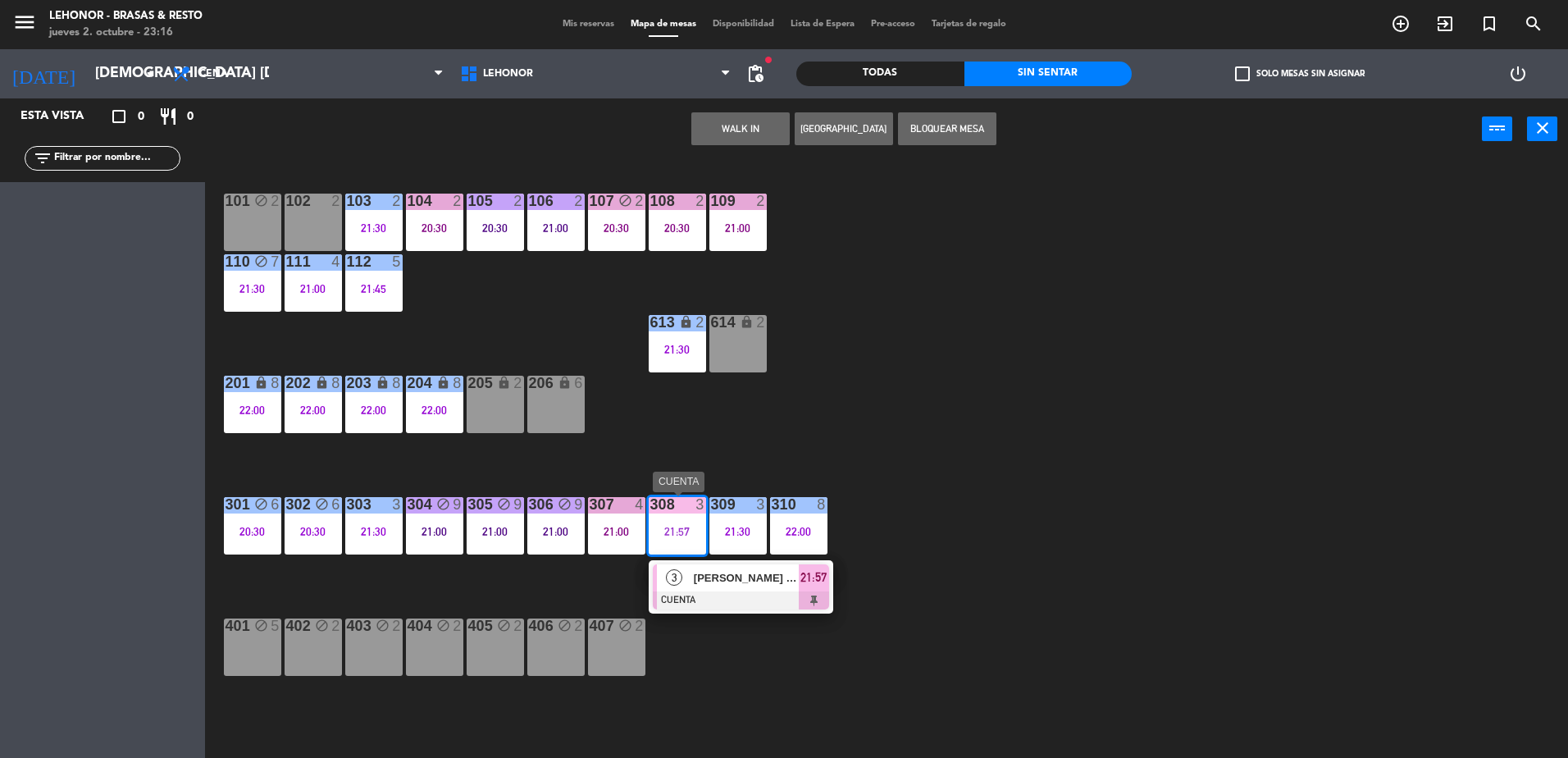
click at [741, 608] on div at bounding box center [741, 600] width 176 height 18
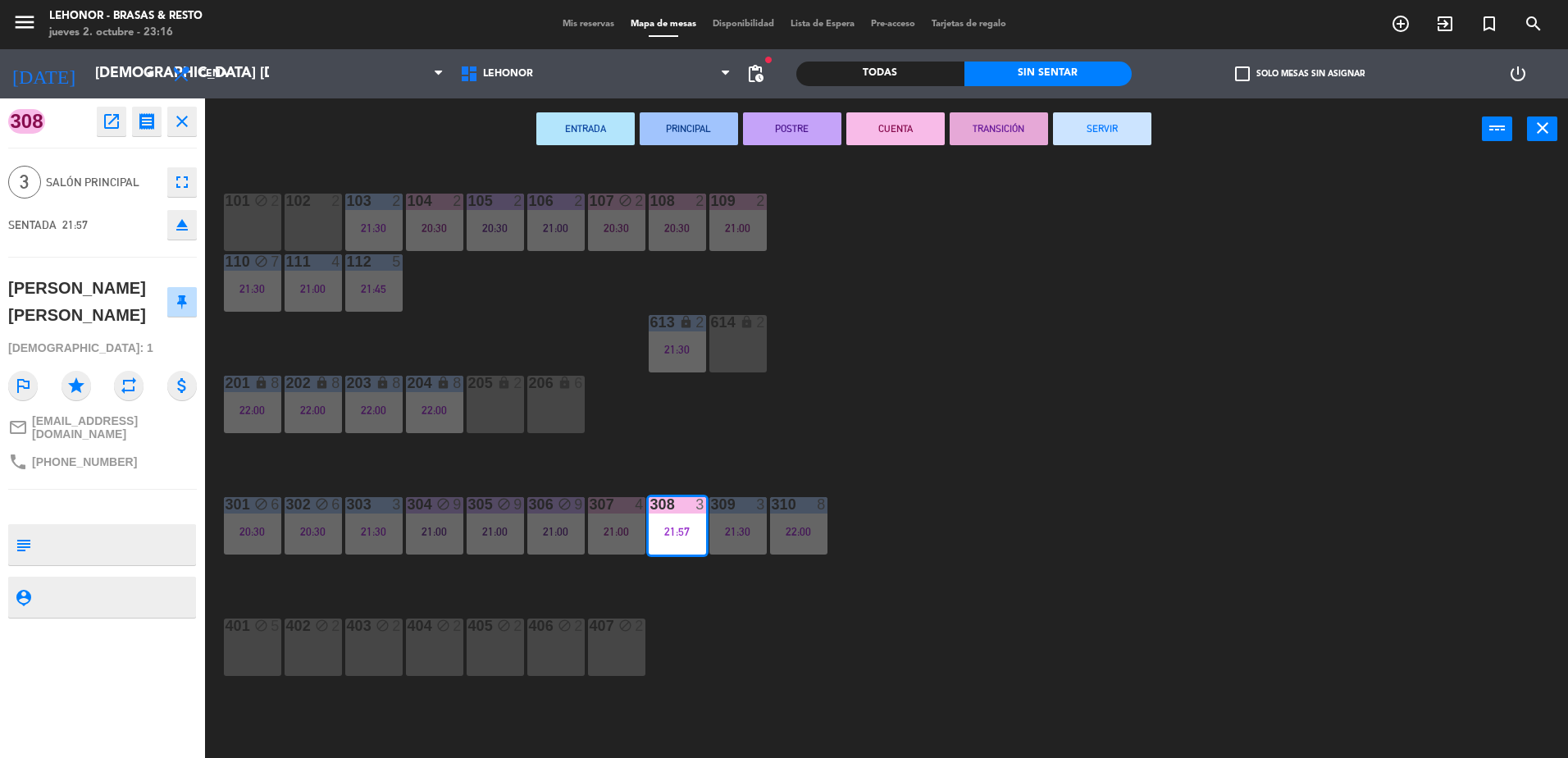
click at [994, 126] on button "TRANSICIÓN" at bounding box center [998, 129] width 98 height 33
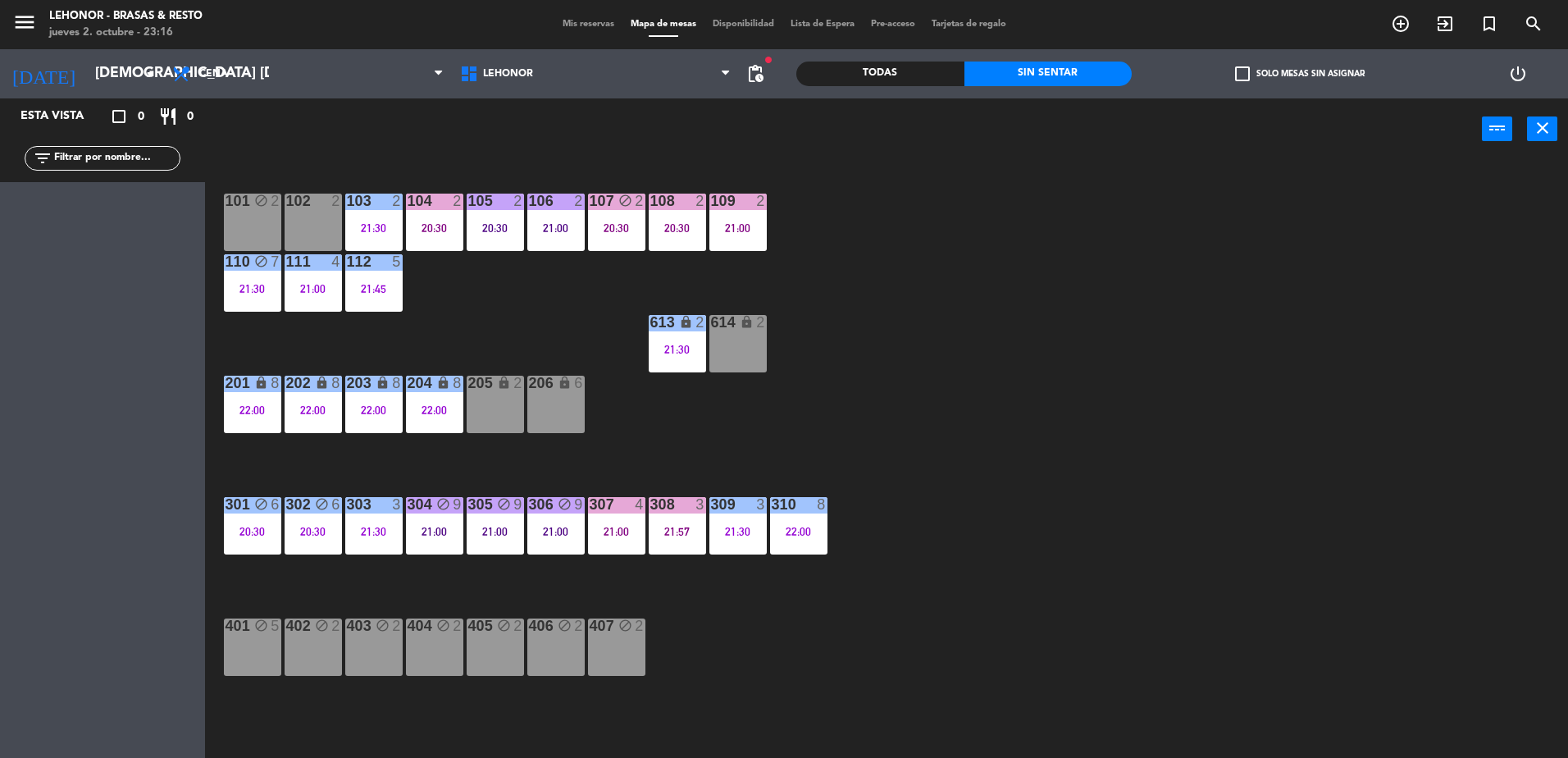
click at [1190, 302] on div "101 block 2 102 2 103 2 21:30 104 2 20:30 105 2 20:30 106 2 21:00 107 block 2 2…" at bounding box center [894, 462] width 1347 height 598
click at [700, 336] on div "613 lock 2 21:30" at bounding box center [677, 343] width 57 height 57
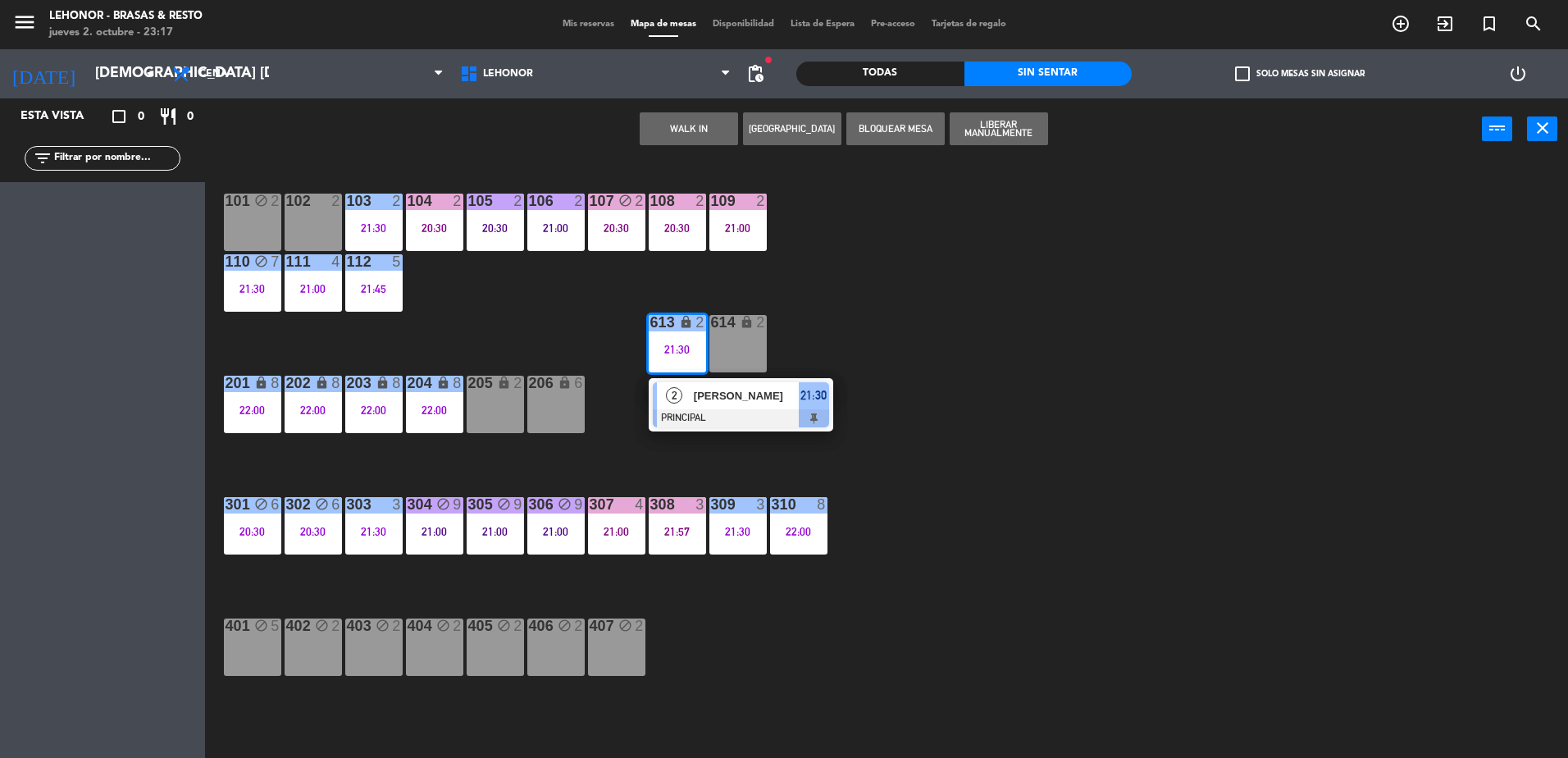
click at [690, 405] on div "2" at bounding box center [674, 395] width 36 height 27
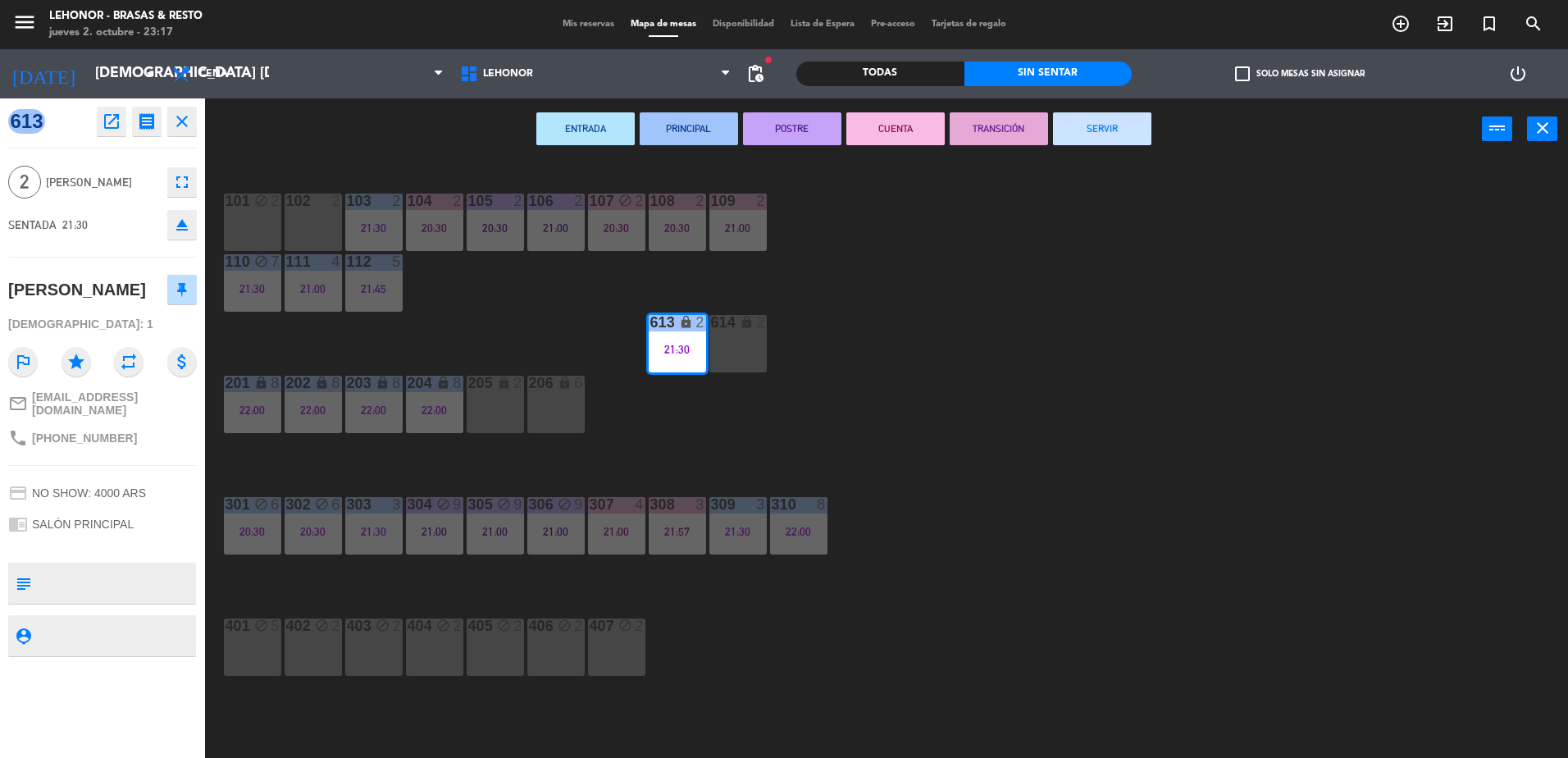
click at [785, 138] on button "POSTRE" at bounding box center [792, 129] width 98 height 33
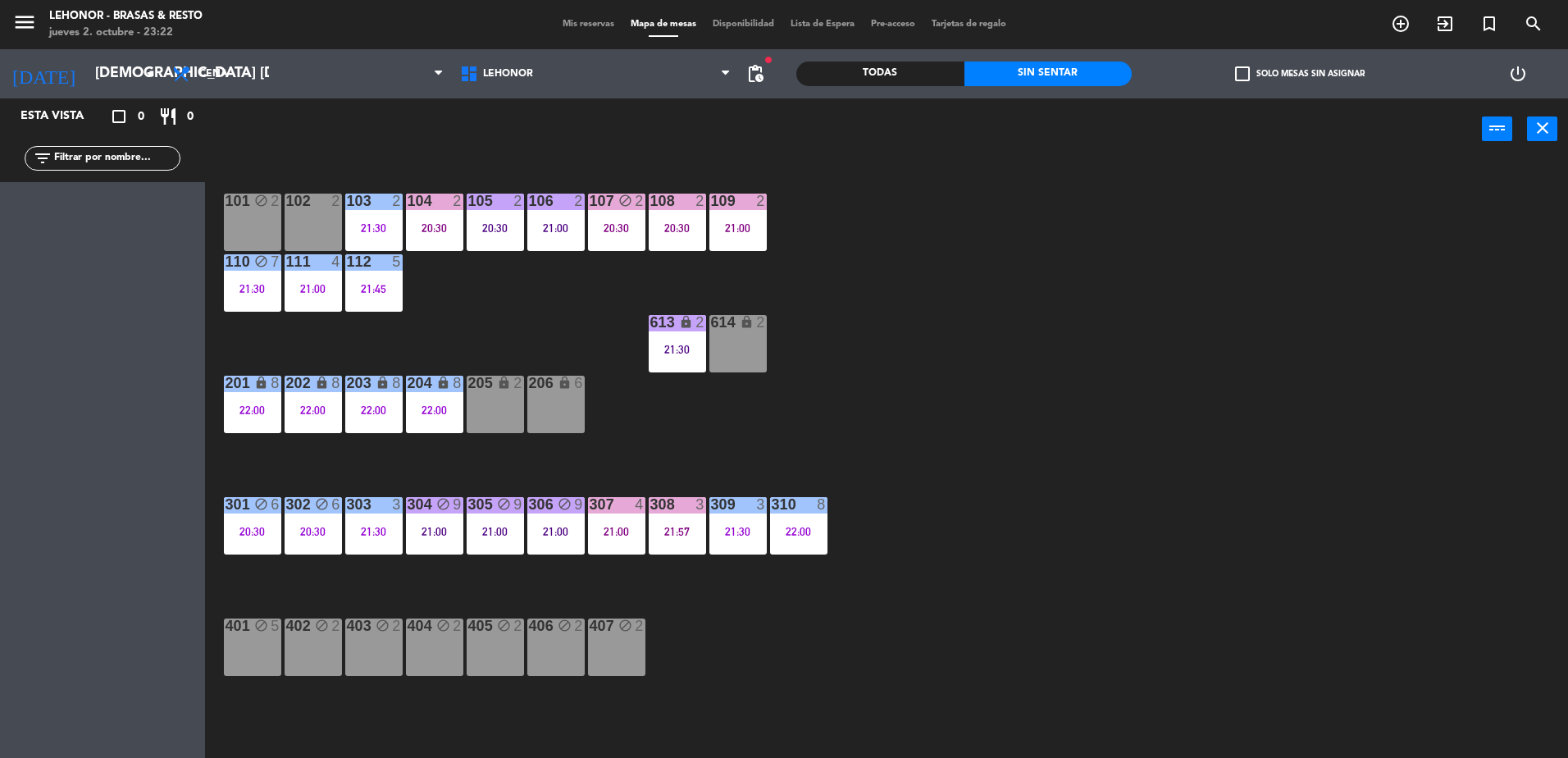
click at [374, 314] on div "101 block 2 102 2 103 2 21:30 104 2 20:30 105 2 20:30 106 2 21:00 107 block 2 2…" at bounding box center [894, 462] width 1347 height 598
click at [380, 295] on div "112 5 21:45" at bounding box center [374, 283] width 57 height 57
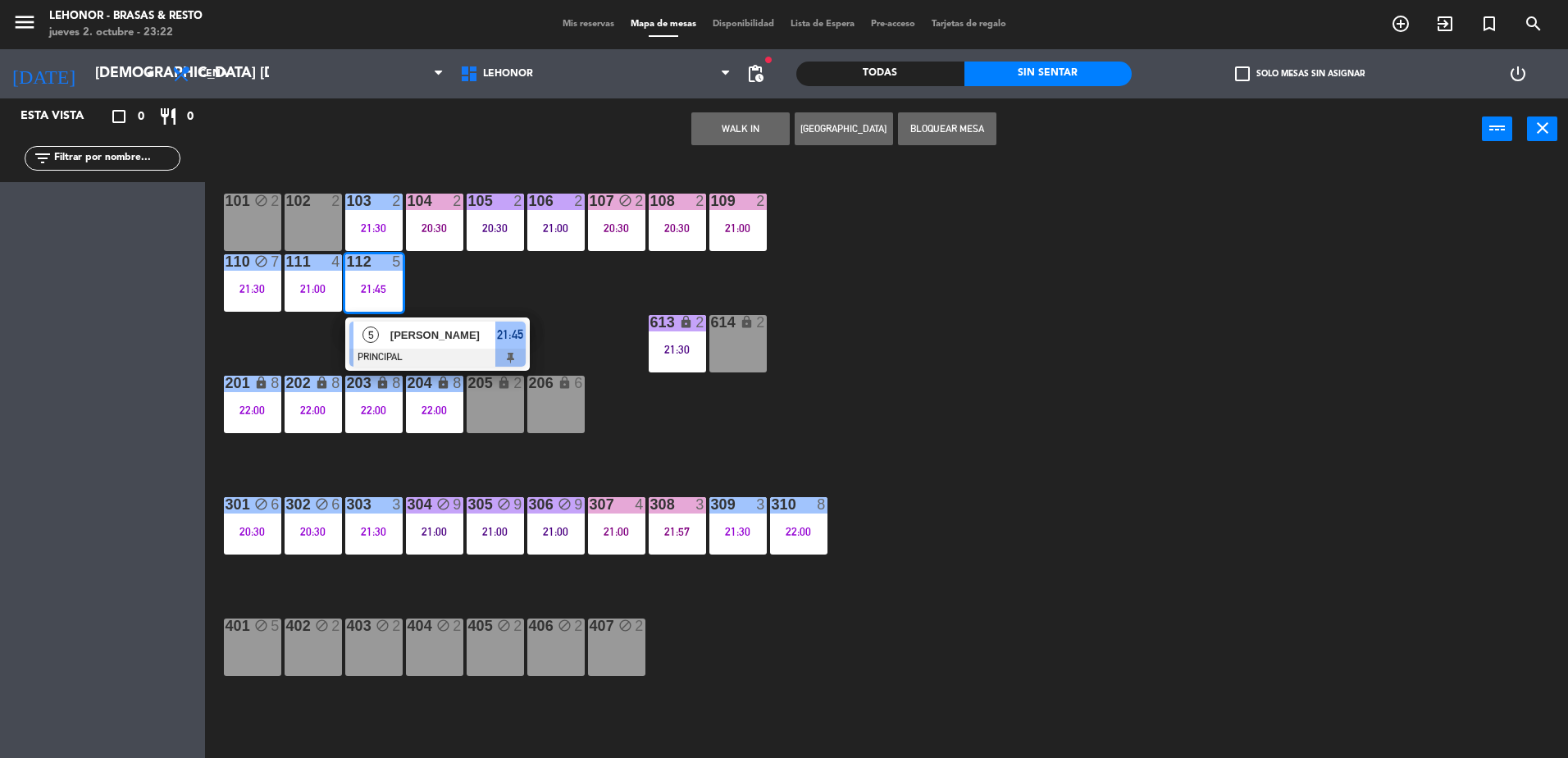
click at [393, 352] on div at bounding box center [437, 358] width 176 height 18
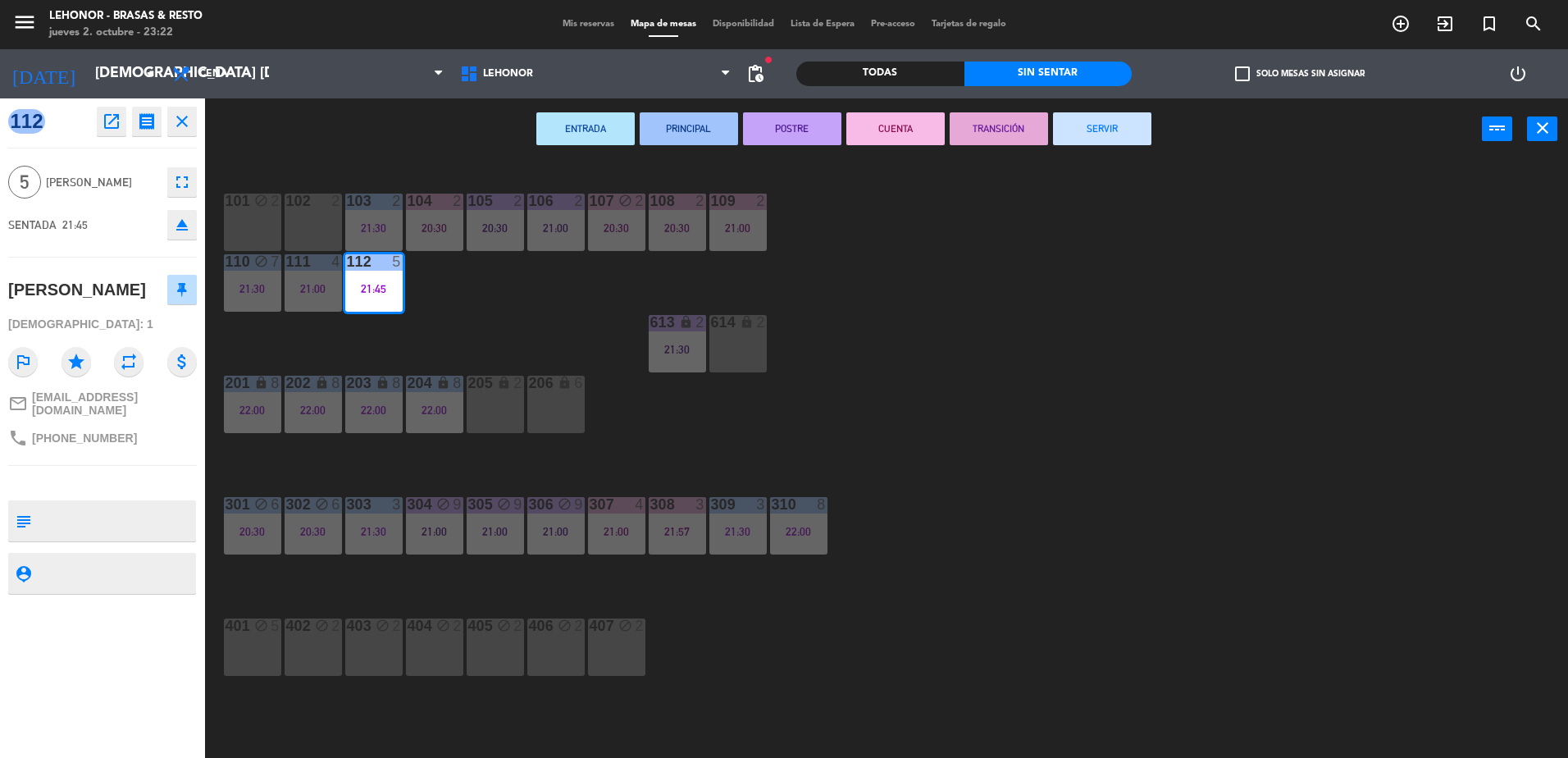
click at [879, 133] on button "CUENTA" at bounding box center [895, 129] width 98 height 33
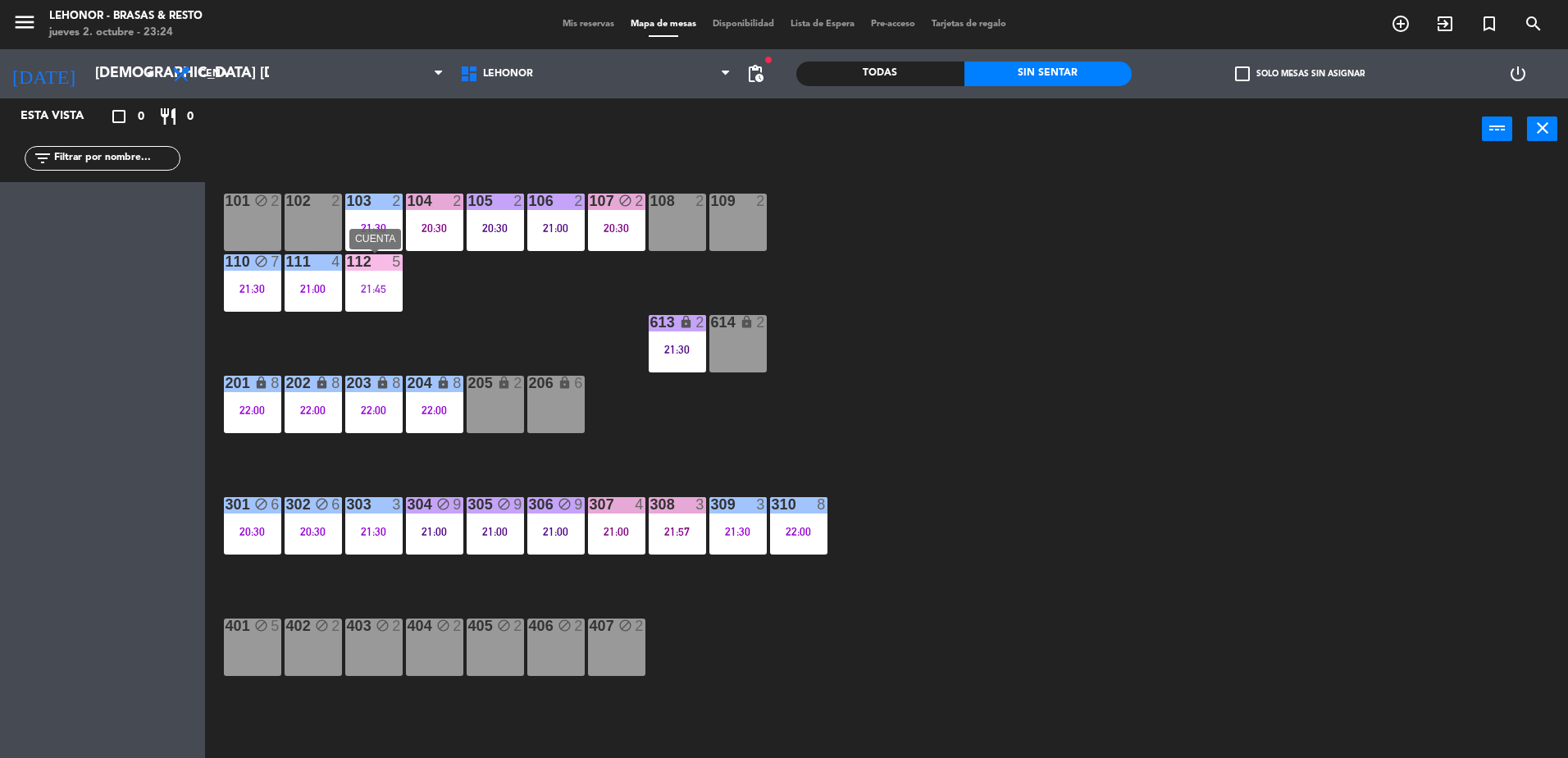
click at [388, 290] on div "21:45" at bounding box center [374, 288] width 57 height 12
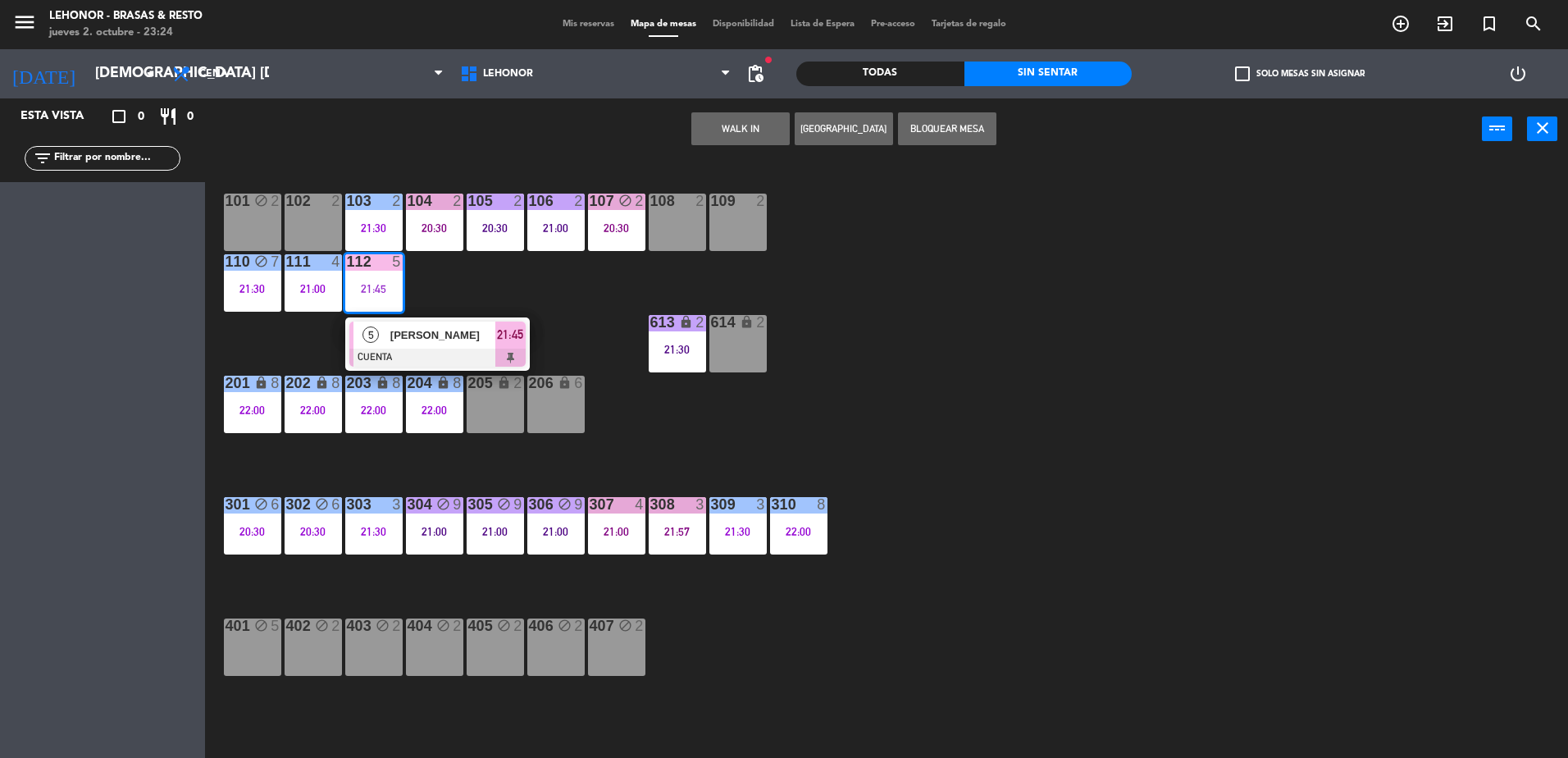
click at [411, 327] on span "[PERSON_NAME]" at bounding box center [442, 335] width 105 height 17
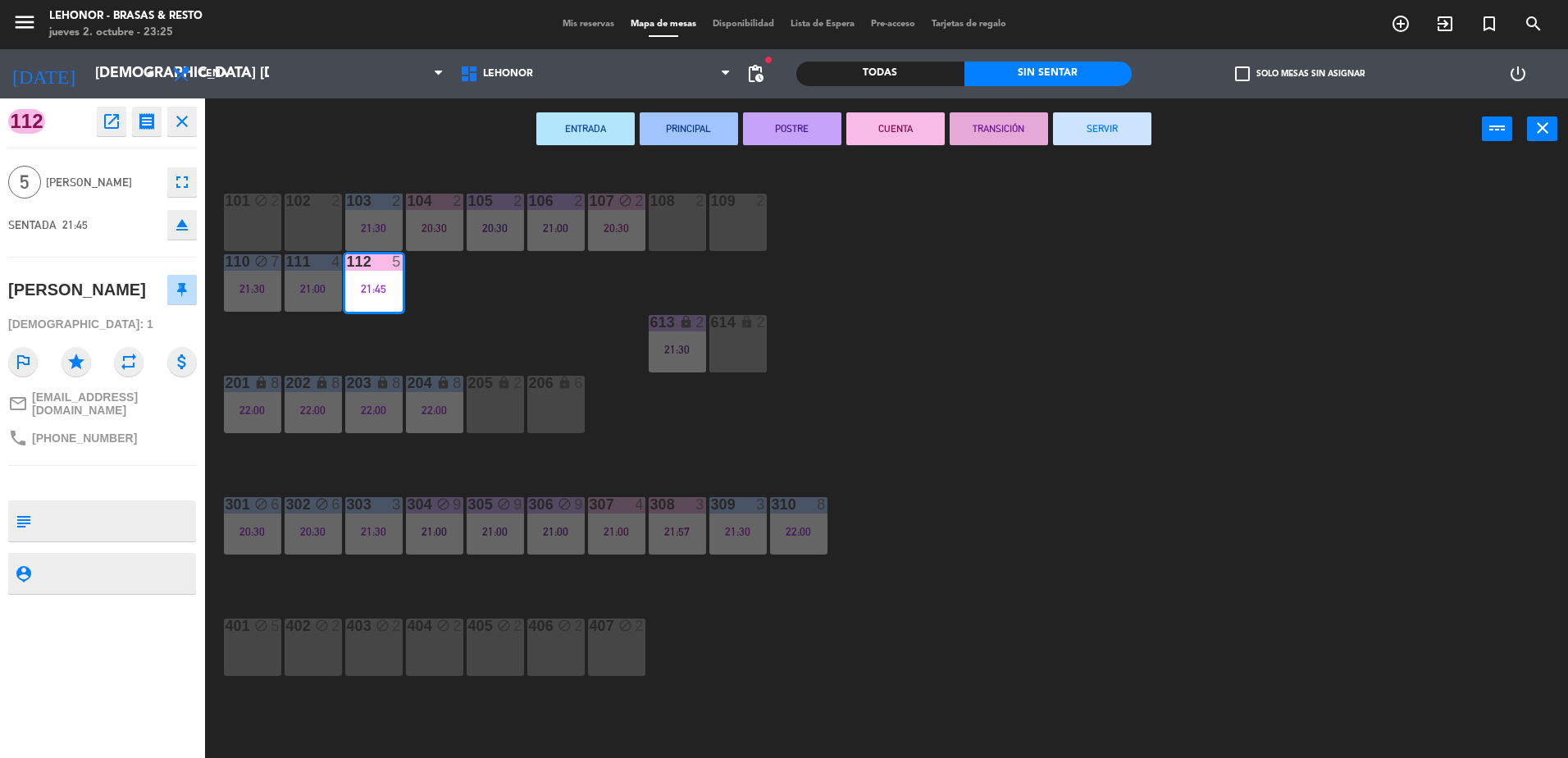
click at [999, 131] on button "TRANSICIÓN" at bounding box center [998, 129] width 98 height 33
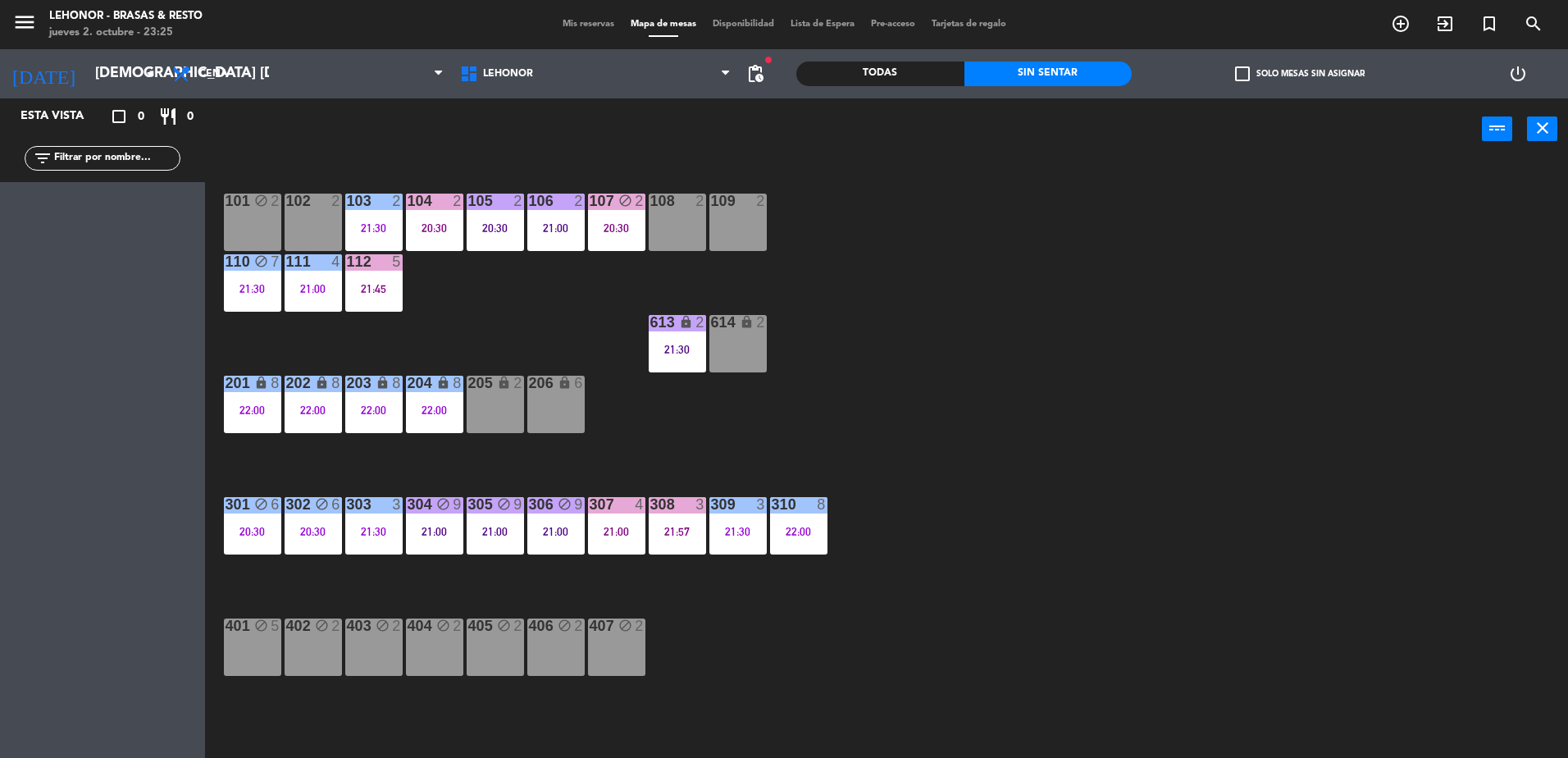
click at [1021, 343] on div "101 block 2 102 2 103 2 21:30 104 2 20:30 105 2 20:30 106 2 21:00 107 block 2 2…" at bounding box center [894, 462] width 1347 height 598
click at [684, 537] on div "21:57" at bounding box center [677, 532] width 57 height 12
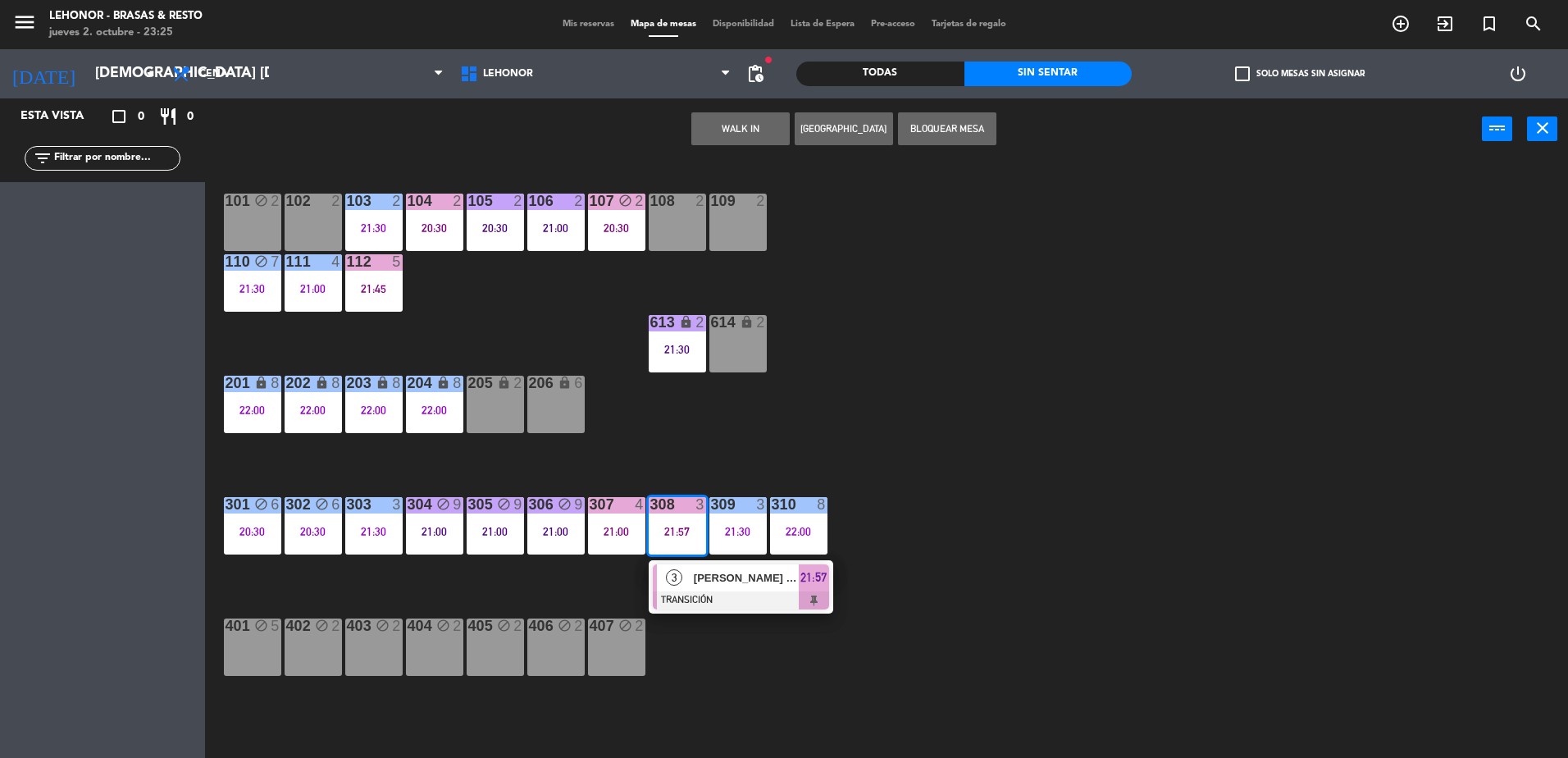
click at [1194, 602] on div "101 block 2 102 2 103 2 21:30 104 2 20:30 105 2 20:30 106 2 21:00 107 block 2 2…" at bounding box center [894, 462] width 1347 height 598
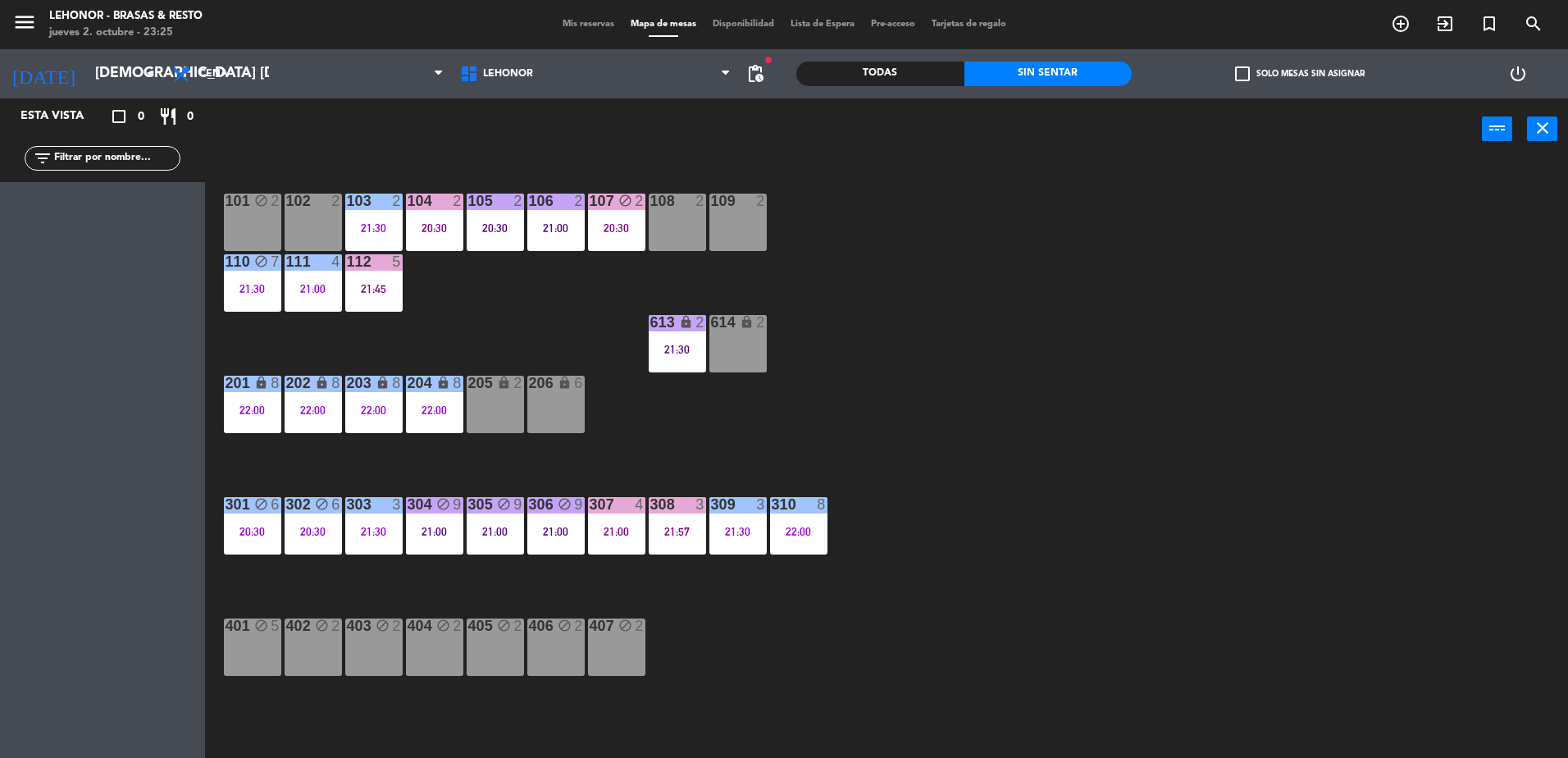
click at [1210, 460] on div "101 block 2 102 2 103 2 21:30 104 2 20:30 105 2 20:30 106 2 21:00 107 block 2 2…" at bounding box center [894, 462] width 1347 height 598
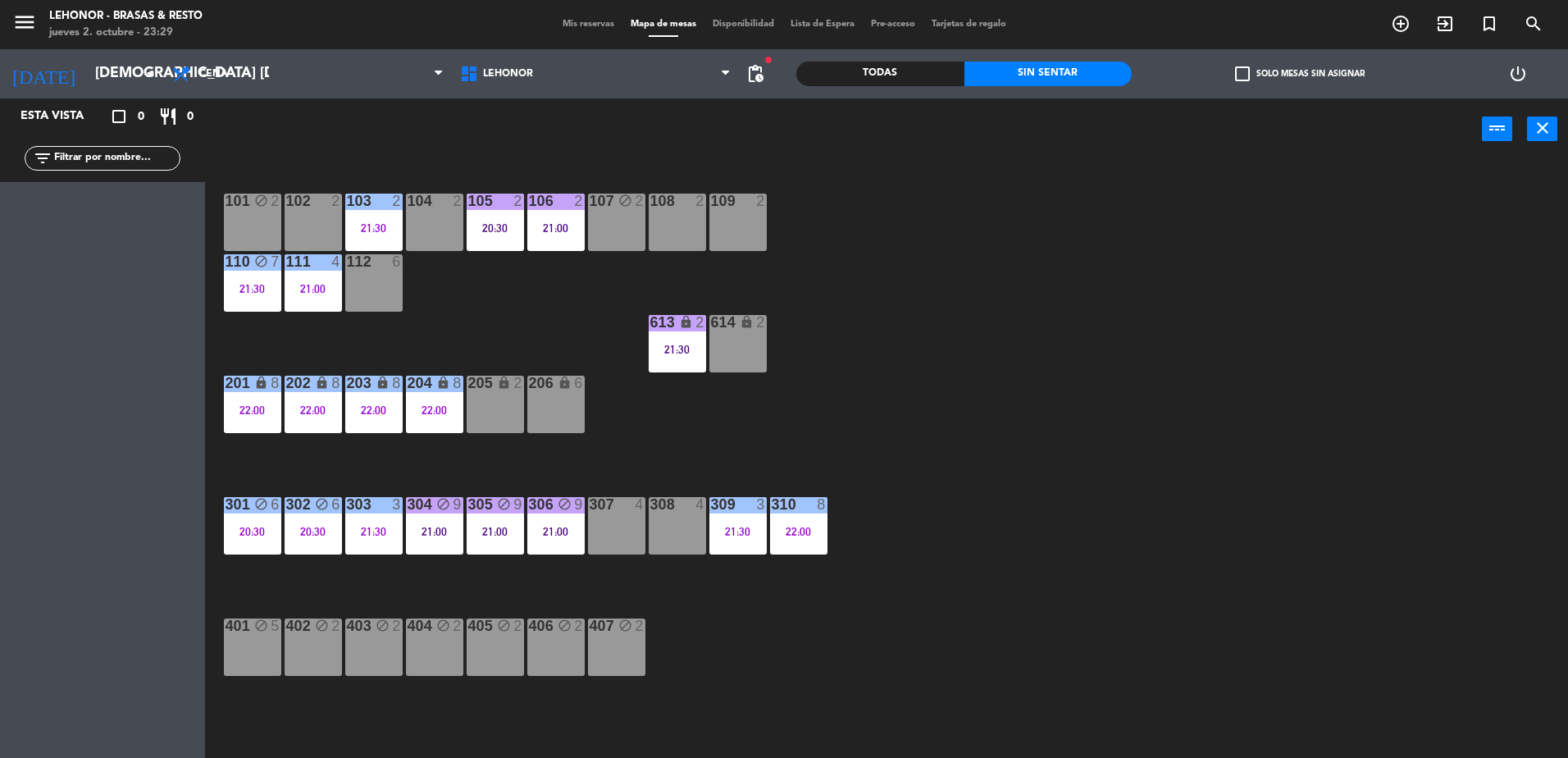
click at [240, 219] on div "101 block 2" at bounding box center [252, 222] width 57 height 57
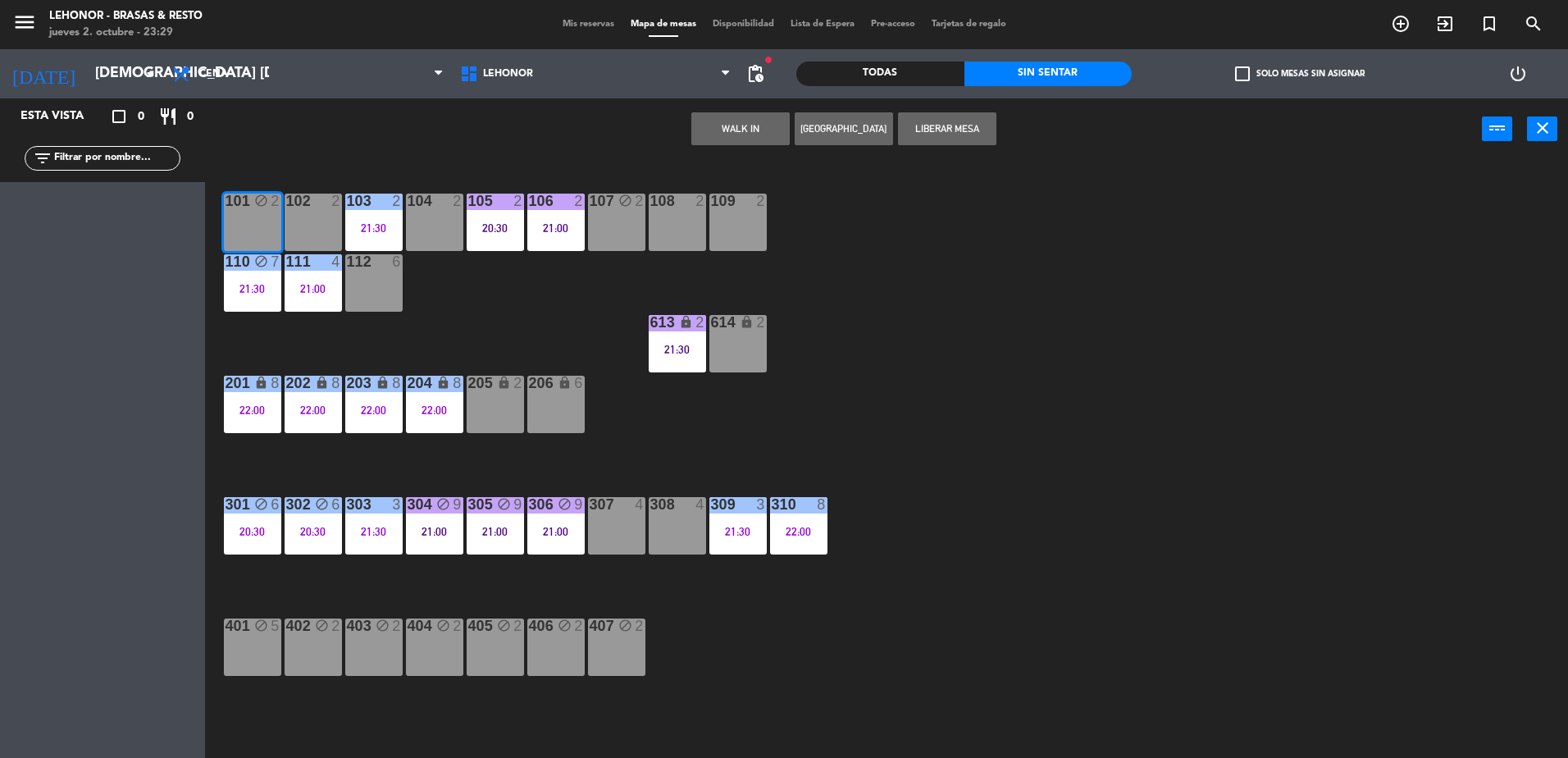
click at [966, 107] on div "WALK IN [GEOGRAPHIC_DATA] Liberar Mesa power_input close" at bounding box center [843, 129] width 1277 height 62
click at [956, 134] on button "Liberar Mesa" at bounding box center [947, 129] width 98 height 33
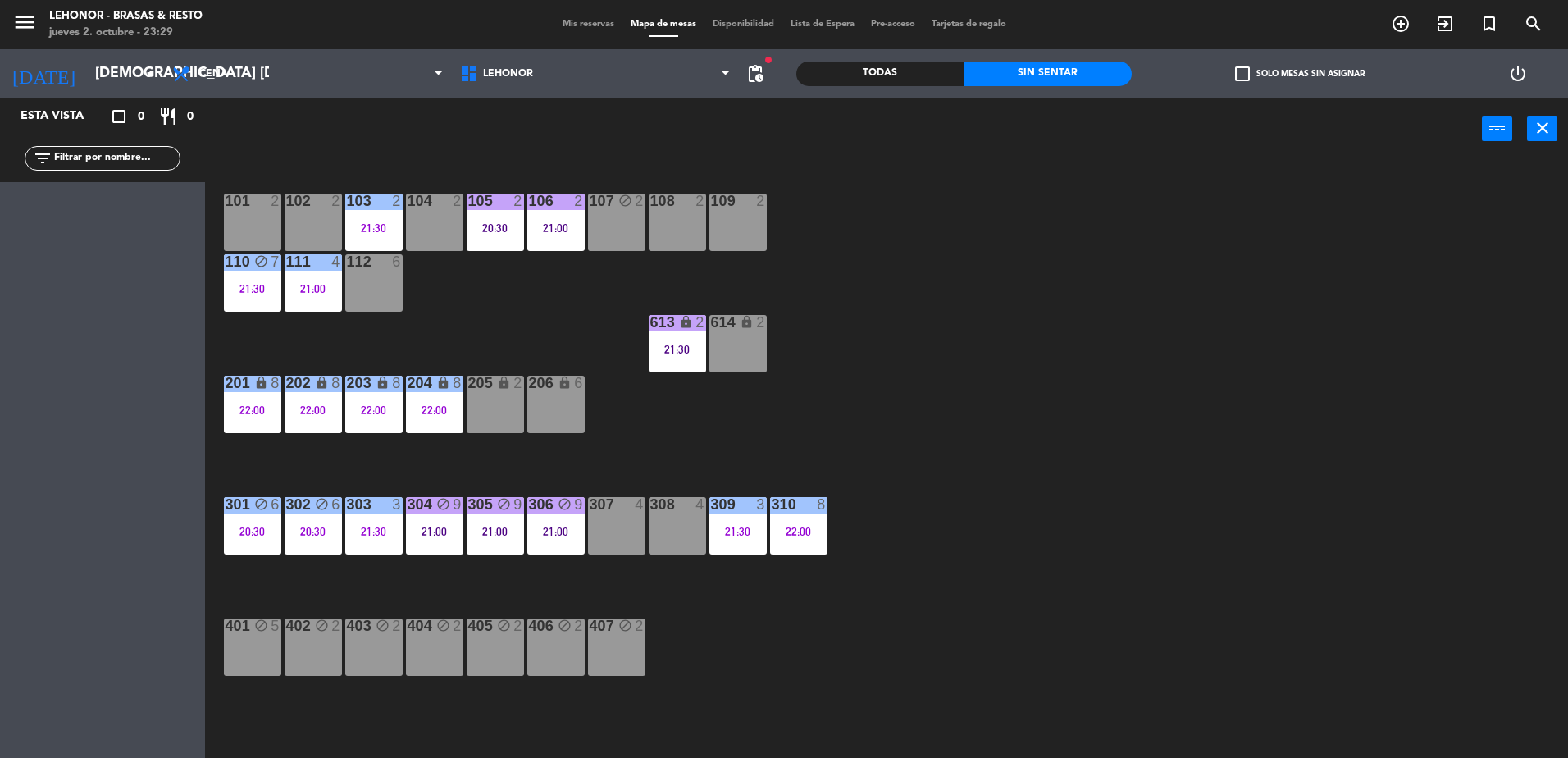
click at [632, 222] on div "107 block 2" at bounding box center [616, 222] width 57 height 57
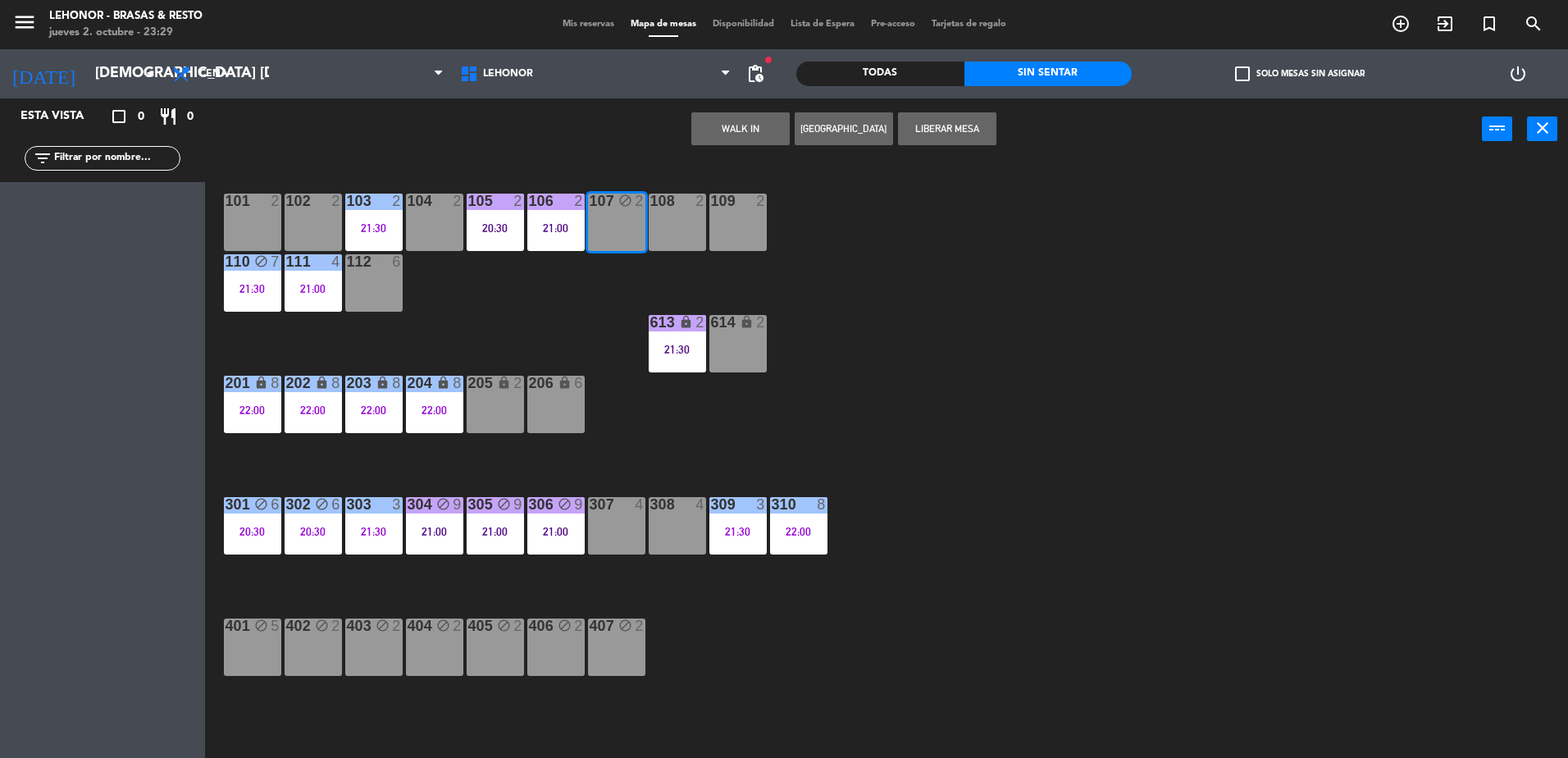
click at [968, 140] on button "Liberar Mesa" at bounding box center [947, 129] width 98 height 33
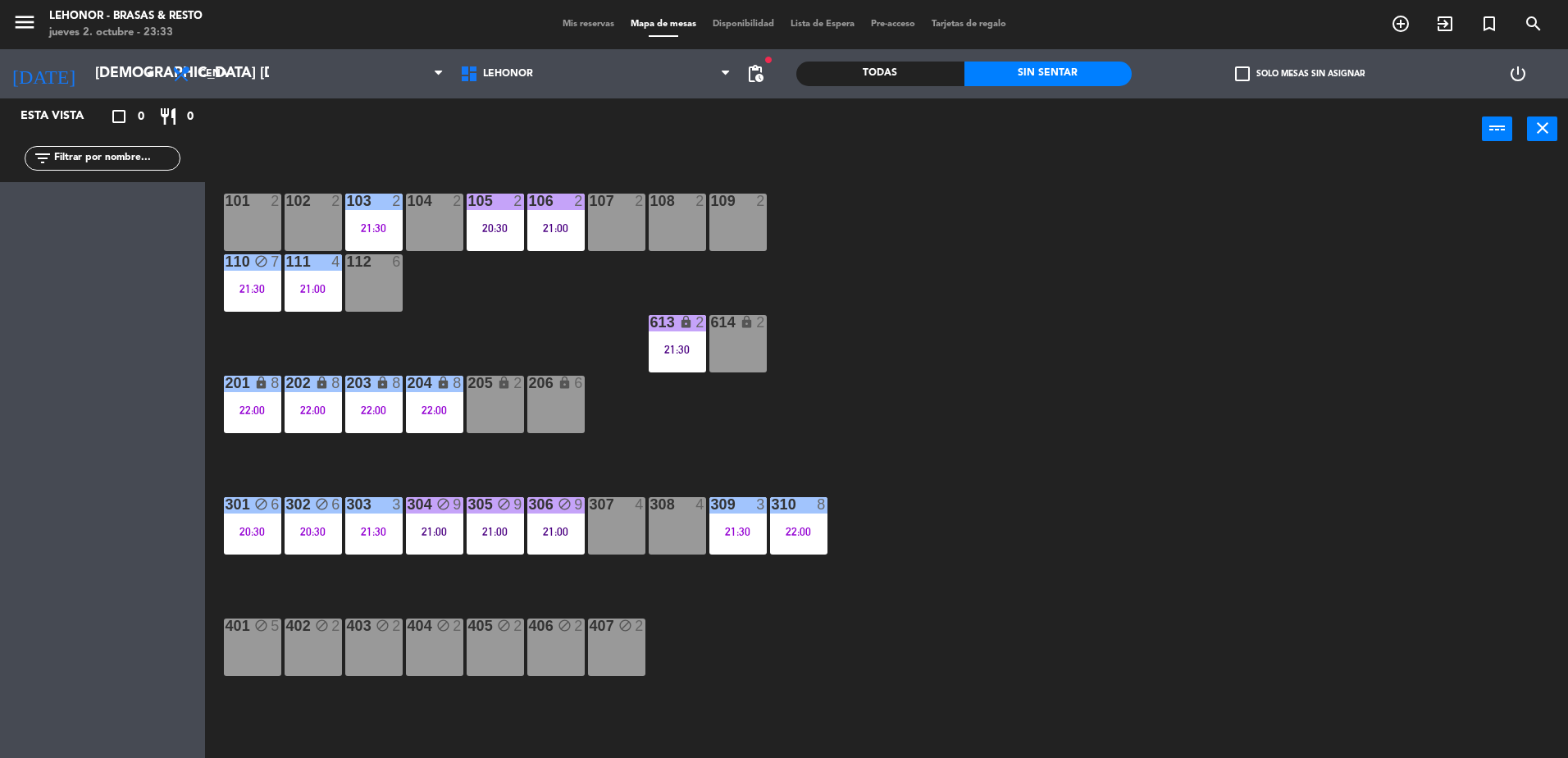
click at [593, 241] on div "107 2" at bounding box center [616, 222] width 57 height 57
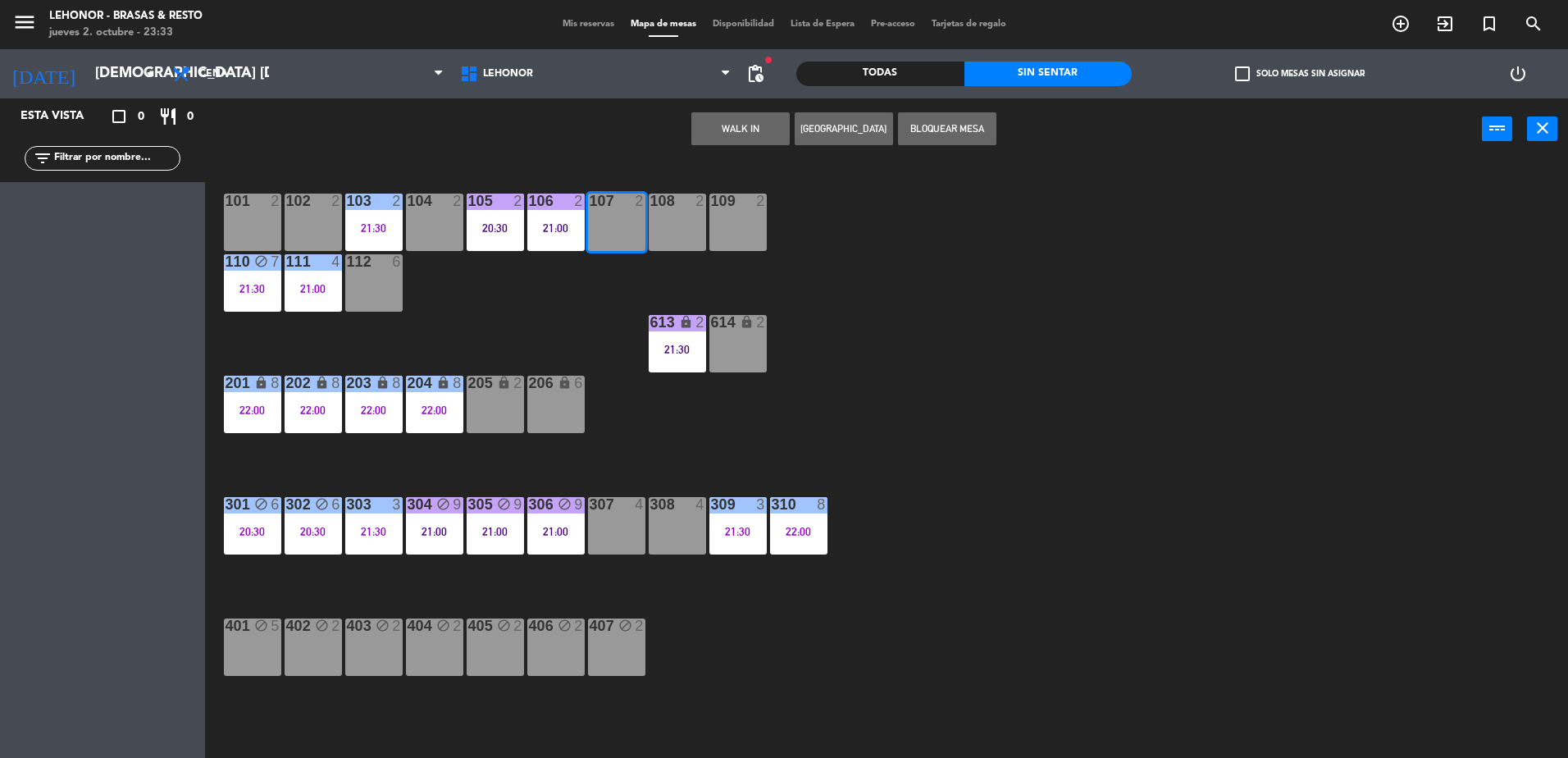
click at [544, 278] on div "101 2 102 2 103 2 21:30 104 2 105 2 20:30 106 2 21:00 107 2 108 2 109 2 110 blo…" at bounding box center [894, 462] width 1347 height 598
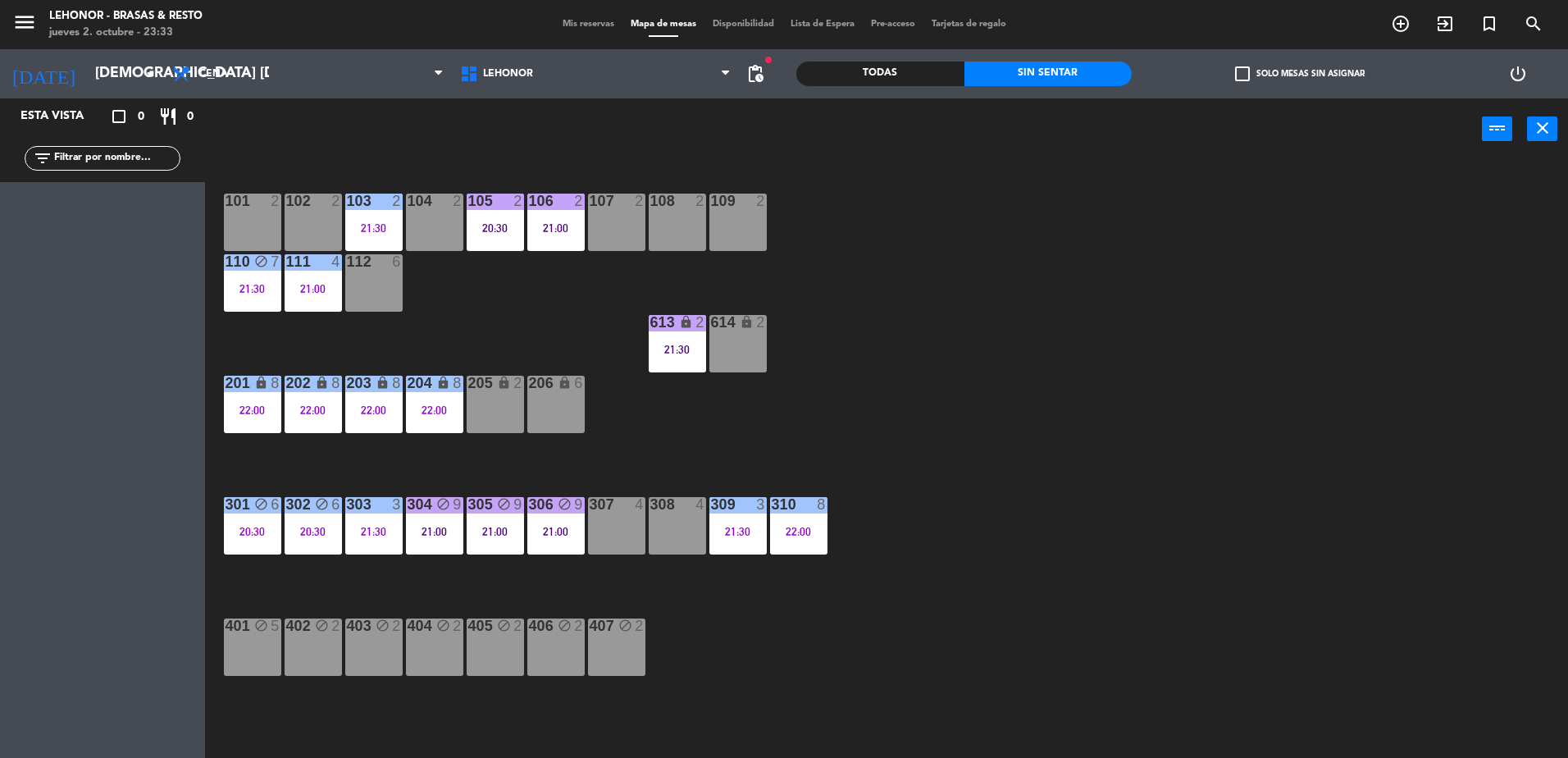
click at [542, 224] on div "21:00" at bounding box center [555, 228] width 57 height 12
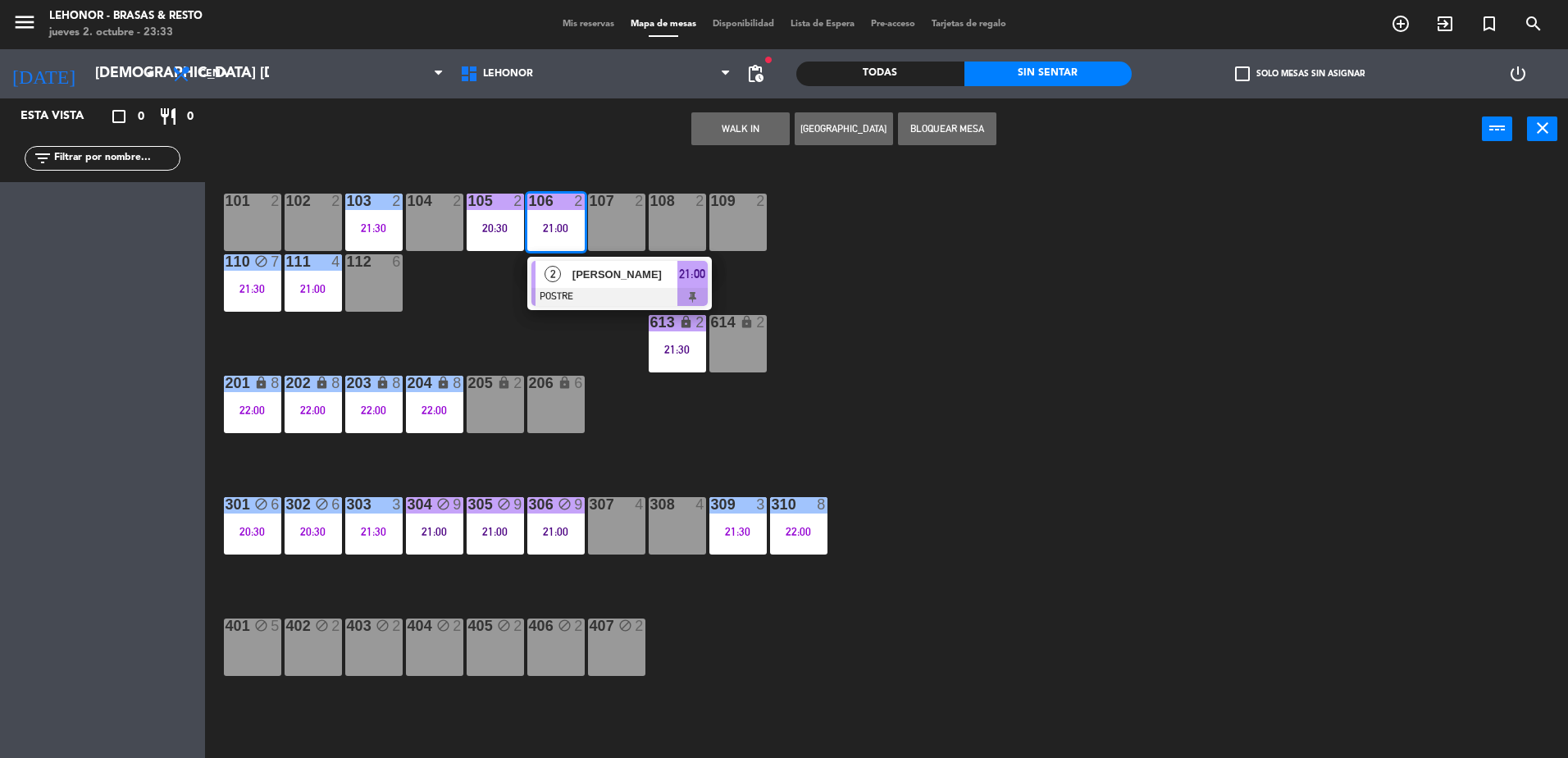
click at [575, 299] on div at bounding box center [619, 297] width 176 height 18
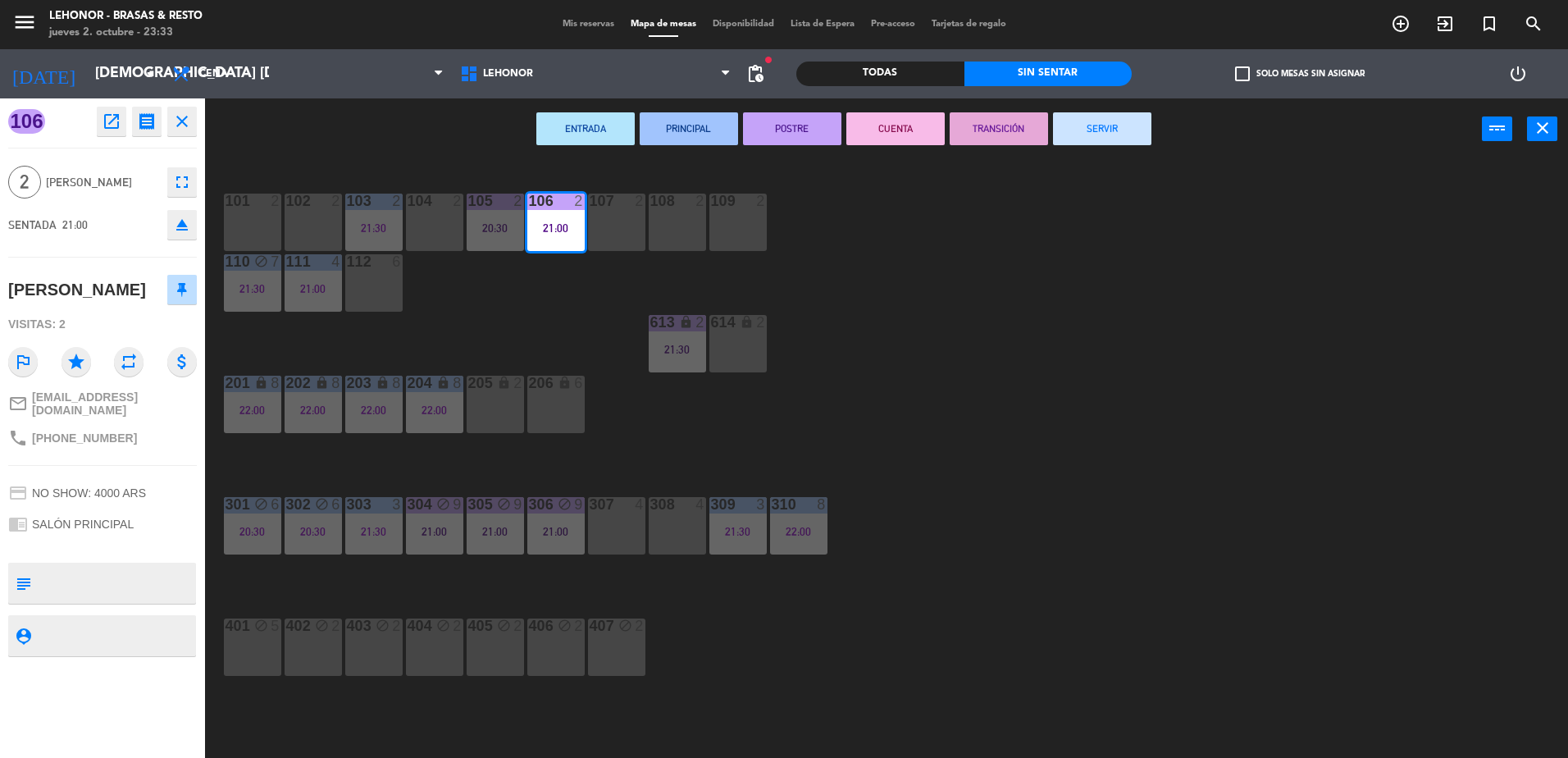
click at [879, 126] on button "CUENTA" at bounding box center [895, 129] width 98 height 33
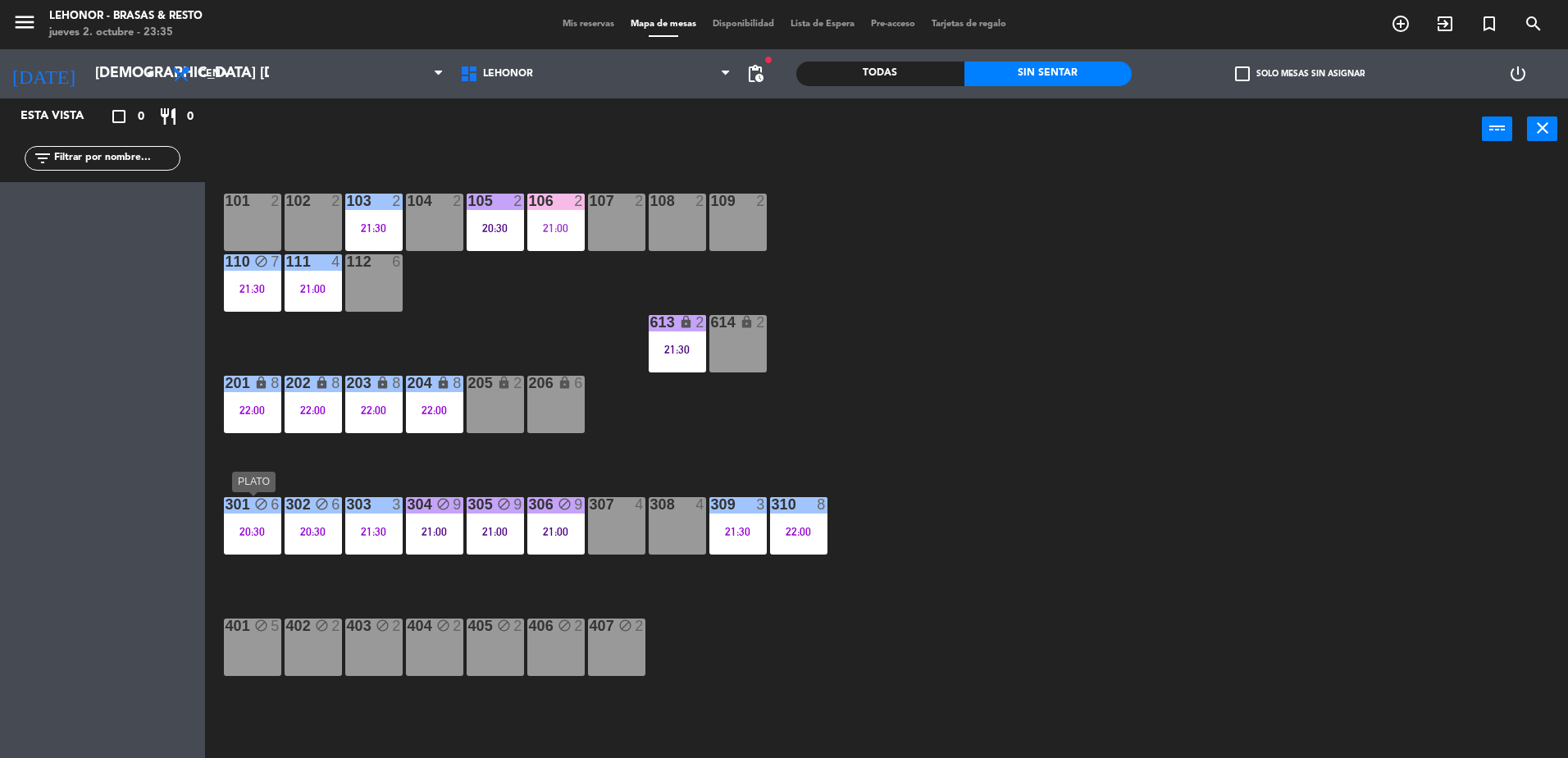
click at [276, 541] on div "301 block 6 20:30" at bounding box center [252, 525] width 57 height 57
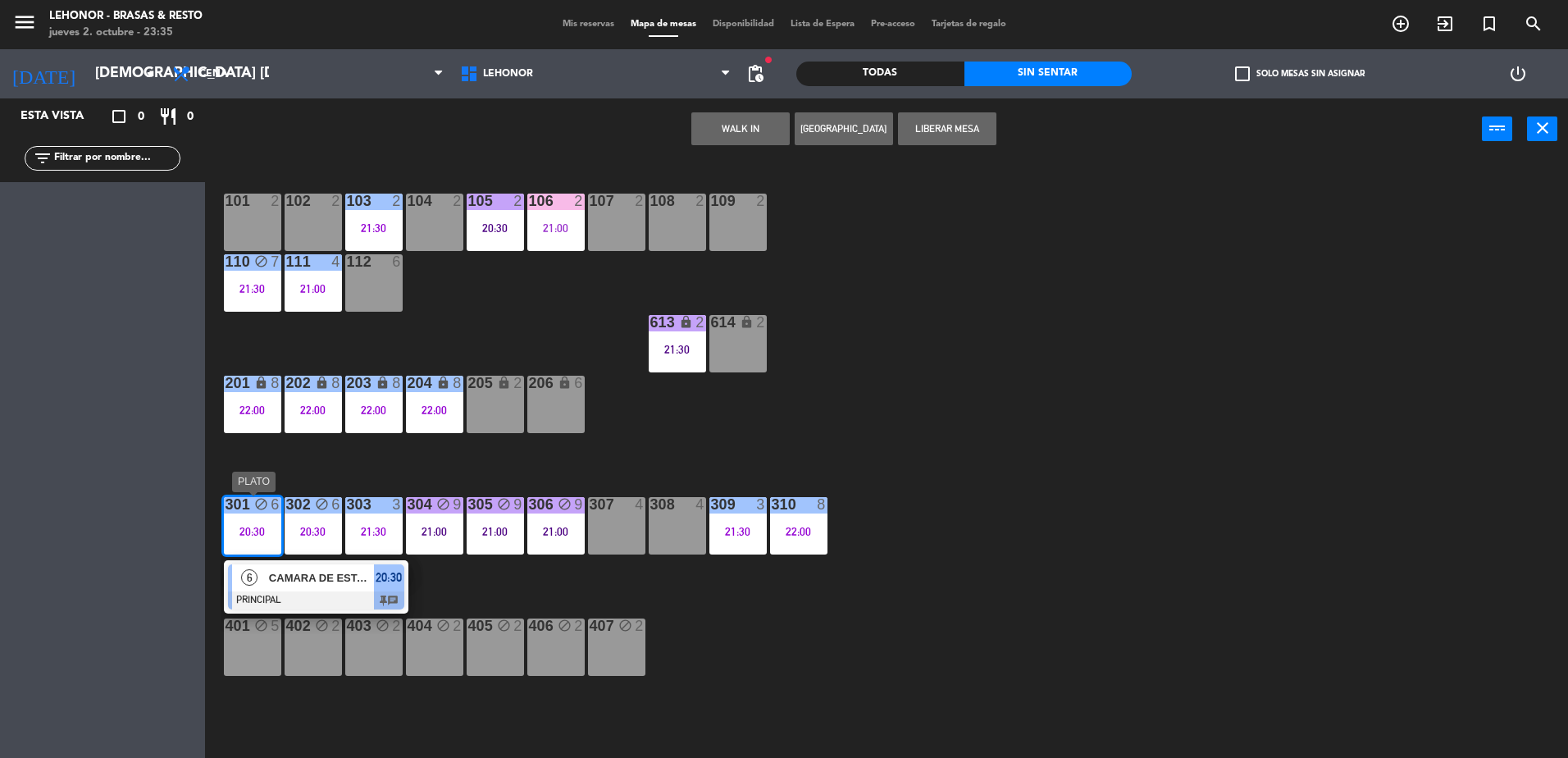
click at [311, 582] on span "CAMARA DE ESTACIONAMIENTO" at bounding box center [321, 578] width 105 height 17
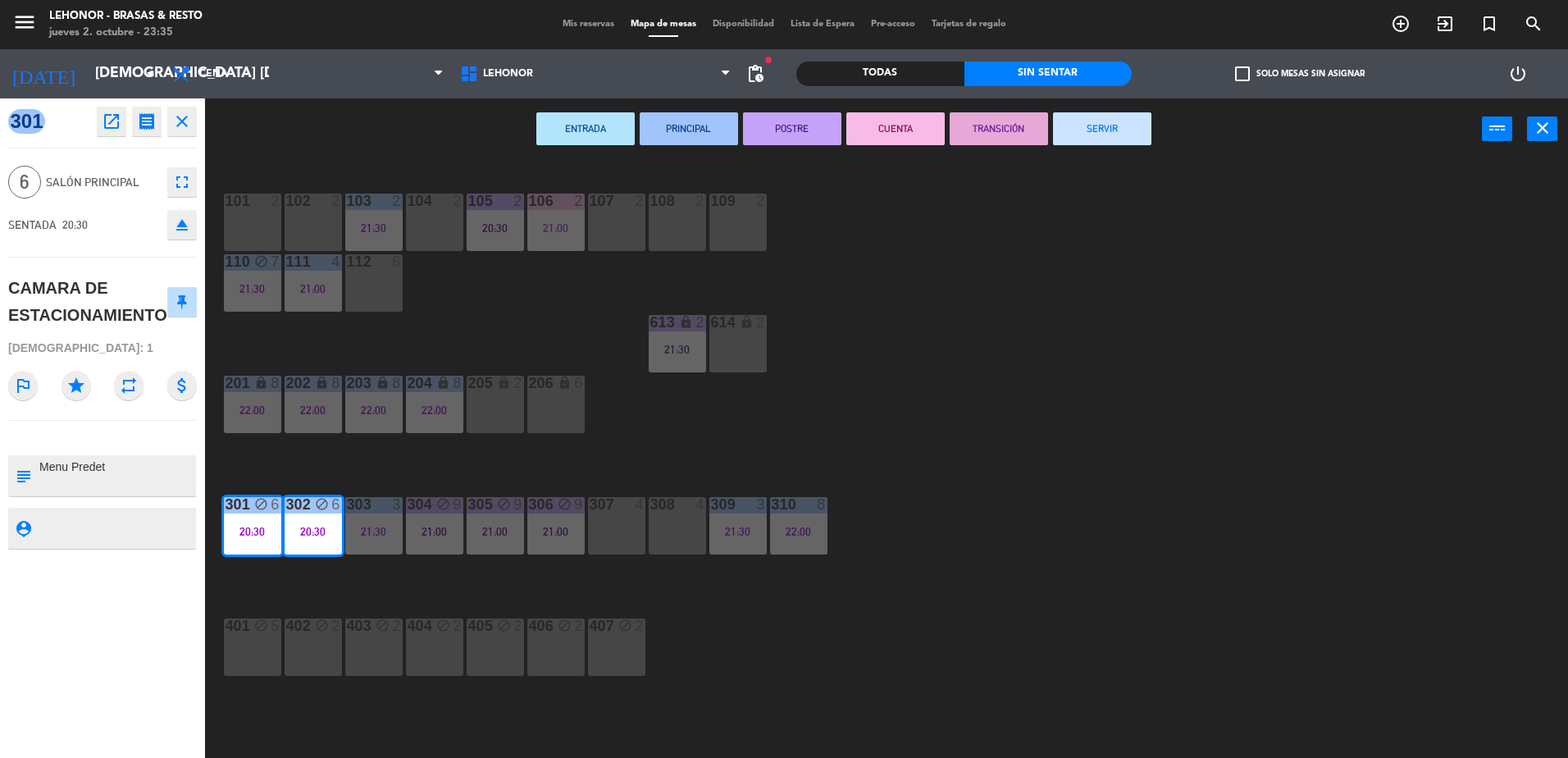
click at [804, 131] on button "POSTRE" at bounding box center [792, 129] width 98 height 33
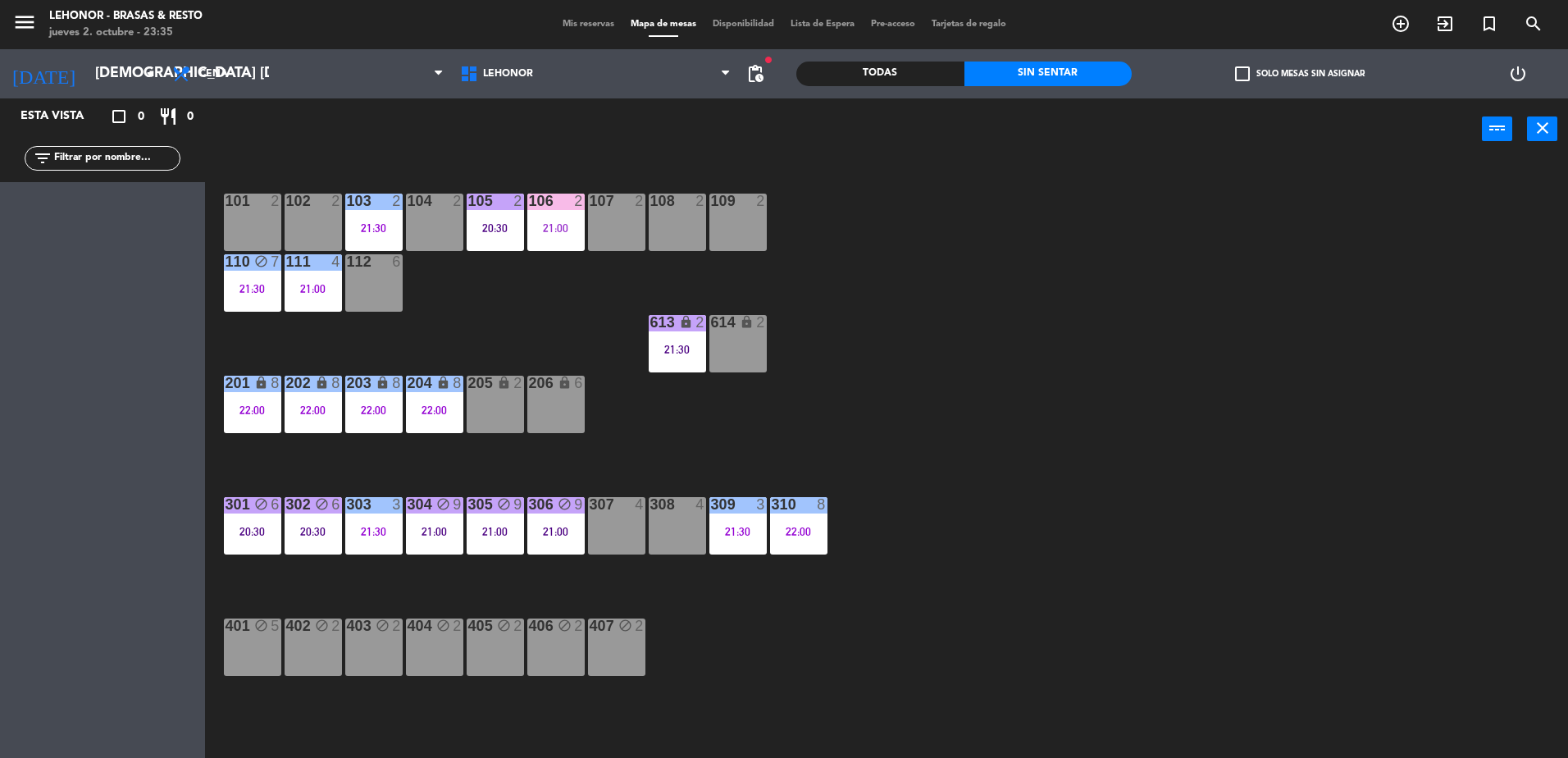
click at [1031, 597] on div "101 2 102 2 103 2 21:30 104 2 105 2 20:30 106 2 21:00 107 2 108 2 109 2 110 blo…" at bounding box center [894, 462] width 1347 height 598
click at [360, 517] on div "303 3 21:30" at bounding box center [374, 525] width 57 height 57
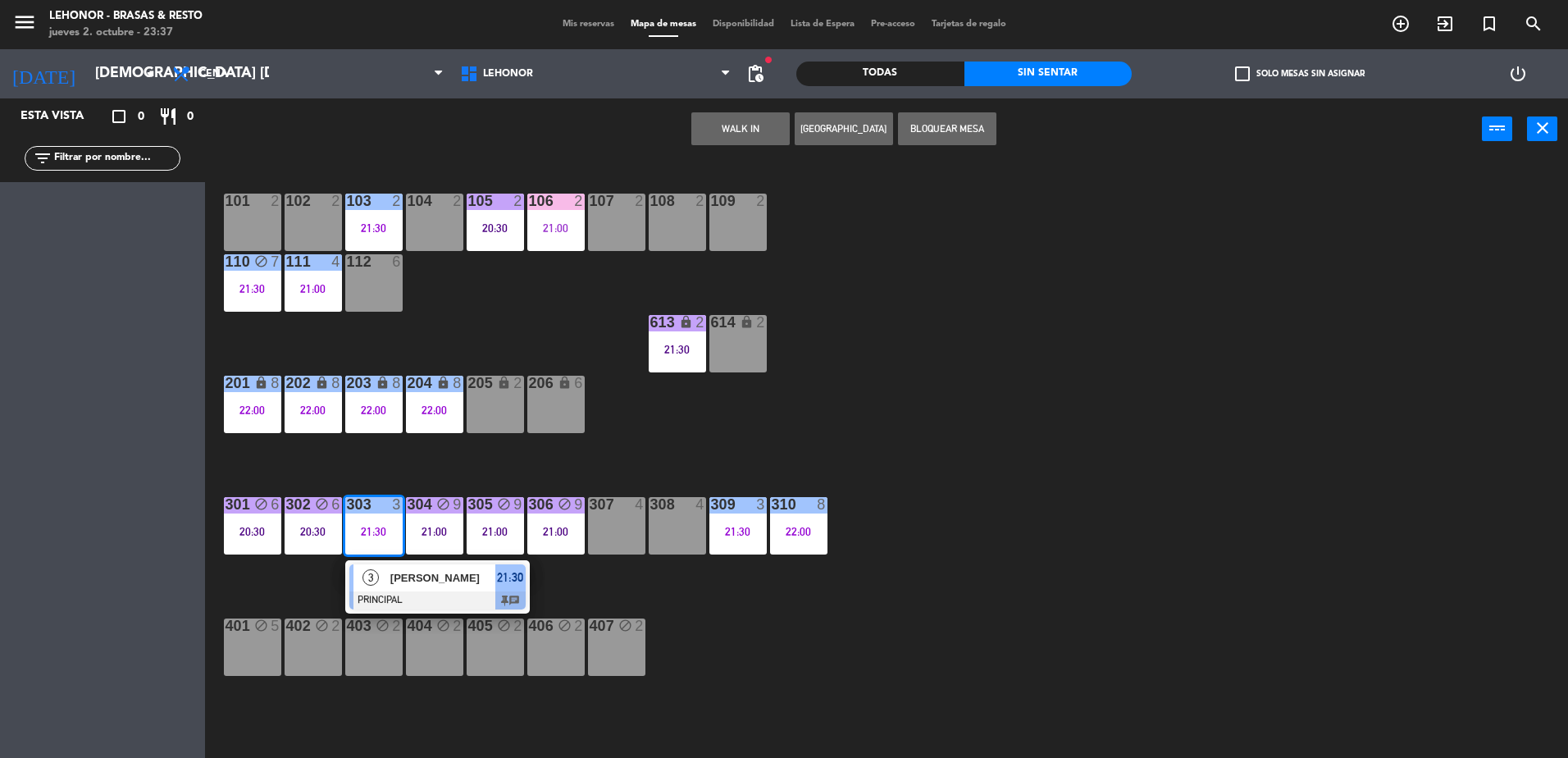
click at [397, 580] on span "[PERSON_NAME]" at bounding box center [442, 578] width 105 height 17
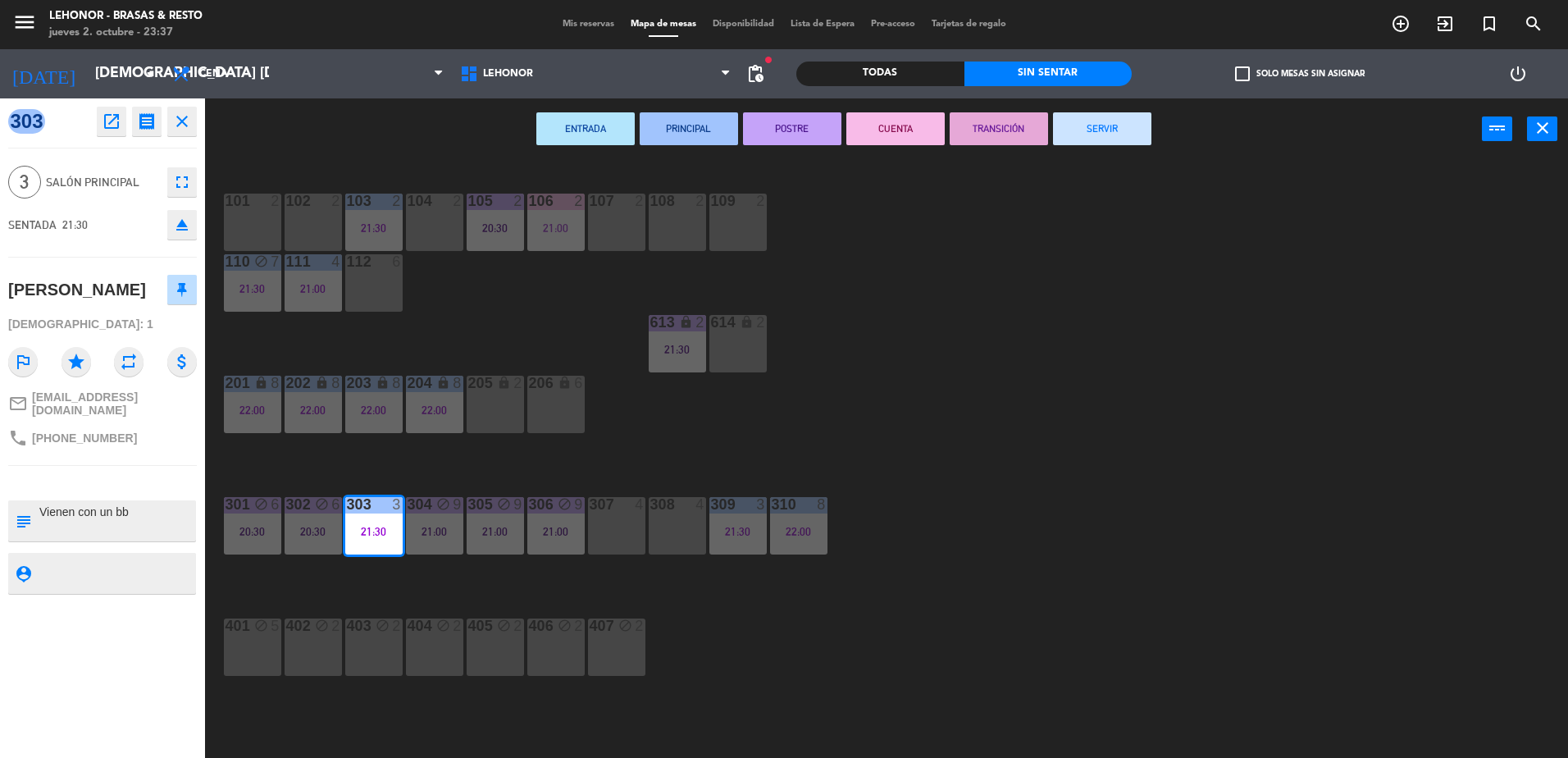
click at [869, 136] on button "CUENTA" at bounding box center [895, 129] width 98 height 33
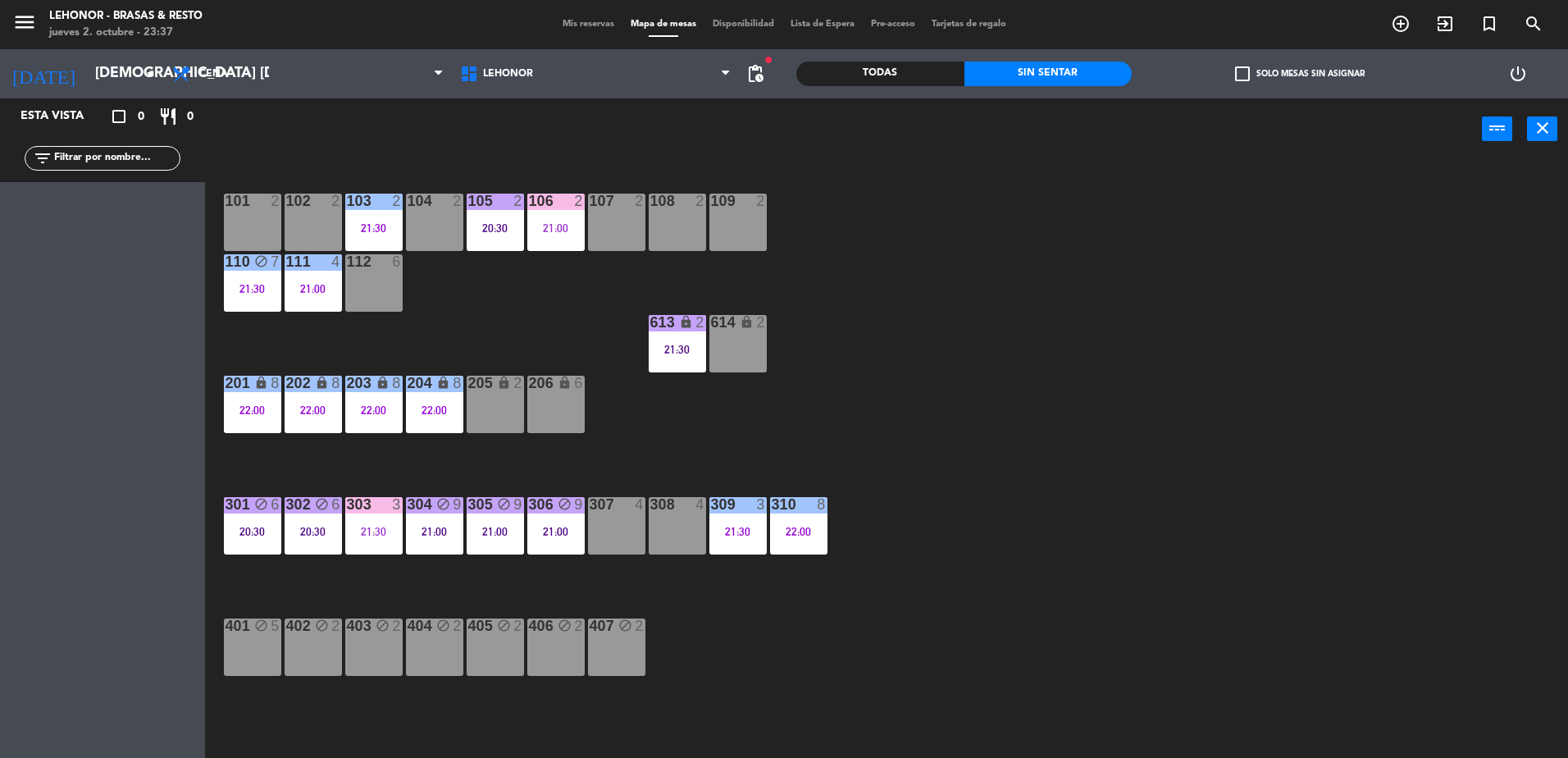
click at [1065, 498] on div "101 2 102 2 103 2 21:30 104 2 105 2 20:30 106 2 21:00 107 2 108 2 109 2 110 blo…" at bounding box center [894, 462] width 1347 height 598
click at [982, 441] on div "101 2 102 2 103 2 21:30 104 2 105 2 20:30 106 2 21:00 107 2 108 2 109 2 110 blo…" at bounding box center [894, 462] width 1347 height 598
click at [652, 358] on div "613 lock 2 21:30" at bounding box center [677, 343] width 57 height 57
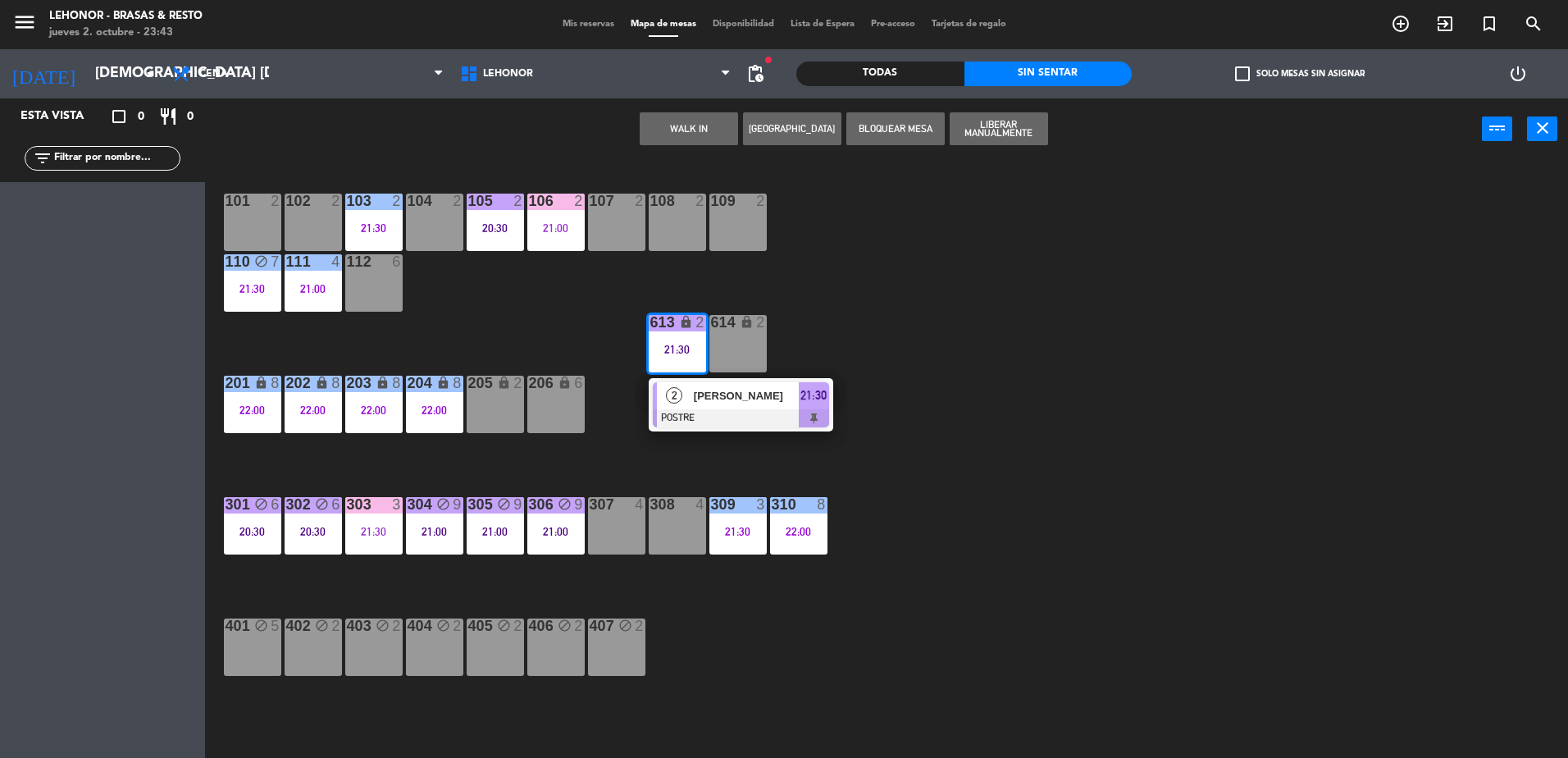
click at [674, 403] on div "2 [PERSON_NAME] POSTRE 21:30" at bounding box center [741, 404] width 209 height 53
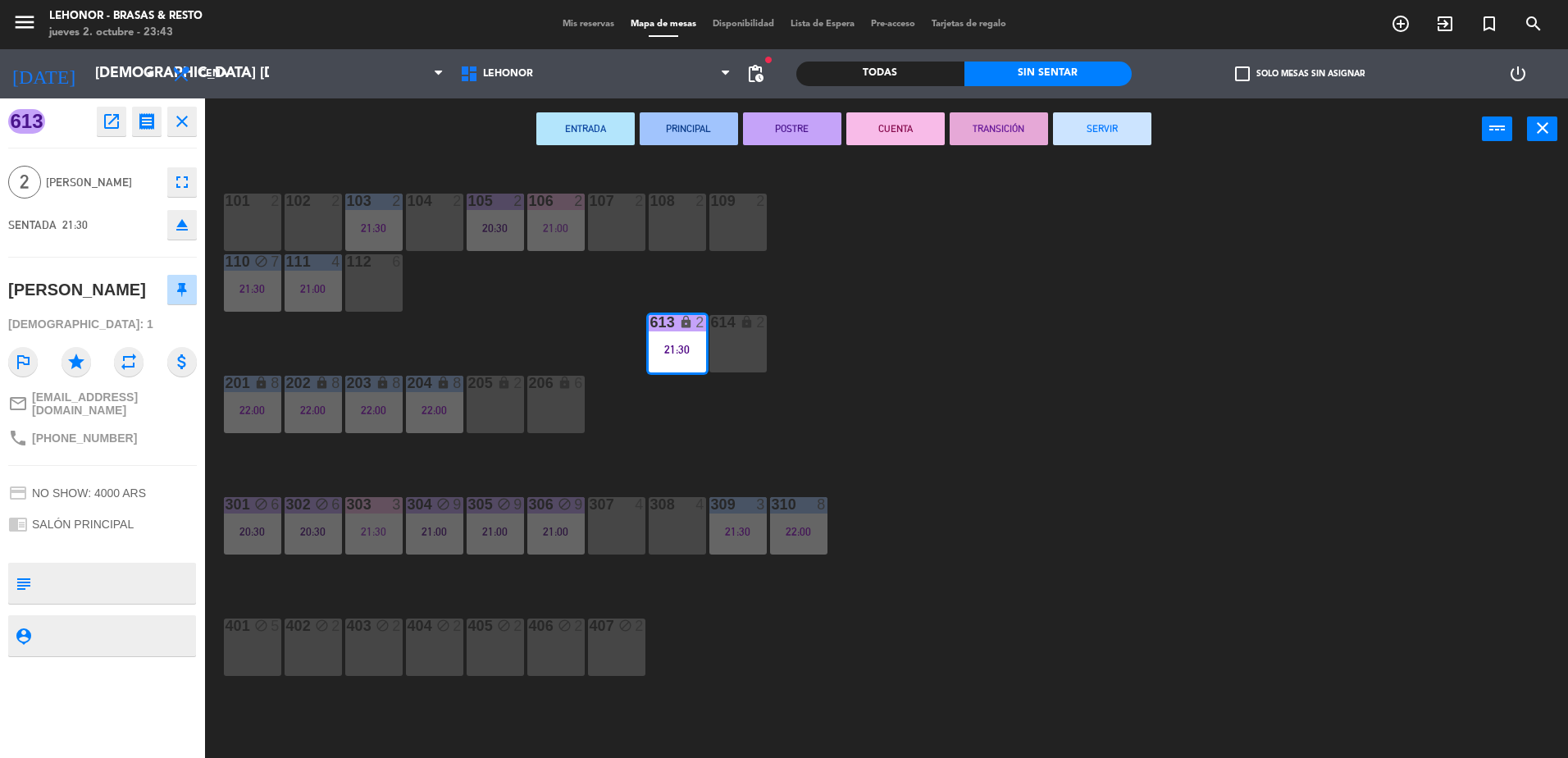
click at [891, 133] on button "CUENTA" at bounding box center [895, 129] width 98 height 33
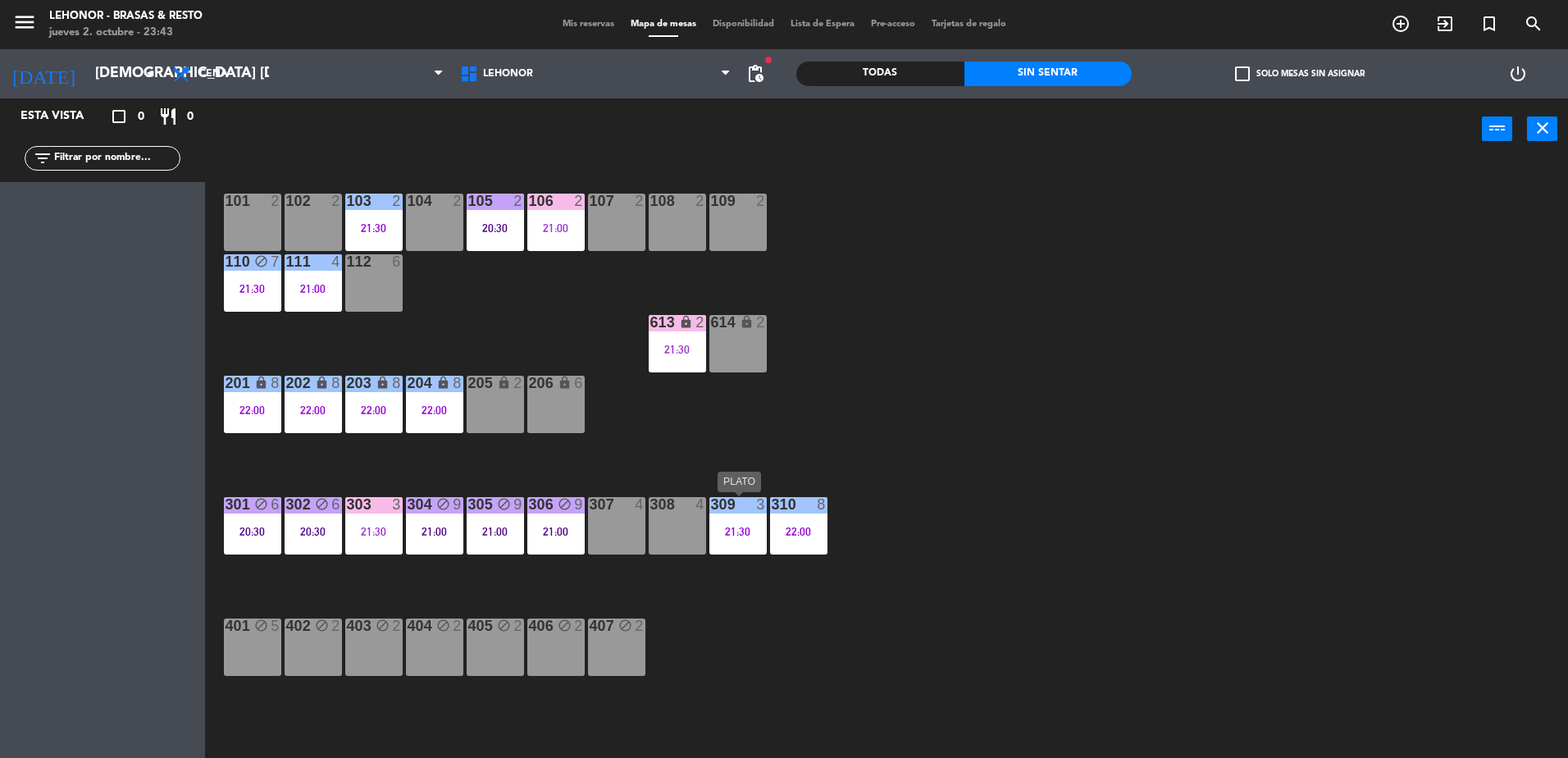
click at [735, 508] on div at bounding box center [737, 504] width 27 height 15
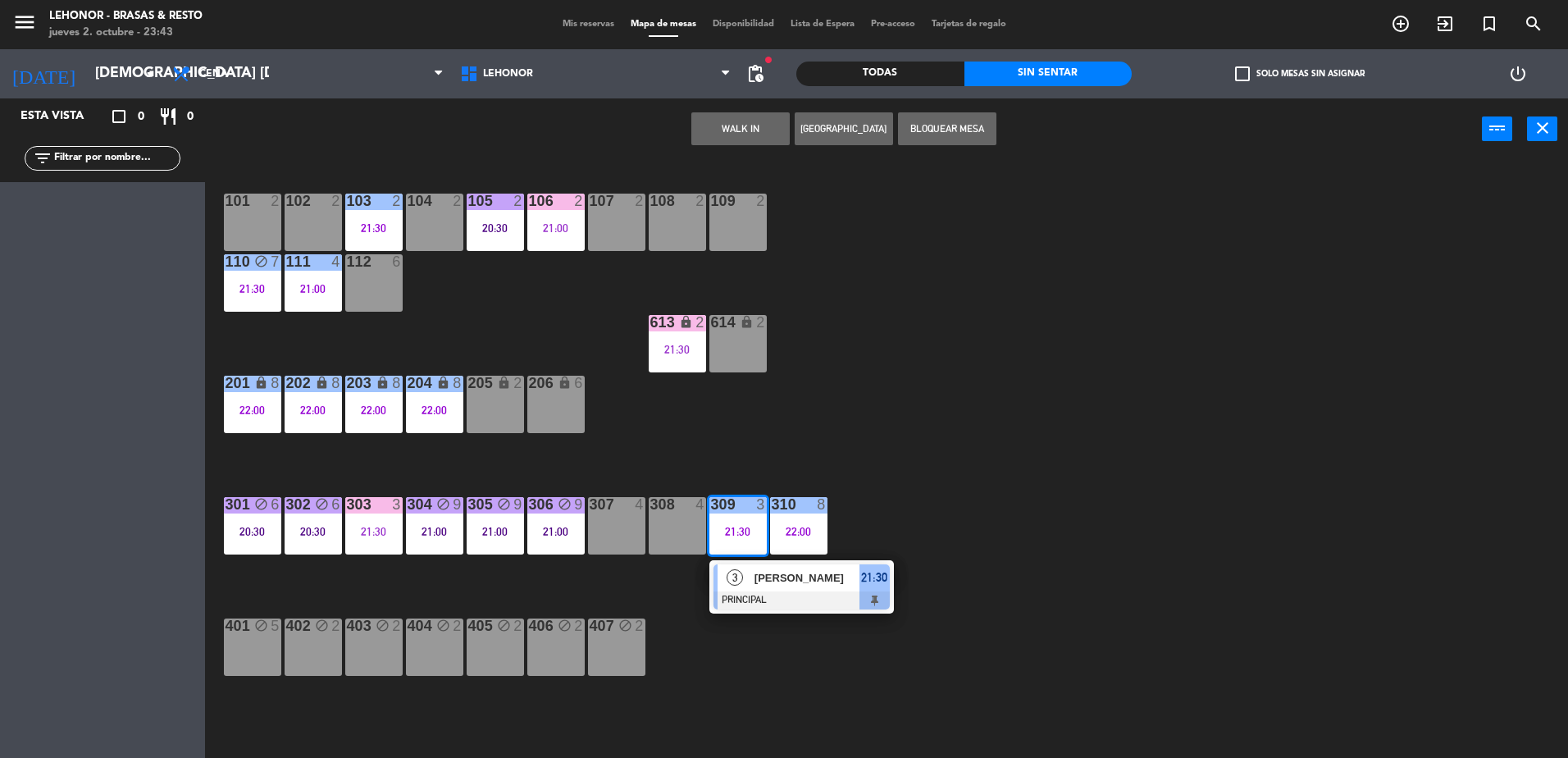
click at [751, 566] on div "3" at bounding box center [735, 578] width 36 height 27
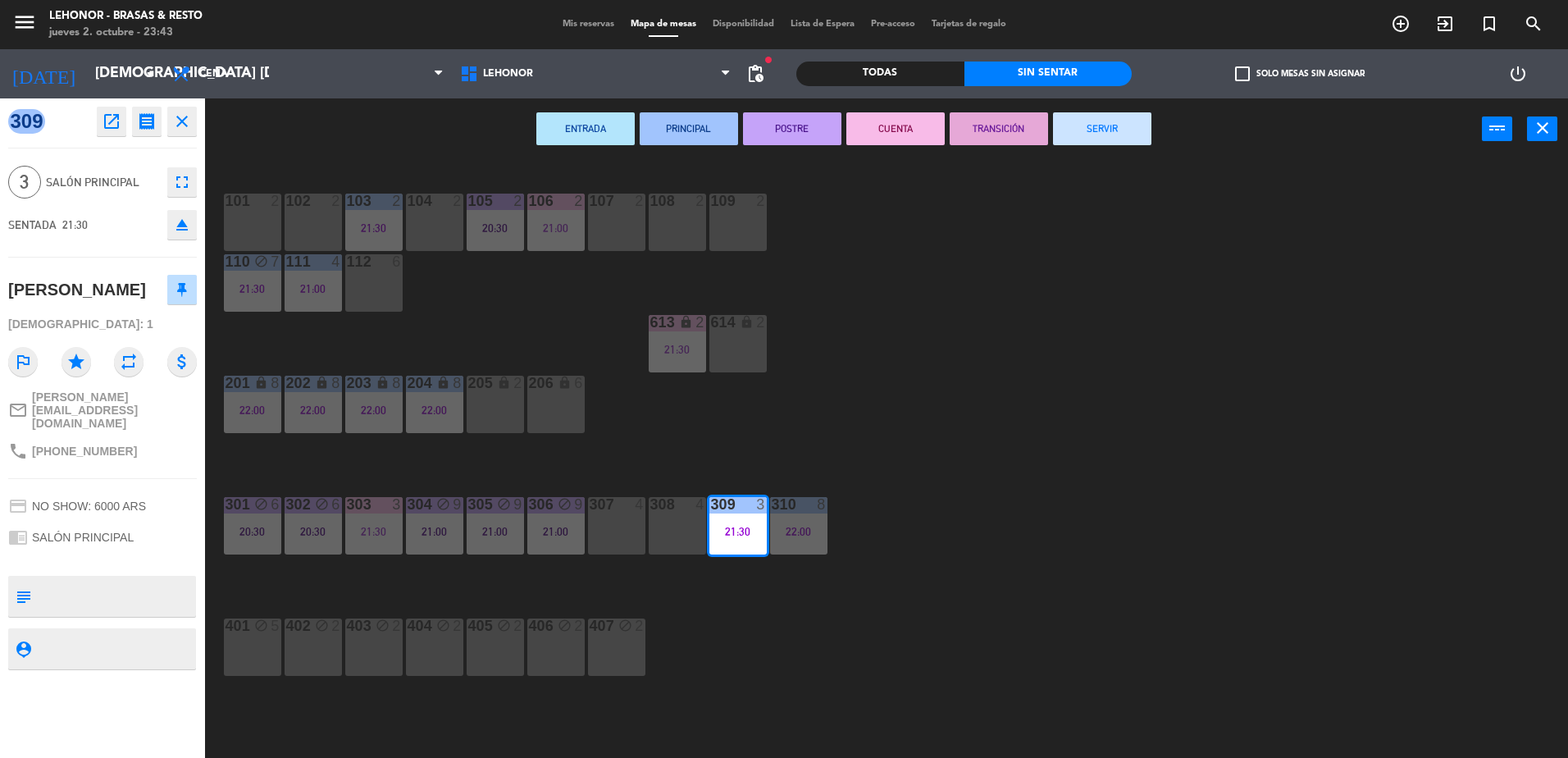
click at [806, 143] on button "POSTRE" at bounding box center [792, 129] width 98 height 33
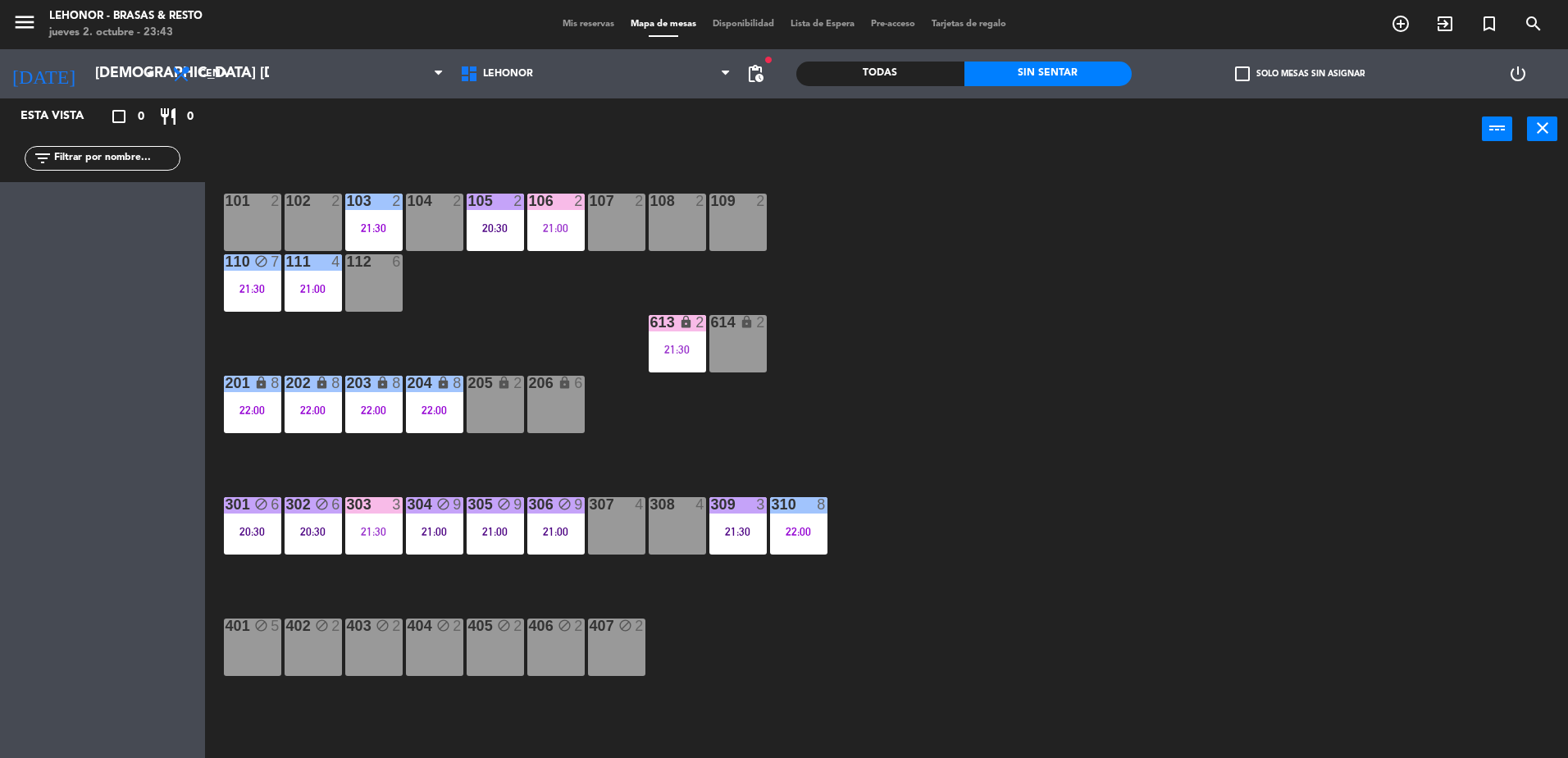
click at [908, 246] on div "101 2 102 2 103 2 21:30 104 2 105 2 20:30 106 2 21:00 107 2 108 2 109 2 110 blo…" at bounding box center [894, 462] width 1347 height 598
click at [1232, 460] on div "101 2 102 2 103 2 21:30 104 2 105 2 20:30 106 2 21:00 107 2 108 2 109 2 110 blo…" at bounding box center [894, 462] width 1347 height 598
click at [360, 229] on div "21:30" at bounding box center [374, 228] width 57 height 12
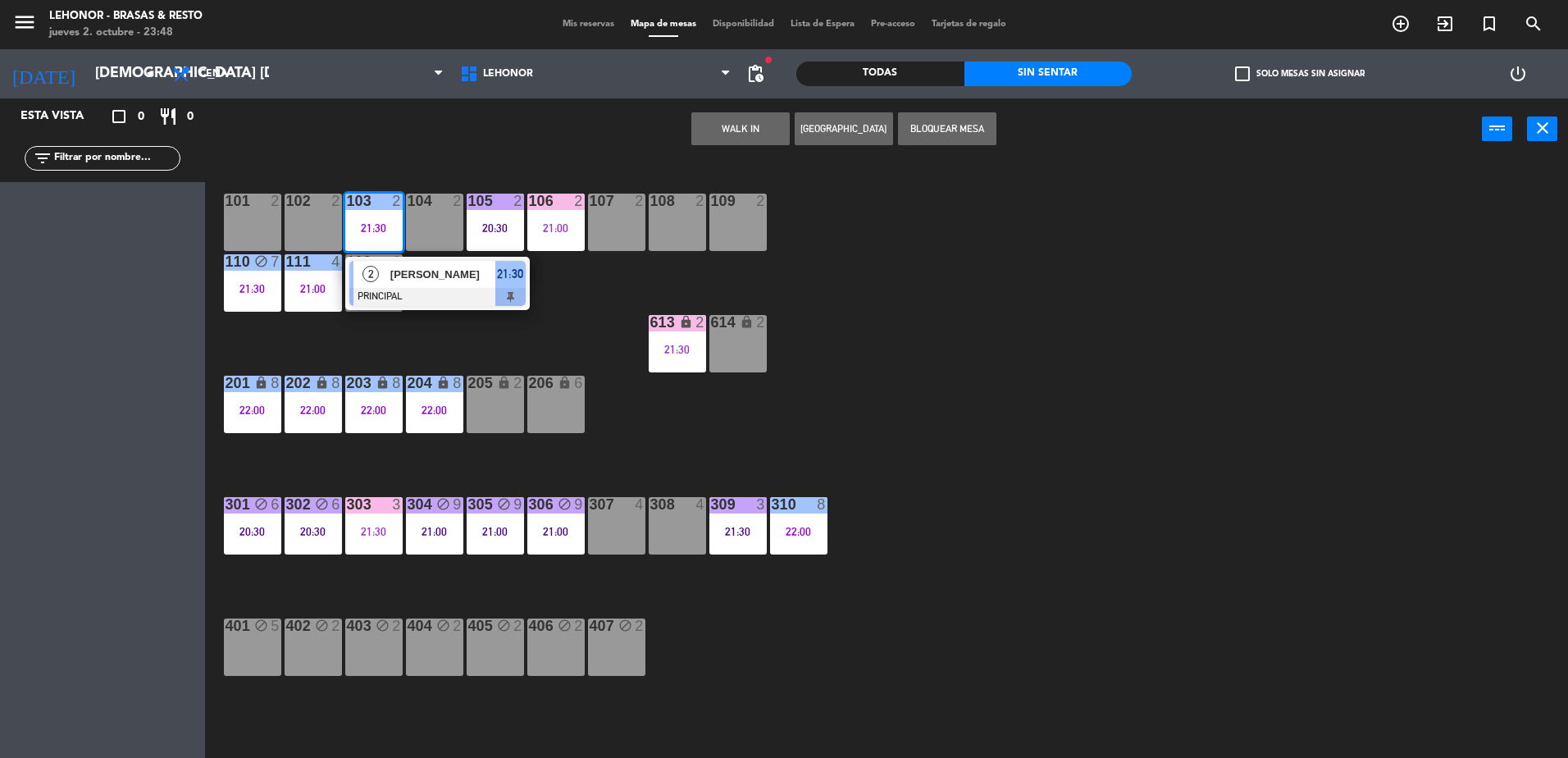
click at [384, 266] on div "2" at bounding box center [371, 274] width 36 height 27
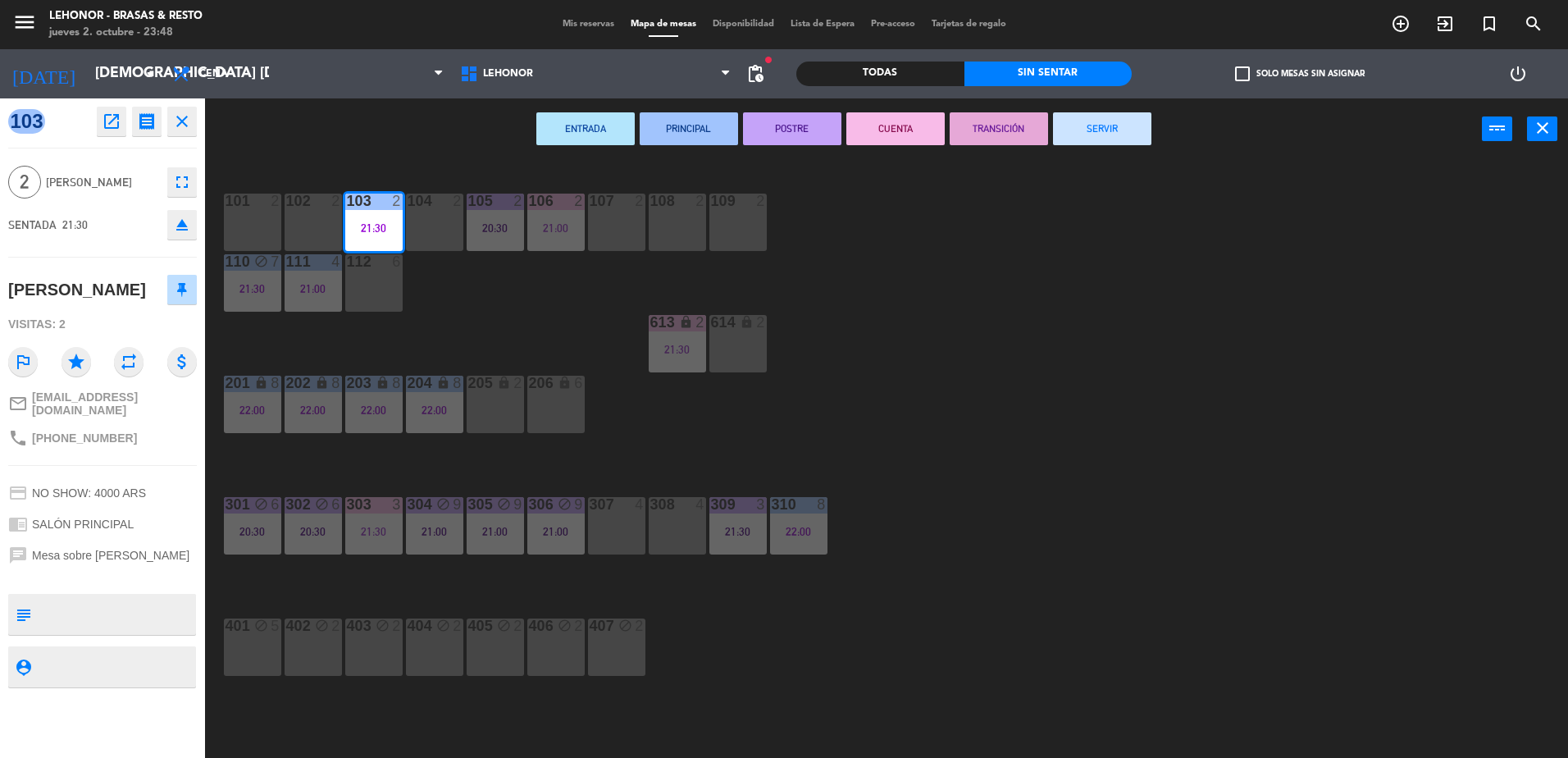
click at [881, 139] on button "CUENTA" at bounding box center [895, 129] width 98 height 33
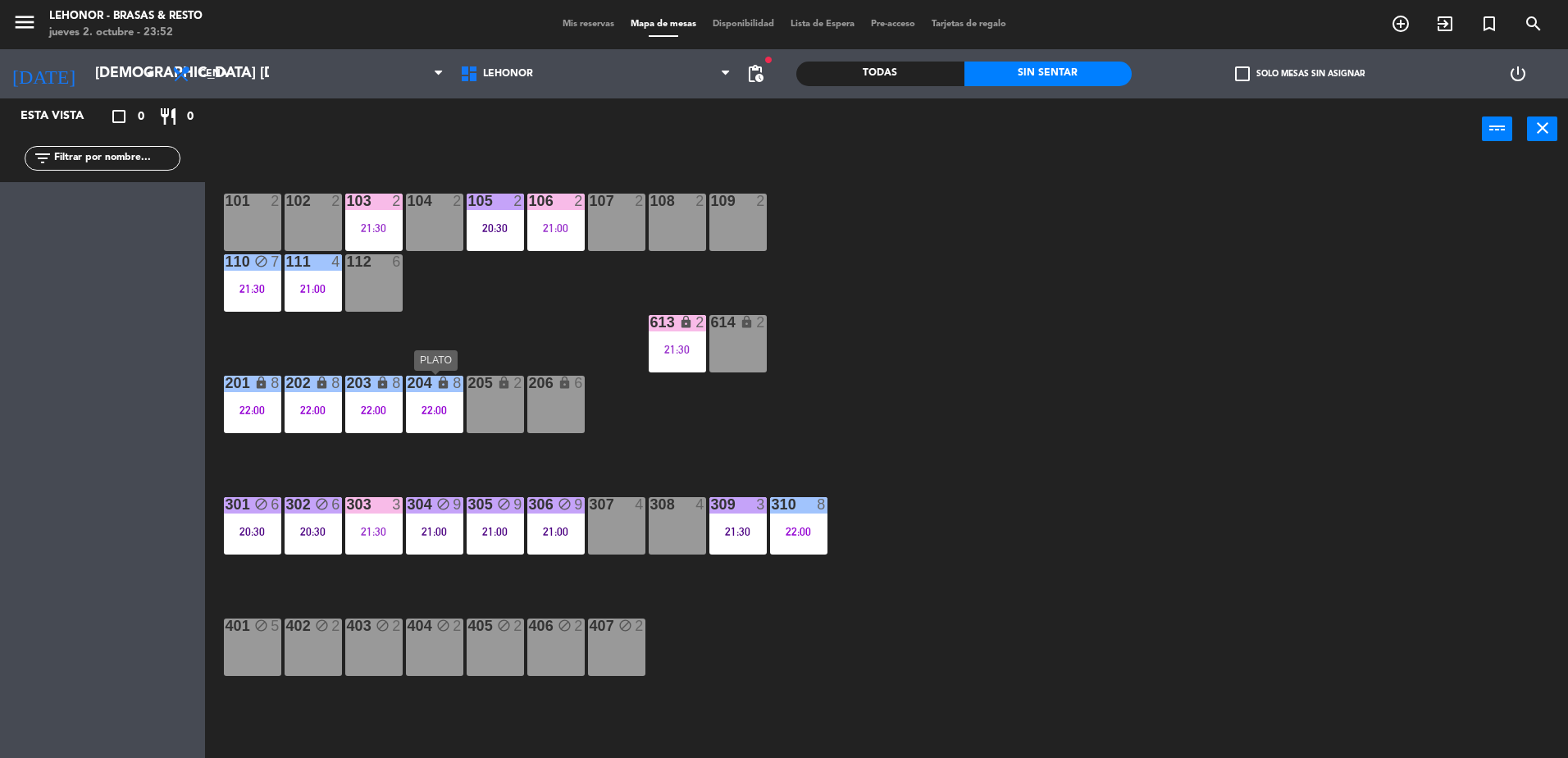
click at [436, 422] on div "204 lock 8 22:00" at bounding box center [434, 403] width 57 height 57
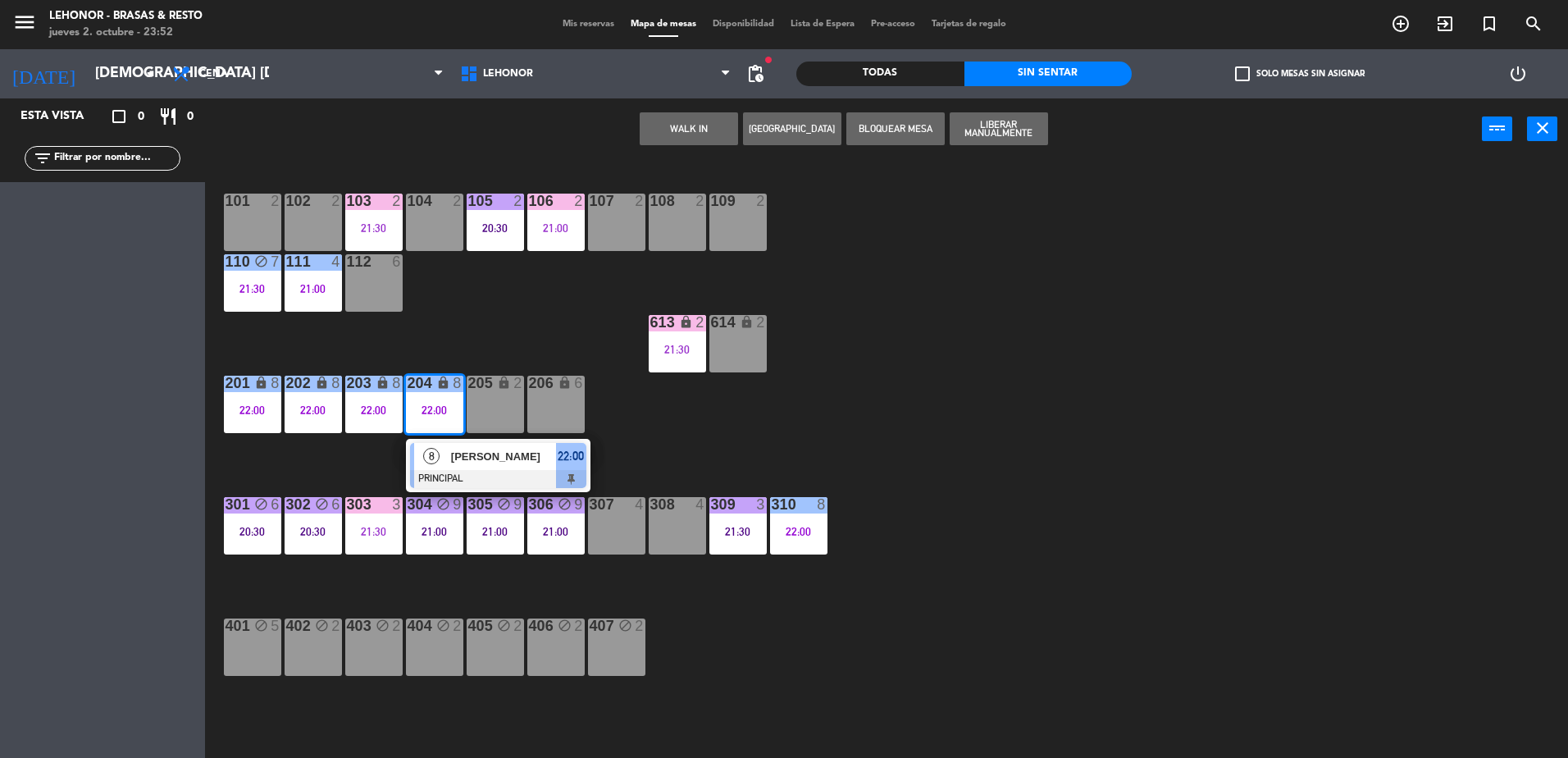
click at [460, 464] on span "[PERSON_NAME]" at bounding box center [503, 456] width 105 height 17
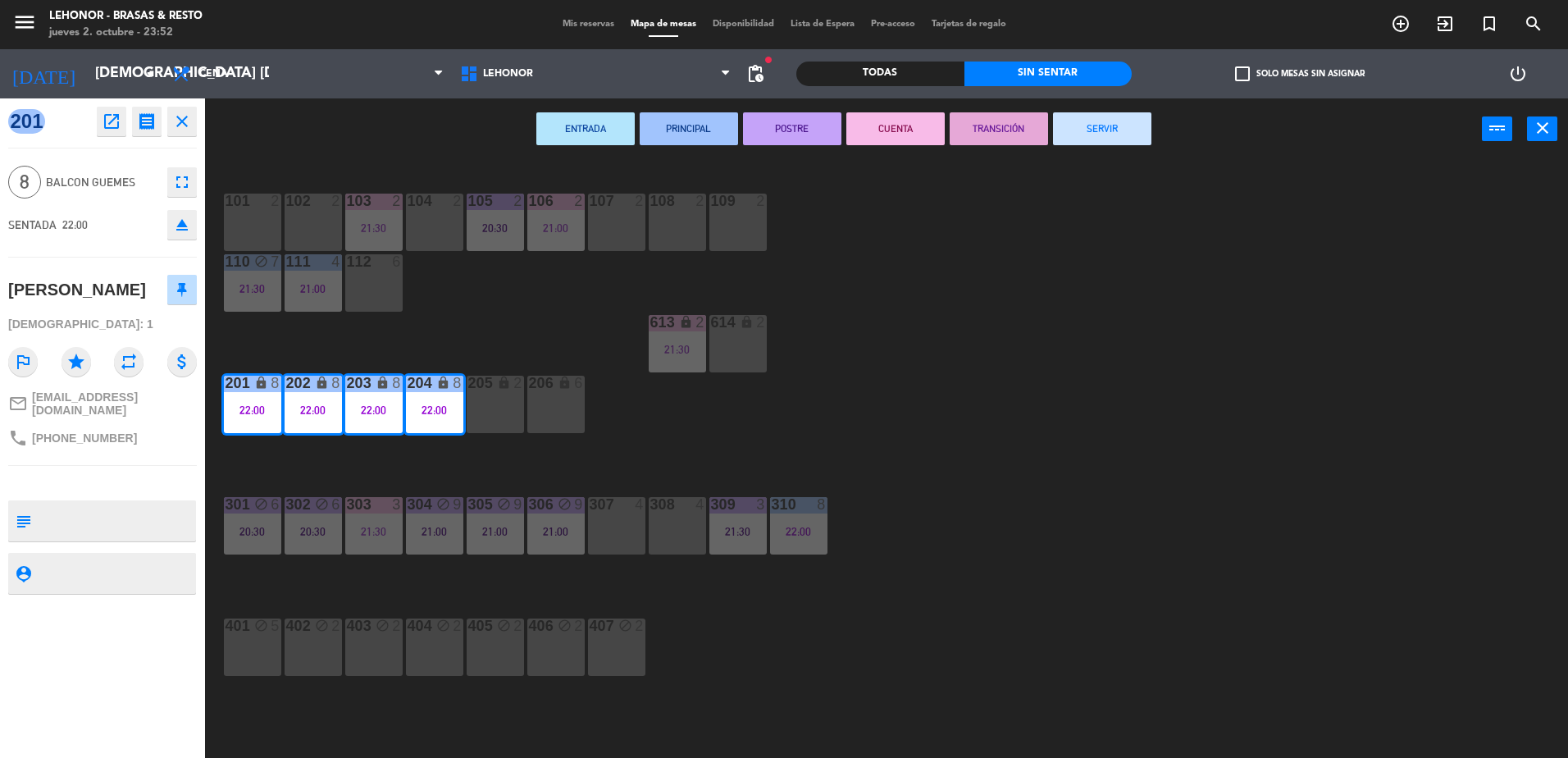
click at [899, 136] on button "CUENTA" at bounding box center [895, 129] width 98 height 33
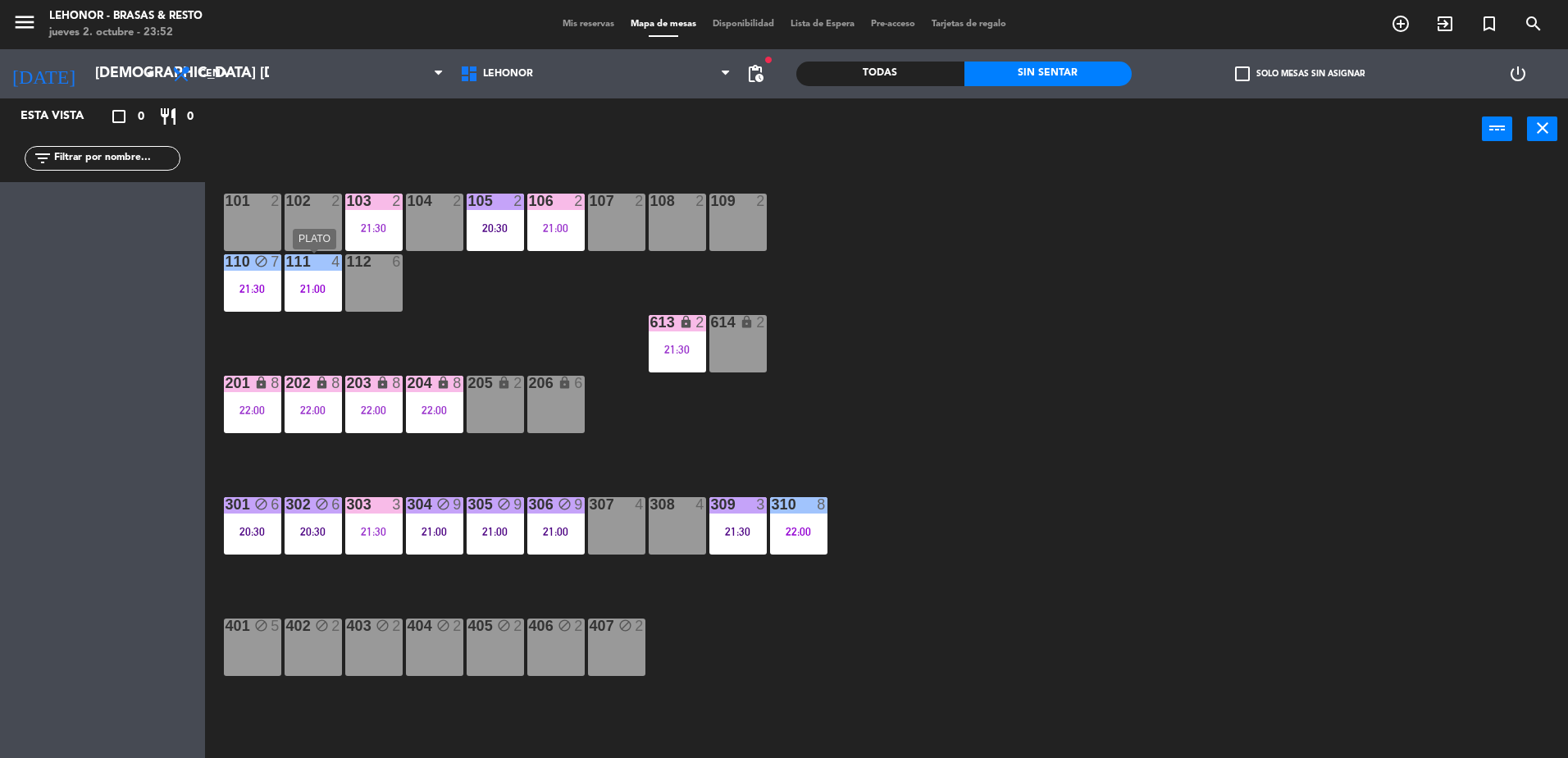
click at [322, 295] on div "111 4 21:00" at bounding box center [312, 283] width 57 height 57
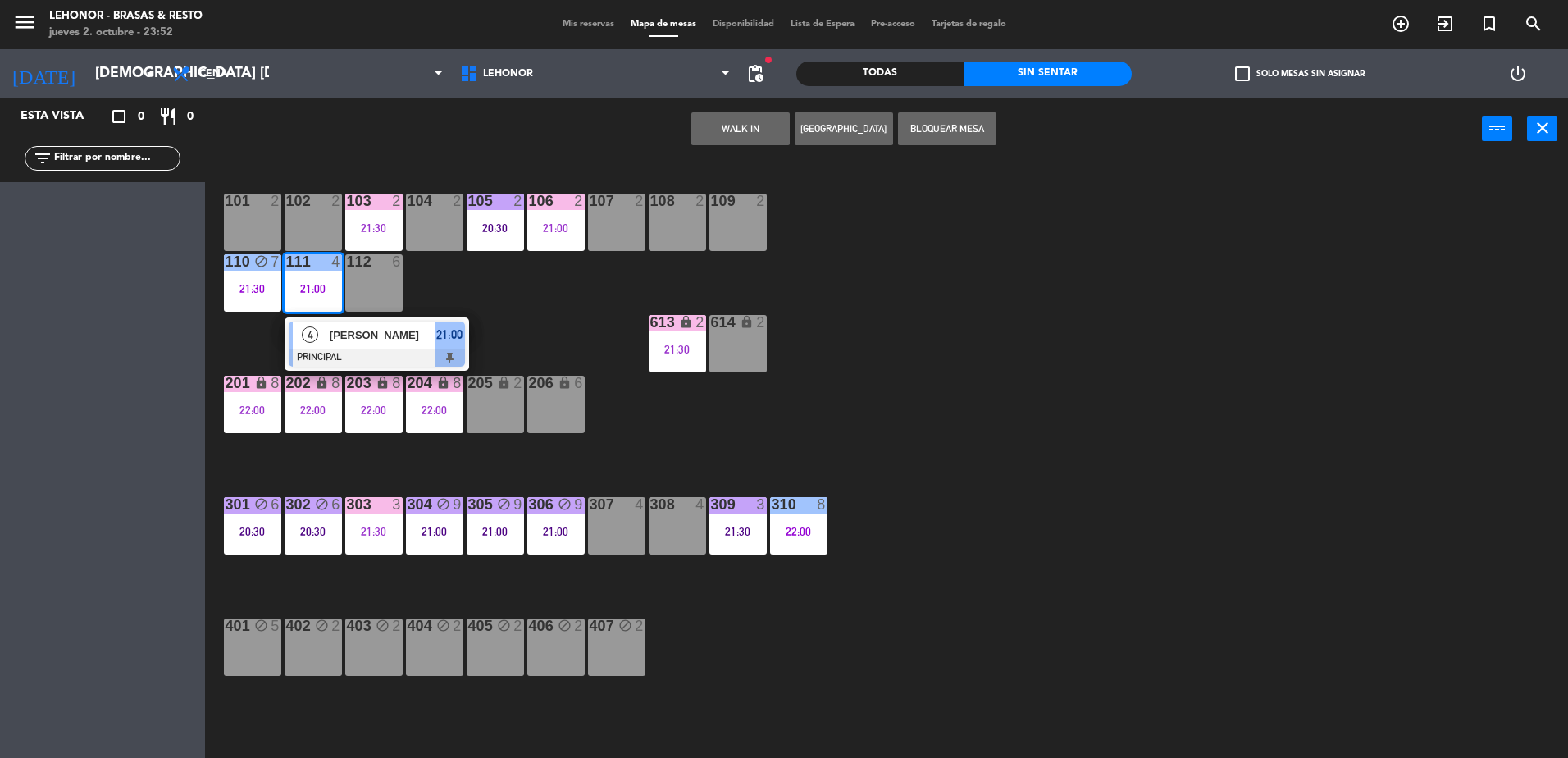
click at [346, 366] on div at bounding box center [376, 358] width 176 height 18
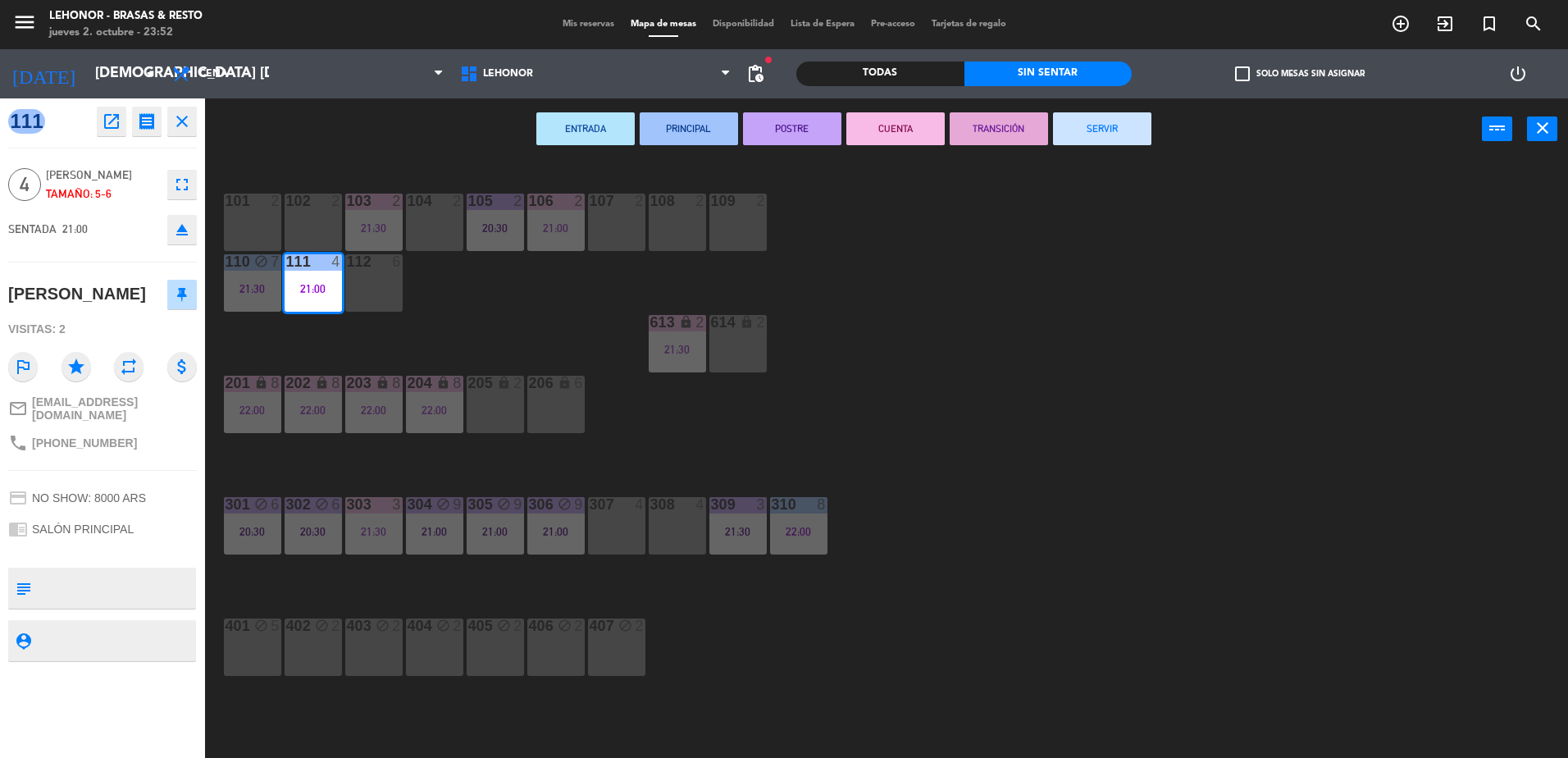
click at [797, 129] on button "POSTRE" at bounding box center [792, 129] width 98 height 33
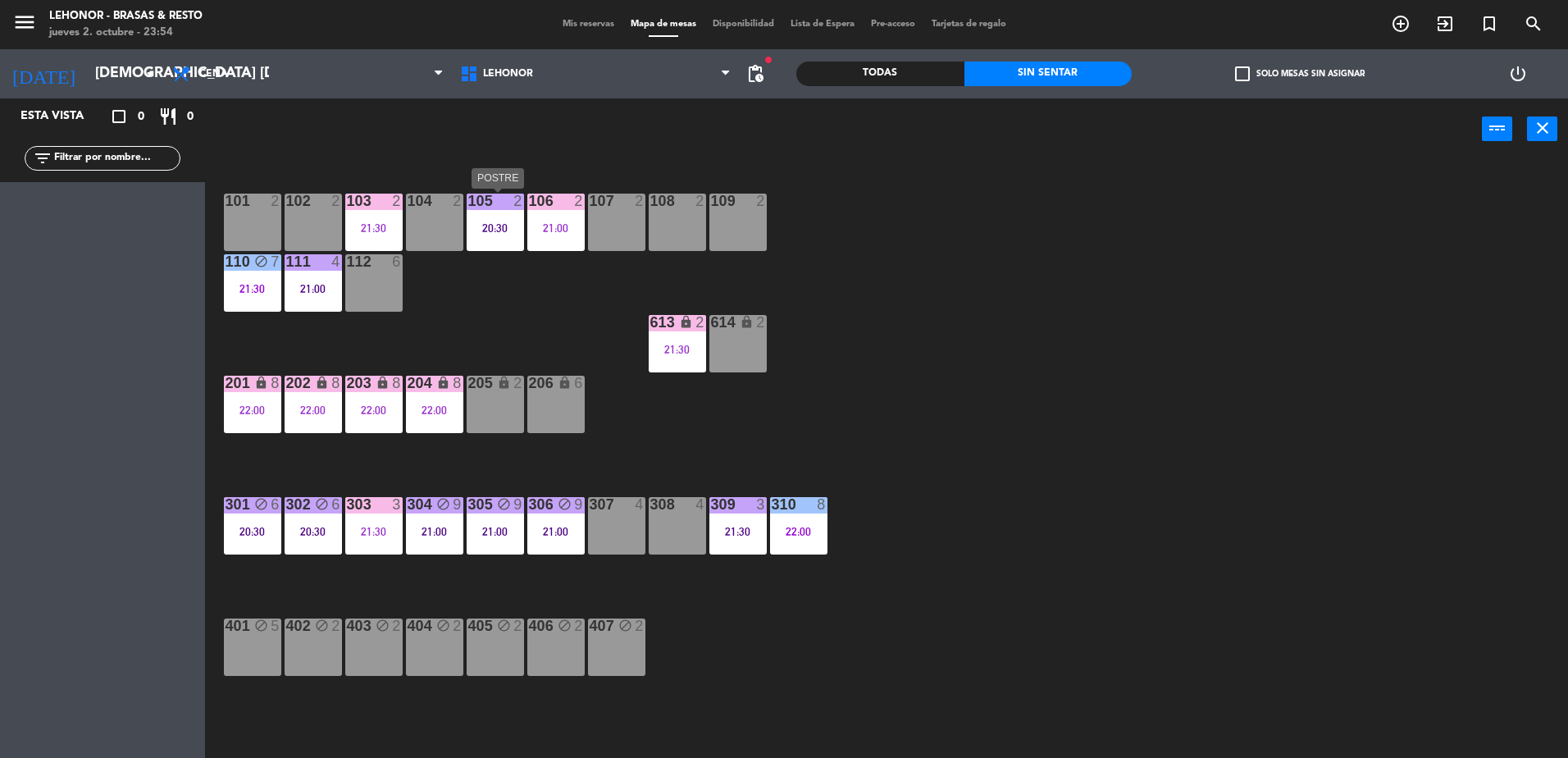
click at [502, 228] on div "20:30" at bounding box center [495, 228] width 57 height 12
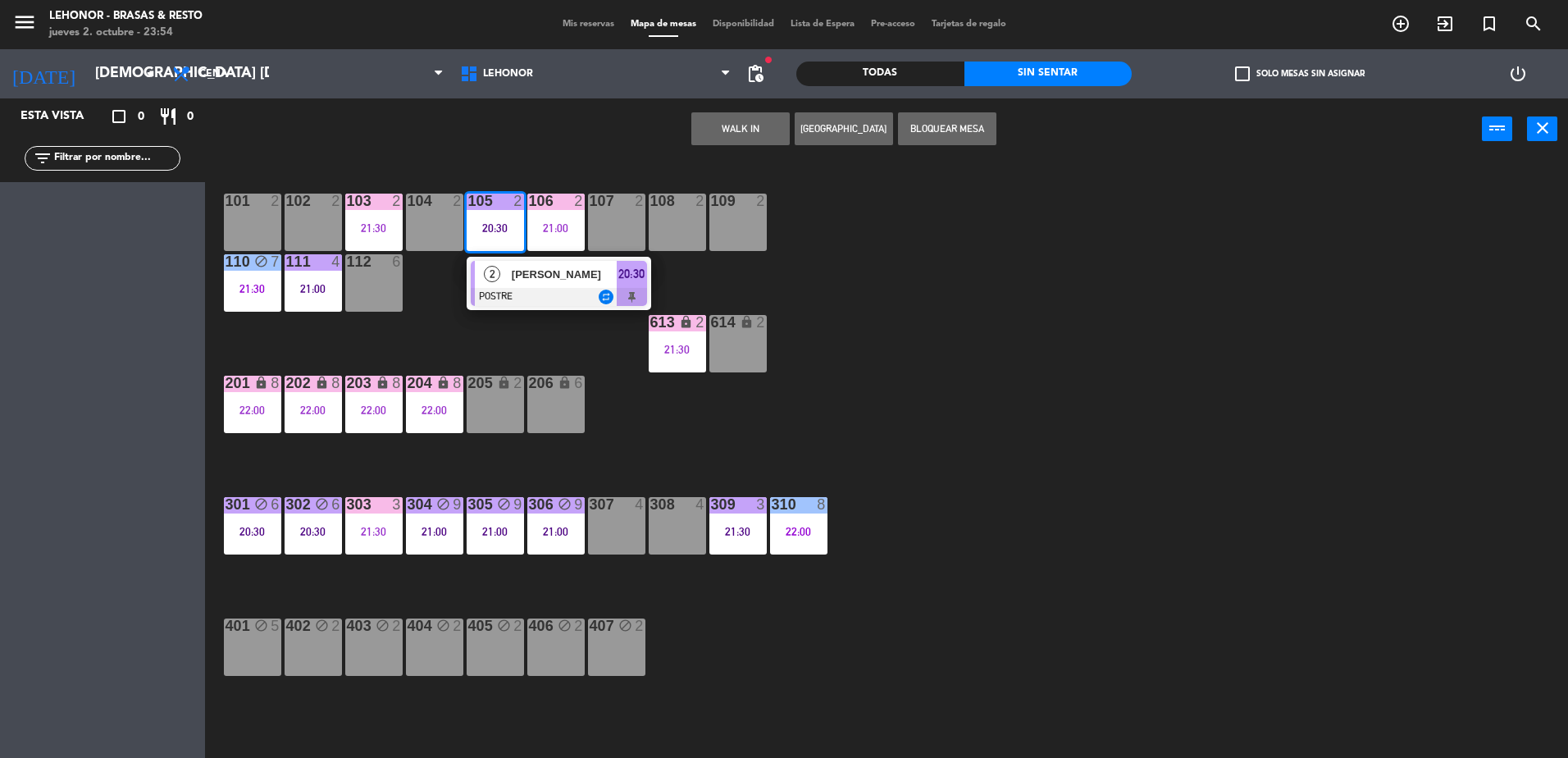
click at [512, 289] on div at bounding box center [559, 297] width 176 height 18
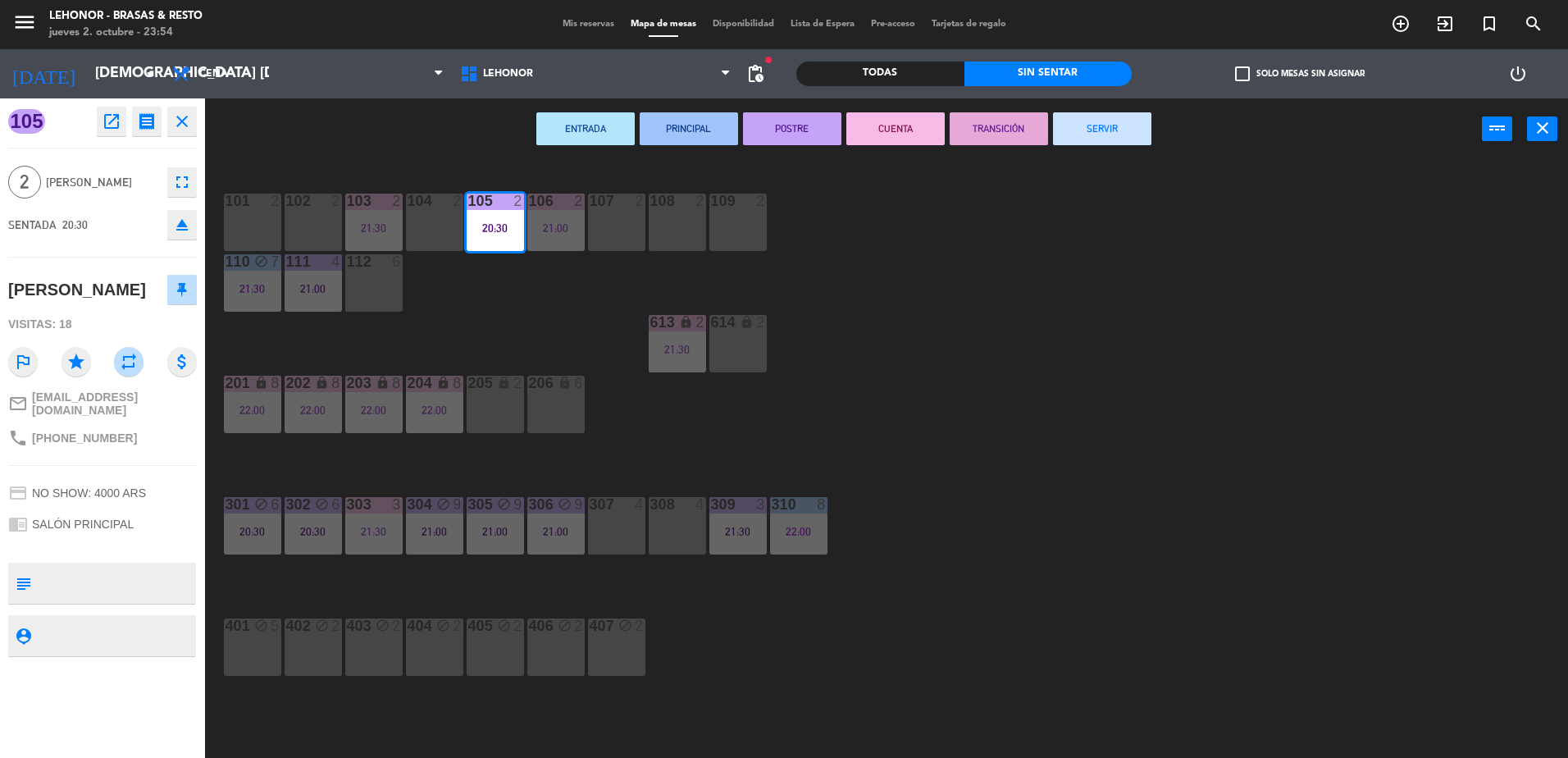
click at [863, 137] on button "CUENTA" at bounding box center [895, 129] width 98 height 33
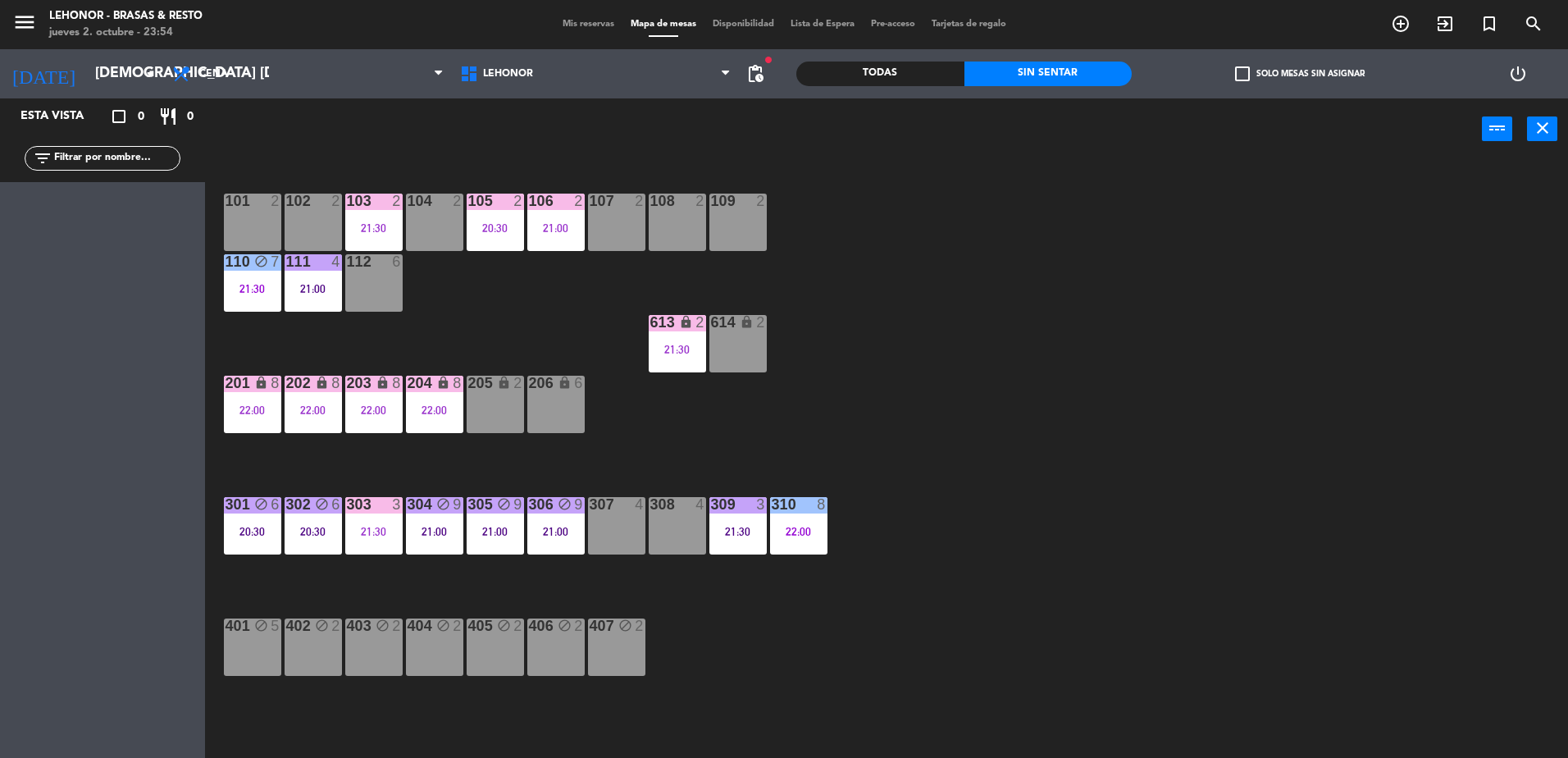
click at [315, 301] on div "111 4 21:00" at bounding box center [312, 283] width 57 height 57
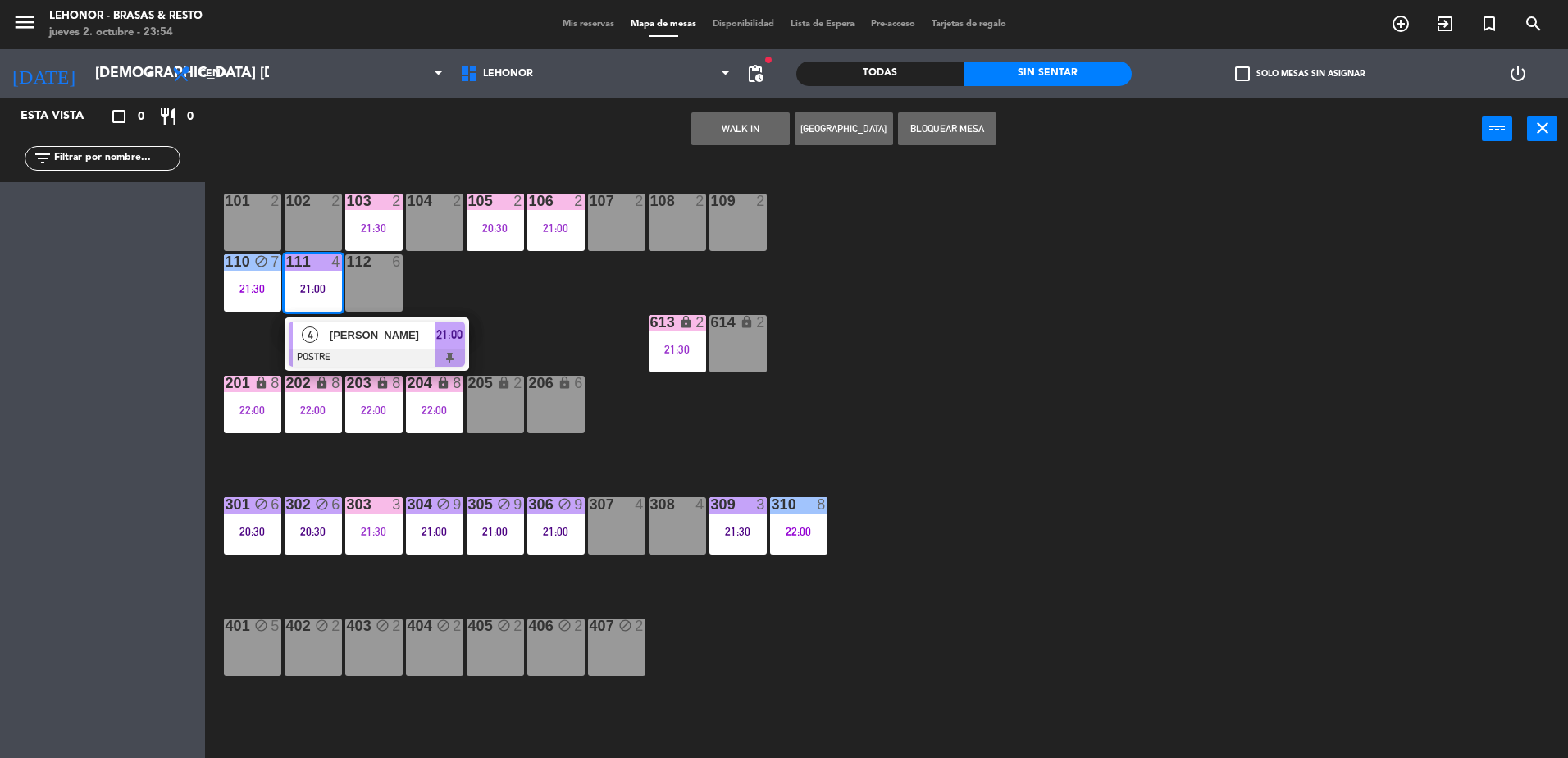
click at [979, 401] on div "101 2 102 2 103 2 21:30 104 2 105 2 20:30 106 2 21:00 107 2 108 2 109 2 110 blo…" at bounding box center [894, 462] width 1347 height 598
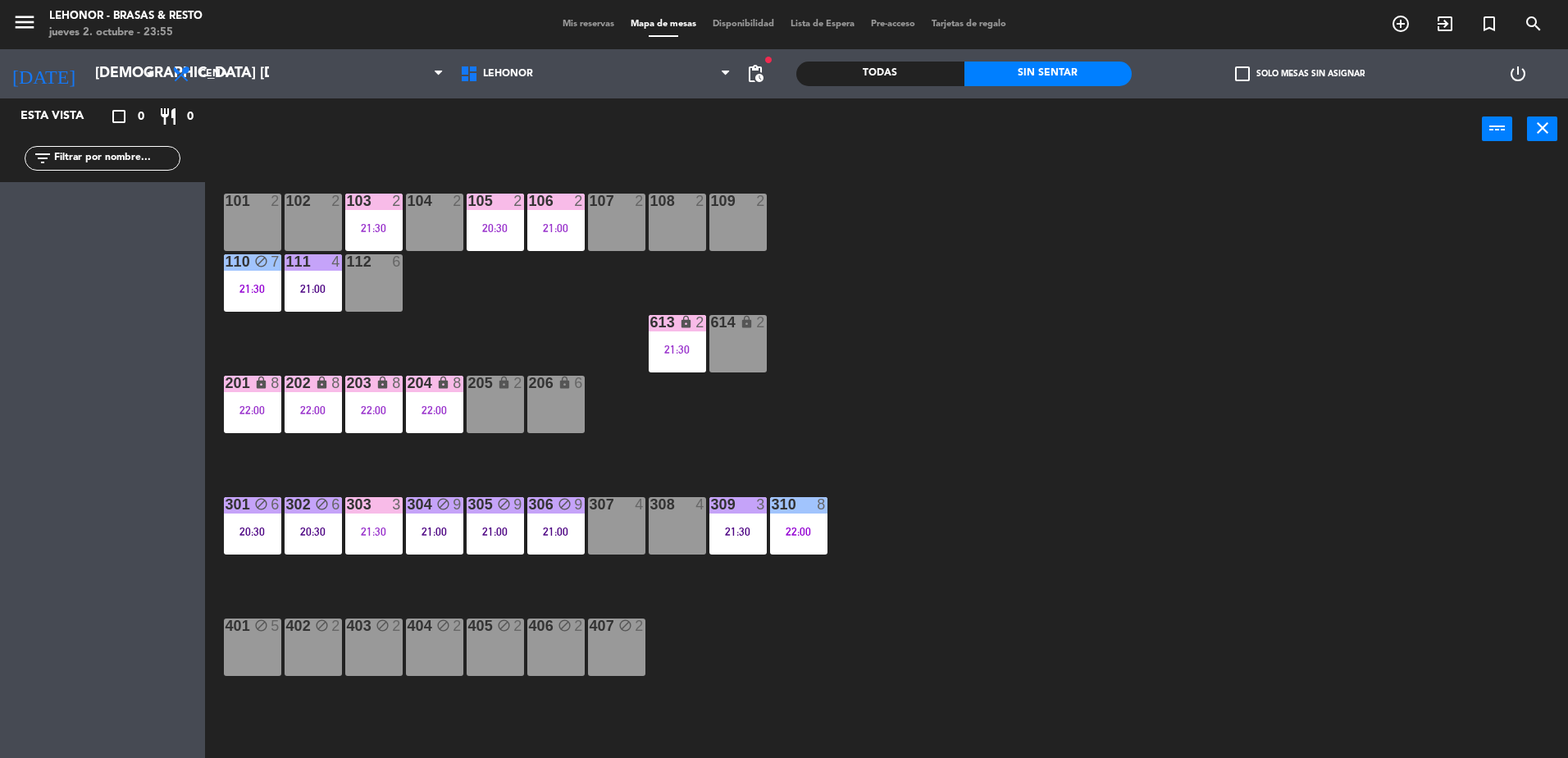
click at [942, 584] on div "101 2 102 2 103 2 21:30 104 2 105 2 20:30 106 2 21:00 107 2 108 2 109 2 110 blo…" at bounding box center [894, 462] width 1347 height 598
click at [380, 225] on div "21:30" at bounding box center [374, 228] width 57 height 12
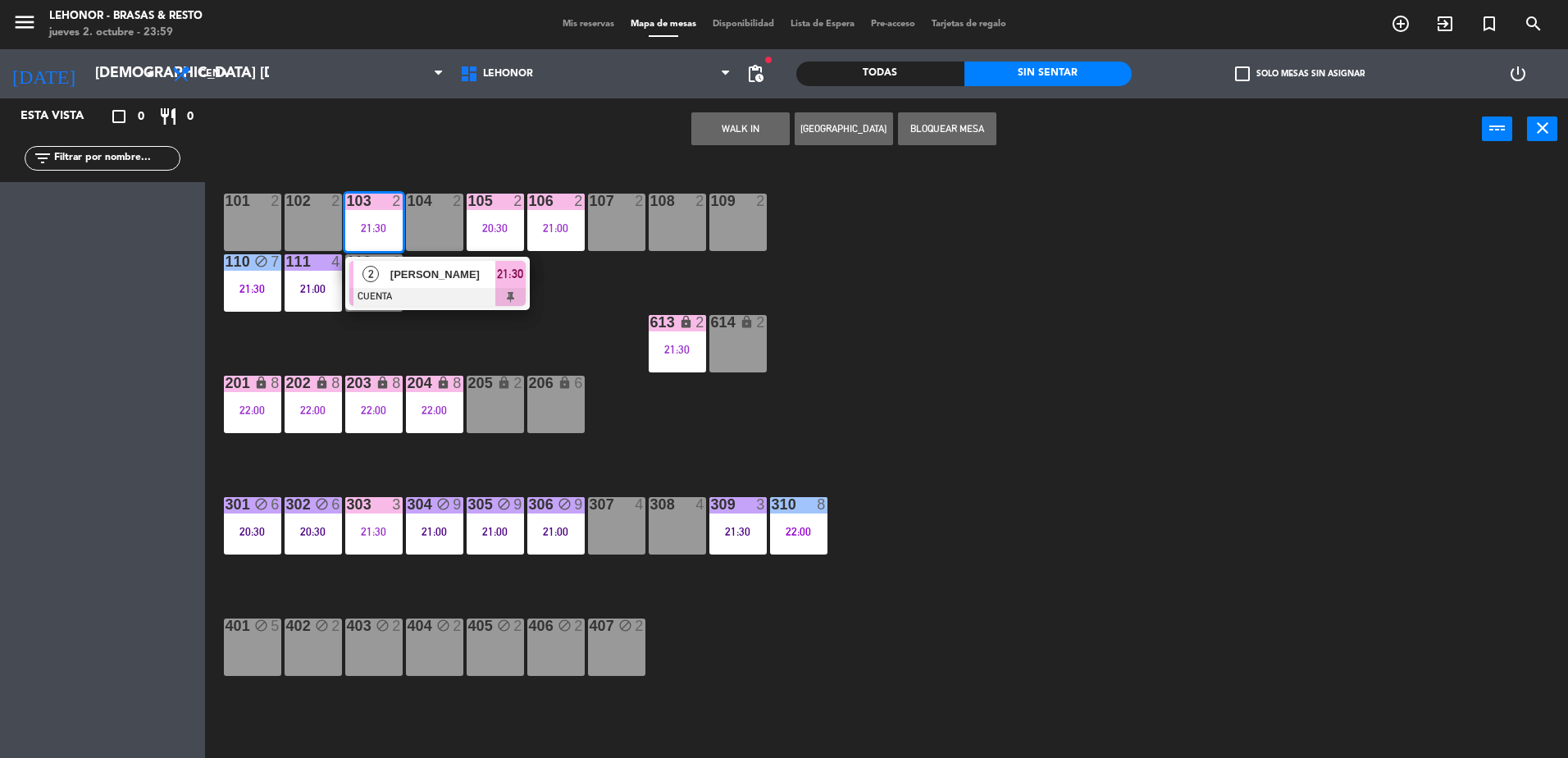
click at [449, 288] on div at bounding box center [437, 297] width 176 height 18
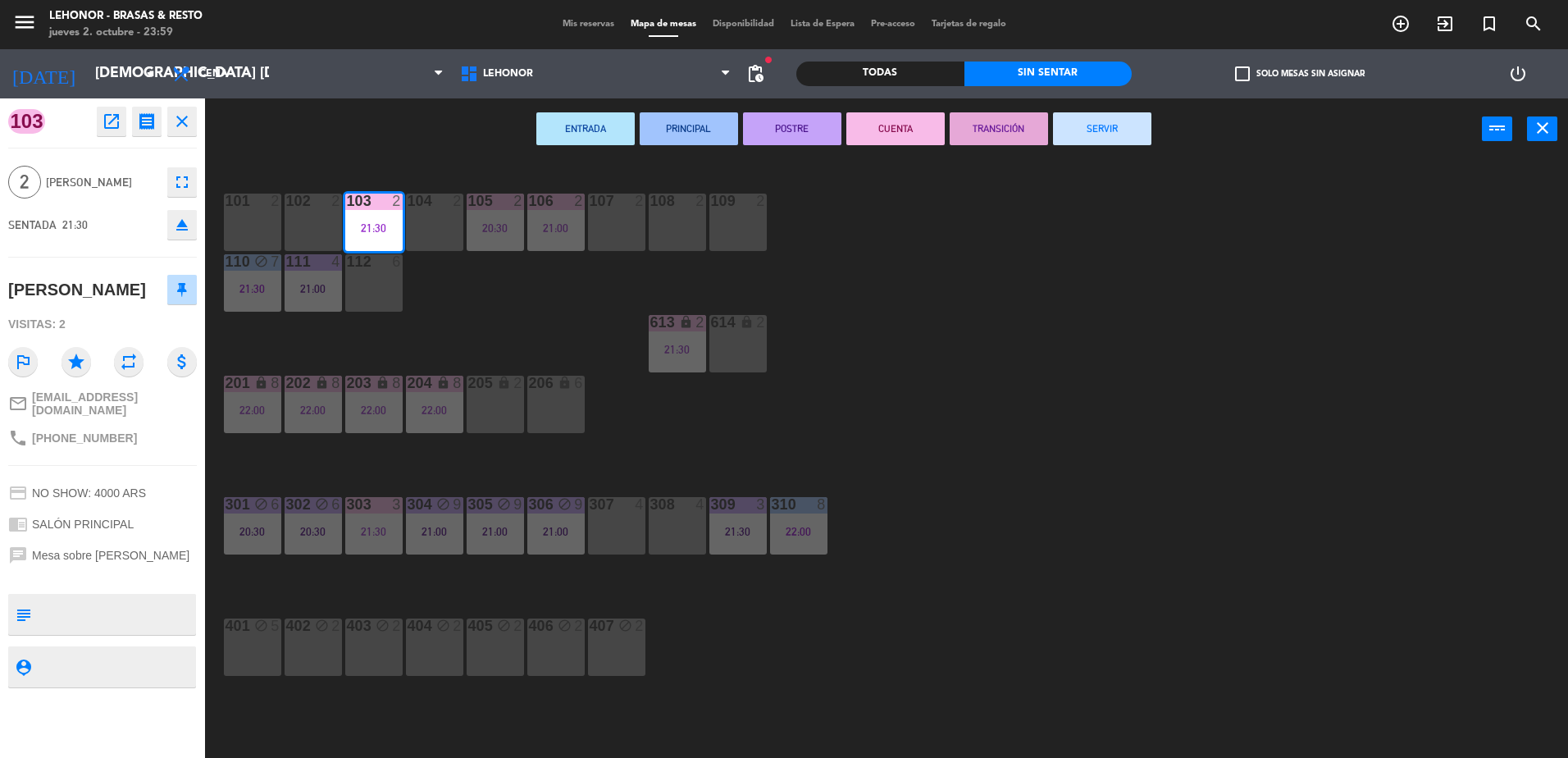
click at [1093, 140] on button "SERVIR" at bounding box center [1102, 129] width 98 height 33
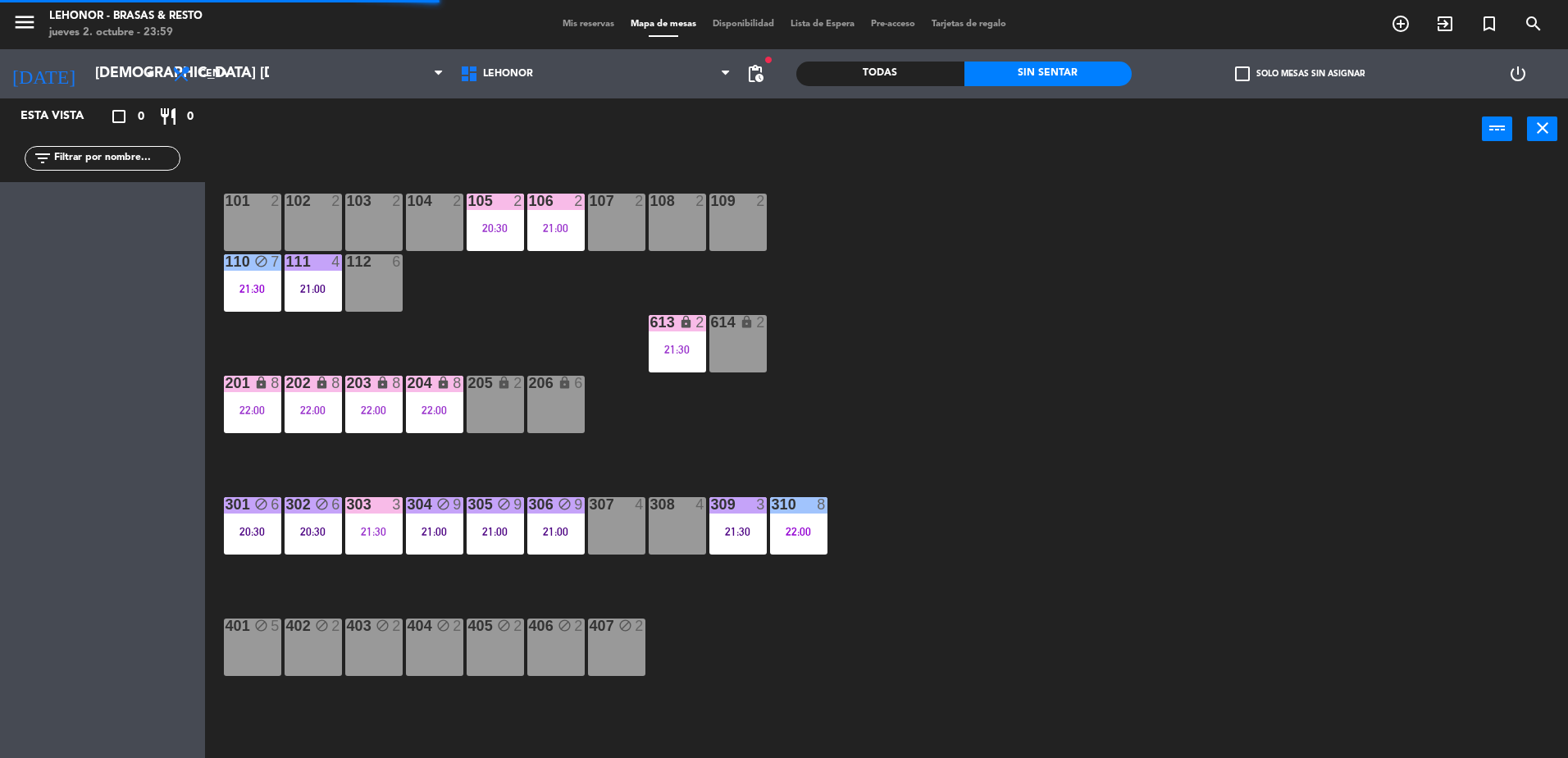
click at [528, 231] on div "21:00" at bounding box center [555, 228] width 57 height 12
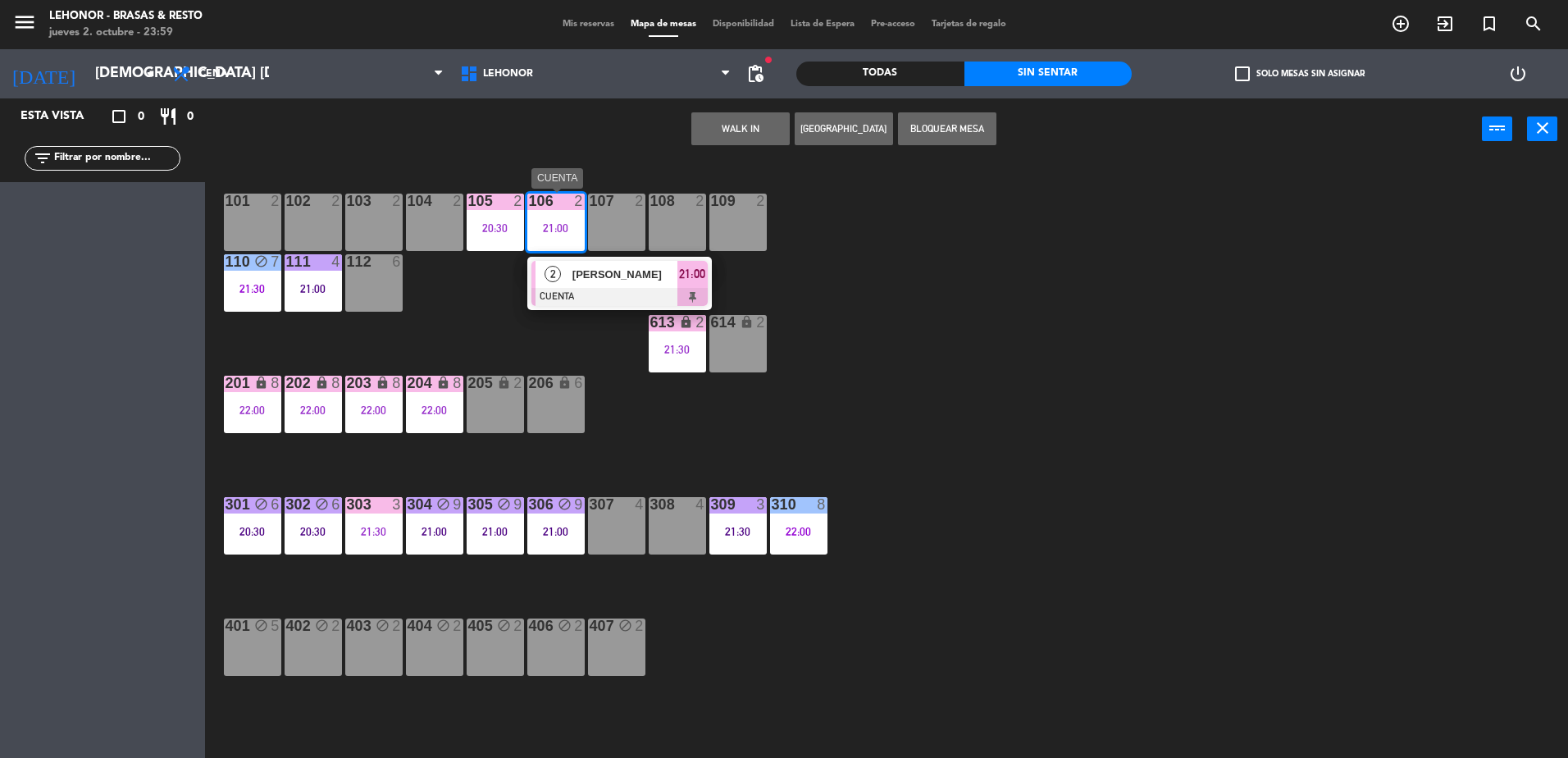
click at [698, 294] on div at bounding box center [619, 297] width 176 height 18
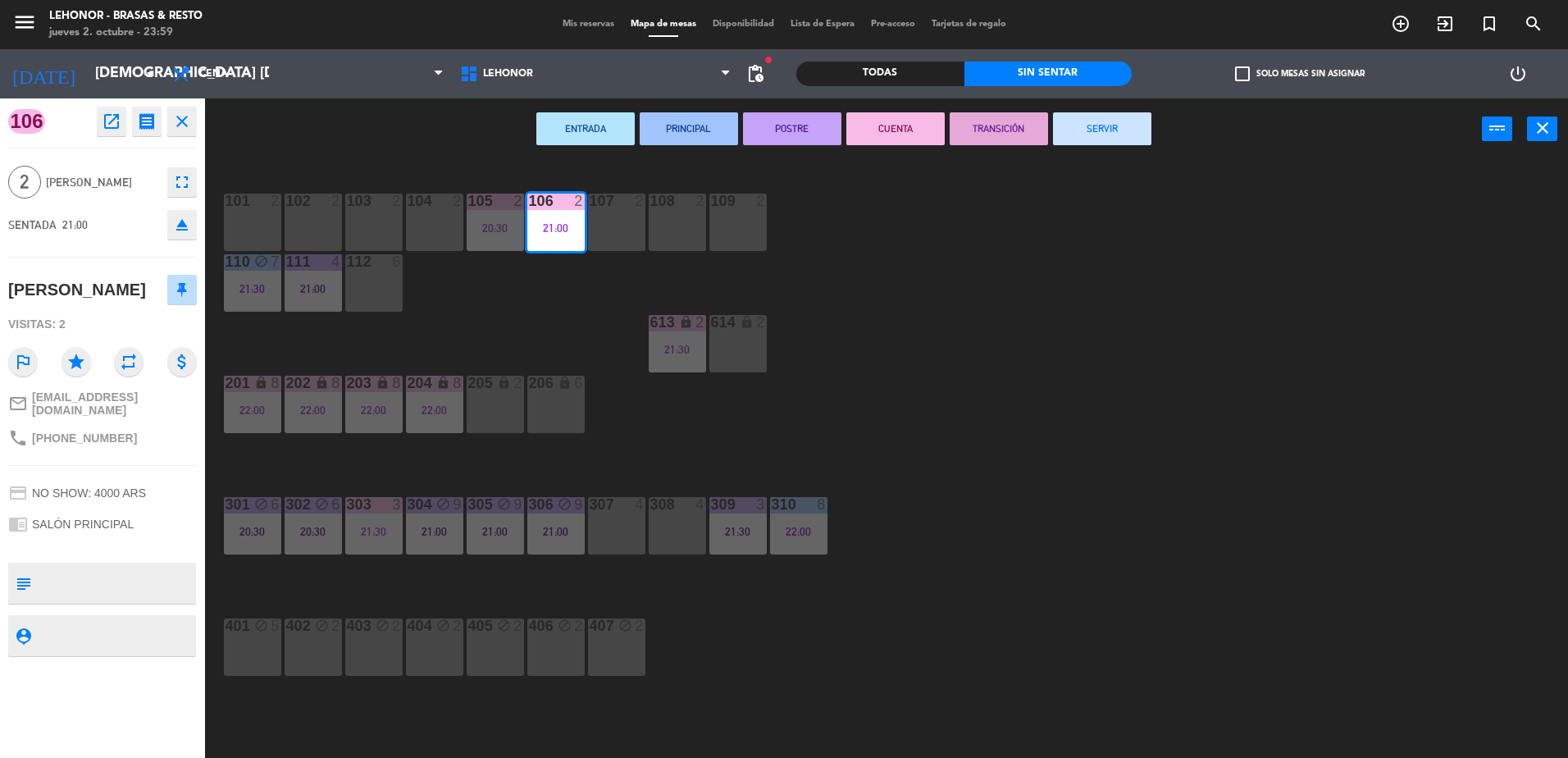
click at [1079, 128] on button "SERVIR" at bounding box center [1102, 129] width 98 height 33
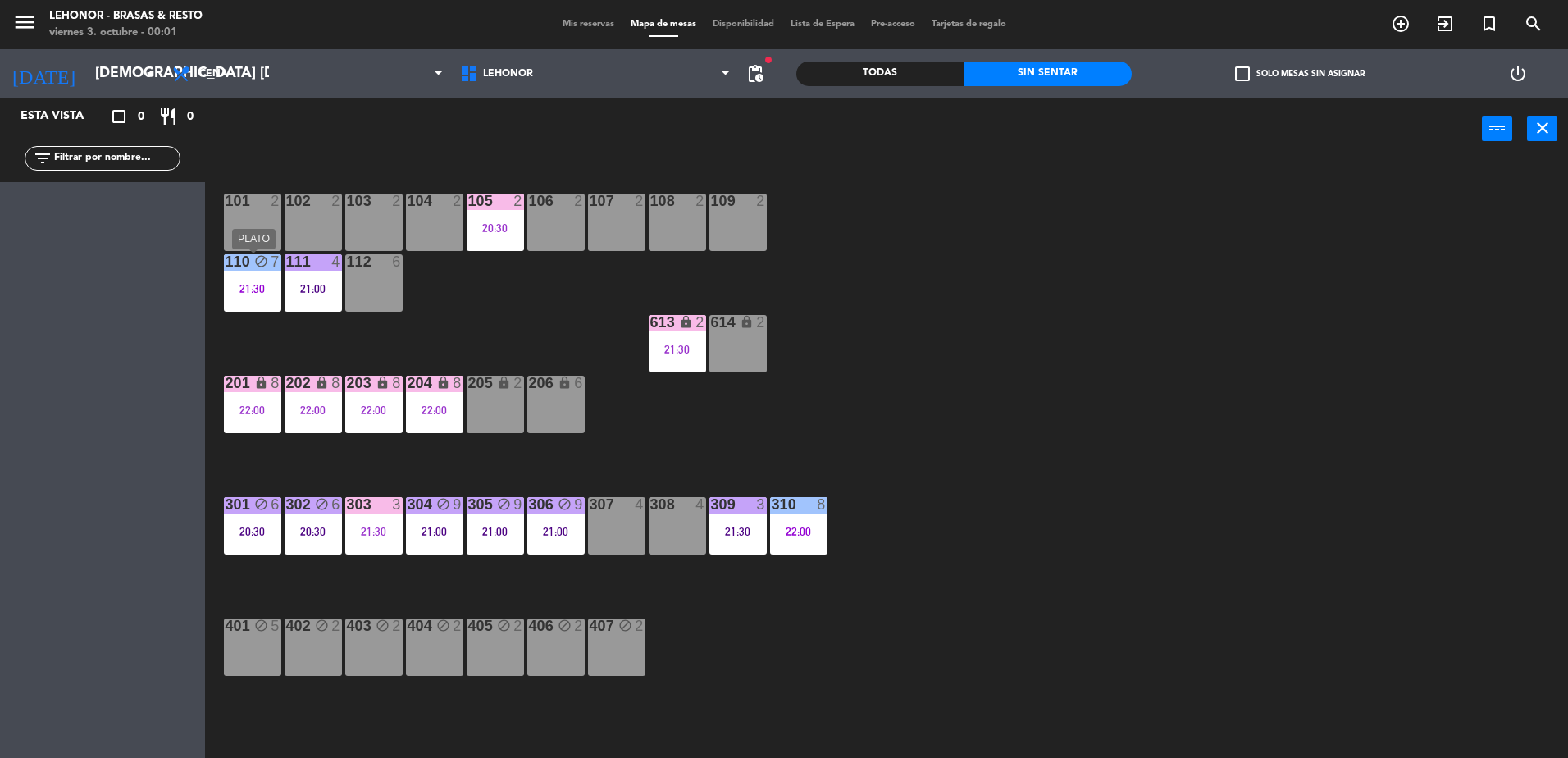
click at [250, 284] on div "21:30" at bounding box center [252, 288] width 57 height 12
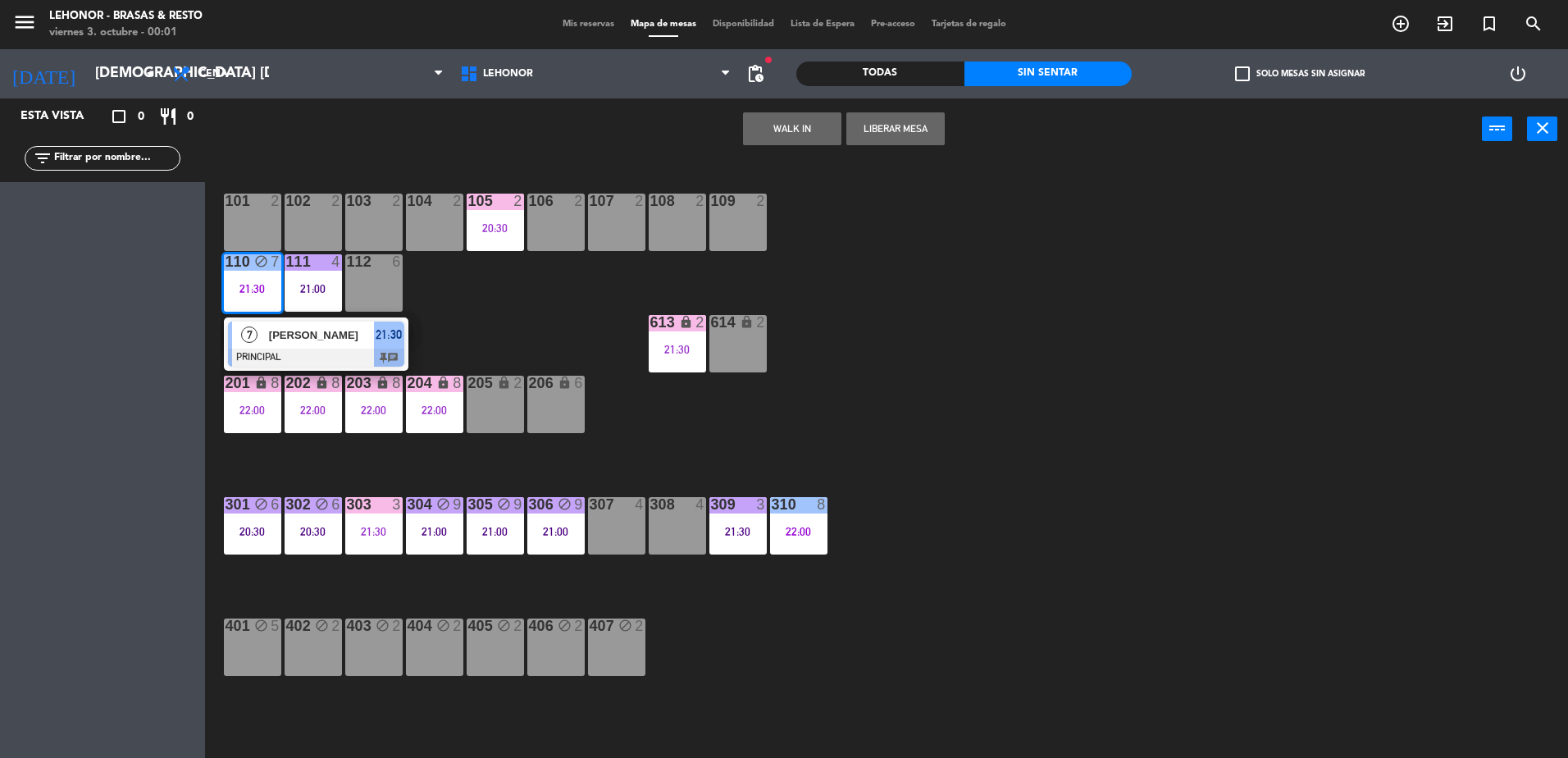
click at [269, 344] on div "[PERSON_NAME]" at bounding box center [320, 335] width 107 height 27
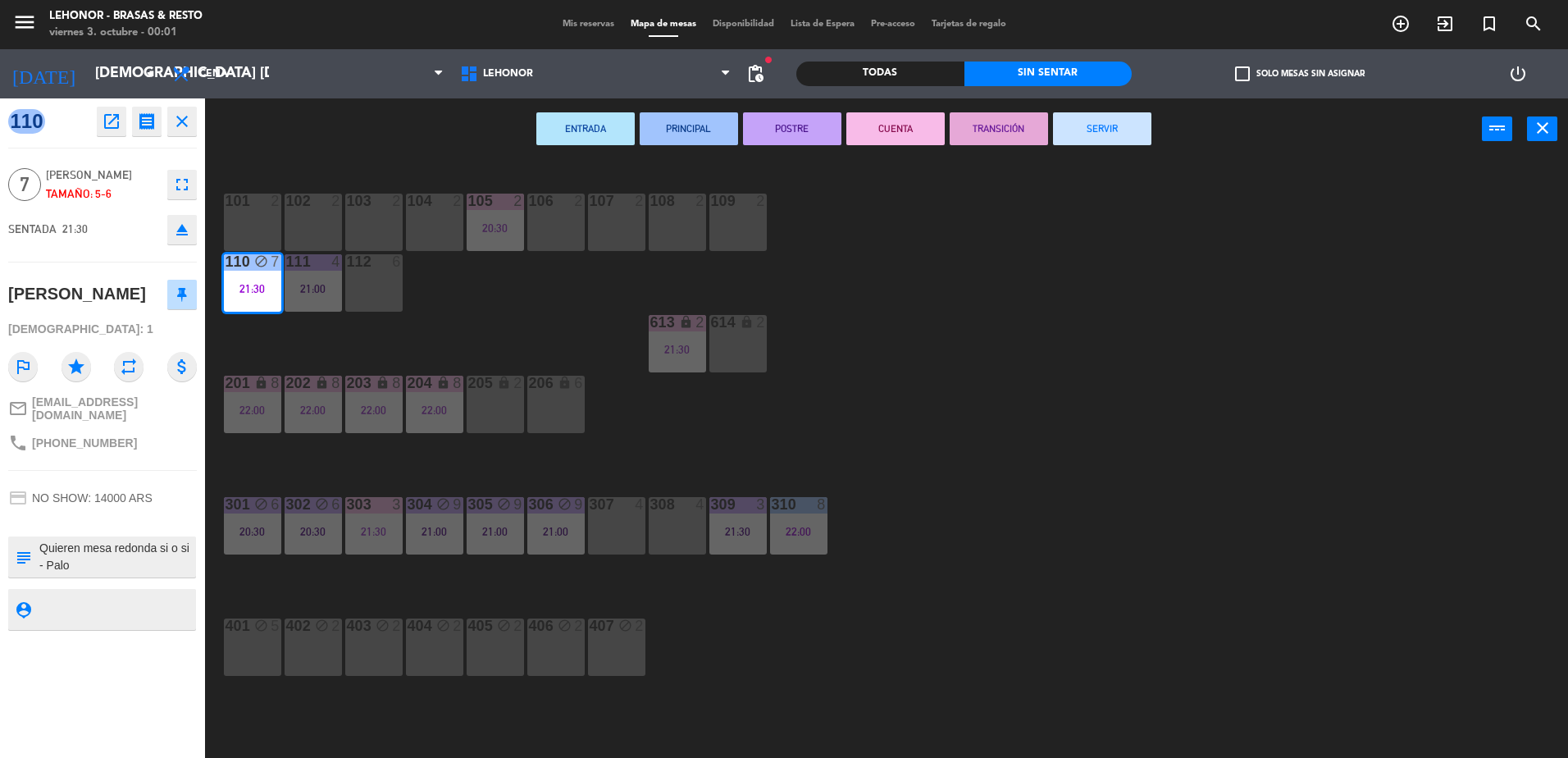
click at [789, 134] on button "POSTRE" at bounding box center [792, 129] width 98 height 33
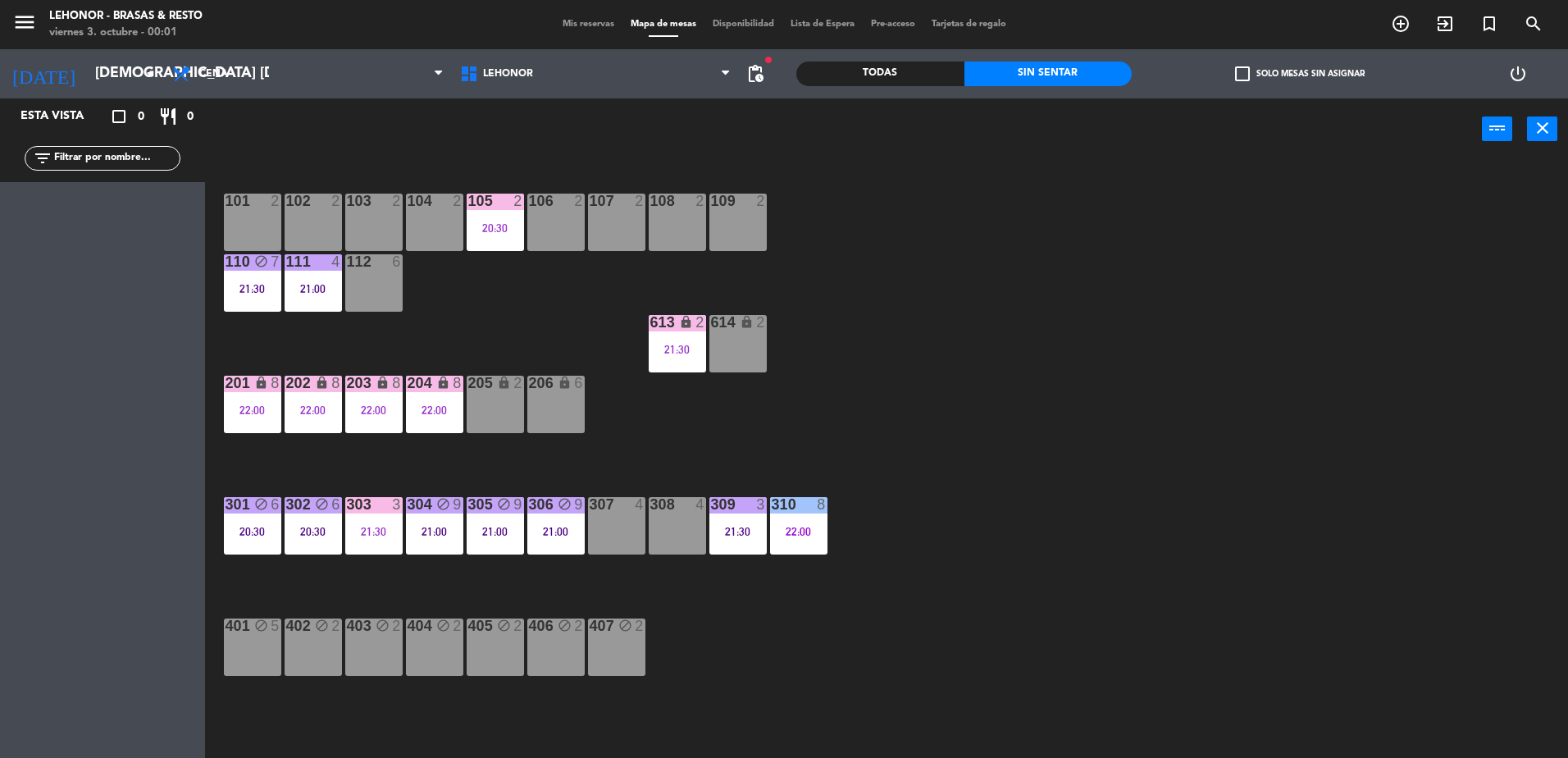
click at [992, 350] on div "101 2 102 2 103 2 104 2 105 2 20:30 106 2 107 2 108 2 109 2 110 block 7 21:30 1…" at bounding box center [894, 462] width 1347 height 598
click at [799, 550] on div "310 8 22:00" at bounding box center [798, 525] width 57 height 57
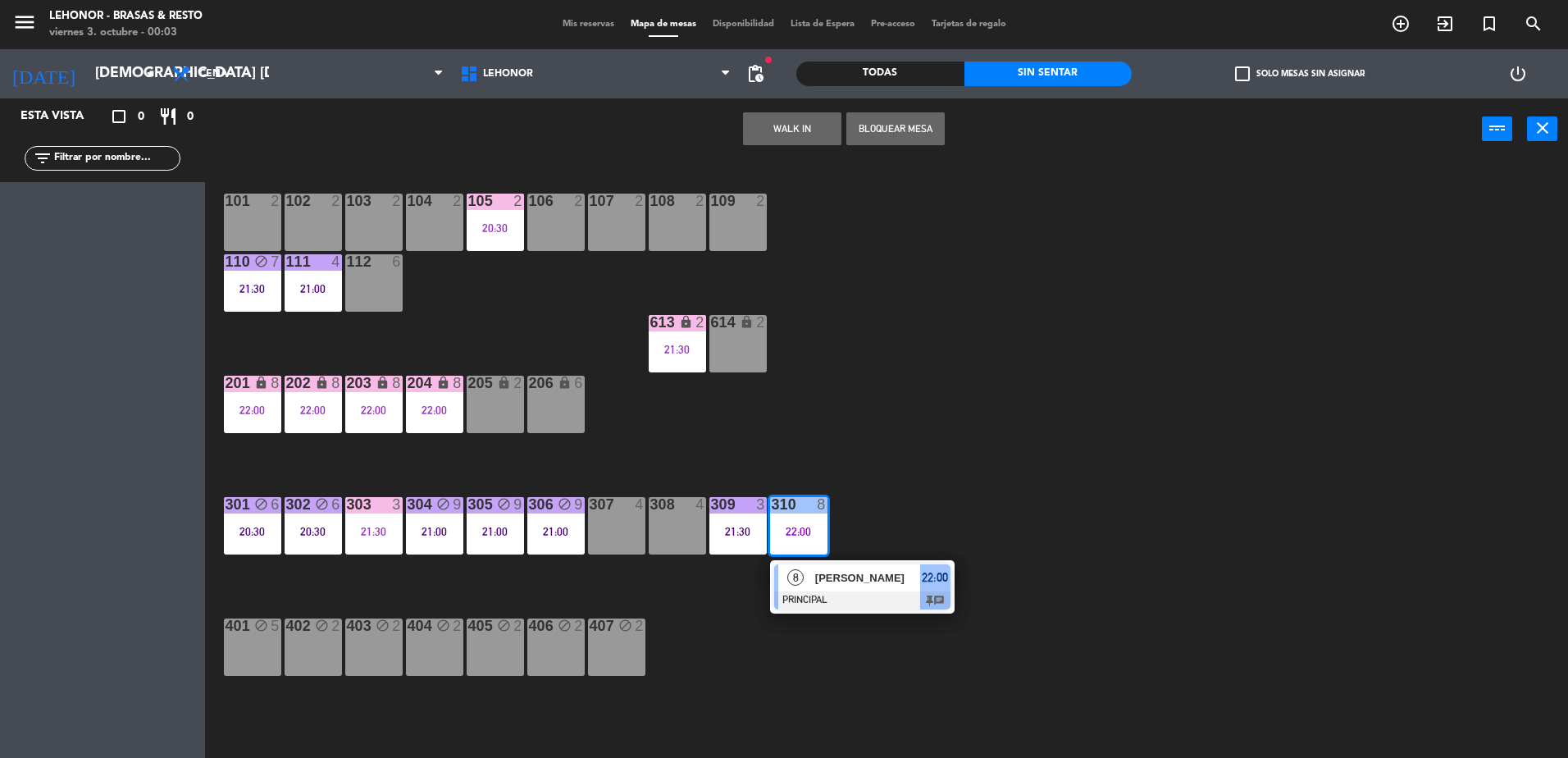
click at [813, 608] on div at bounding box center [862, 600] width 176 height 18
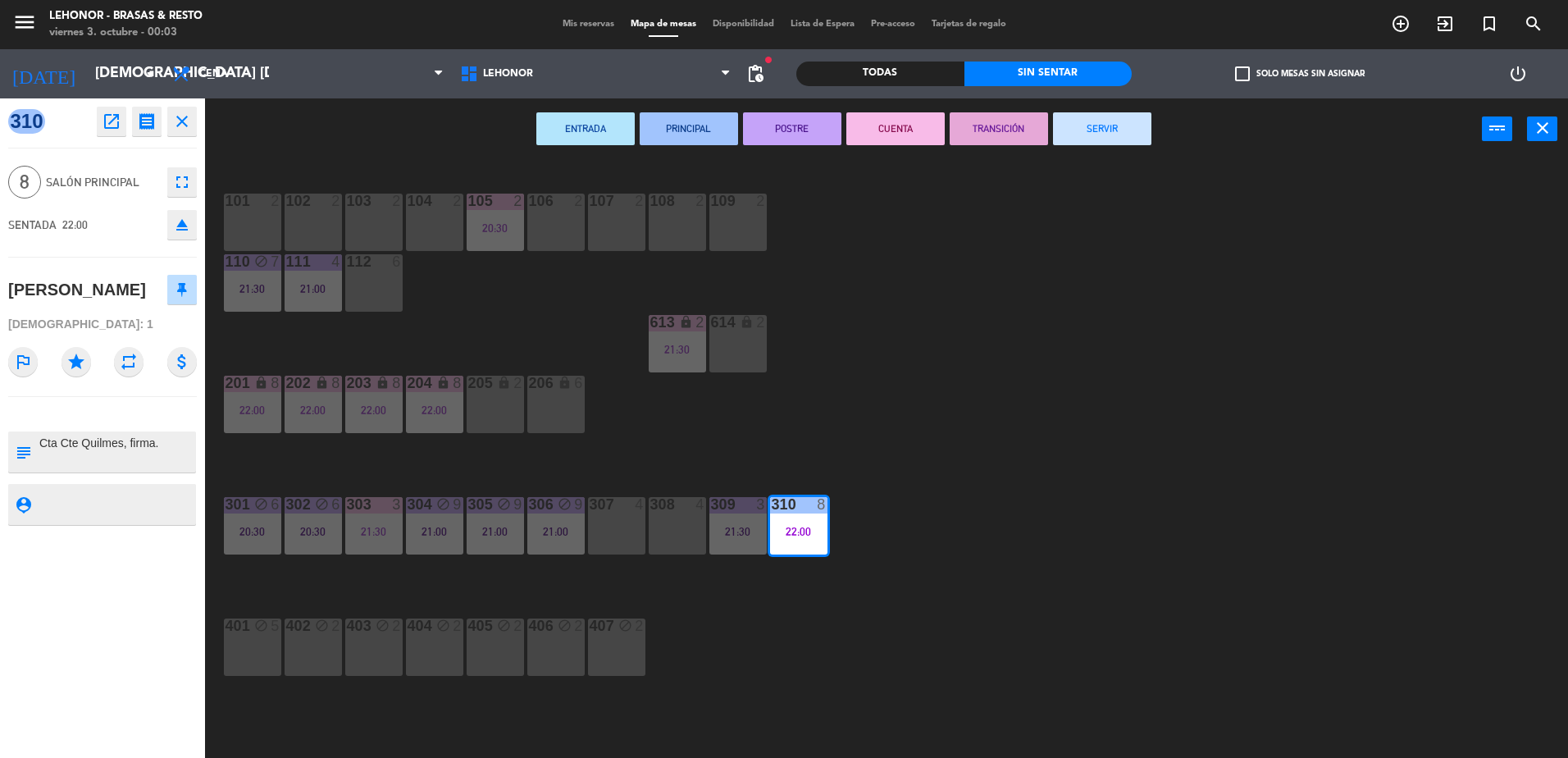
click at [918, 135] on button "CUENTA" at bounding box center [895, 129] width 98 height 33
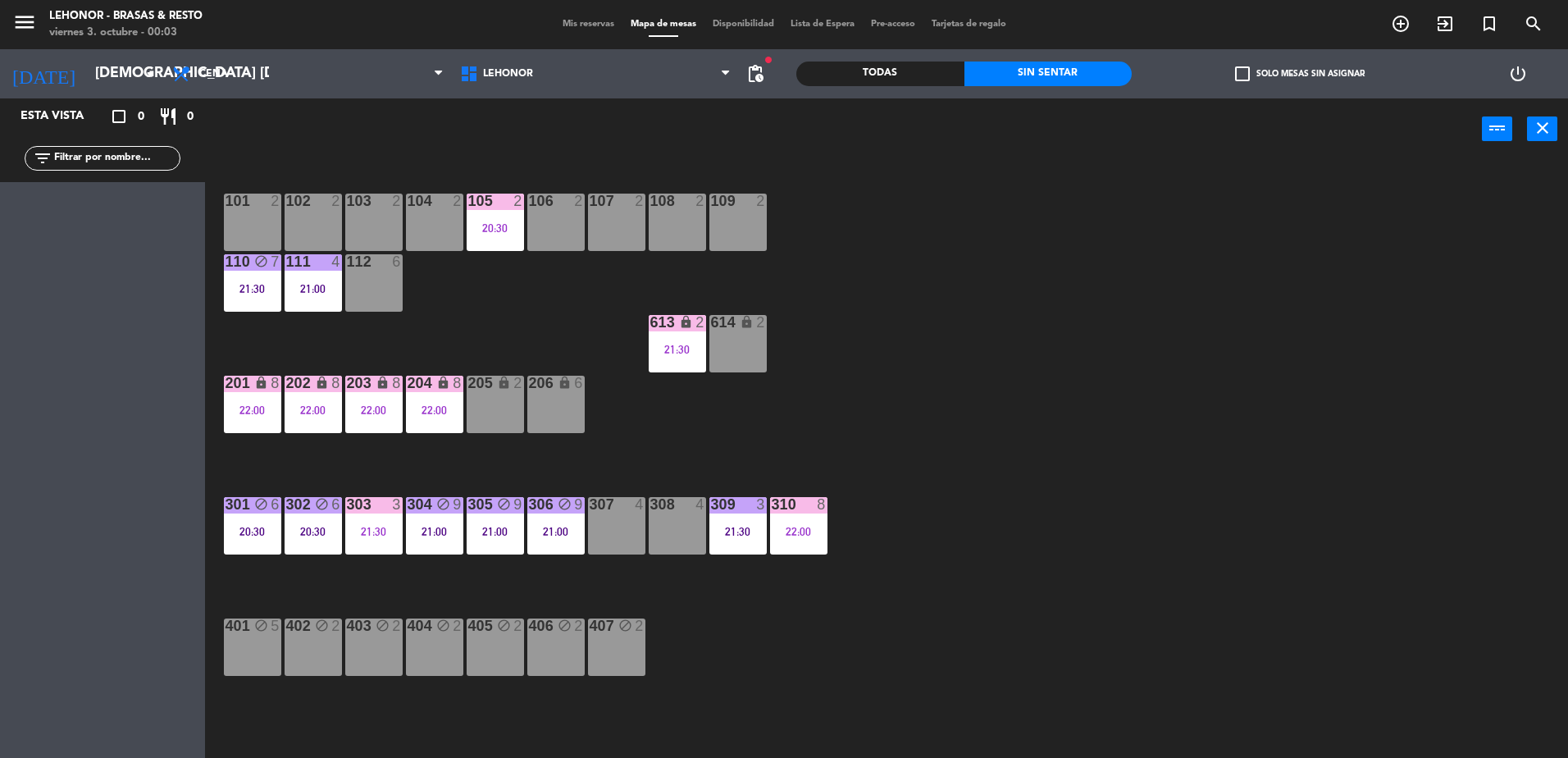
click at [404, 427] on div "101 2 102 2 103 2 104 2 105 2 20:30 106 2 107 2 108 2 109 2 110 block 7 21:30 1…" at bounding box center [894, 462] width 1347 height 598
click at [406, 461] on div "101 2 102 2 103 2 104 2 105 2 20:30 106 2 107 2 108 2 109 2 110 block 7 21:30 1…" at bounding box center [894, 462] width 1347 height 598
click at [422, 411] on div "22:00" at bounding box center [434, 410] width 57 height 12
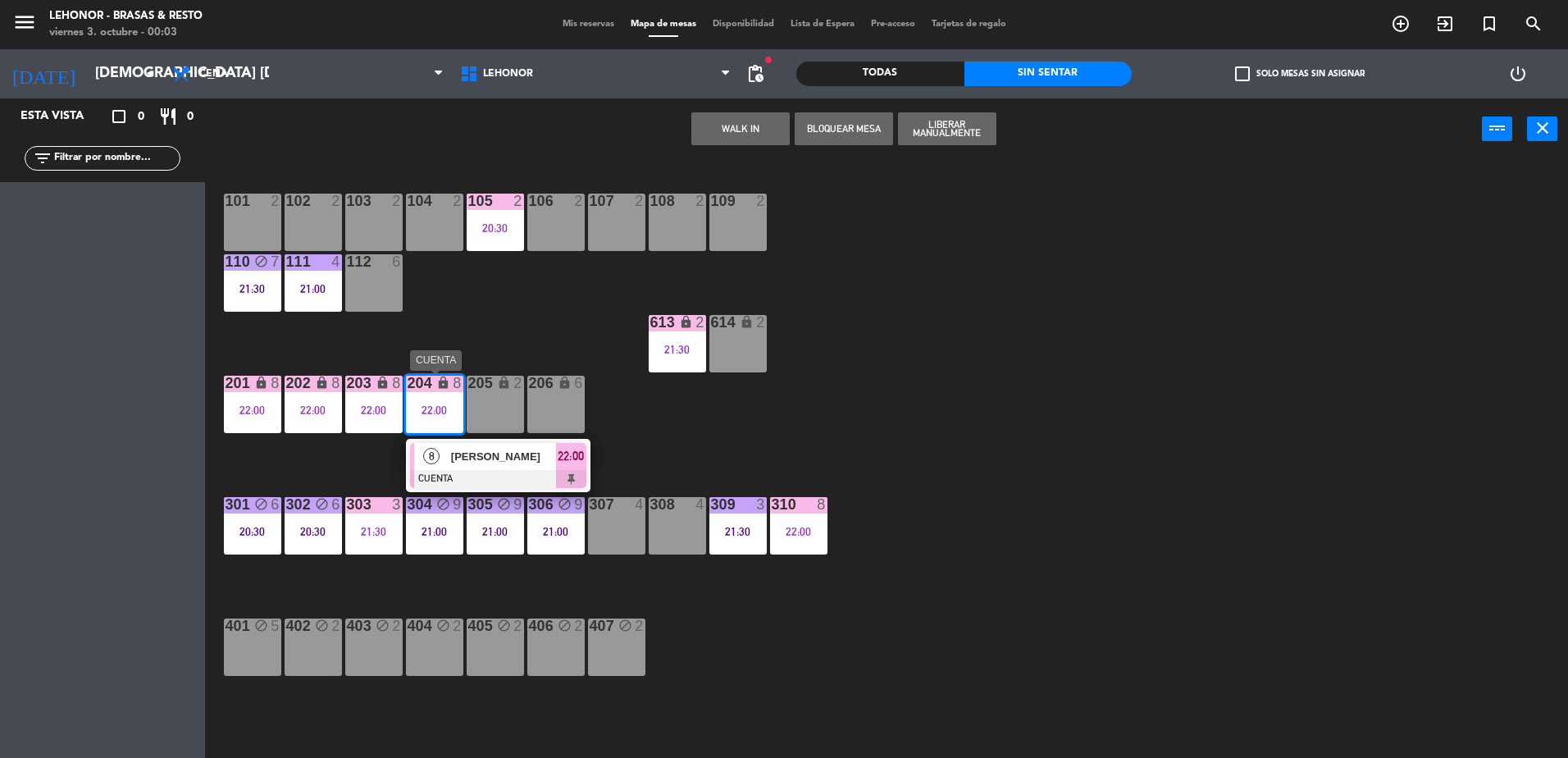
click at [431, 460] on span "8" at bounding box center [431, 456] width 17 height 17
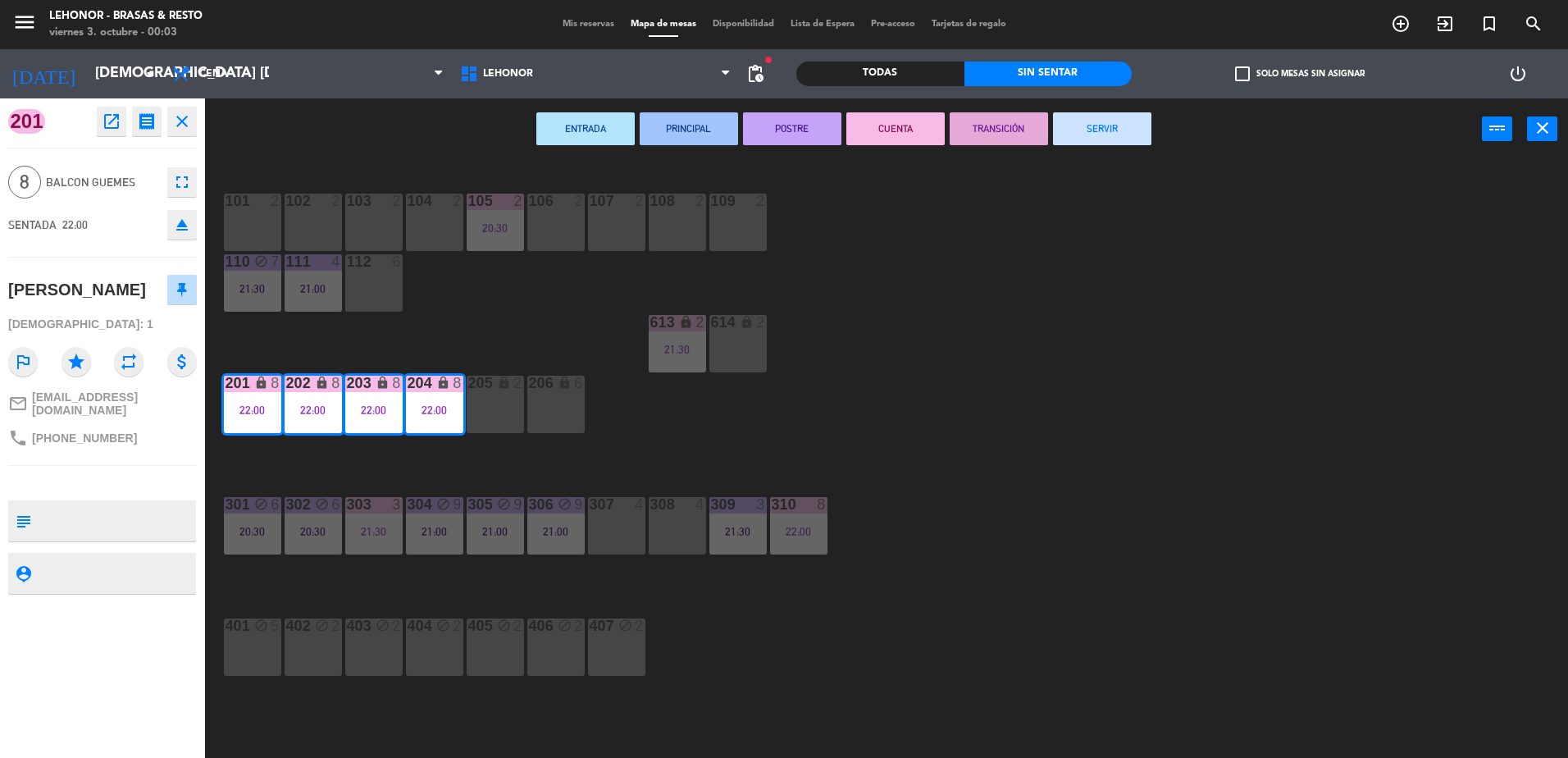
click at [1130, 126] on button "SERVIR" at bounding box center [1102, 129] width 98 height 33
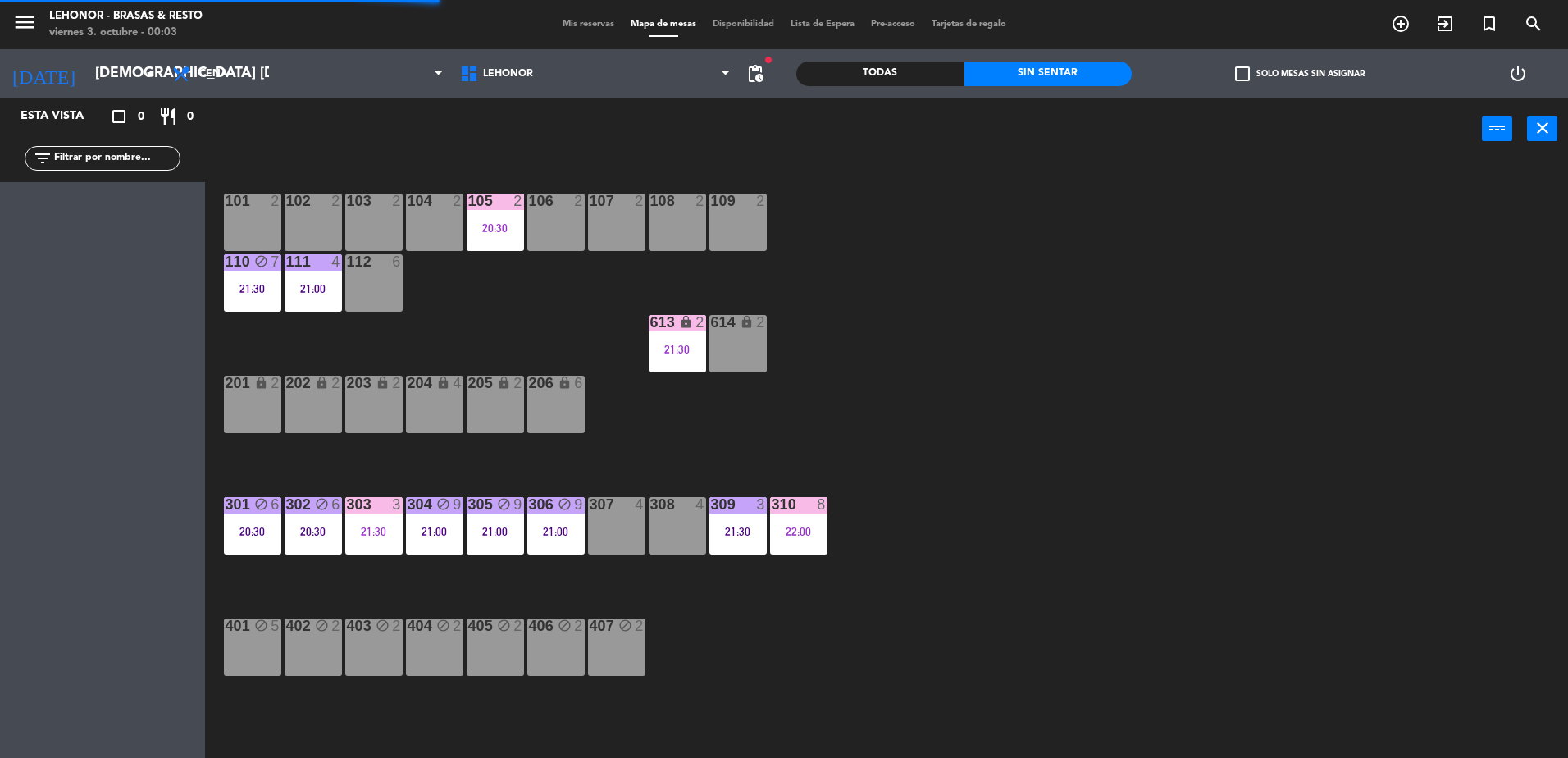
click at [698, 356] on div "613 lock 2 21:30" at bounding box center [677, 343] width 57 height 57
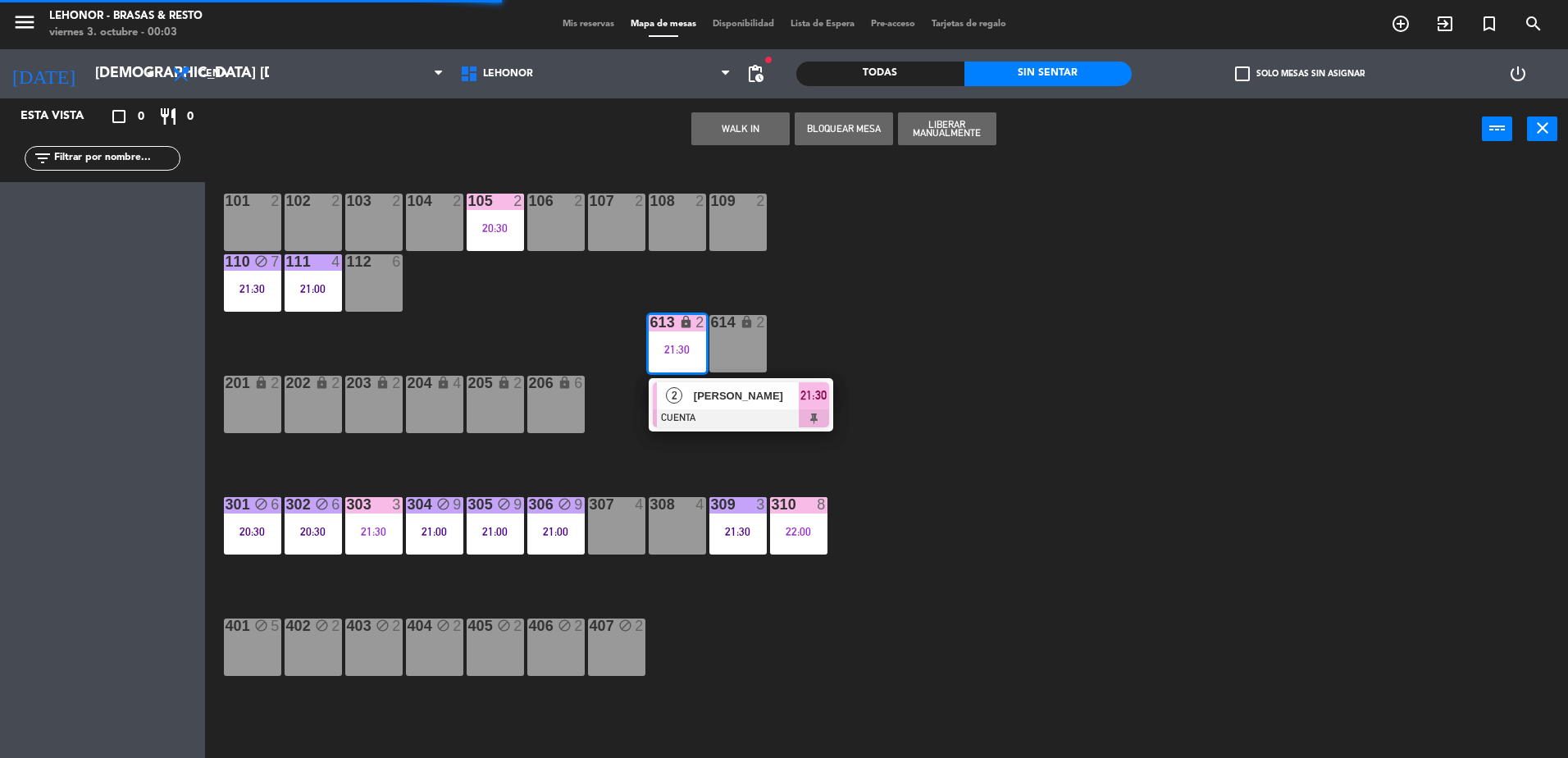
click at [704, 416] on div at bounding box center [741, 418] width 176 height 18
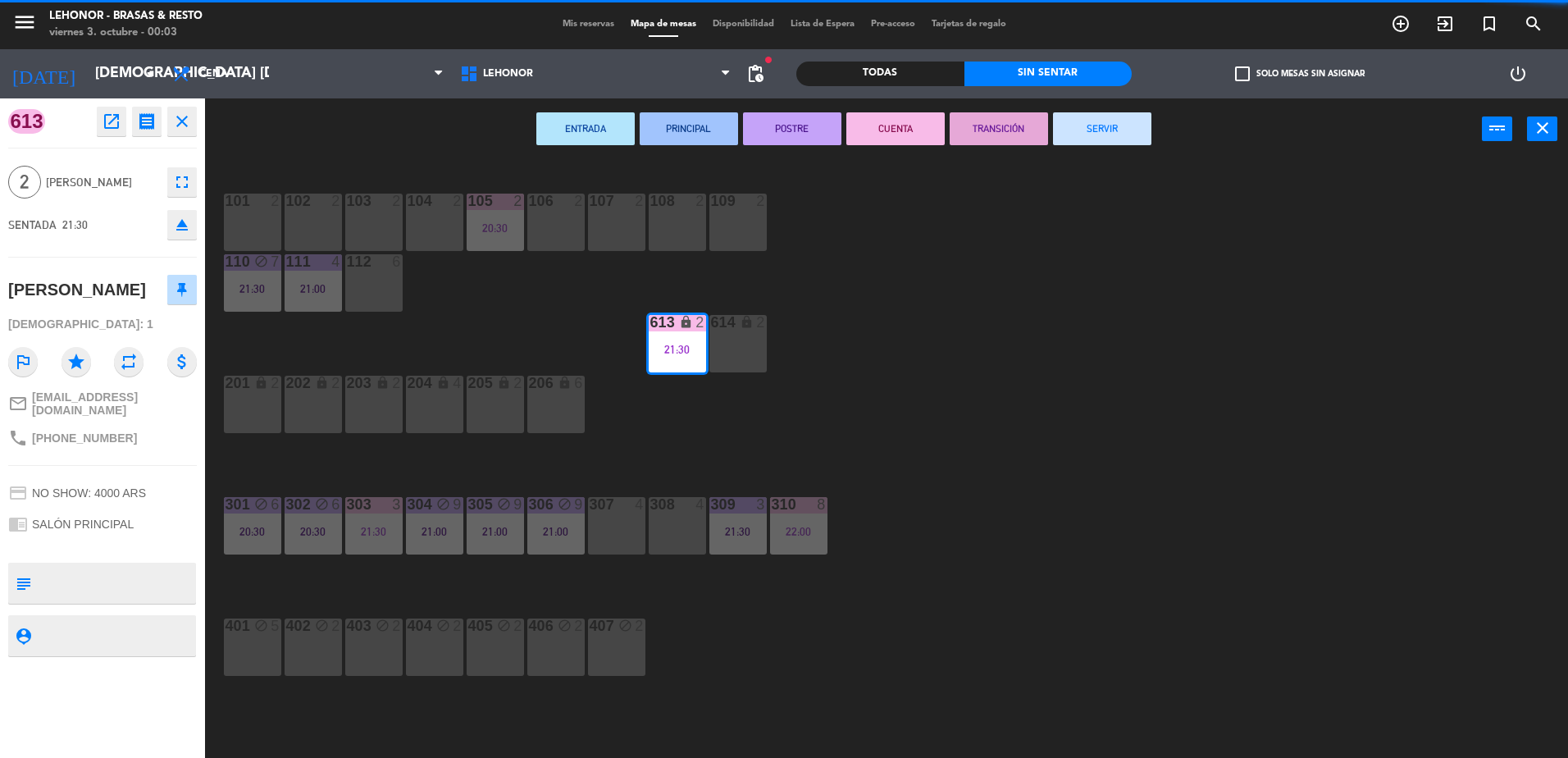
click at [1100, 137] on button "SERVIR" at bounding box center [1102, 129] width 98 height 33
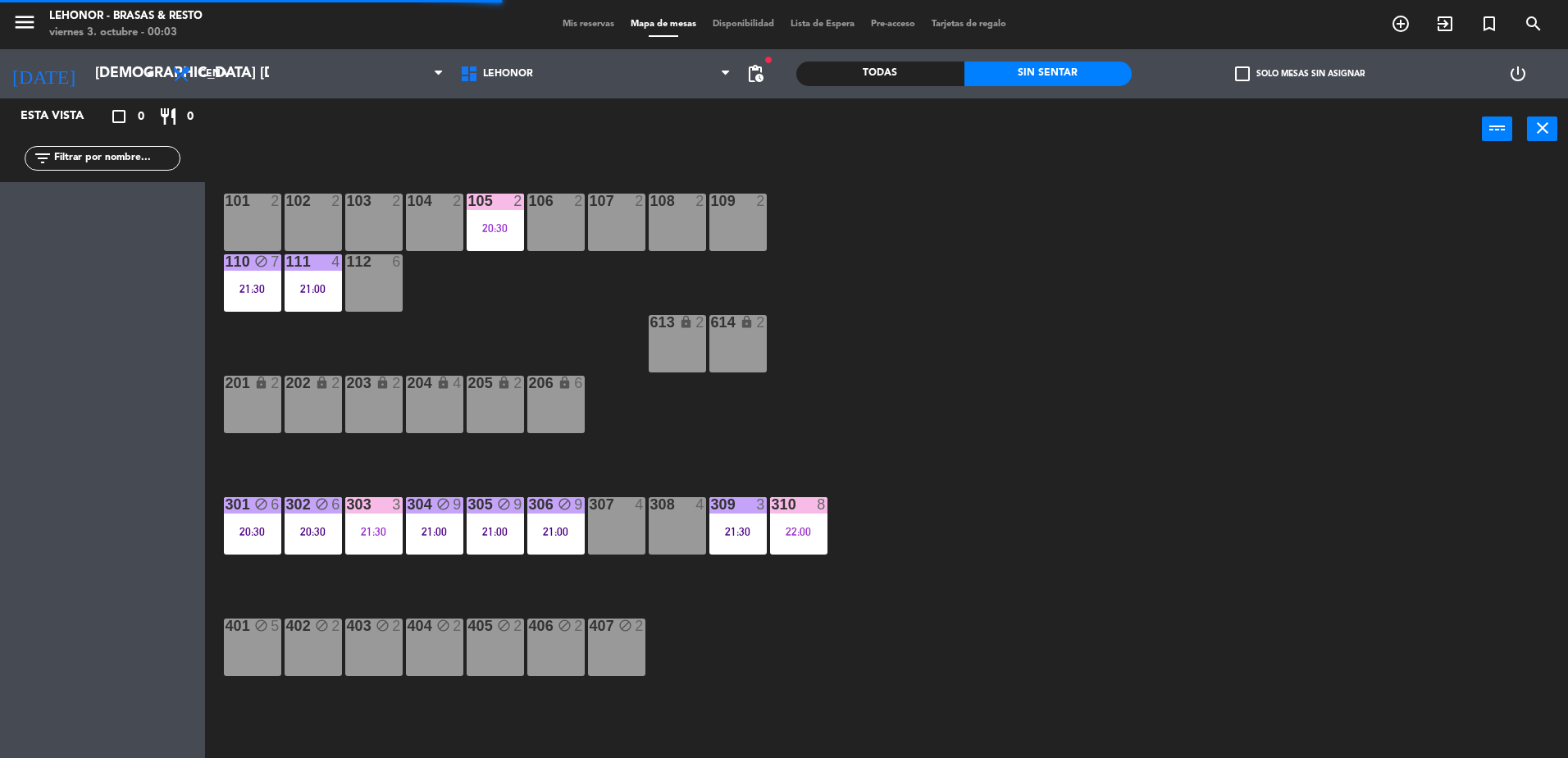
click at [499, 219] on div "105 2 20:30" at bounding box center [495, 222] width 57 height 57
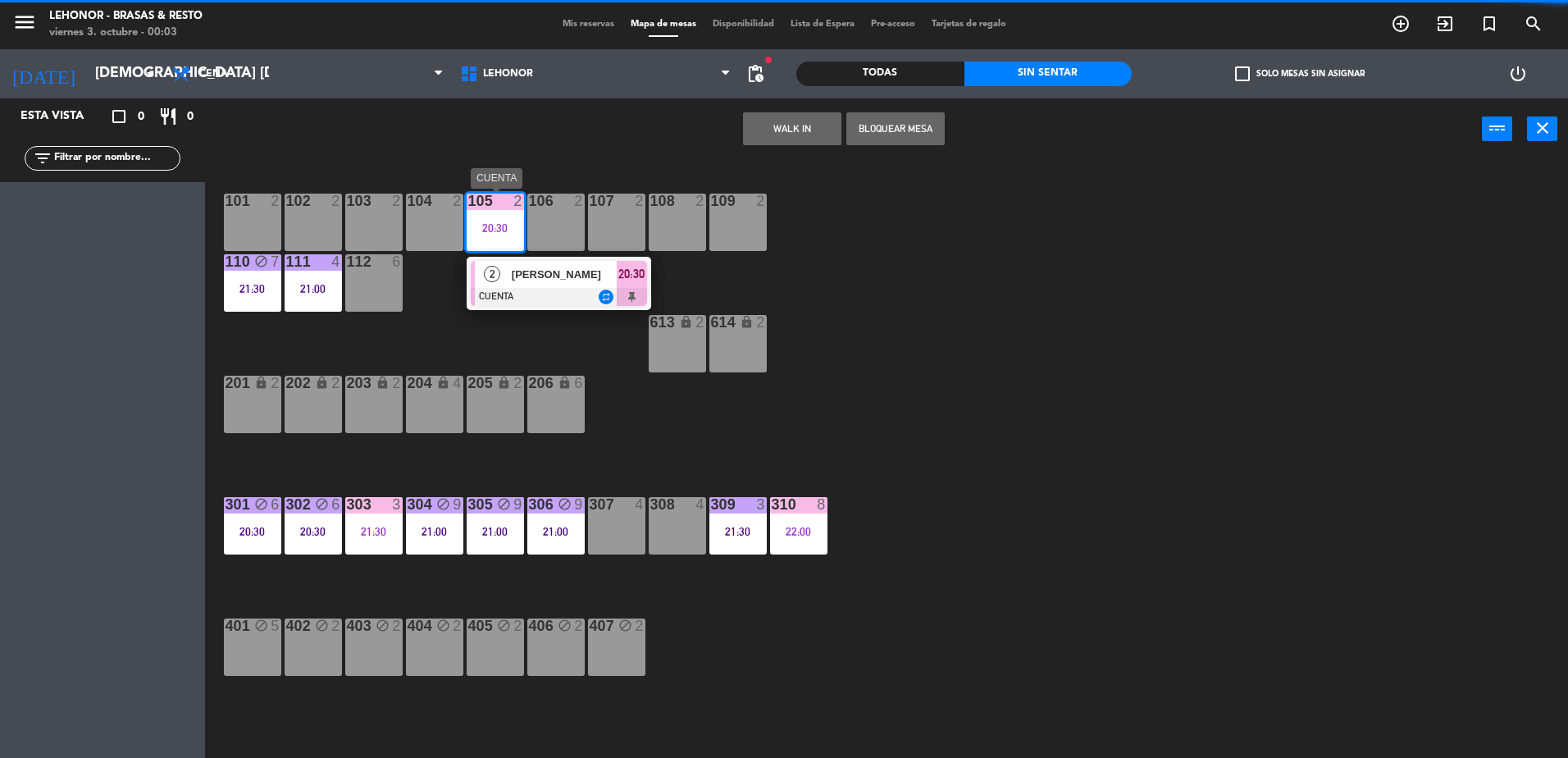
click at [526, 274] on span "[PERSON_NAME]" at bounding box center [564, 274] width 105 height 17
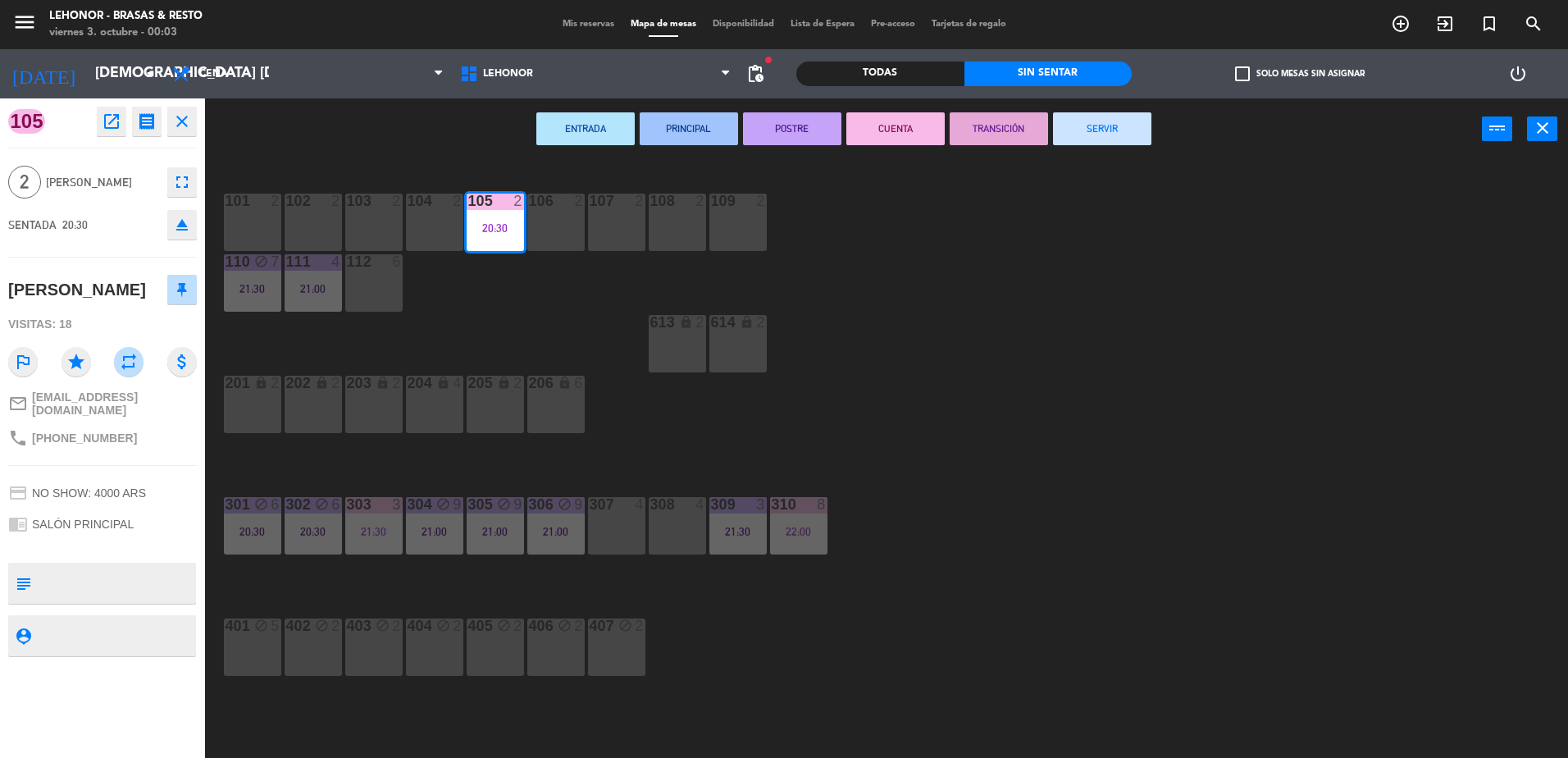
click at [1095, 113] on button "SERVIR" at bounding box center [1102, 129] width 98 height 33
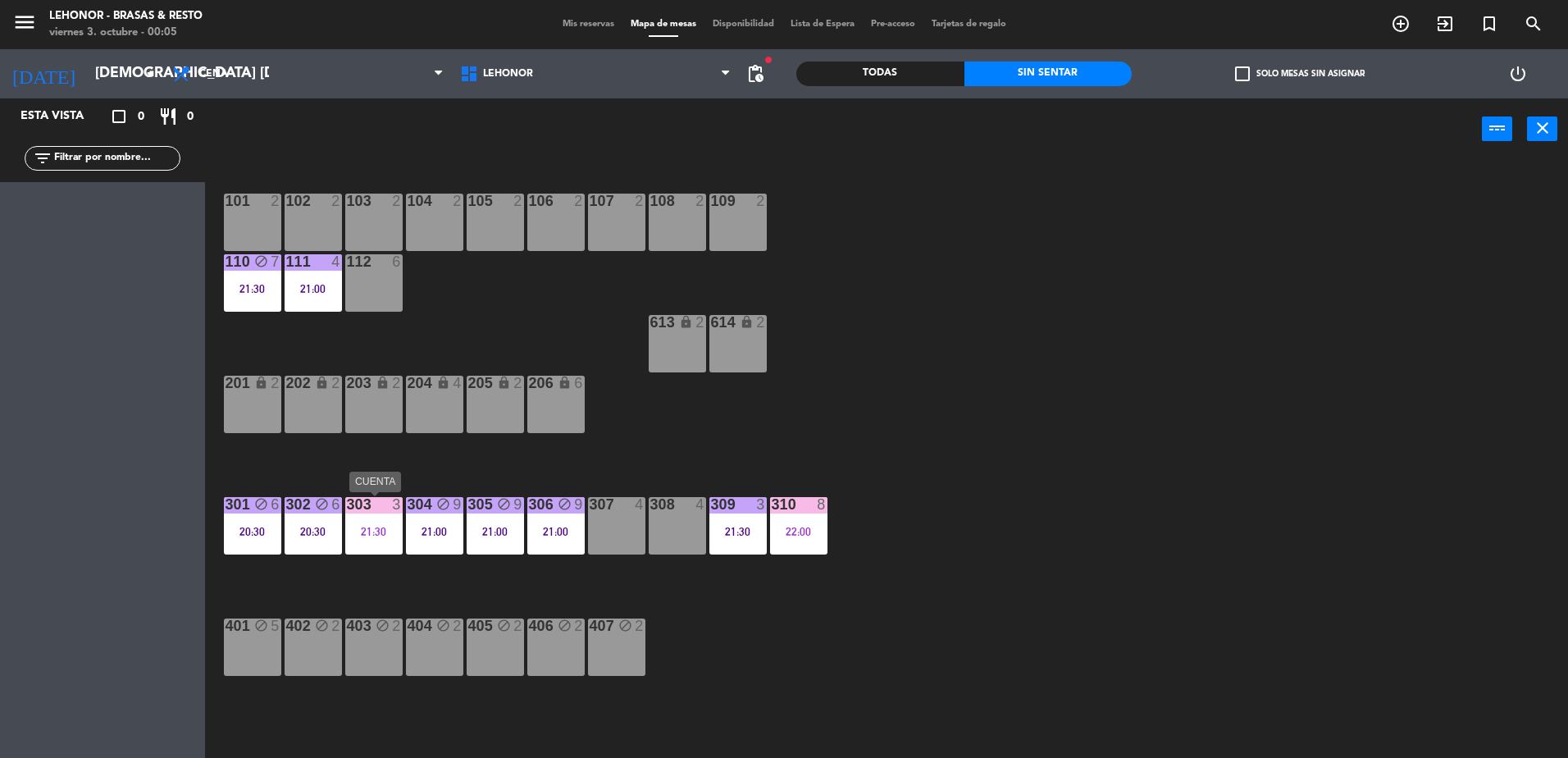
click at [380, 543] on div "303 3 21:30" at bounding box center [374, 525] width 57 height 57
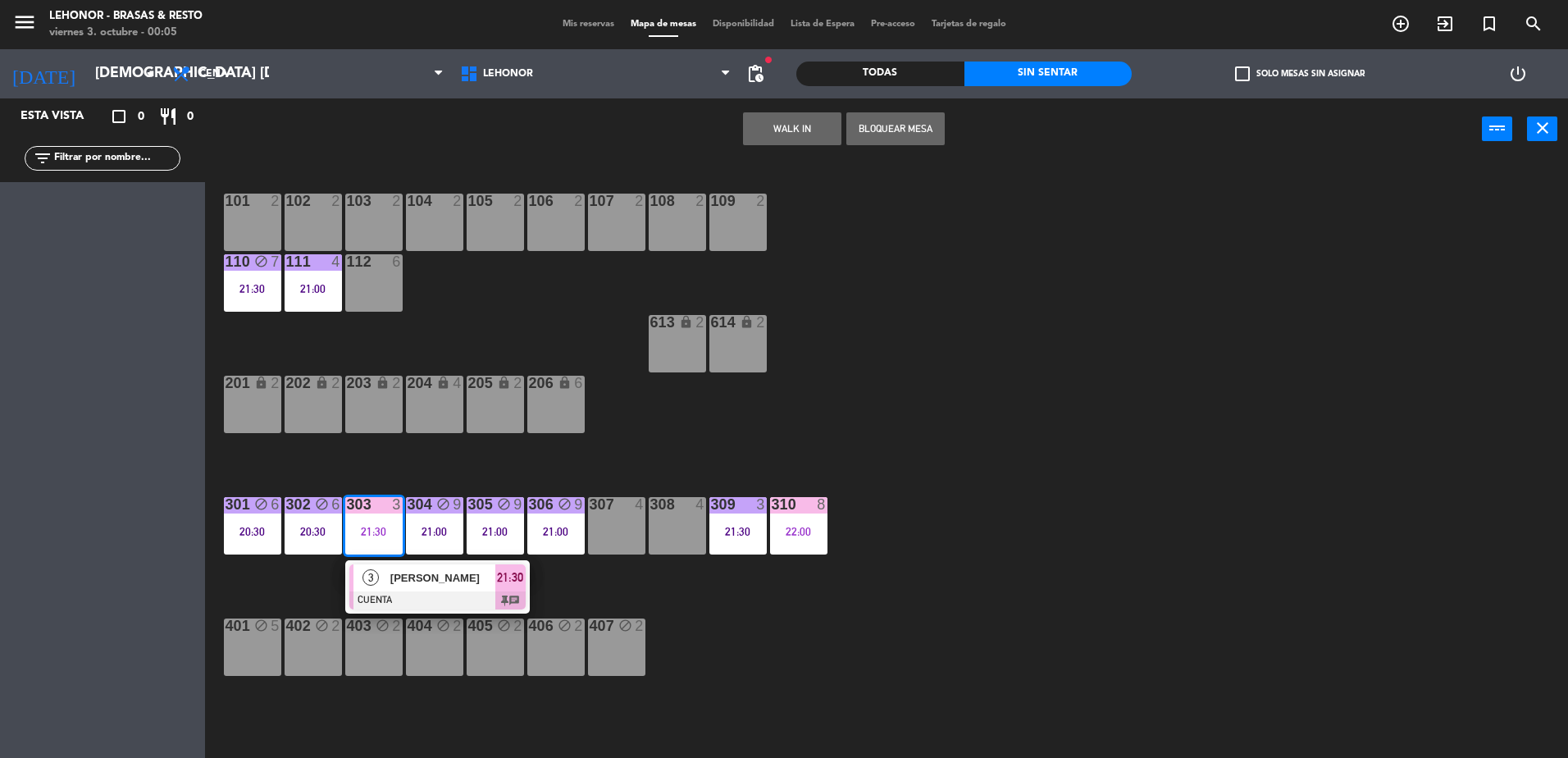
click at [836, 470] on div "101 2 102 2 103 2 104 2 105 2 106 2 107 2 108 2 109 2 110 block 7 21:30 111 4 2…" at bounding box center [894, 462] width 1347 height 598
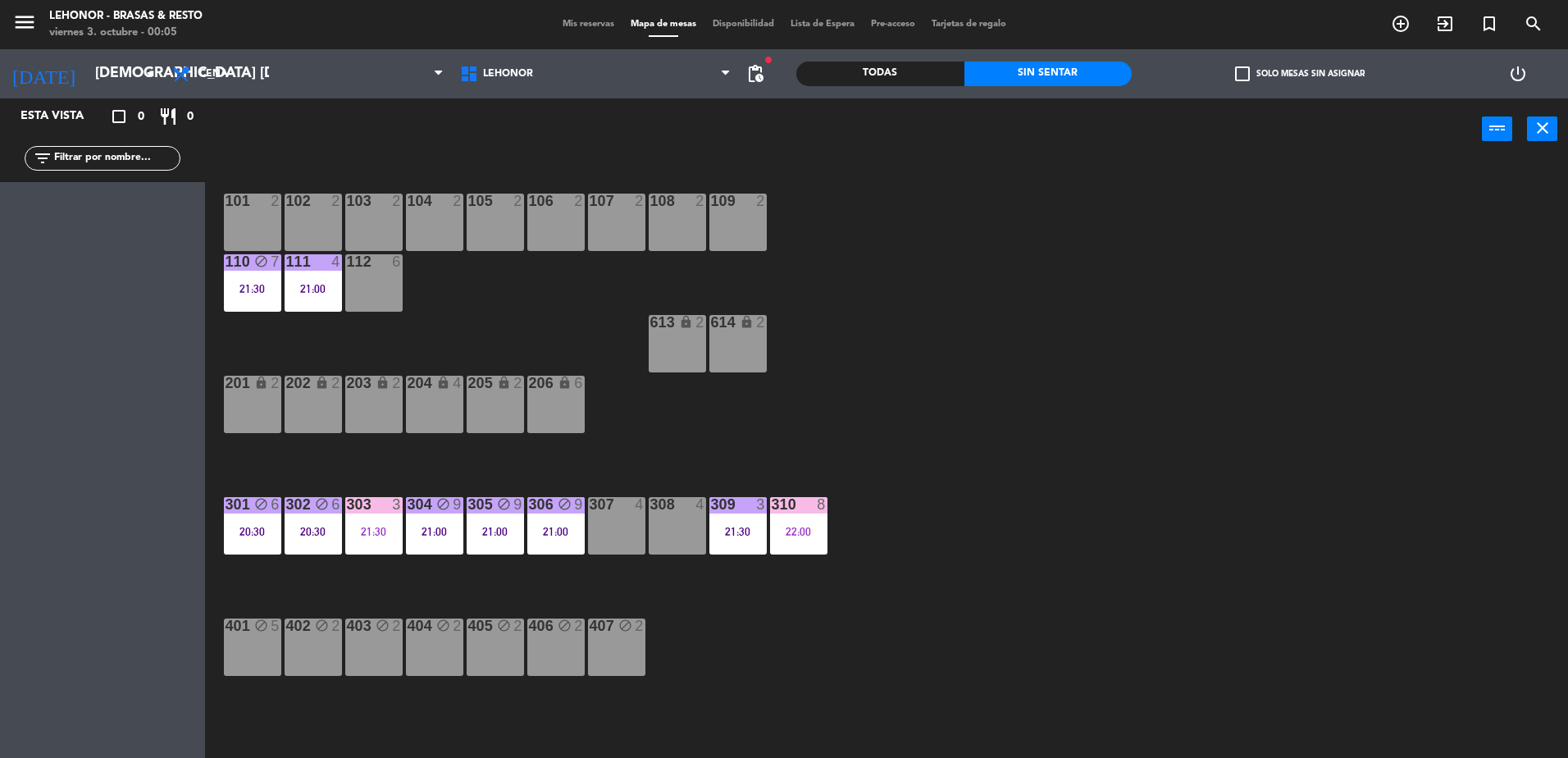
click at [812, 544] on div "310 8 22:00" at bounding box center [798, 525] width 57 height 57
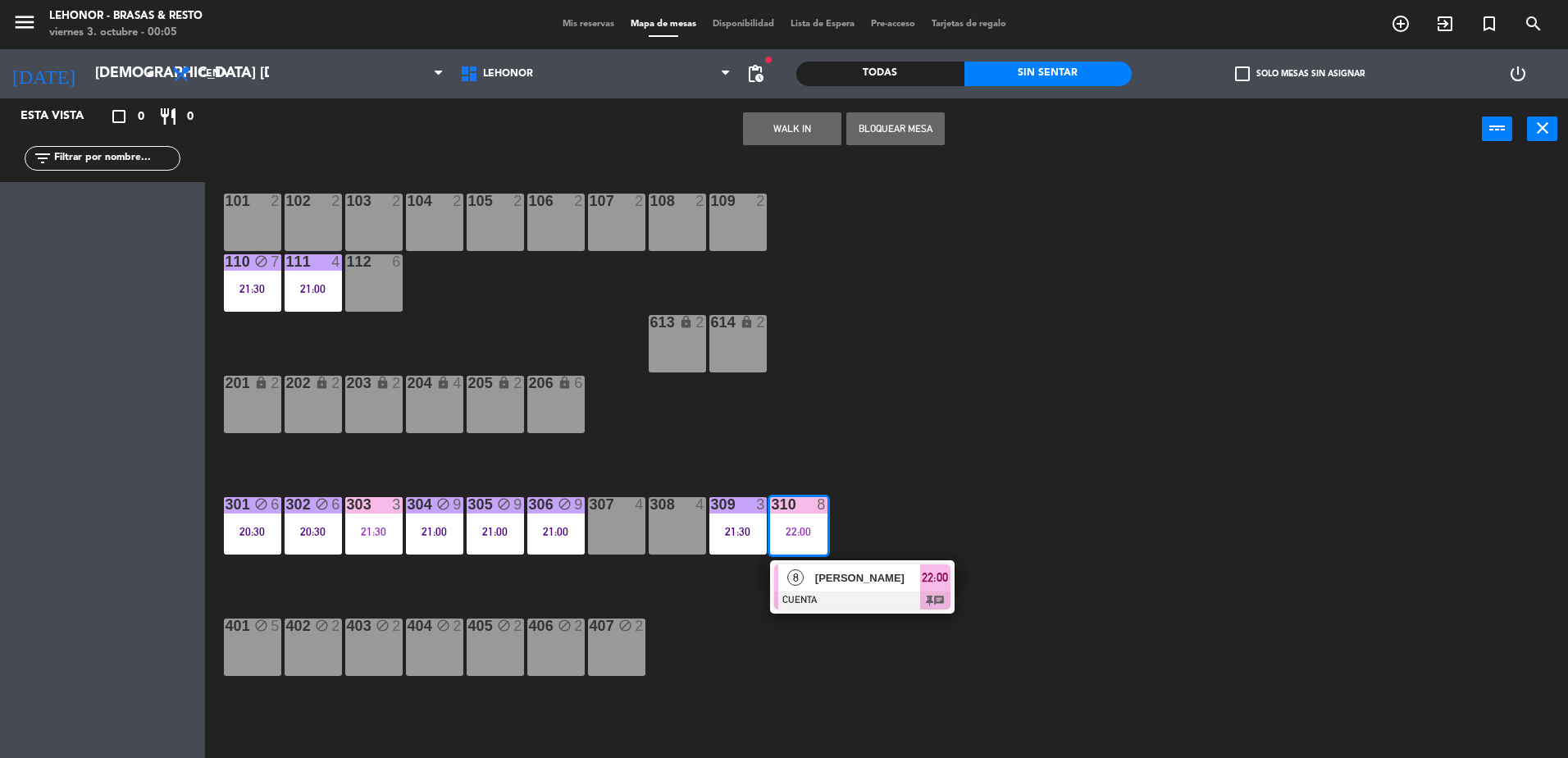
click at [821, 573] on span "[PERSON_NAME]" at bounding box center [867, 578] width 105 height 17
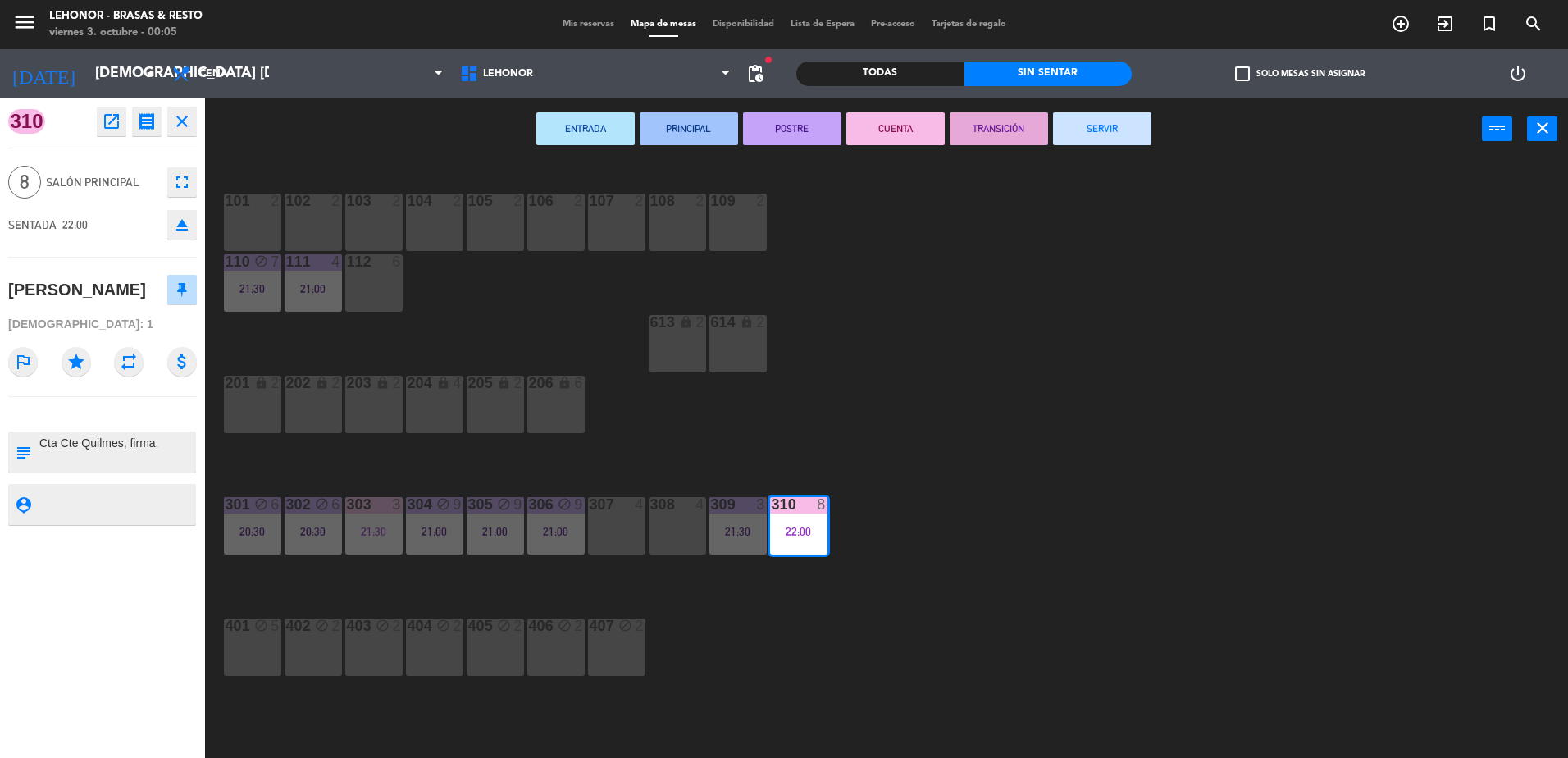
click at [1095, 136] on button "SERVIR" at bounding box center [1102, 129] width 98 height 33
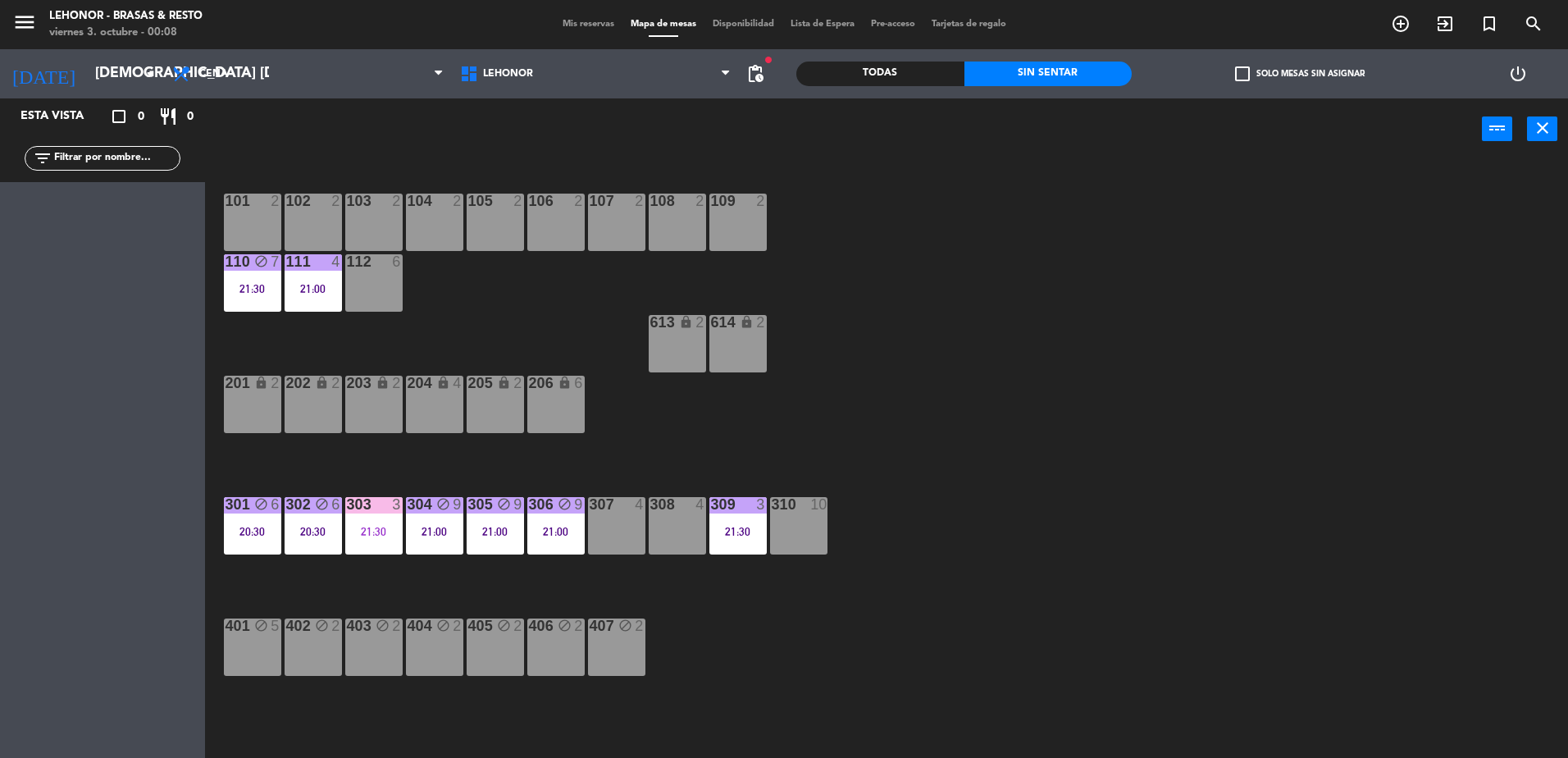
click at [1350, 605] on div "101 2 102 2 103 2 104 2 105 2 106 2 107 2 108 2 109 2 110 block 7 21:30 111 4 2…" at bounding box center [894, 462] width 1347 height 598
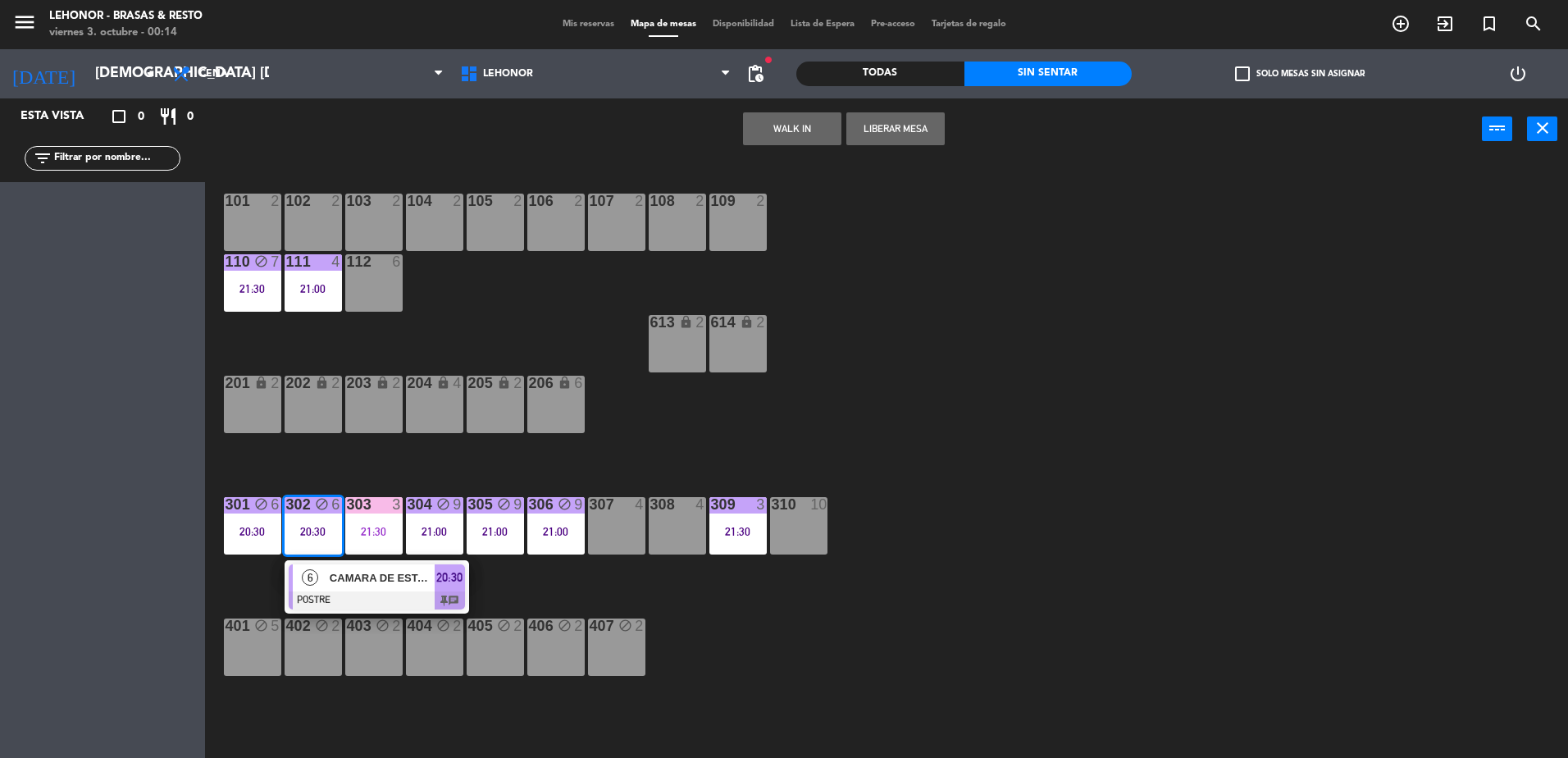
click at [336, 568] on div "CAMARA DE ESTACIONAMIENTO" at bounding box center [381, 578] width 107 height 27
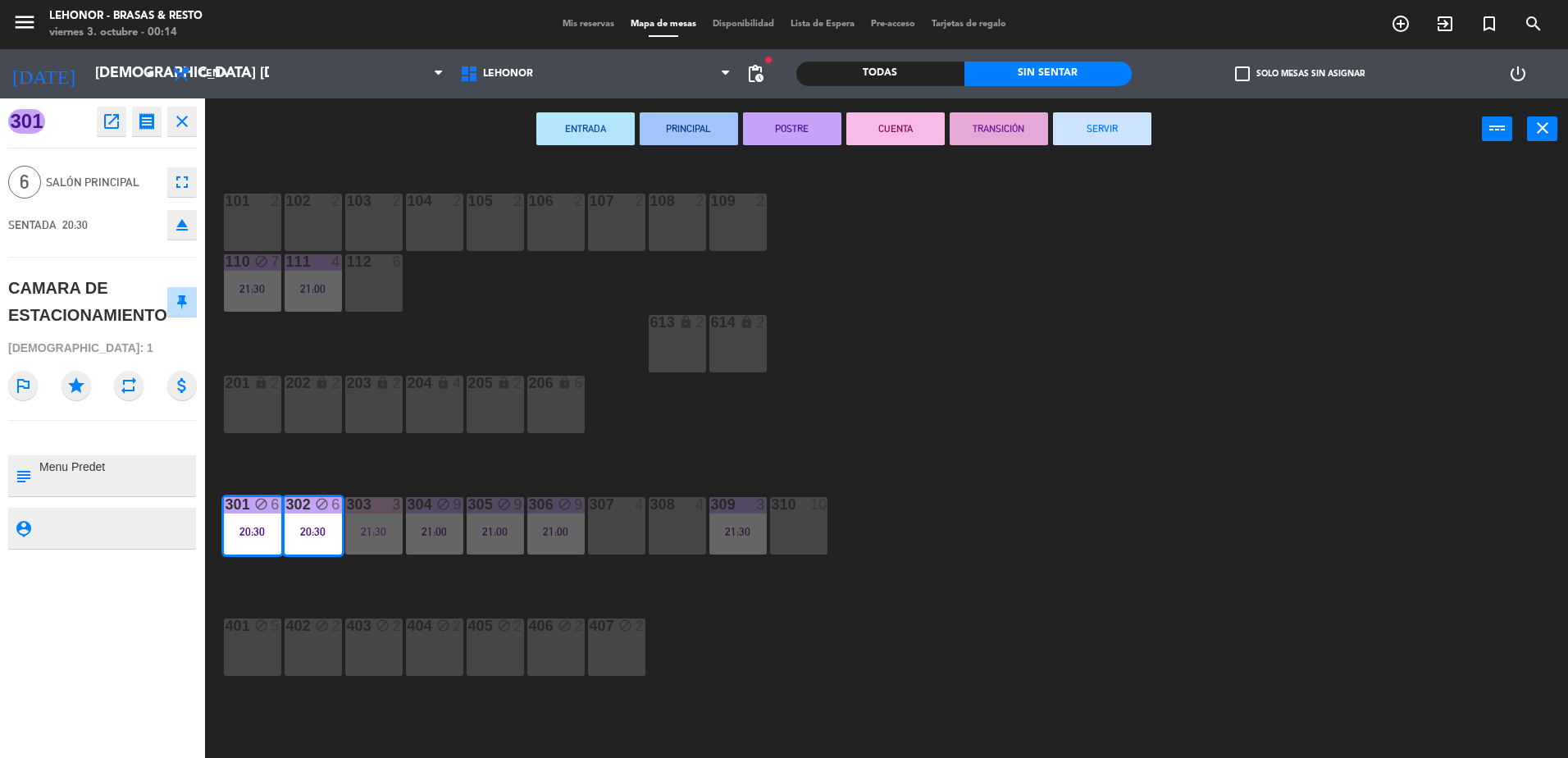
click at [877, 126] on button "CUENTA" at bounding box center [895, 129] width 98 height 33
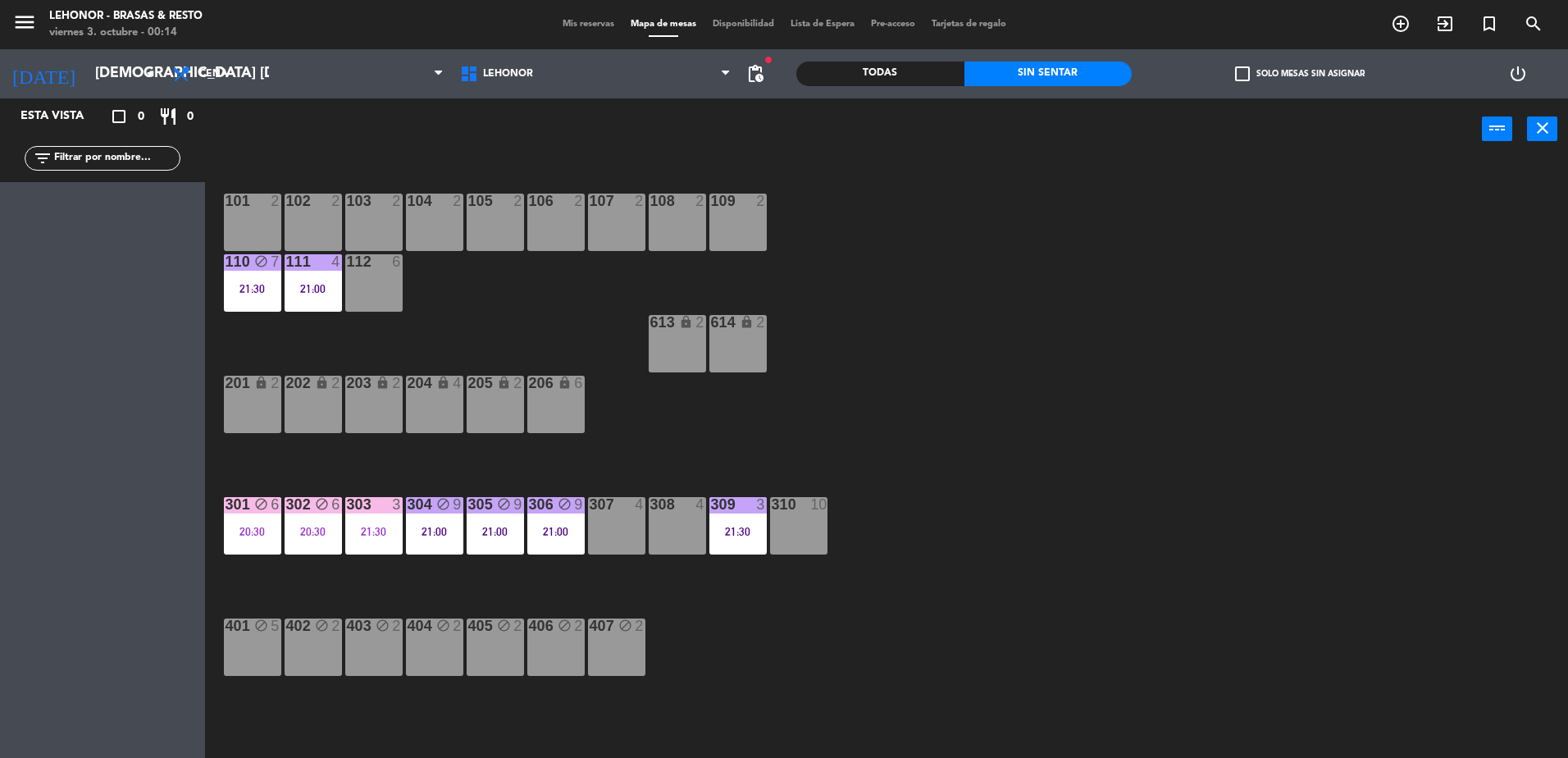
click at [590, 510] on div "307" at bounding box center [589, 504] width 1 height 15
click at [568, 586] on div "101 2 102 2 103 2 104 2 105 2 106 2 107 2 108 2 109 2 110 block 7 21:30 111 4 2…" at bounding box center [894, 462] width 1347 height 598
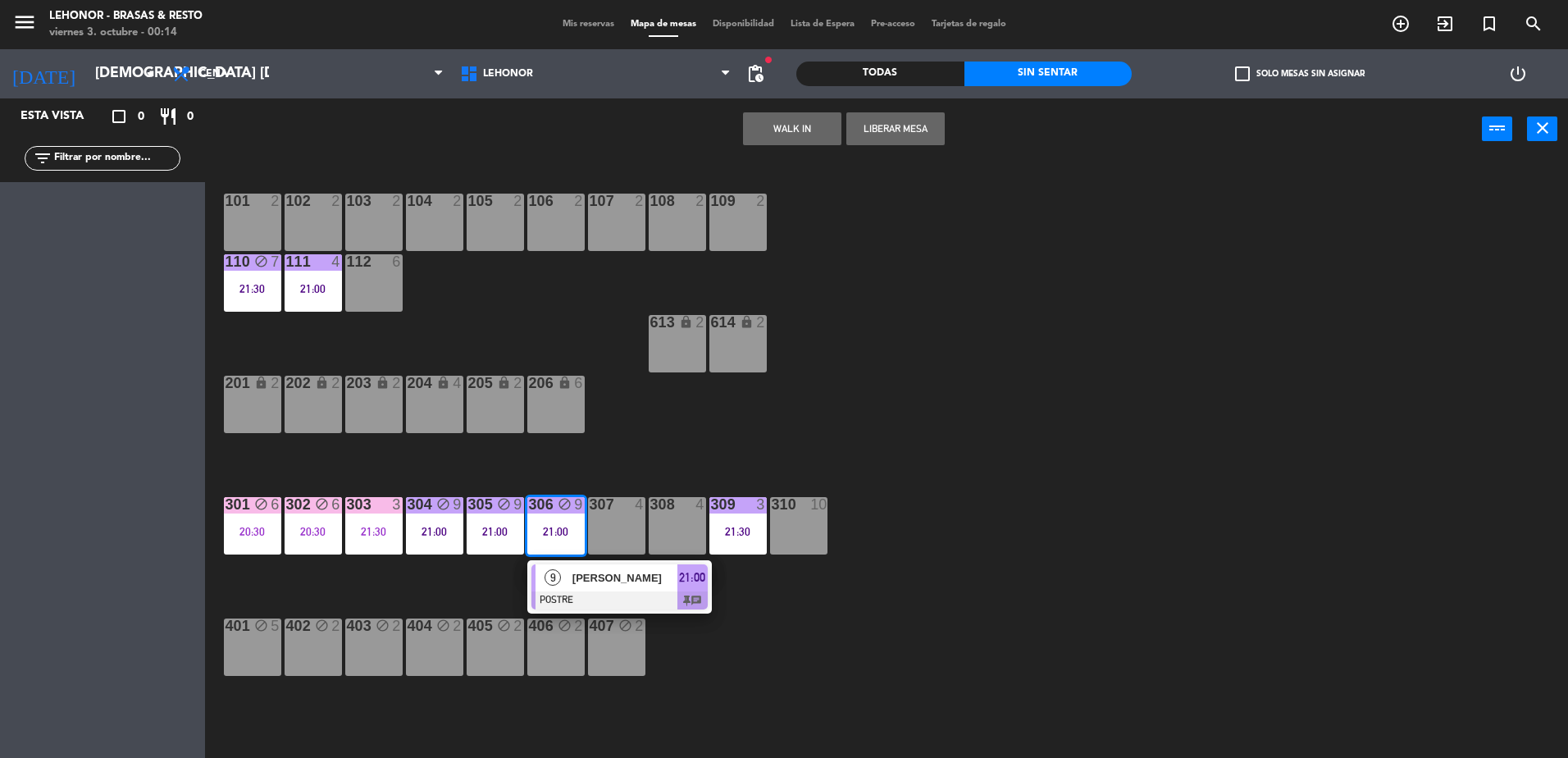
click at [560, 584] on div "9" at bounding box center [553, 578] width 36 height 27
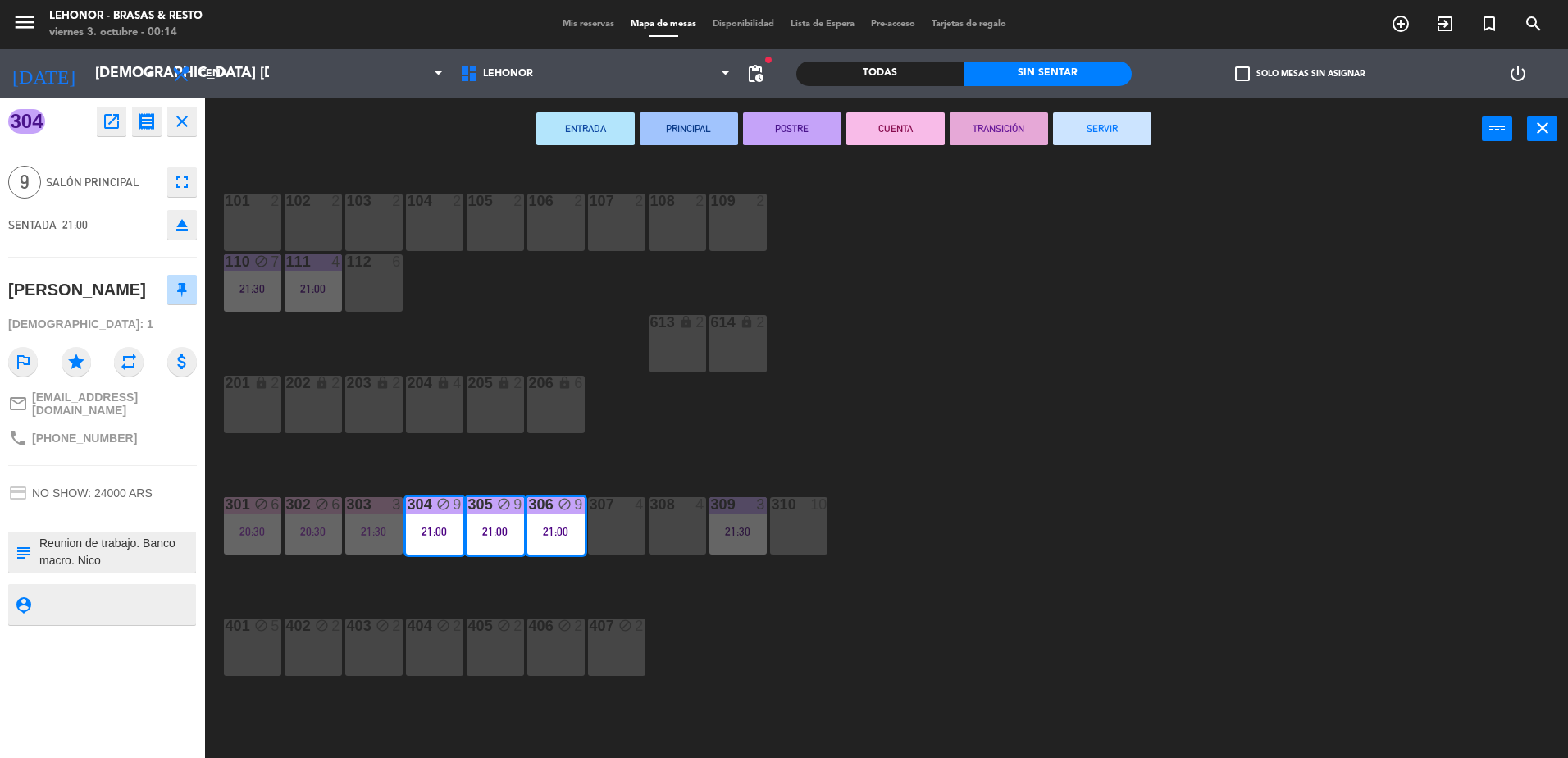
click at [904, 119] on button "CUENTA" at bounding box center [895, 129] width 98 height 33
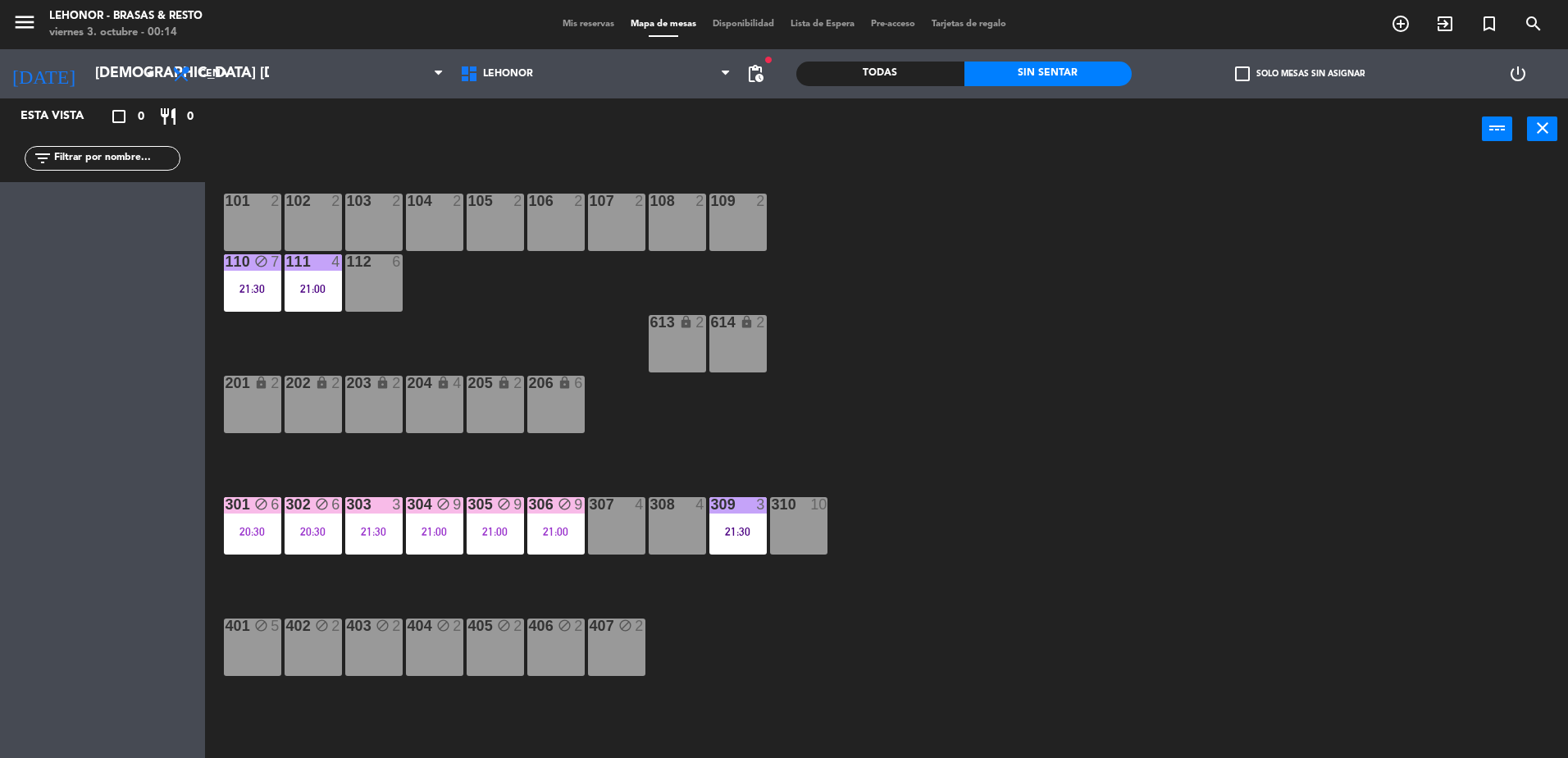
click at [817, 431] on div "101 2 102 2 103 2 104 2 105 2 106 2 107 2 108 2 109 2 110 block 7 21:30 111 4 2…" at bounding box center [894, 462] width 1347 height 598
click at [369, 536] on div "21:30" at bounding box center [374, 532] width 57 height 12
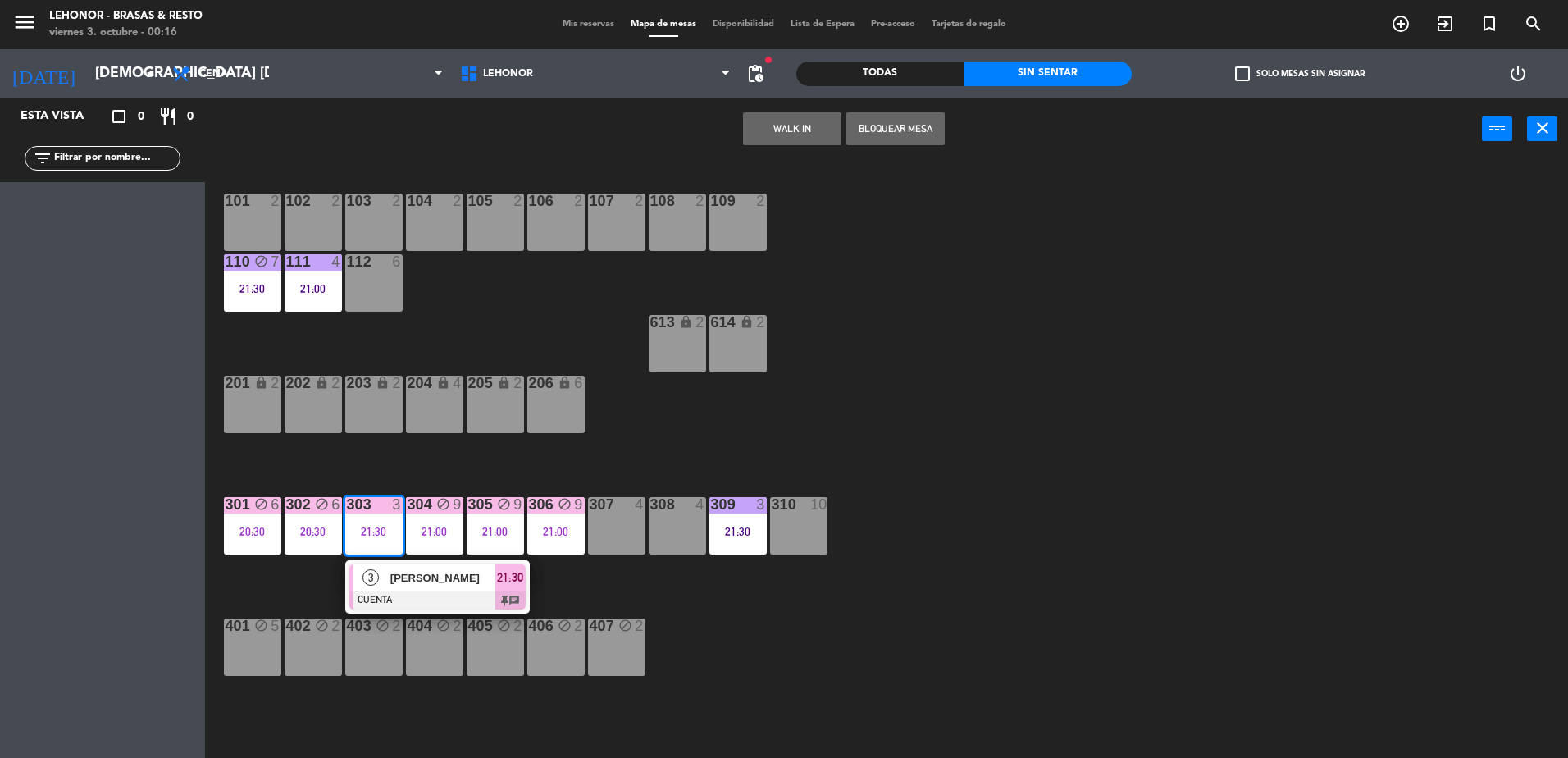
click at [406, 608] on div at bounding box center [437, 600] width 176 height 18
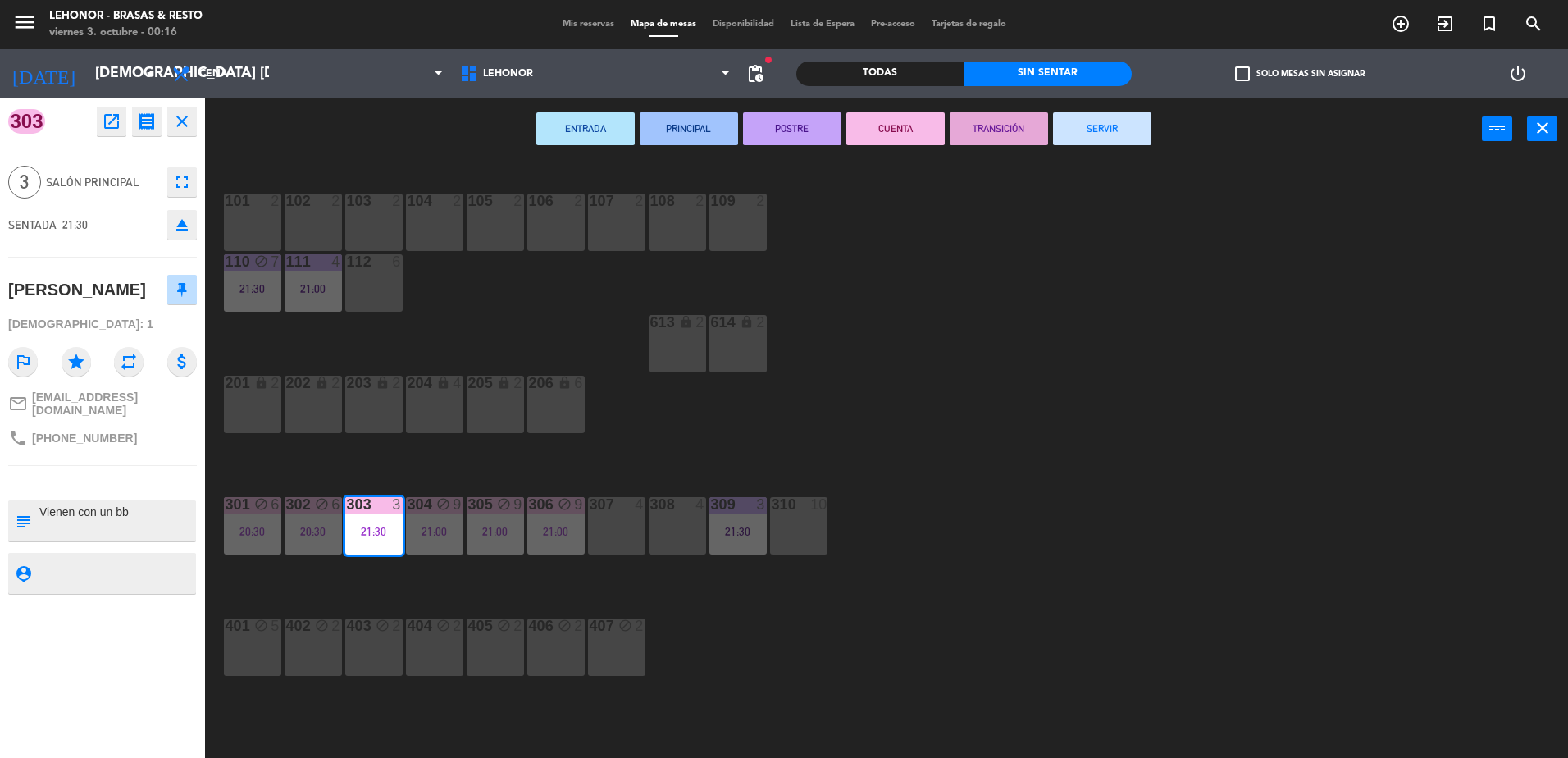
click at [1076, 145] on button "SERVIR" at bounding box center [1102, 129] width 98 height 33
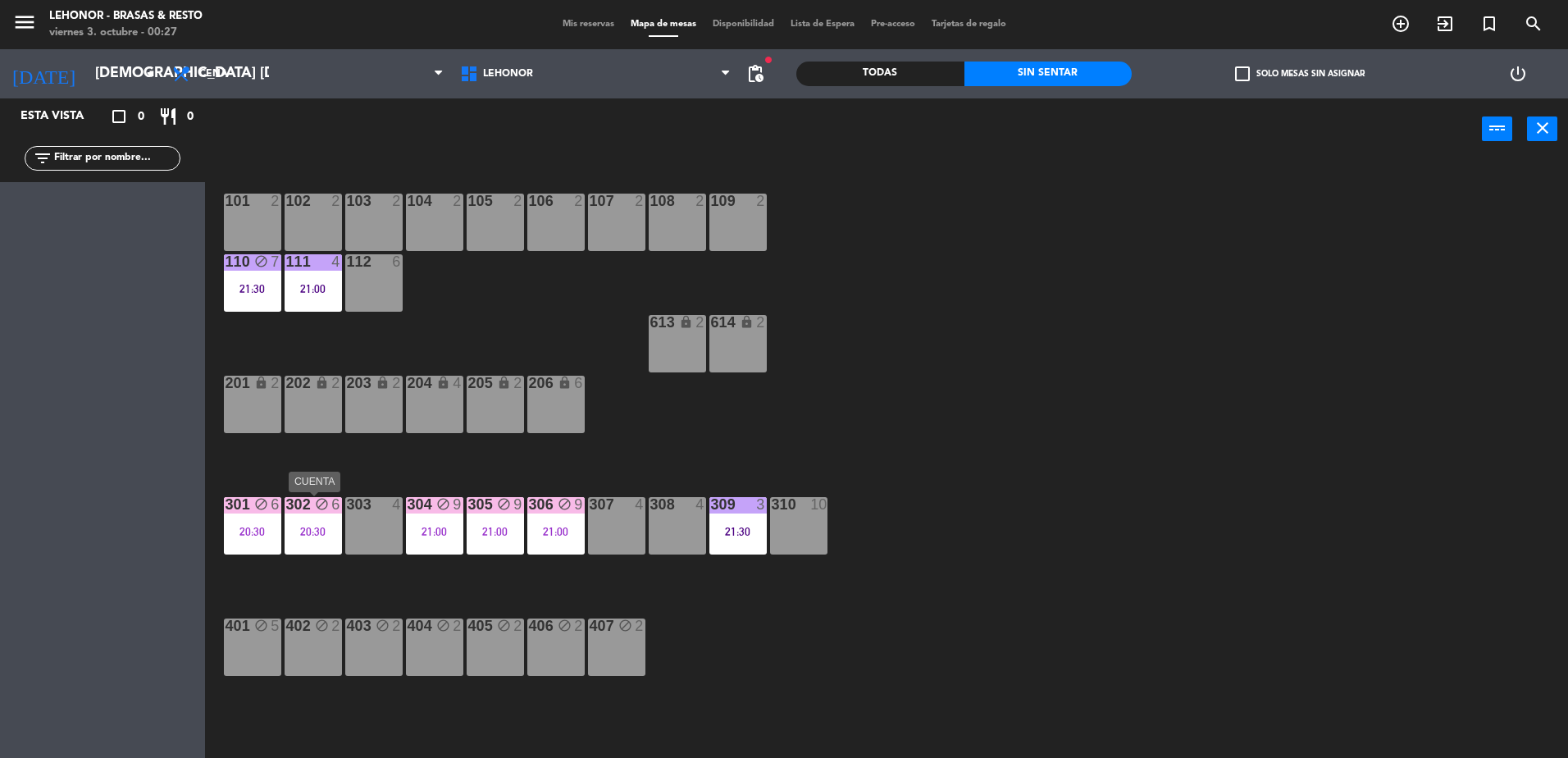
click at [293, 537] on div "20:30" at bounding box center [312, 532] width 57 height 12
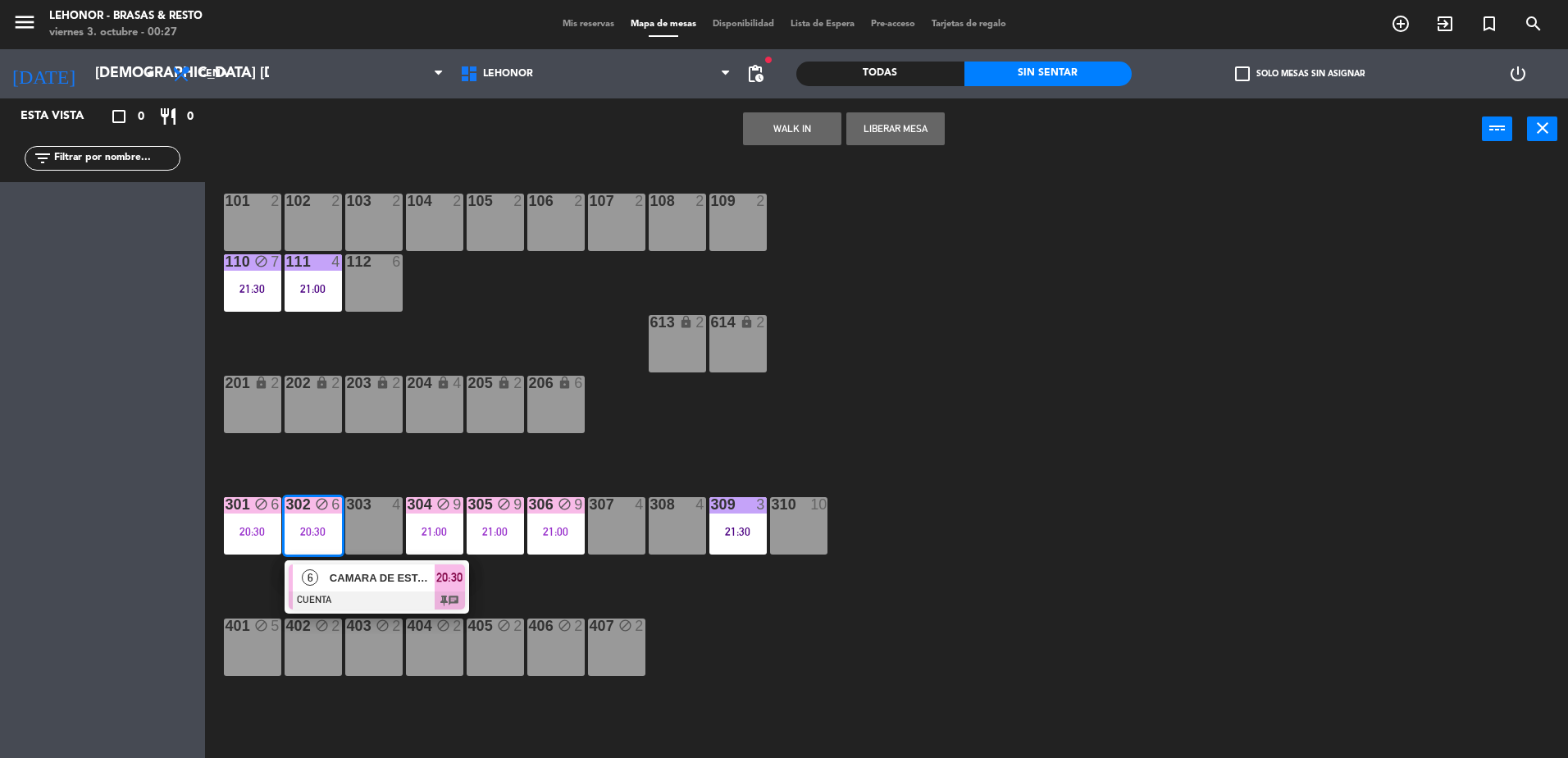
click at [309, 578] on span "6" at bounding box center [310, 578] width 17 height 17
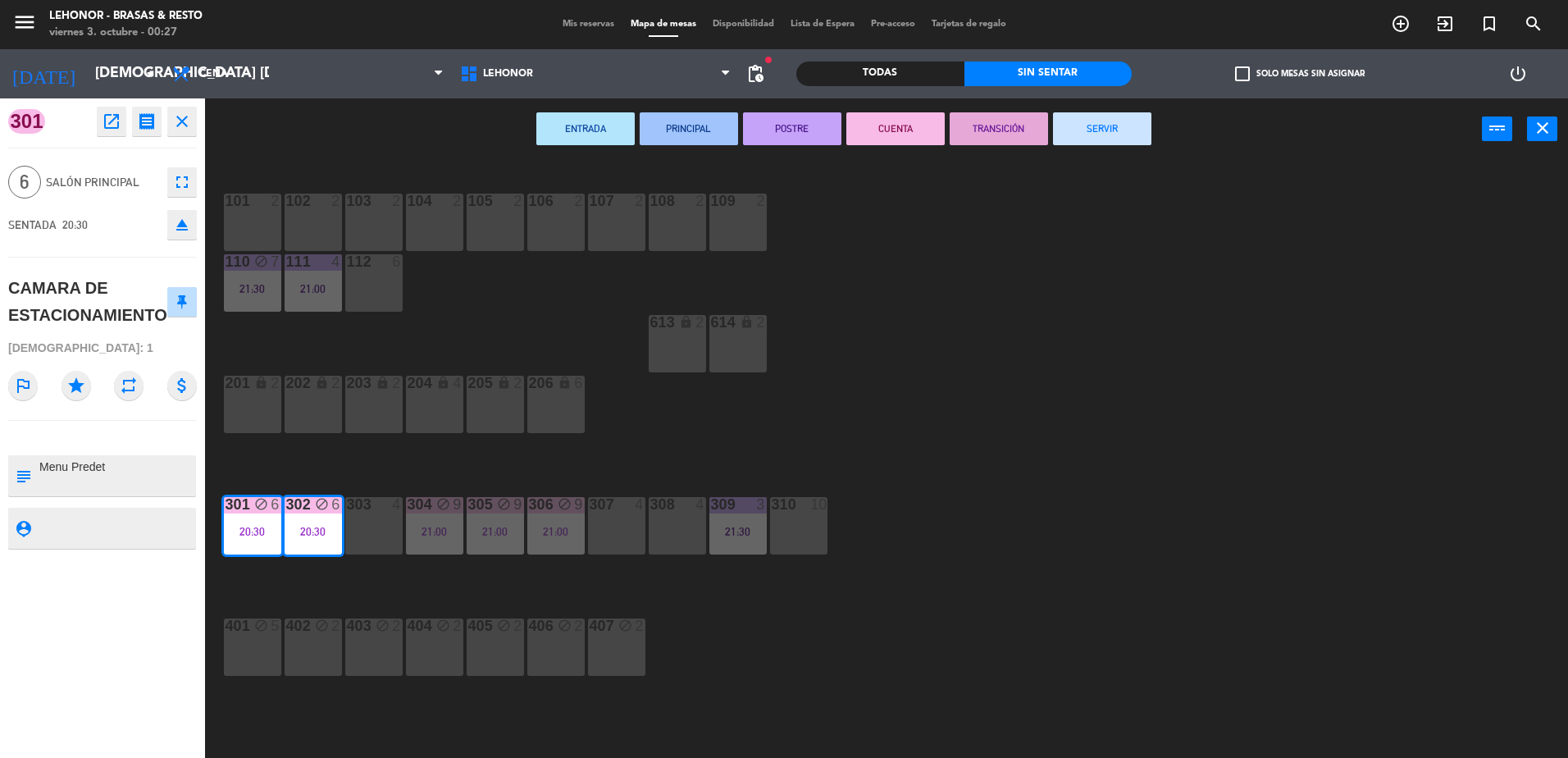
click at [1107, 126] on button "SERVIR" at bounding box center [1102, 129] width 98 height 33
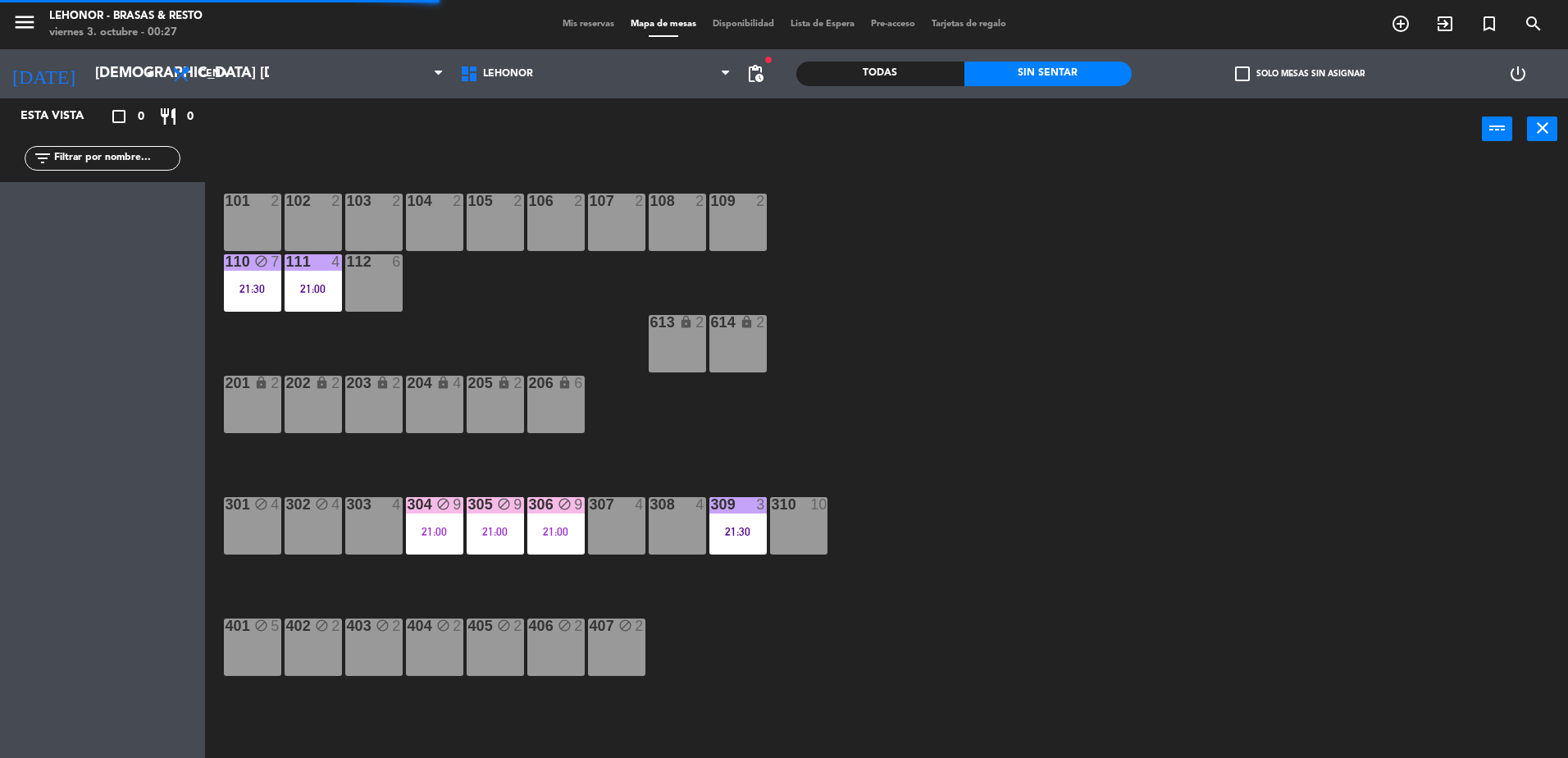
click at [1220, 494] on div "101 2 102 2 103 2 104 2 105 2 106 2 107 2 108 2 109 2 110 block 7 21:30 111 4 2…" at bounding box center [894, 462] width 1347 height 598
click at [303, 284] on div "21:00" at bounding box center [312, 288] width 57 height 12
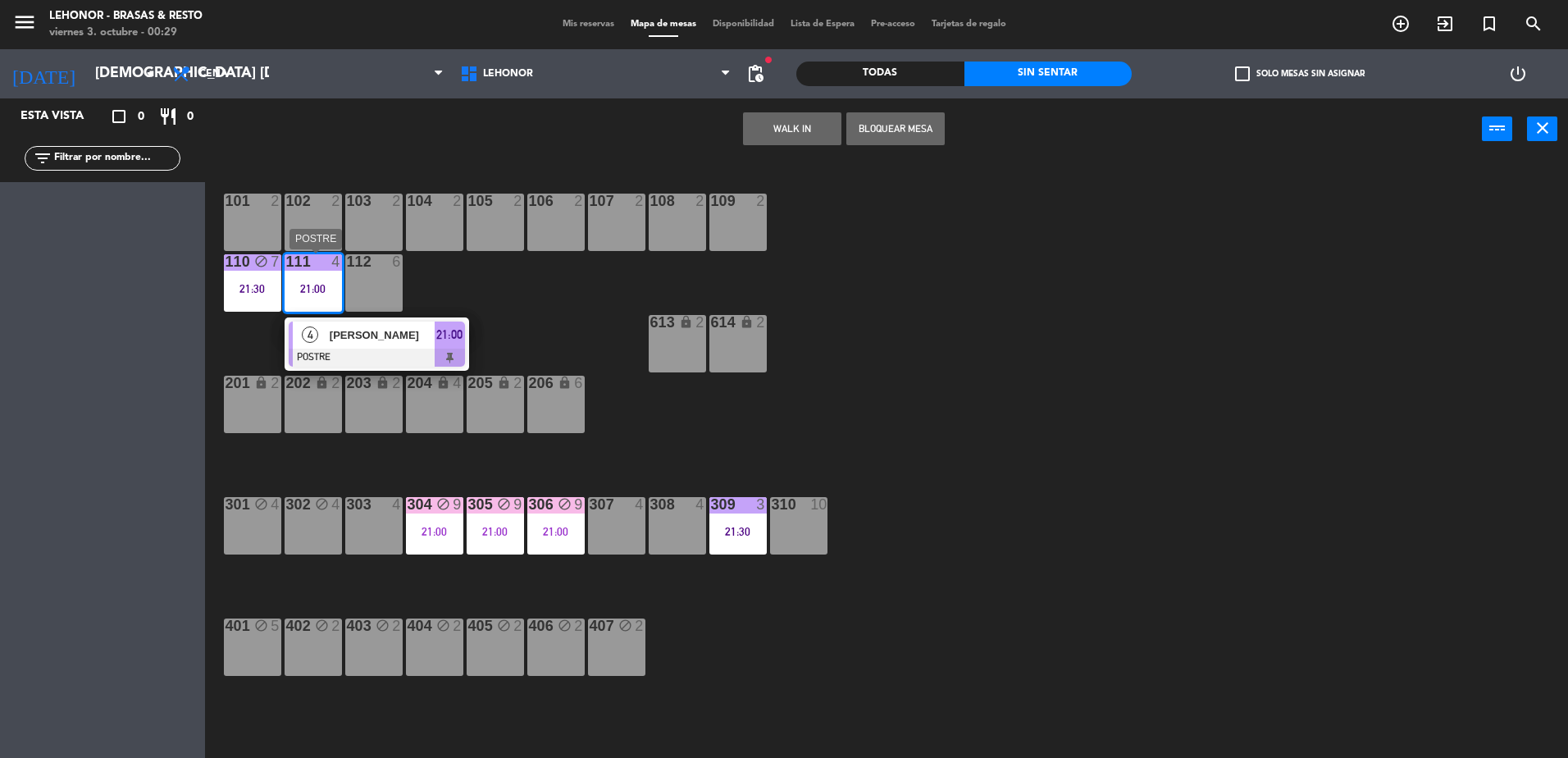
click at [303, 337] on span "4" at bounding box center [310, 335] width 17 height 17
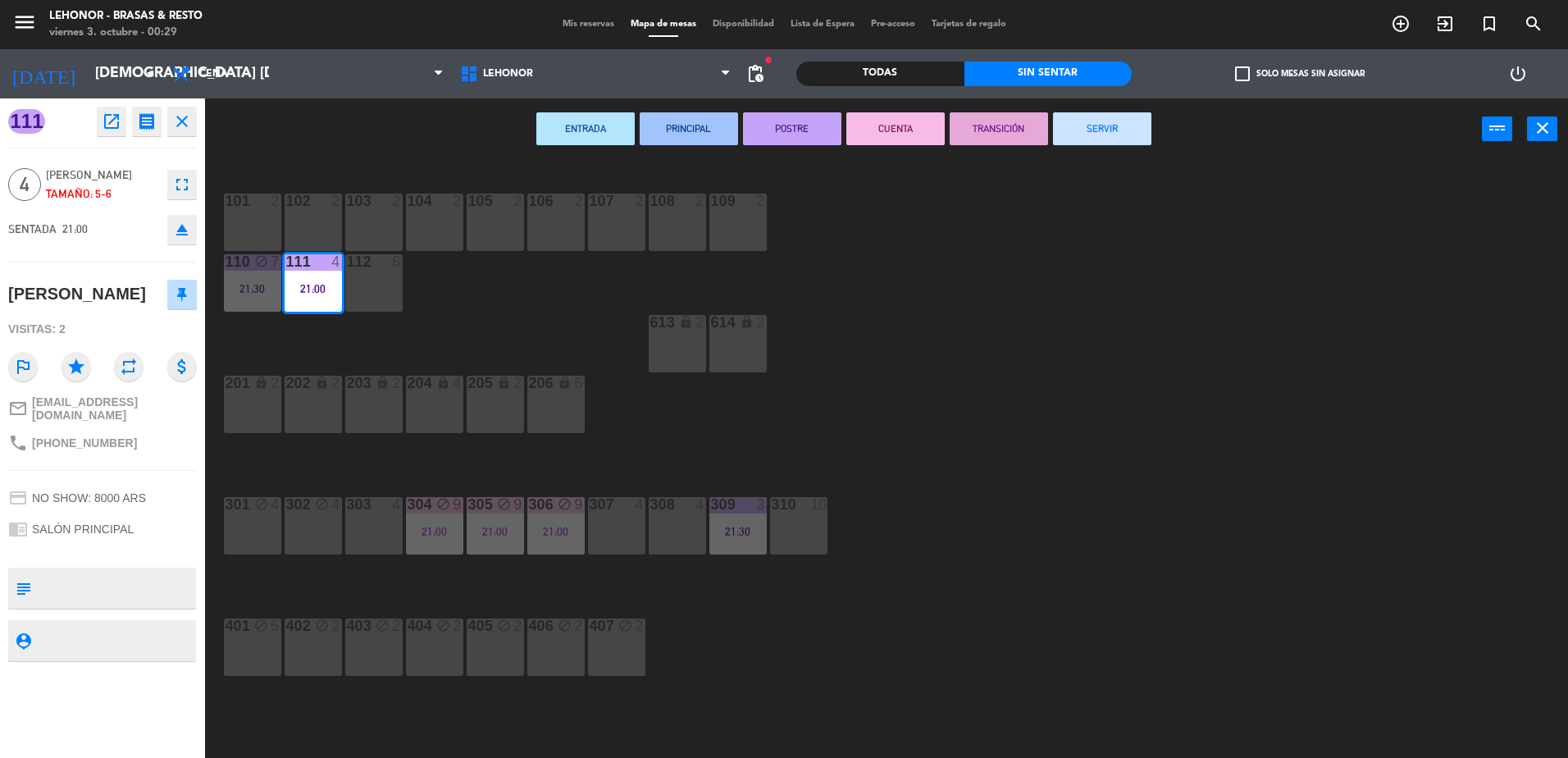
drag, startPoint x: 918, startPoint y: 135, endPoint x: 916, endPoint y: 168, distance: 33.1
click at [917, 135] on button "CUENTA" at bounding box center [895, 129] width 98 height 33
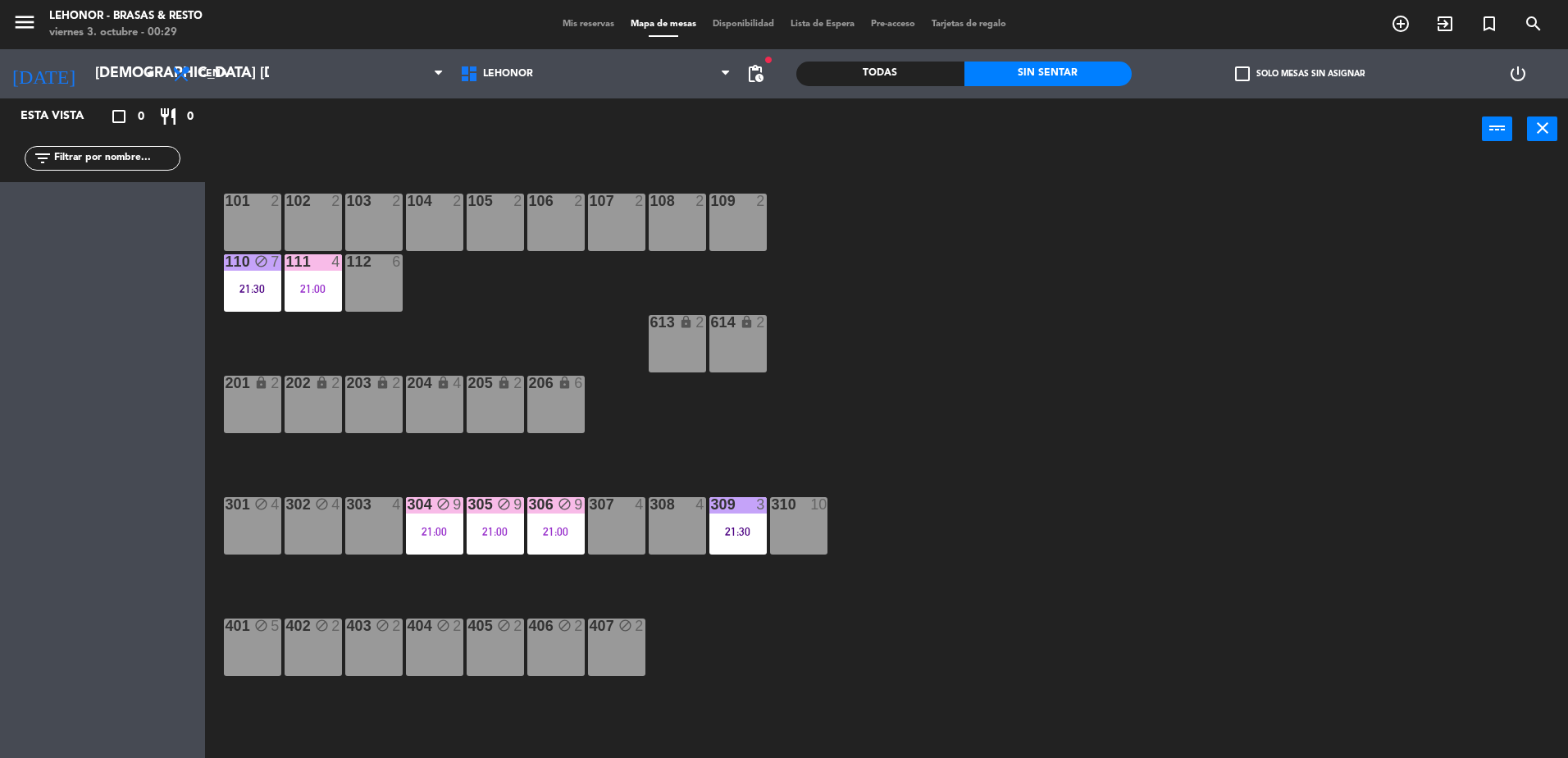
click at [741, 529] on div "21:30" at bounding box center [737, 532] width 57 height 12
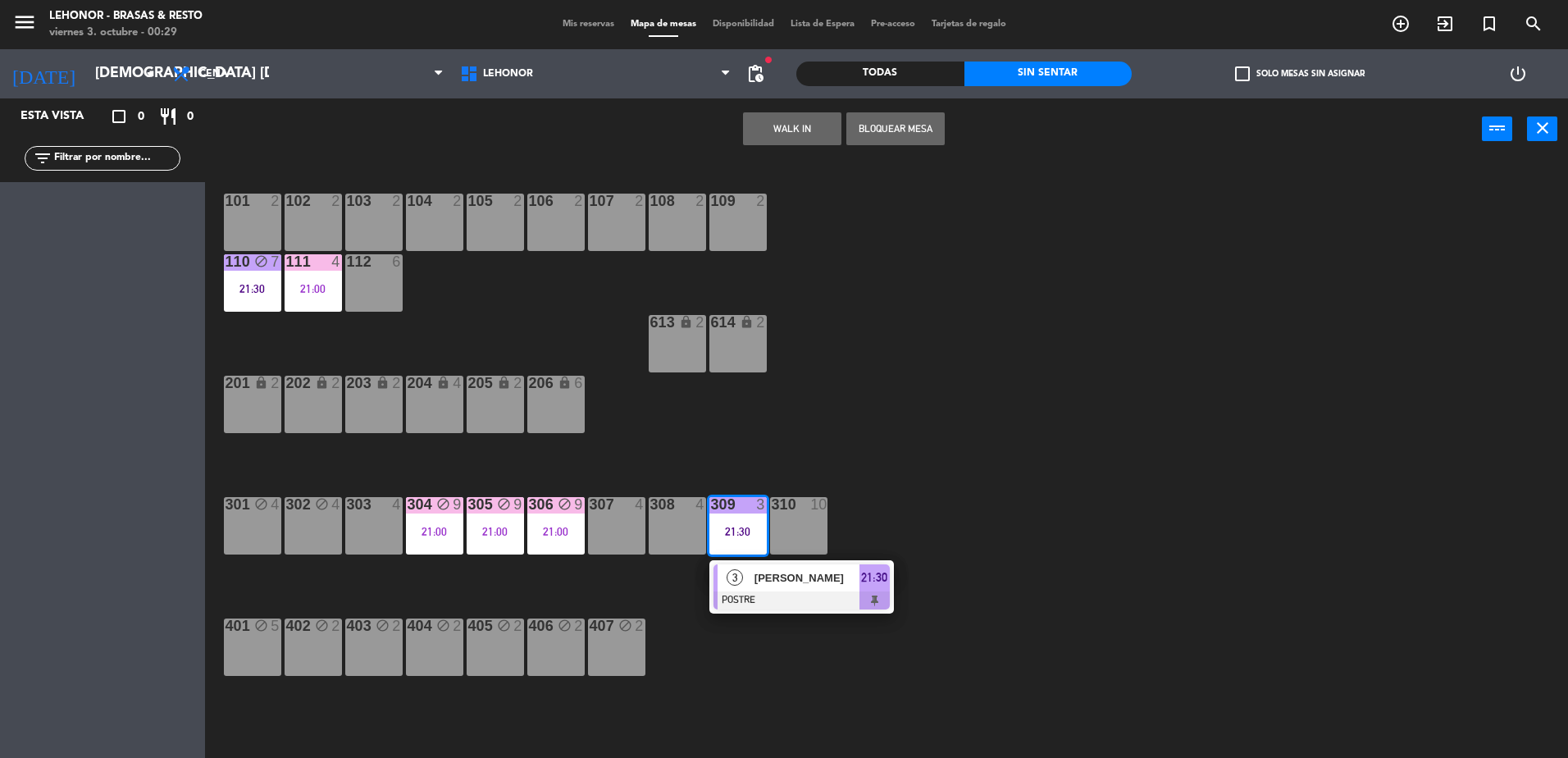
click at [736, 581] on span "3" at bounding box center [735, 578] width 17 height 17
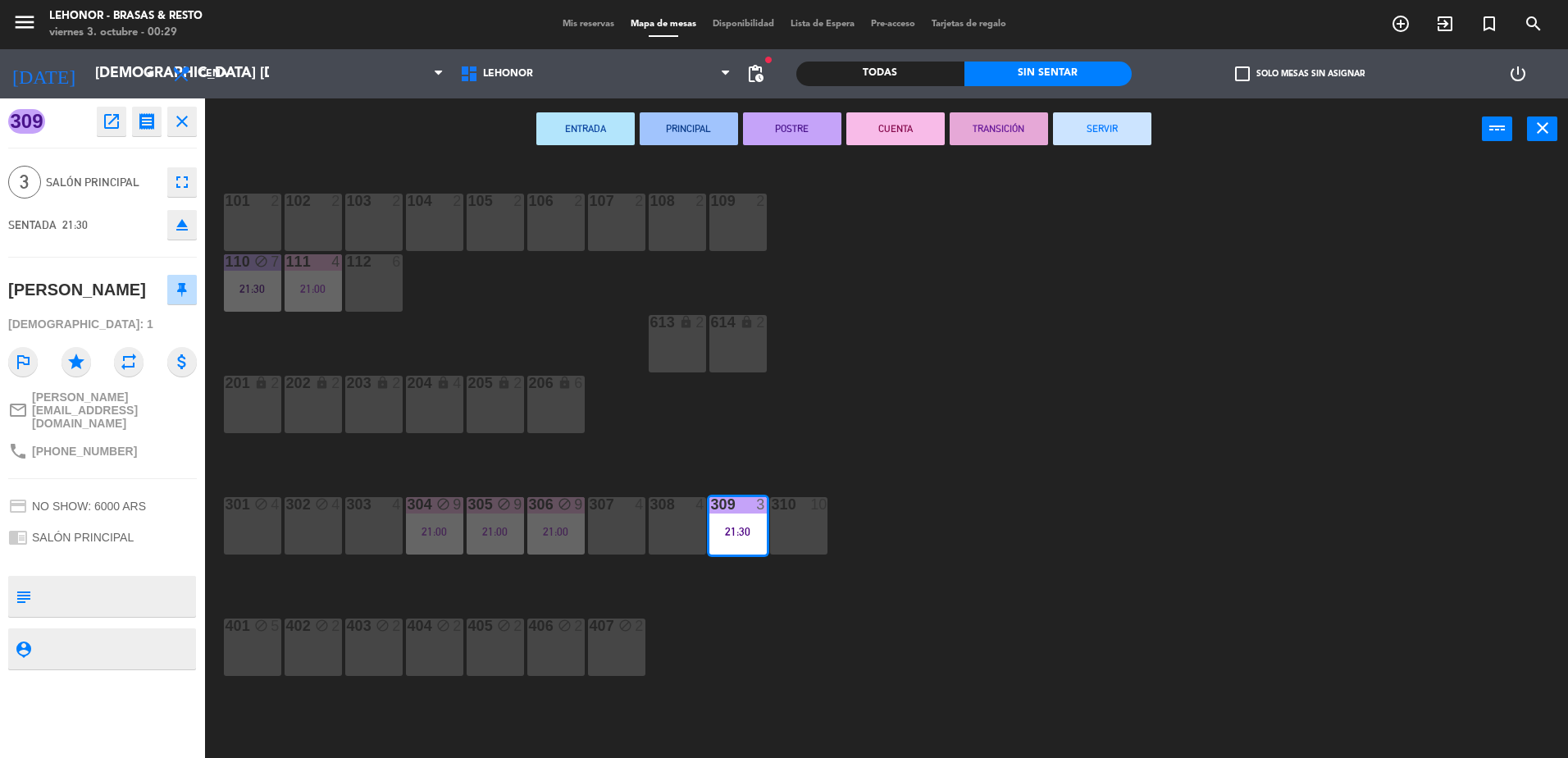
click at [889, 123] on button "CUENTA" at bounding box center [895, 129] width 98 height 33
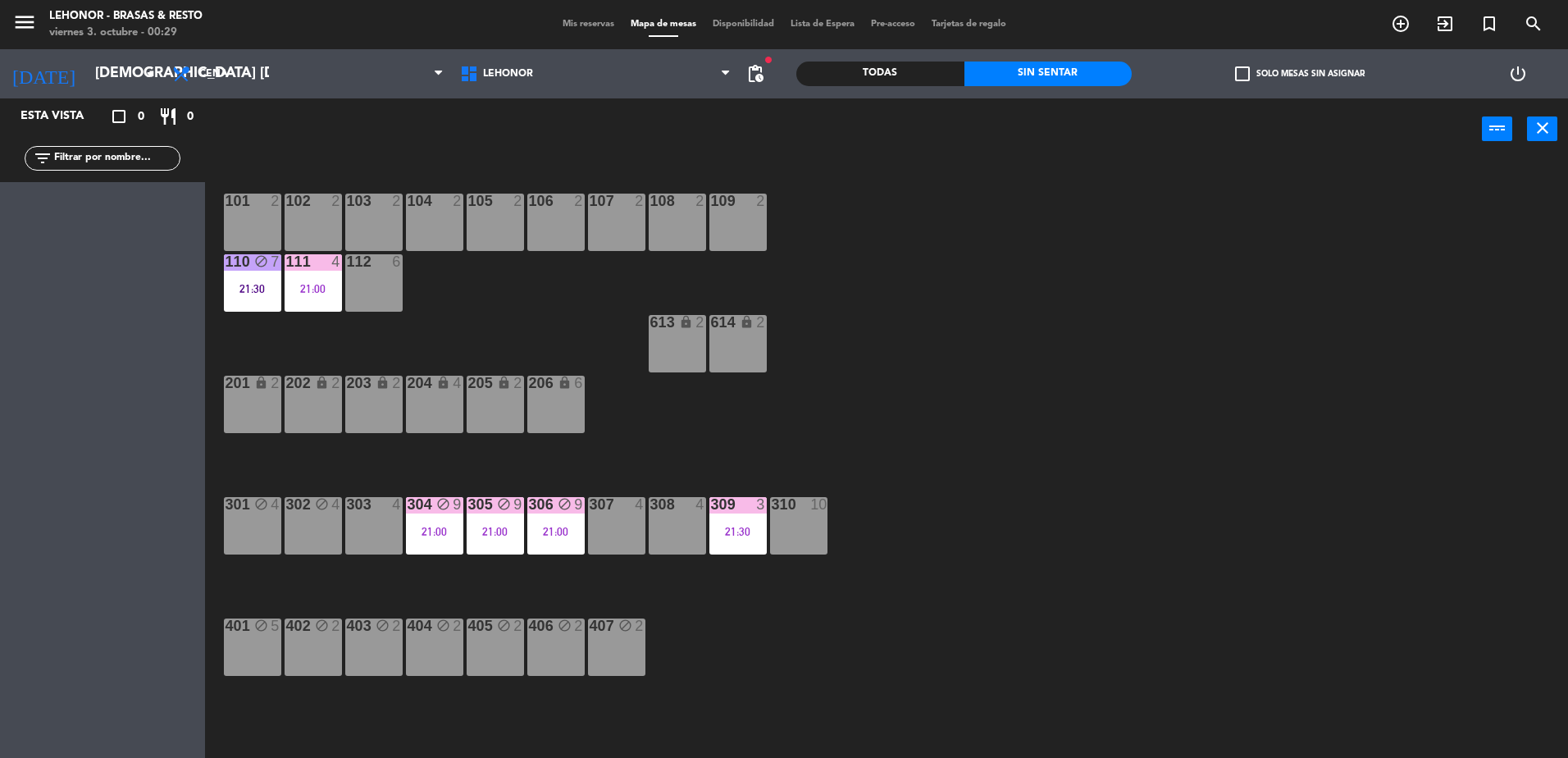
click at [984, 584] on div "101 2 102 2 103 2 104 2 105 2 106 2 107 2 108 2 109 2 110 block 7 21:30 111 4 2…" at bounding box center [894, 462] width 1347 height 598
click at [539, 517] on div "306 block 9 21:00" at bounding box center [555, 525] width 57 height 57
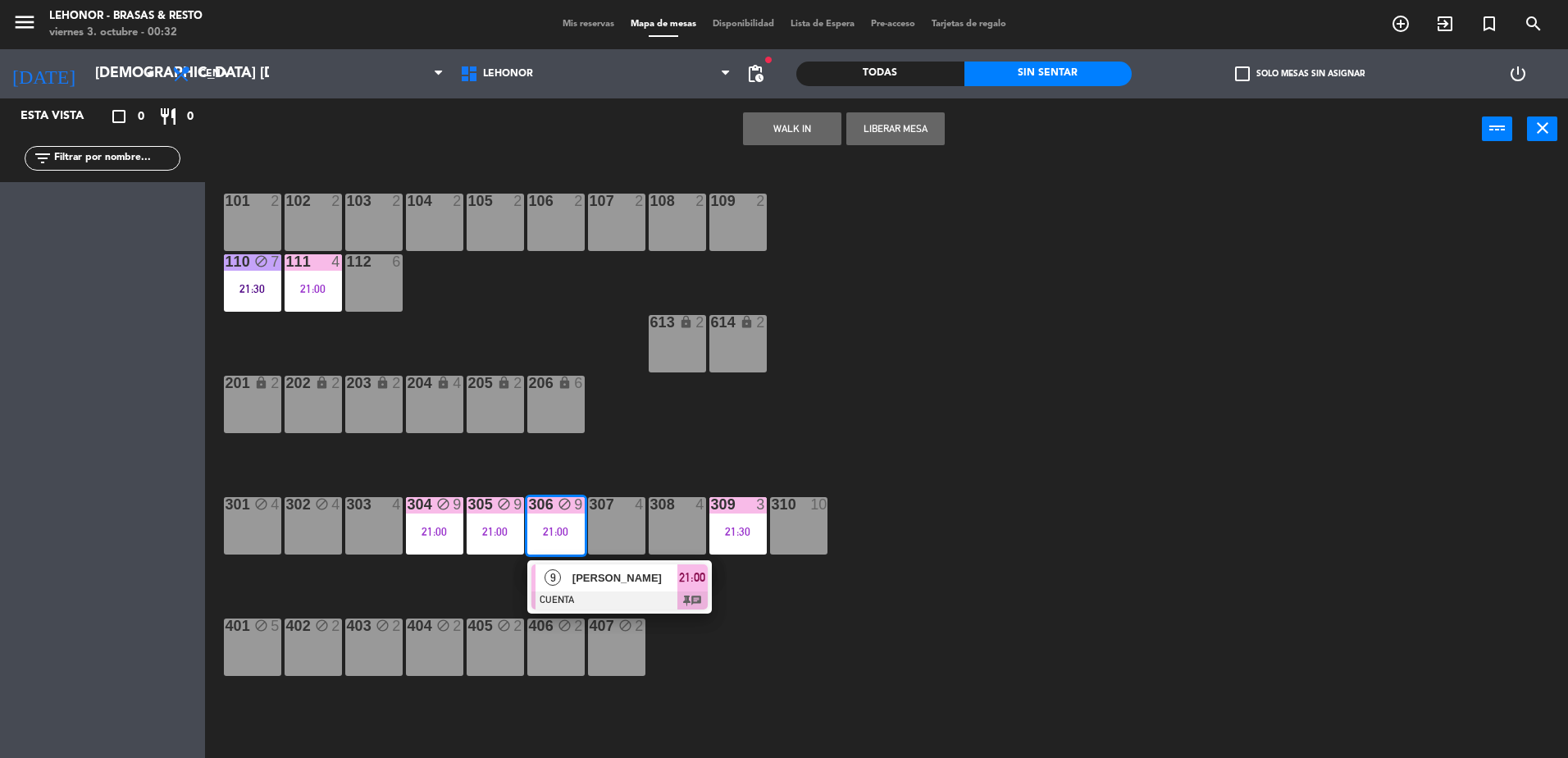
drag, startPoint x: 574, startPoint y: 573, endPoint x: 584, endPoint y: 556, distance: 19.7
click at [574, 573] on div "9 [PERSON_NAME] CUENTA 21:00 chat" at bounding box center [619, 587] width 209 height 53
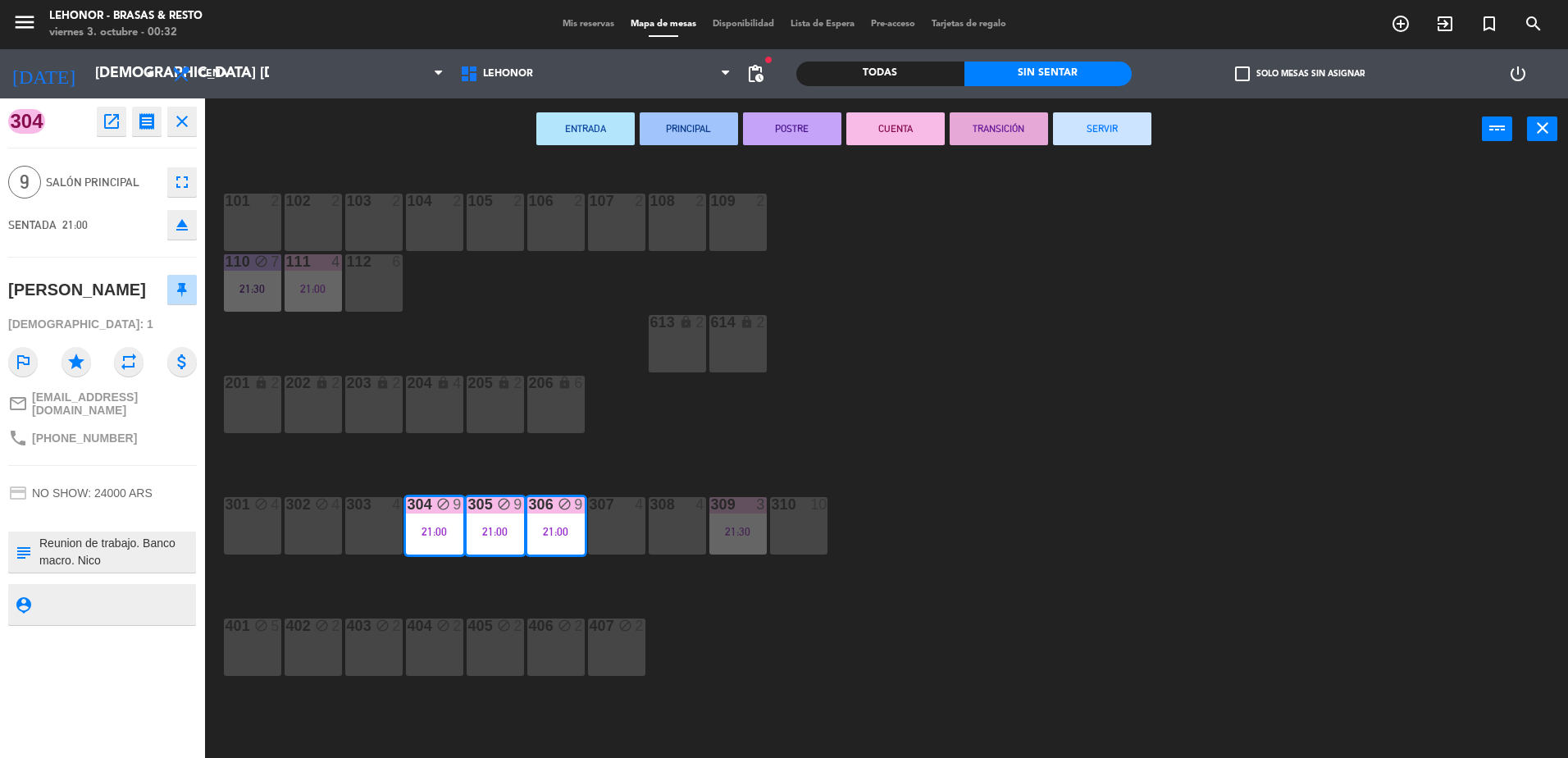
click at [1118, 113] on button "SERVIR" at bounding box center [1102, 129] width 98 height 33
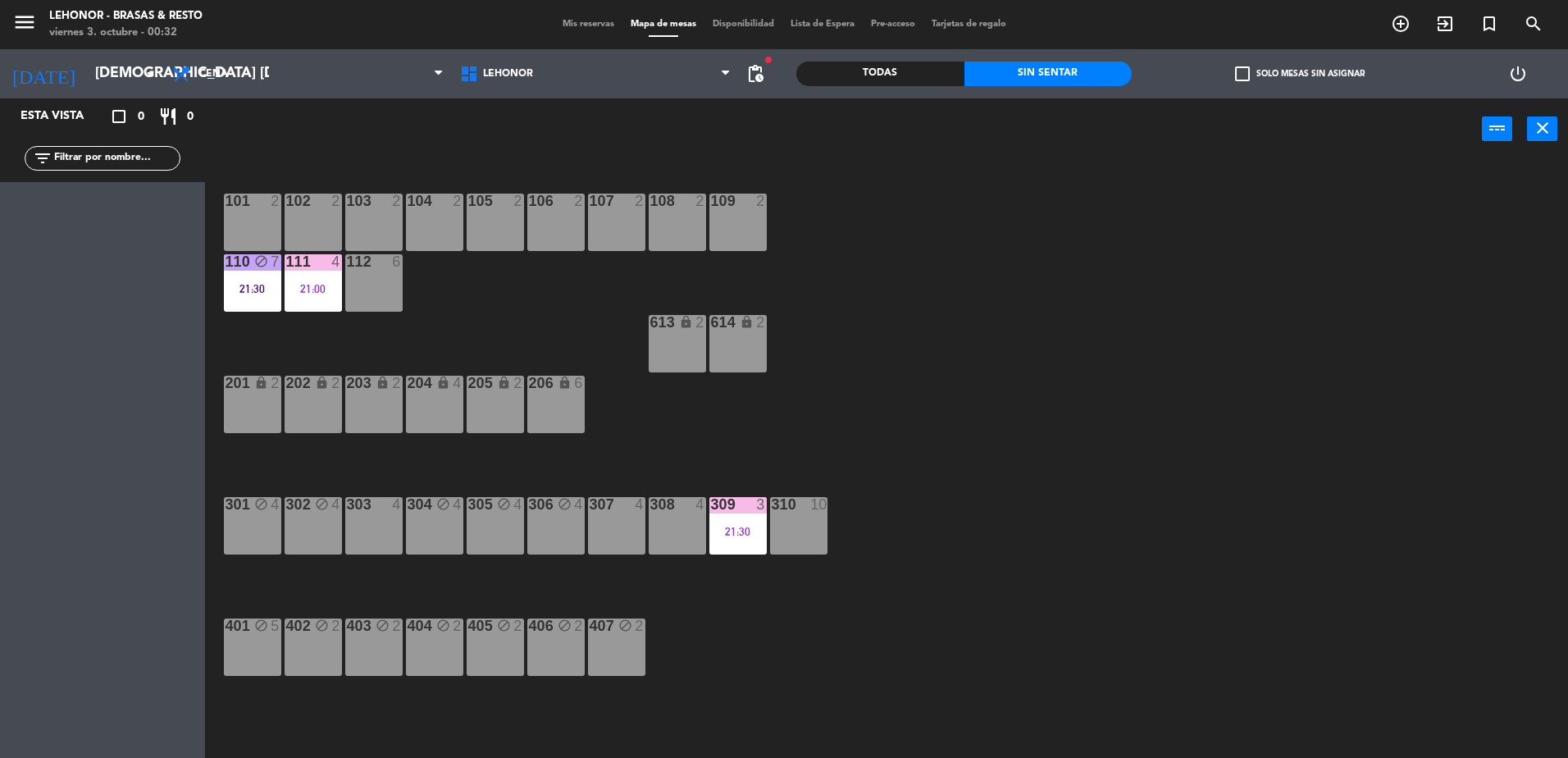
click at [1234, 418] on div "101 2 102 2 103 2 104 2 105 2 106 2 107 2 108 2 109 2 110 block 7 21:30 111 4 2…" at bounding box center [894, 462] width 1347 height 598
click at [322, 308] on div "111 4 21:00" at bounding box center [312, 283] width 57 height 57
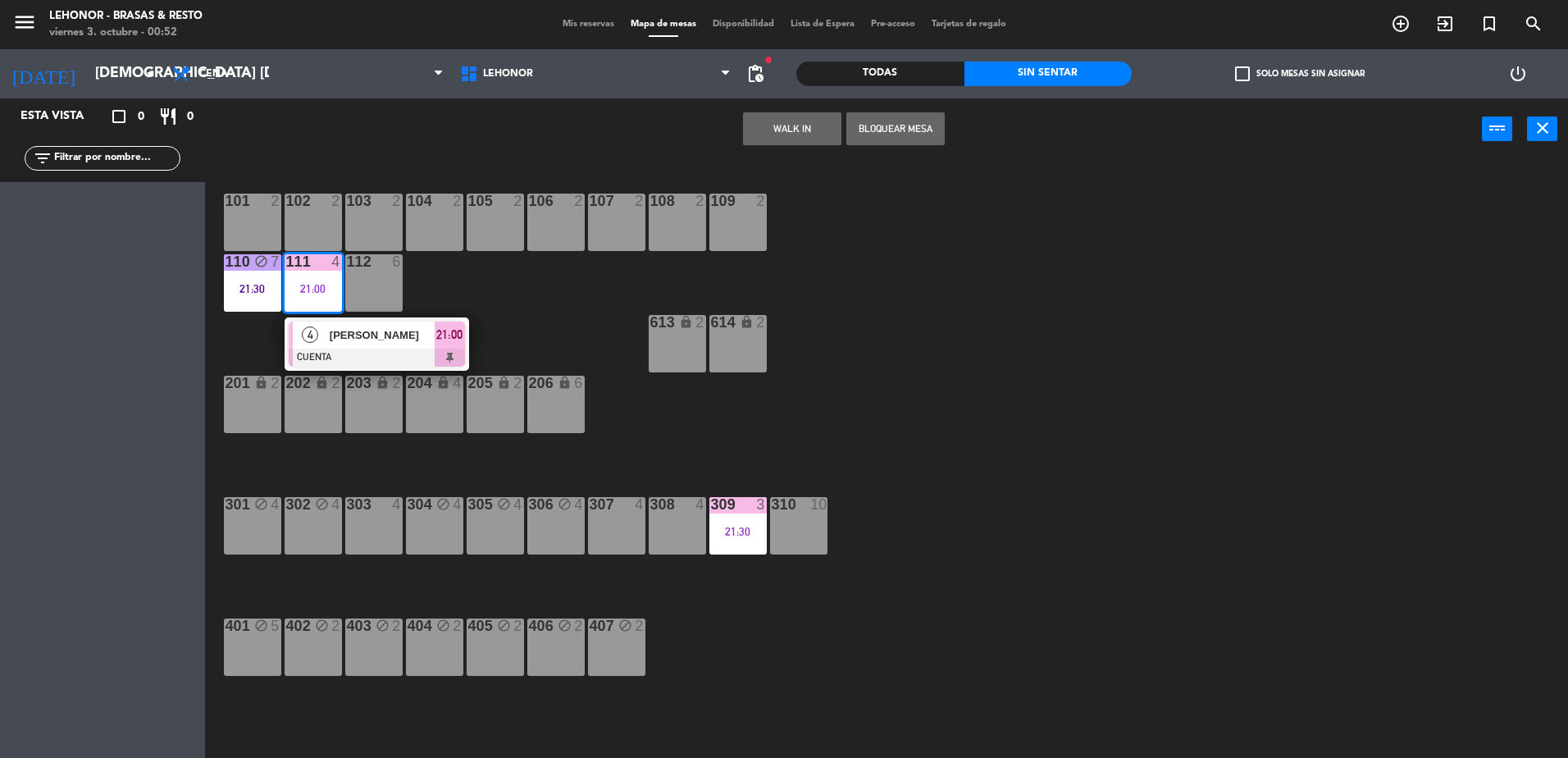
click at [330, 336] on span "[PERSON_NAME]" at bounding box center [382, 335] width 105 height 17
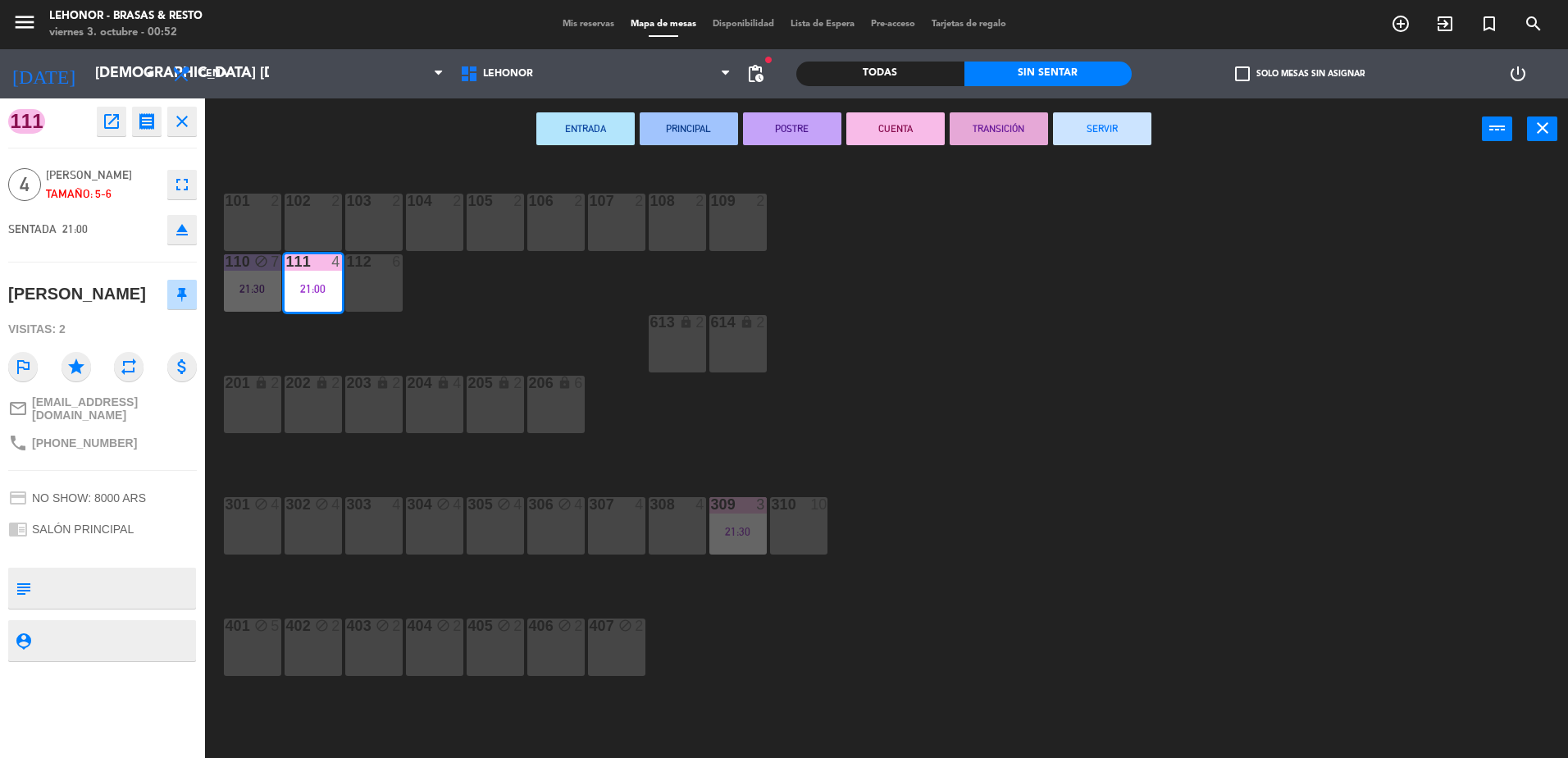
click at [1132, 124] on button "SERVIR" at bounding box center [1102, 129] width 98 height 33
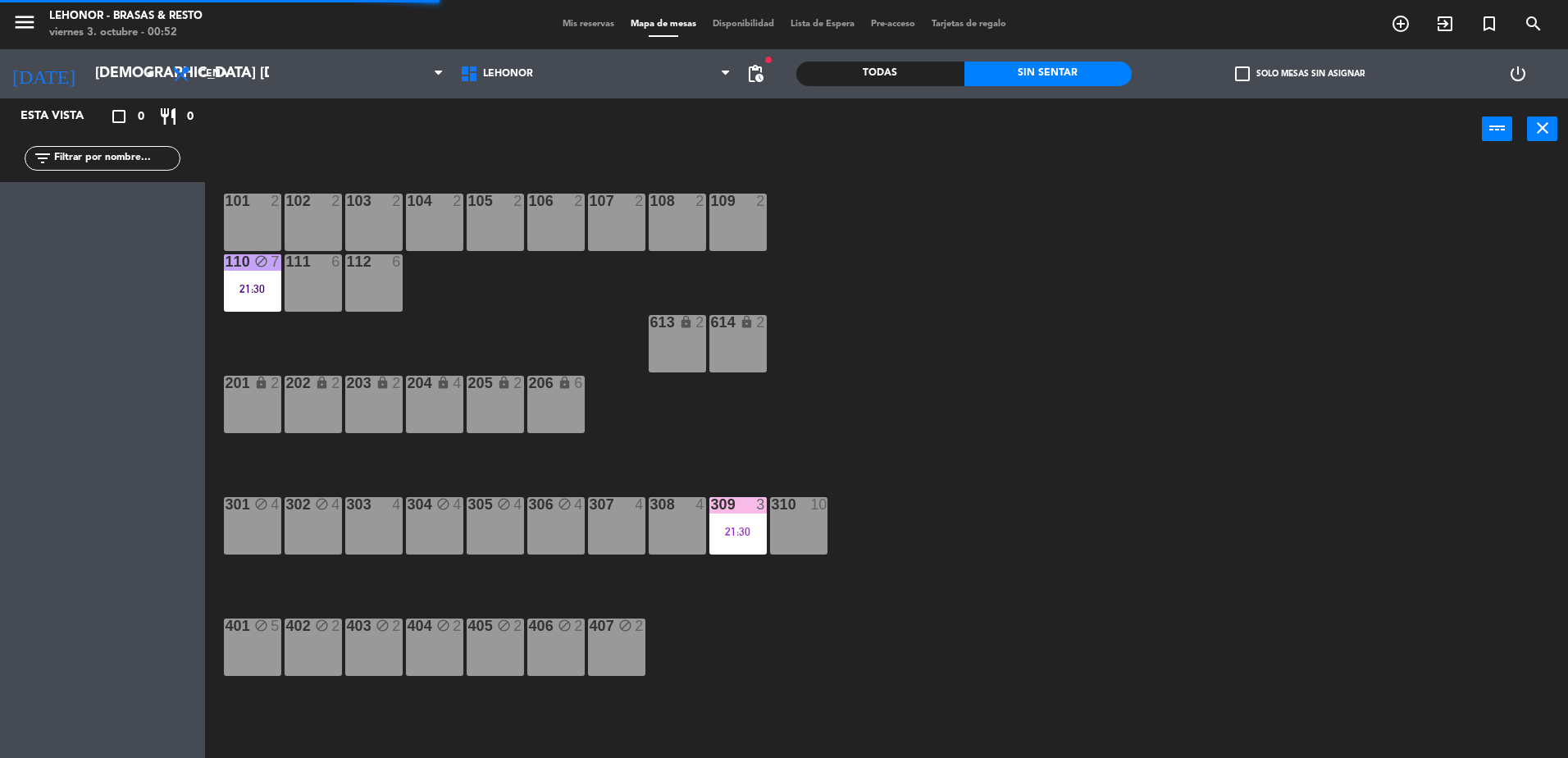
click at [717, 550] on div "309 3 21:30" at bounding box center [737, 525] width 57 height 57
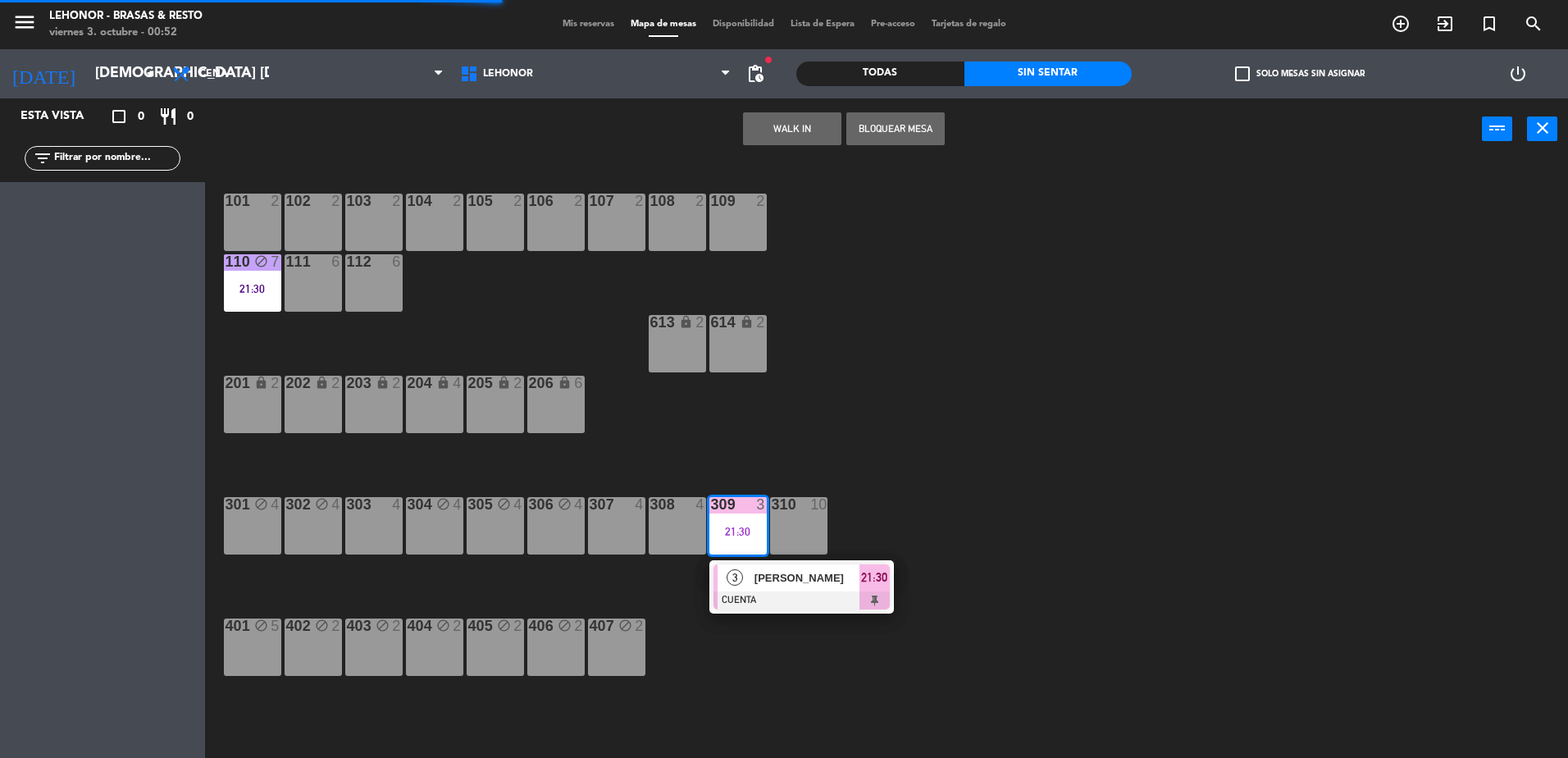
click at [733, 579] on span "3" at bounding box center [735, 578] width 17 height 17
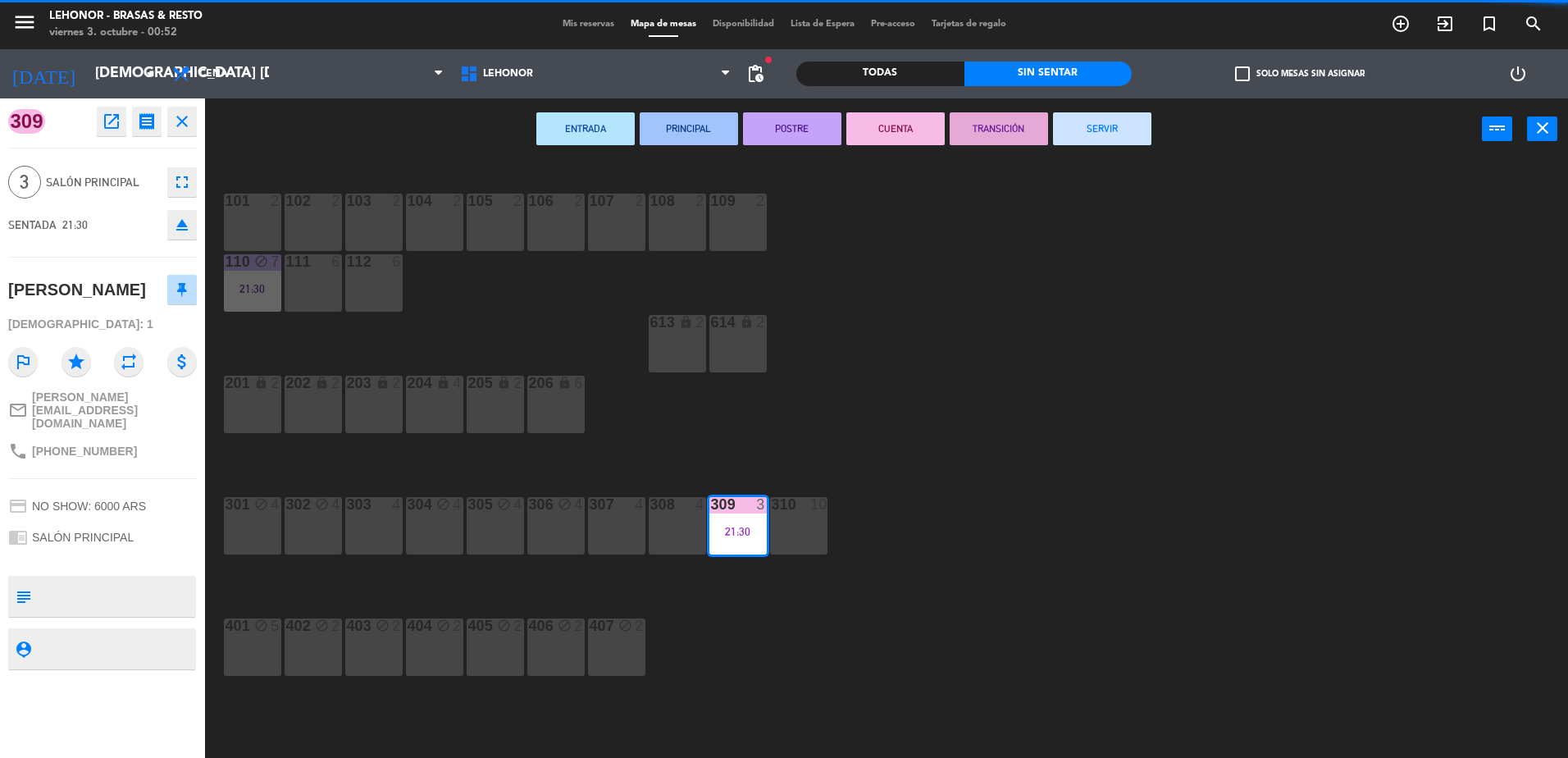
click at [1146, 133] on button "SERVIR" at bounding box center [1102, 129] width 98 height 33
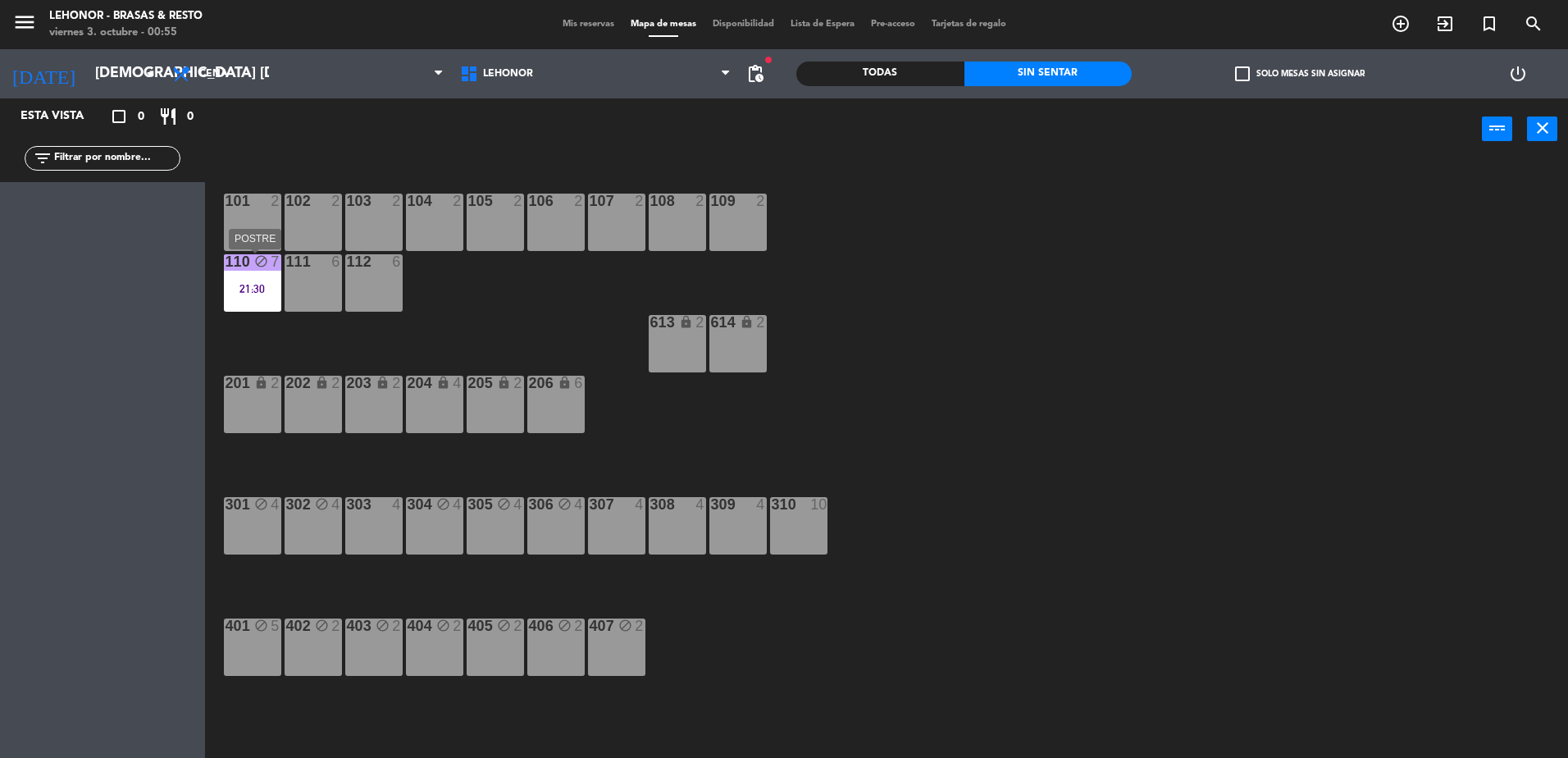
click at [252, 305] on div "110 block 7 21:30" at bounding box center [252, 283] width 57 height 57
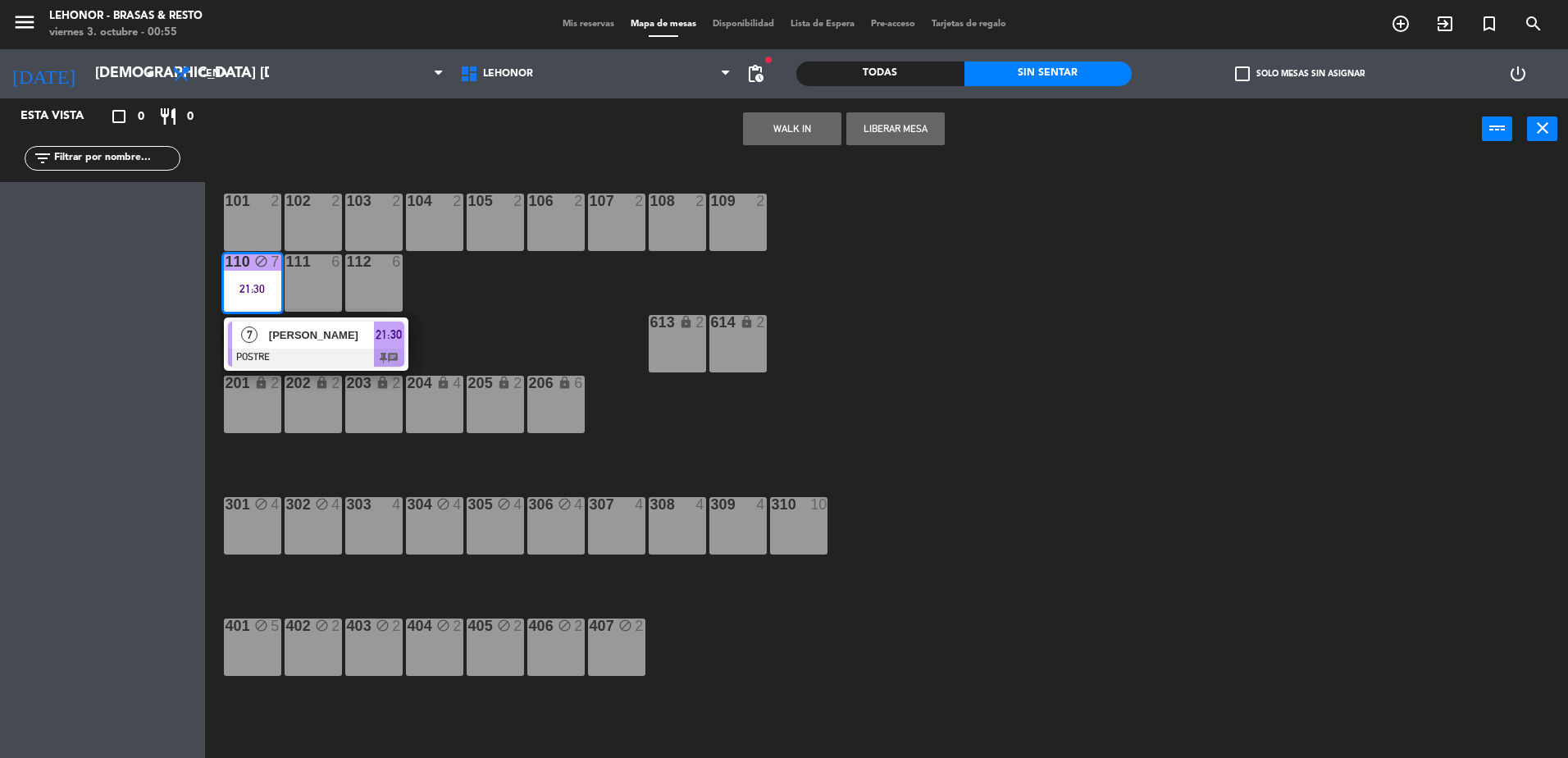
click at [287, 341] on span "[PERSON_NAME]" at bounding box center [321, 335] width 105 height 17
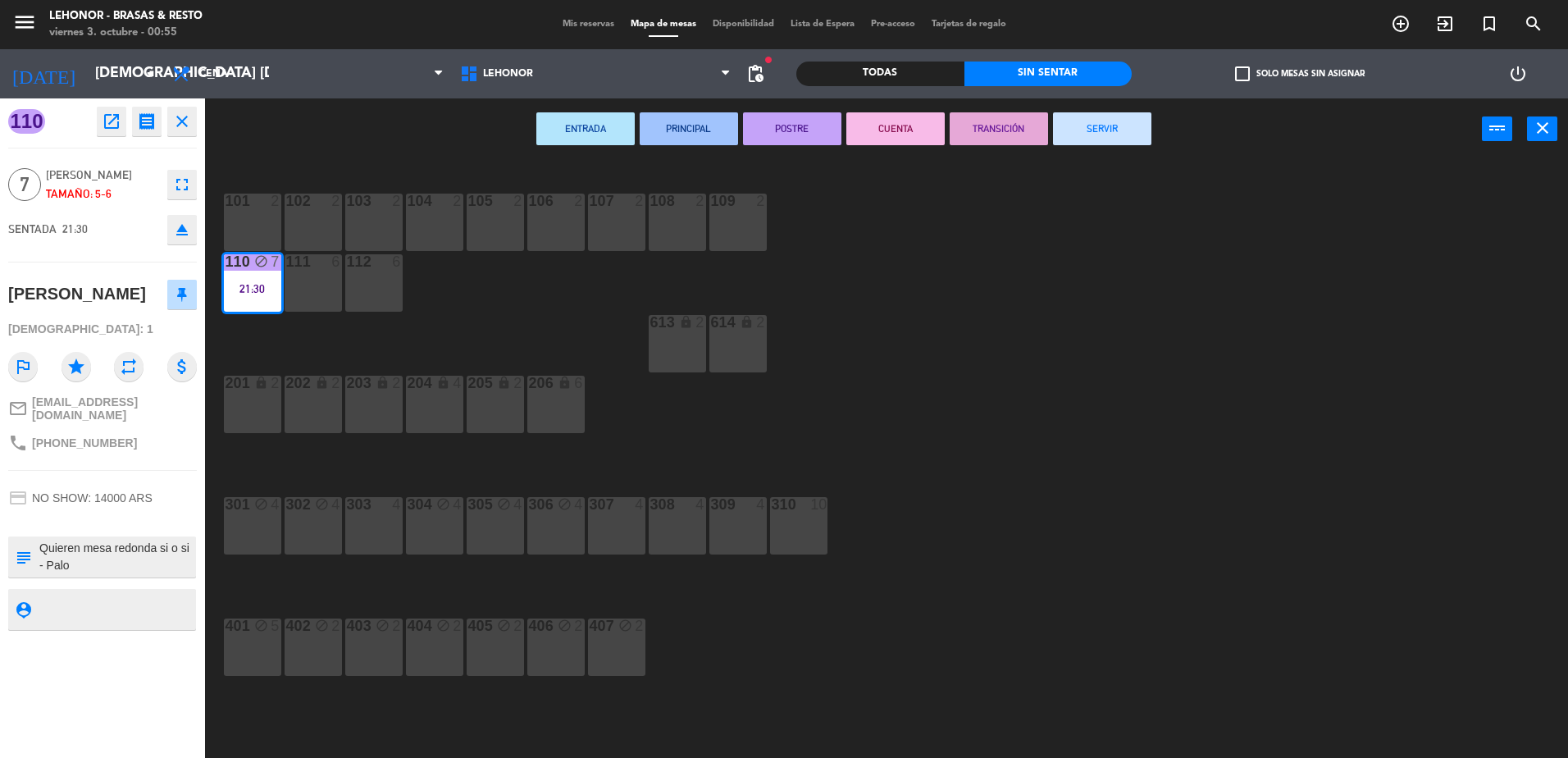
click at [908, 122] on button "CUENTA" at bounding box center [895, 129] width 98 height 33
